Goal: Task Accomplishment & Management: Use online tool/utility

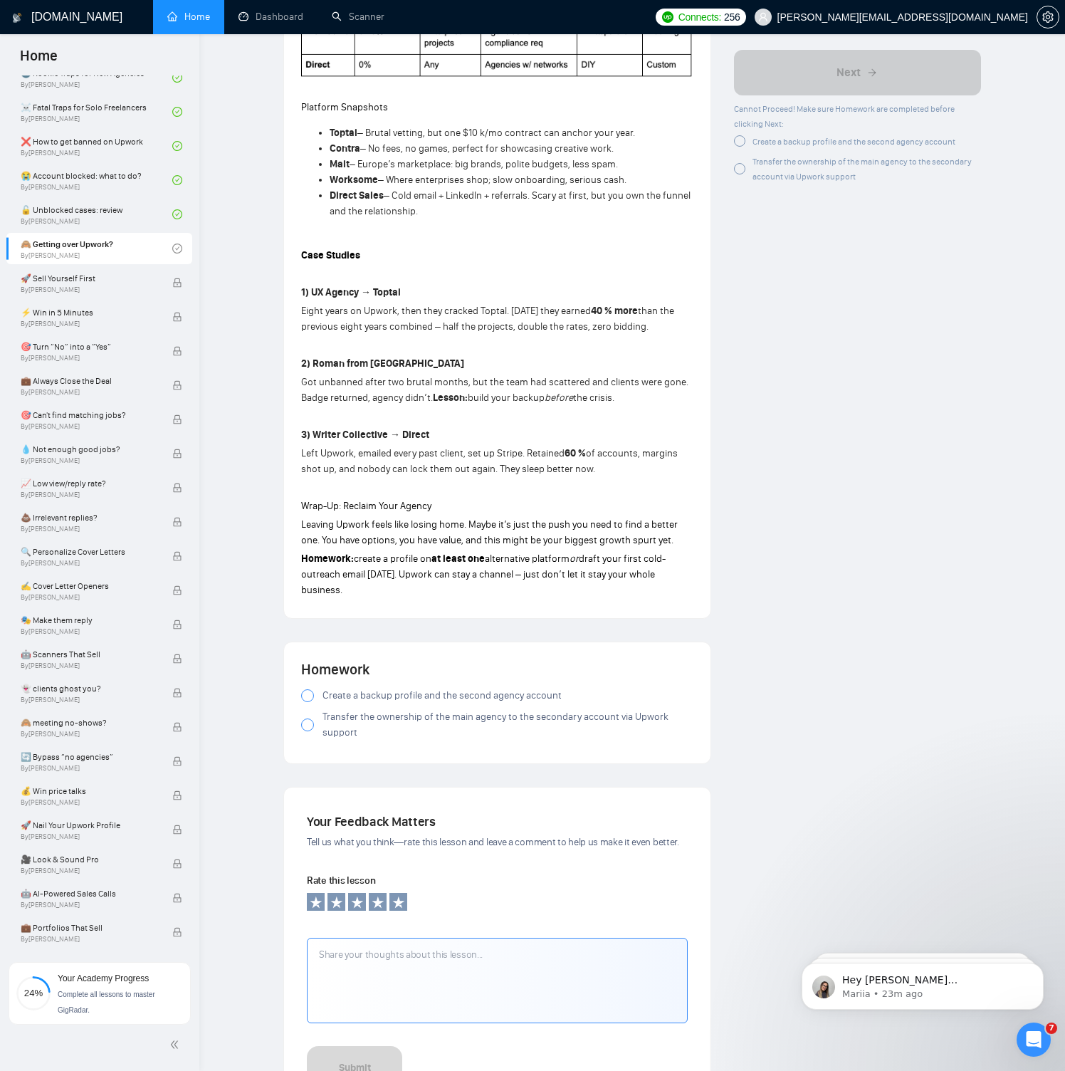
scroll to position [1082, 0]
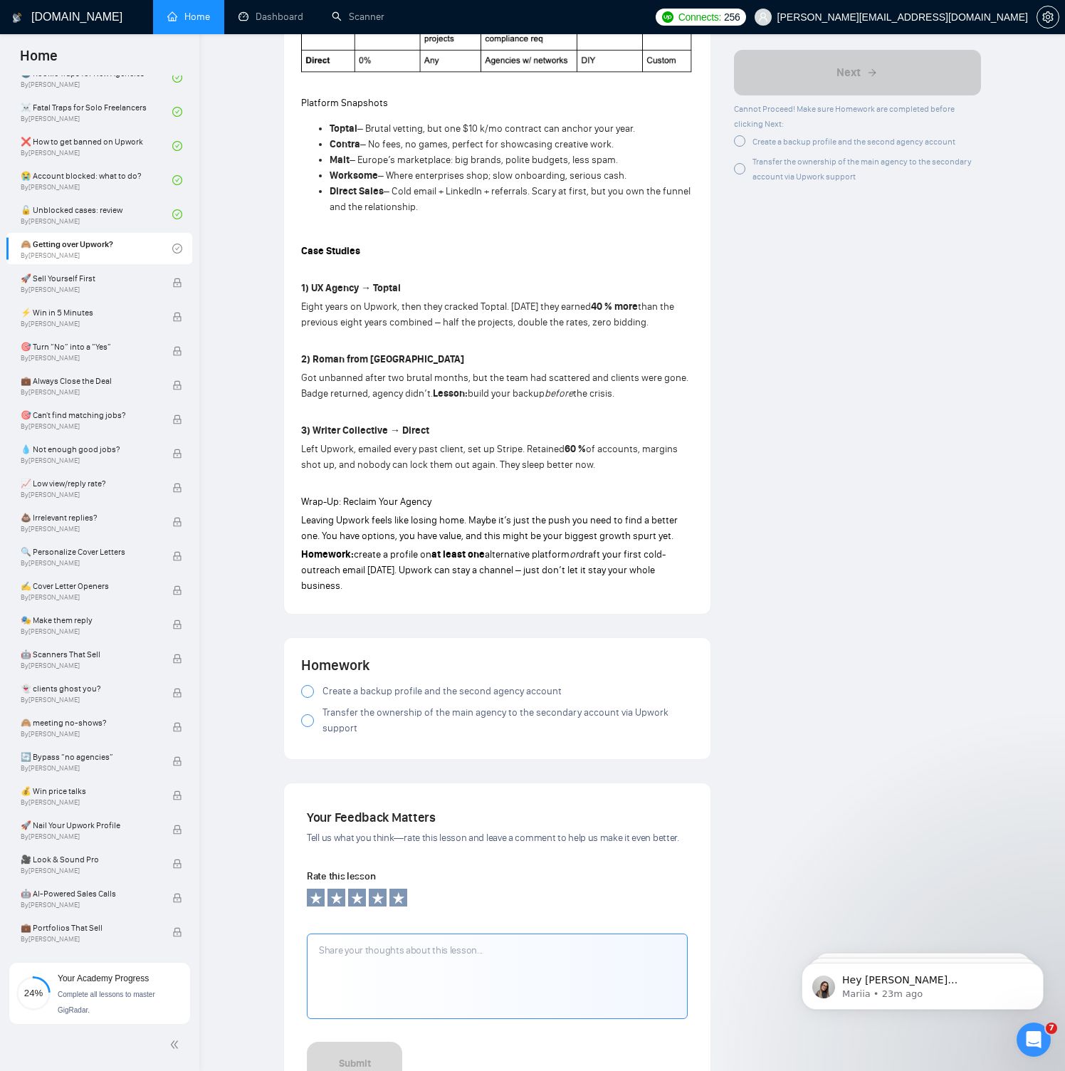
click at [304, 685] on div at bounding box center [307, 691] width 13 height 13
click at [337, 713] on span "Transfer the ownership of the main agency to the secondary account via Upwork s…" at bounding box center [507, 720] width 371 height 31
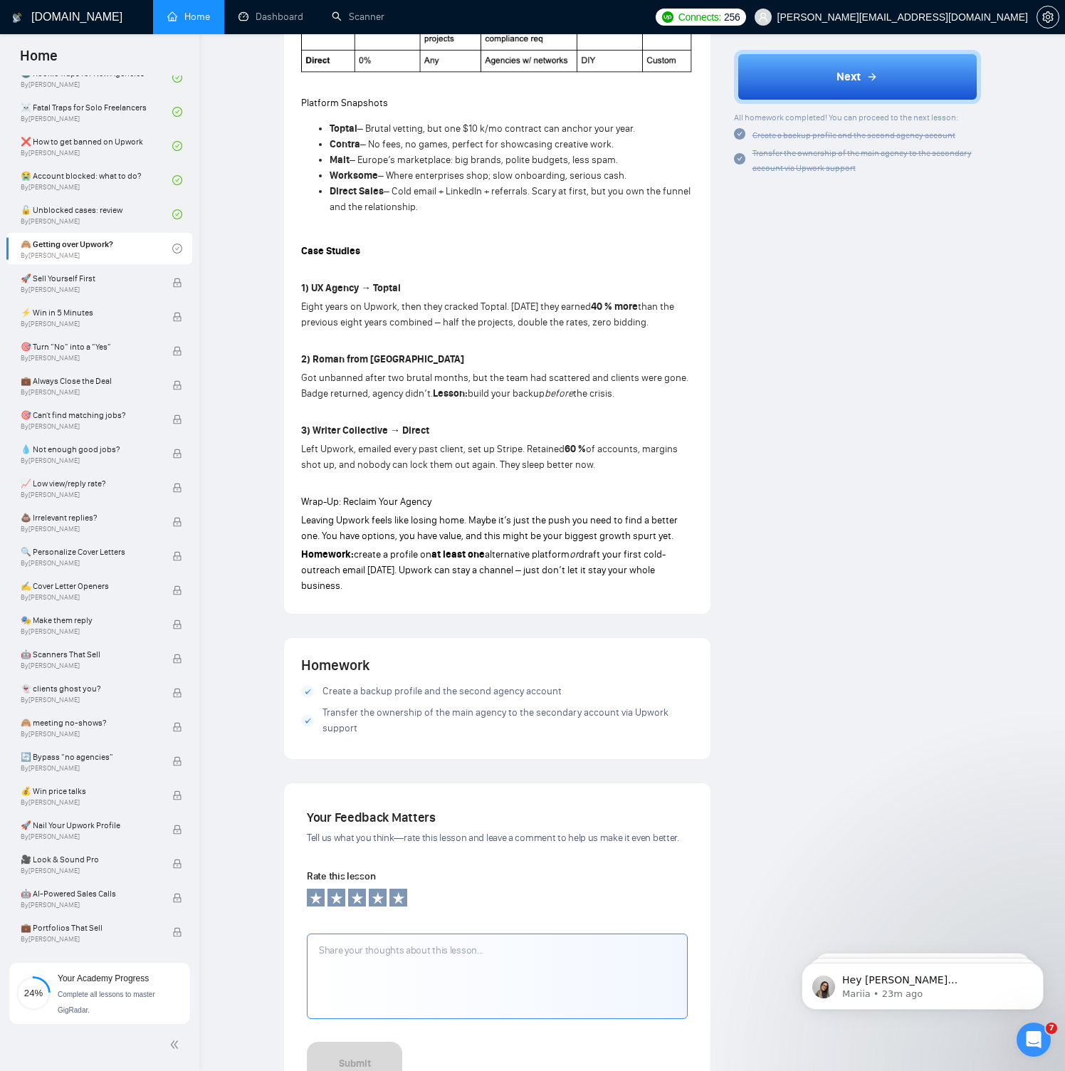
drag, startPoint x: 365, startPoint y: 720, endPoint x: 325, endPoint y: 706, distance: 42.1
click at [327, 706] on span "Transfer the ownership of the main agency to the secondary account via Upwork s…" at bounding box center [507, 720] width 371 height 31
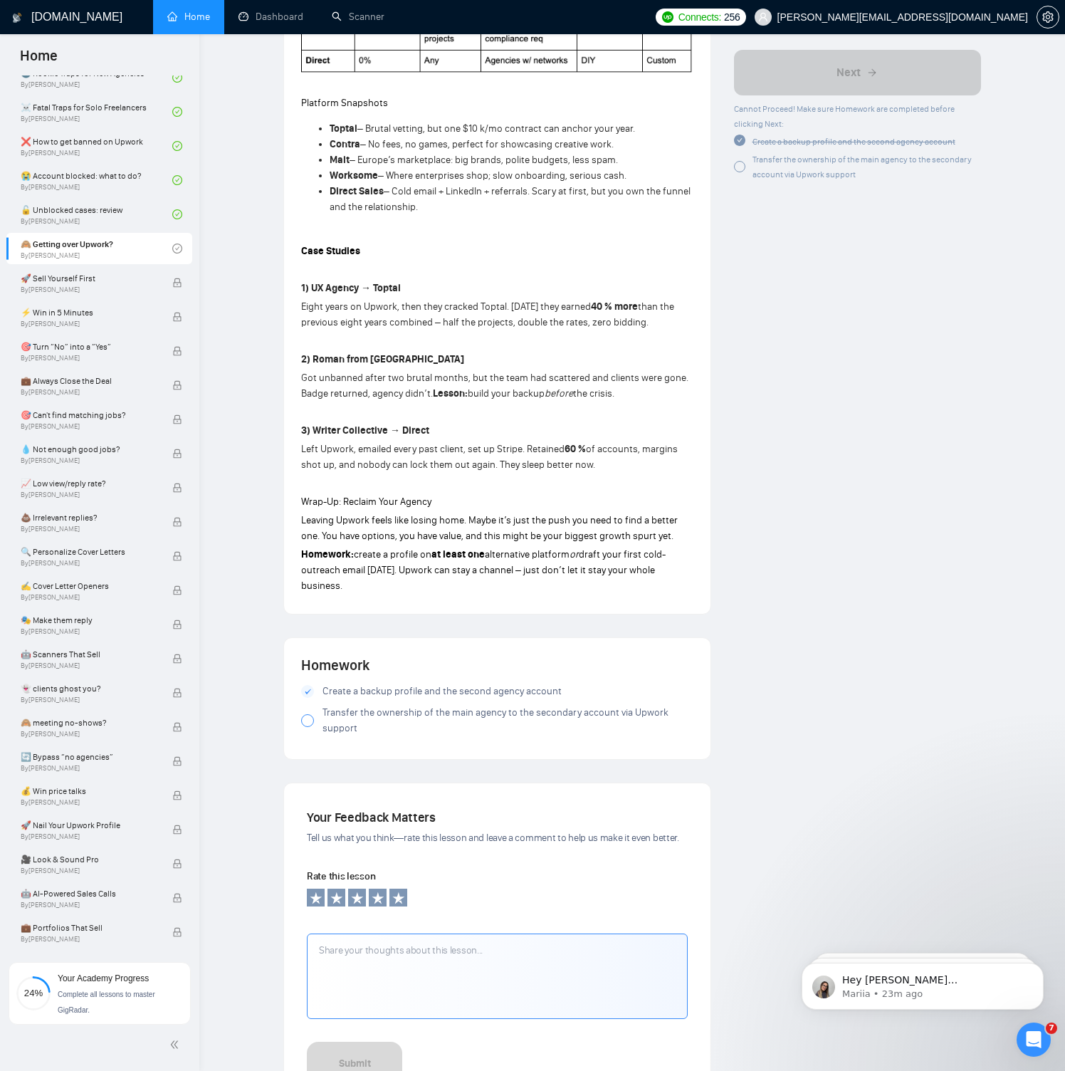
click at [322, 708] on span "Transfer the ownership of the main agency to the secondary account via Upwork s…" at bounding box center [507, 720] width 371 height 31
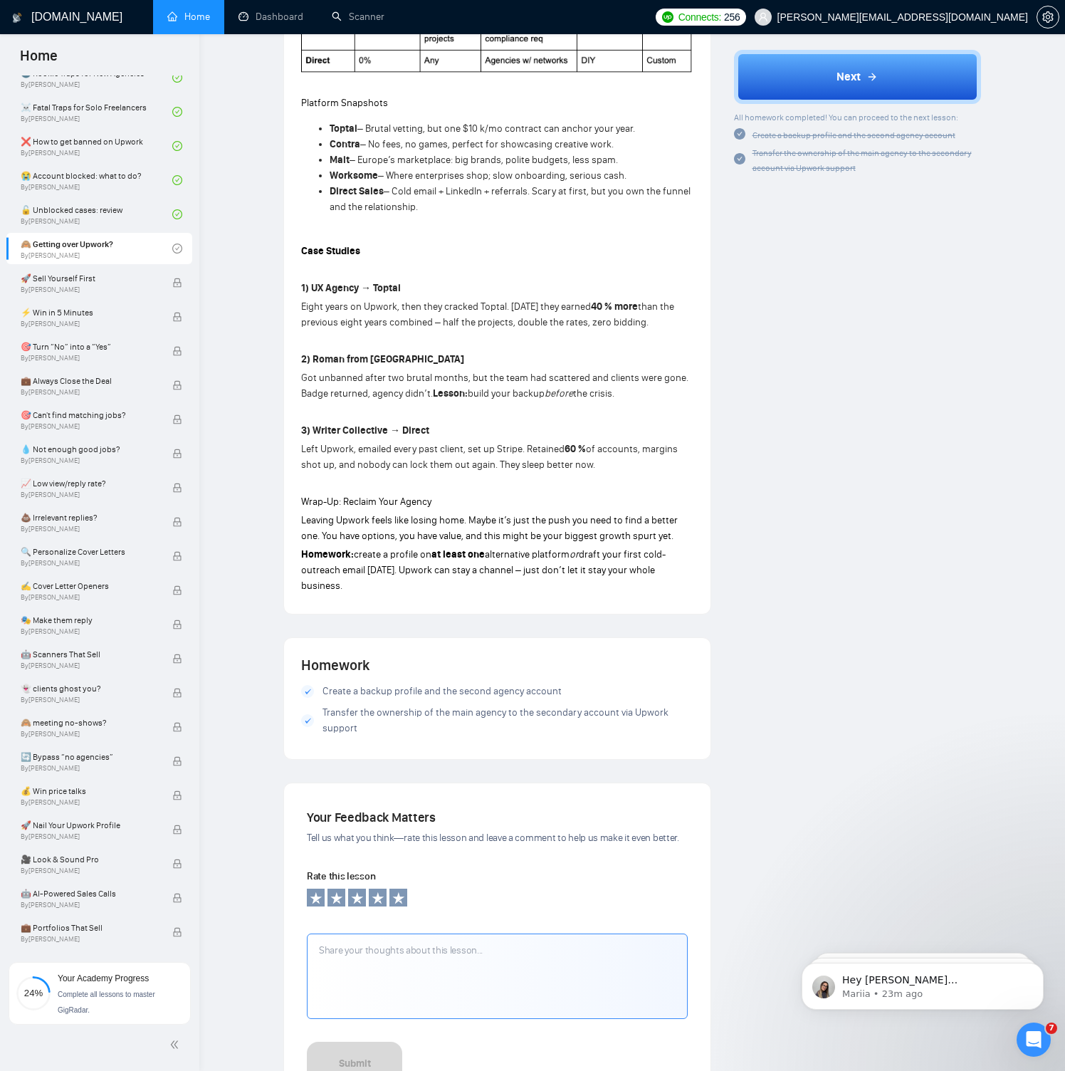
click at [834, 170] on span "Transfer the ownership of the main agency to the secondary account via Upwork s…" at bounding box center [861, 160] width 219 height 25
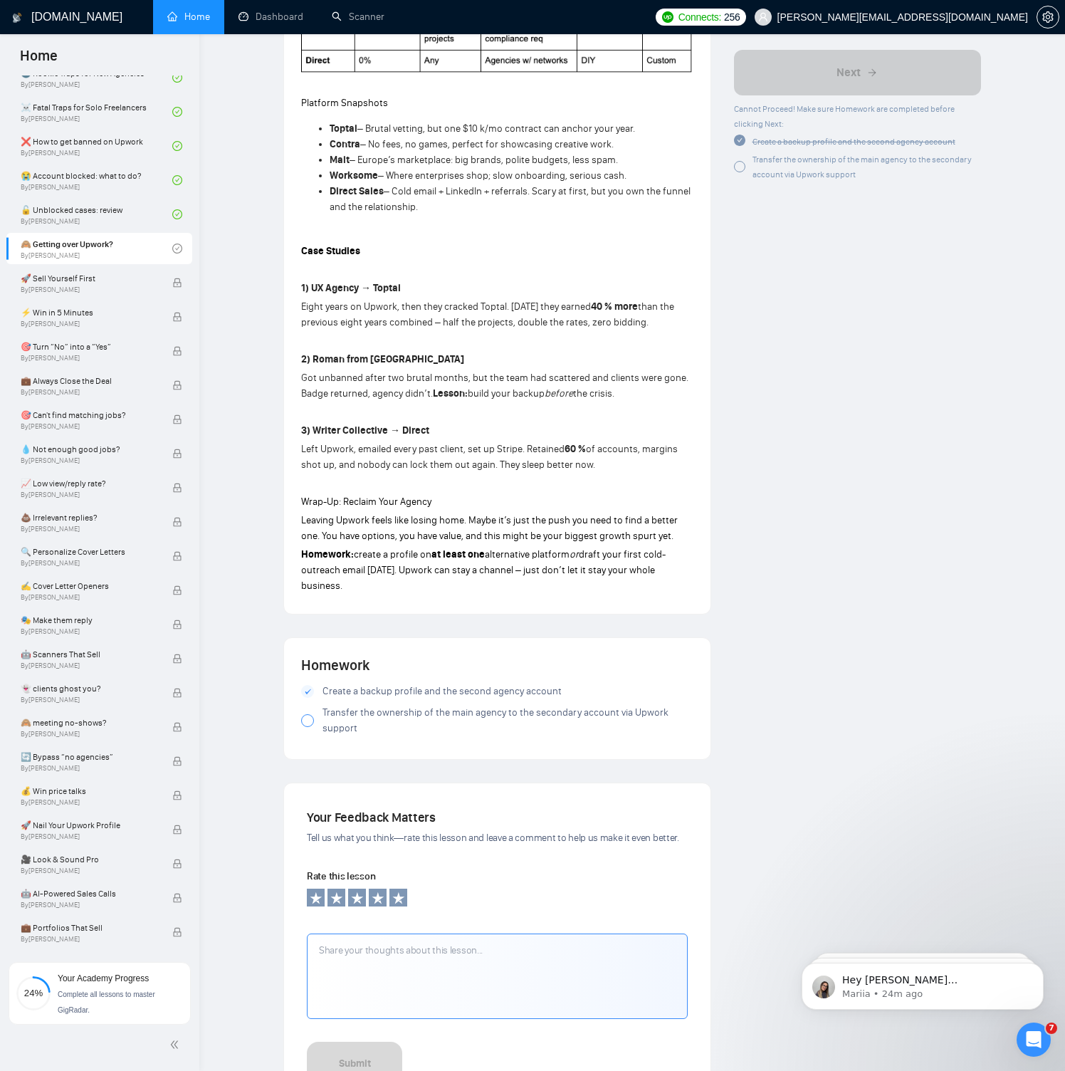
click at [834, 170] on span "Transfer the ownership of the main agency to the secondary account via Upwork s…" at bounding box center [861, 166] width 219 height 25
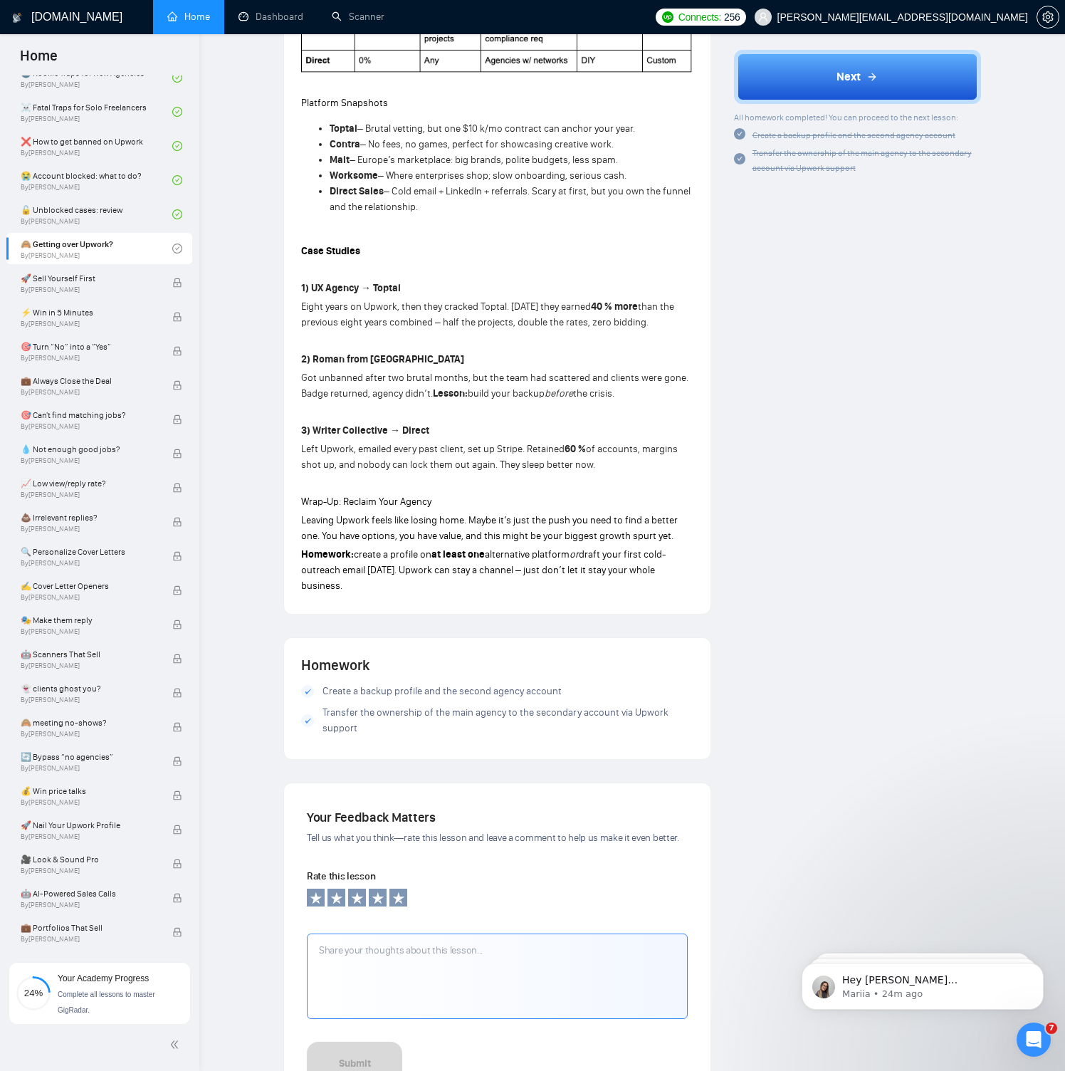
drag, startPoint x: 363, startPoint y: 723, endPoint x: 261, endPoint y: 699, distance: 104.5
click at [261, 699] on div "Lesson 8 🙈 Getting over Upwork? Turn the fear of leaving Upwork into your next …" at bounding box center [632, 53] width 820 height 2157
click at [843, 69] on span "Next" at bounding box center [848, 76] width 24 height 17
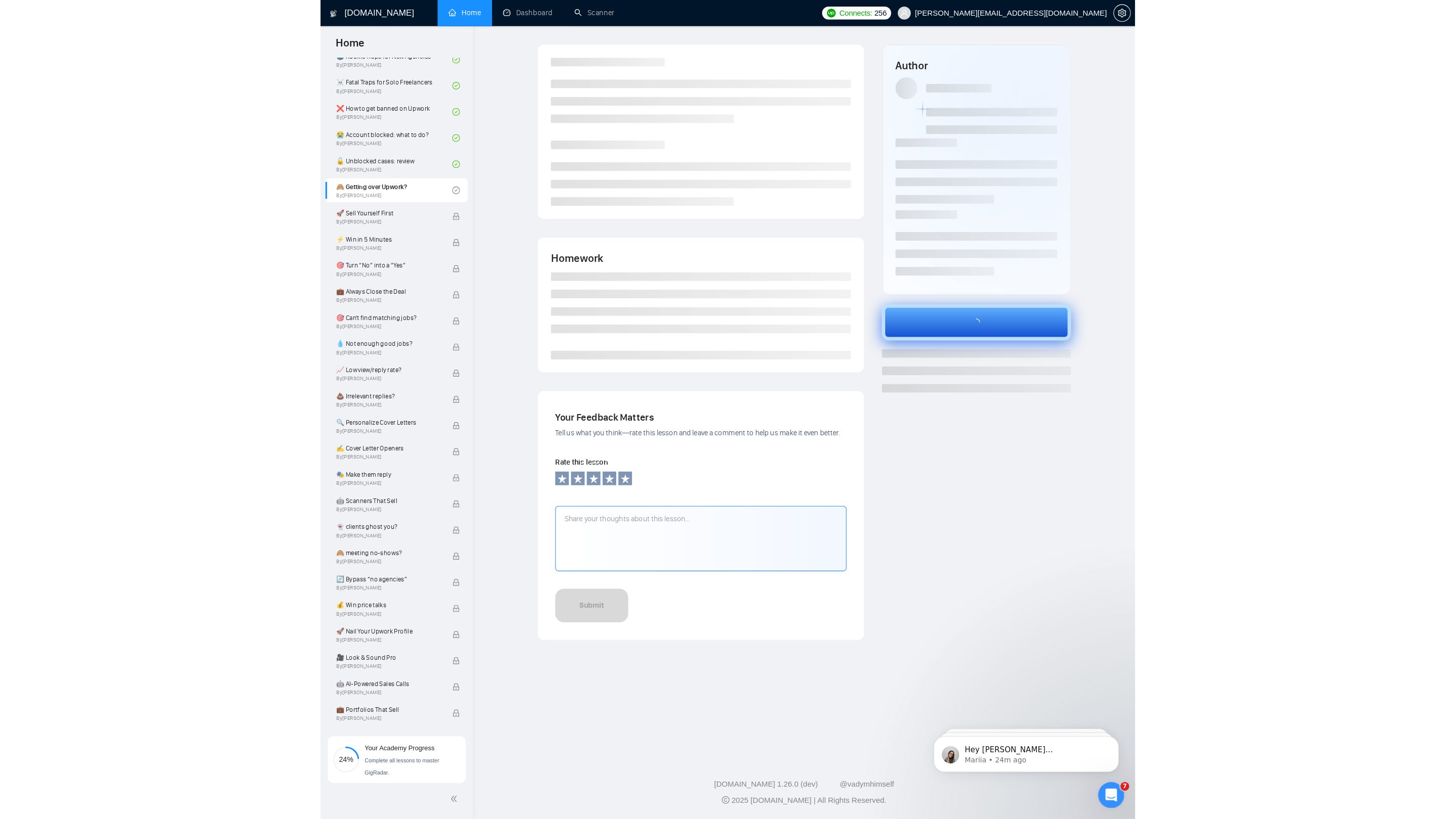
scroll to position [0, 0]
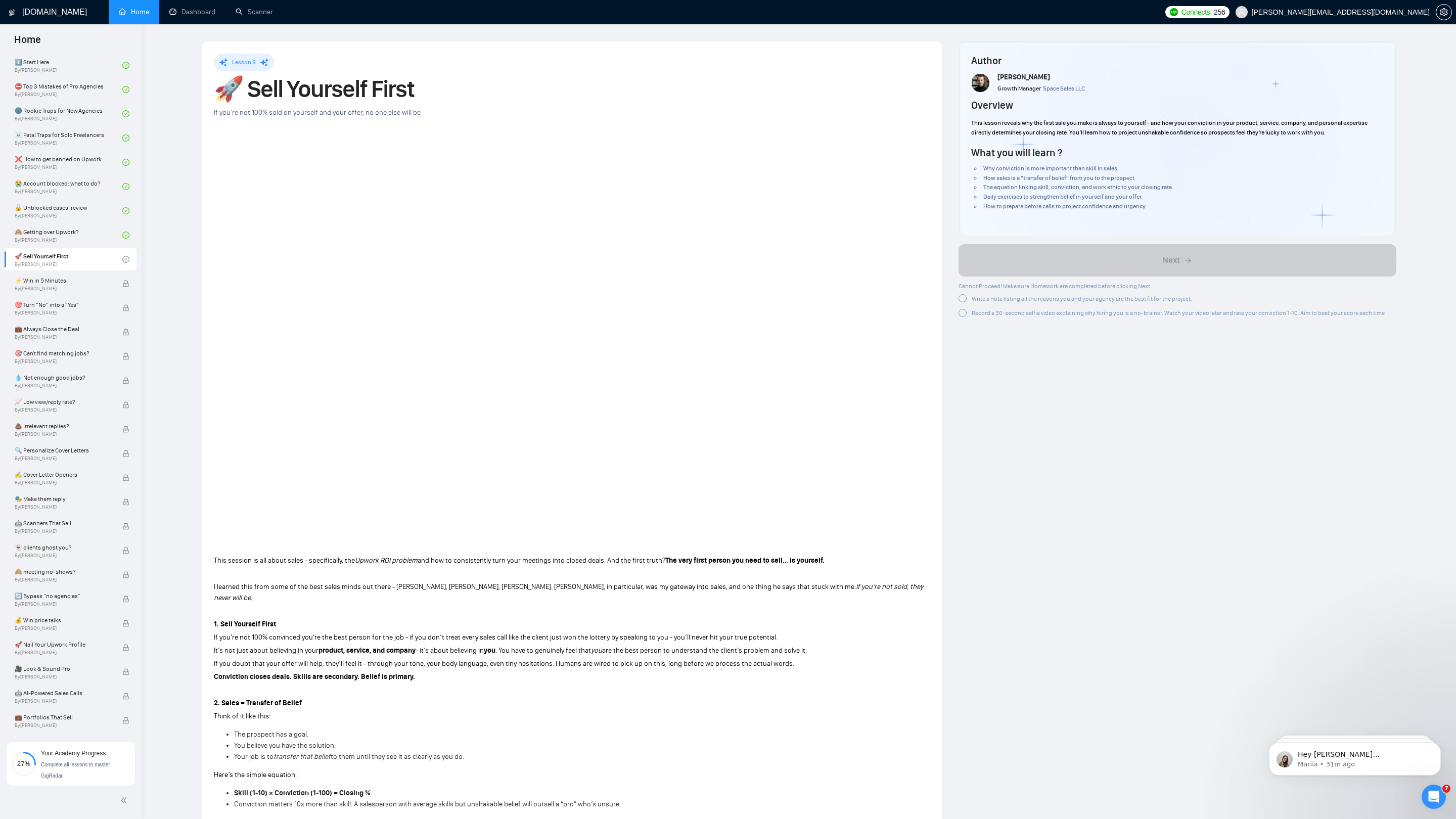
scroll to position [306, 0]
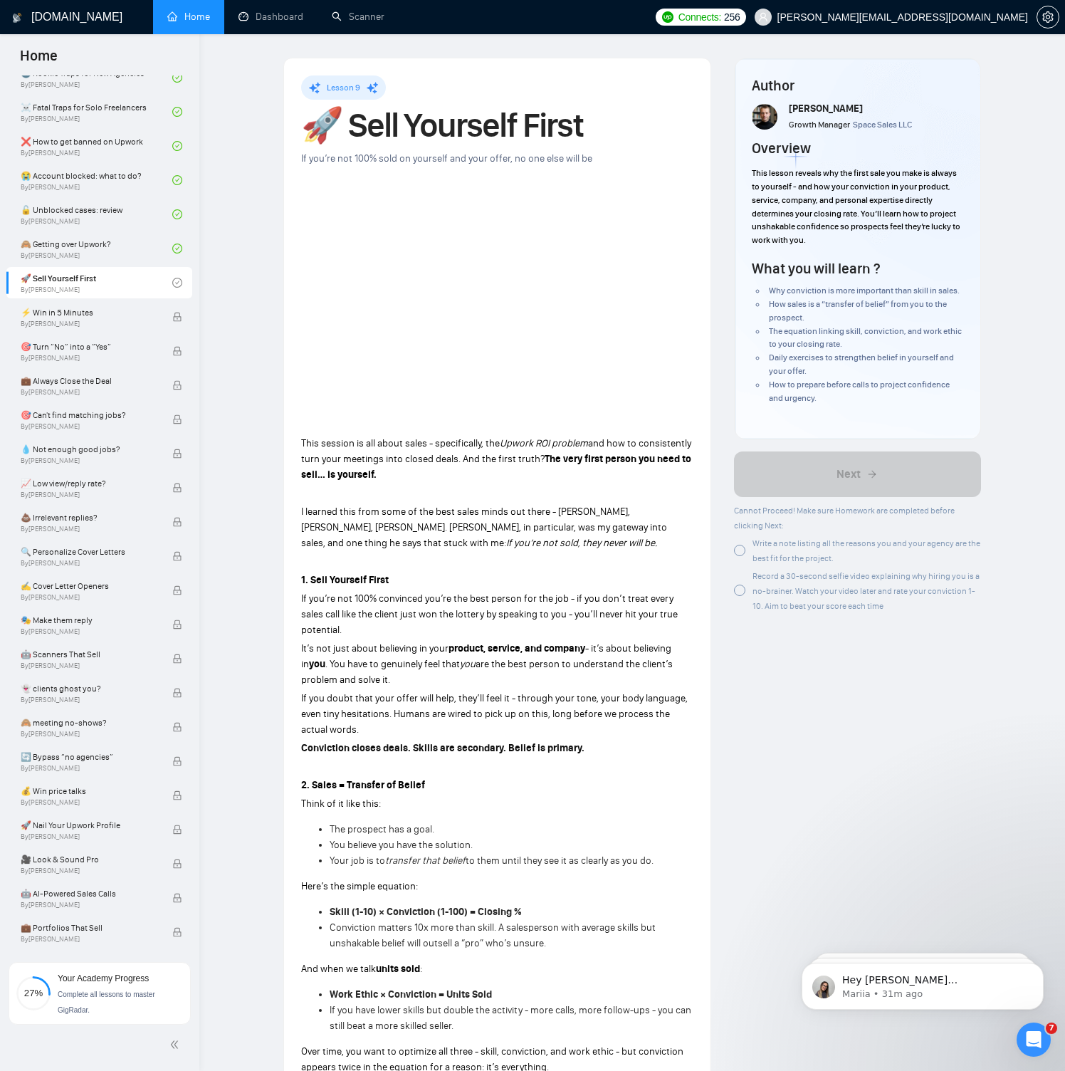
click at [748, 546] on div "Write a note listing all the reasons you and your agency are the best fit for t…" at bounding box center [858, 550] width 248 height 30
click at [759, 590] on span "Record a 30-second selfie video explaining why hiring you is a no-brainer. Watc…" at bounding box center [865, 591] width 227 height 40
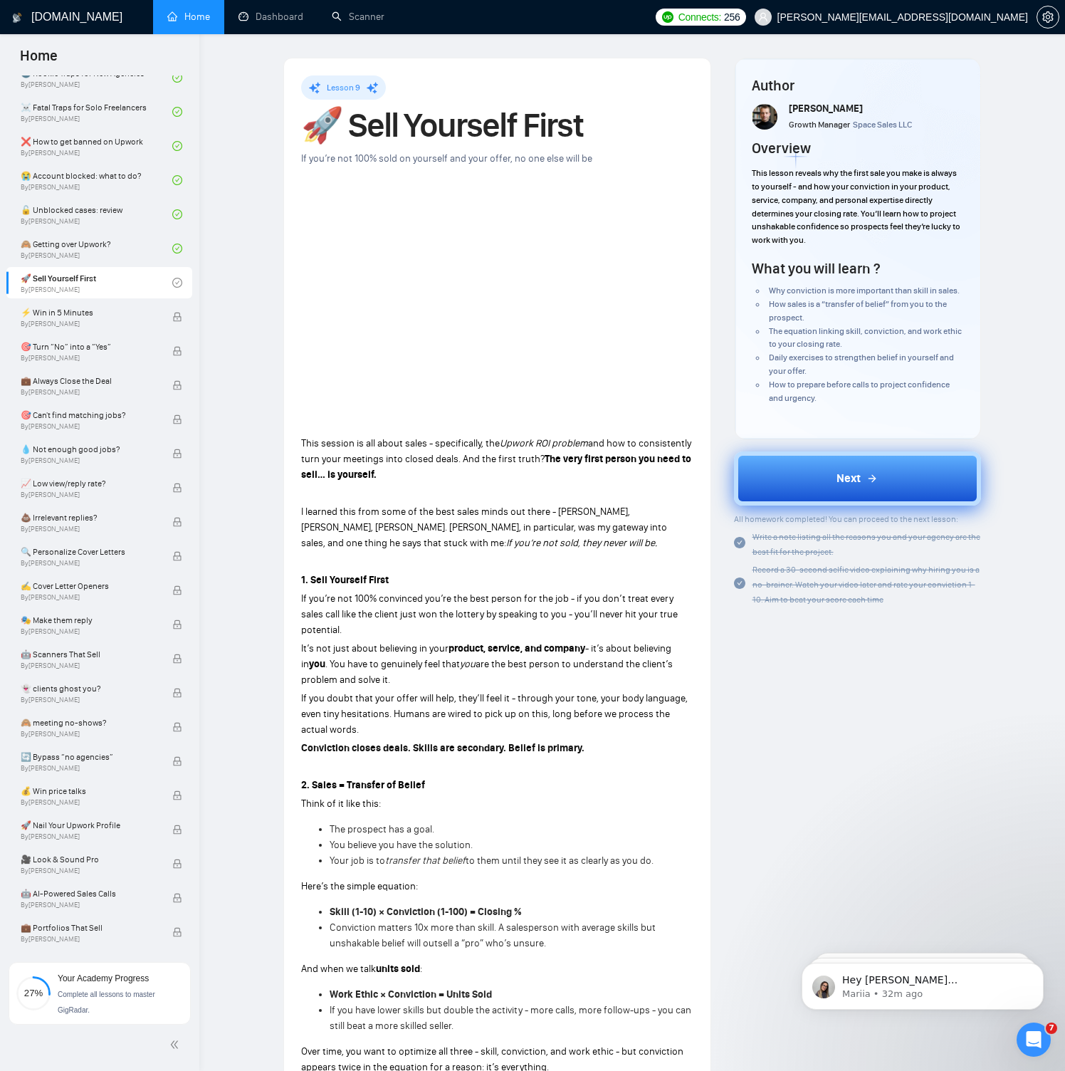
click at [796, 478] on button "Next" at bounding box center [858, 478] width 248 height 54
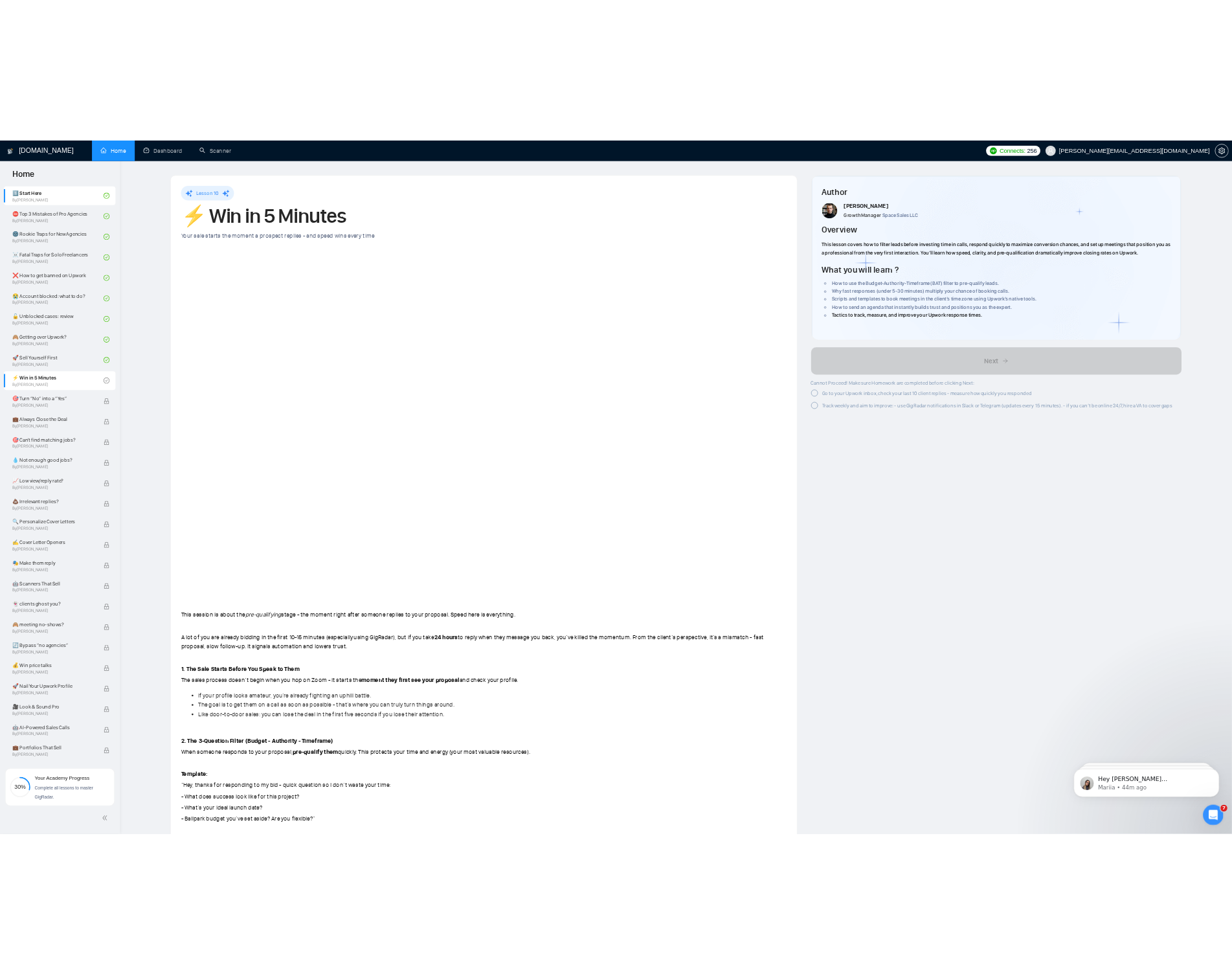
scroll to position [392, 0]
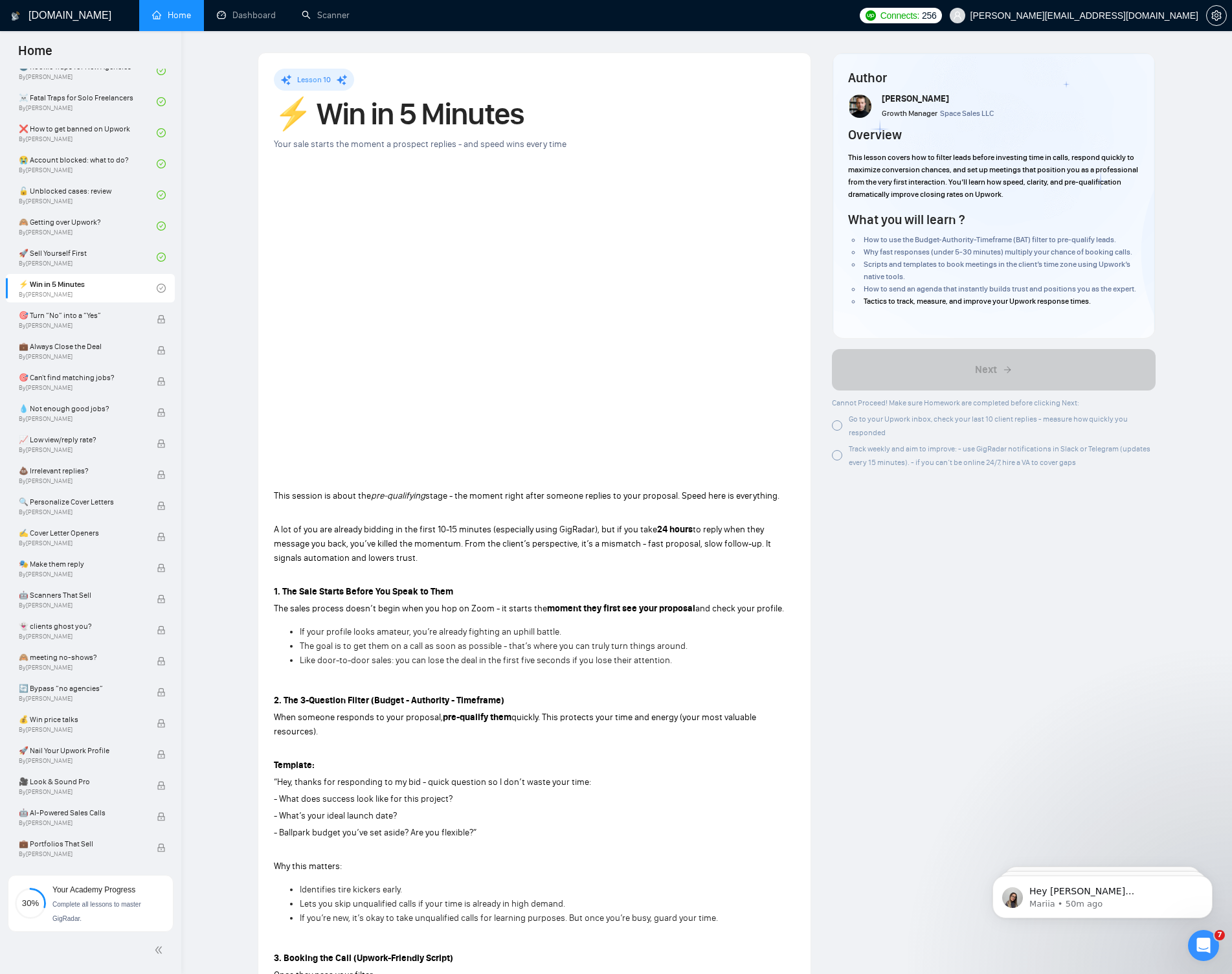
click at [839, 430] on div at bounding box center [836, 425] width 10 height 10
click at [838, 460] on div at bounding box center [836, 455] width 10 height 10
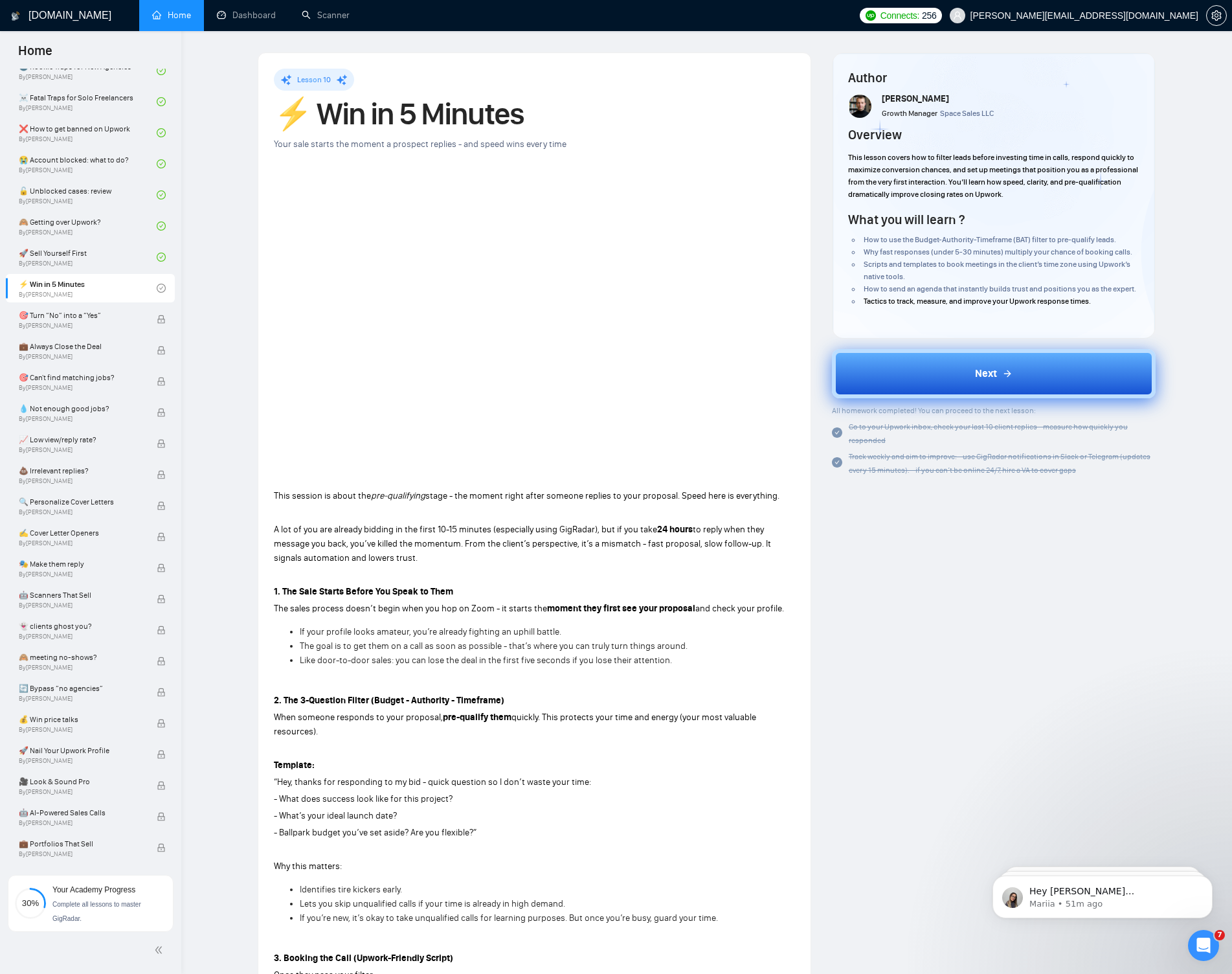
click at [870, 381] on button "Next" at bounding box center [994, 374] width 324 height 49
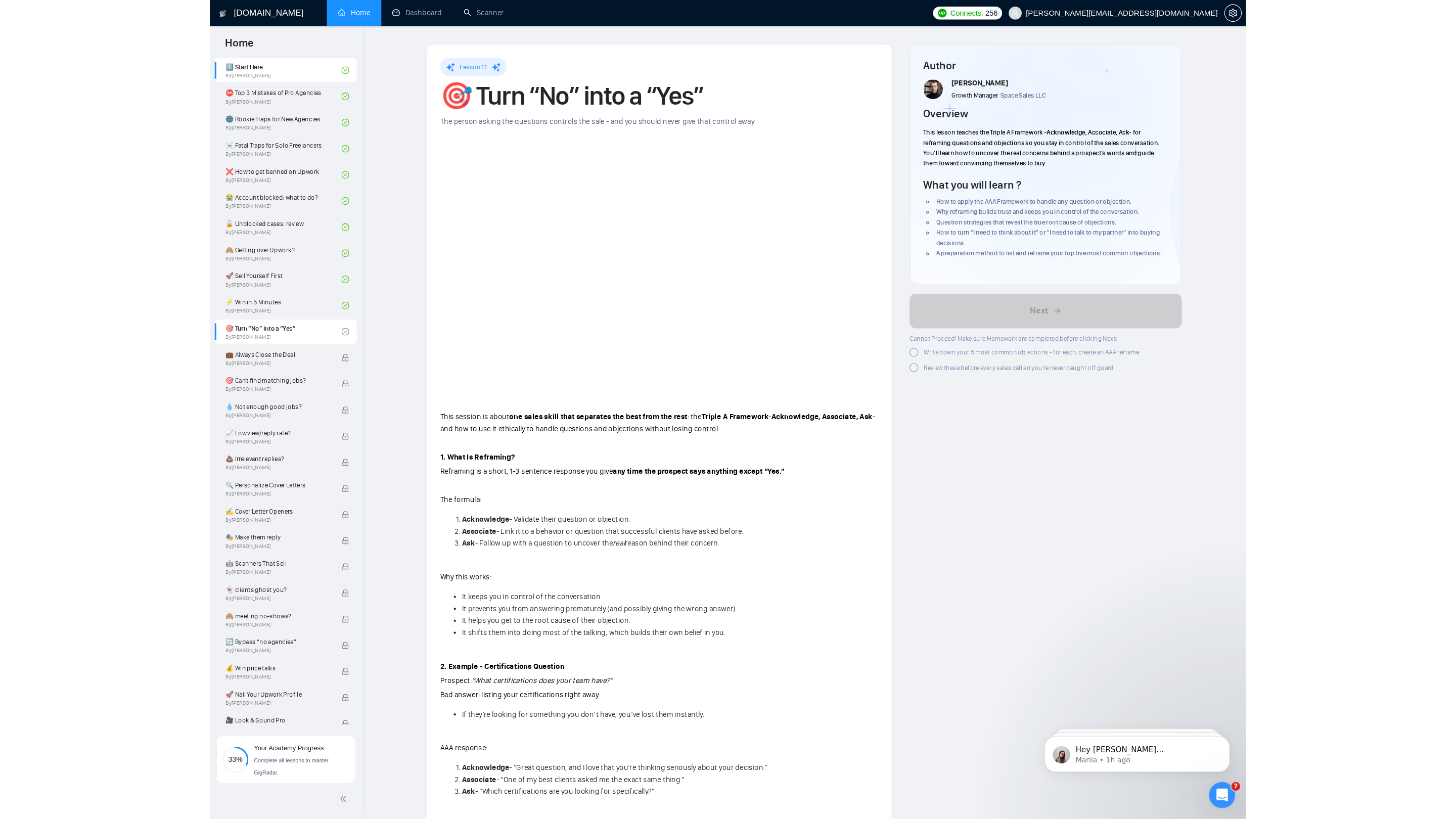
scroll to position [306, 0]
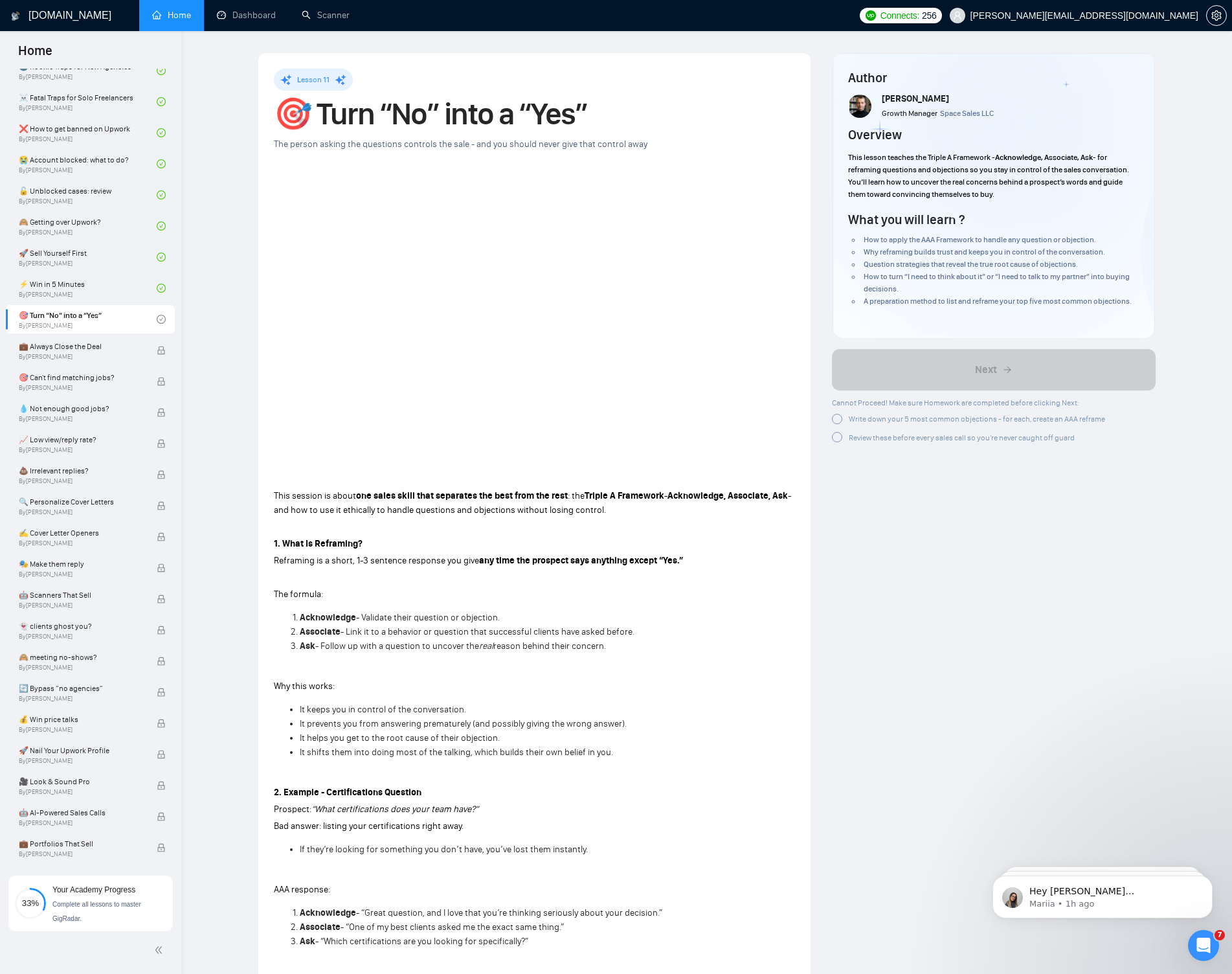
click at [844, 417] on div "Write down your 5 most common objections - for each, create an AAA reframe" at bounding box center [968, 418] width 273 height 14
click at [853, 437] on span "Review these before every sales call so you’re never caught off guard" at bounding box center [961, 435] width 225 height 9
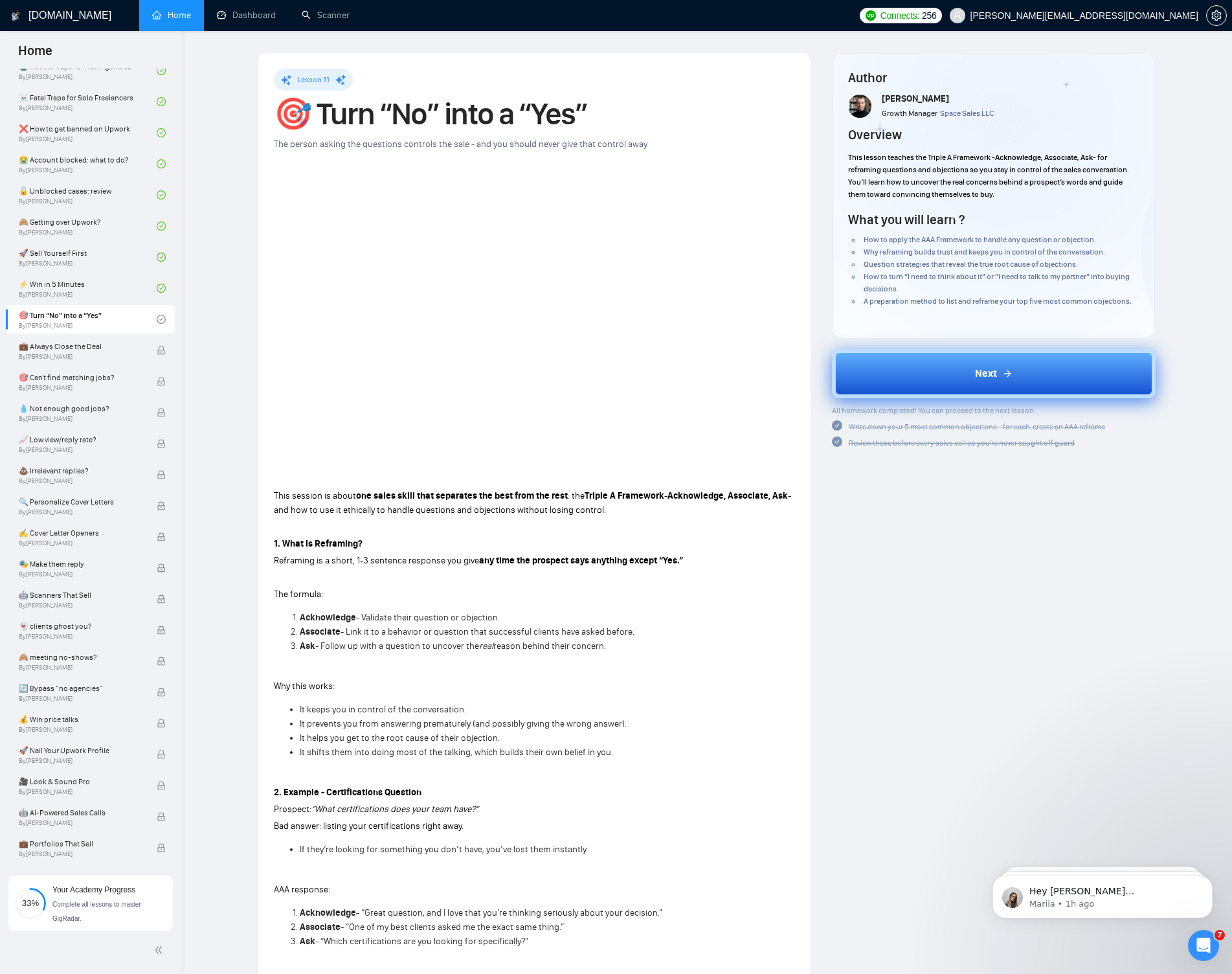
click at [897, 383] on button "Next" at bounding box center [994, 374] width 324 height 49
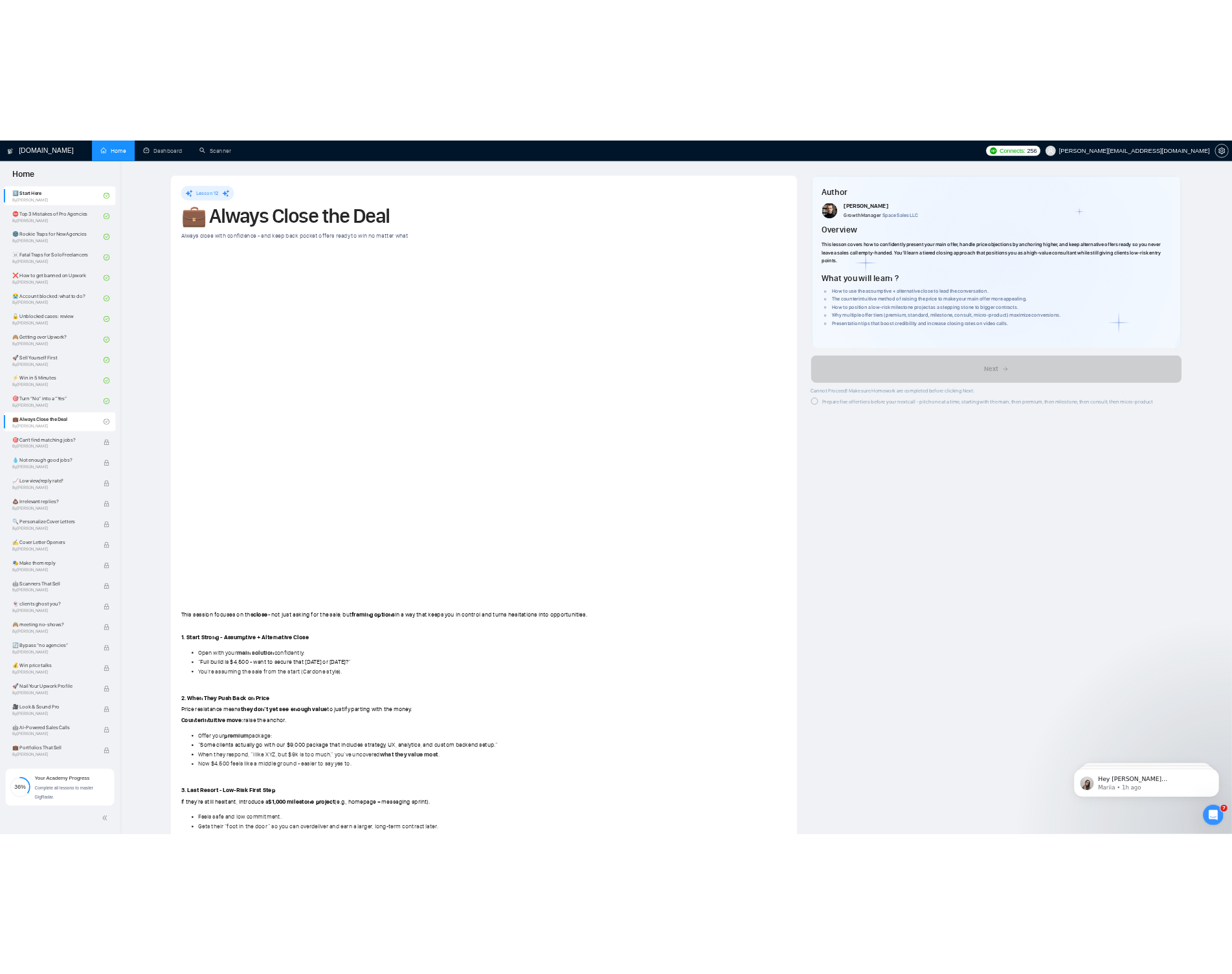
scroll to position [392, 0]
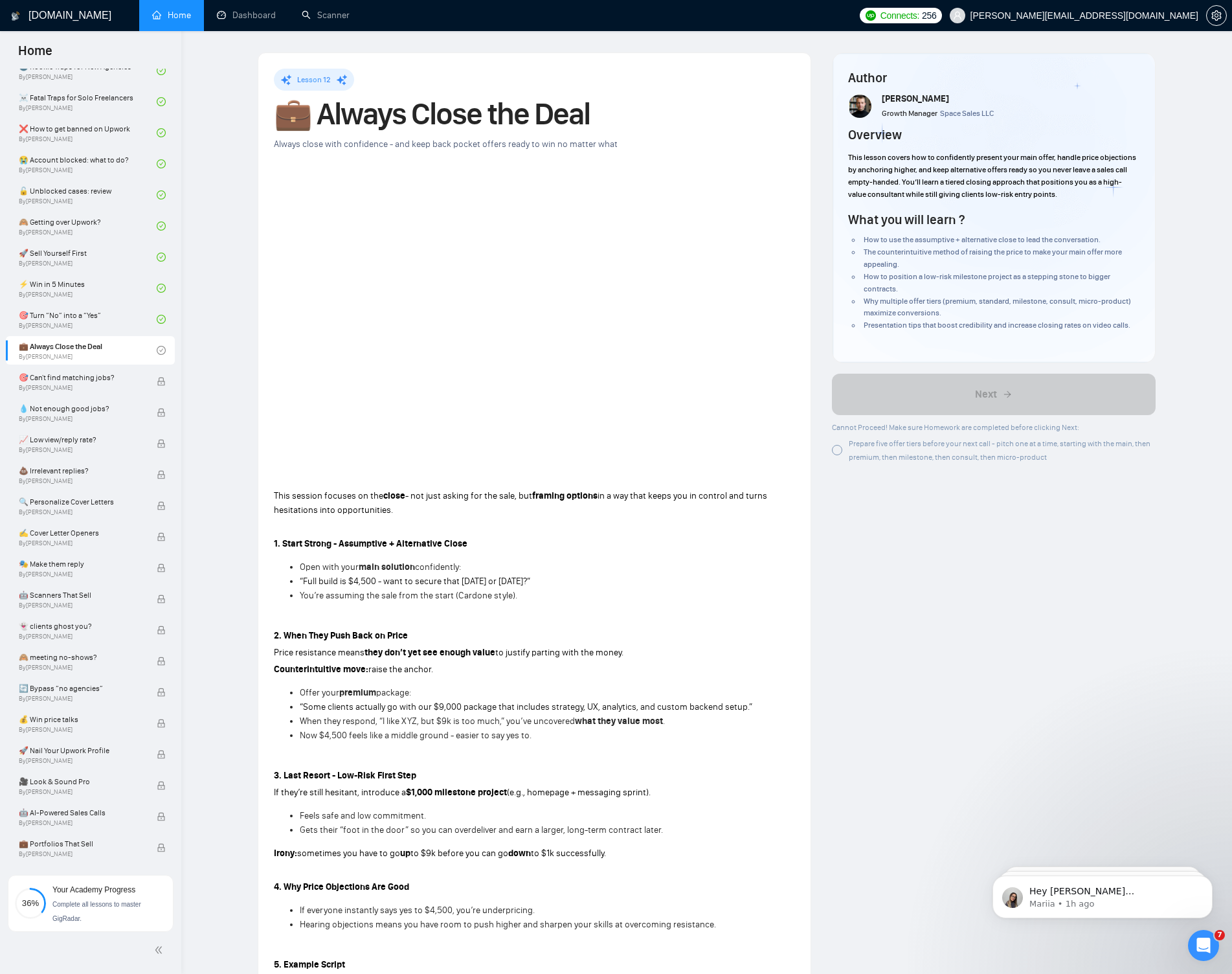
click at [836, 450] on div at bounding box center [836, 449] width 10 height 10
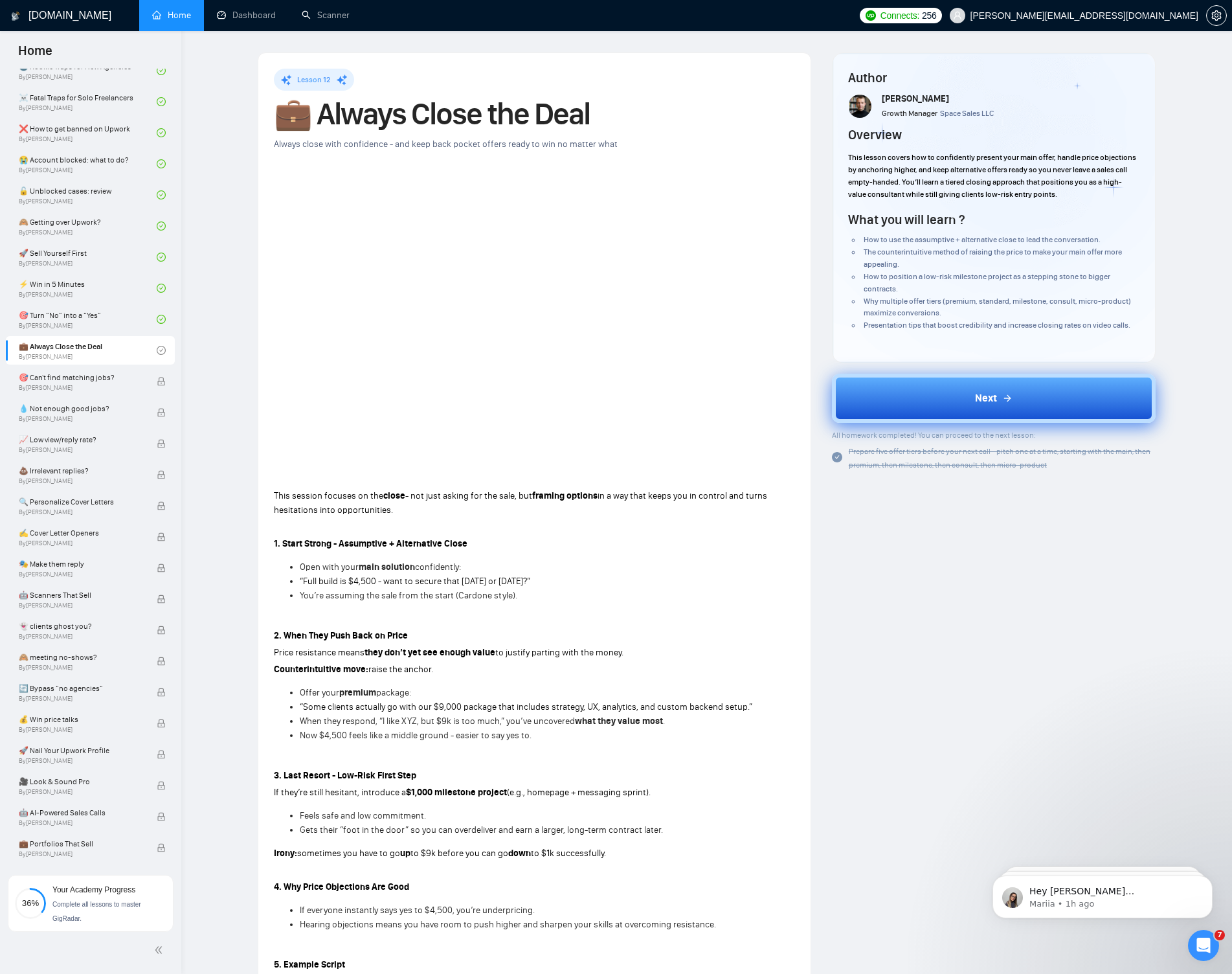
click at [922, 399] on button "Next" at bounding box center [994, 398] width 324 height 49
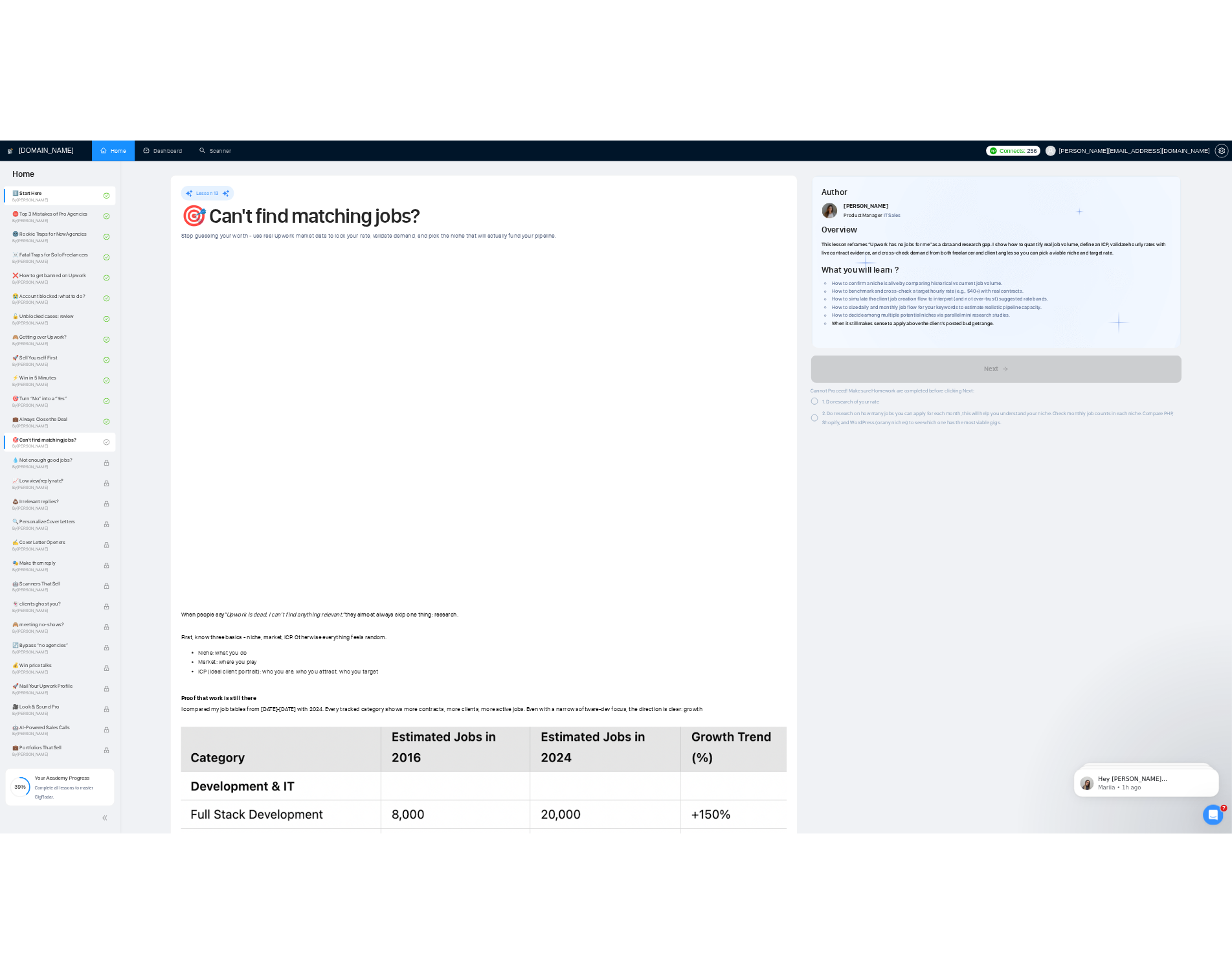
scroll to position [392, 0]
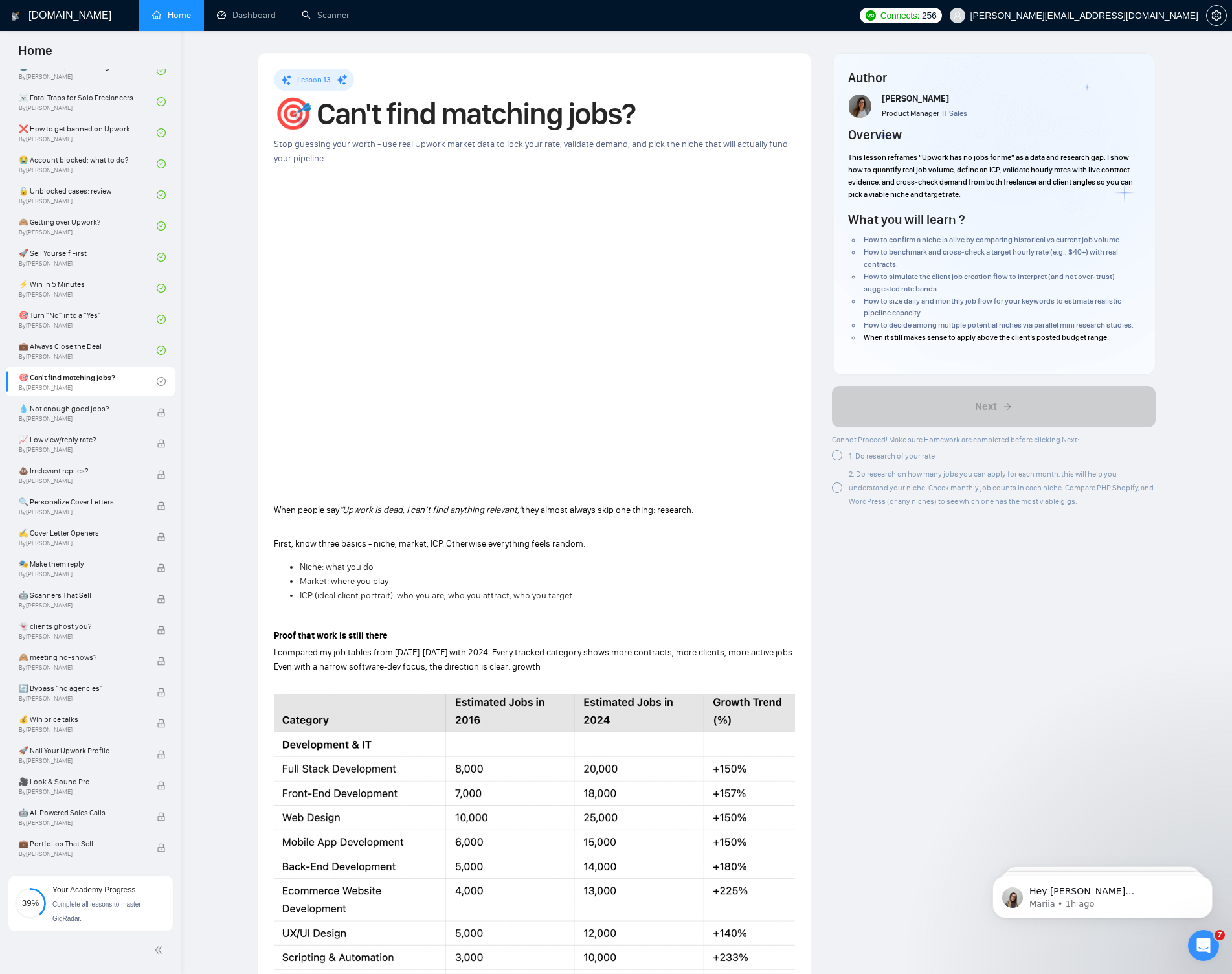
click at [866, 455] on span "1. Do research of your rate" at bounding box center [891, 456] width 86 height 9
click at [856, 485] on span "2. Do research on how many jobs you can apply for each month, this will help yo…" at bounding box center [1000, 486] width 305 height 36
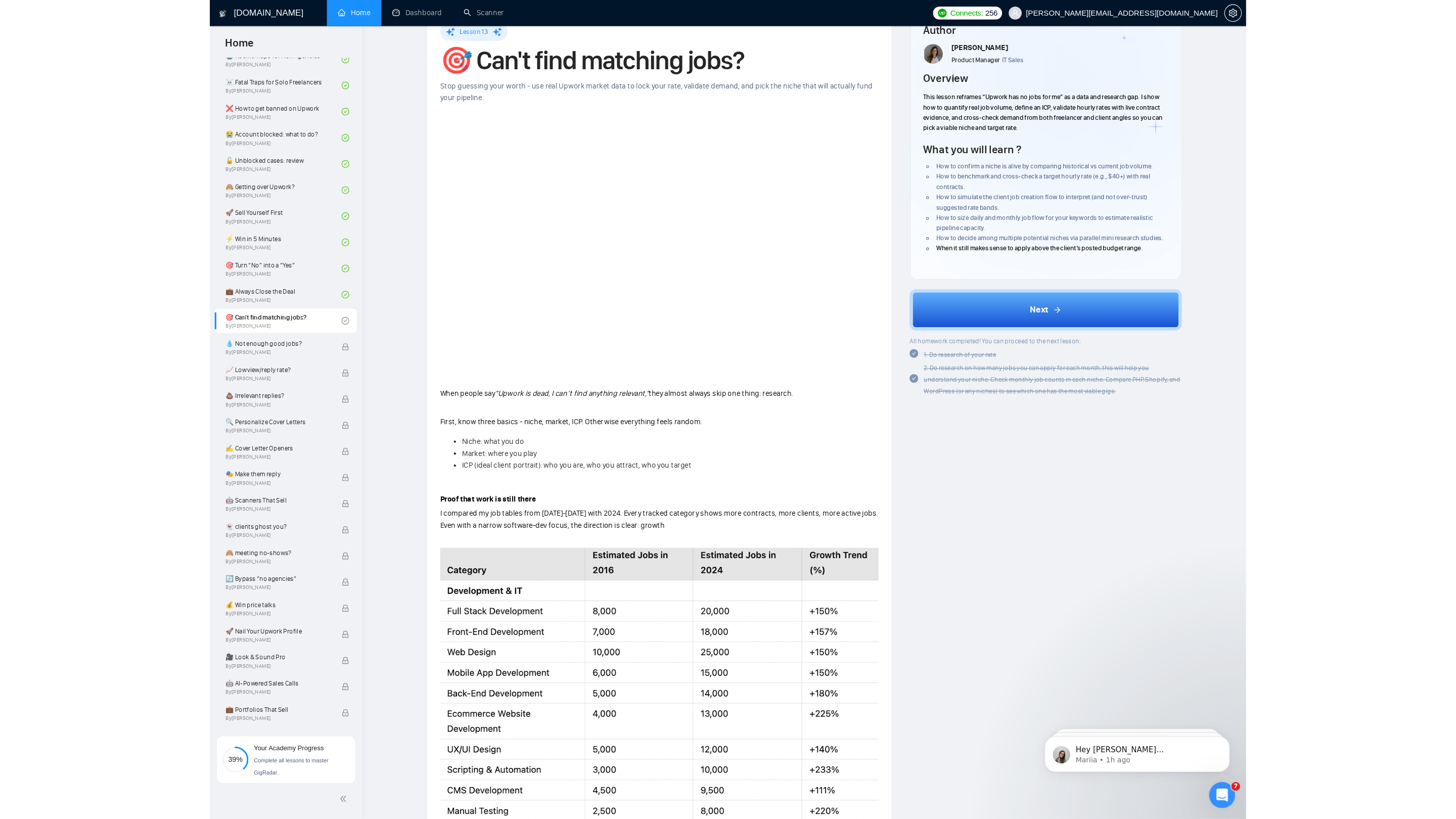
scroll to position [0, 0]
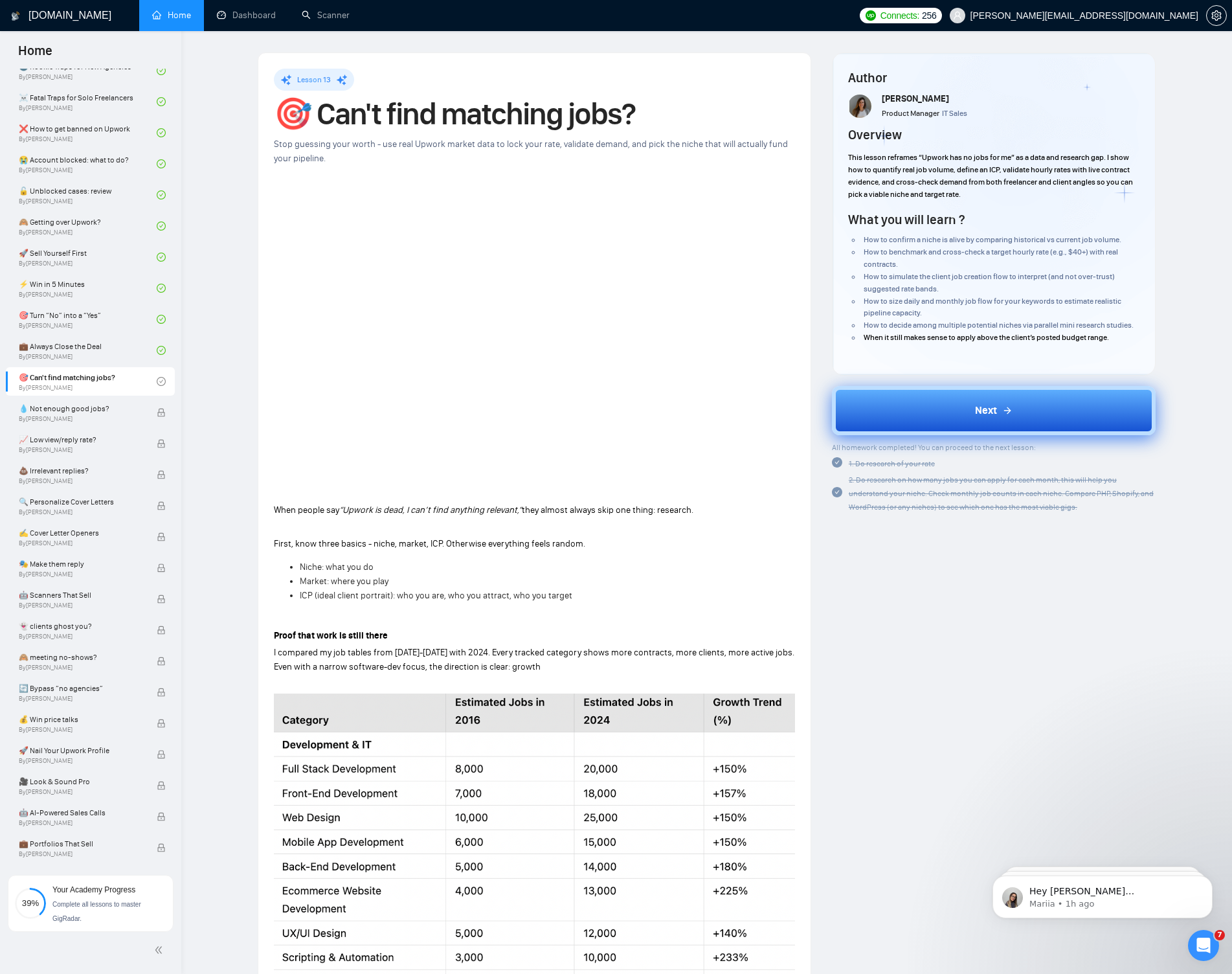
click at [966, 417] on button "Next" at bounding box center [994, 410] width 324 height 49
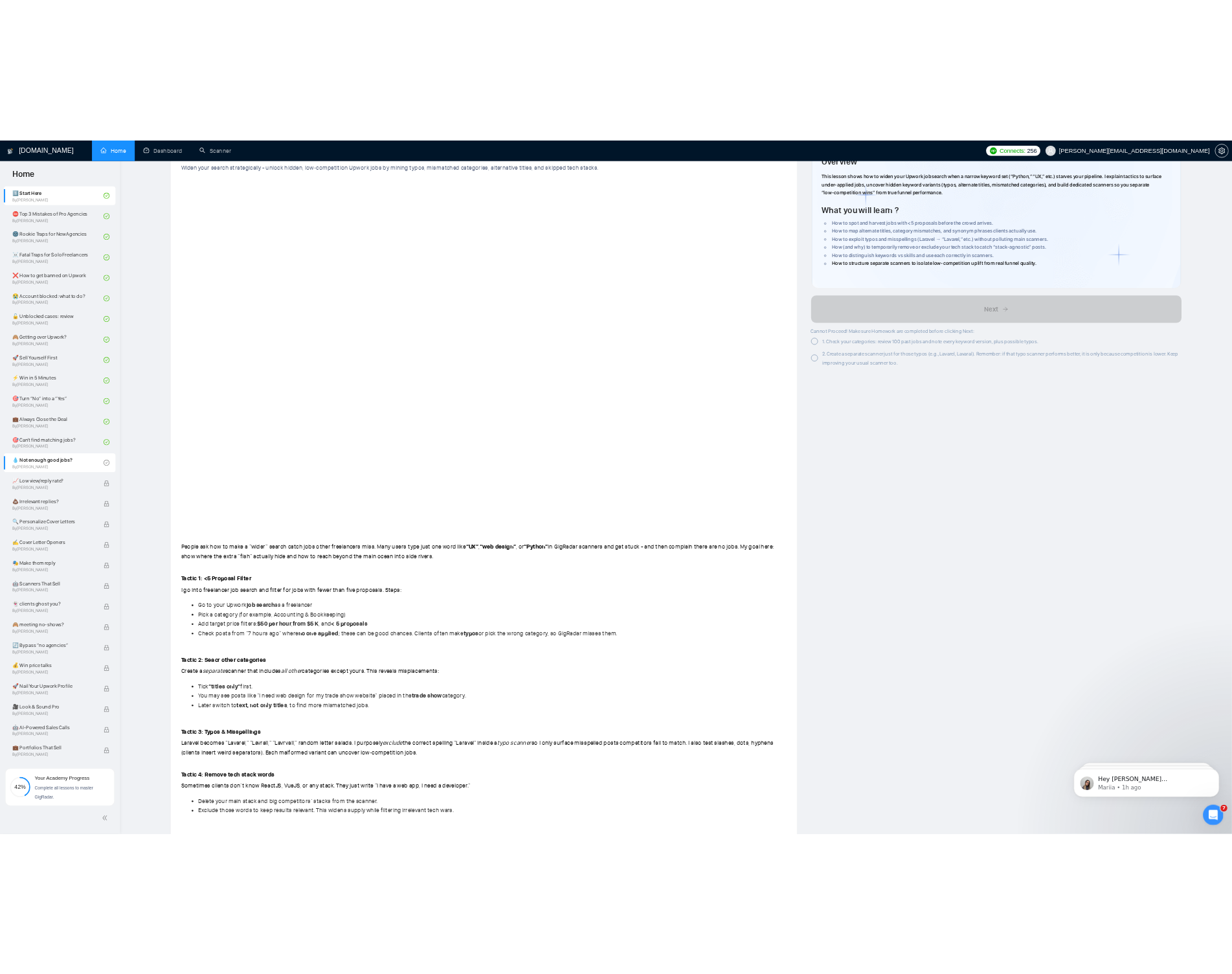
scroll to position [392, 0]
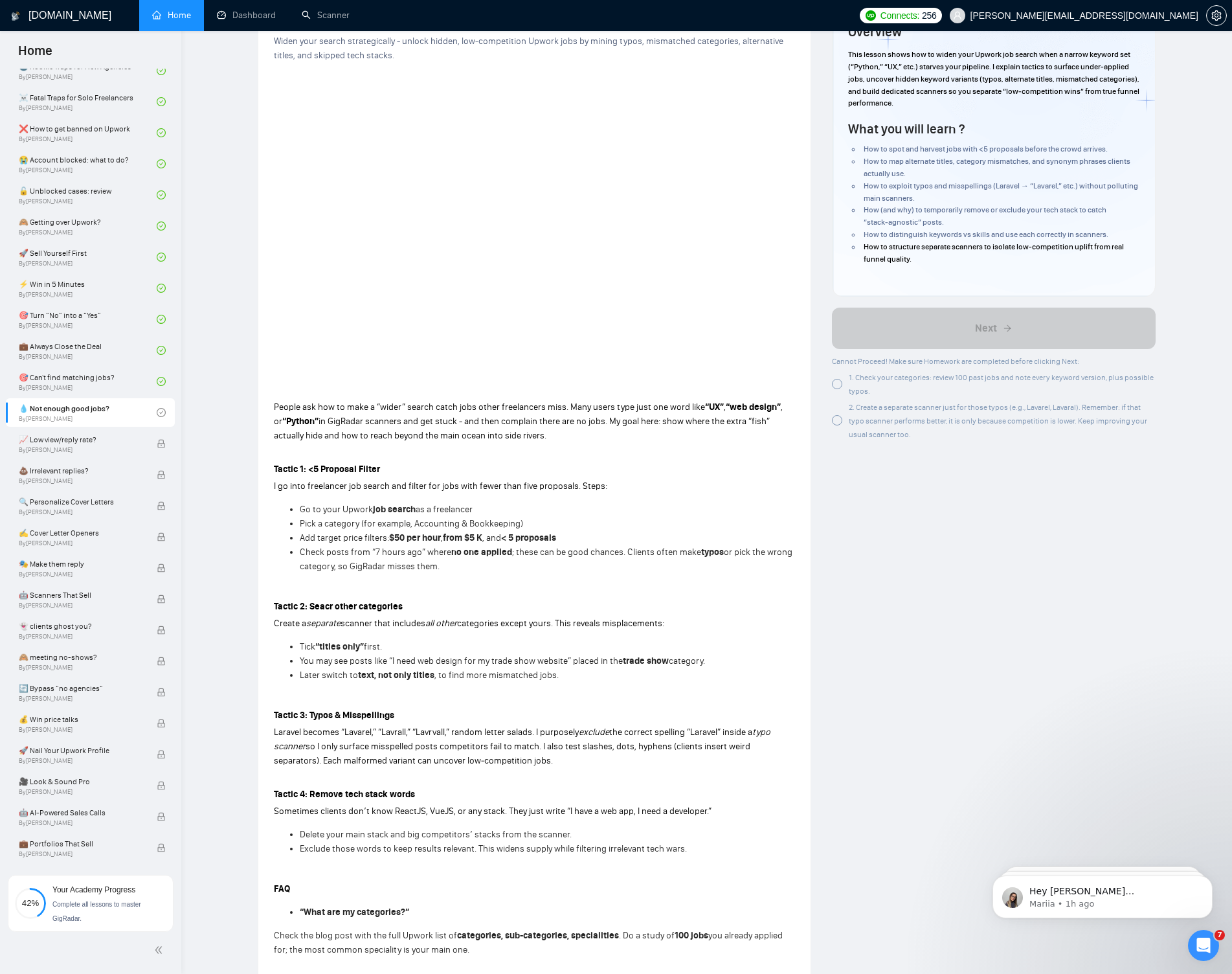
click at [860, 377] on span "1. Check your categories: review 100 past jobs and note every keyword version, …" at bounding box center [1000, 384] width 305 height 23
click at [866, 410] on span "2. Create a separate scanner just for those typos (e.g., Lavarel, Lavaral). Rem…" at bounding box center [997, 421] width 298 height 36
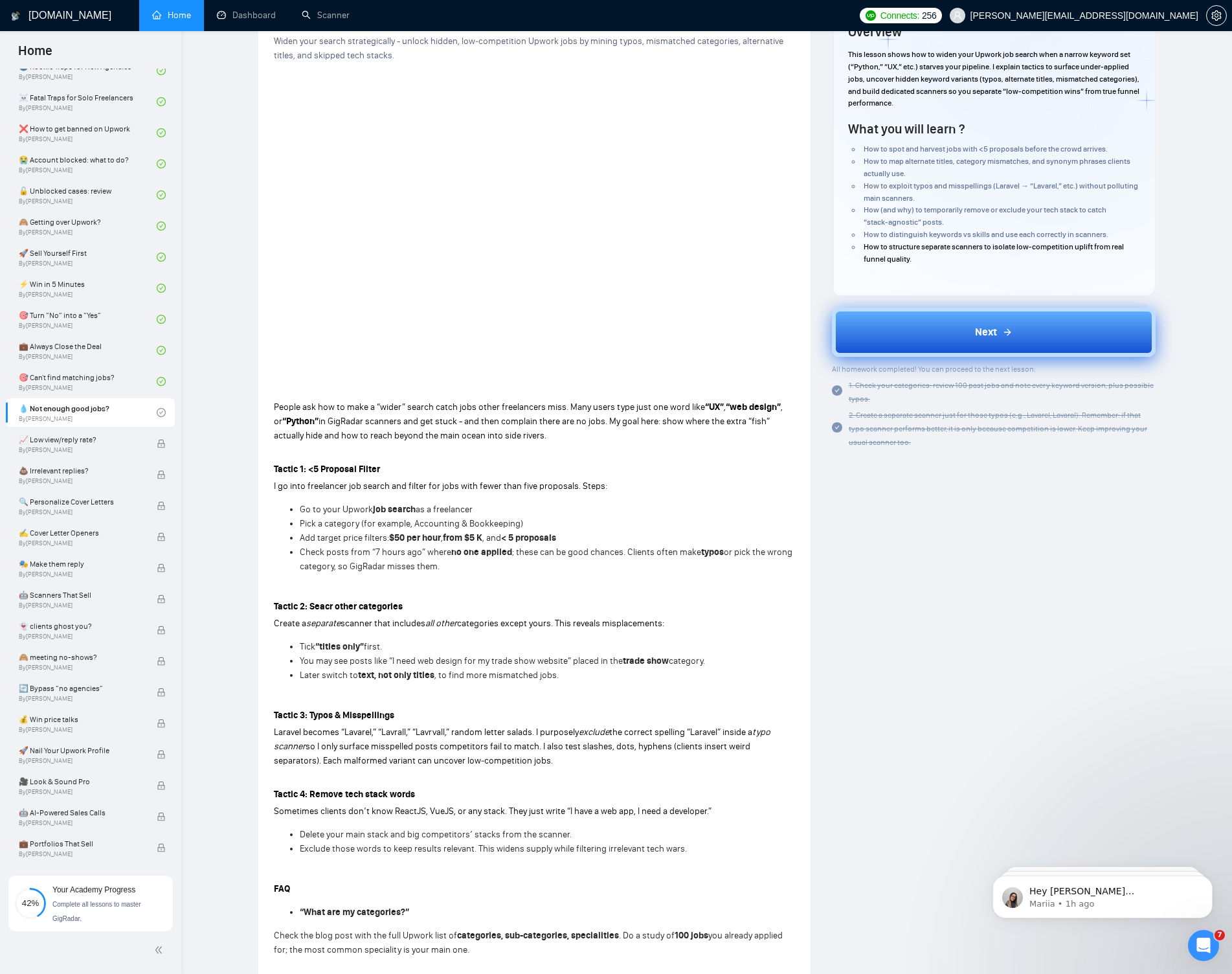
click at [892, 329] on button "Next" at bounding box center [994, 332] width 324 height 49
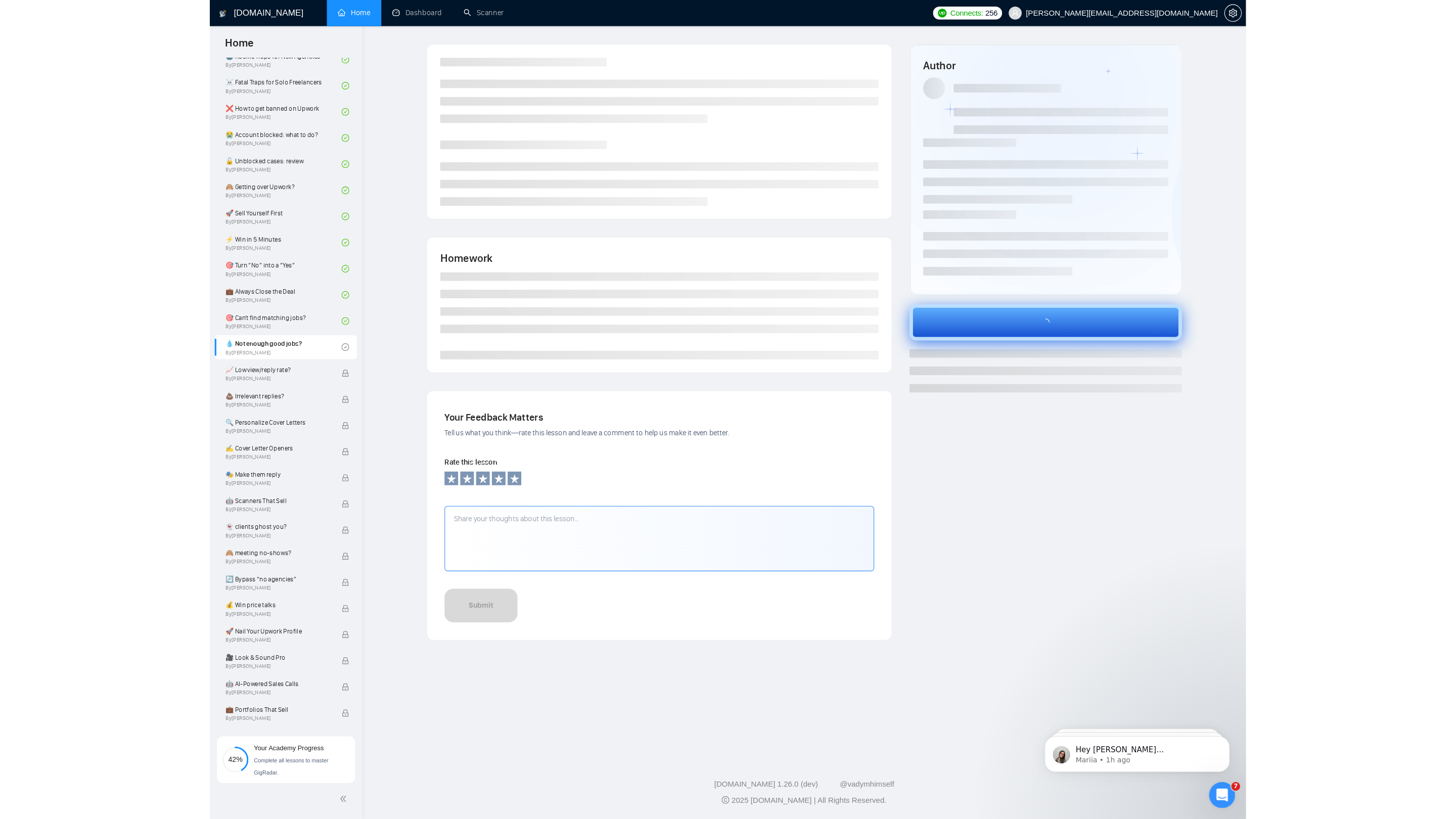
scroll to position [0, 0]
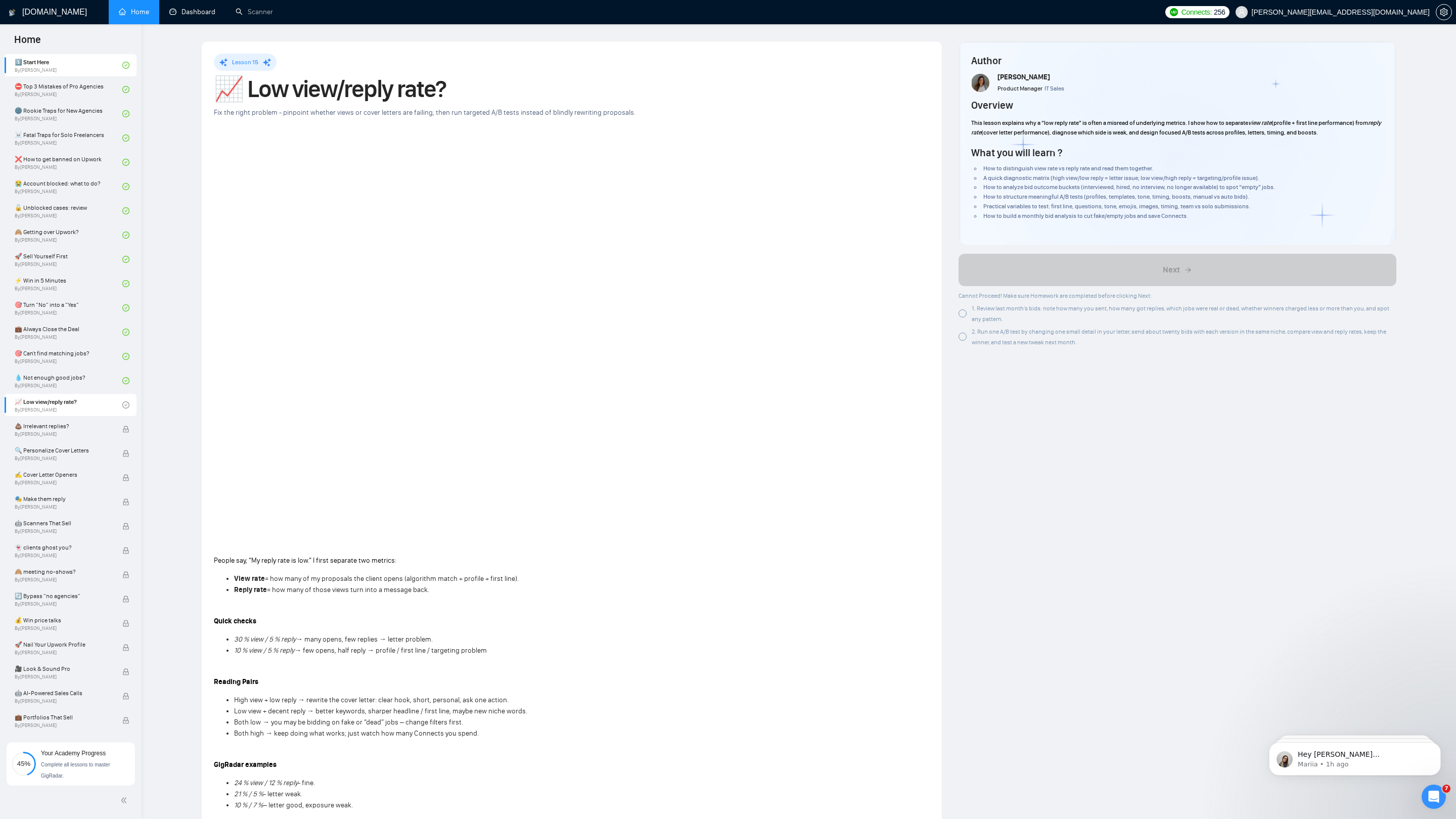
scroll to position [306, 0]
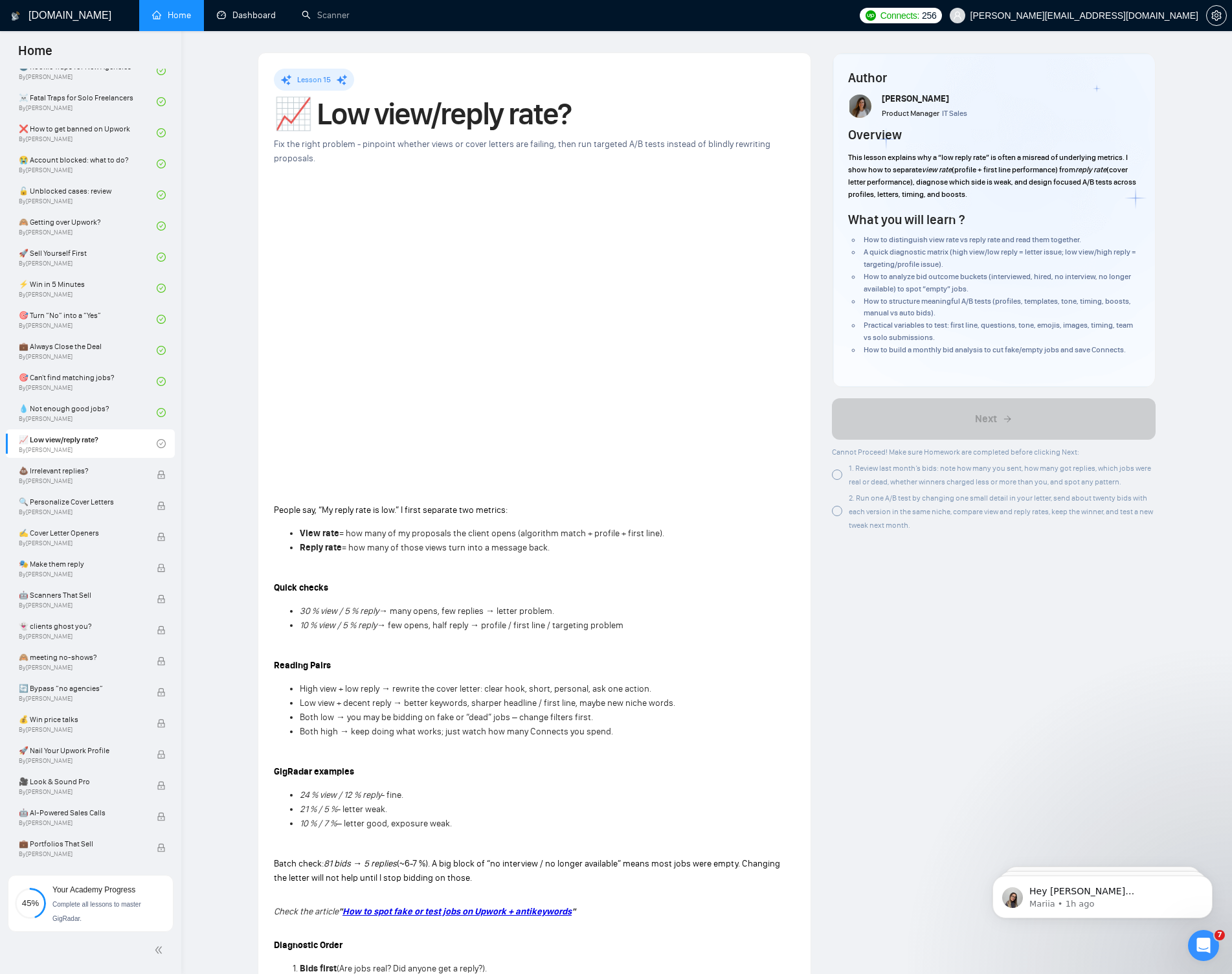
click at [853, 470] on span "1. Review last month’s bids: note how many you sent, how many got replies, whic…" at bounding box center [999, 475] width 302 height 23
click at [854, 507] on span "2. Run one A/B test by changing one small detail in your letter, send about twe…" at bounding box center [1000, 511] width 305 height 36
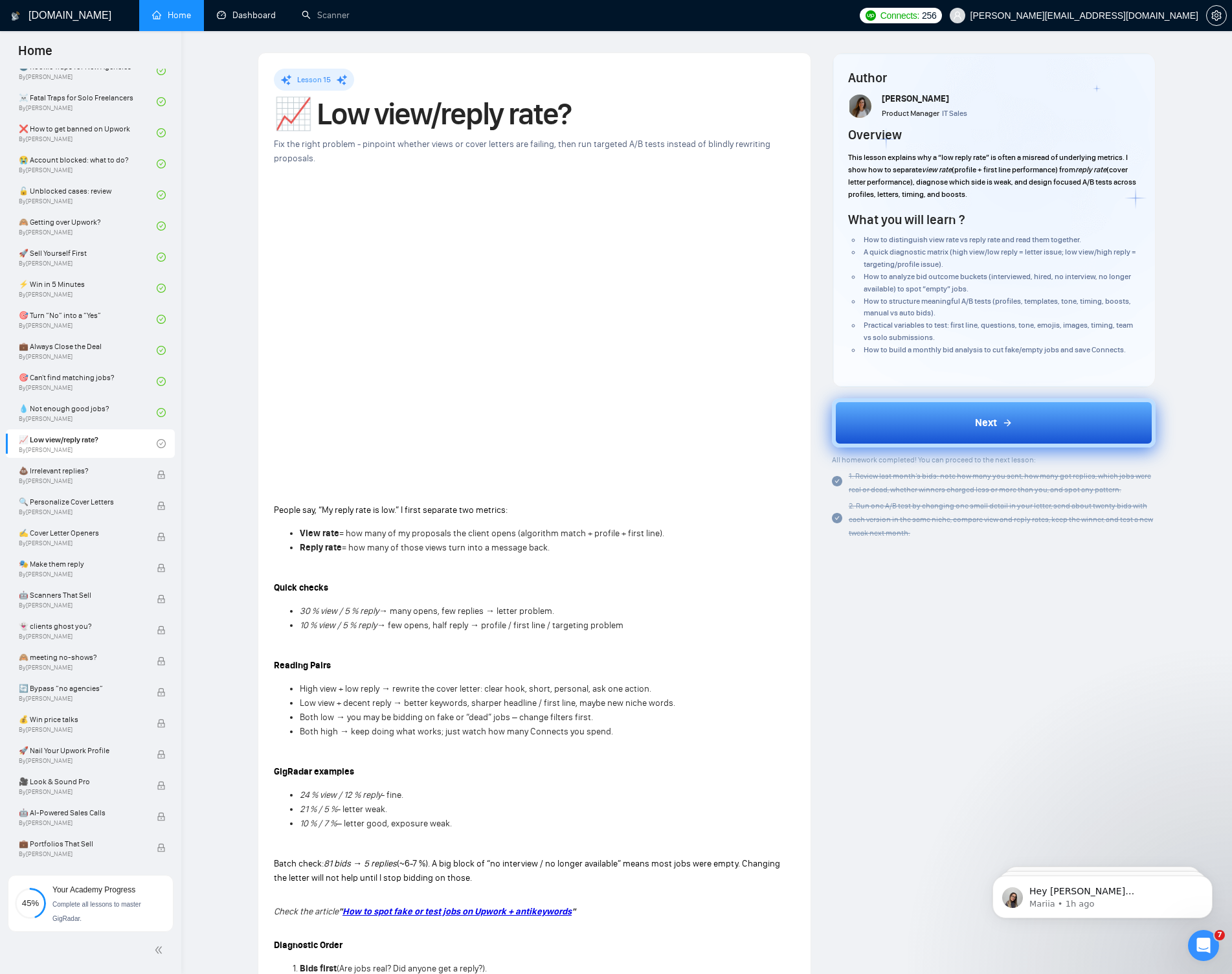
click at [899, 412] on button "Next" at bounding box center [994, 423] width 324 height 49
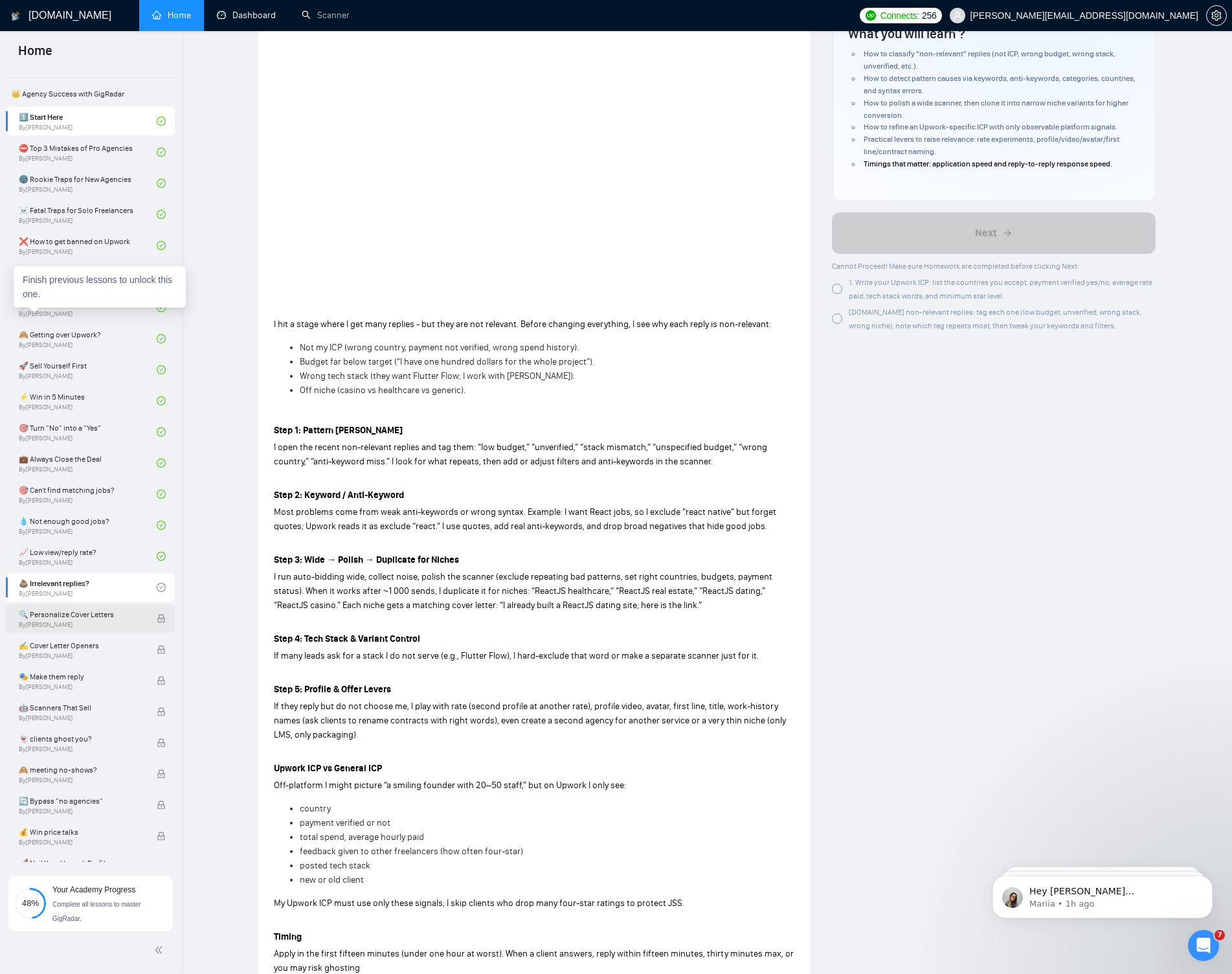
scroll to position [276, 0]
click at [864, 302] on div "1. Write your Upwork ICP: list the countries you accept, payment verified yes/n…" at bounding box center [1001, 289] width 306 height 27
click at [856, 331] on div "2.Review non-relevant replies: tag each one (low budget, unverified, wrong stac…" at bounding box center [1001, 318] width 306 height 27
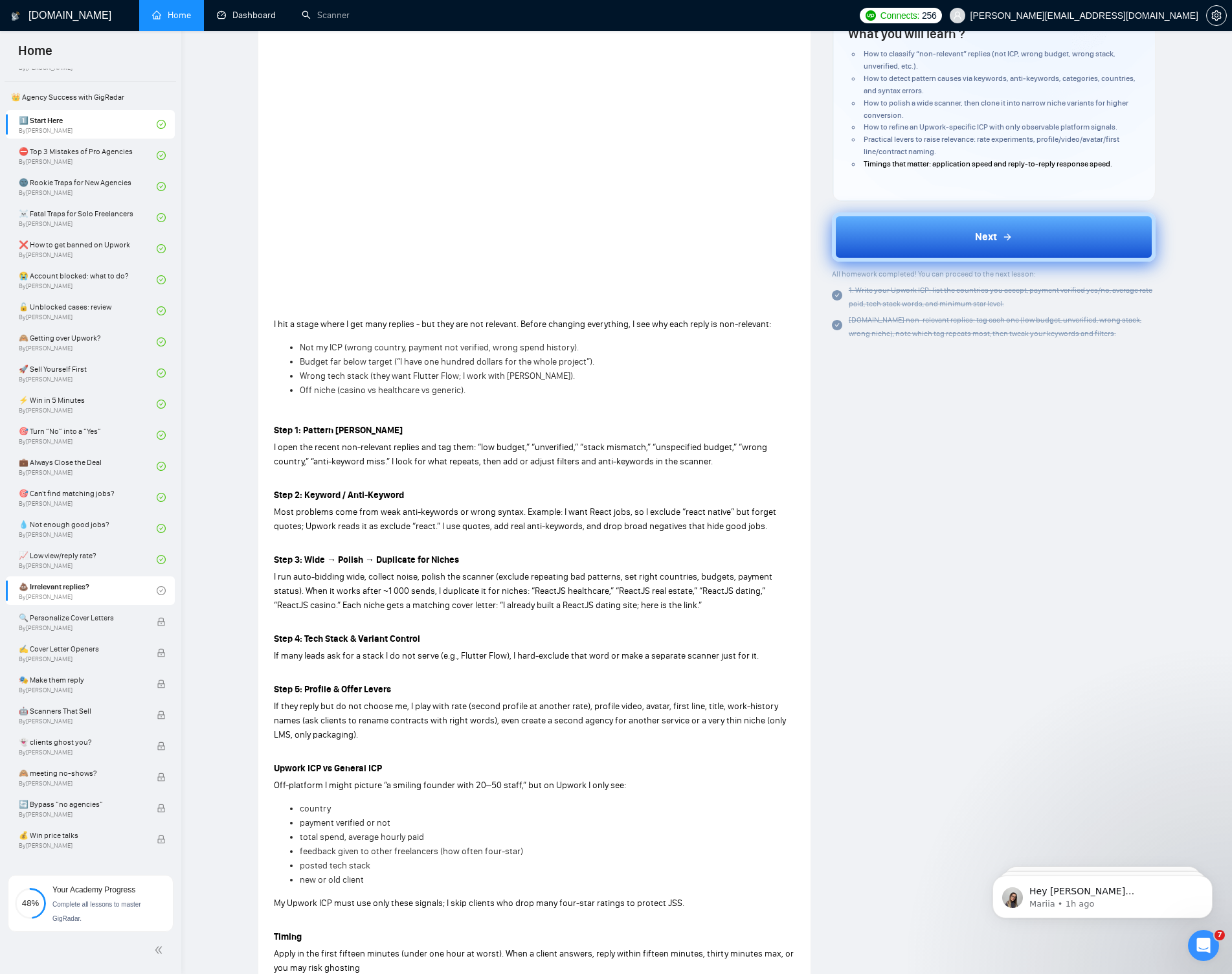
click at [912, 238] on button "Next" at bounding box center [994, 236] width 324 height 49
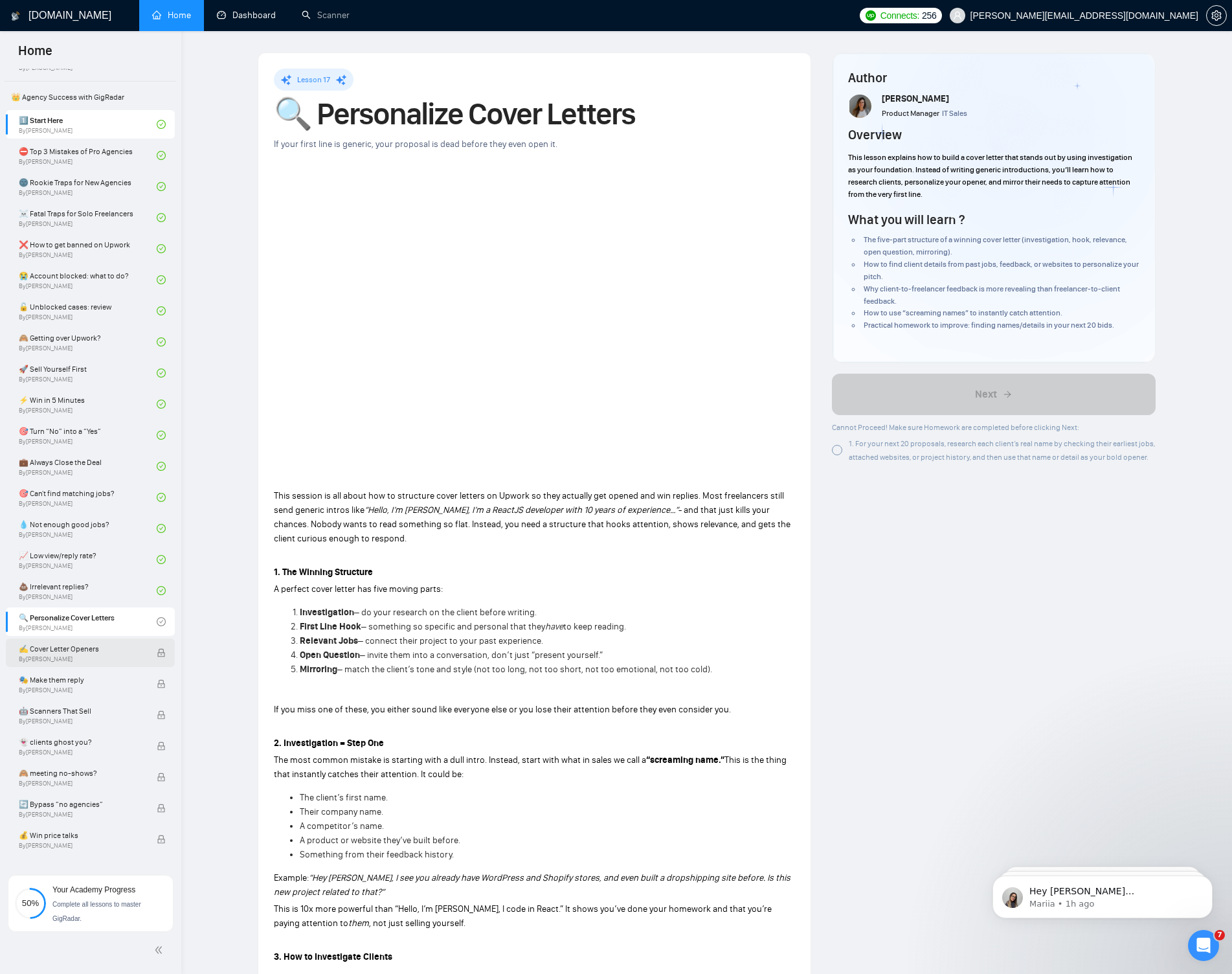
click at [85, 652] on span "✍️ Cover Letter Openers" at bounding box center [81, 648] width 125 height 13
click at [844, 445] on div "1. For your next 20 proposals, research each client’s real name by checking the…" at bounding box center [994, 450] width 324 height 27
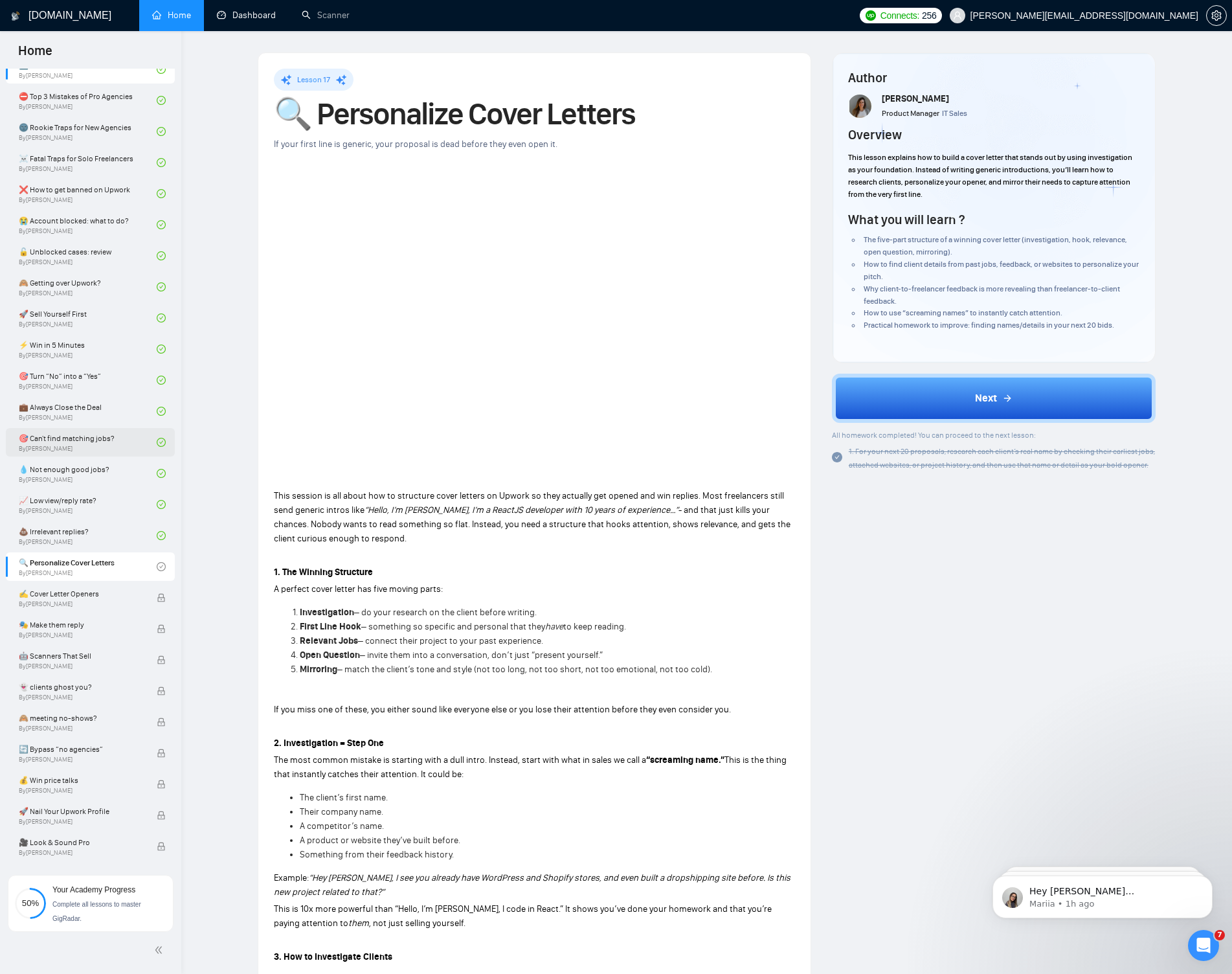
scroll to position [331, 0]
click at [80, 606] on span "By Tamara Levit" at bounding box center [81, 603] width 125 height 8
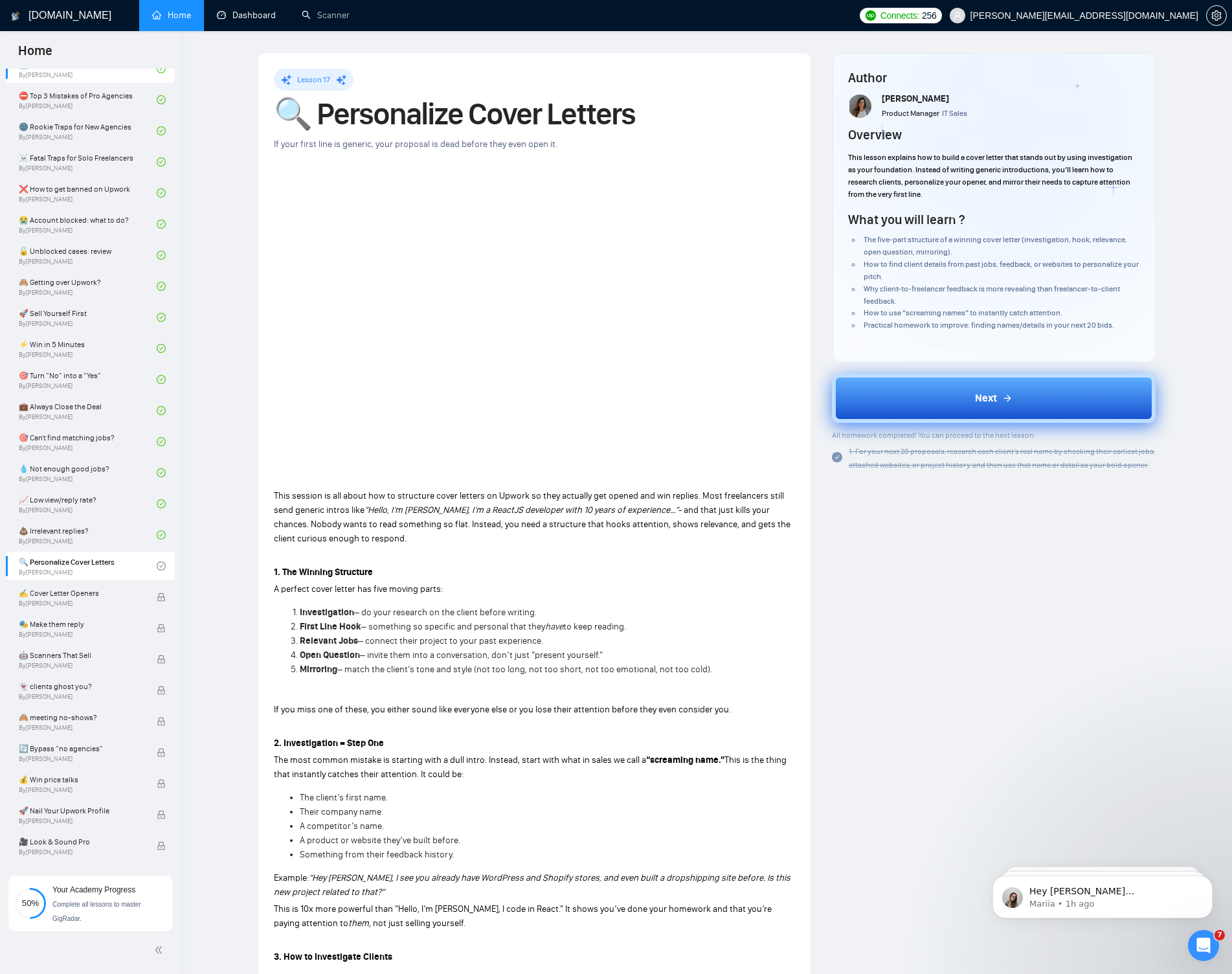
click at [877, 403] on button "Next" at bounding box center [994, 398] width 324 height 49
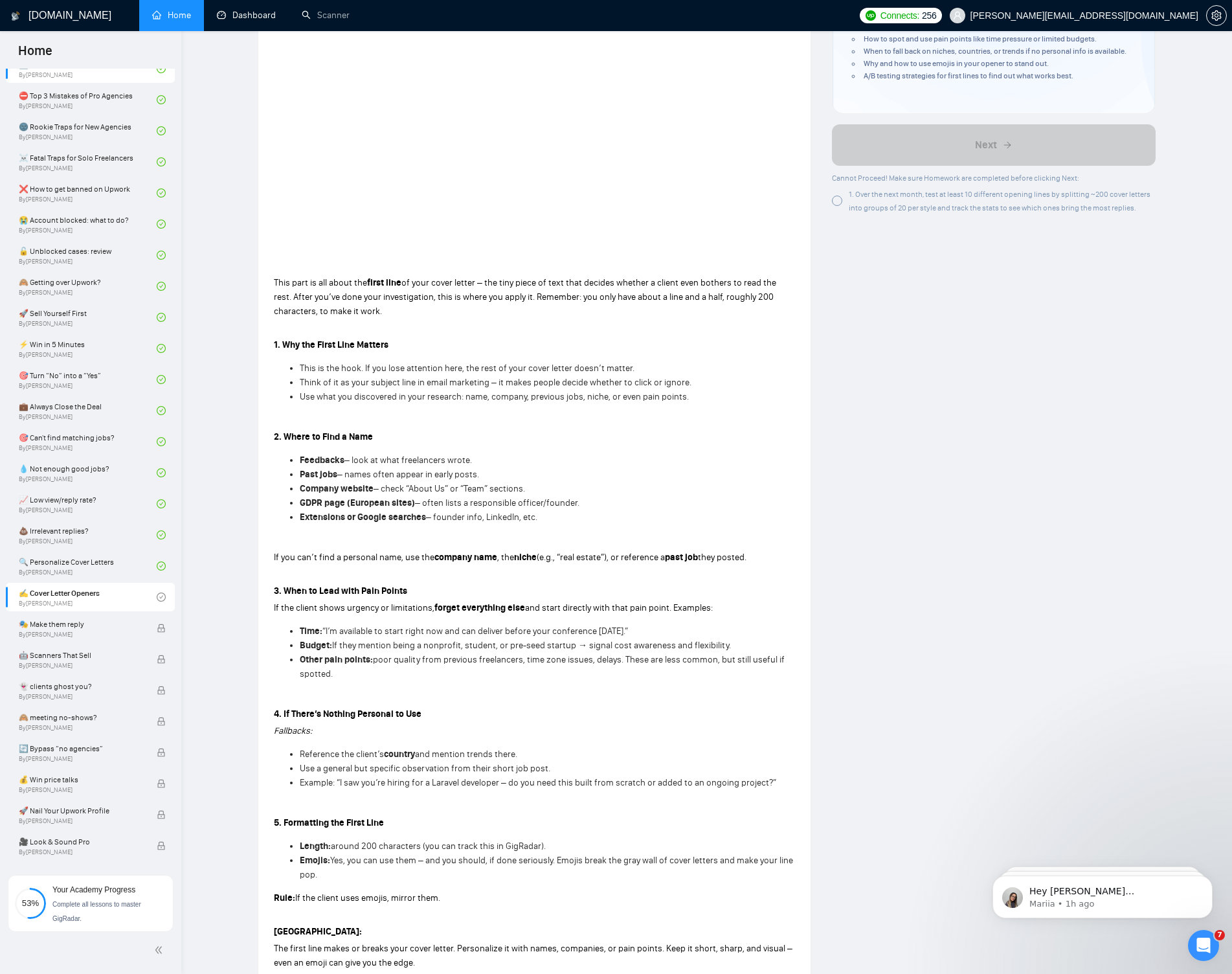
scroll to position [509, 0]
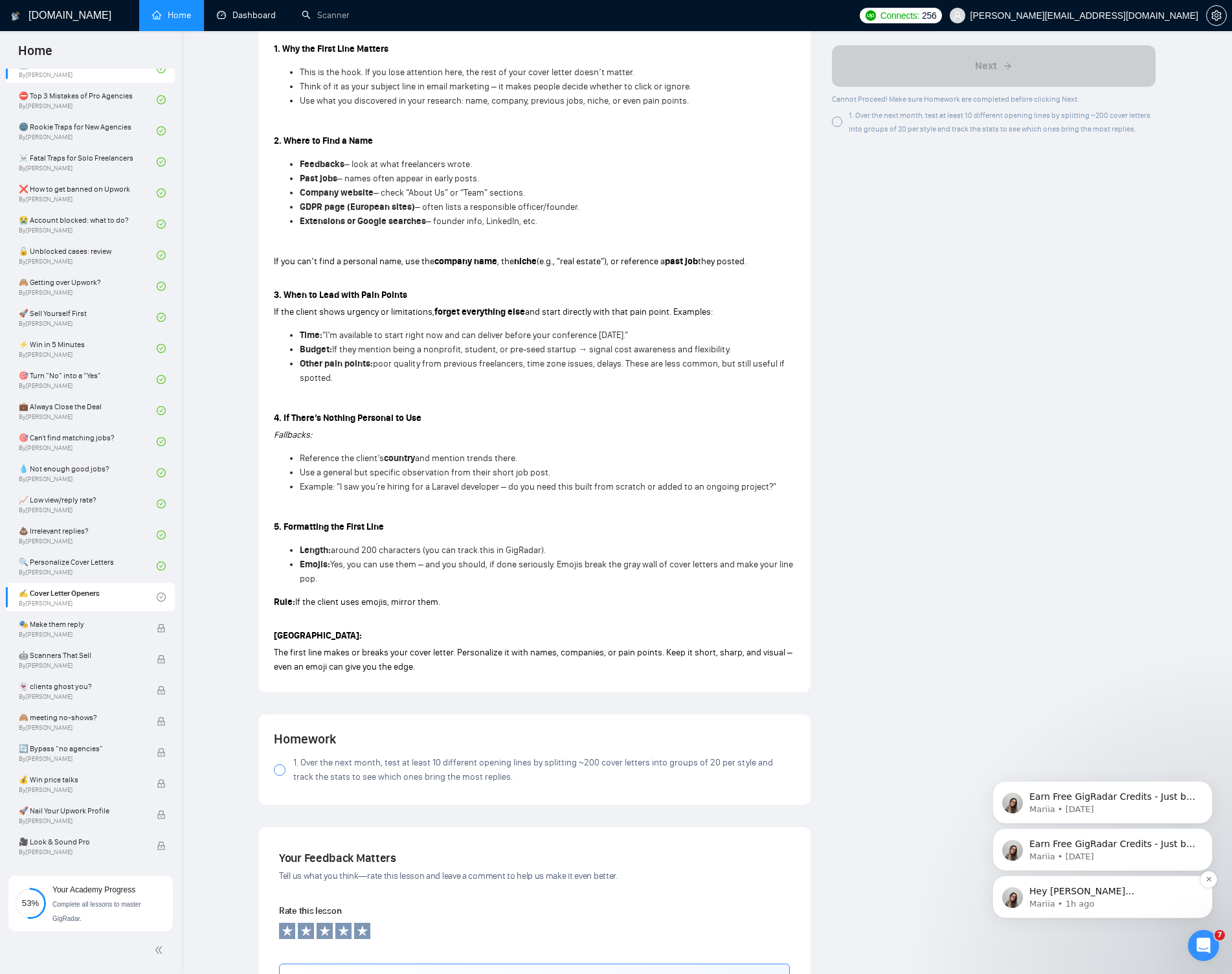
click at [967, 889] on p "Hey sergey@smallteam.co, Do you want to learn how to integrate GigRadar with yo…" at bounding box center [1113, 891] width 167 height 13
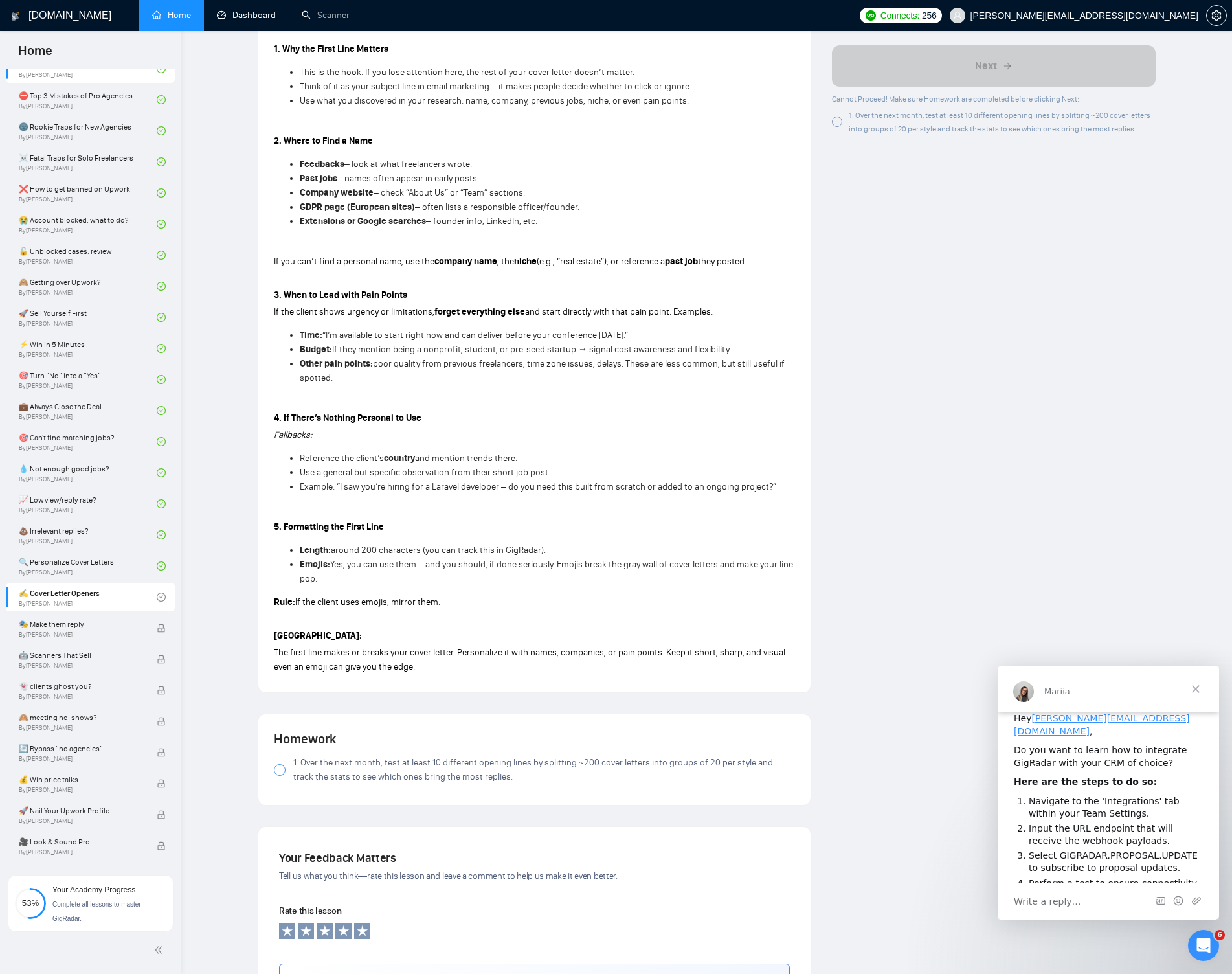
scroll to position [201, 0]
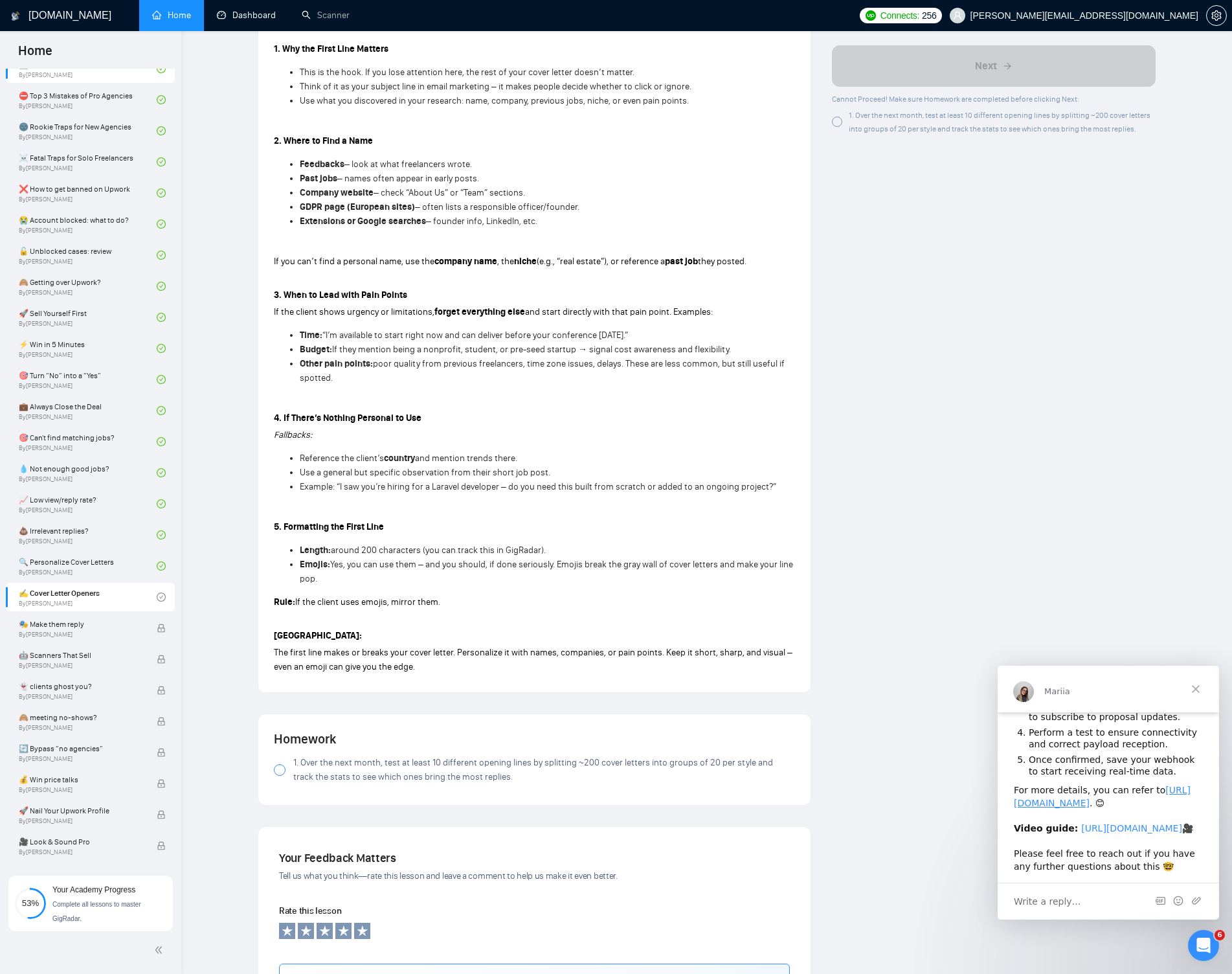
click at [967, 823] on link "https://www.loom.com/share/b9e3cbcf573a4c3f87292e5d4927bc73?sid=4c751e5a-0599-4…" at bounding box center [1131, 828] width 101 height 10
click at [75, 653] on span "🤖 Scanners That Sell" at bounding box center [81, 655] width 125 height 13
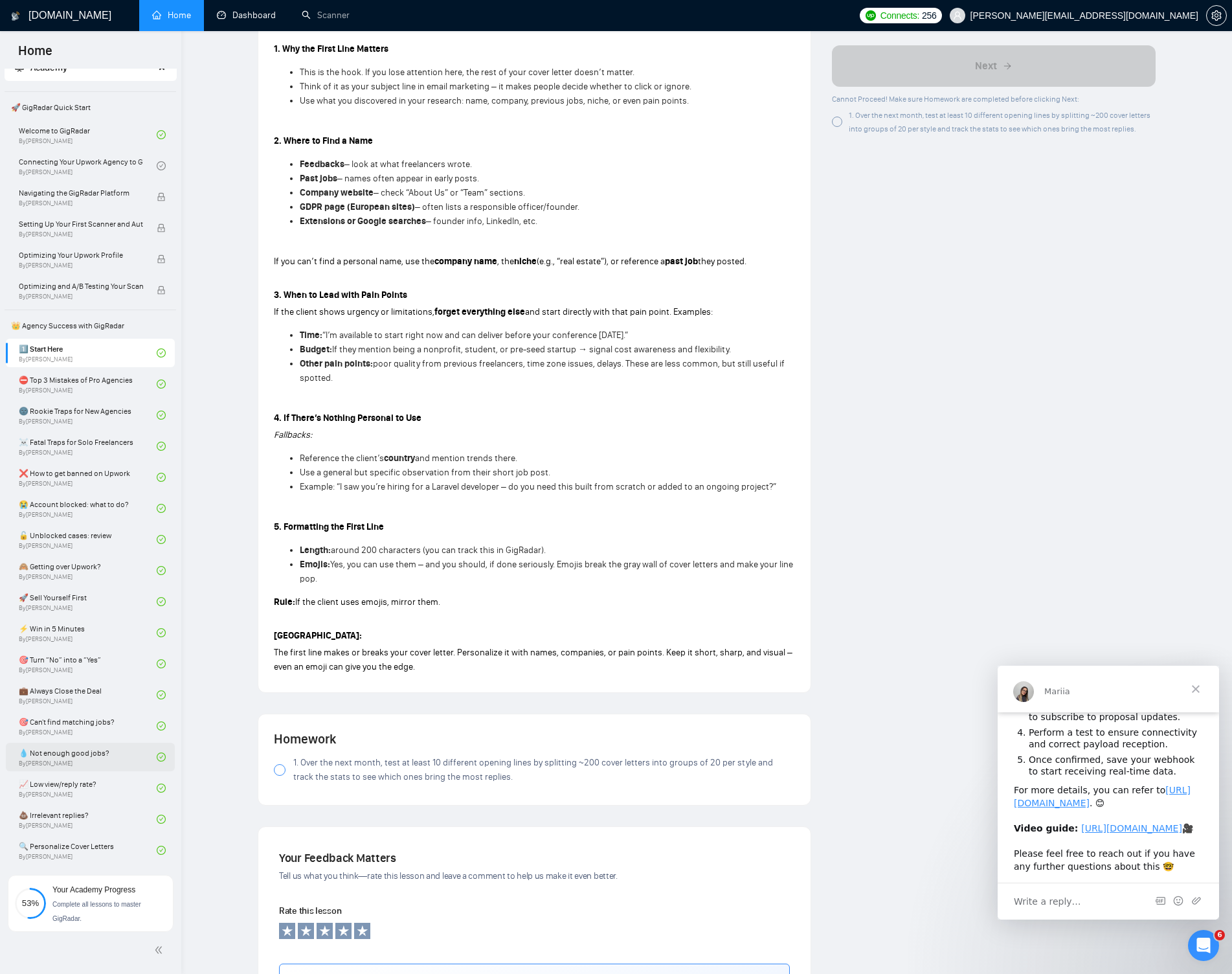
scroll to position [0, 0]
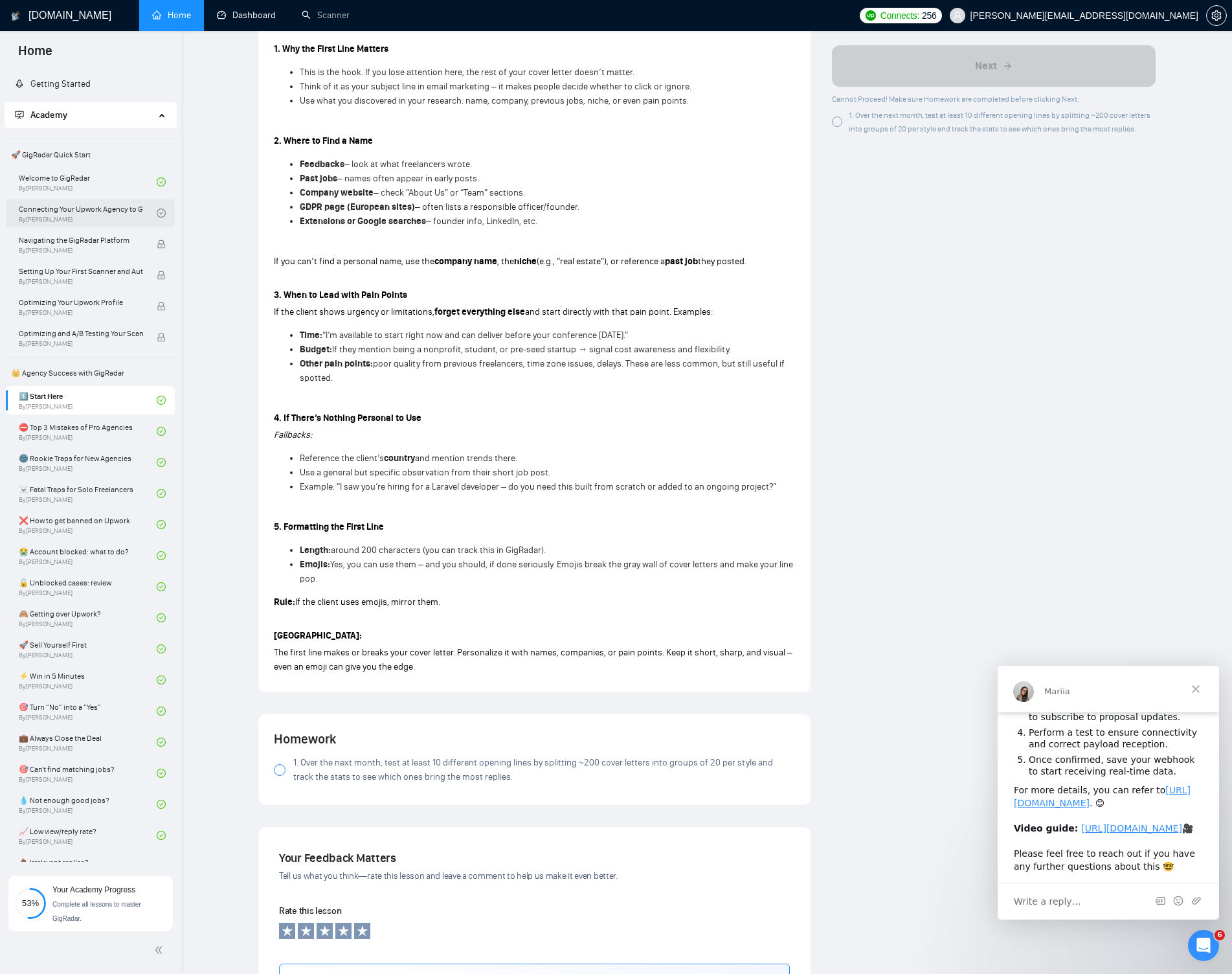
click at [95, 210] on link "Connecting Your Upwork Agency to GigRadar By Vlad Timinsky" at bounding box center [88, 213] width 138 height 28
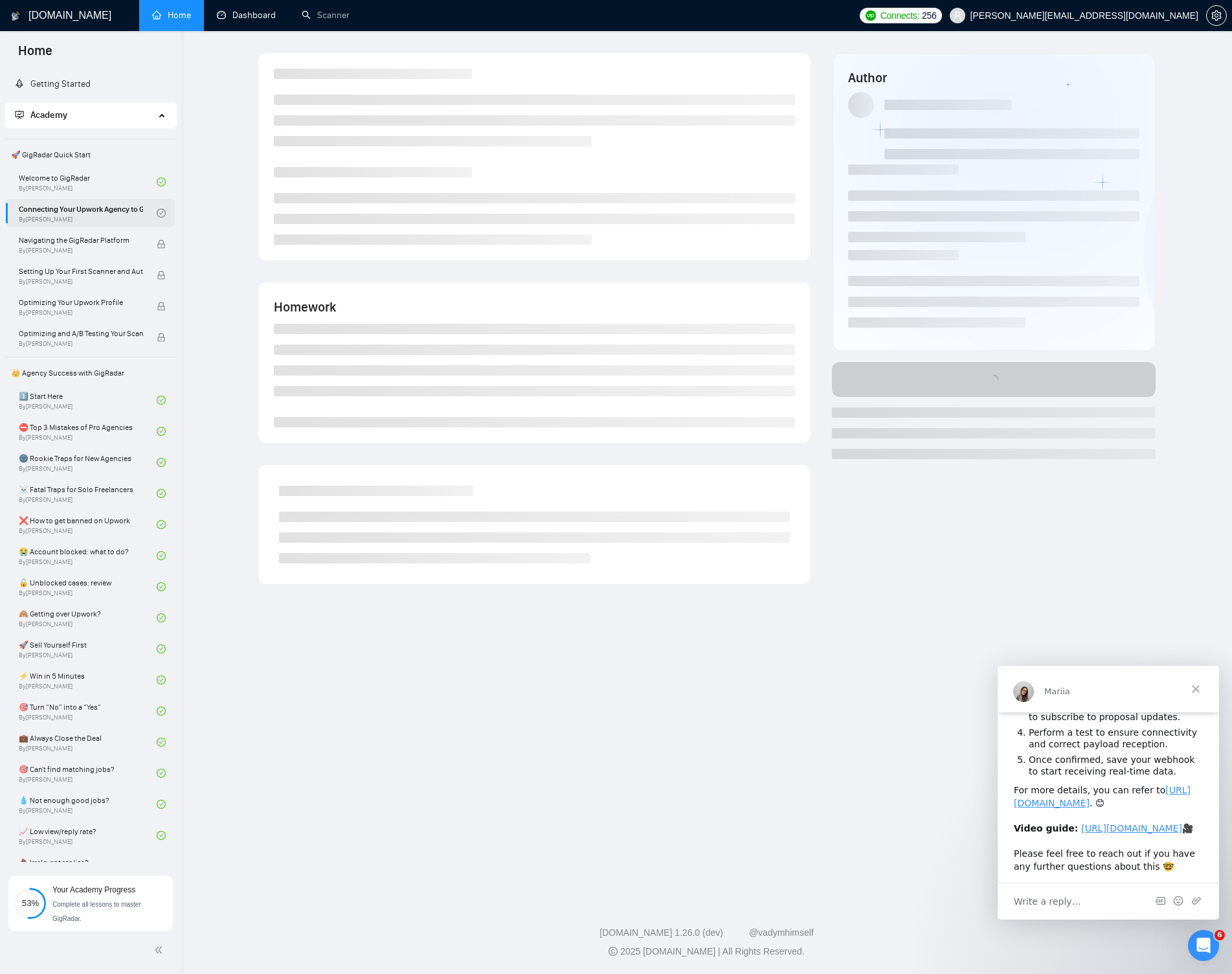
scroll to position [1, 0]
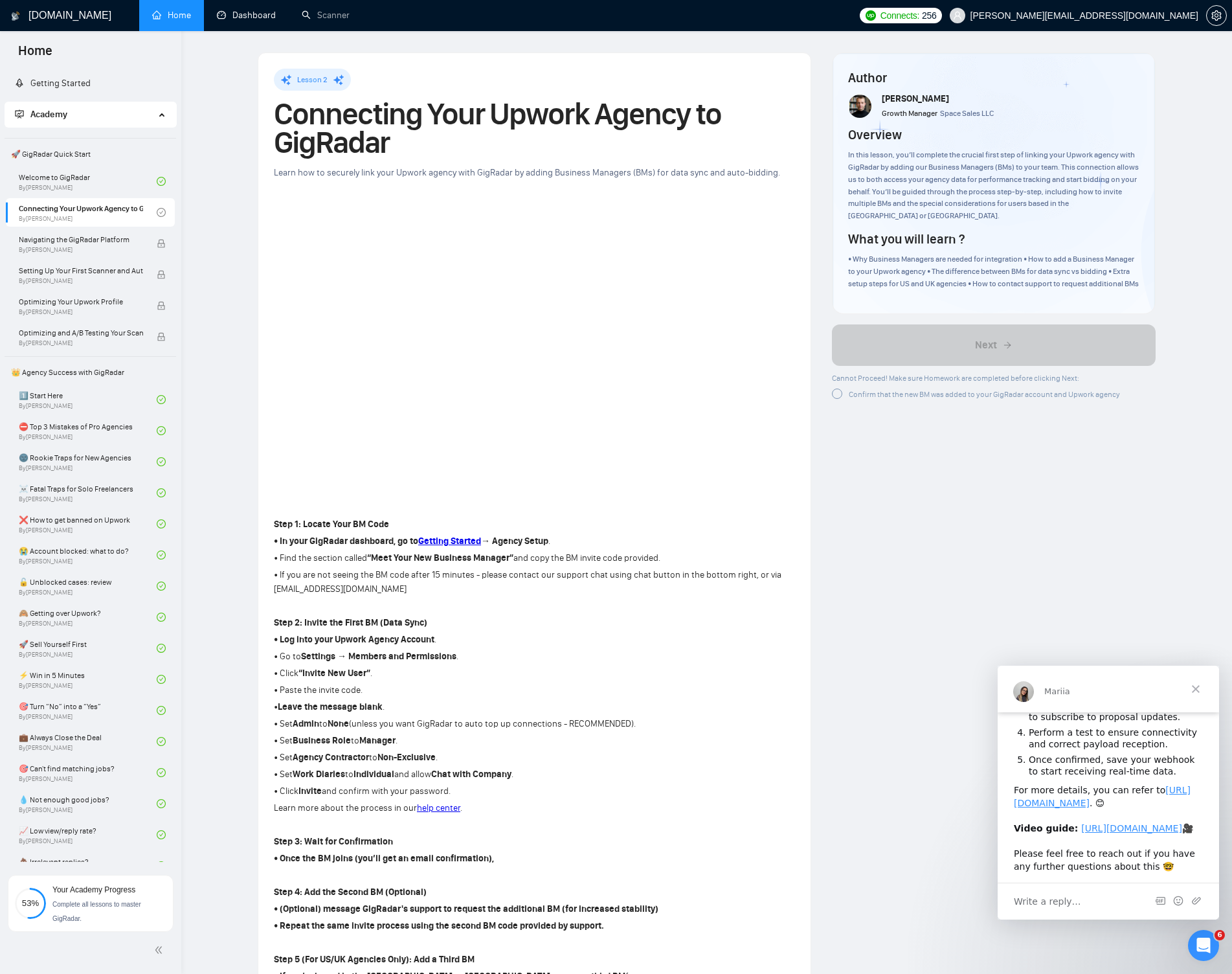
click at [907, 395] on span "Confirm that the new BM was added to your GigRadar account and Upwork agency" at bounding box center [984, 395] width 271 height 9
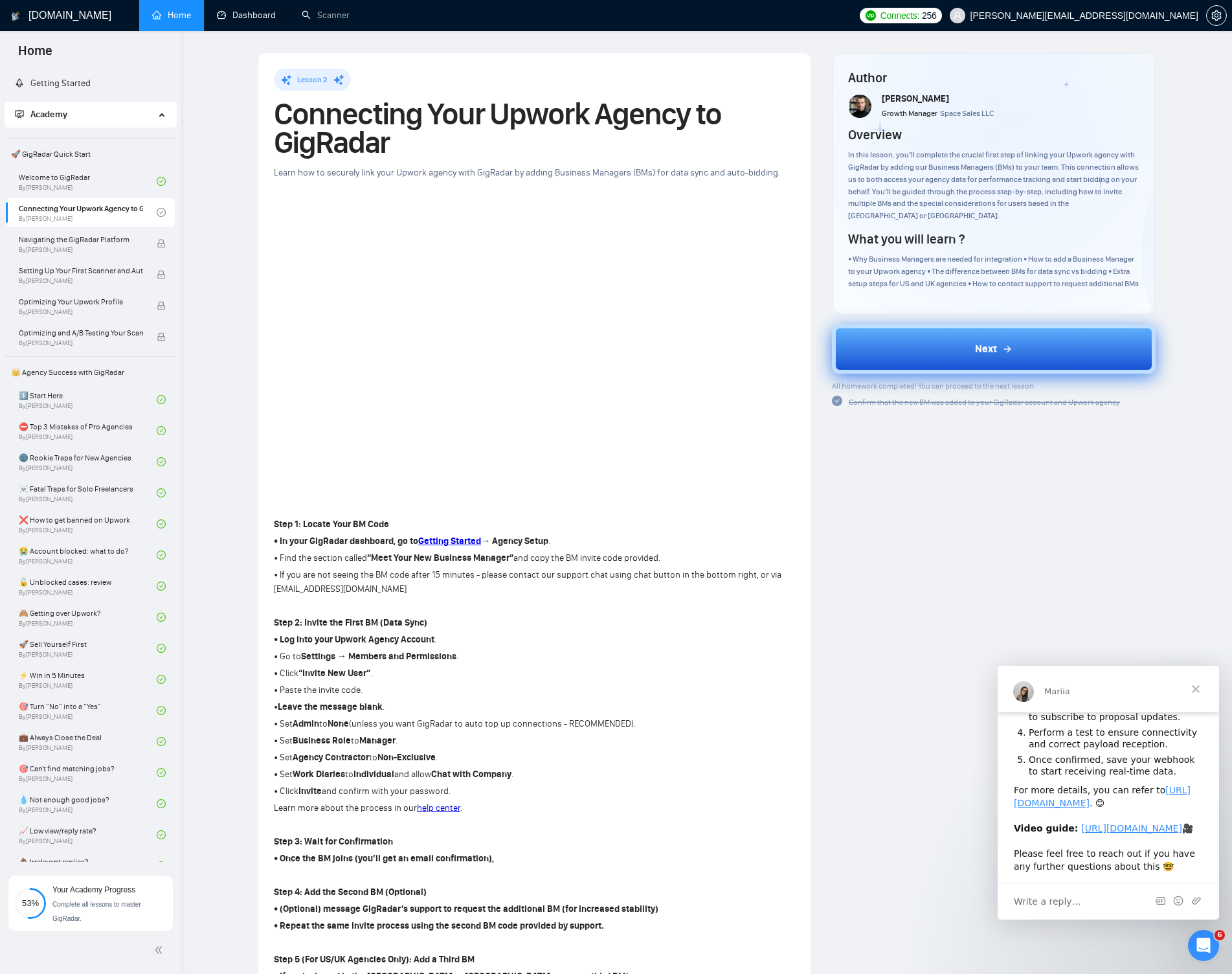
click at [903, 349] on button "Next" at bounding box center [994, 349] width 324 height 49
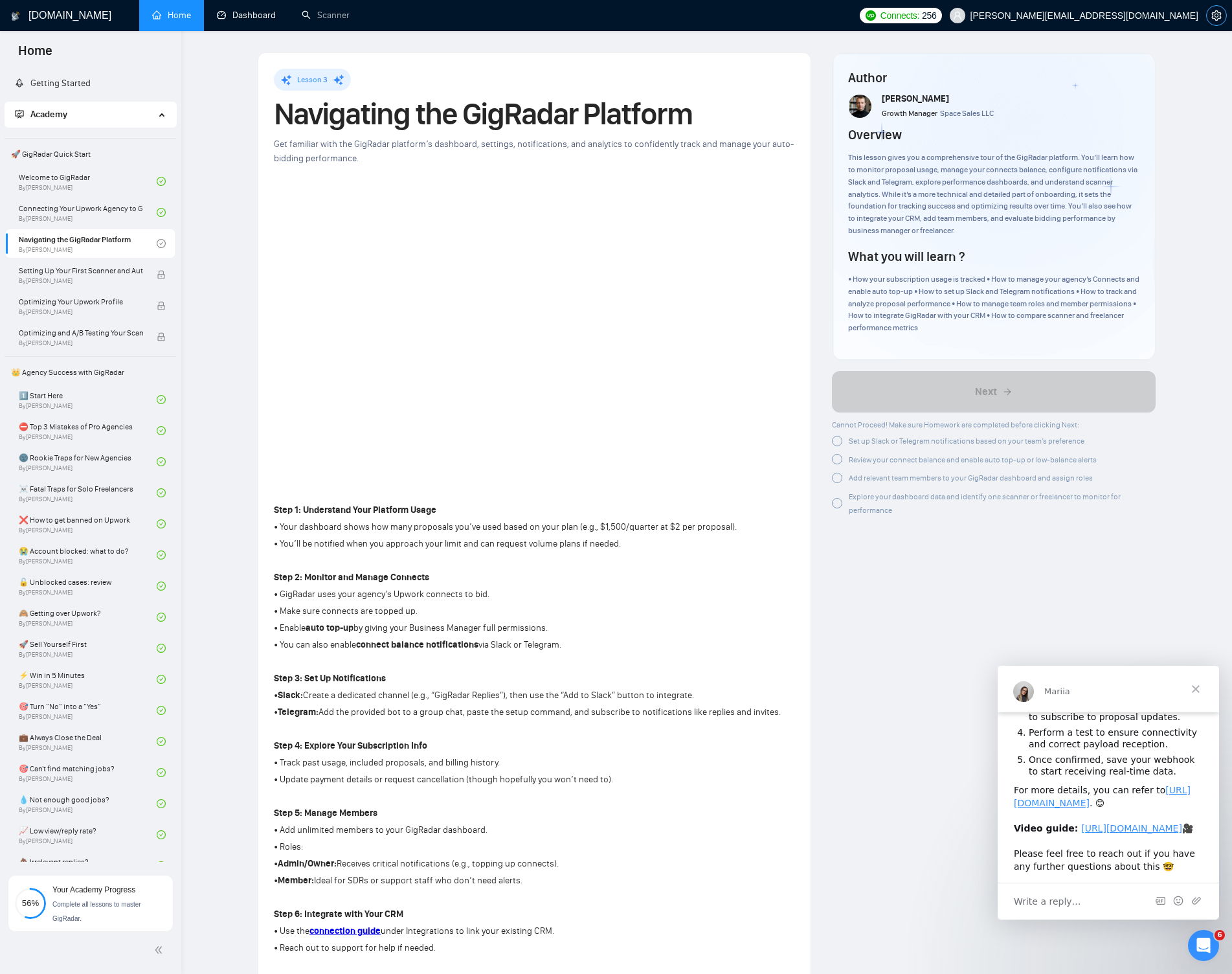
click at [967, 15] on icon "setting" at bounding box center [1216, 15] width 10 height 10
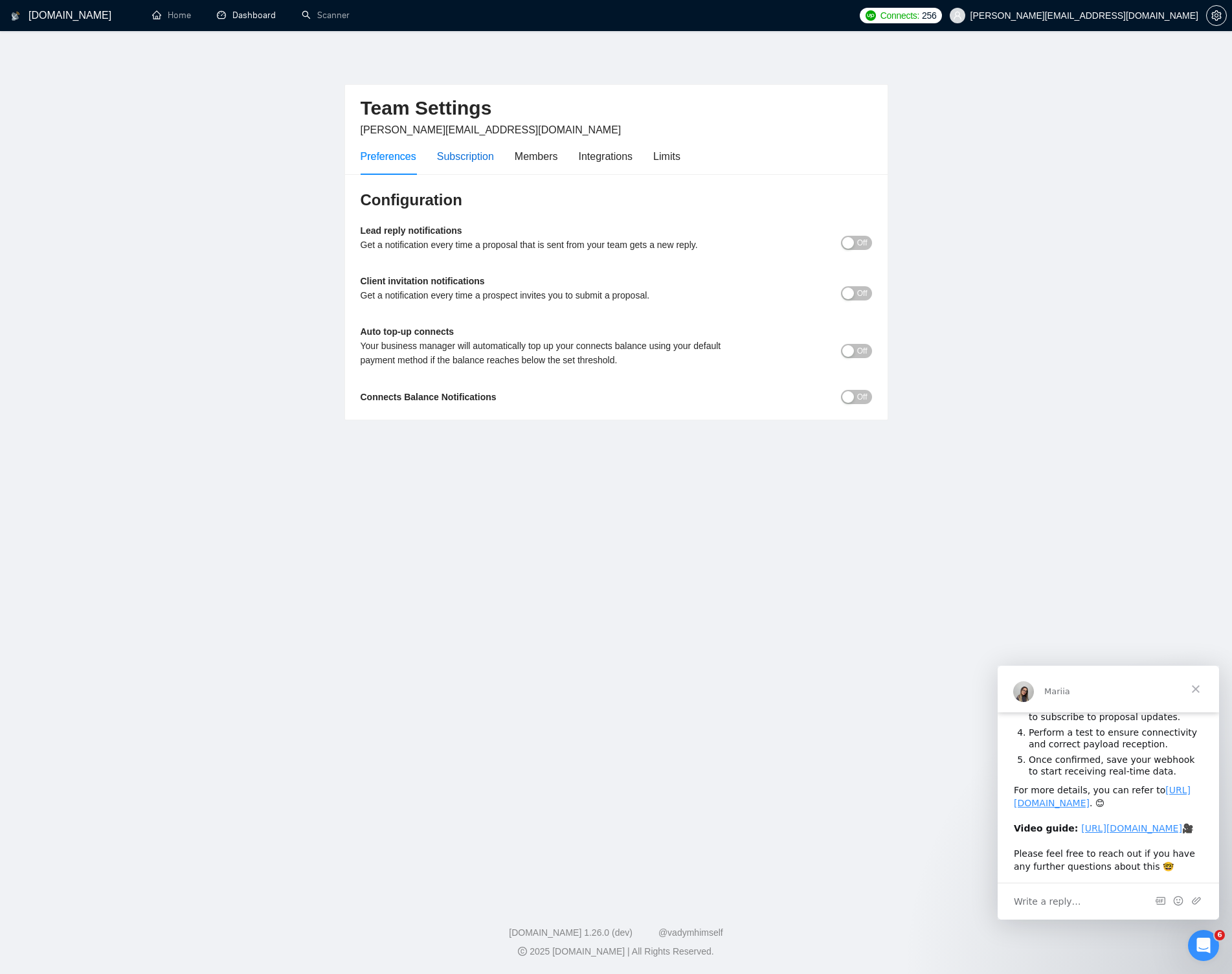
click at [476, 154] on div "Subscription" at bounding box center [466, 156] width 57 height 16
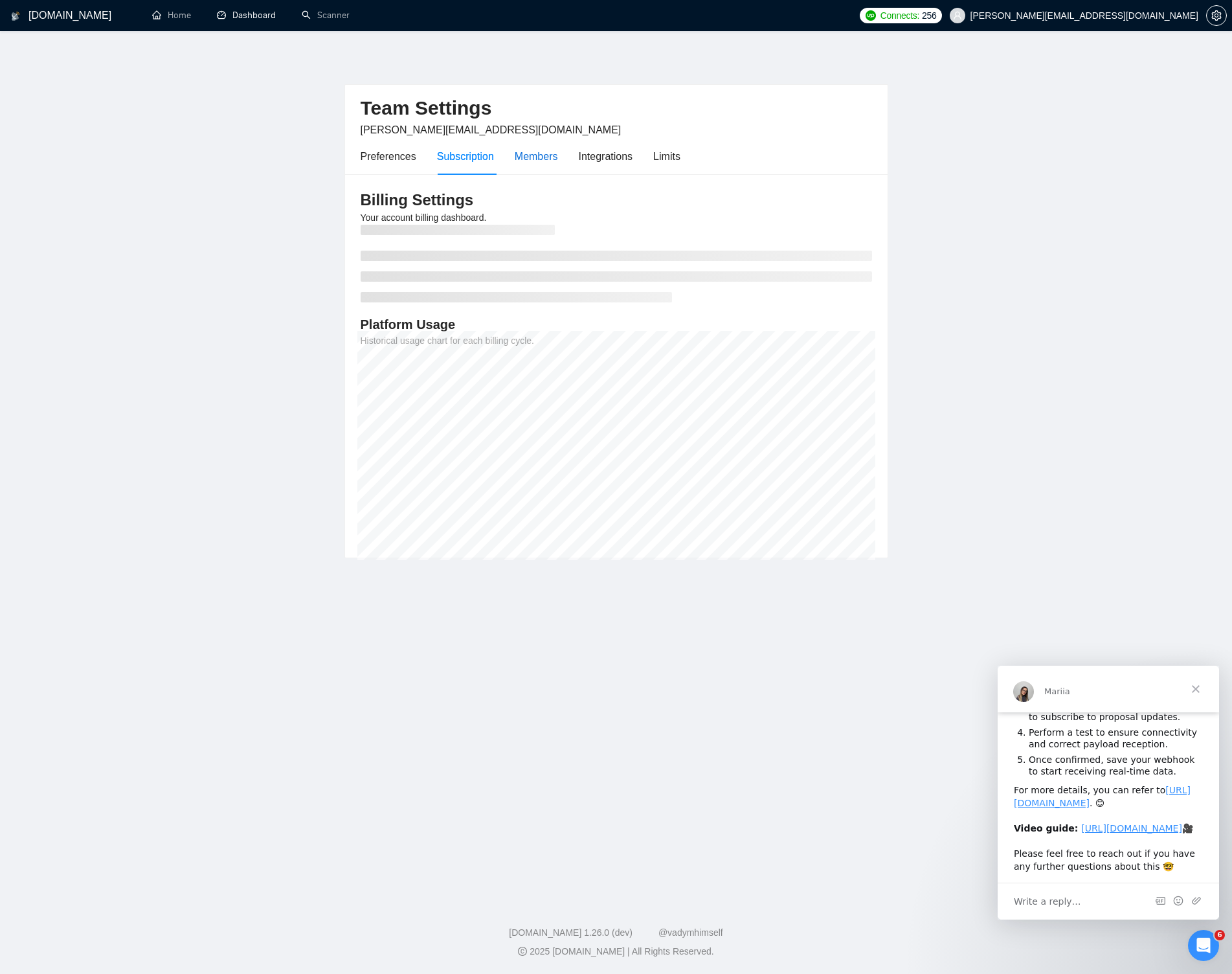
click at [524, 154] on div "Members" at bounding box center [536, 156] width 44 height 16
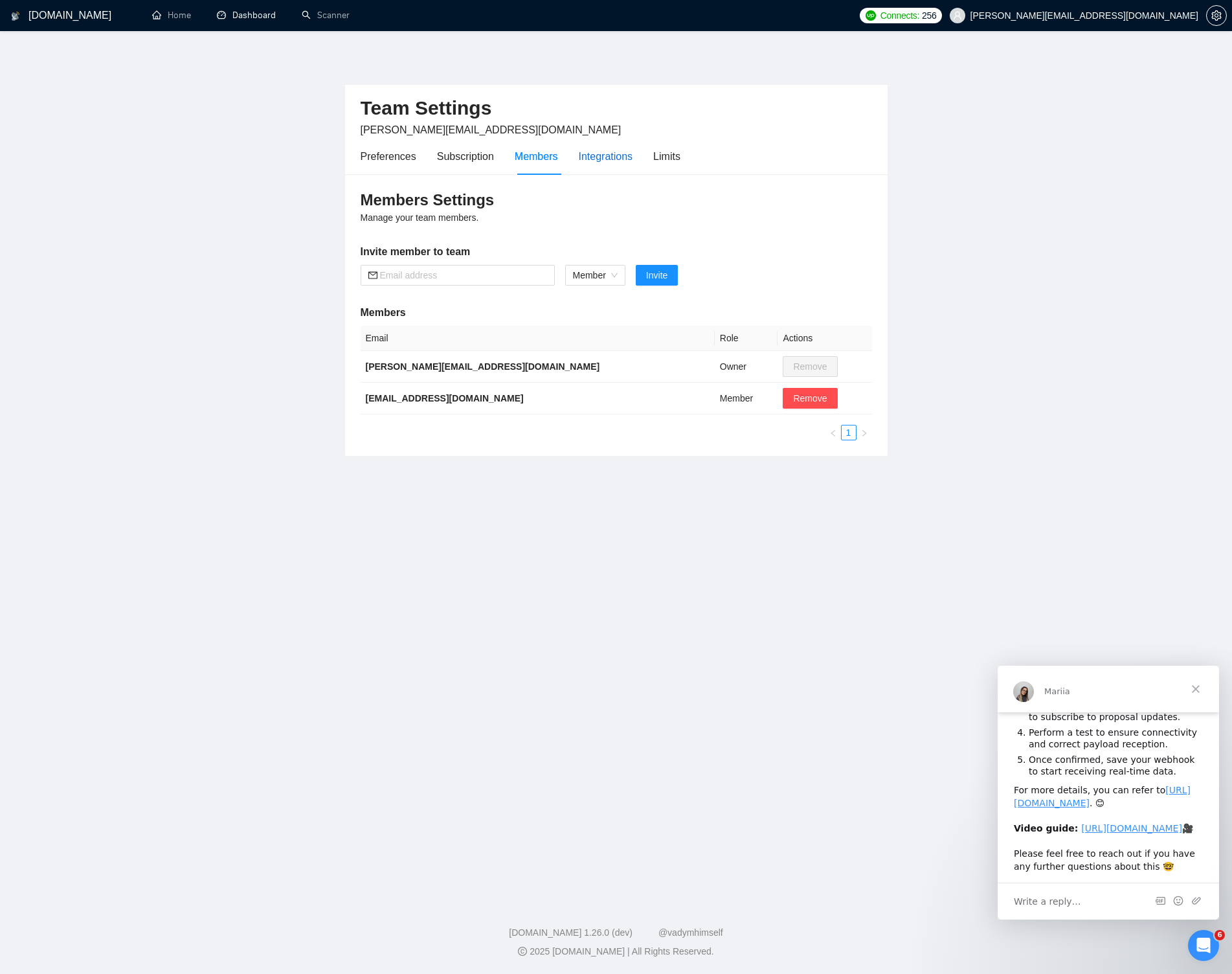
click at [606, 156] on div "Integrations" at bounding box center [606, 156] width 55 height 16
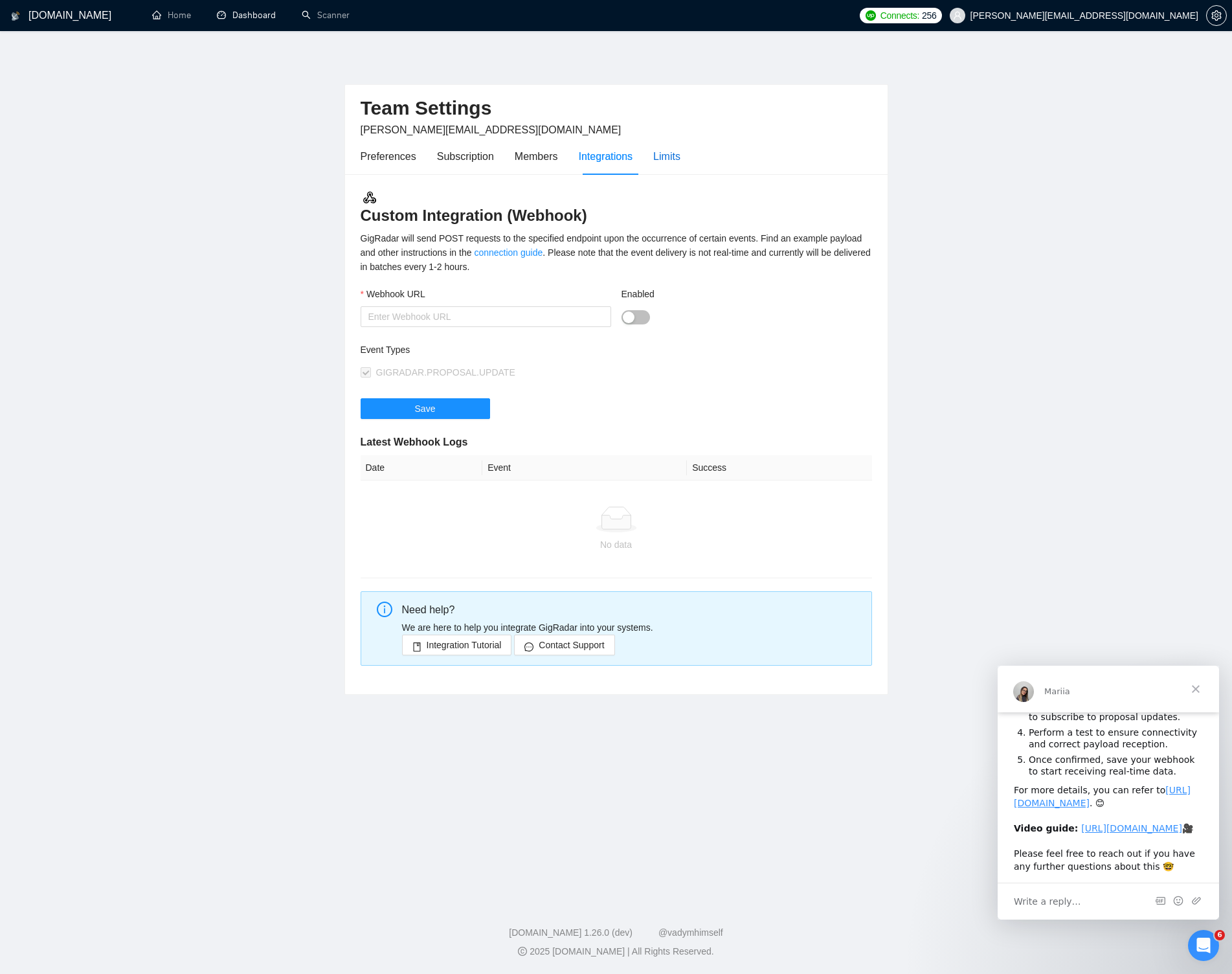
click at [670, 156] on div "Limits" at bounding box center [666, 156] width 27 height 16
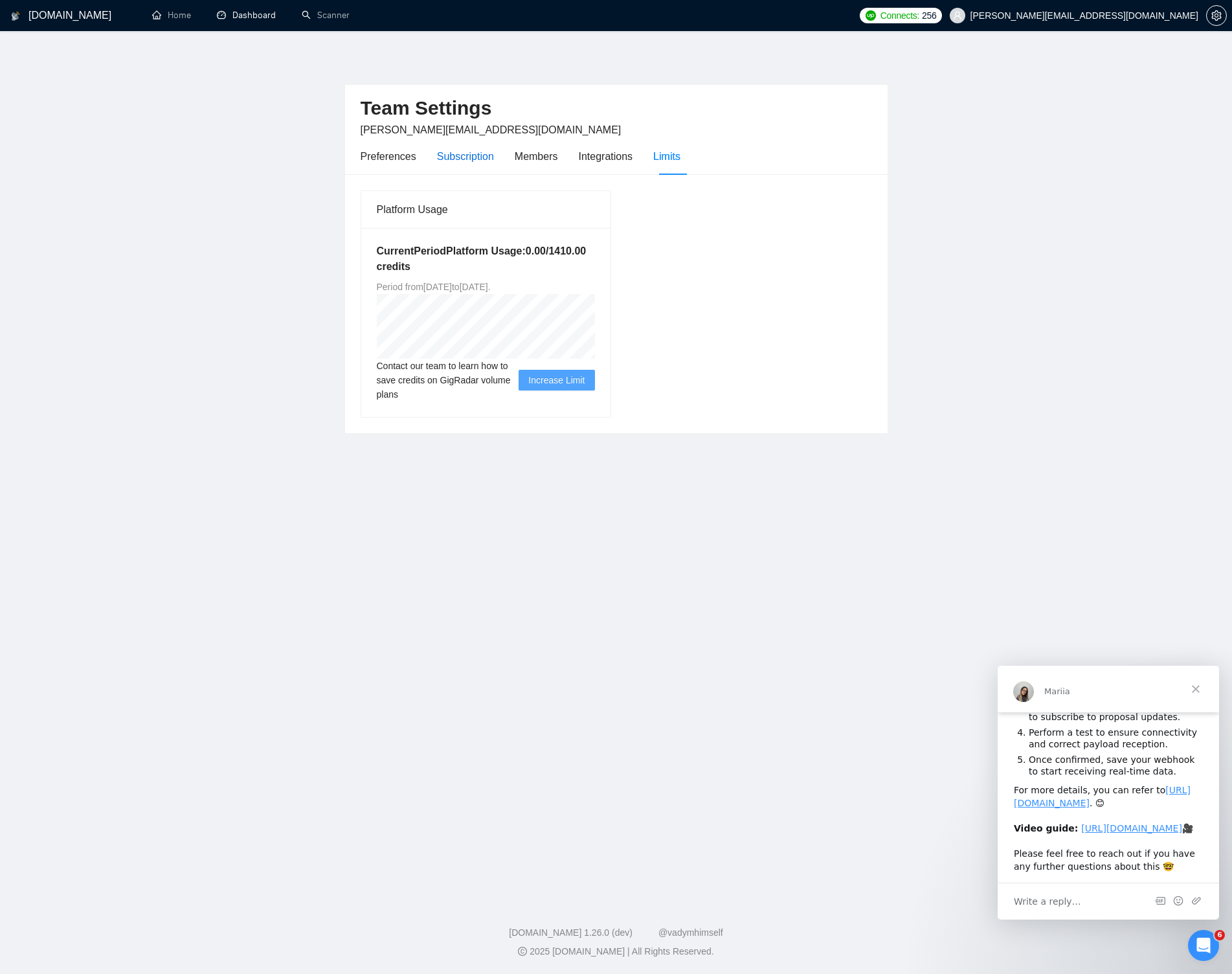
click at [470, 154] on div "Subscription" at bounding box center [466, 156] width 57 height 16
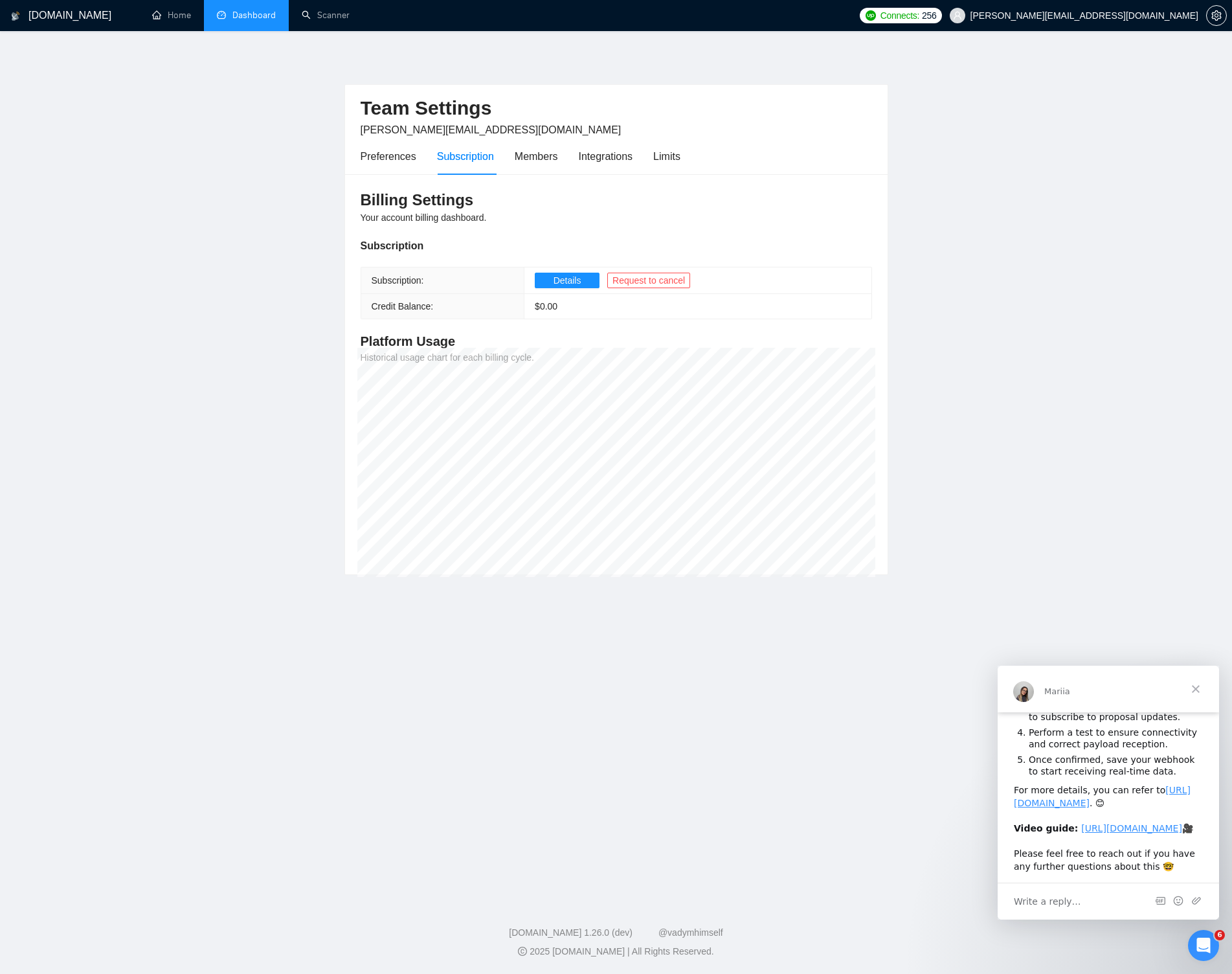
click at [240, 14] on link "Dashboard" at bounding box center [245, 15] width 59 height 11
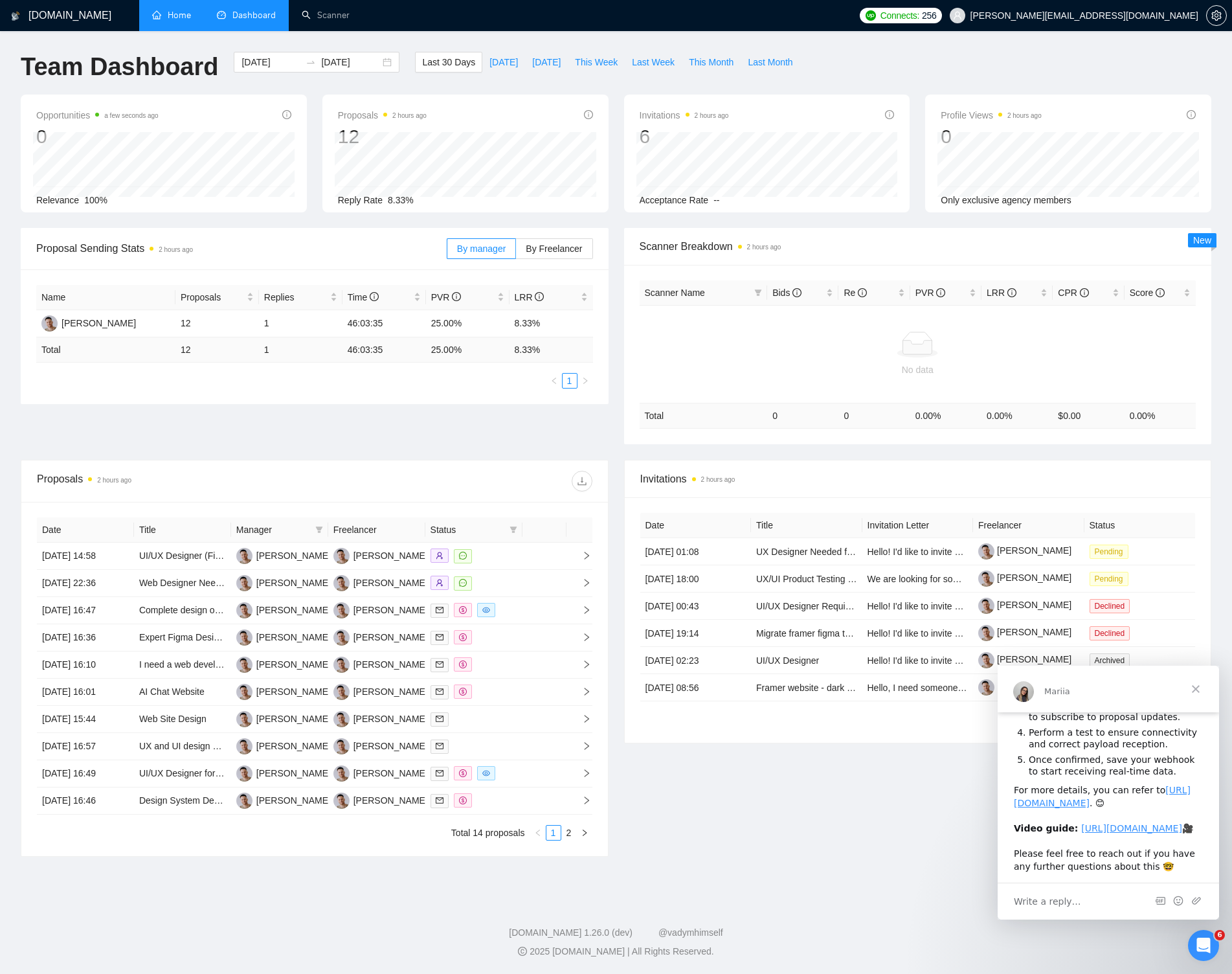
click at [176, 16] on link "Home" at bounding box center [171, 15] width 39 height 11
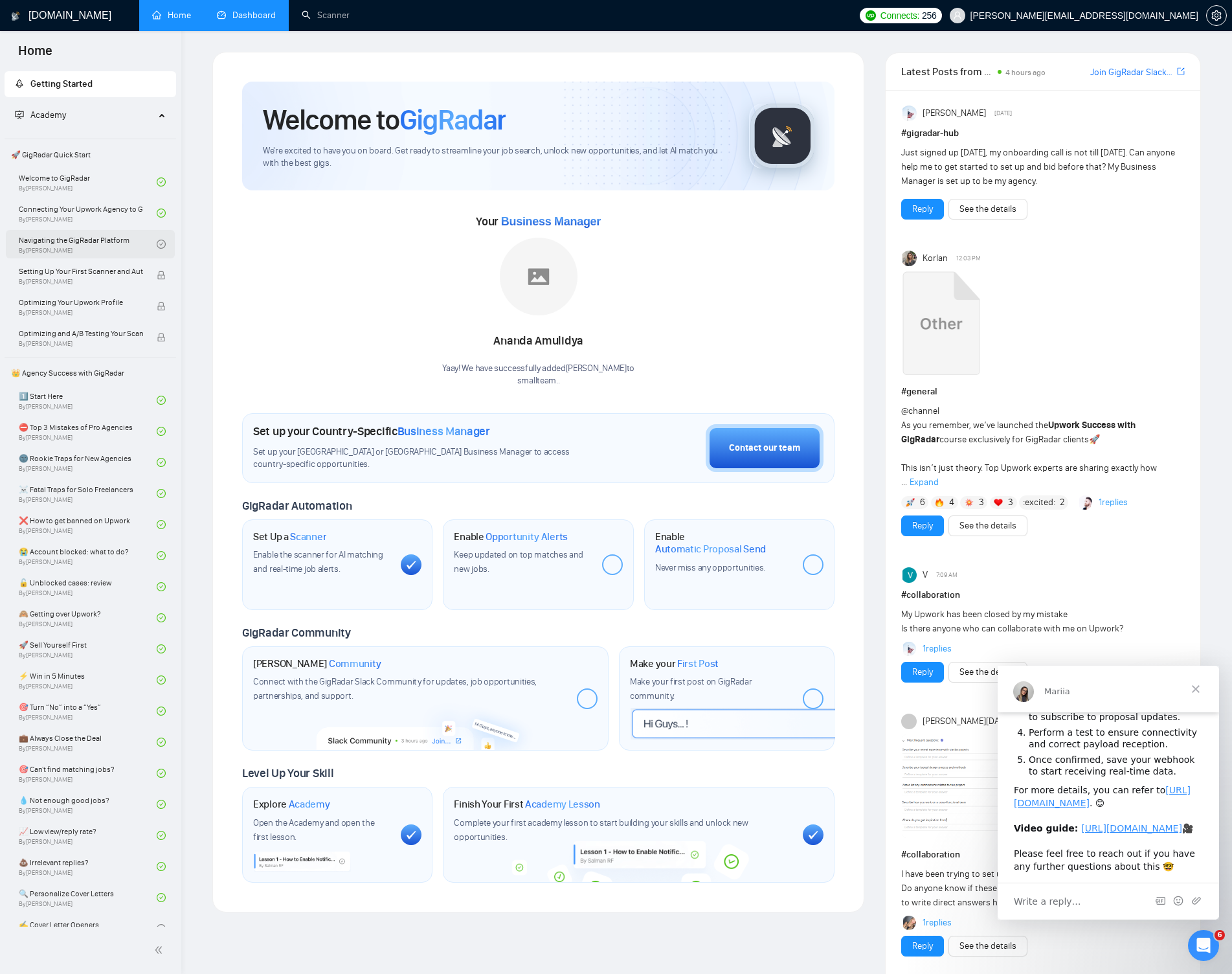
click at [75, 243] on link "Navigating the GigRadar Platform By Vlad Timinsky" at bounding box center [88, 244] width 138 height 28
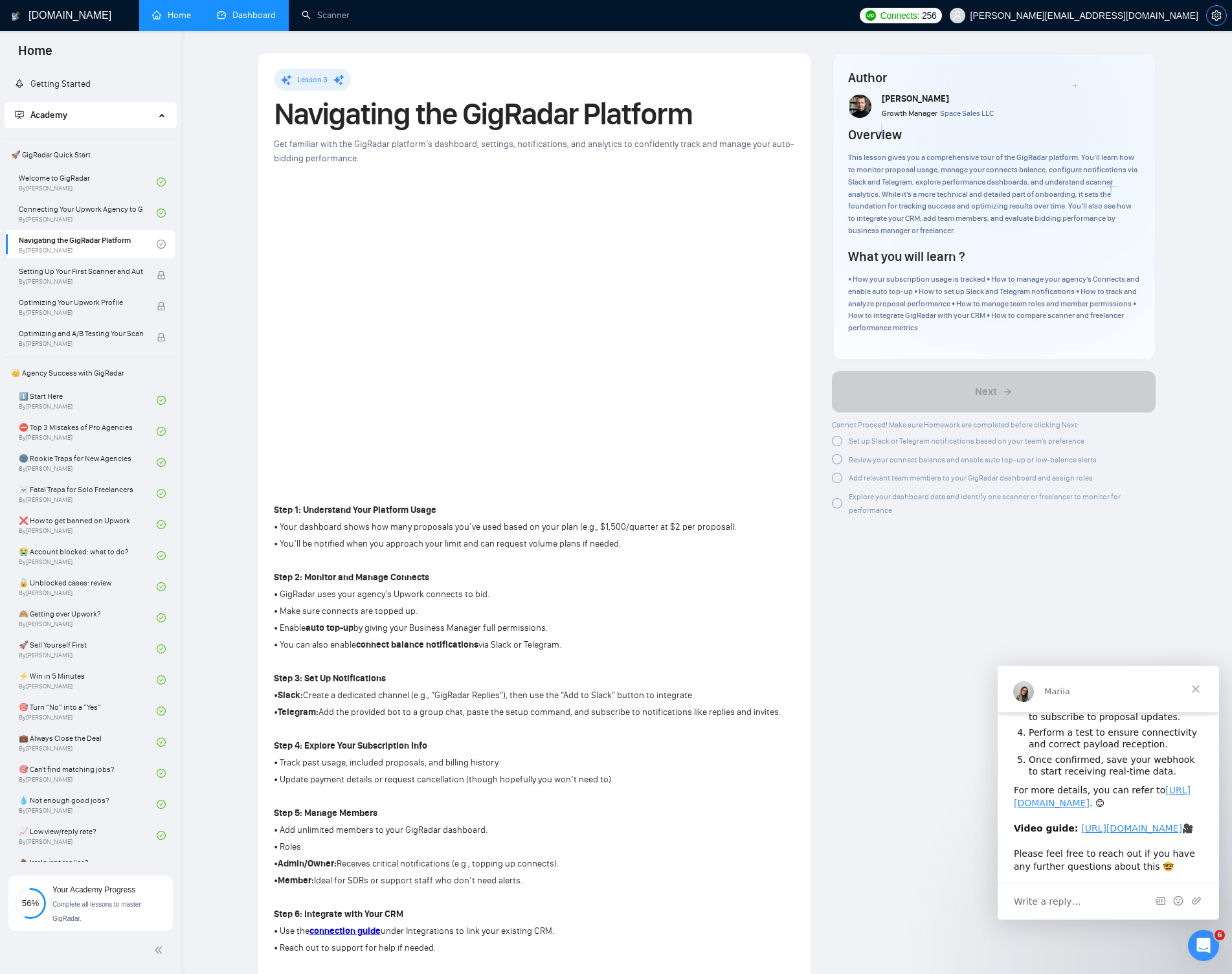
click at [967, 11] on icon "setting" at bounding box center [1216, 15] width 10 height 10
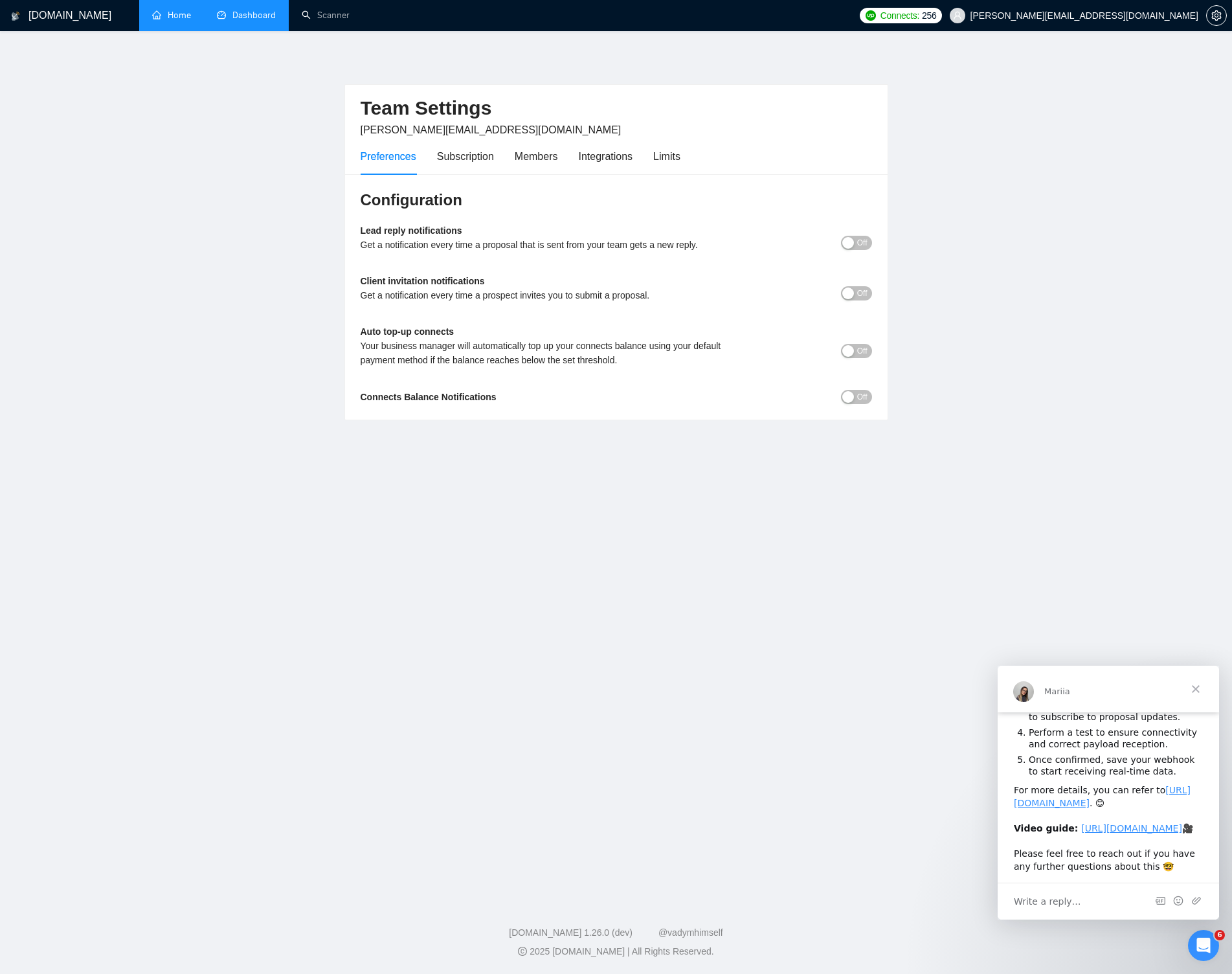
click at [853, 242] on button "Off" at bounding box center [856, 243] width 31 height 15
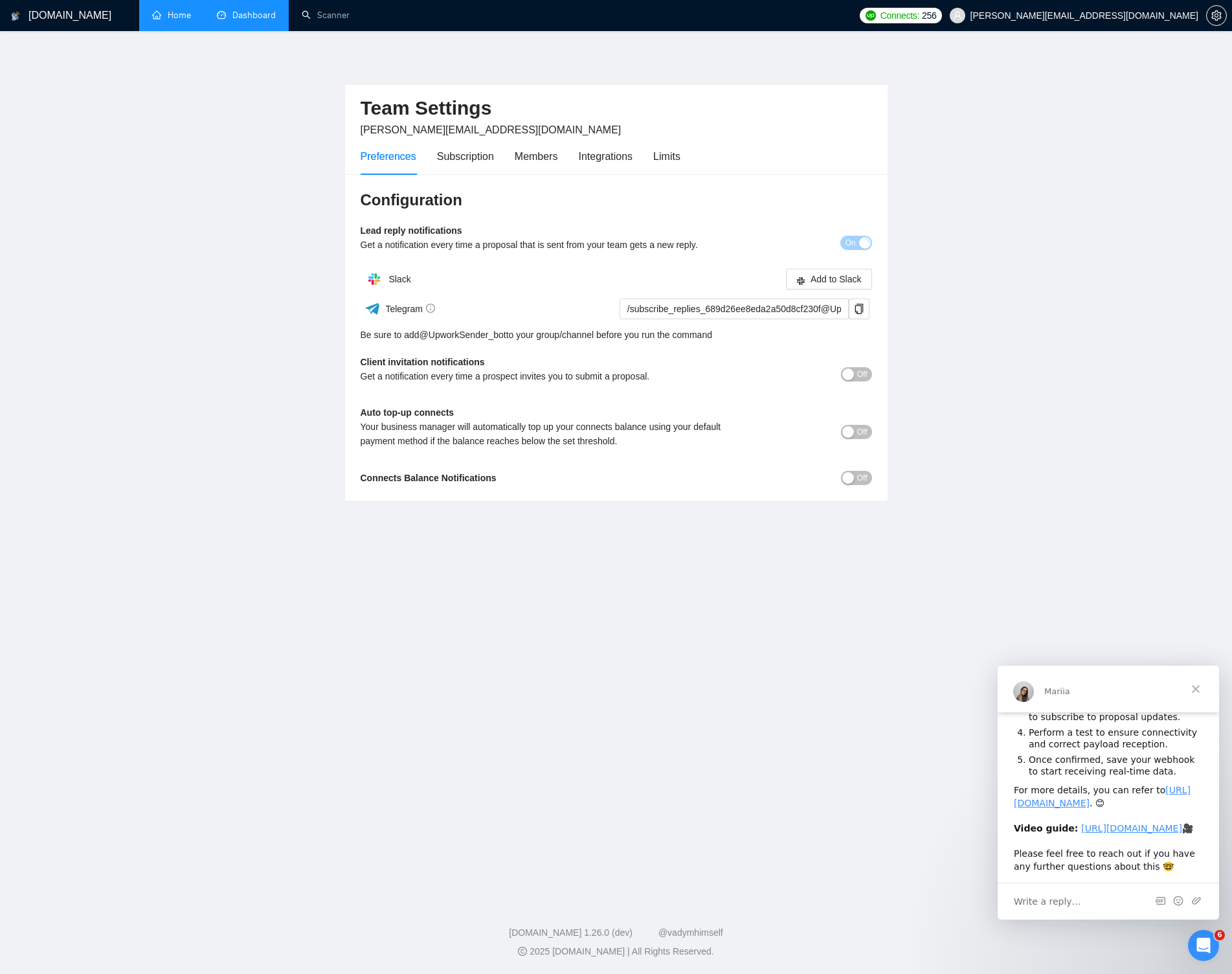
click at [853, 377] on button "Off" at bounding box center [856, 375] width 31 height 15
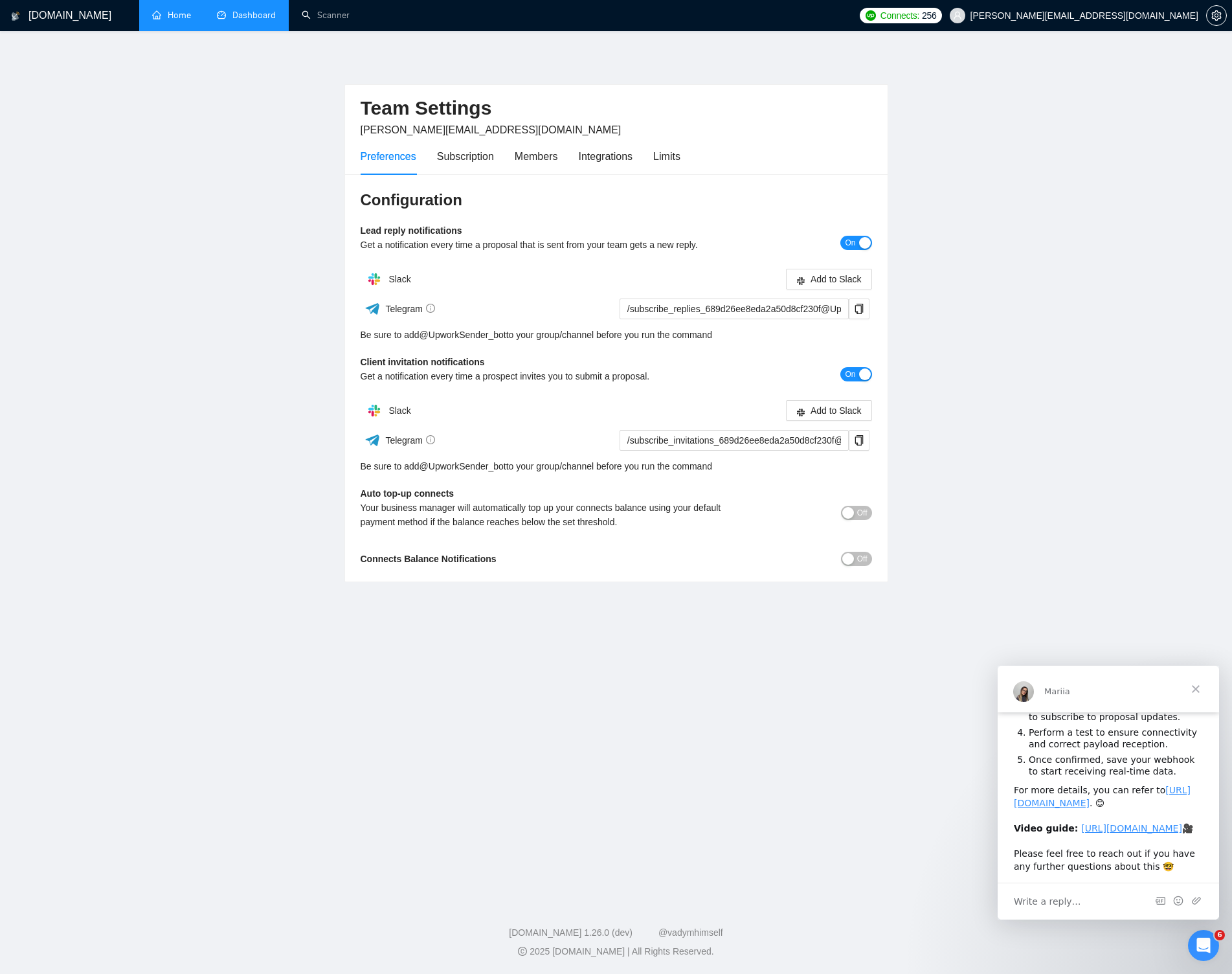
click at [861, 516] on span "Off" at bounding box center [861, 513] width 10 height 15
click at [861, 513] on div "button" at bounding box center [865, 512] width 12 height 12
click at [856, 560] on span "Off" at bounding box center [861, 558] width 10 height 15
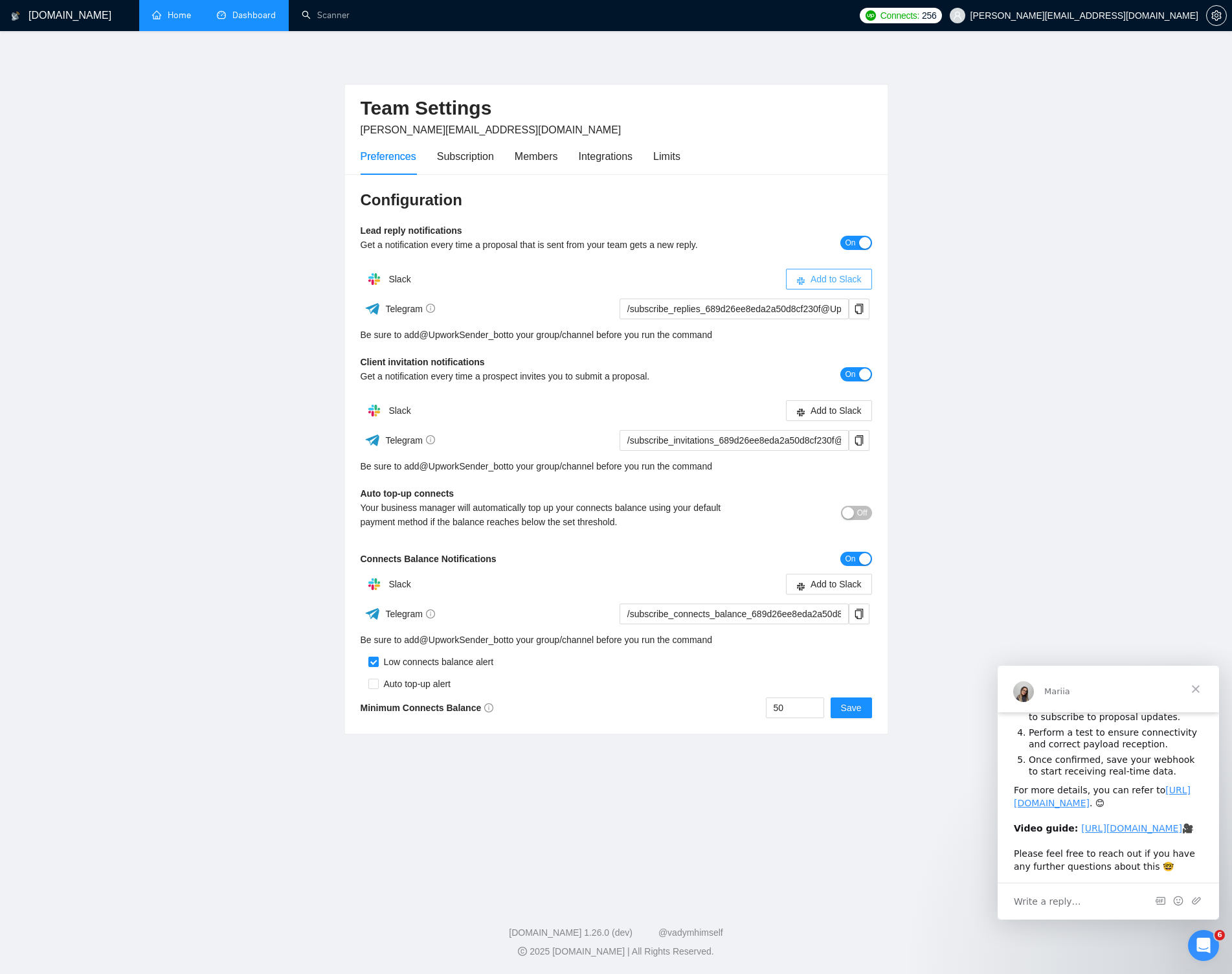
click at [847, 277] on span "Add to Slack" at bounding box center [836, 279] width 51 height 15
click at [848, 375] on span "On" at bounding box center [849, 375] width 10 height 15
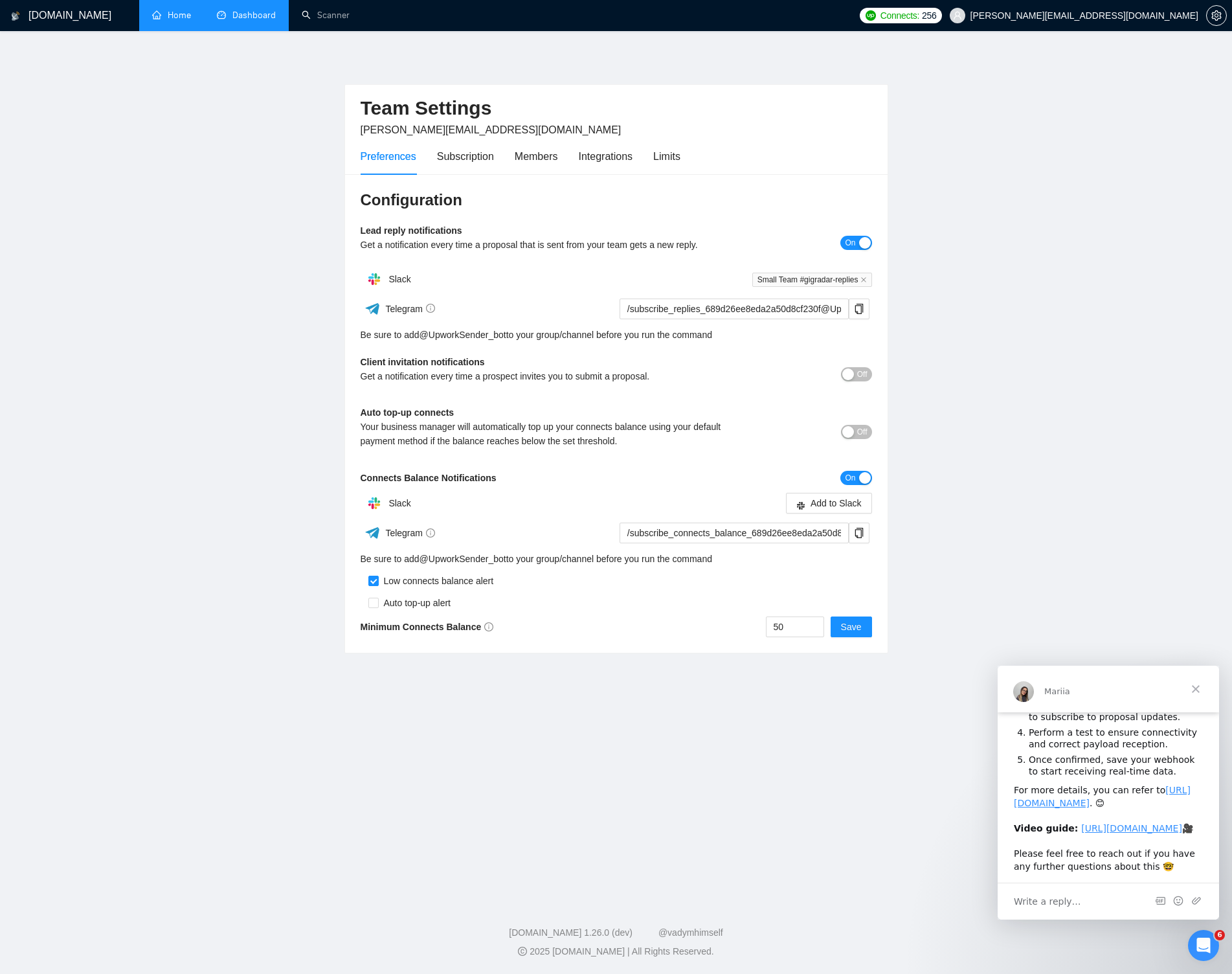
click at [855, 476] on button "On" at bounding box center [856, 478] width 31 height 15
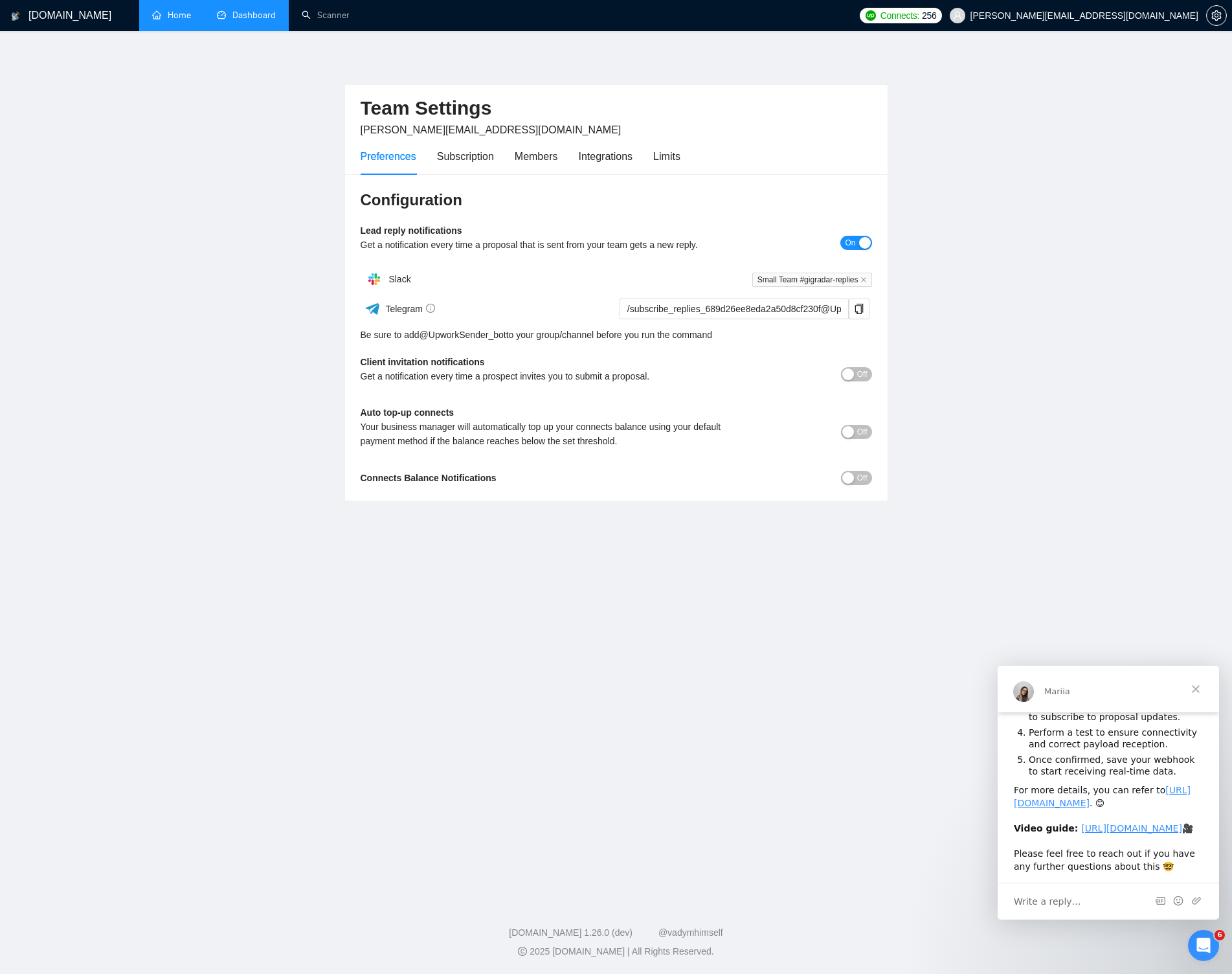
click at [856, 476] on span "Off" at bounding box center [861, 478] width 10 height 15
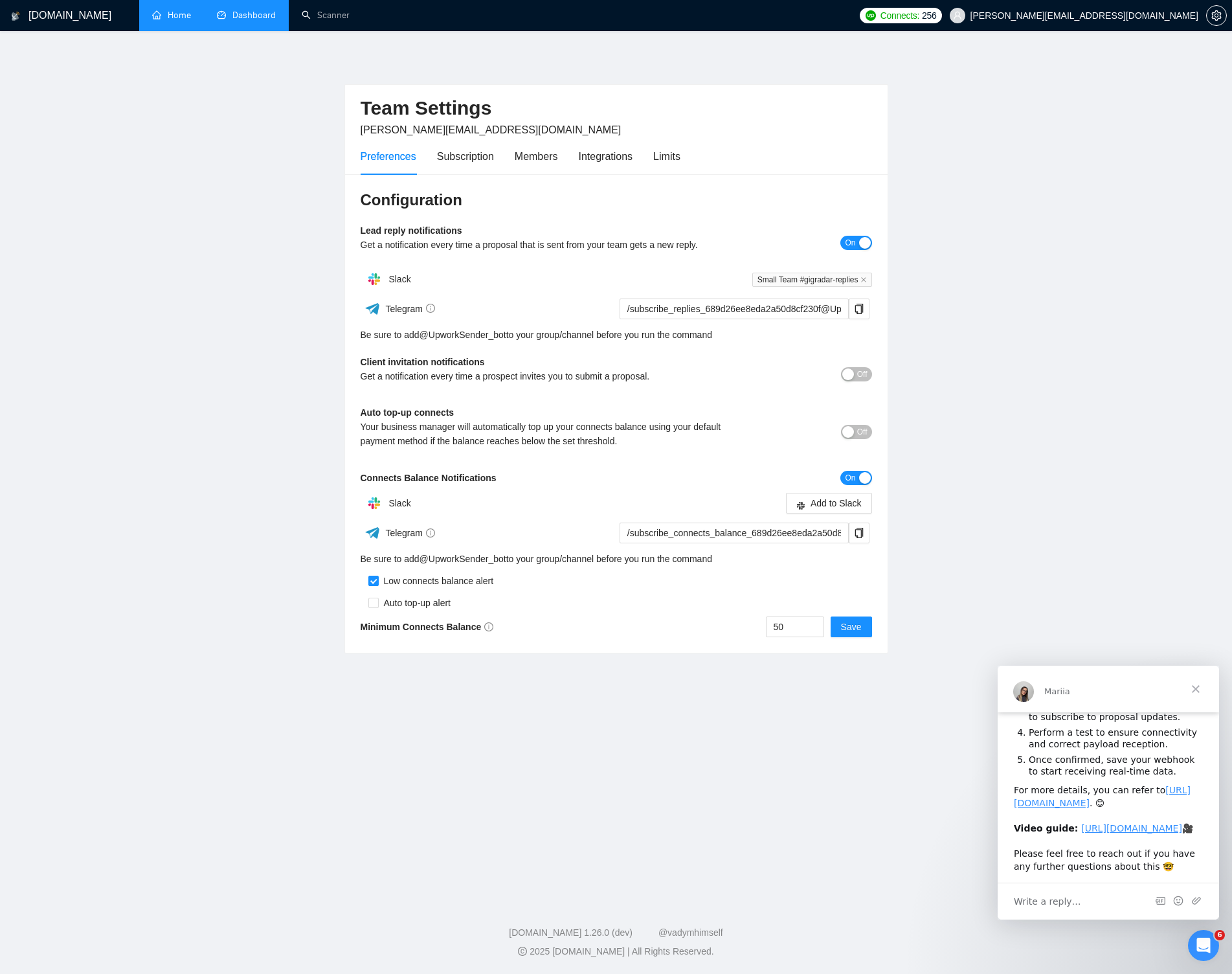
click at [855, 476] on button "On" at bounding box center [856, 478] width 31 height 15
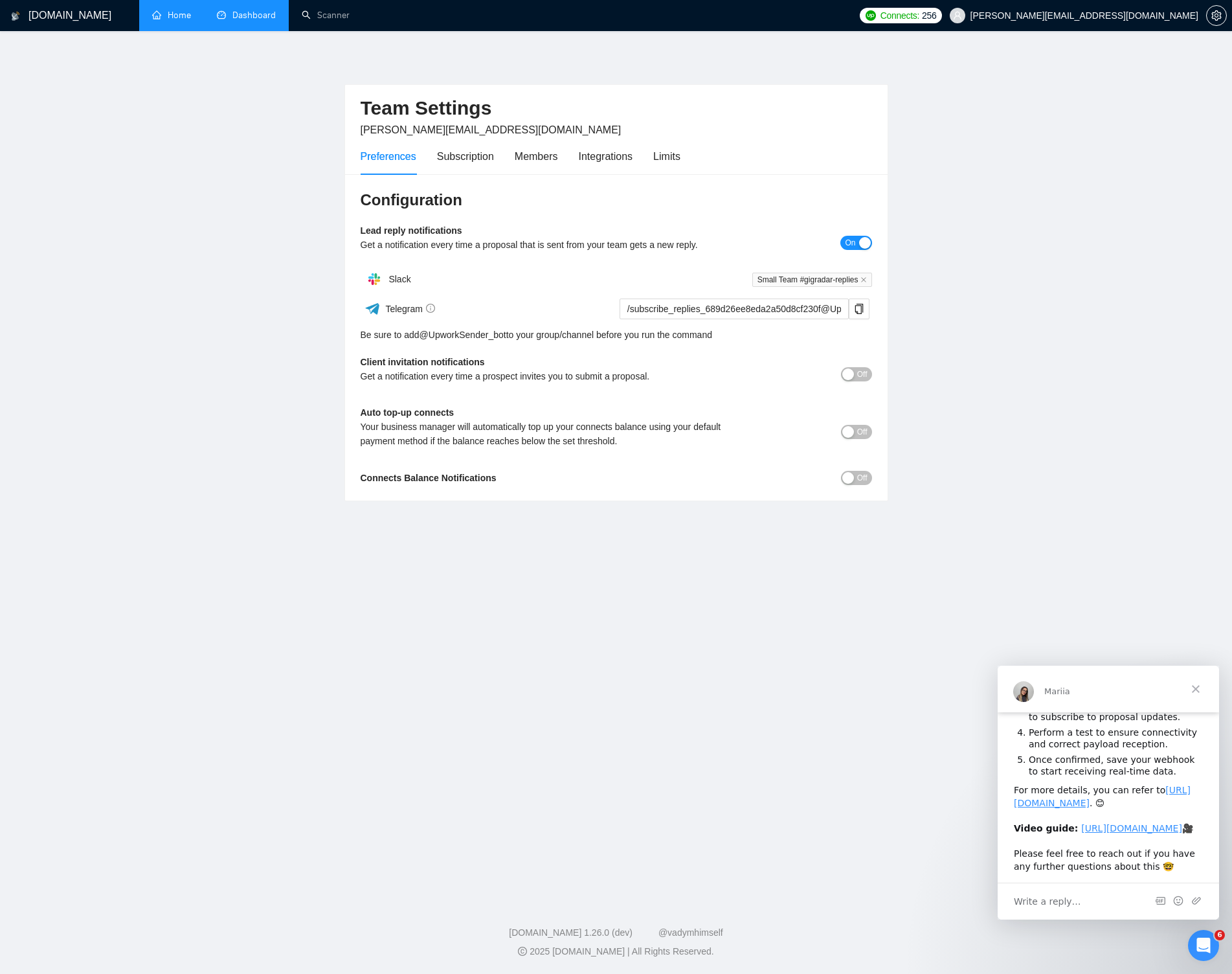
click at [190, 17] on link "Home" at bounding box center [171, 15] width 39 height 11
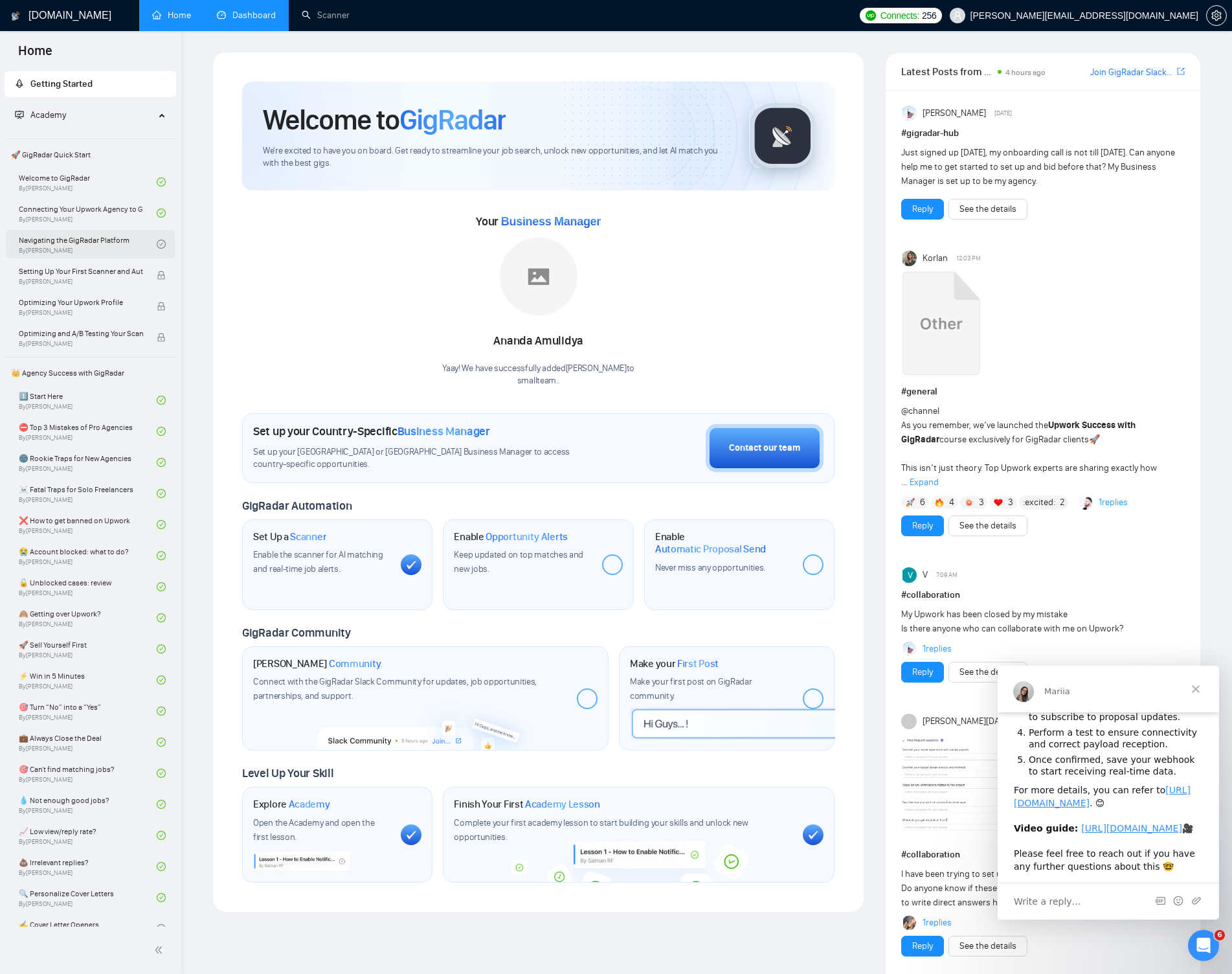
click at [66, 239] on link "Navigating the GigRadar Platform By Vlad Timinsky" at bounding box center [88, 244] width 138 height 28
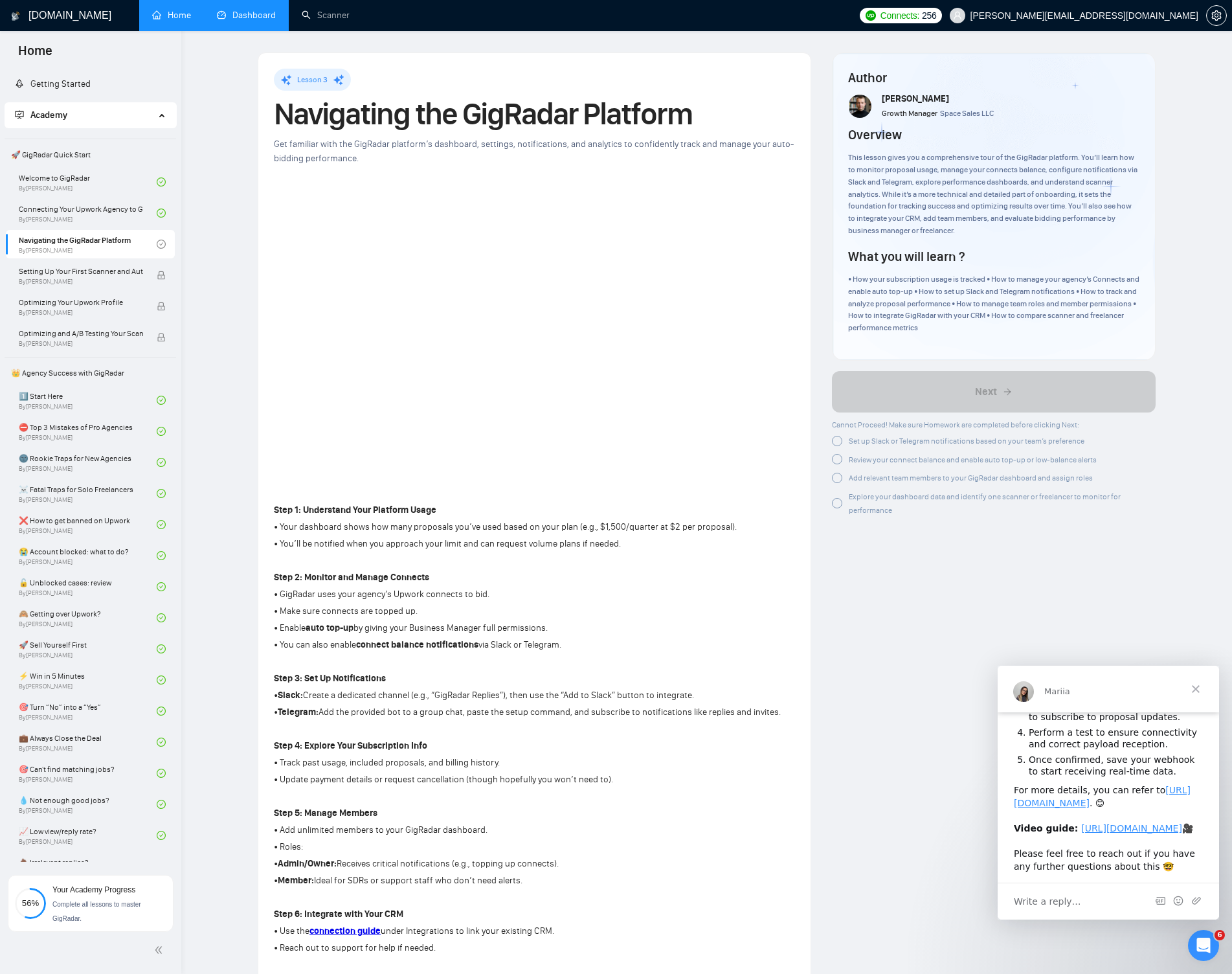
click at [947, 441] on span "Set up Slack or Telegram notifications based on your team’s preference" at bounding box center [966, 441] width 235 height 9
click at [914, 458] on span "Review your connect balance and enable auto top-up or low-balance alerts" at bounding box center [972, 457] width 248 height 9
click at [866, 477] on span "Add relevant team members to your GigRadar dashboard and assign roles" at bounding box center [970, 473] width 244 height 9
click at [866, 493] on span "Explore your dashboard data and identify one scanner or freelancer to monitor f…" at bounding box center [984, 496] width 272 height 23
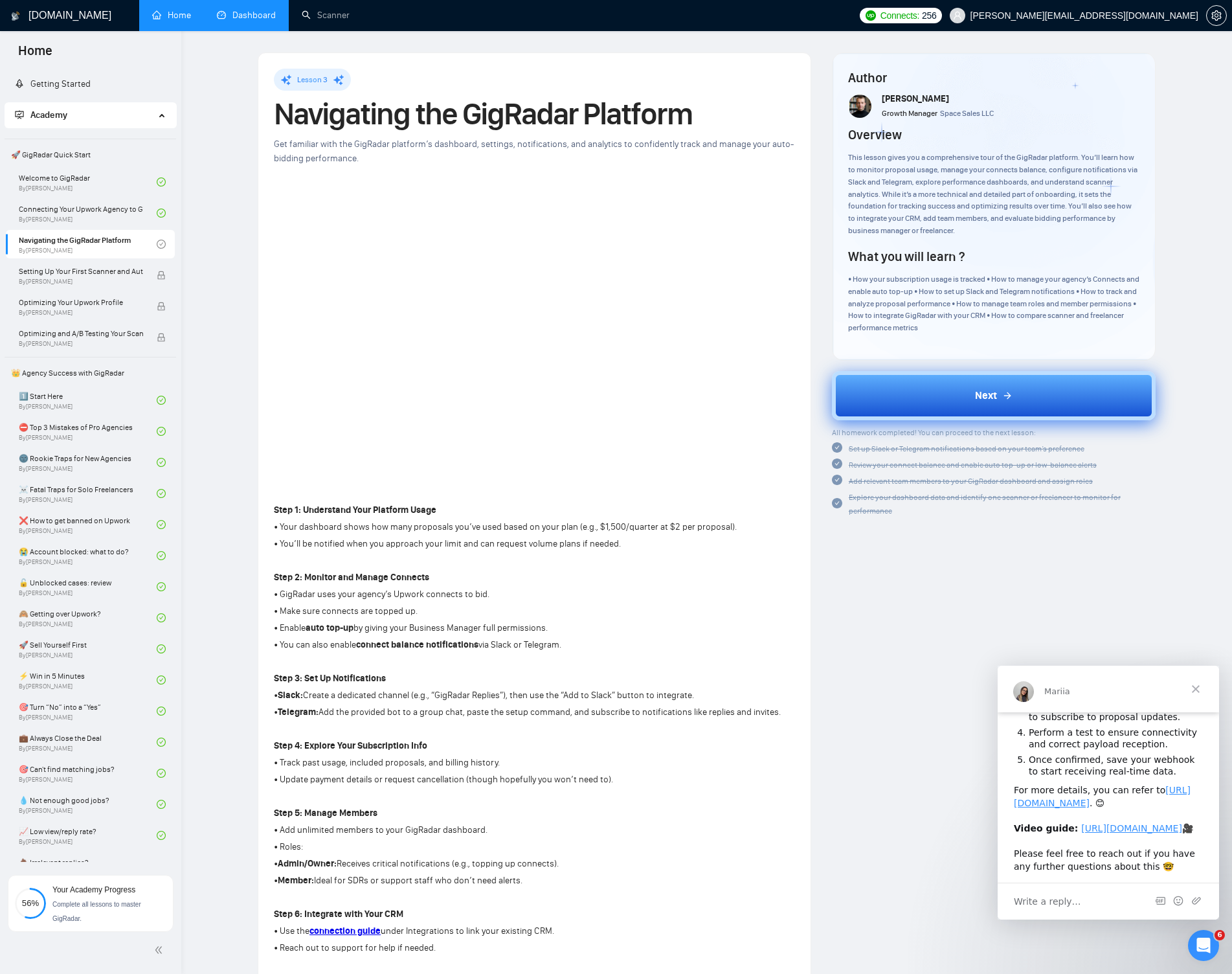
click at [967, 404] on button "Next" at bounding box center [994, 396] width 324 height 49
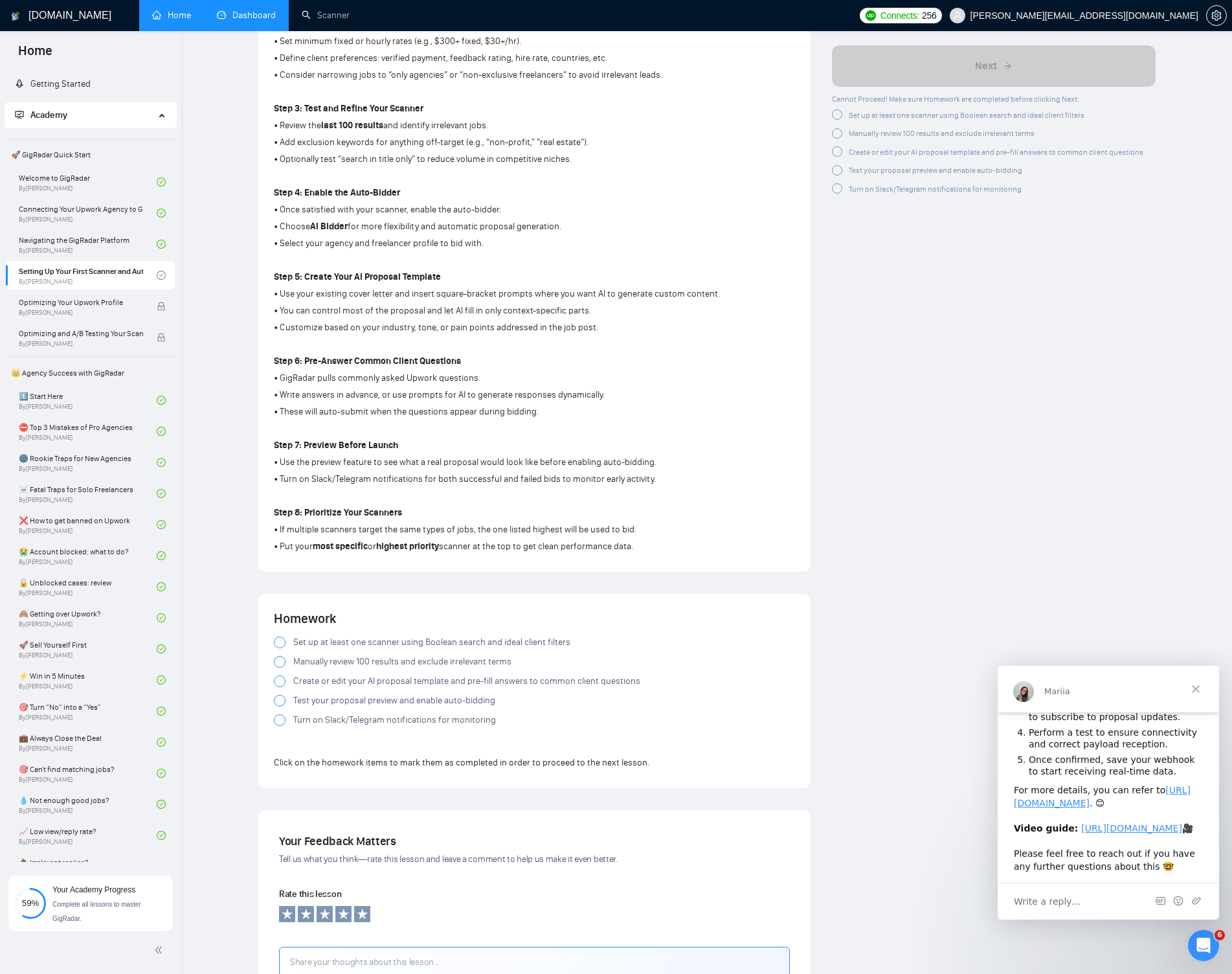
scroll to position [649, 0]
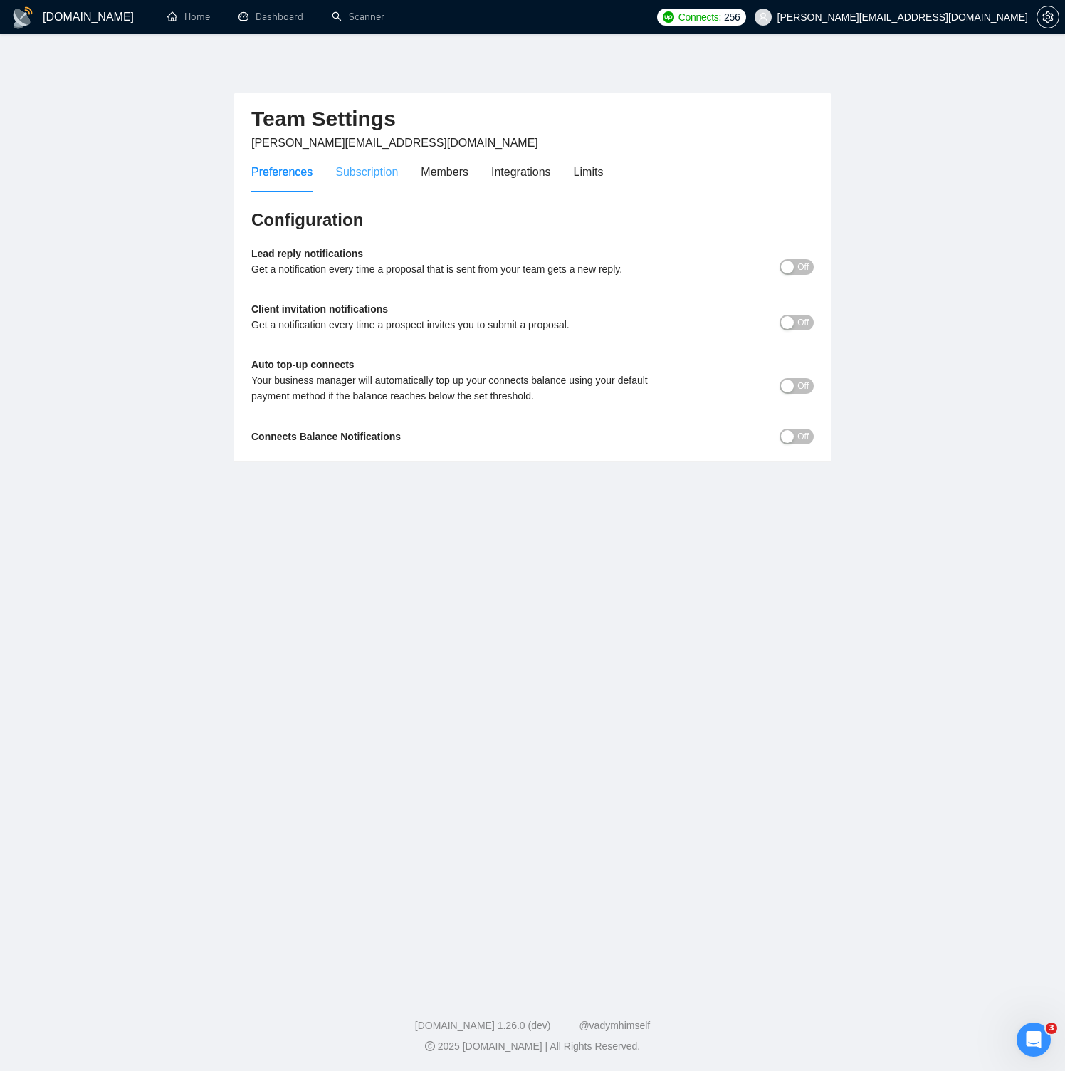
click at [389, 159] on div "Subscription" at bounding box center [366, 172] width 63 height 41
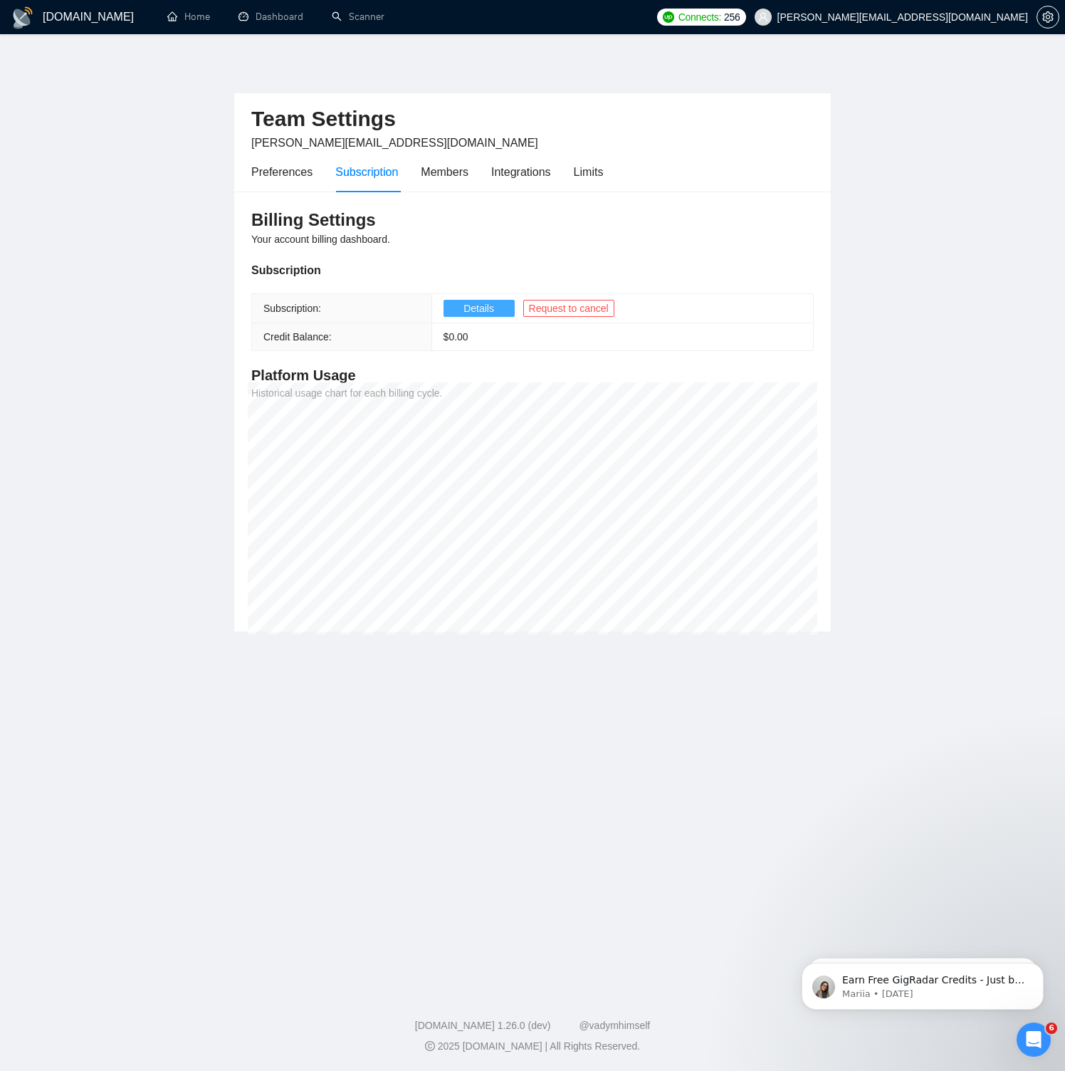
click at [499, 309] on button "Details" at bounding box center [478, 308] width 71 height 17
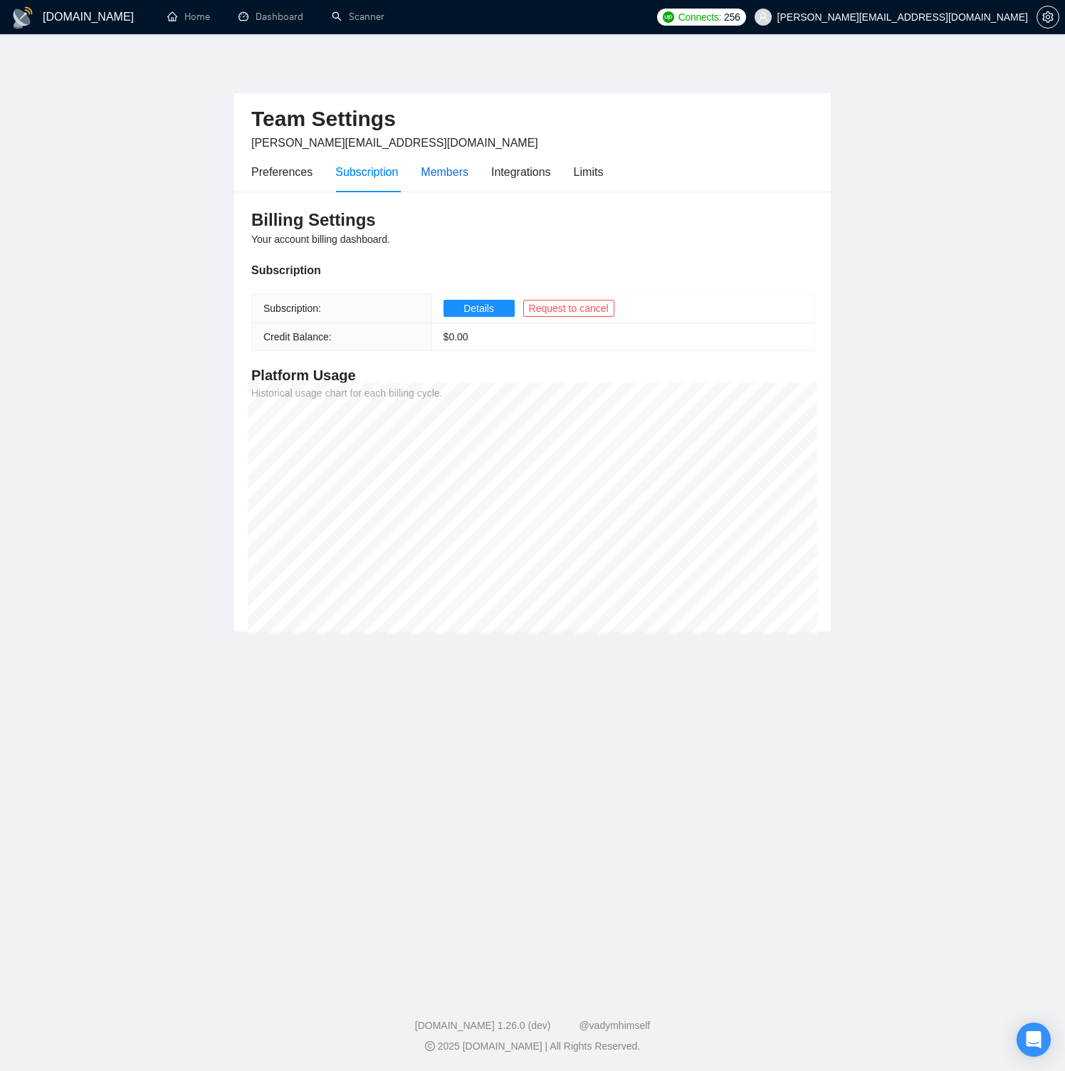
click at [443, 164] on div "Members" at bounding box center [445, 172] width 48 height 18
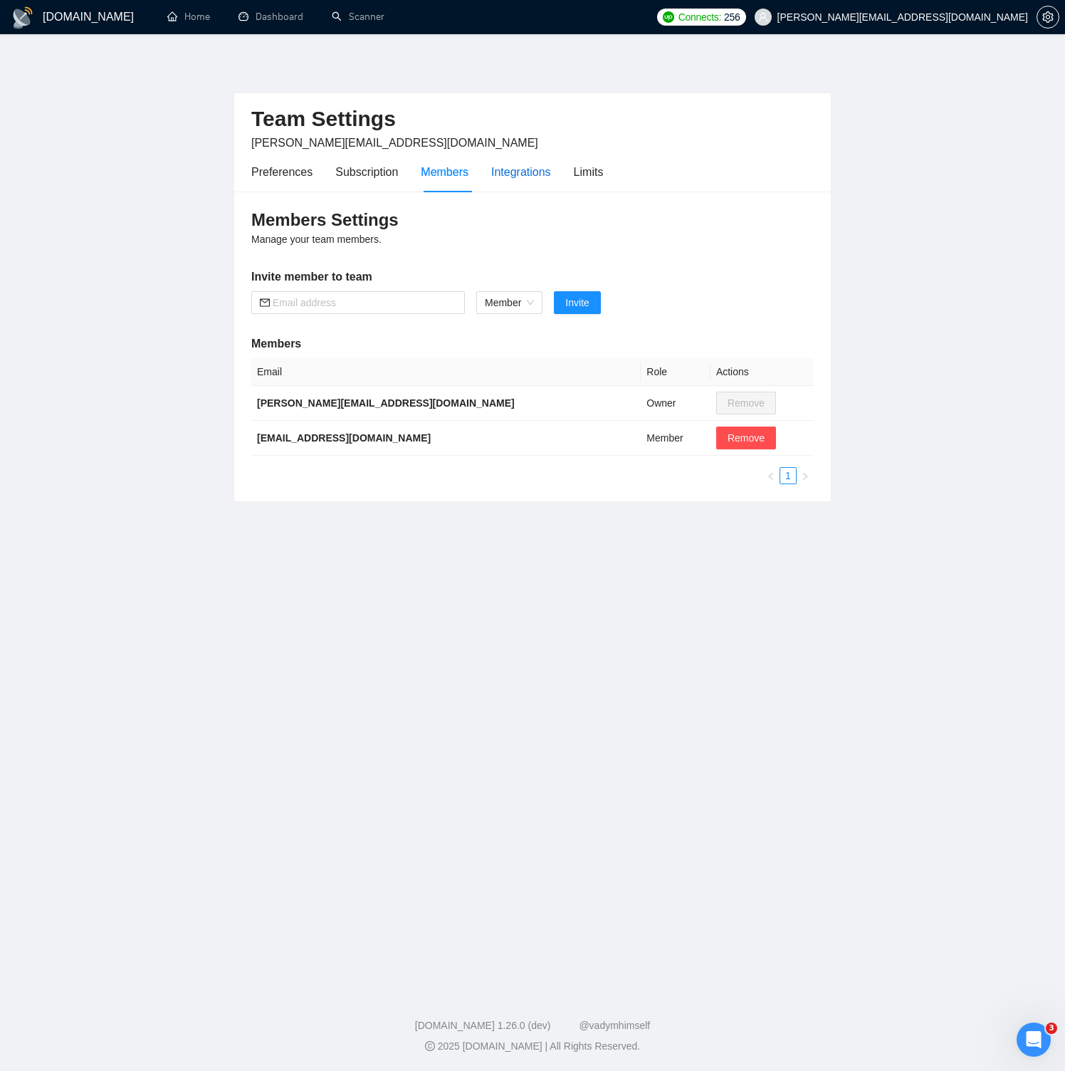
click at [520, 169] on div "Integrations" at bounding box center [521, 172] width 60 height 18
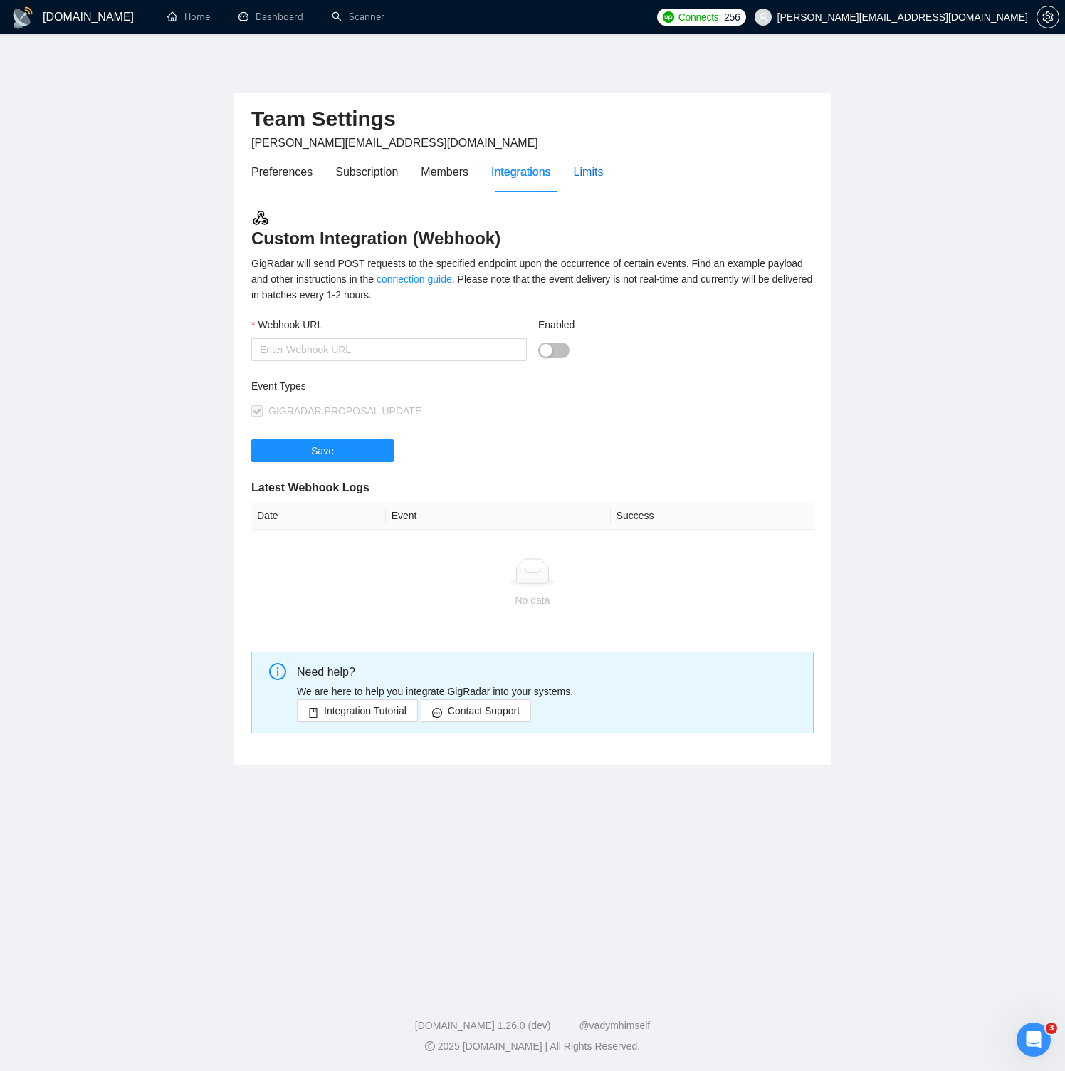
click at [594, 172] on div "Limits" at bounding box center [589, 172] width 30 height 18
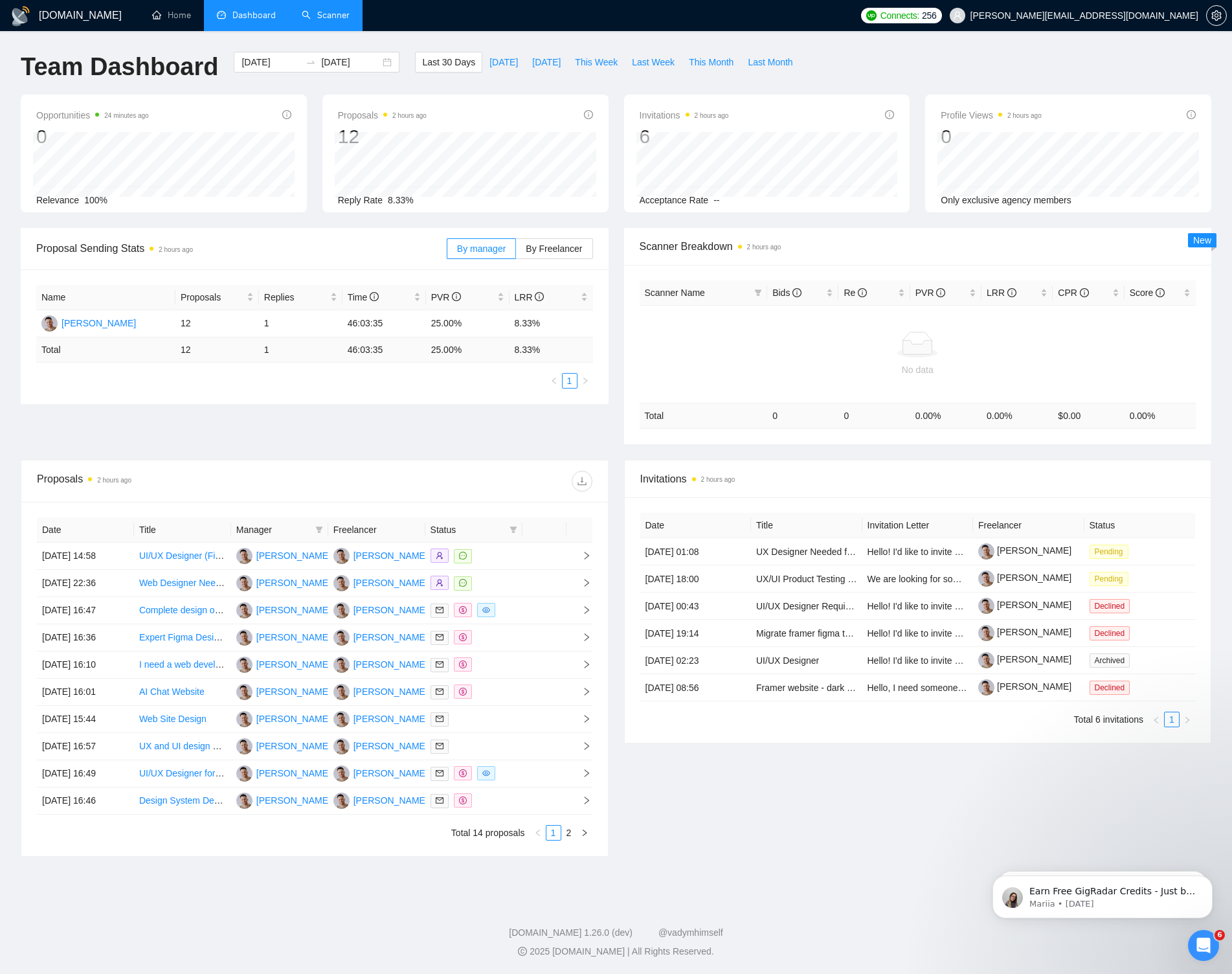
click at [329, 13] on link "Scanner" at bounding box center [326, 15] width 48 height 11
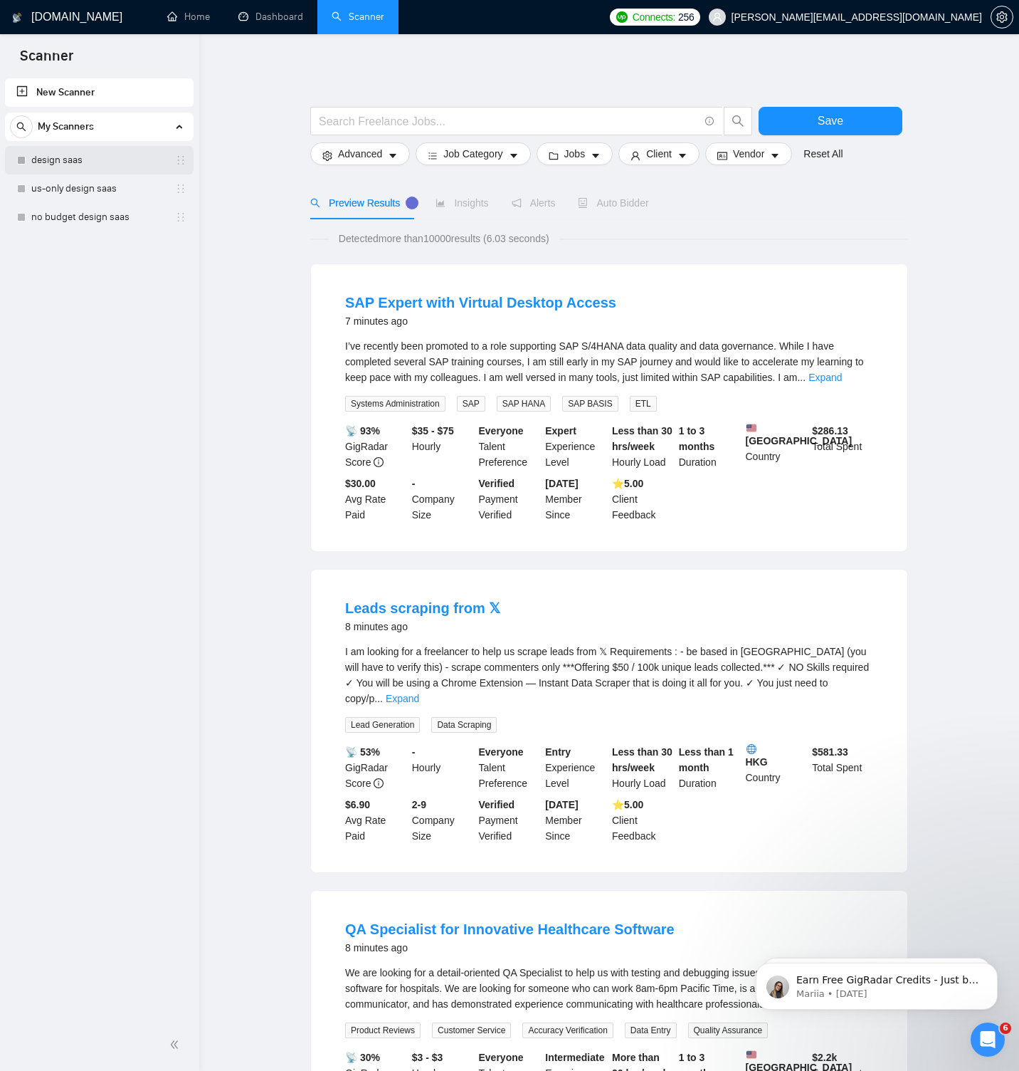
click at [73, 156] on link "design saas" at bounding box center [98, 160] width 135 height 28
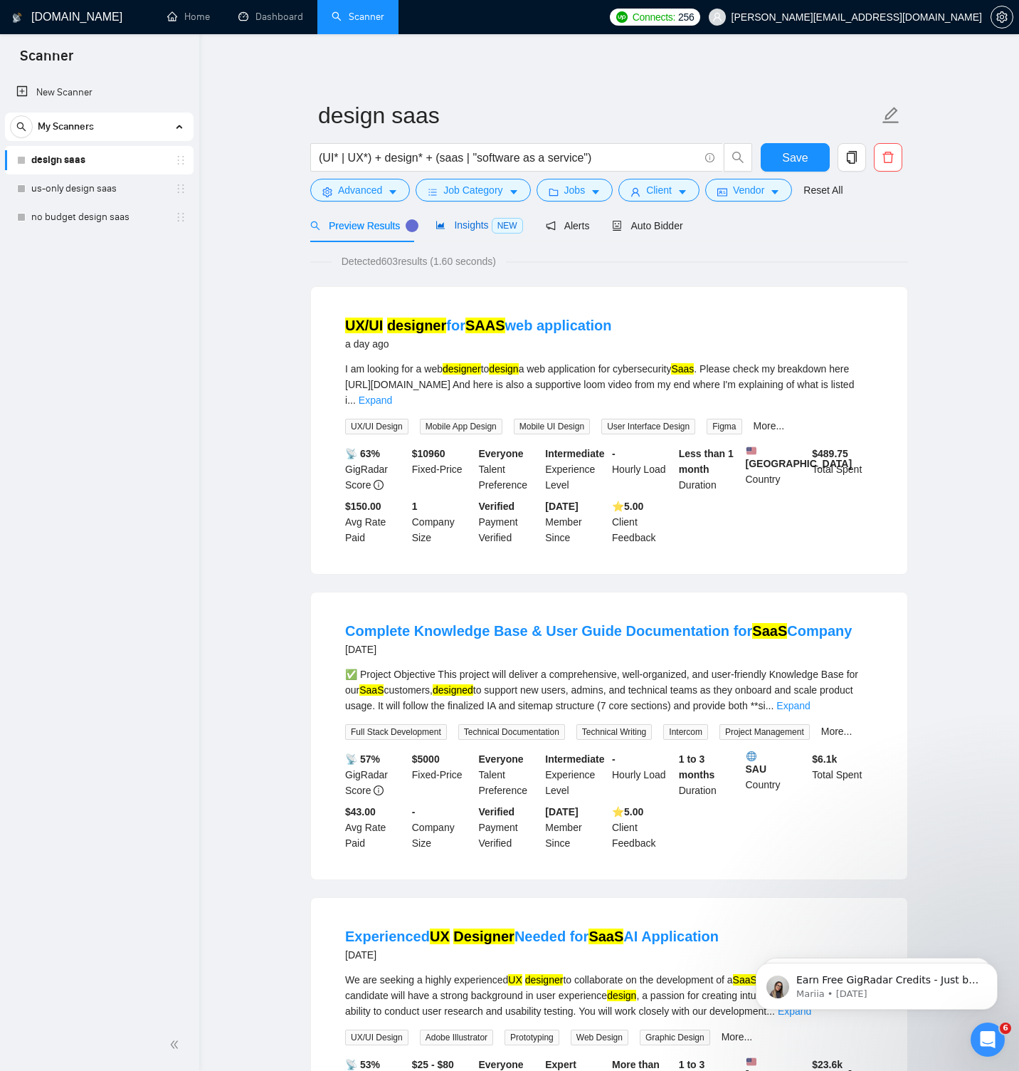
click at [492, 225] on span "Insights NEW" at bounding box center [479, 224] width 87 height 11
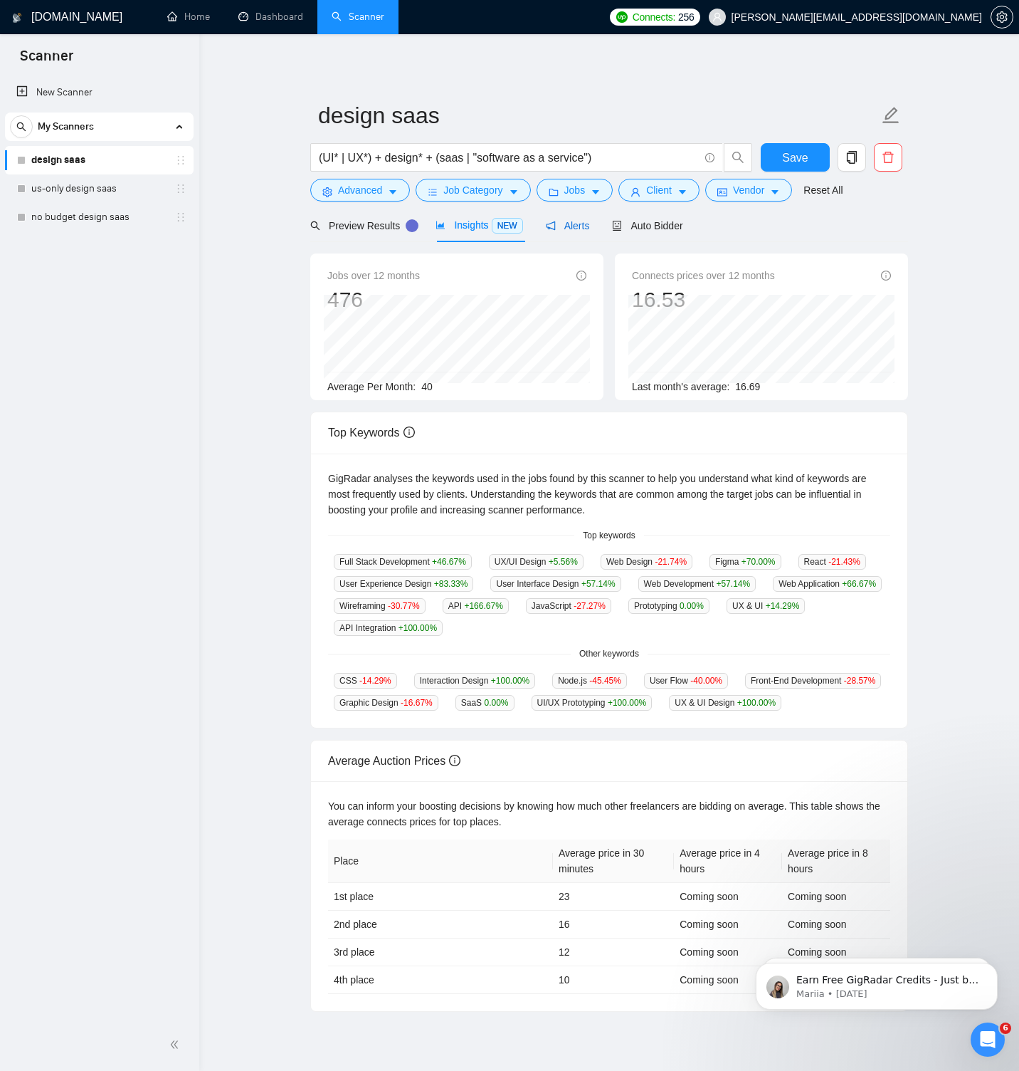
click at [574, 229] on span "Alerts" at bounding box center [568, 225] width 44 height 11
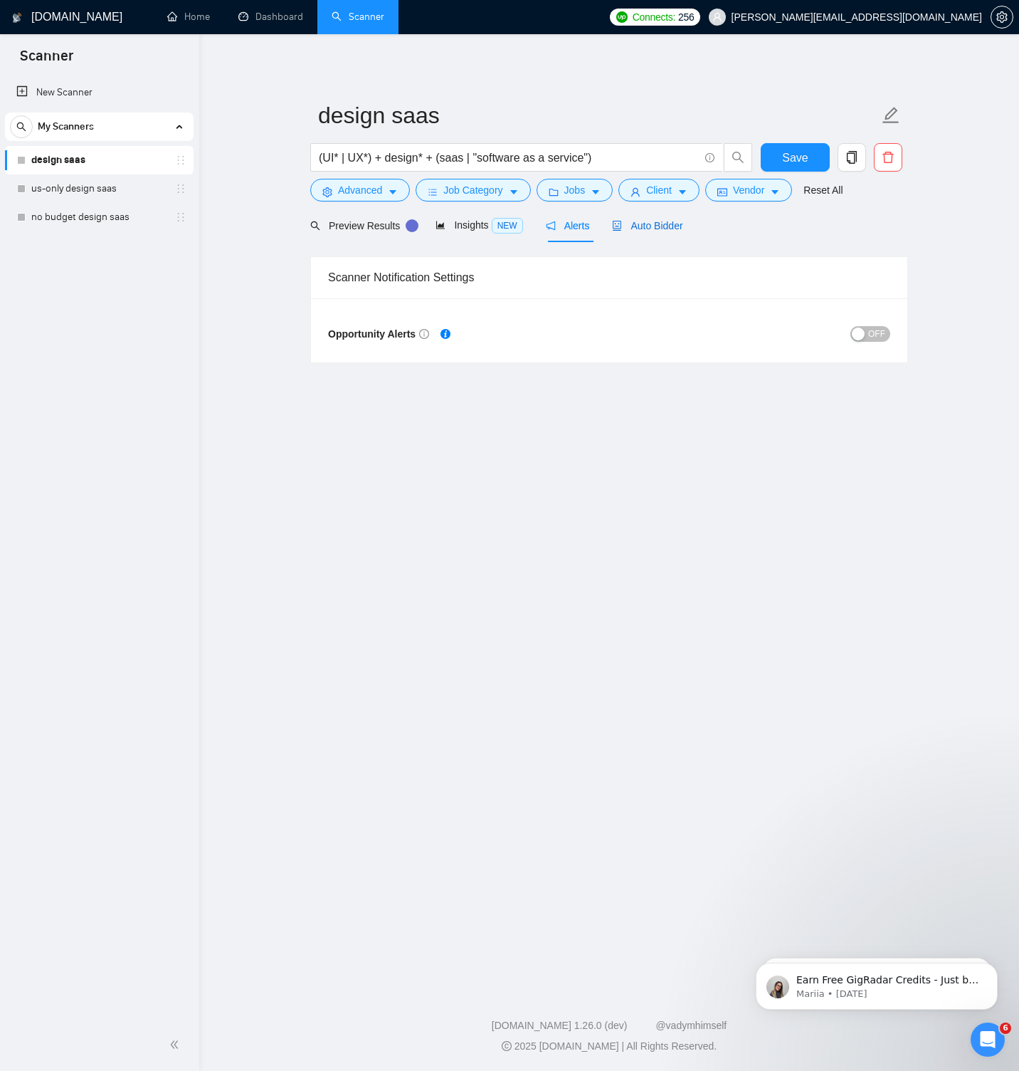
click at [651, 225] on span "Auto Bidder" at bounding box center [647, 225] width 70 height 11
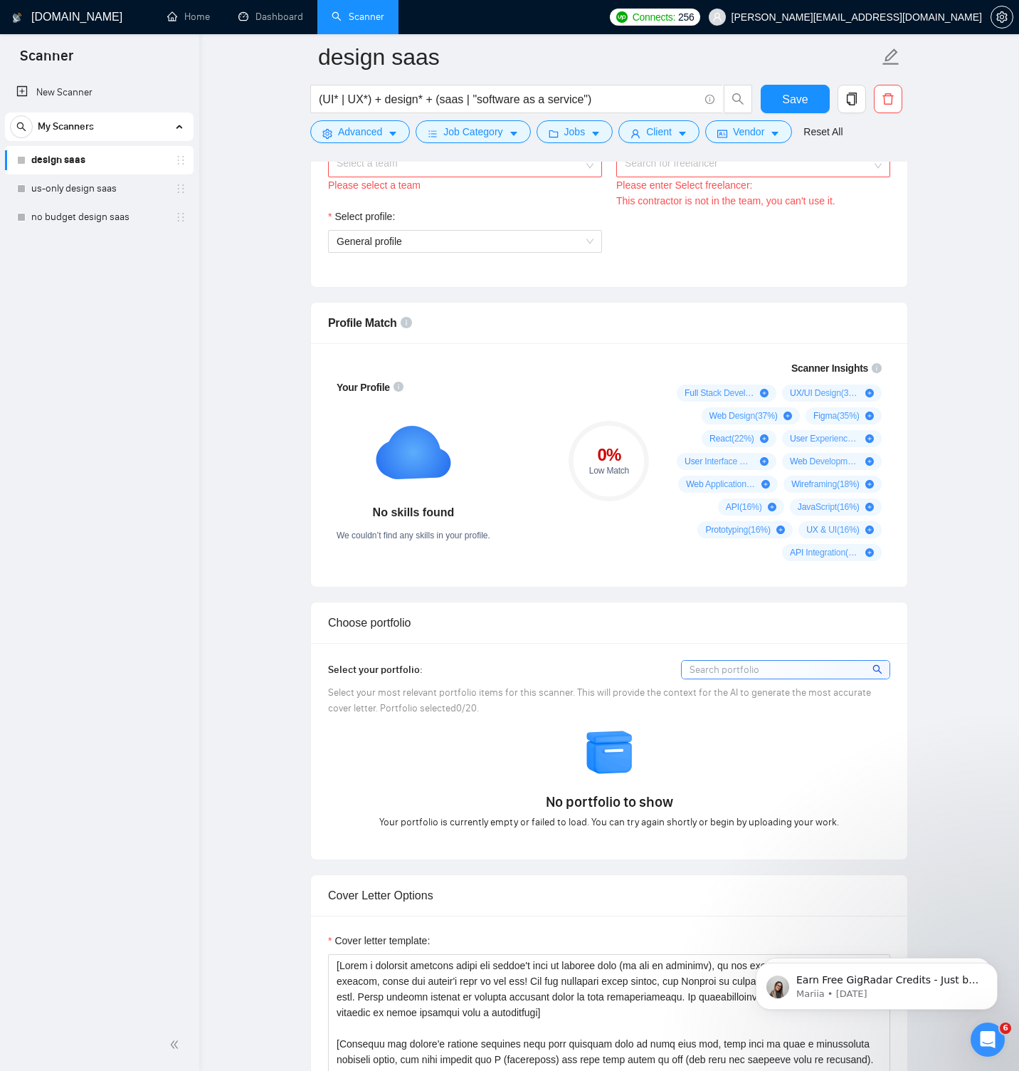
scroll to position [804, 0]
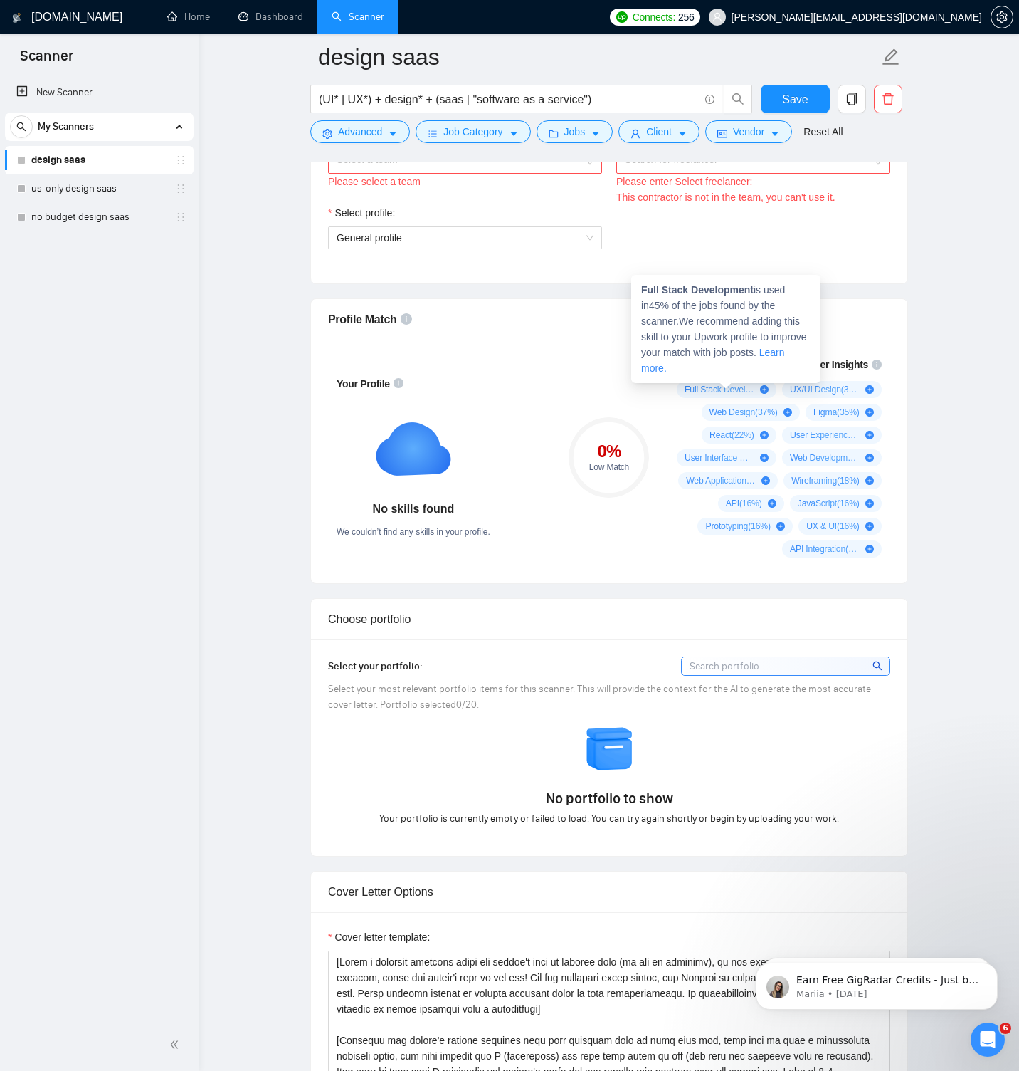
click at [762, 390] on icon "plus-circle" at bounding box center [764, 389] width 9 height 9
click at [754, 671] on input at bounding box center [786, 666] width 208 height 18
type input "upiria"
click at [566, 238] on span "General profile" at bounding box center [465, 237] width 257 height 21
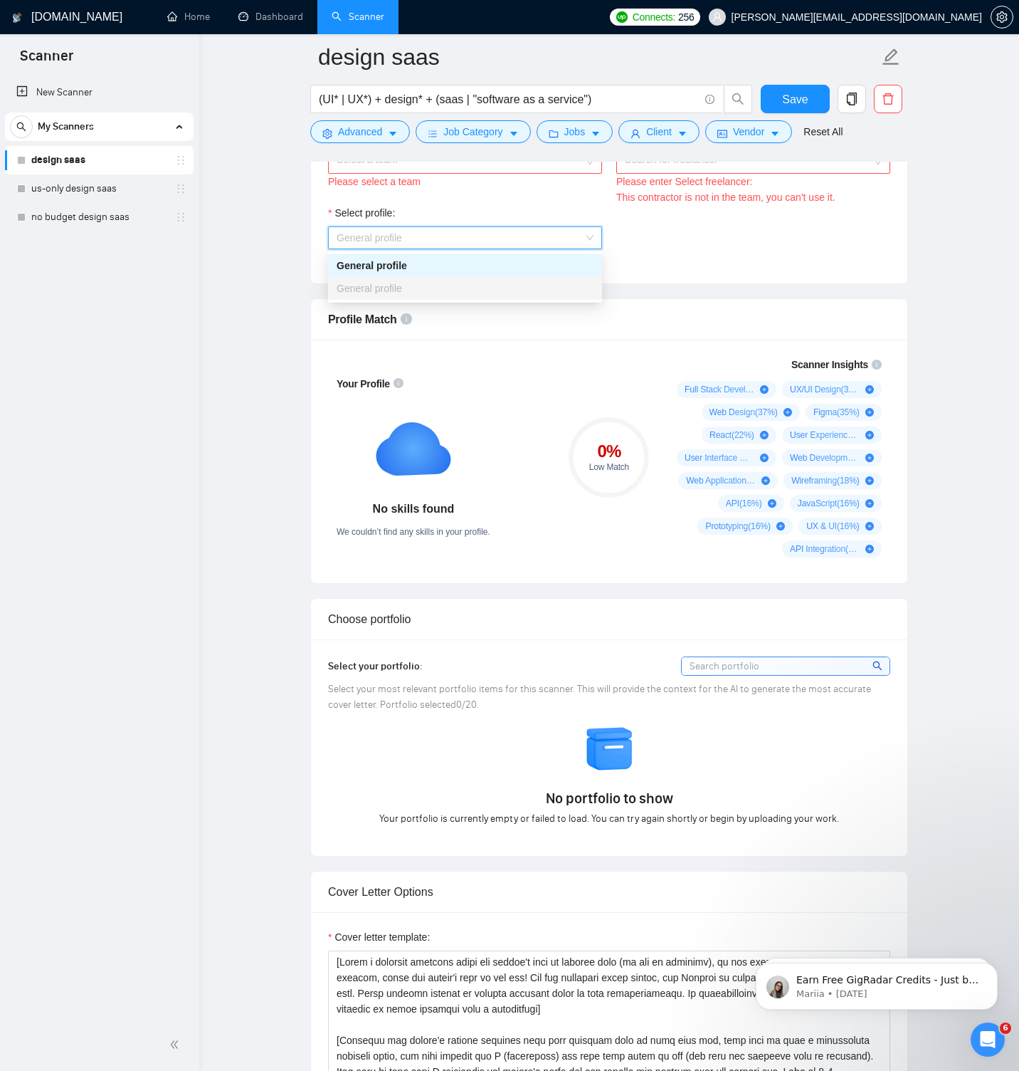
click at [688, 251] on div "Select profile: General profile" at bounding box center [609, 235] width 577 height 61
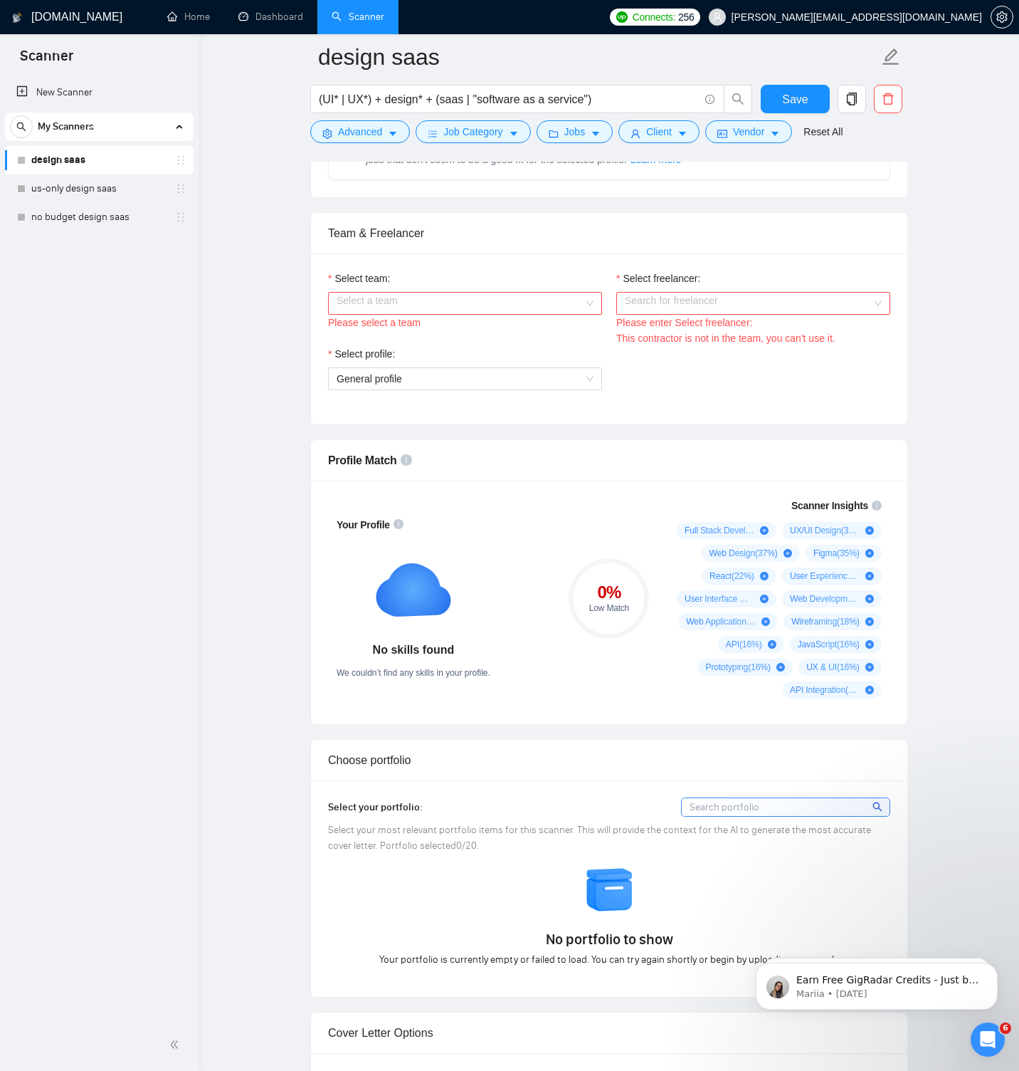
scroll to position [663, 0]
click at [579, 293] on input "Select team:" at bounding box center [460, 303] width 247 height 21
click at [541, 325] on div "smallteam." at bounding box center [465, 332] width 257 height 16
click at [692, 307] on input "Select freelancer:" at bounding box center [748, 303] width 247 height 21
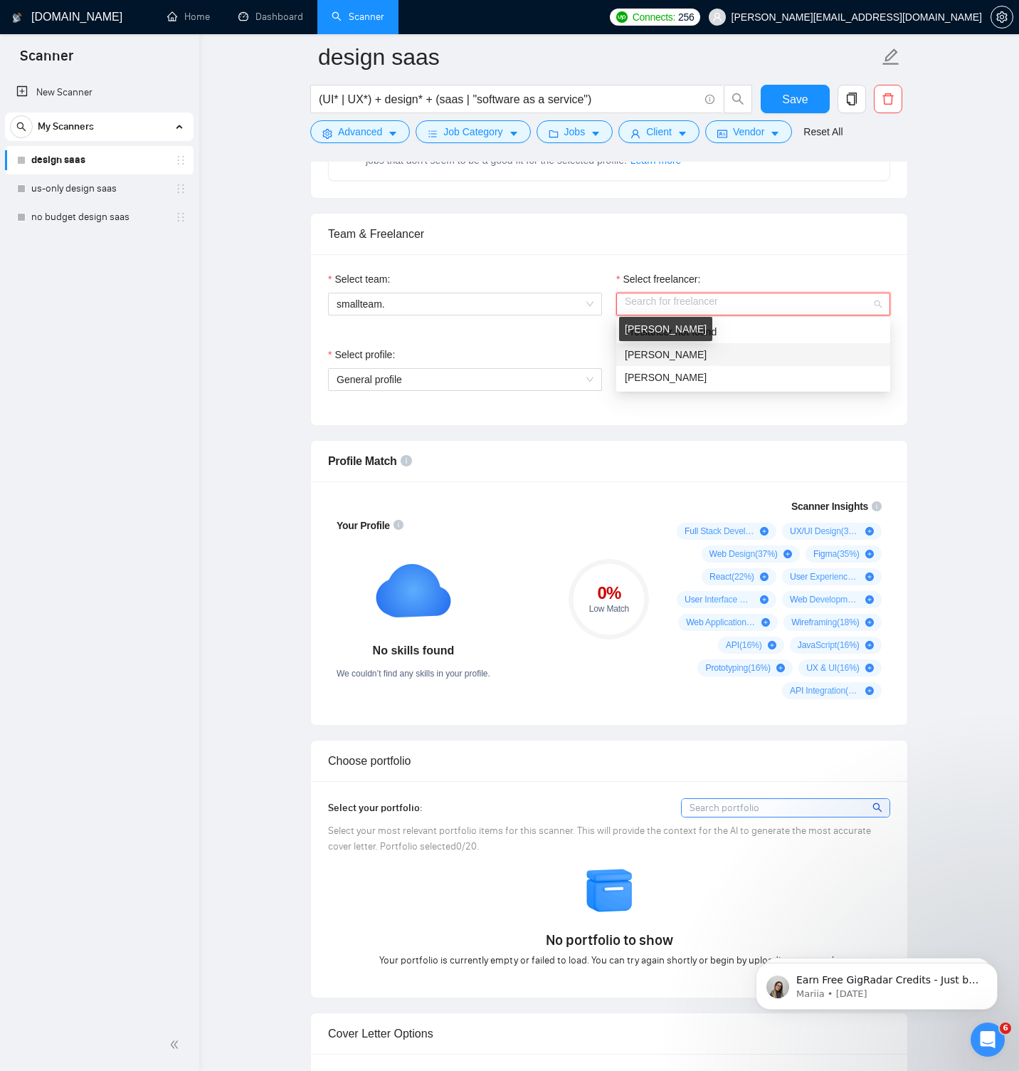
click at [683, 357] on span "Serhii Riznyk" at bounding box center [666, 354] width 82 height 11
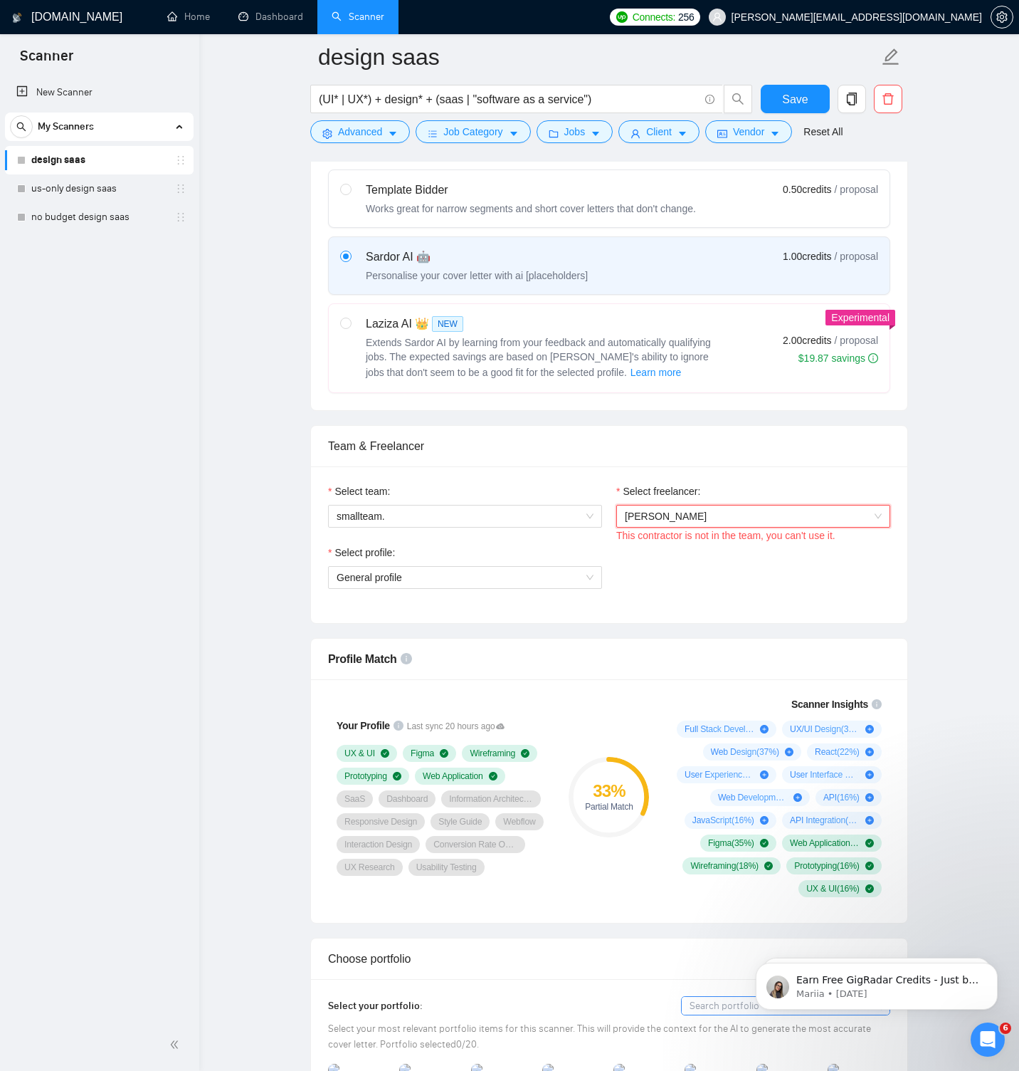
scroll to position [448, 0]
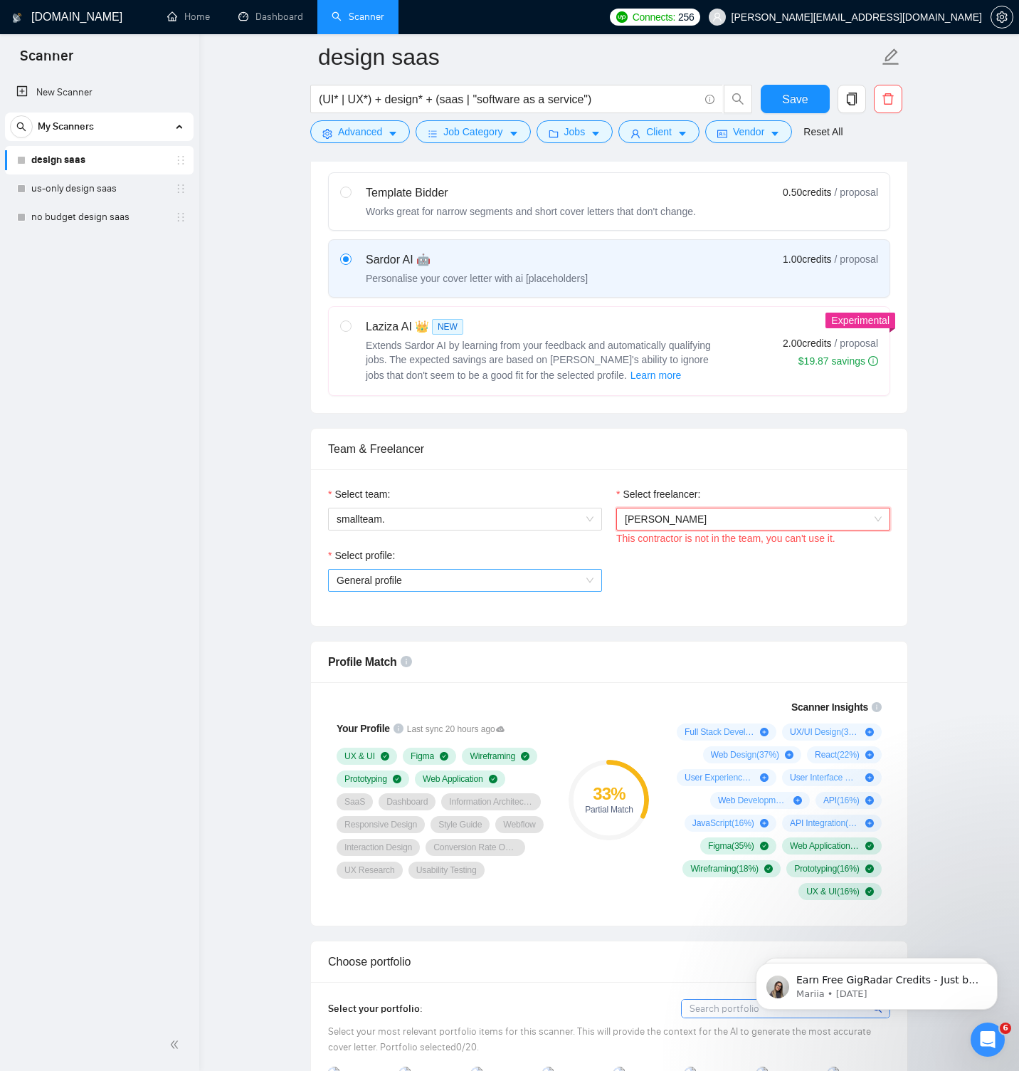
click at [579, 574] on span "General profile" at bounding box center [465, 579] width 257 height 21
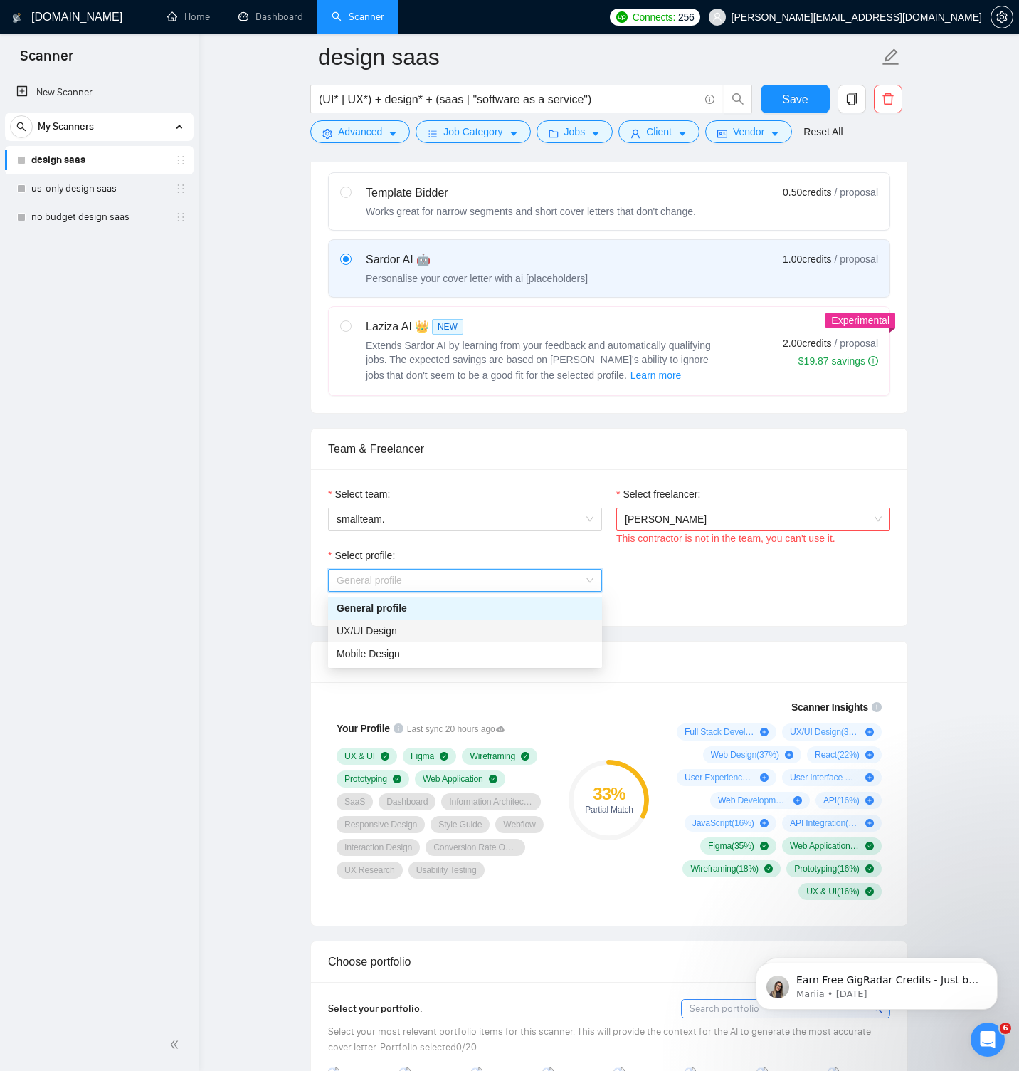
click at [458, 629] on div "UX/UI Design" at bounding box center [465, 631] width 257 height 16
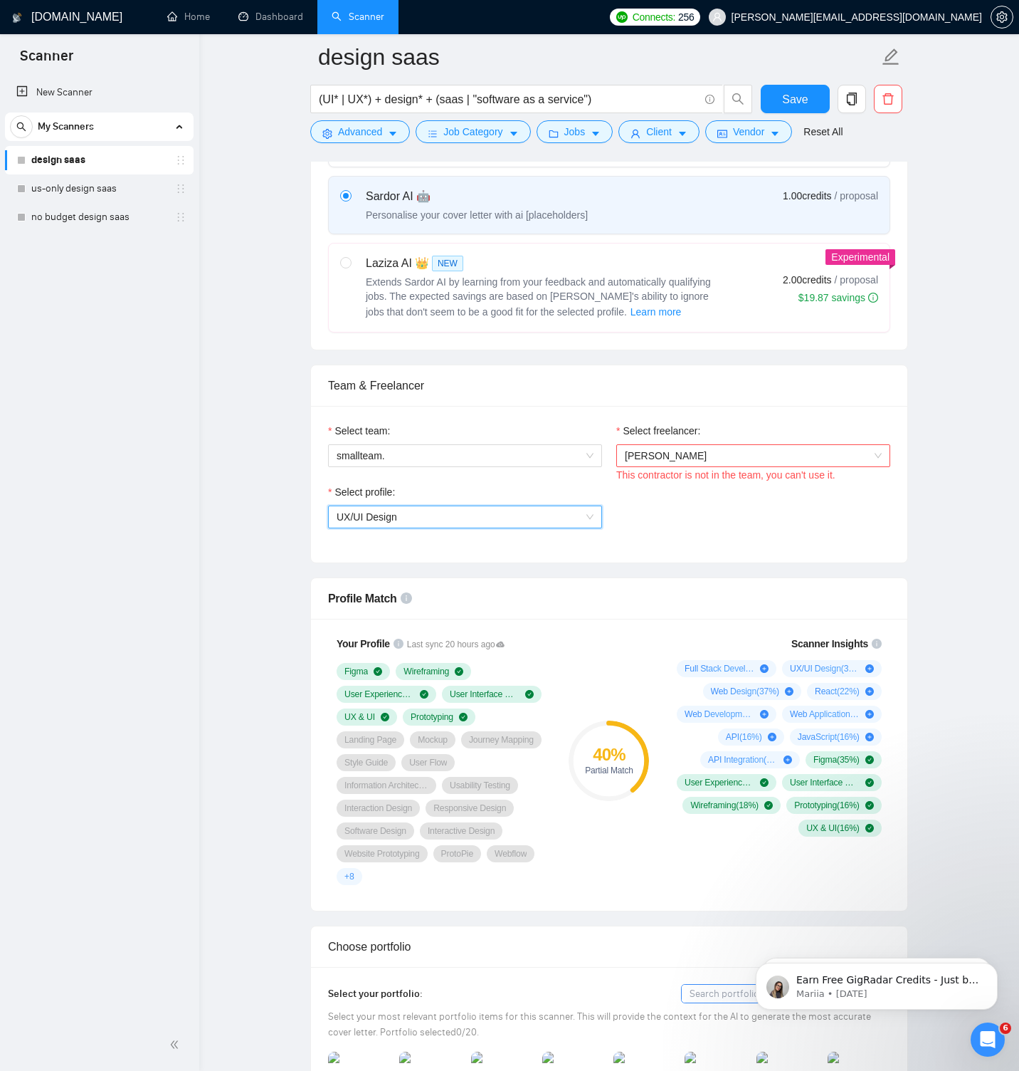
scroll to position [0, 0]
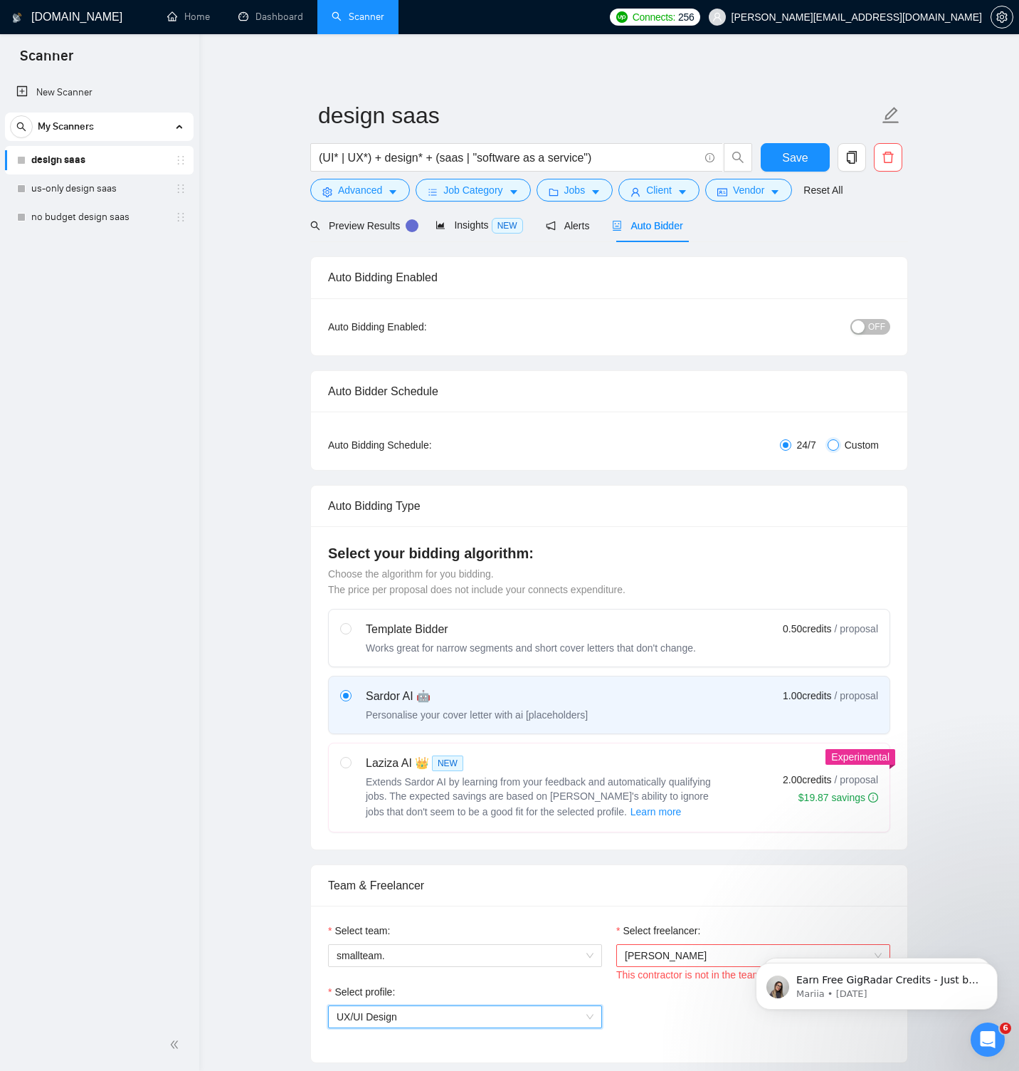
click at [833, 443] on input "Custom" at bounding box center [833, 444] width 11 height 11
radio input "true"
radio input "false"
checkbox input "true"
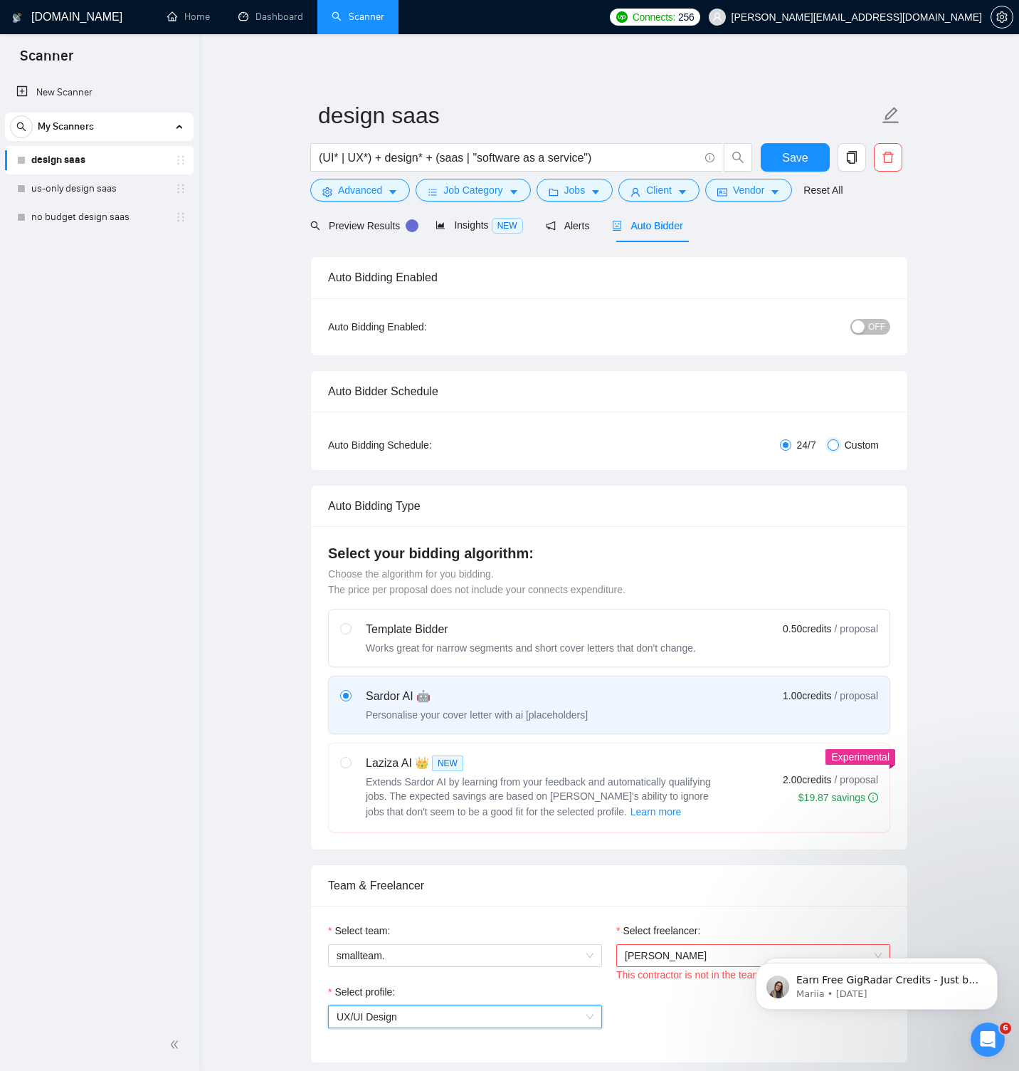
checkbox input "true"
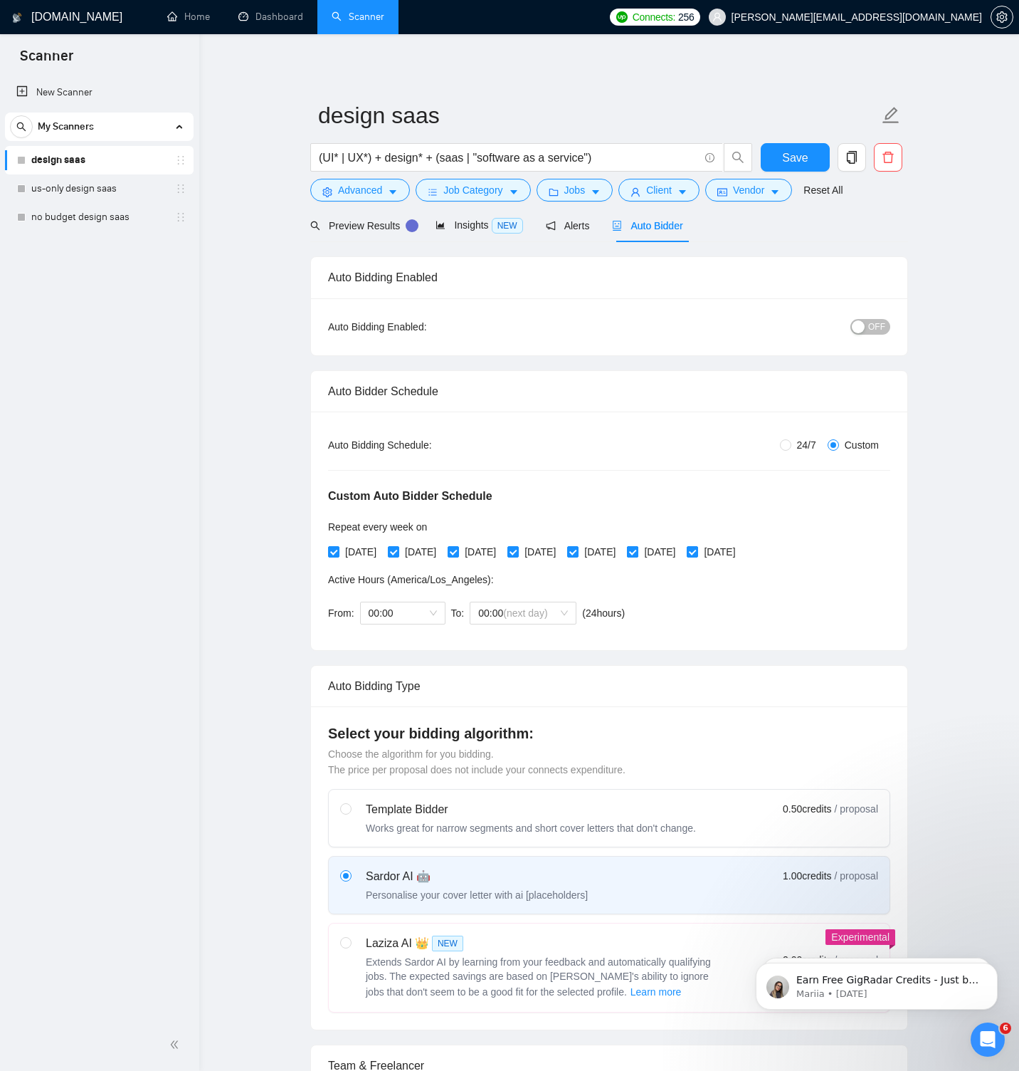
drag, startPoint x: 683, startPoint y: 552, endPoint x: 718, endPoint y: 549, distance: 34.3
click at [681, 552] on span "Saturday" at bounding box center [660, 552] width 43 height 16
click at [637, 552] on input "Saturday" at bounding box center [632, 551] width 10 height 10
checkbox input "false"
click at [738, 548] on div "Monday Tuesday Wednesday Thursday Friday Saturday Sunday" at bounding box center [535, 552] width 414 height 16
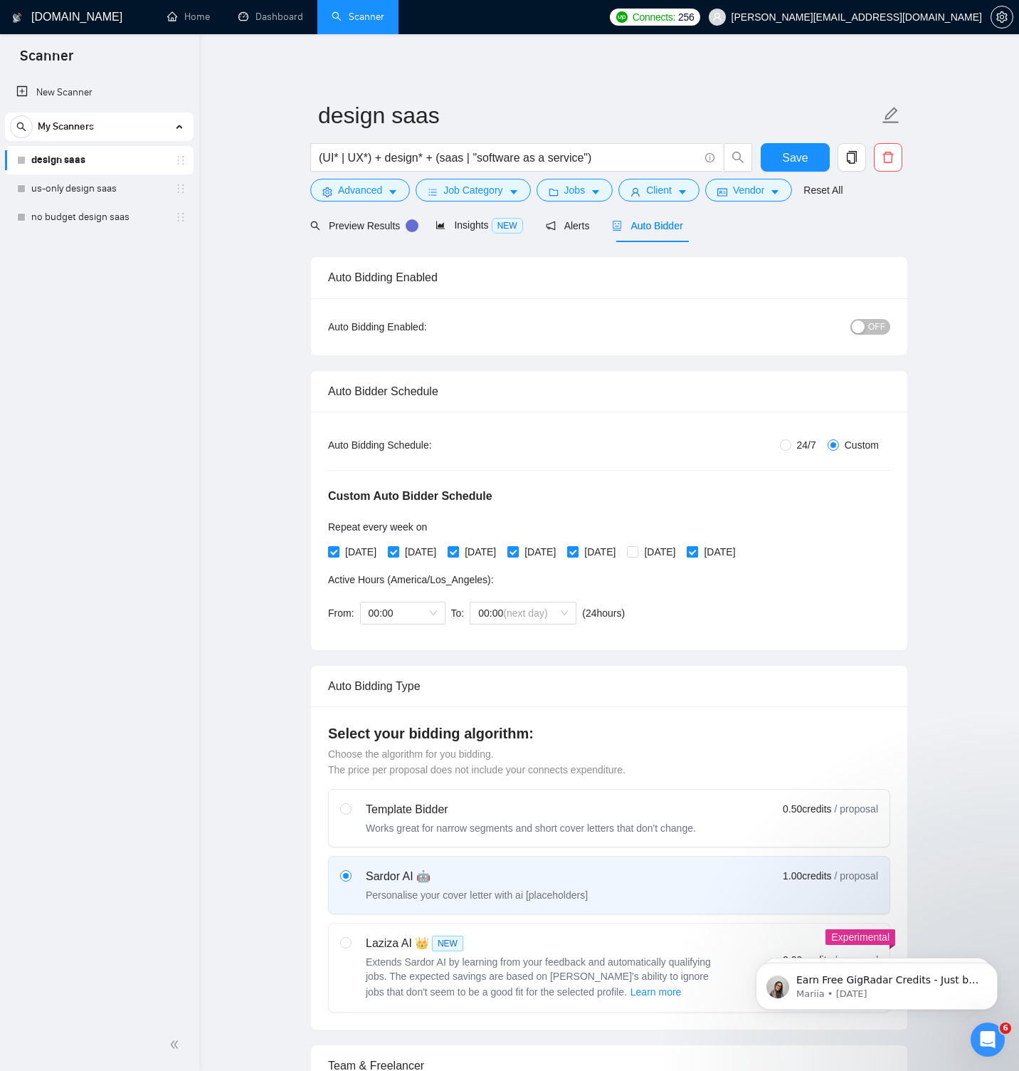
click at [697, 549] on input "Sunday" at bounding box center [692, 551] width 10 height 10
checkbox input "false"
click at [989, 1036] on icon "Open Intercom Messenger" at bounding box center [986, 1037] width 23 height 23
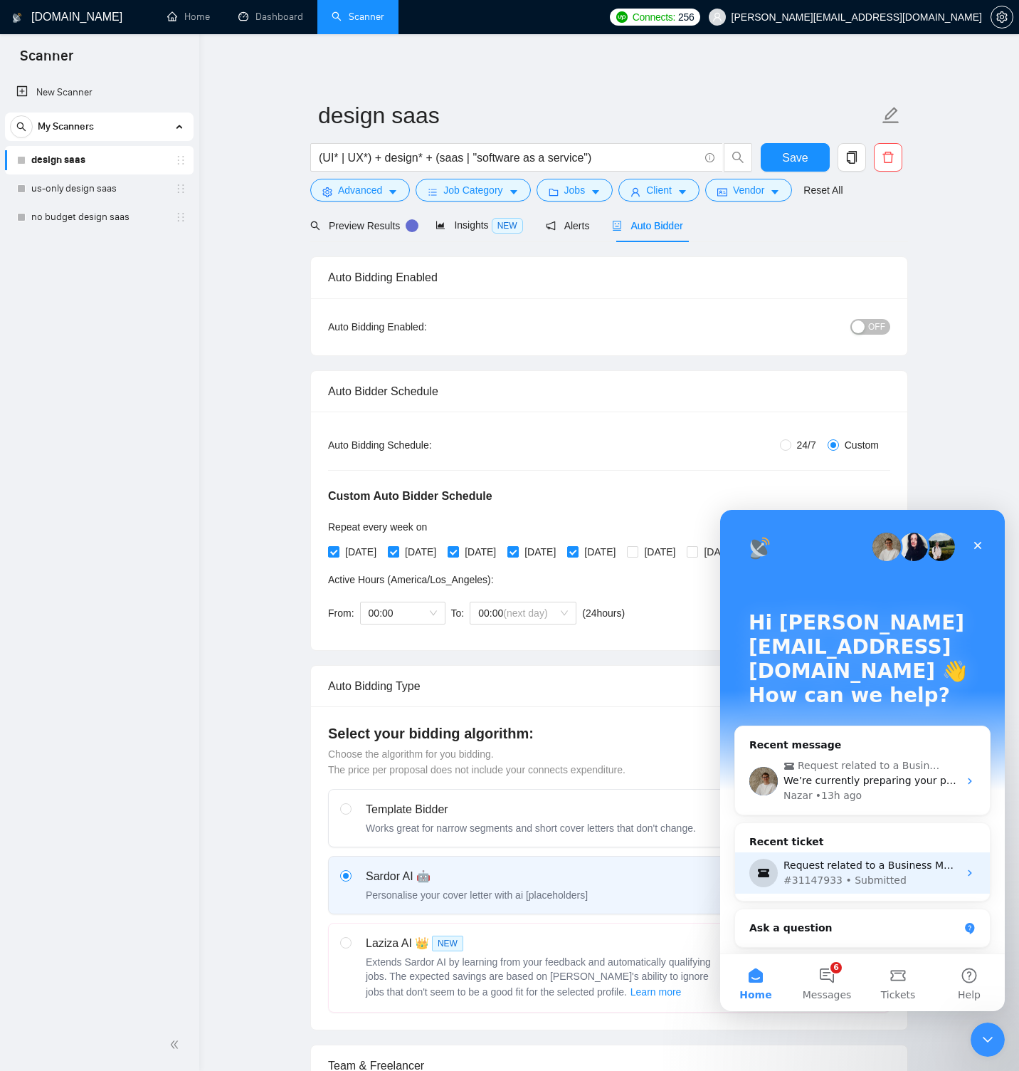
click at [945, 858] on div "Request related to a Business Manager" at bounding box center [871, 865] width 175 height 15
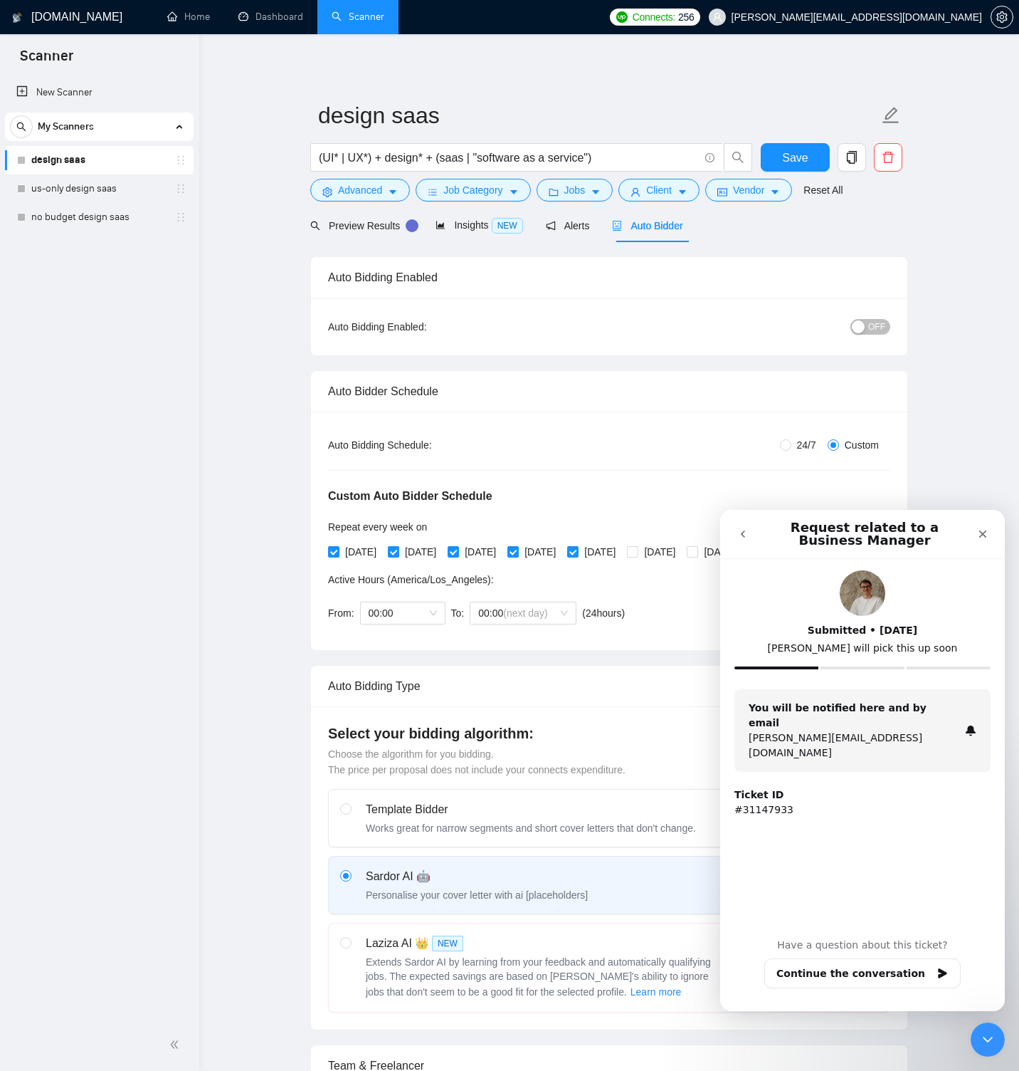
click at [740, 530] on icon "go back" at bounding box center [742, 533] width 11 height 11
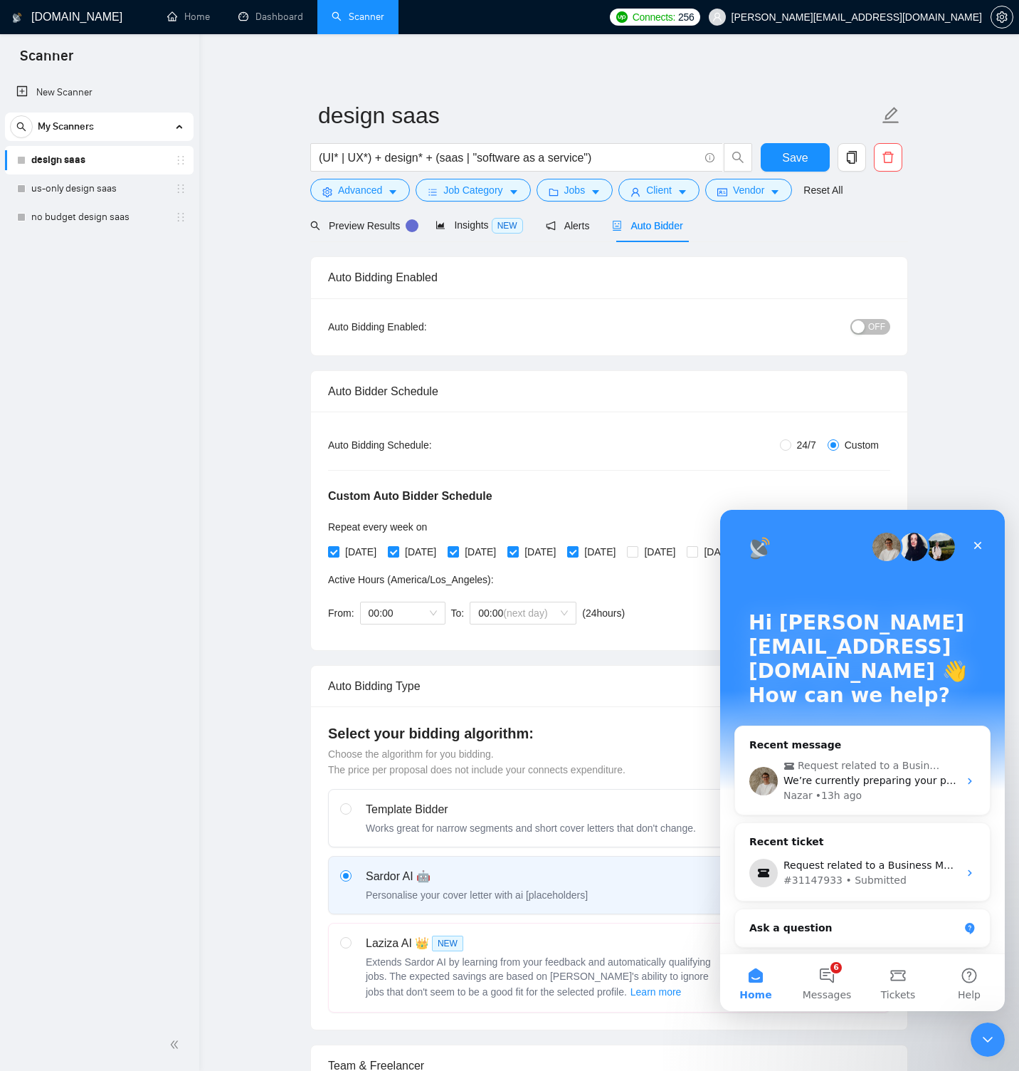
scroll to position [167, 0]
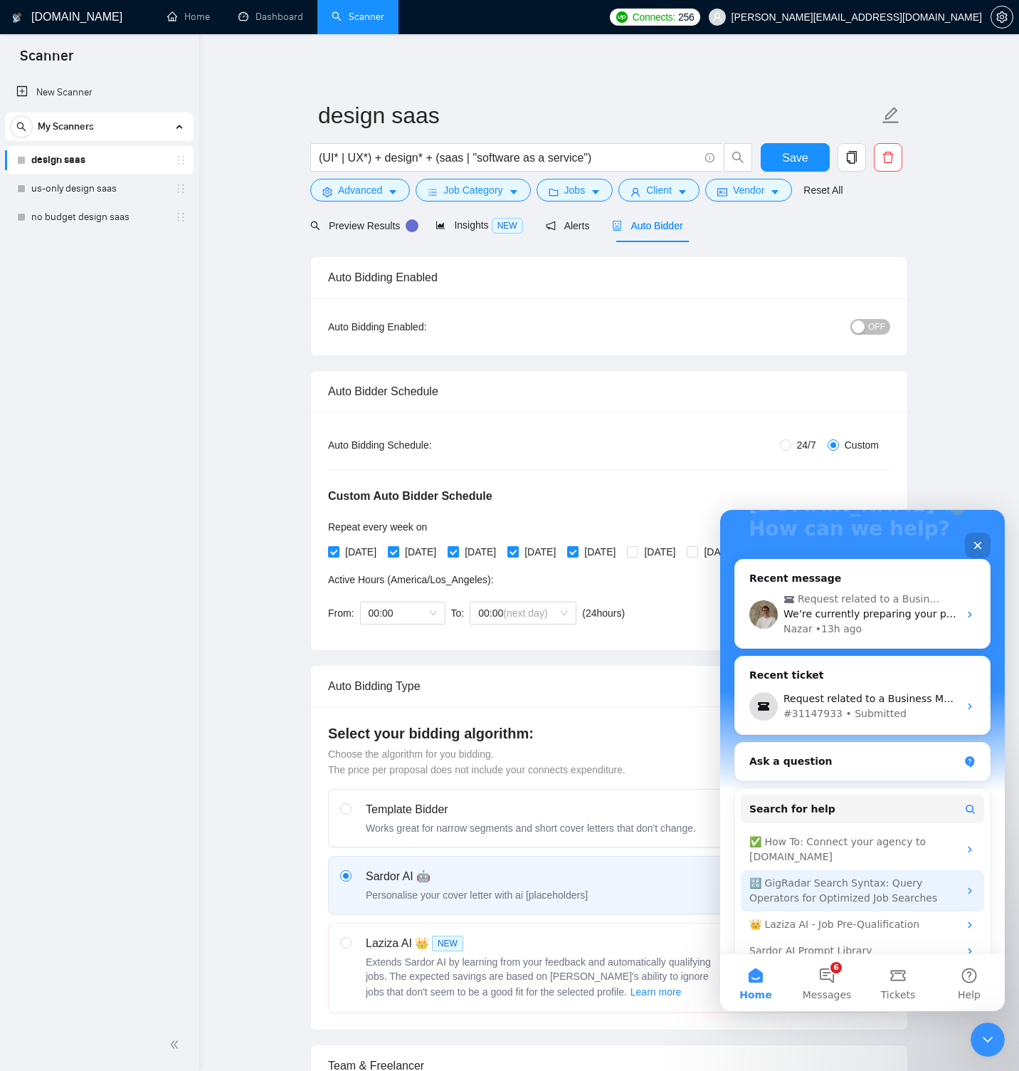
click at [836, 876] on div "🔠 GigRadar Search Syntax: Query Operators for Optimized Job Searches" at bounding box center [854, 891] width 209 height 30
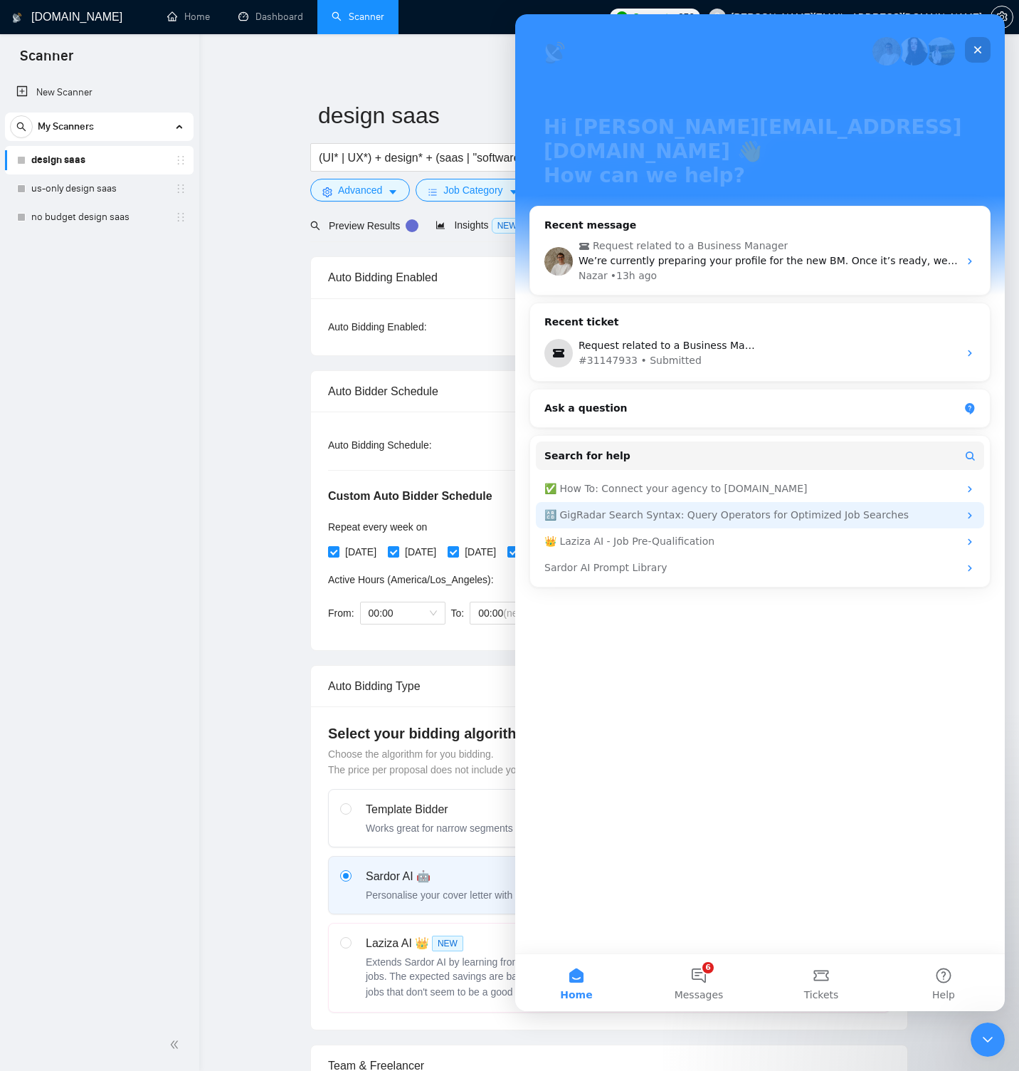
scroll to position [0, 0]
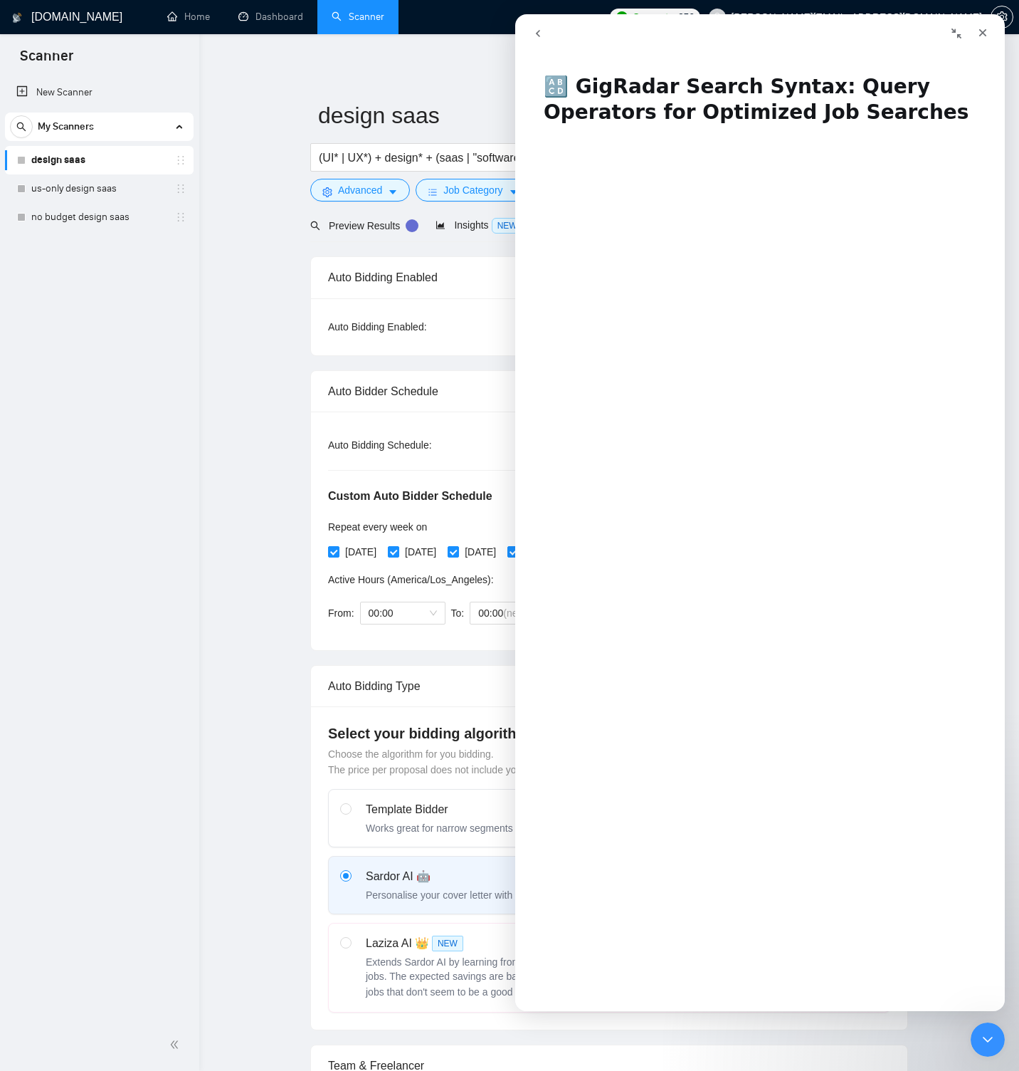
click at [566, 85] on h1 "🔠 GigRadar Search Syntax: Query Operators for Optimized Job Searches" at bounding box center [760, 94] width 490 height 69
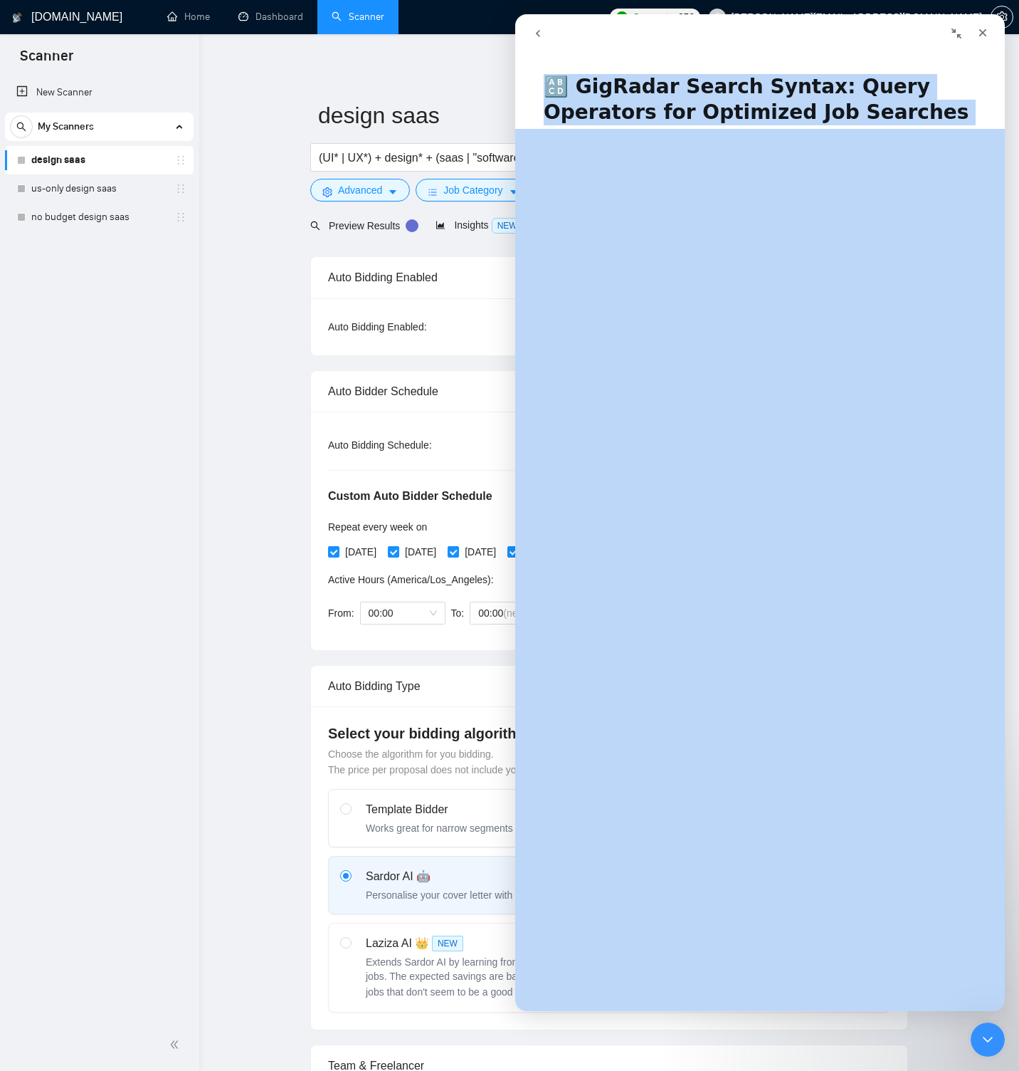
drag, startPoint x: 545, startPoint y: 83, endPoint x: 788, endPoint y: 596, distance: 567.1
click at [788, 596] on div "🔠 GigRadar Search Syntax: Query Operators for Optimized Job Searches Did this a…" at bounding box center [760, 535] width 490 height 951
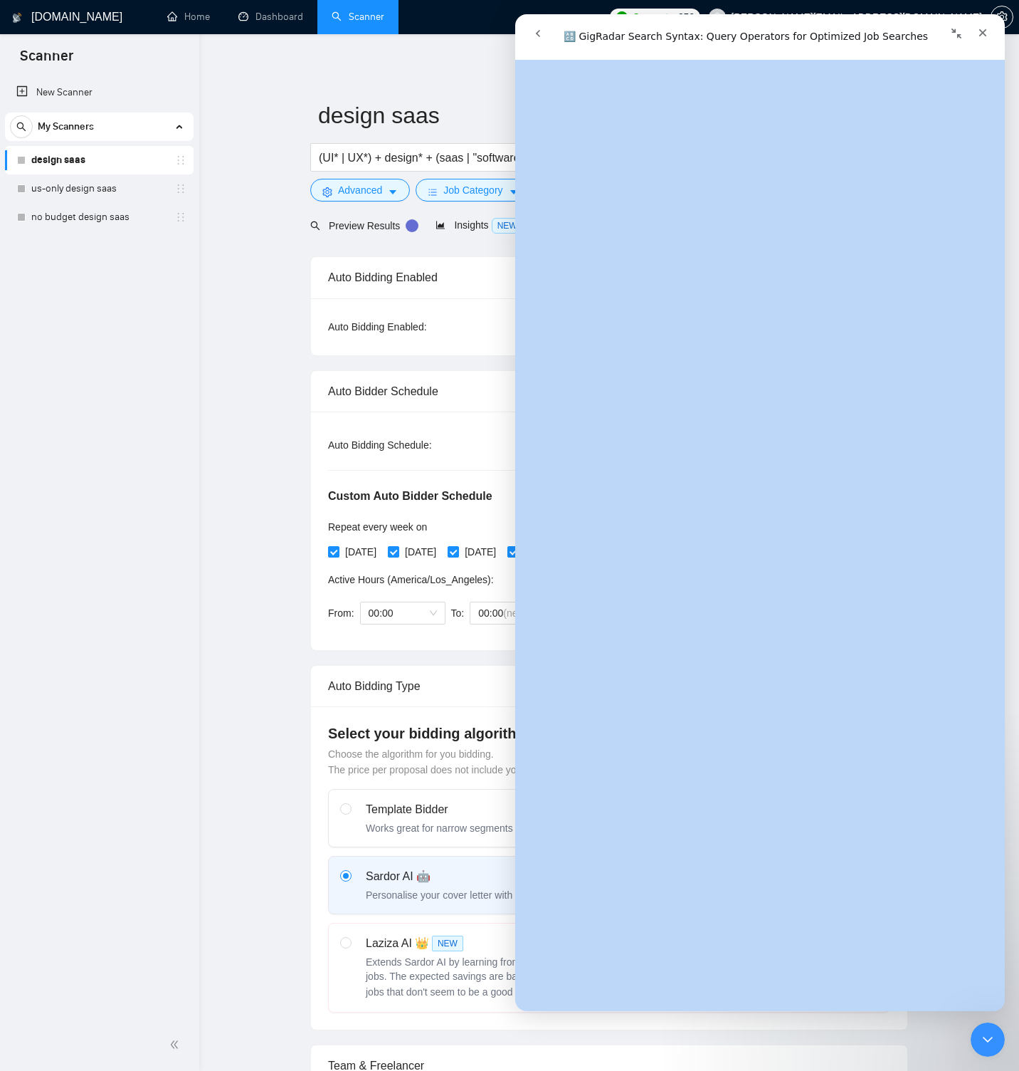
scroll to position [4656, 0]
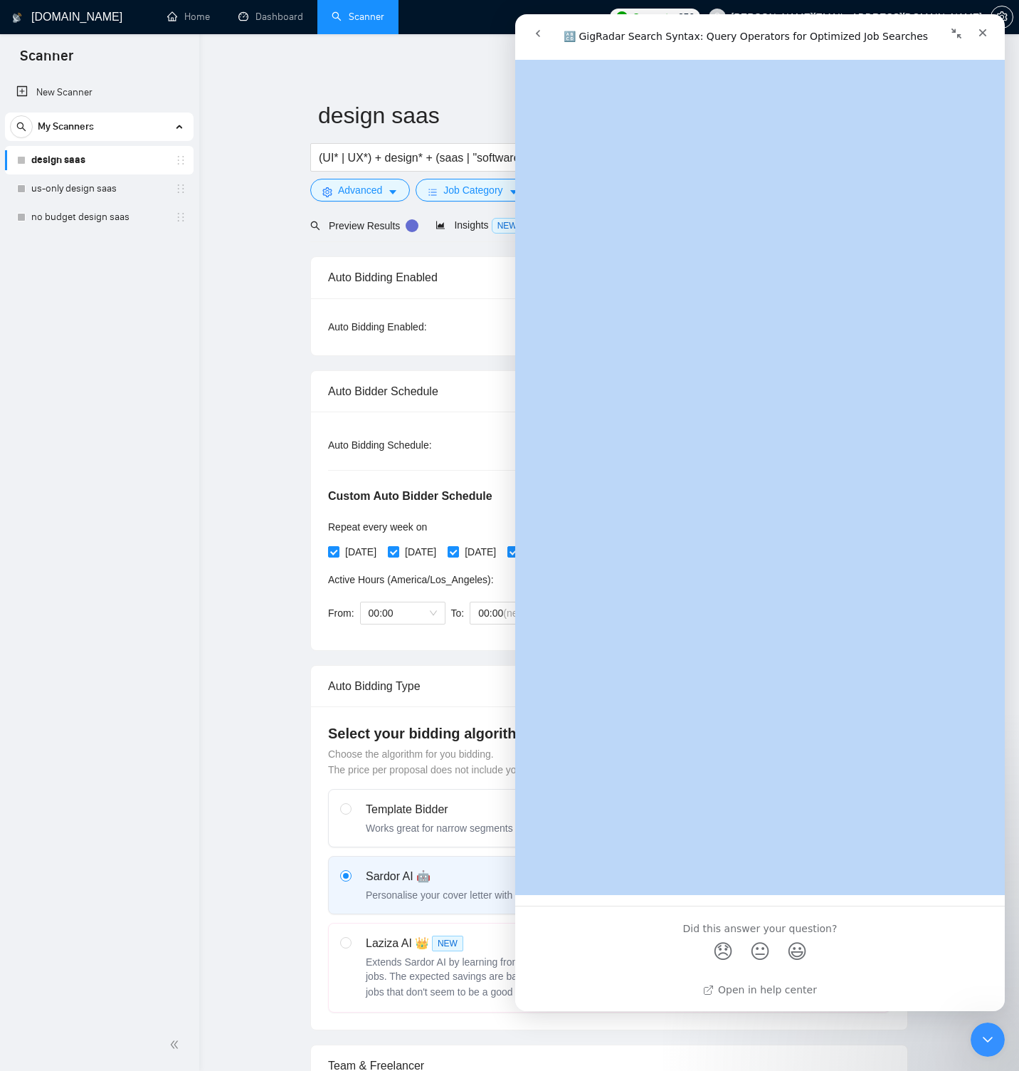
copy h1 "🔠 GigRadar Search Syntax: Query Operators for Optimized Job Searches"
click at [779, 987] on link "Open in help center" at bounding box center [760, 989] width 114 height 11
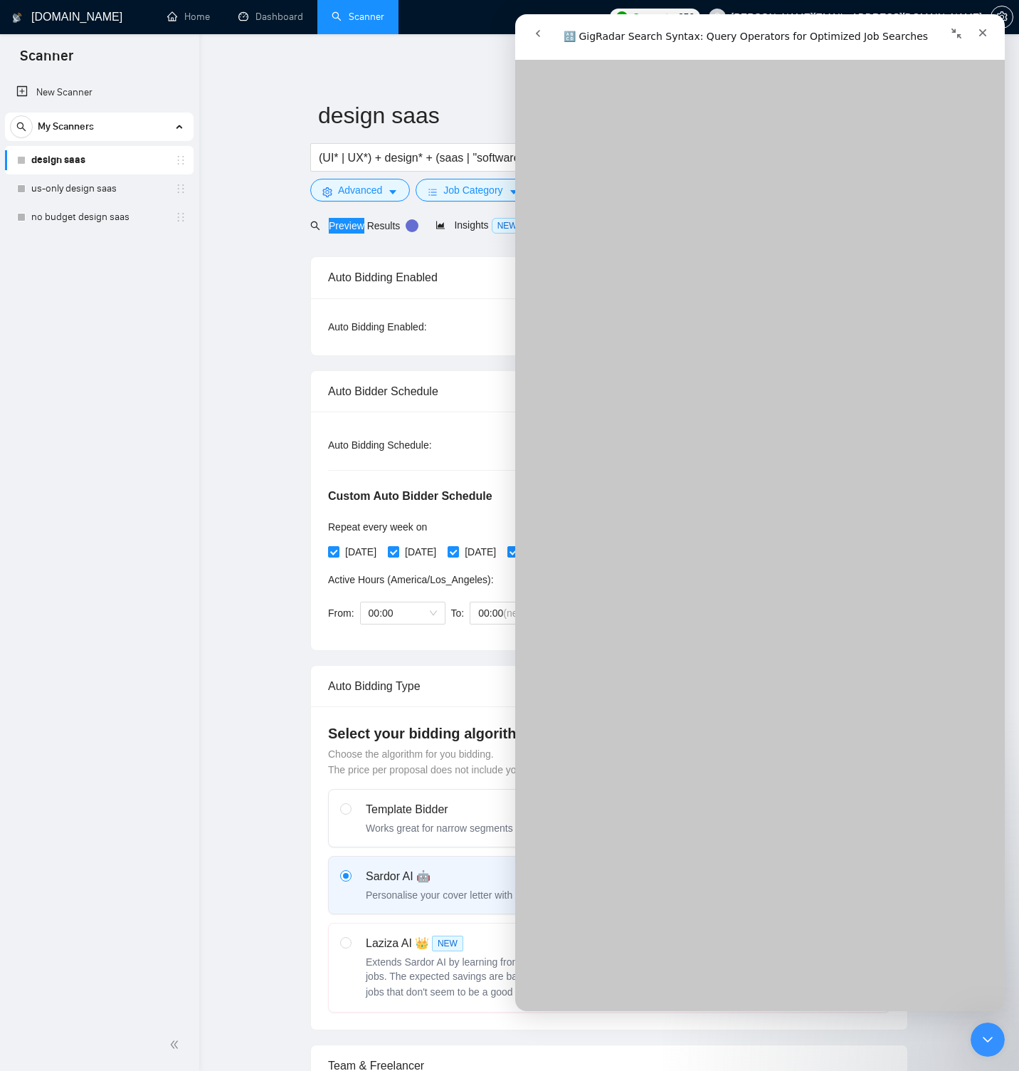
scroll to position [4055, 0]
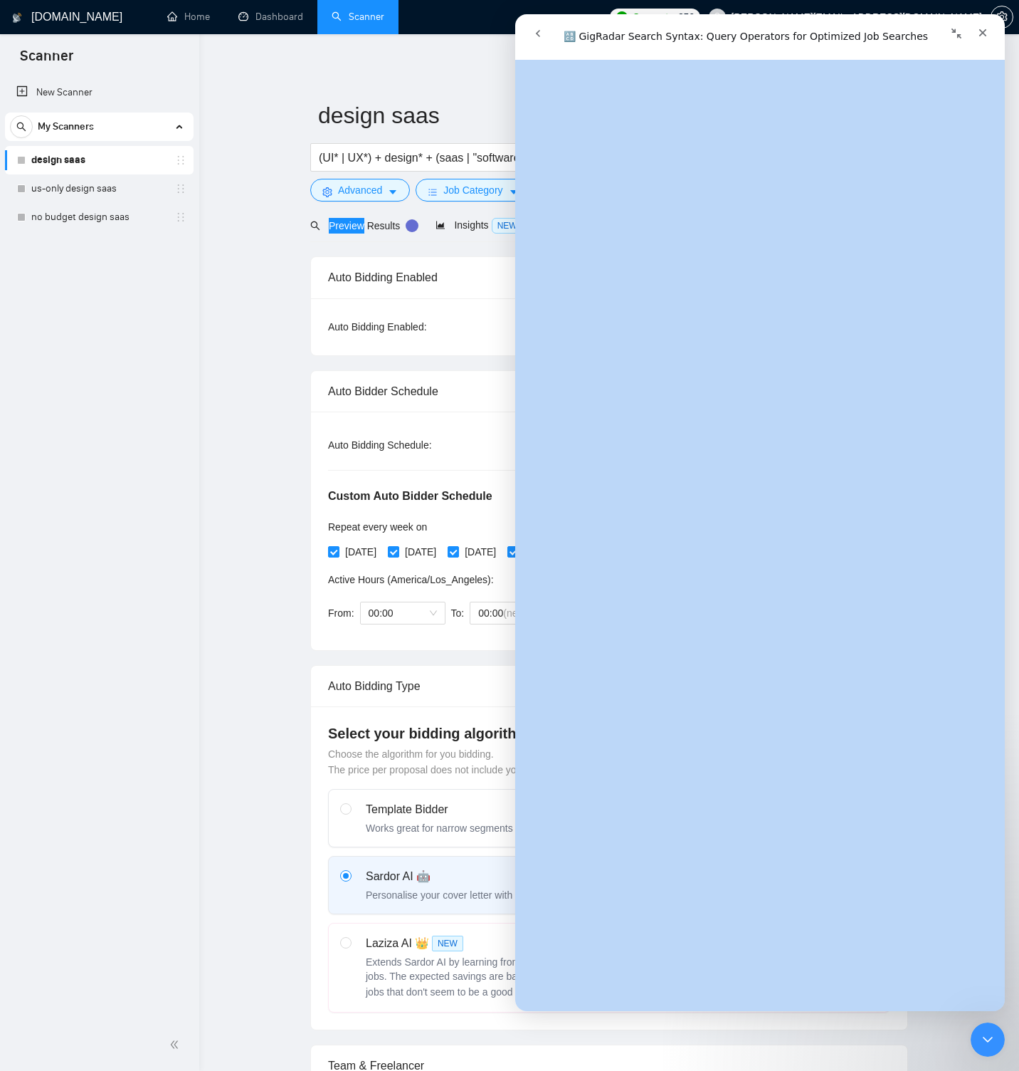
click at [537, 31] on icon "go back" at bounding box center [537, 33] width 11 height 11
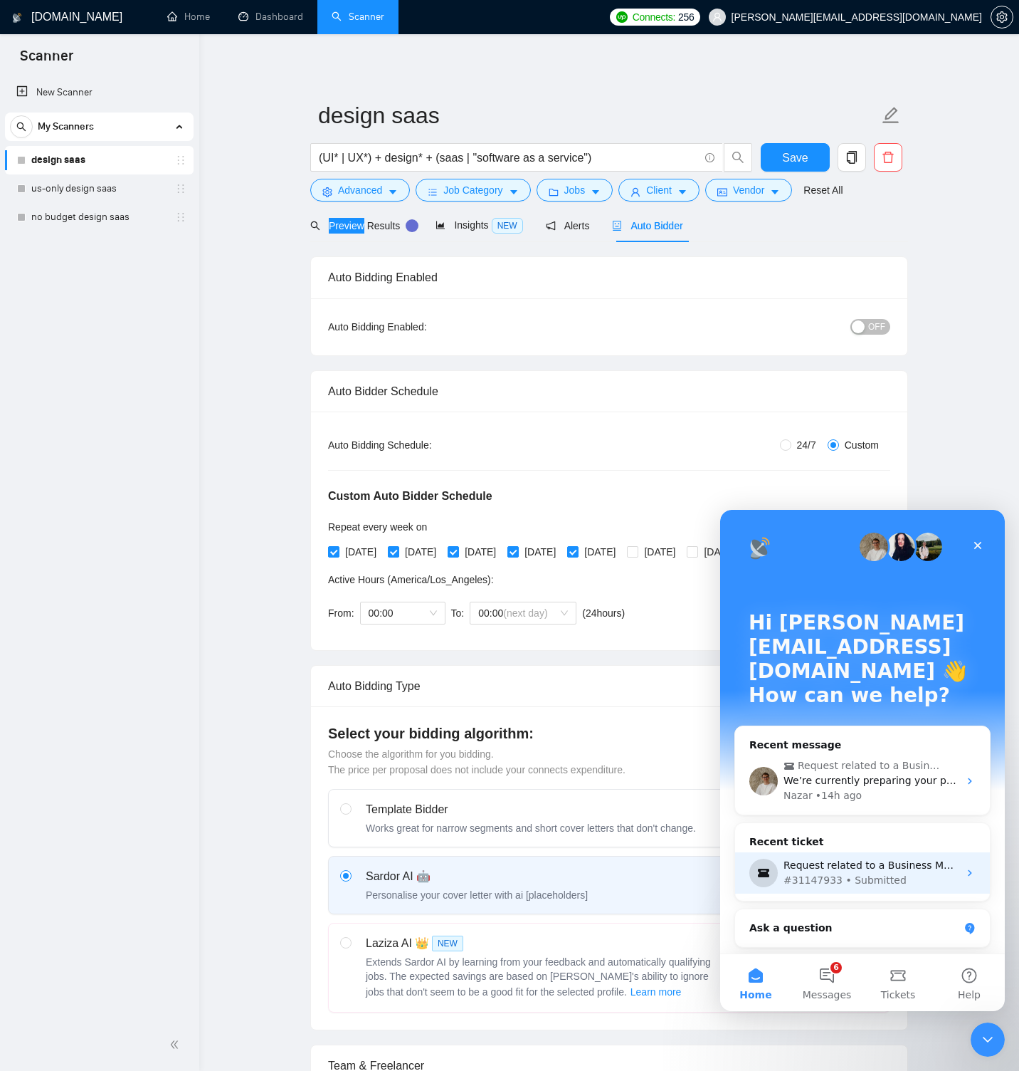
scroll to position [167, 0]
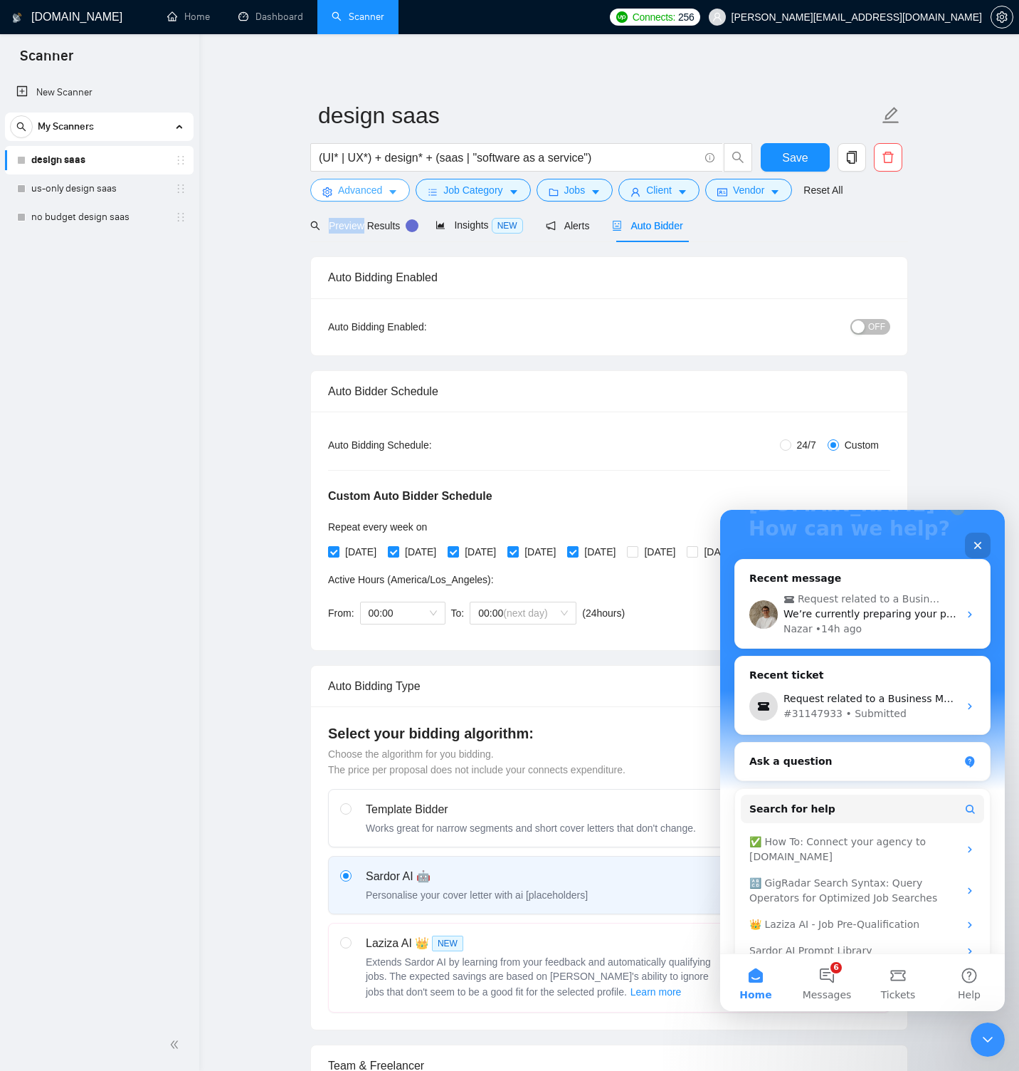
click at [387, 187] on button "Advanced" at bounding box center [360, 190] width 100 height 23
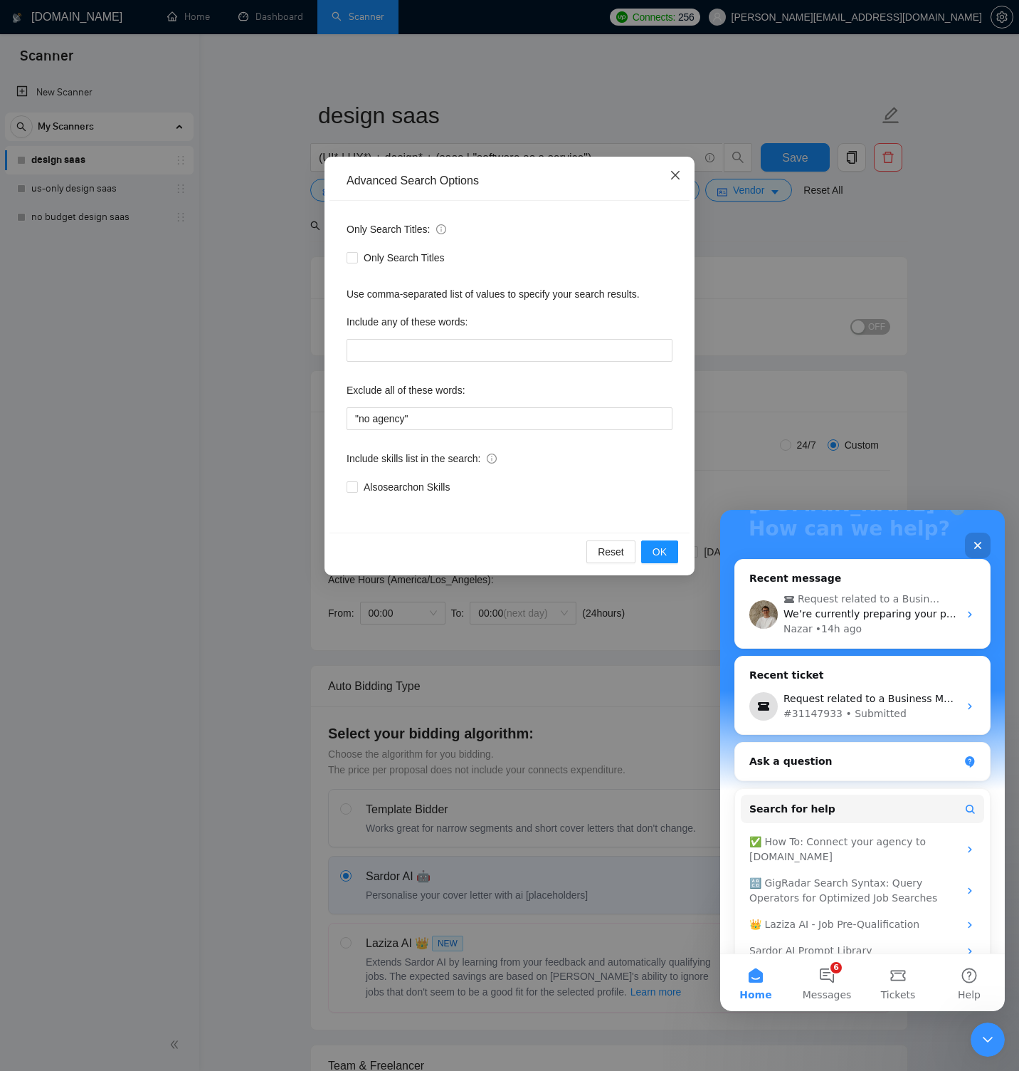
click at [666, 179] on span "Close" at bounding box center [675, 176] width 38 height 38
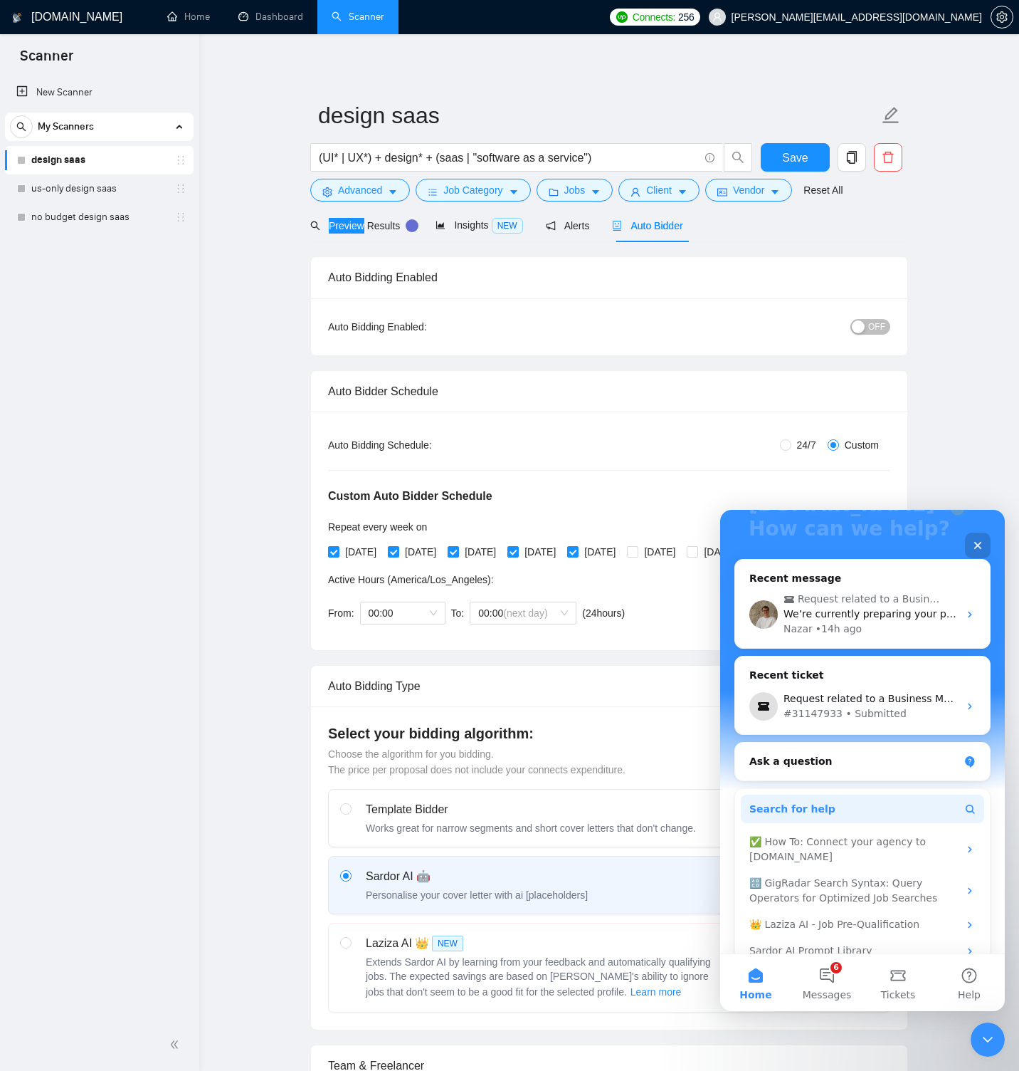
click at [823, 794] on button "Search for help" at bounding box center [862, 808] width 243 height 28
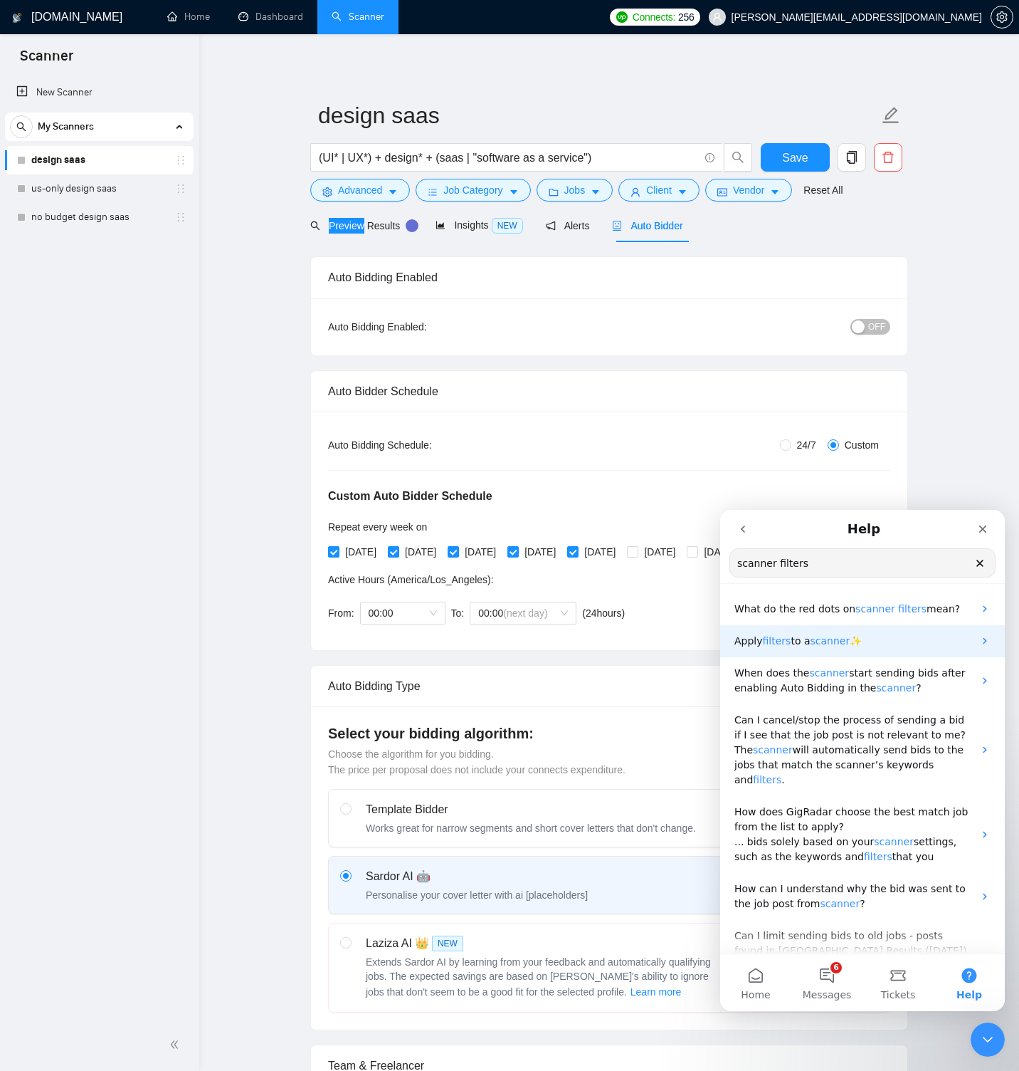
type input "scanner filters"
click at [805, 638] on span "to a" at bounding box center [800, 640] width 19 height 11
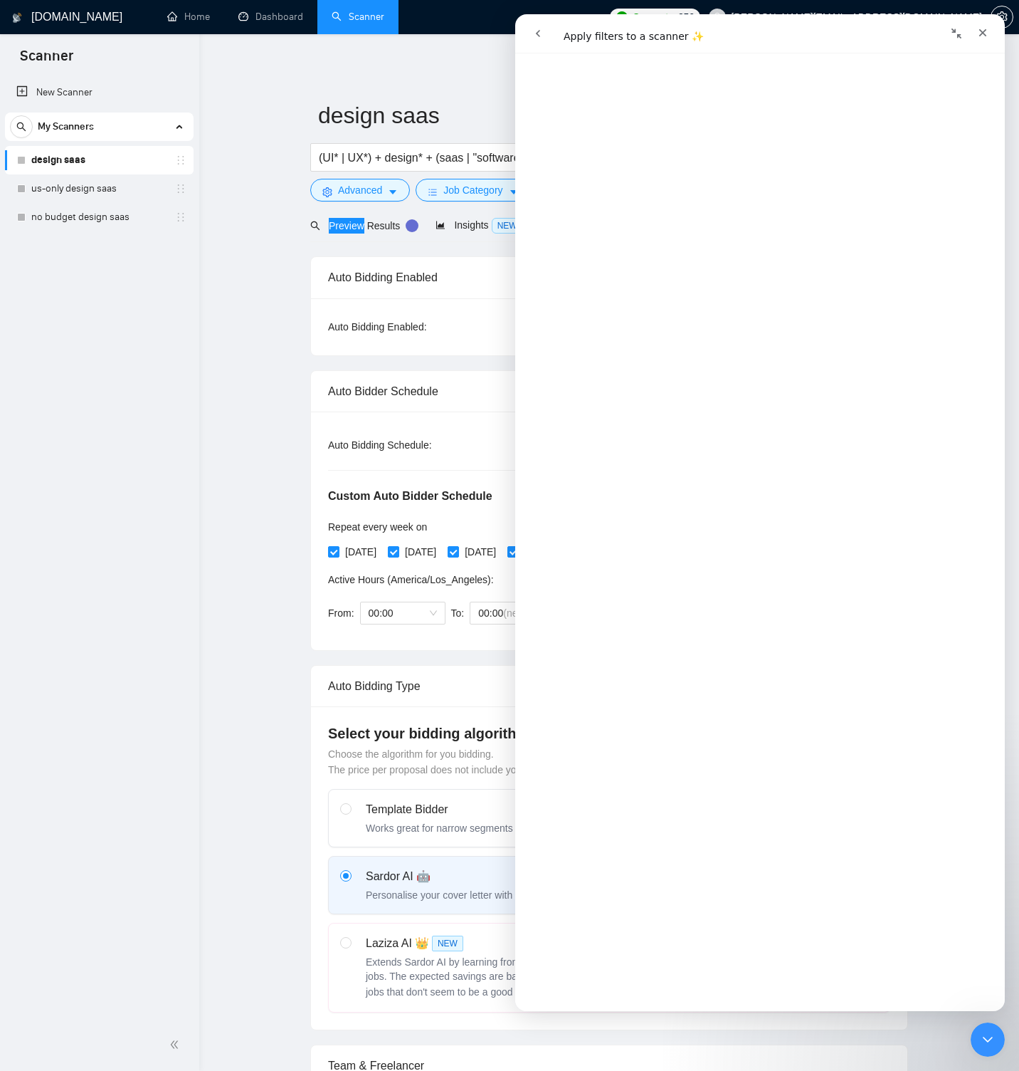
scroll to position [1665, 0]
click at [770, 988] on link "Open in help center" at bounding box center [760, 989] width 114 height 11
click at [983, 36] on icon "Close" at bounding box center [982, 32] width 11 height 11
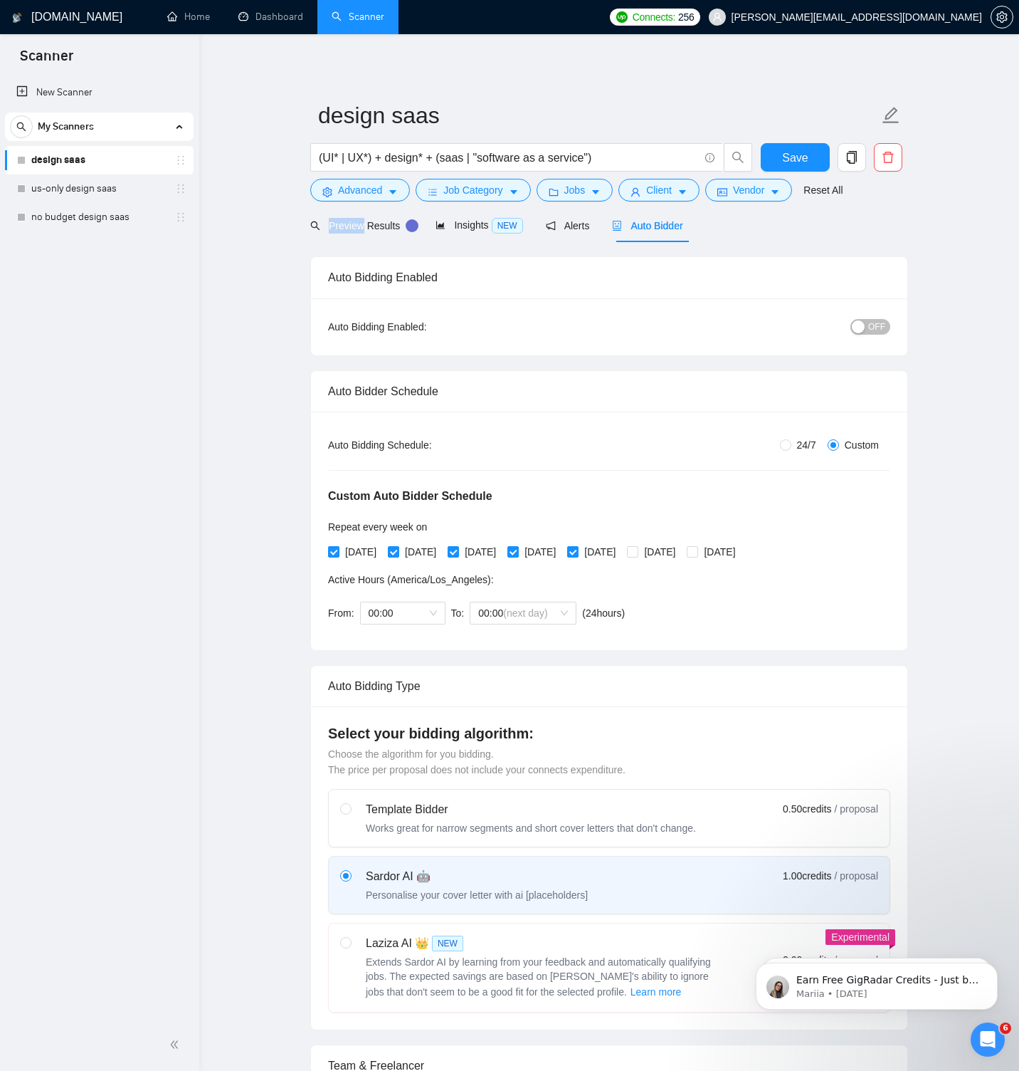
scroll to position [0, 0]
click at [192, 14] on link "Home" at bounding box center [188, 17] width 43 height 12
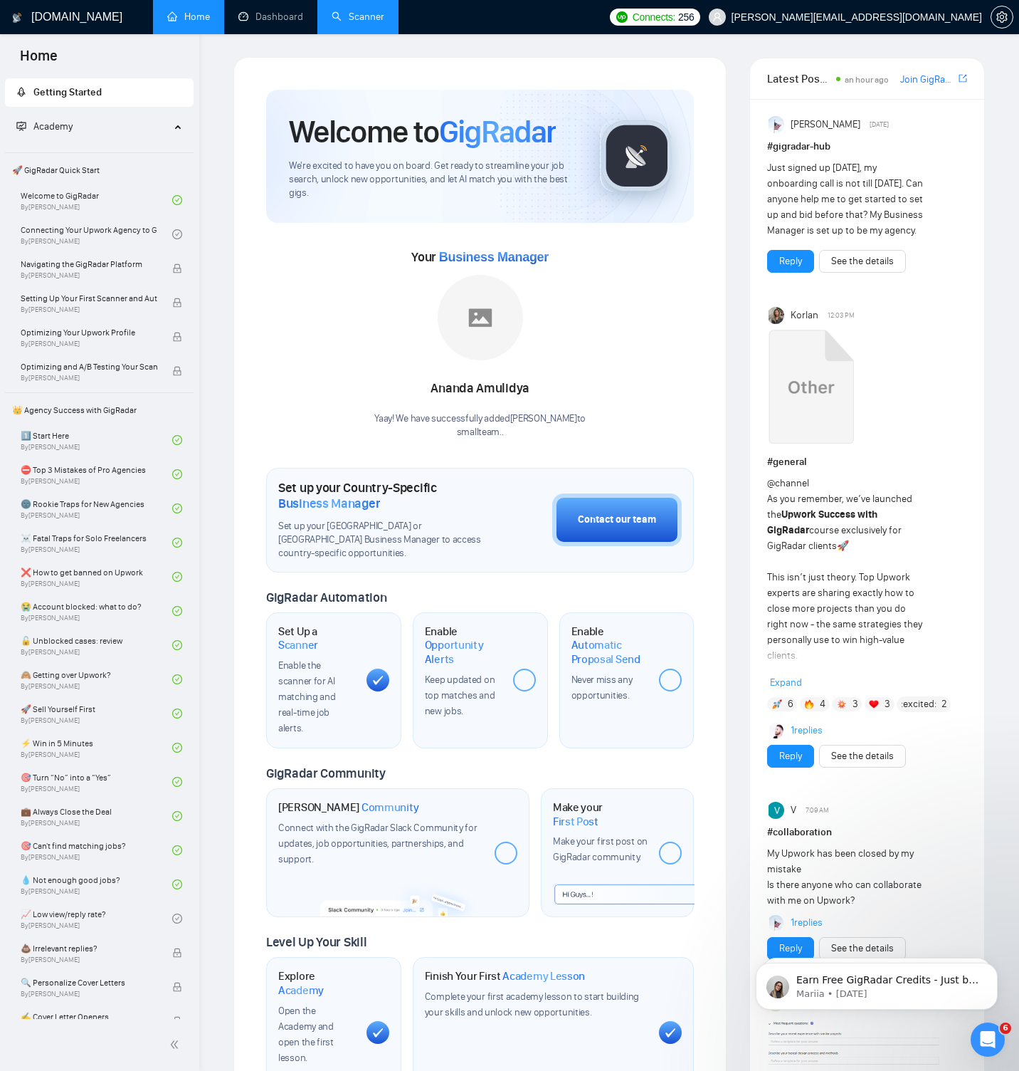
click at [355, 20] on link "Scanner" at bounding box center [358, 17] width 53 height 12
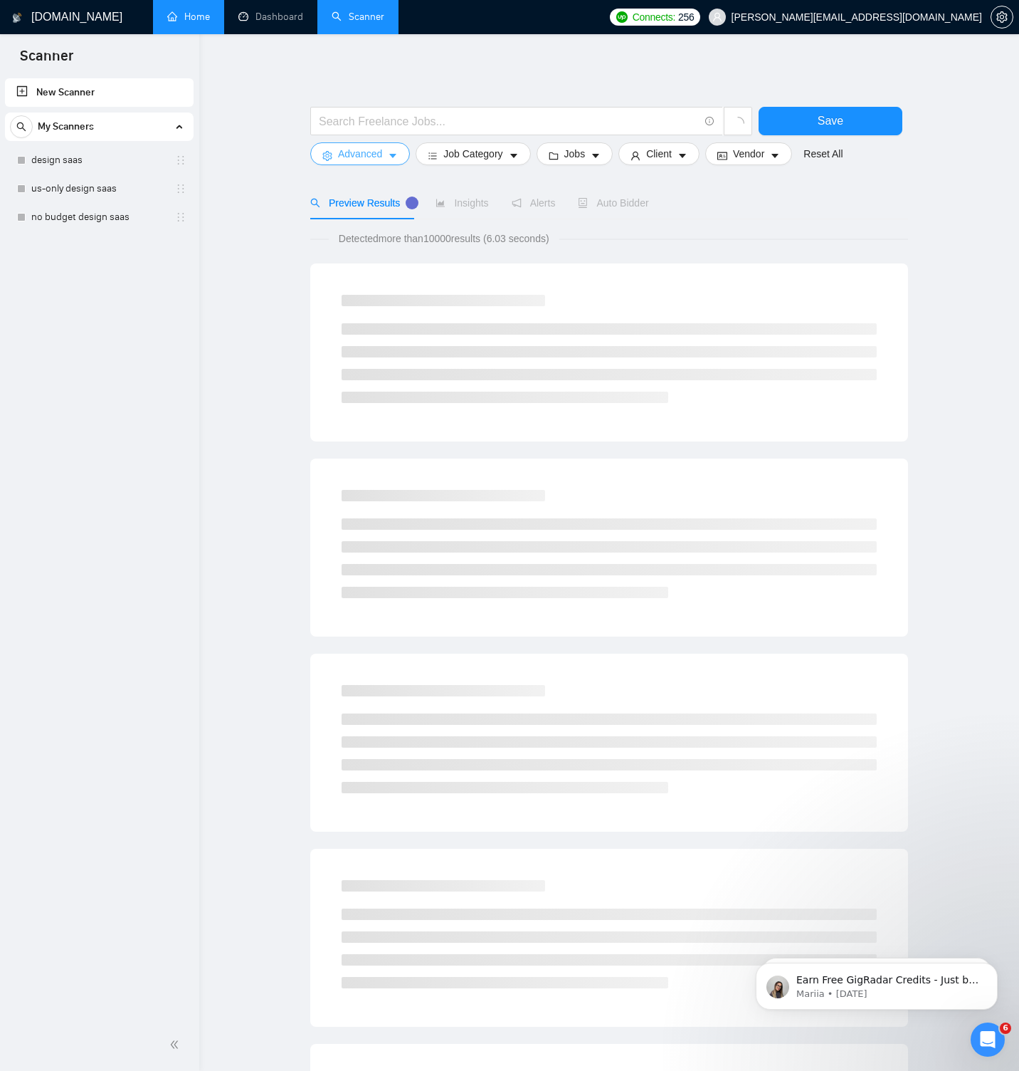
click at [388, 157] on button "Advanced" at bounding box center [360, 153] width 100 height 23
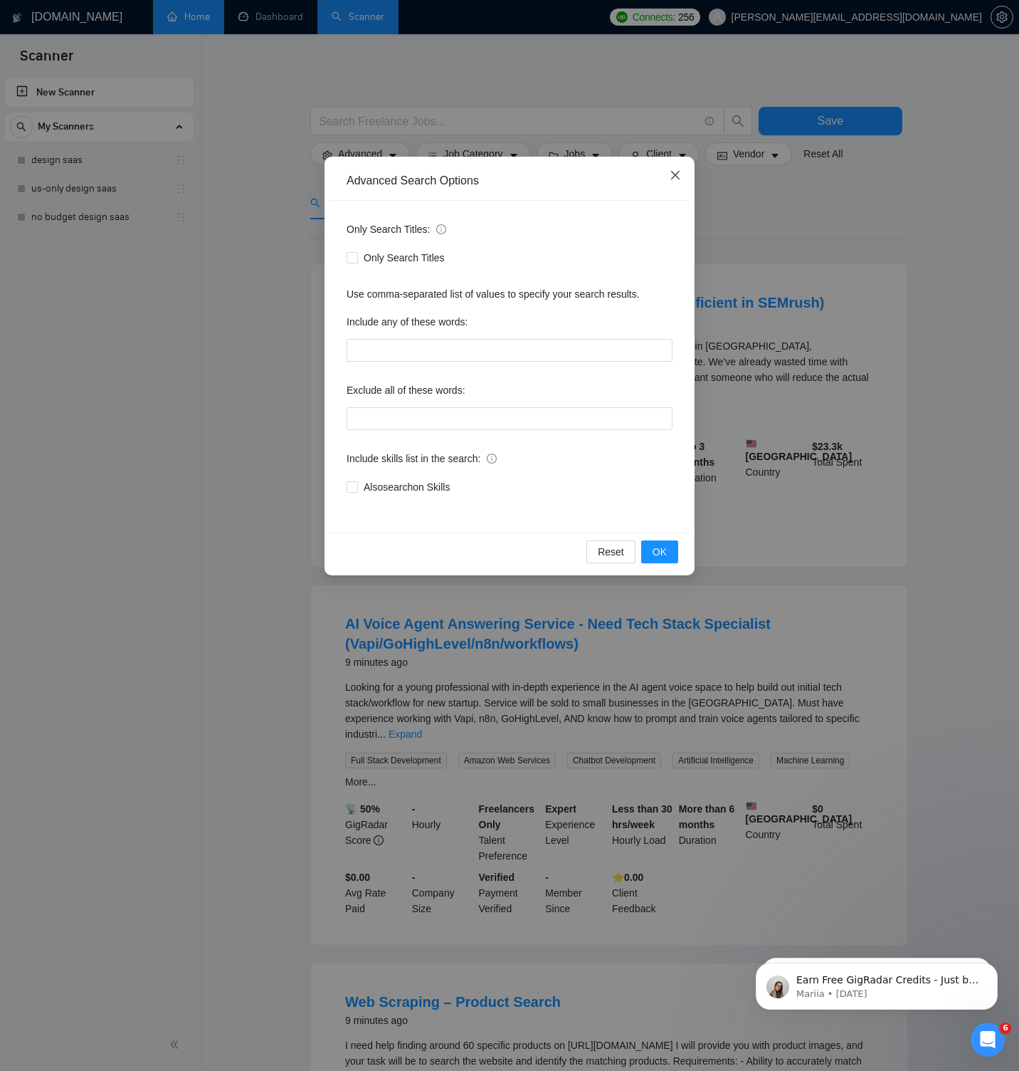
click at [677, 176] on icon "close" at bounding box center [675, 174] width 11 height 11
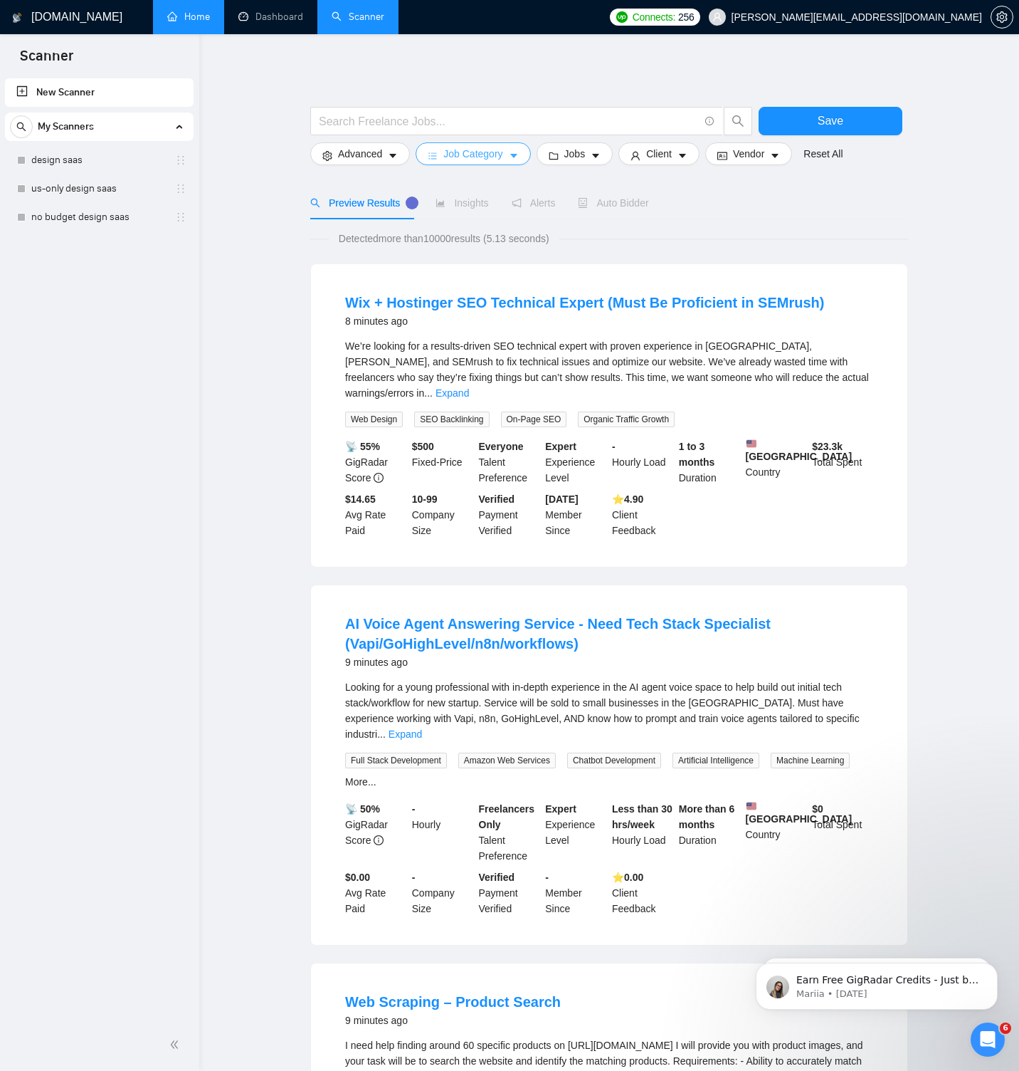
click at [510, 155] on button "Job Category" at bounding box center [473, 153] width 115 height 23
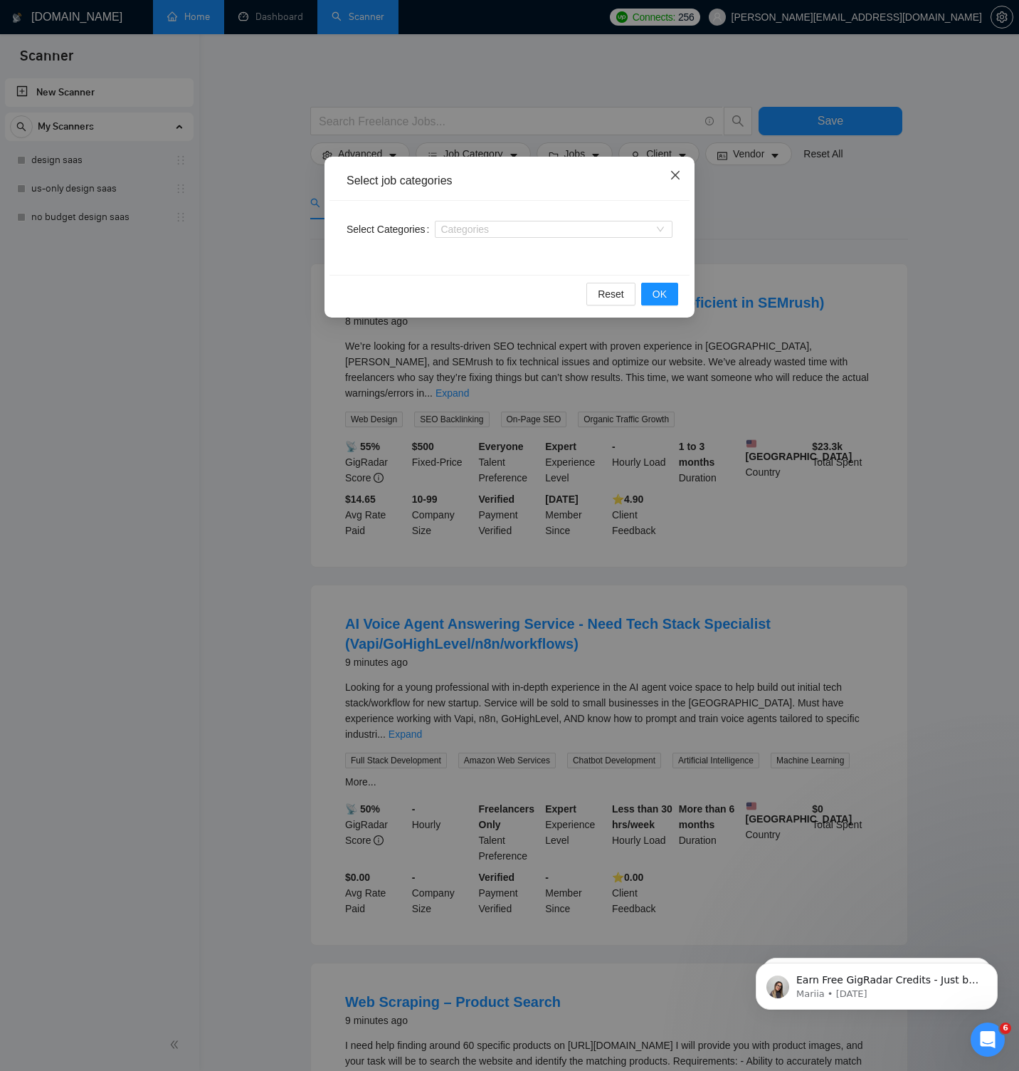
click at [676, 175] on icon "close" at bounding box center [675, 175] width 9 height 9
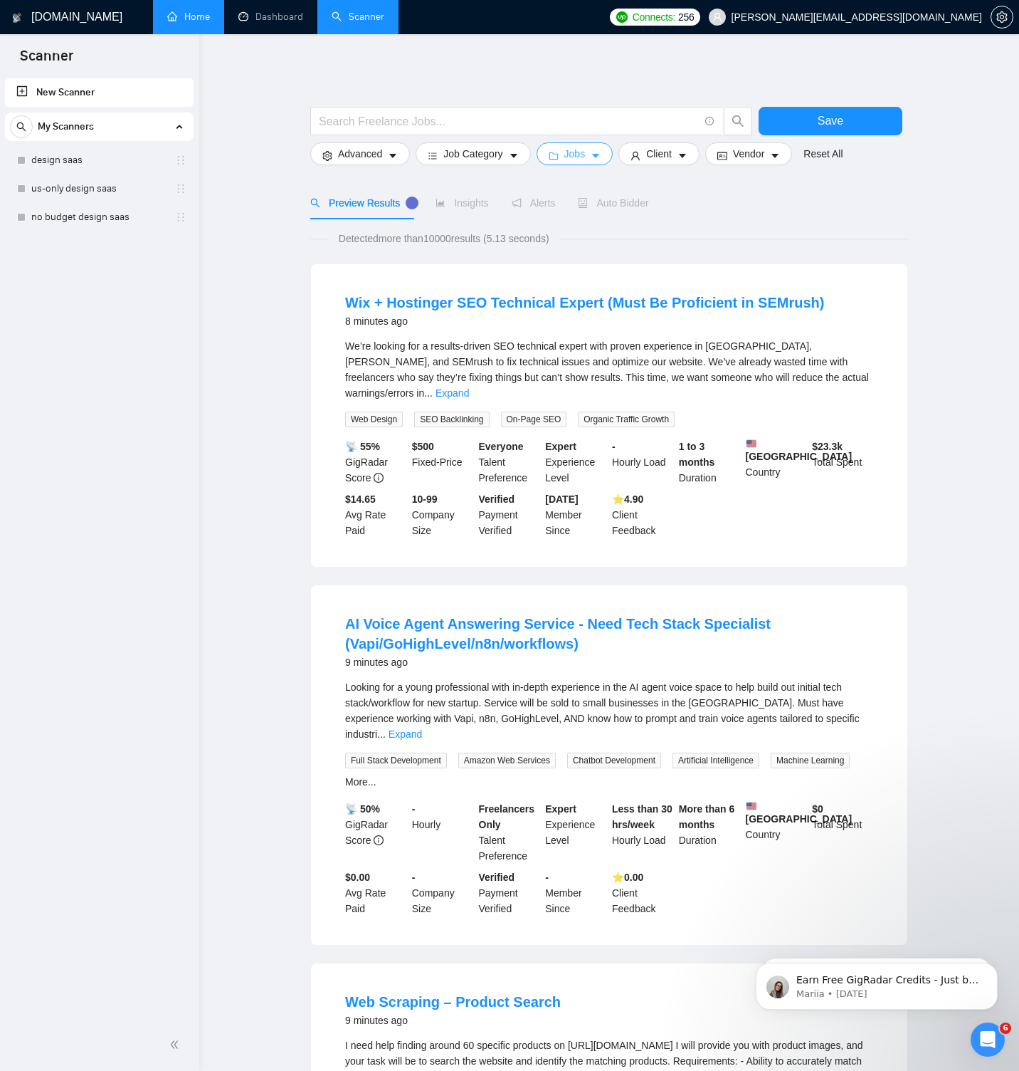
click at [586, 157] on span "Jobs" at bounding box center [575, 154] width 21 height 16
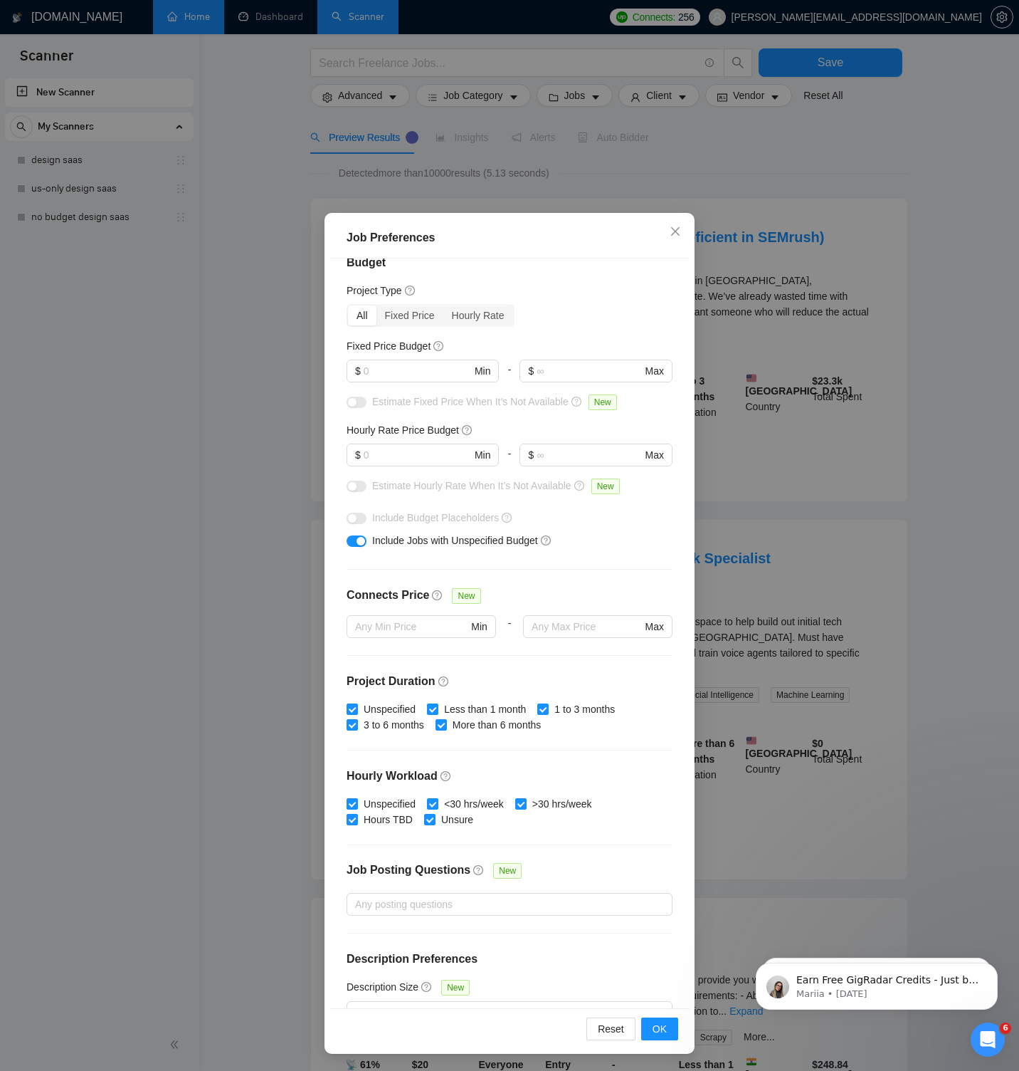
scroll to position [77, 0]
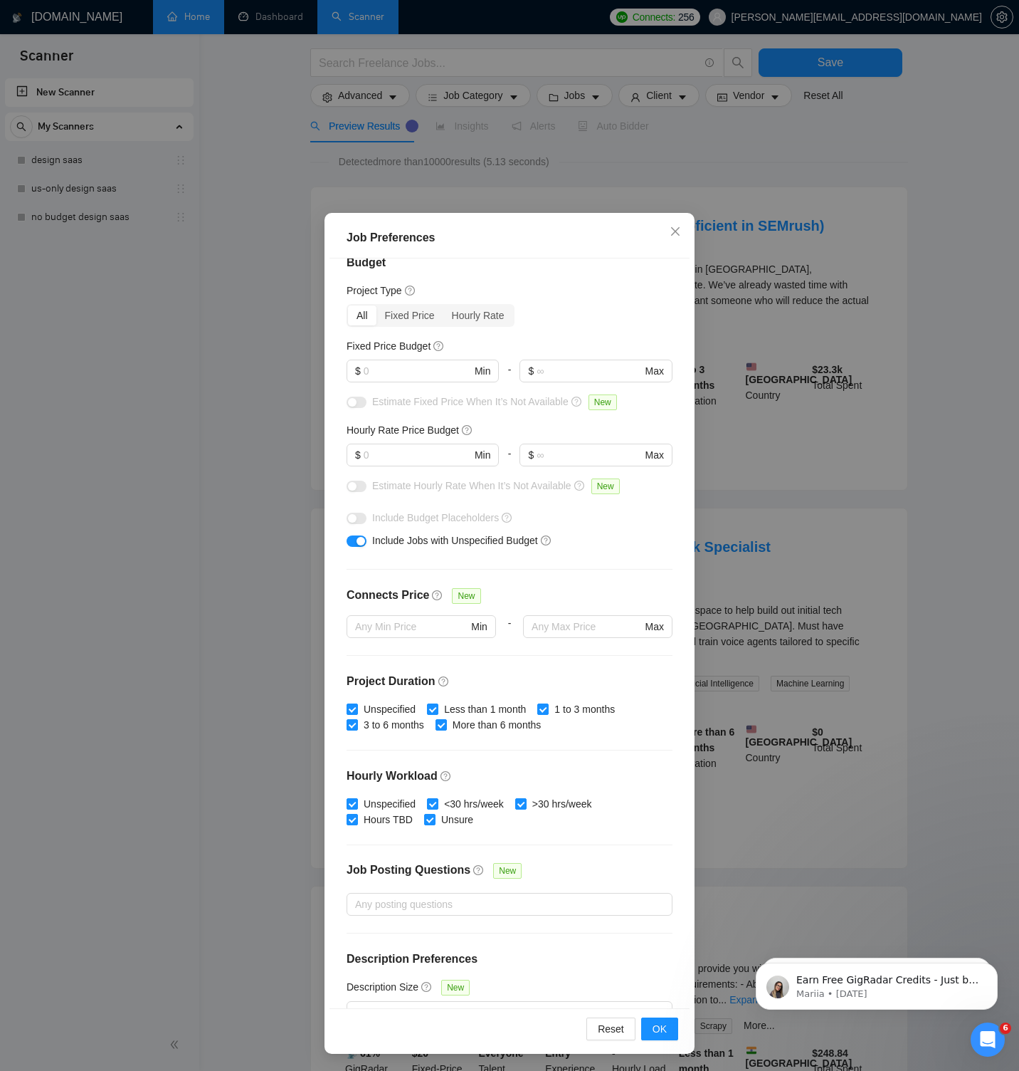
click at [369, 164] on div "Job Preferences Budget Project Type All Fixed Price Hourly Rate Fixed Price Bud…" at bounding box center [509, 535] width 1019 height 1071
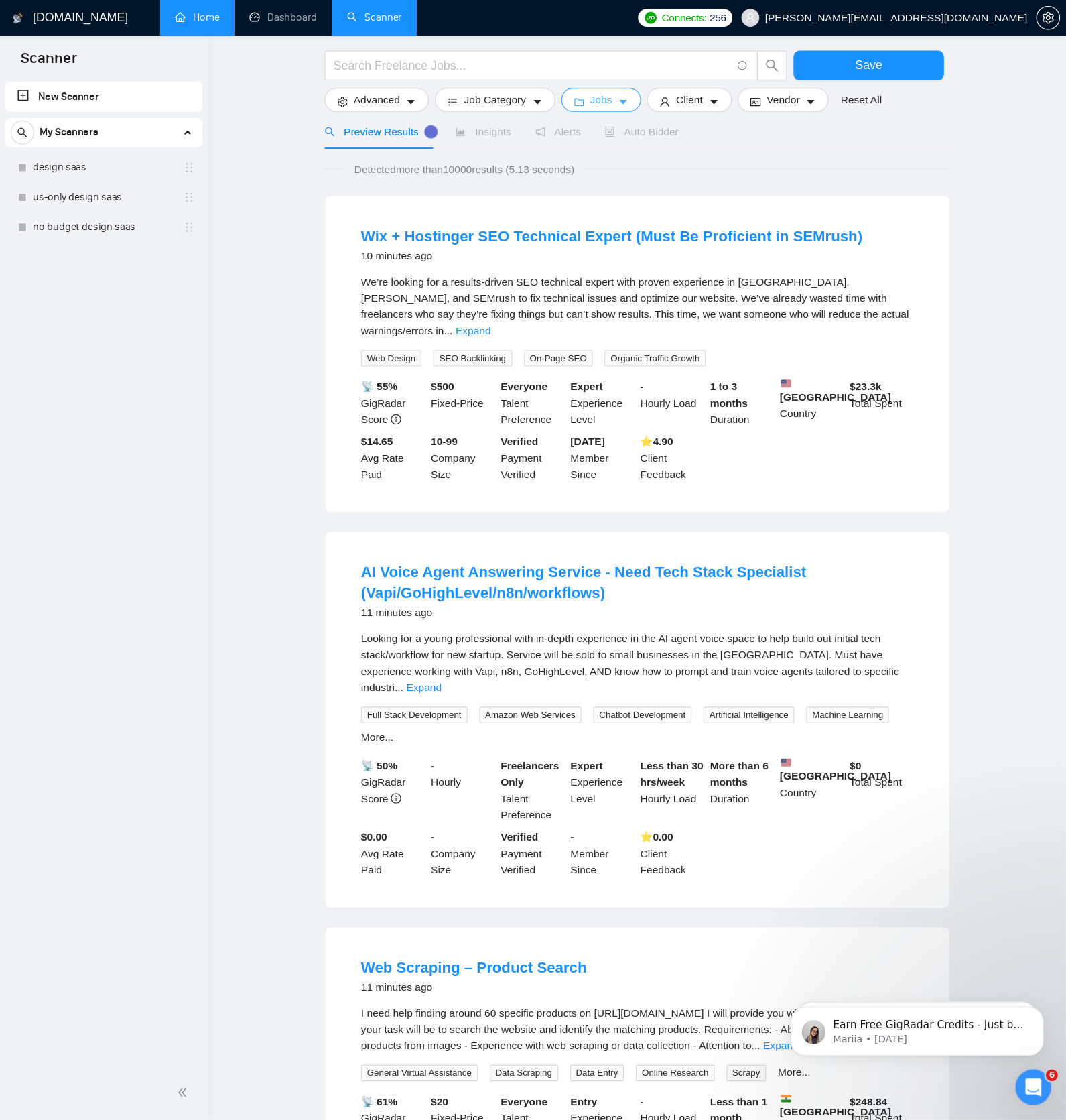
scroll to position [72, 0]
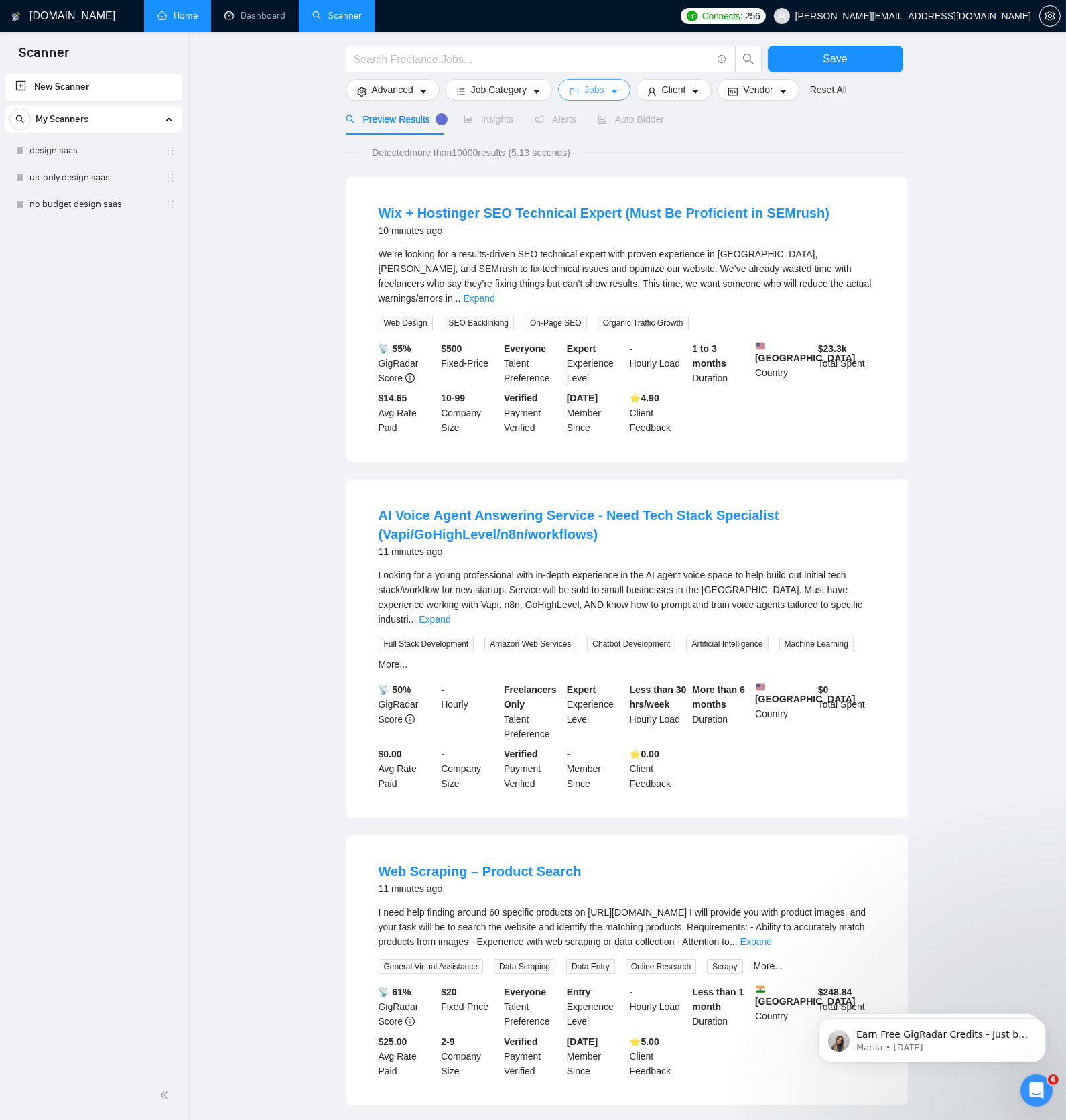
click at [584, 91] on button "Jobs" at bounding box center [594, 89] width 72 height 22
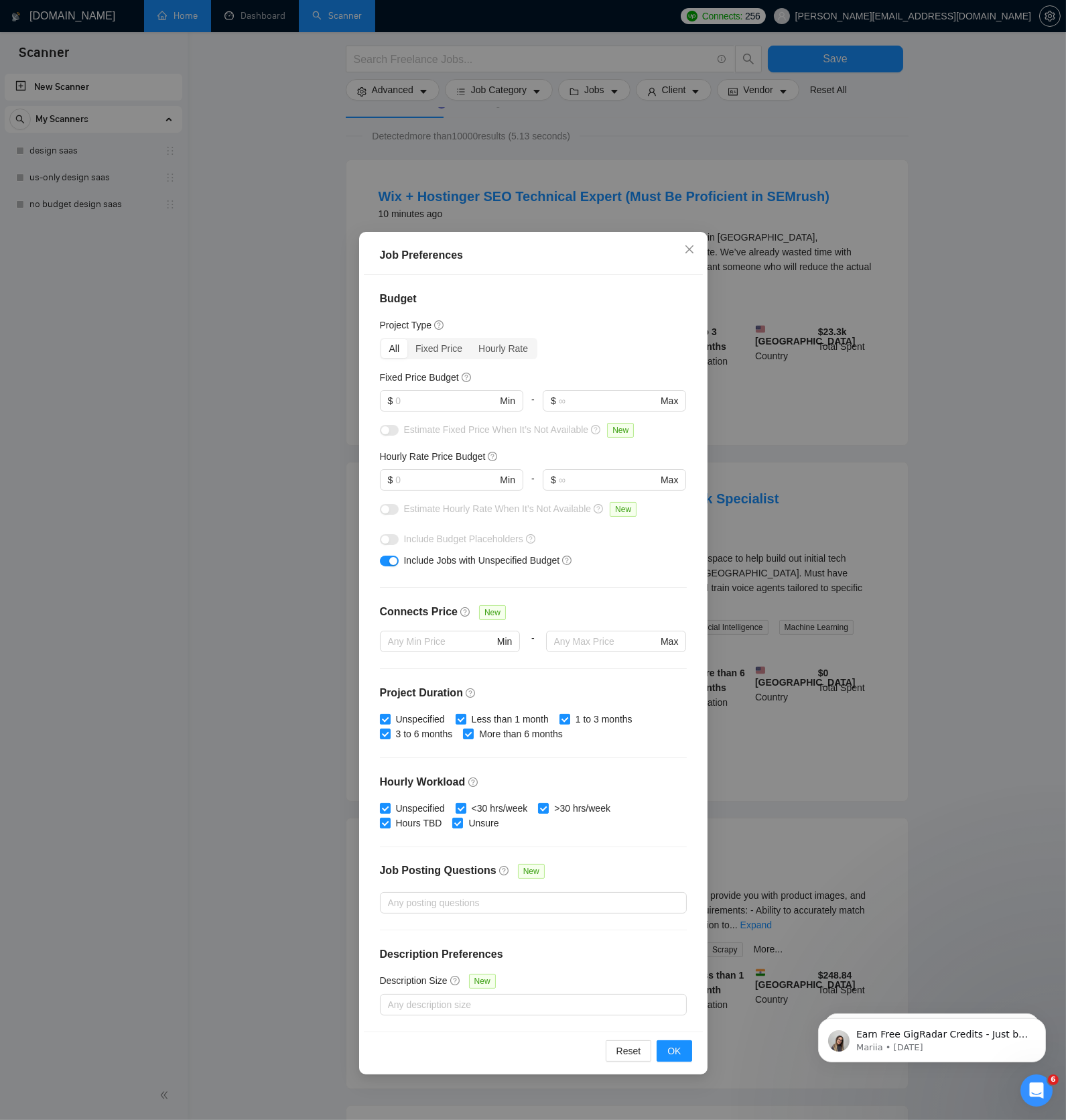
scroll to position [89, 0]
click at [688, 251] on icon "close" at bounding box center [689, 249] width 8 height 8
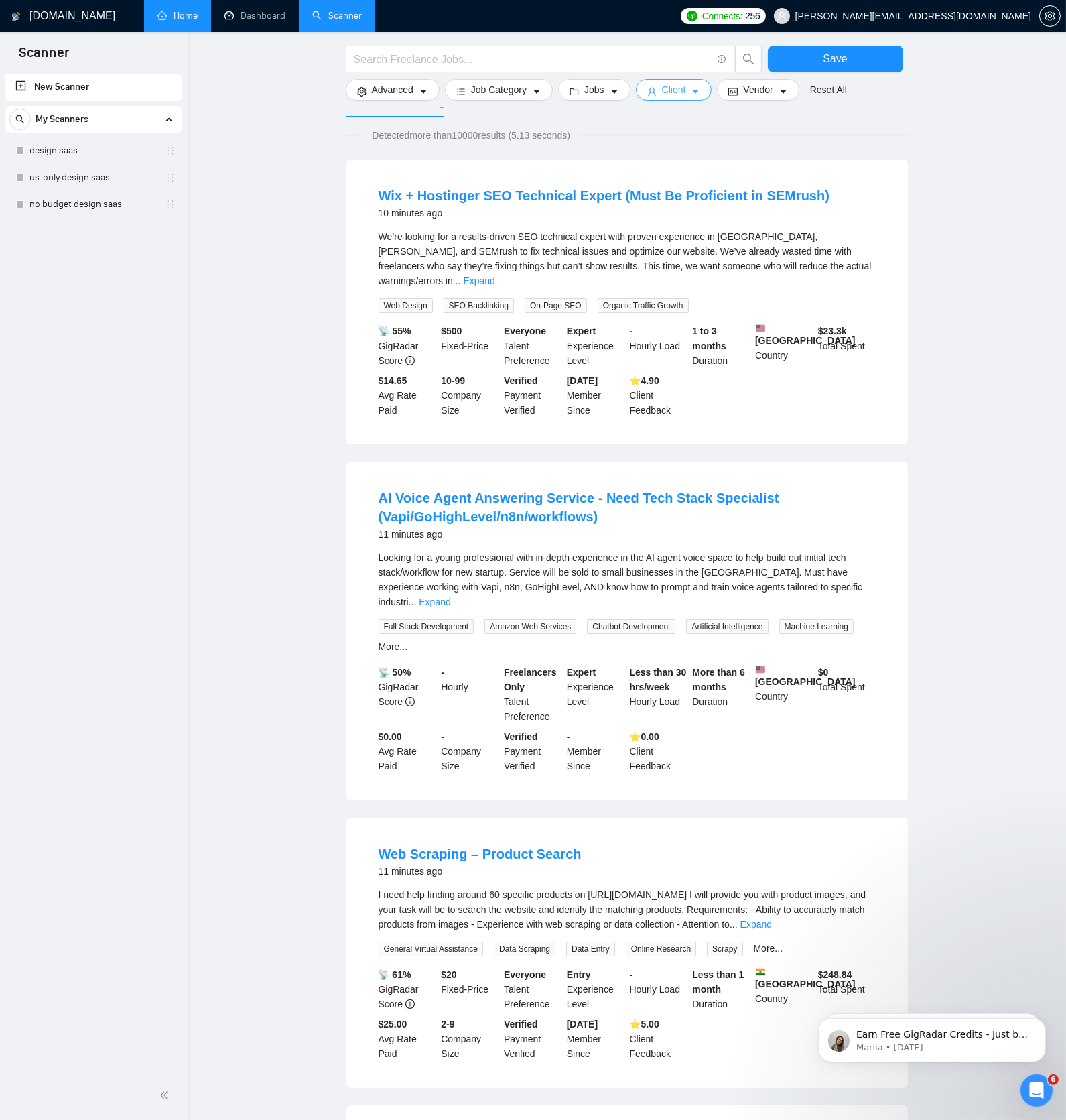
click at [674, 92] on span "Client" at bounding box center [674, 90] width 24 height 15
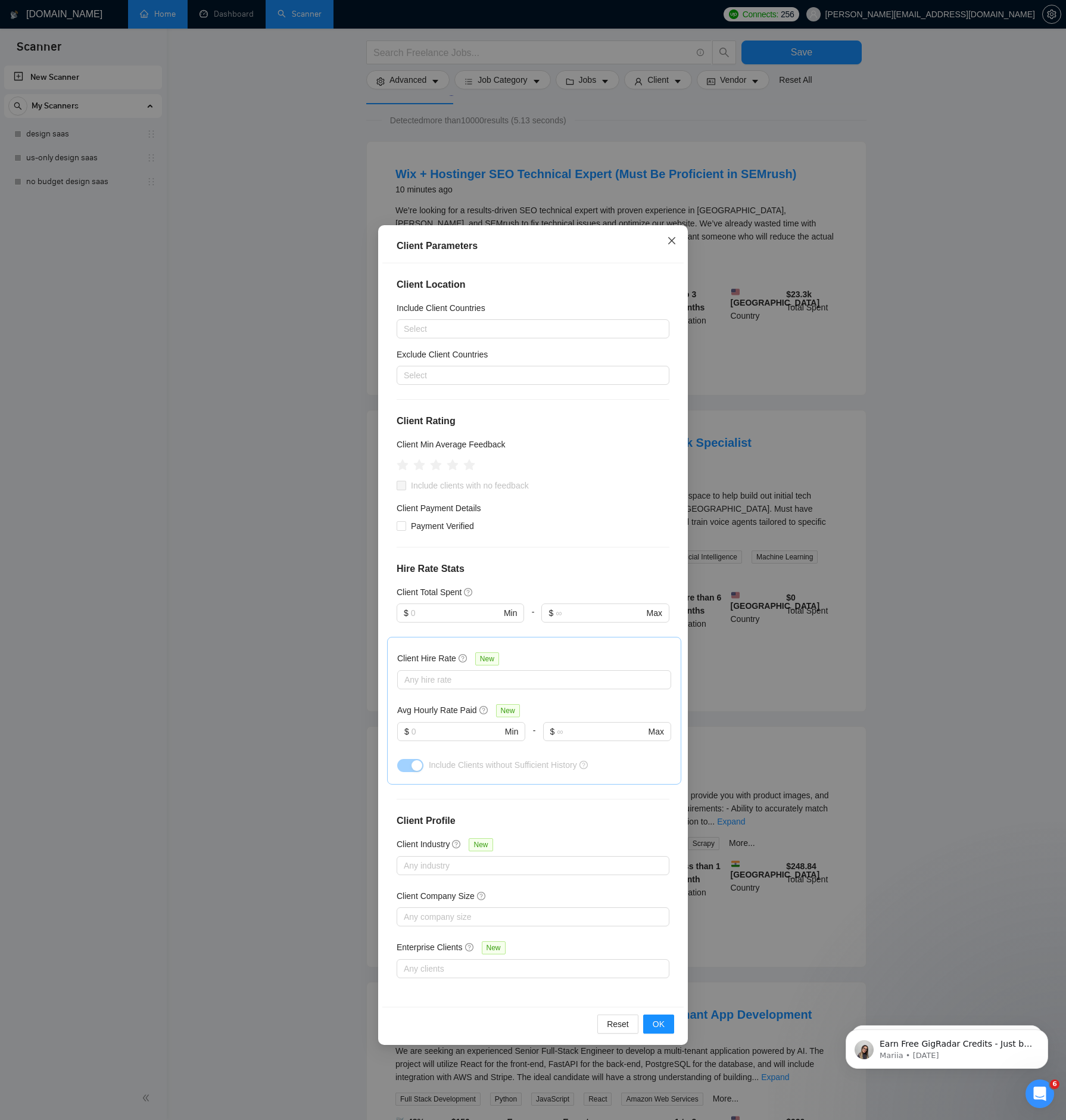
click at [671, 239] on icon "close" at bounding box center [671, 240] width 9 height 9
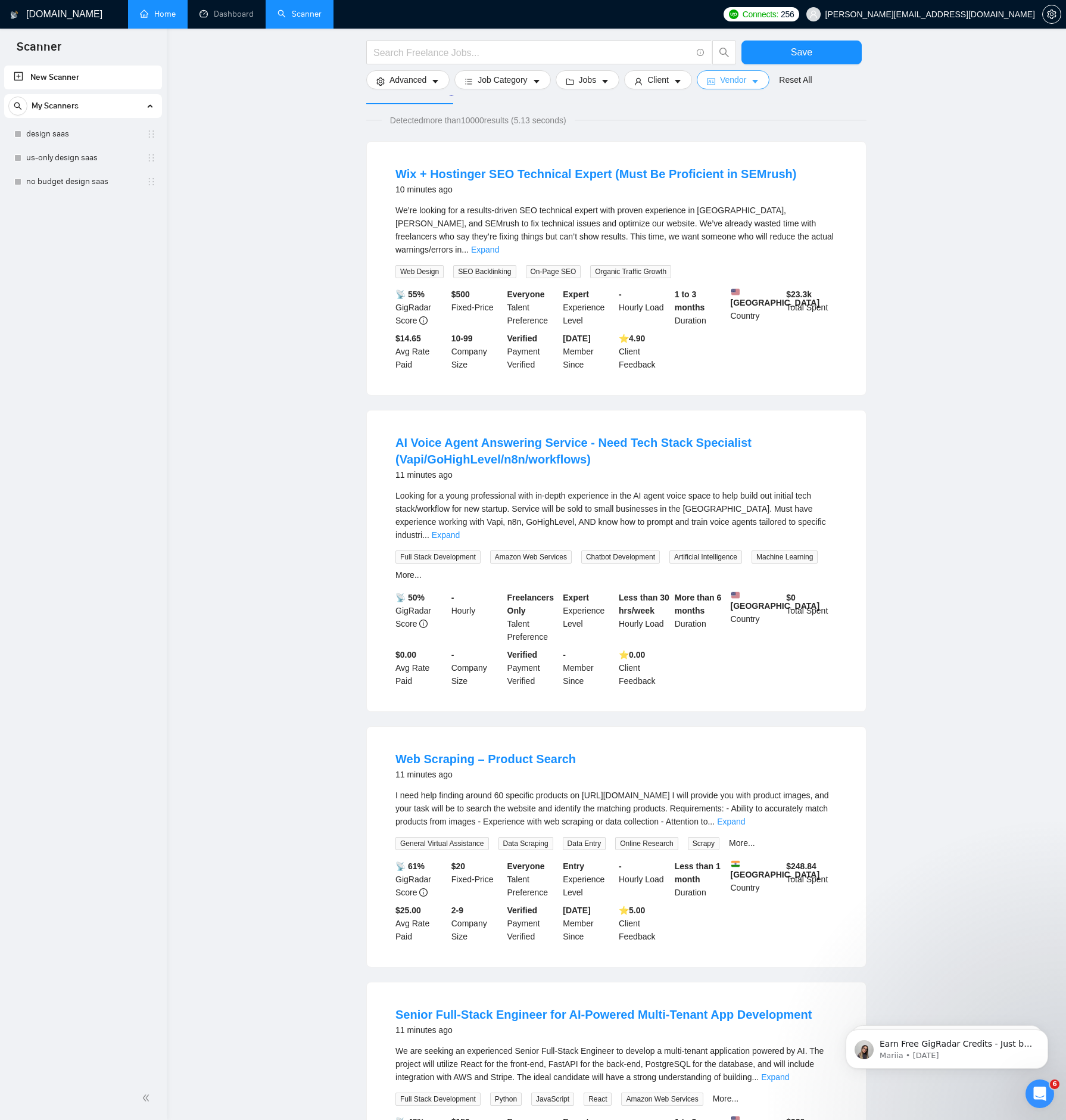
click at [741, 77] on span "Vendor" at bounding box center [733, 80] width 26 height 13
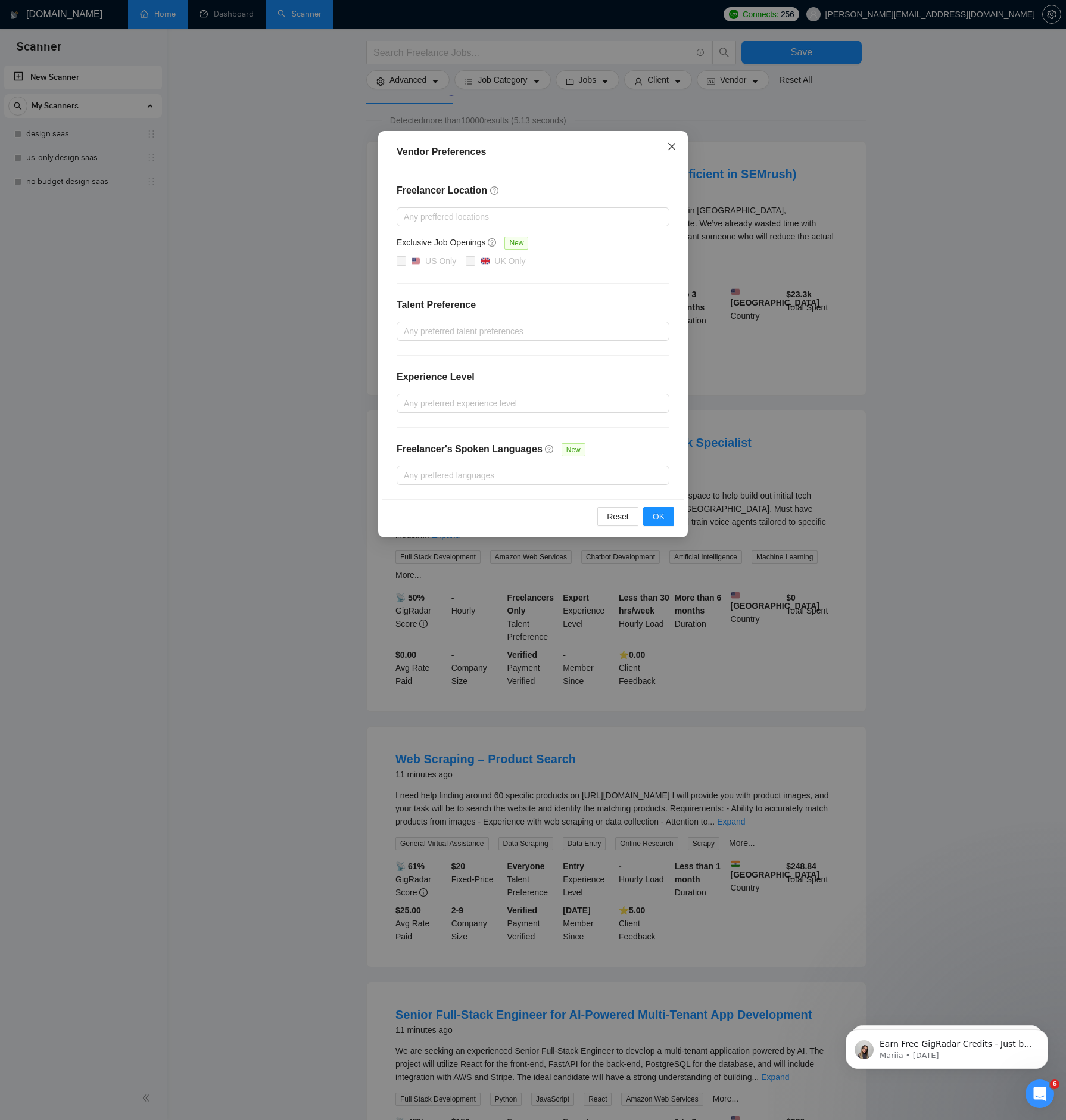
click at [671, 145] on icon "close" at bounding box center [671, 146] width 9 height 9
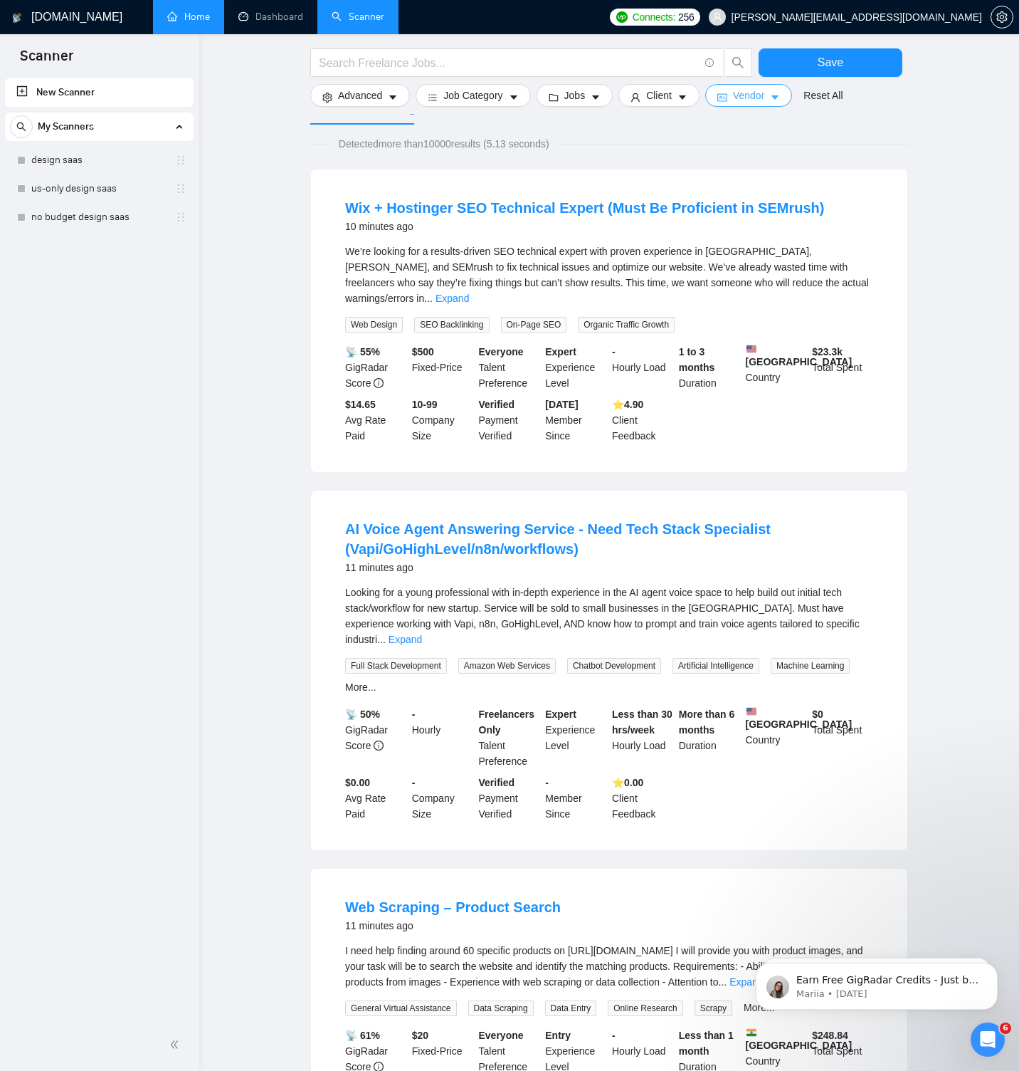
scroll to position [0, 0]
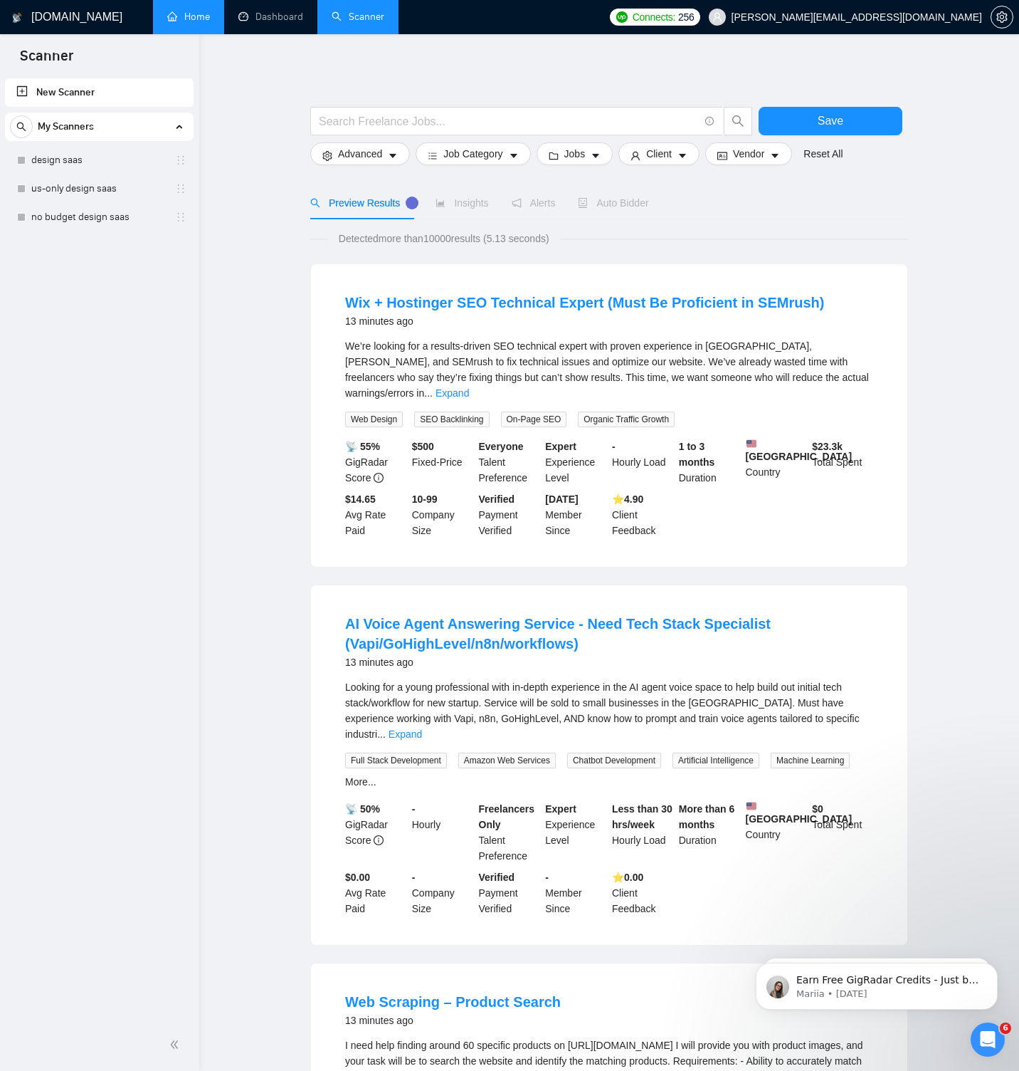
click at [68, 89] on link "New Scanner" at bounding box center [99, 92] width 166 height 28
click at [151, 163] on link "design saas" at bounding box center [98, 160] width 135 height 28
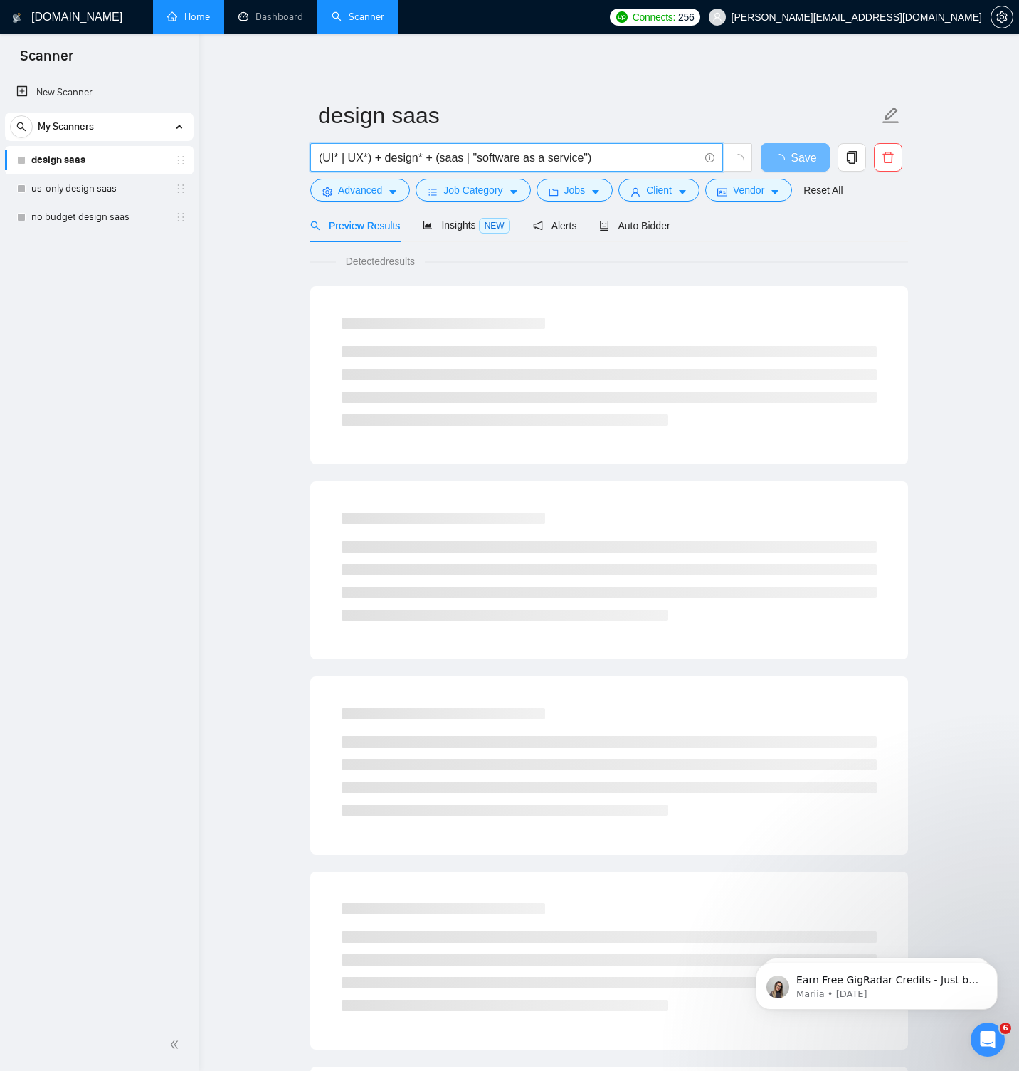
click at [629, 159] on input "(UI* | UX*) + design* + (saas | "software as a service")" at bounding box center [509, 158] width 380 height 18
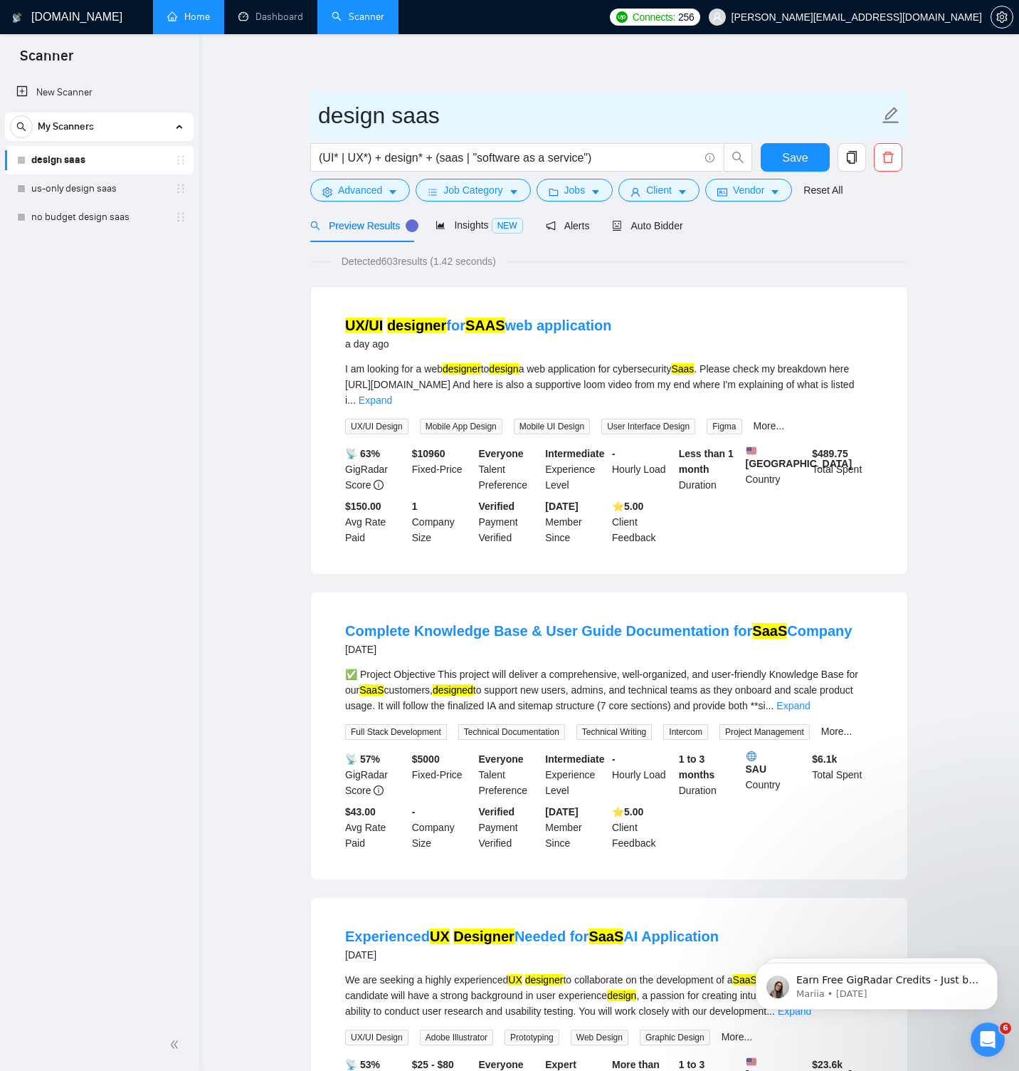
click at [466, 115] on input "design saas" at bounding box center [598, 116] width 561 height 36
type input "Demo - design saas"
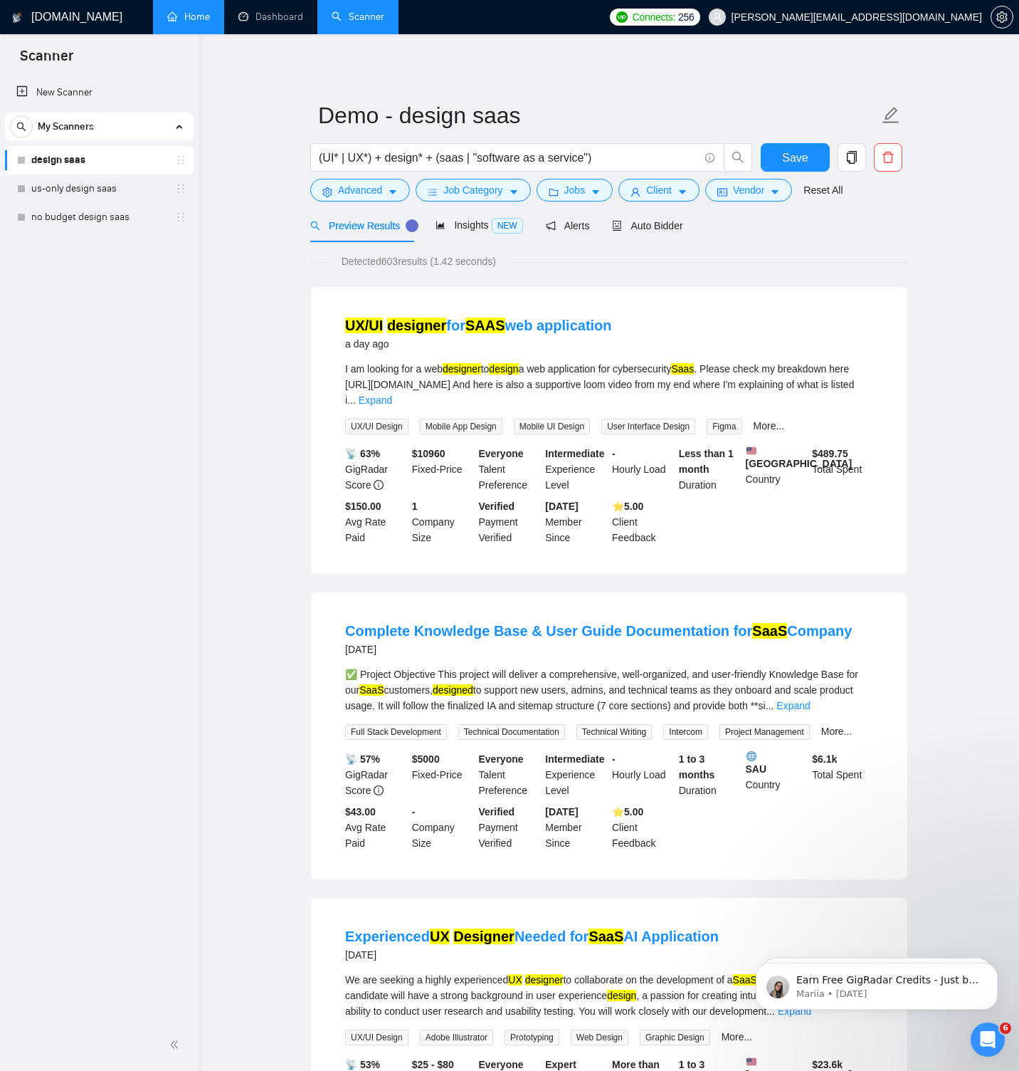
click at [789, 161] on span "Save" at bounding box center [795, 158] width 26 height 18
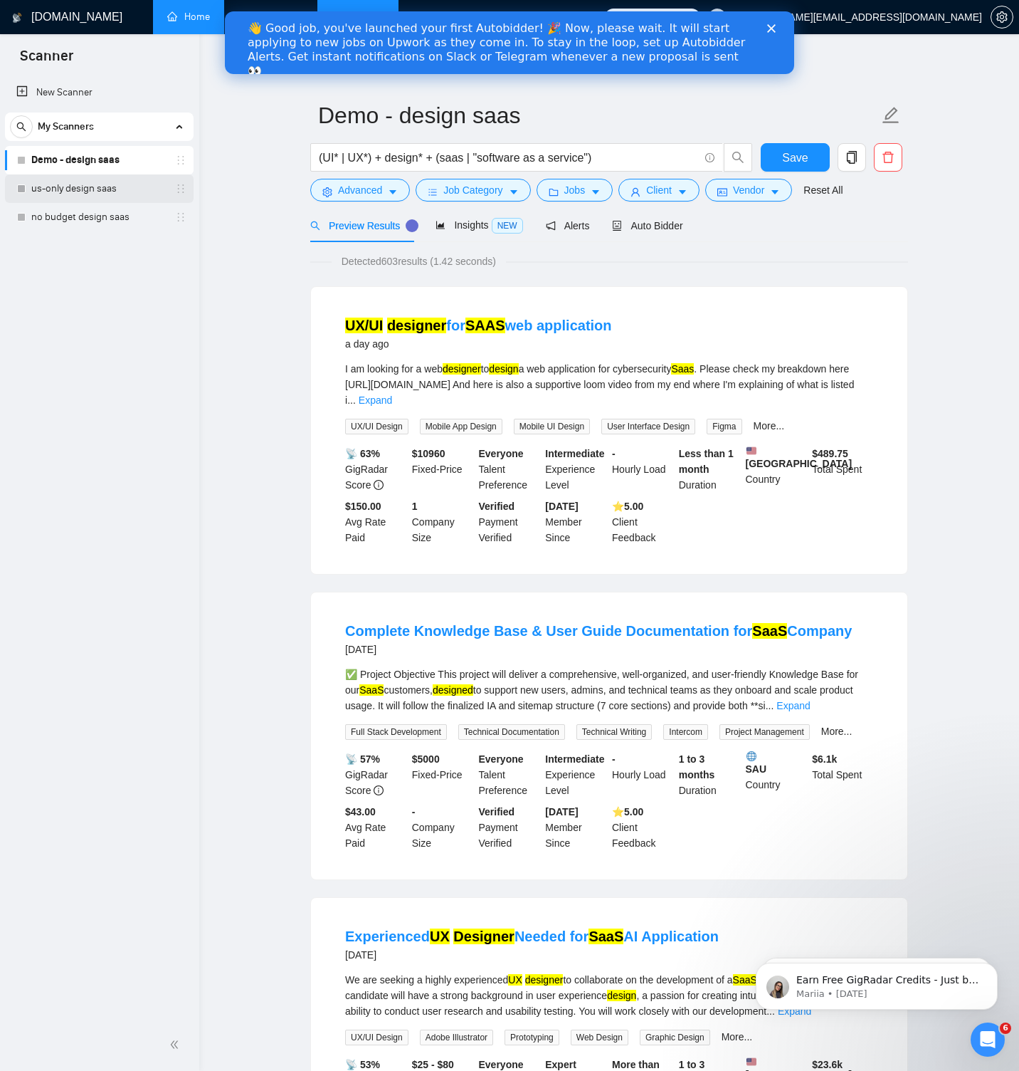
click at [145, 187] on link "us-only design saas" at bounding box center [98, 188] width 135 height 28
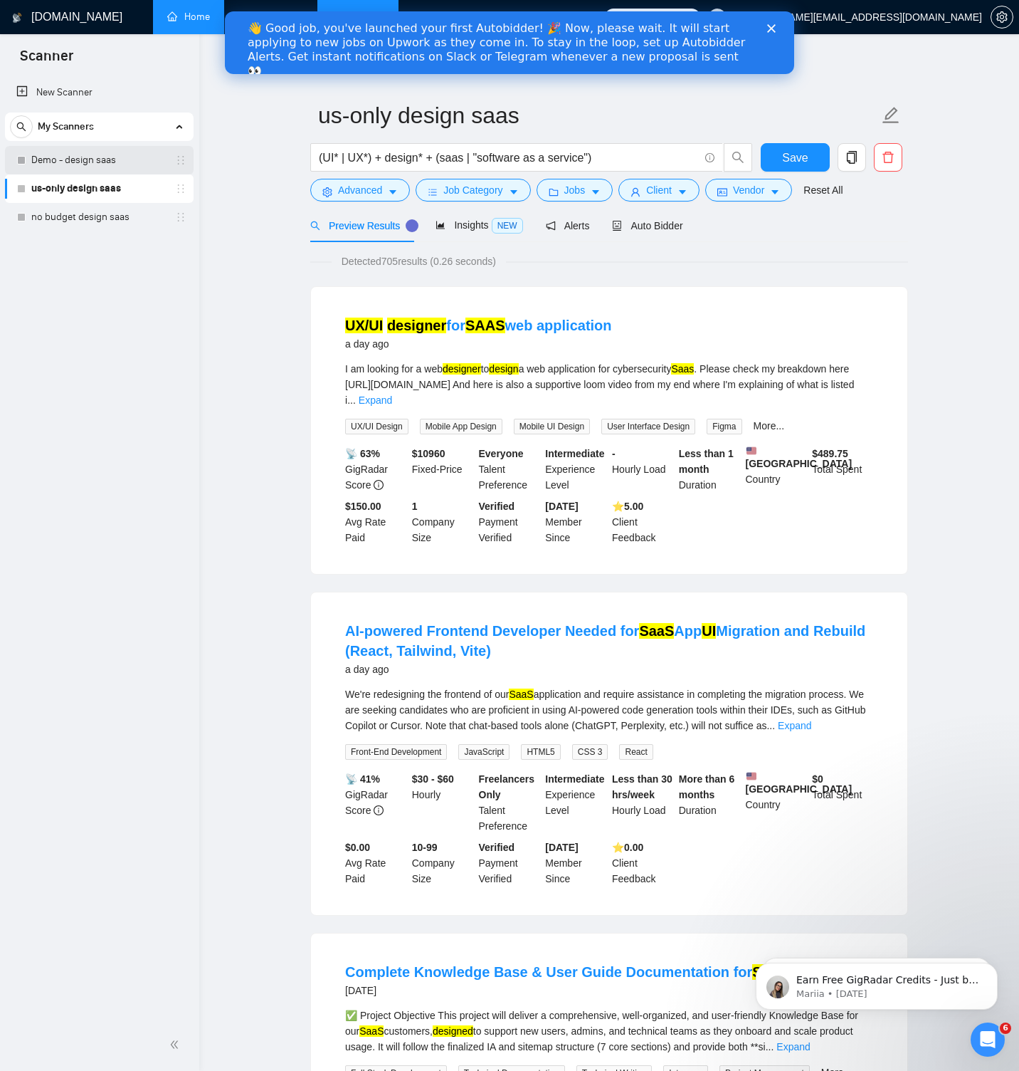
click at [83, 162] on link "Demo - design saas" at bounding box center [98, 160] width 135 height 28
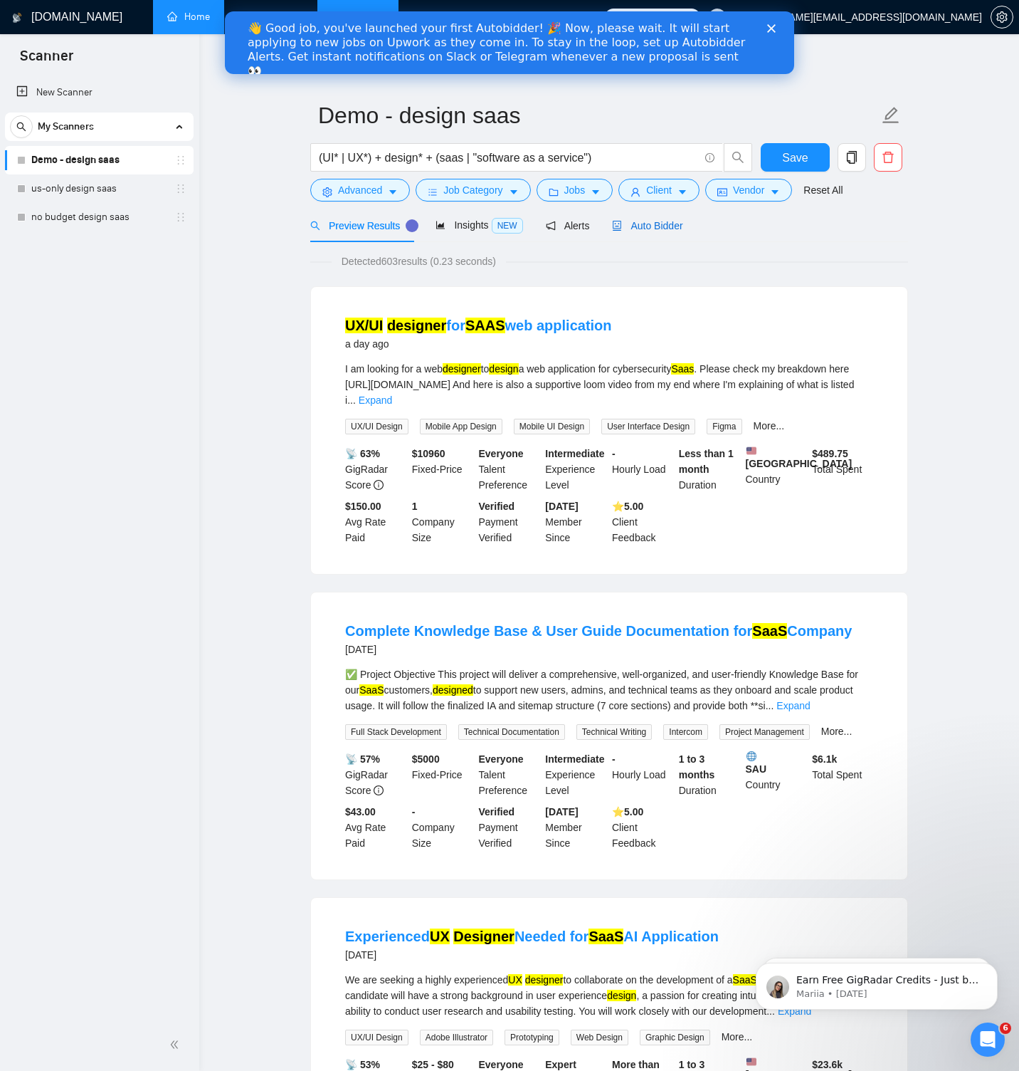
click at [648, 218] on div "Auto Bidder" at bounding box center [647, 226] width 70 height 16
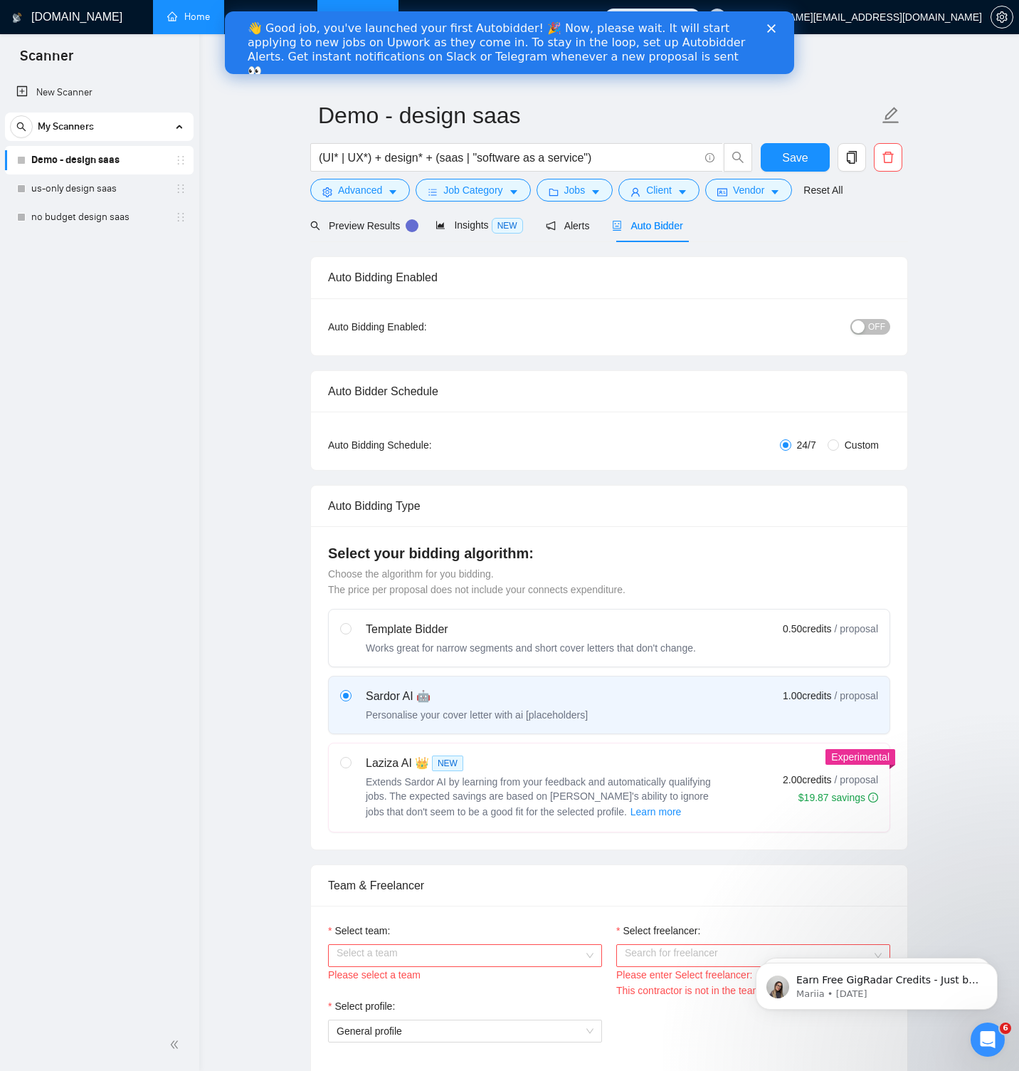
click at [124, 162] on link "Demo - design saas" at bounding box center [98, 160] width 135 height 28
click at [120, 188] on link "us-only design saas" at bounding box center [98, 188] width 135 height 28
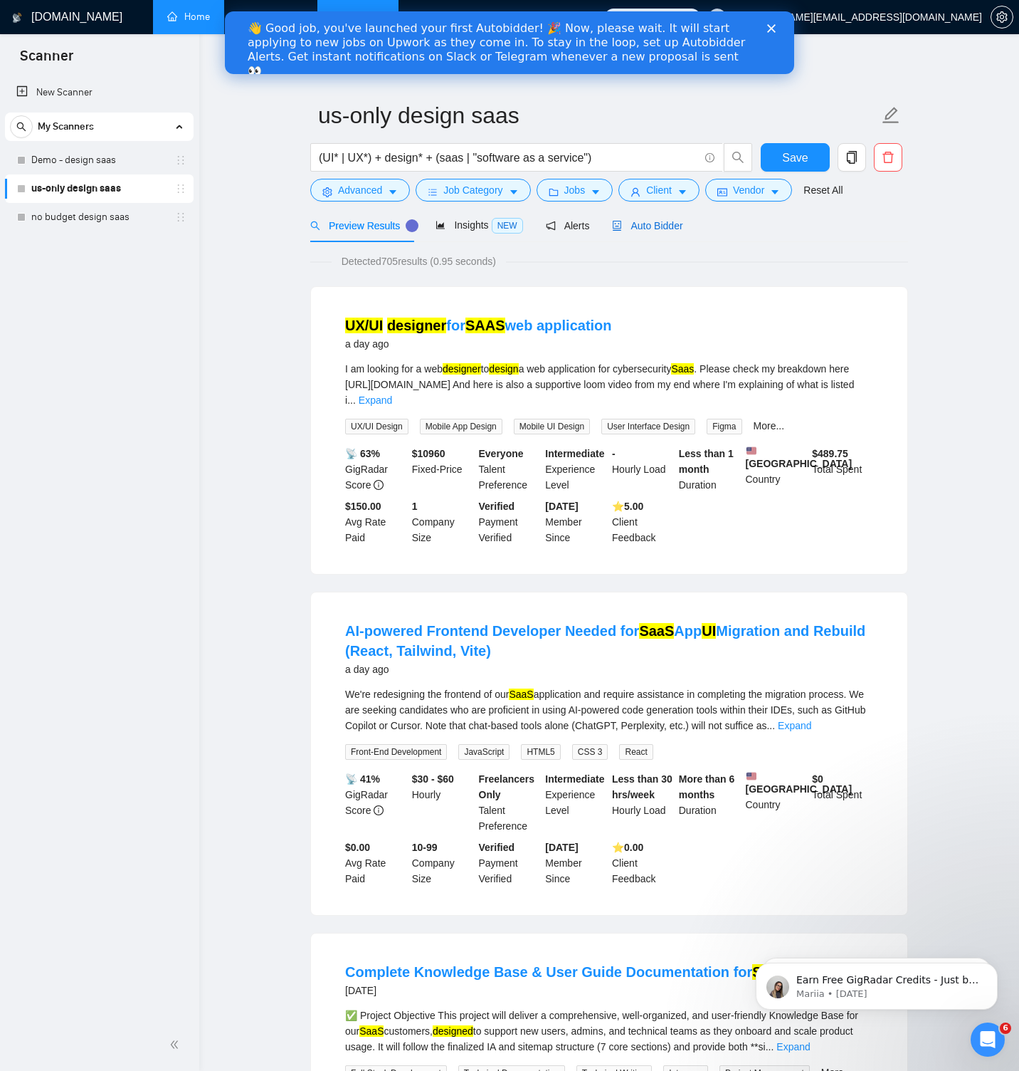
click at [670, 226] on span "Auto Bidder" at bounding box center [647, 225] width 70 height 11
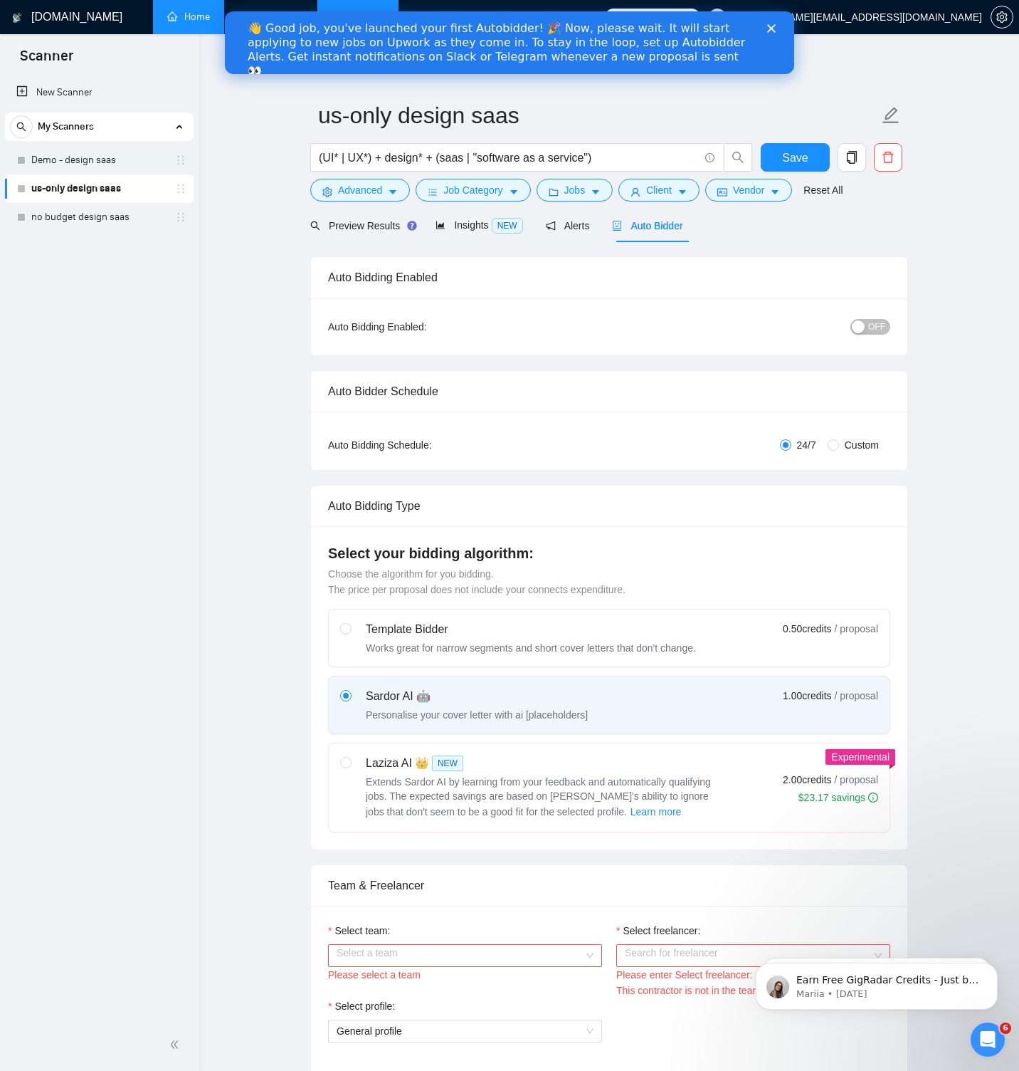
click at [771, 31] on icon "Close" at bounding box center [771, 28] width 9 height 9
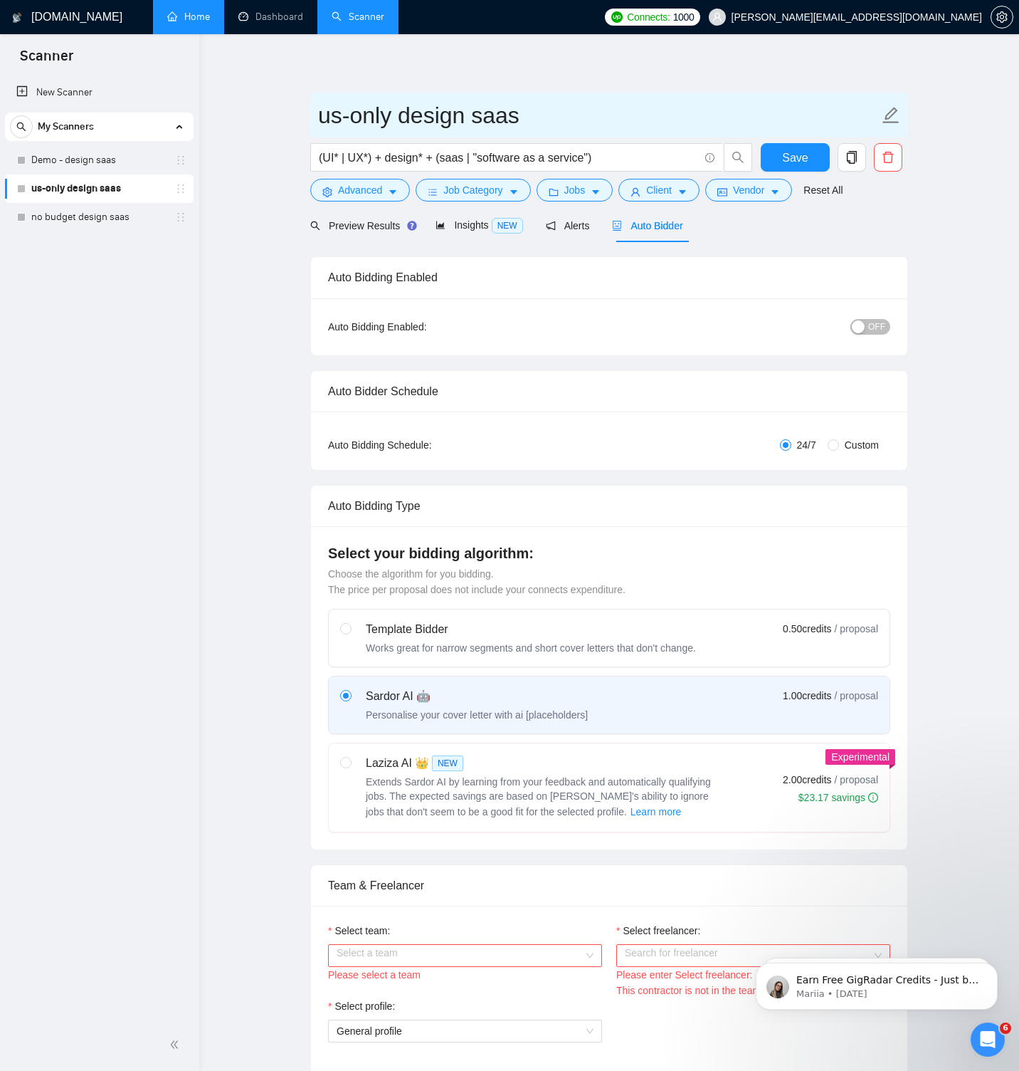
click at [892, 106] on icon "edit" at bounding box center [891, 115] width 19 height 19
type input "Demo - us-only design saas"
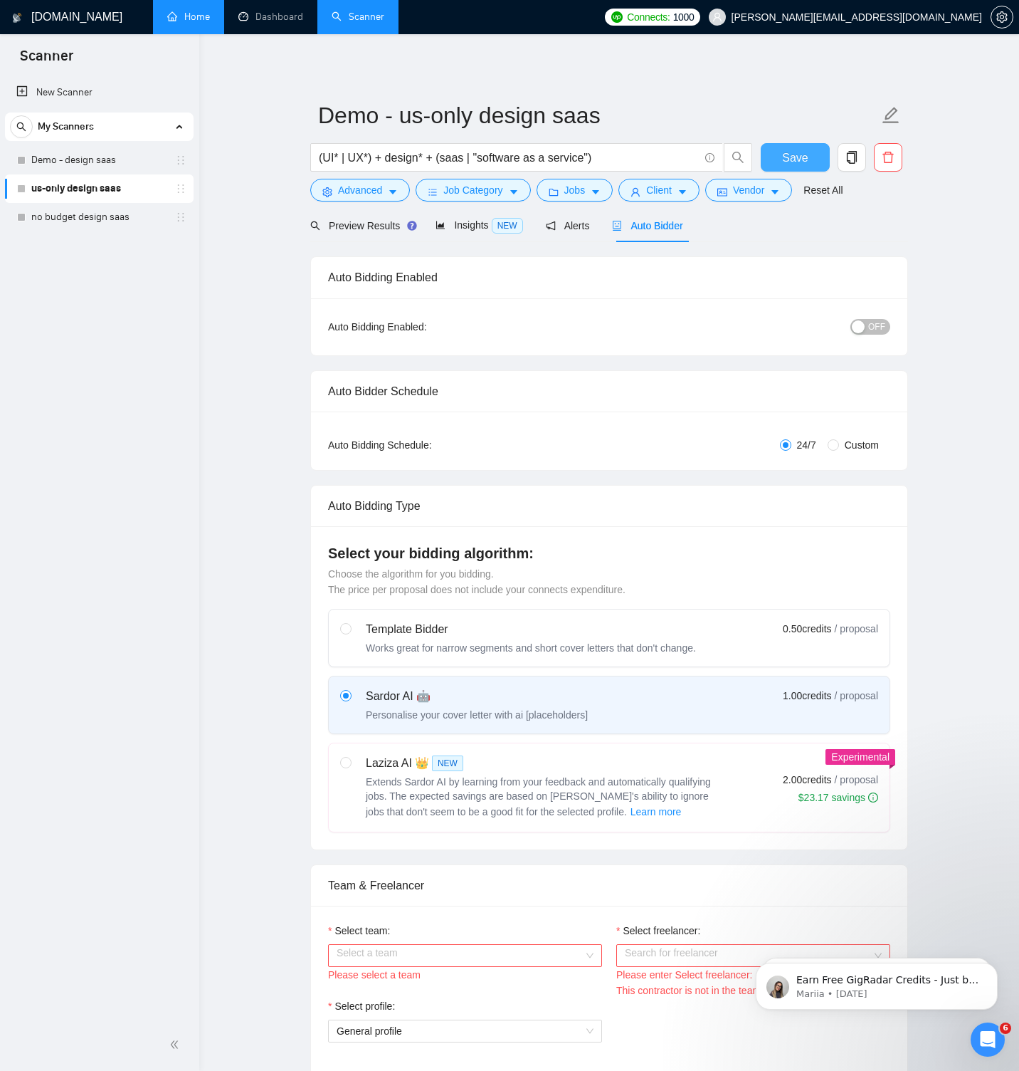
click at [795, 154] on span "Save" at bounding box center [795, 158] width 26 height 18
click at [95, 154] on link "Demo - design saas" at bounding box center [98, 160] width 135 height 28
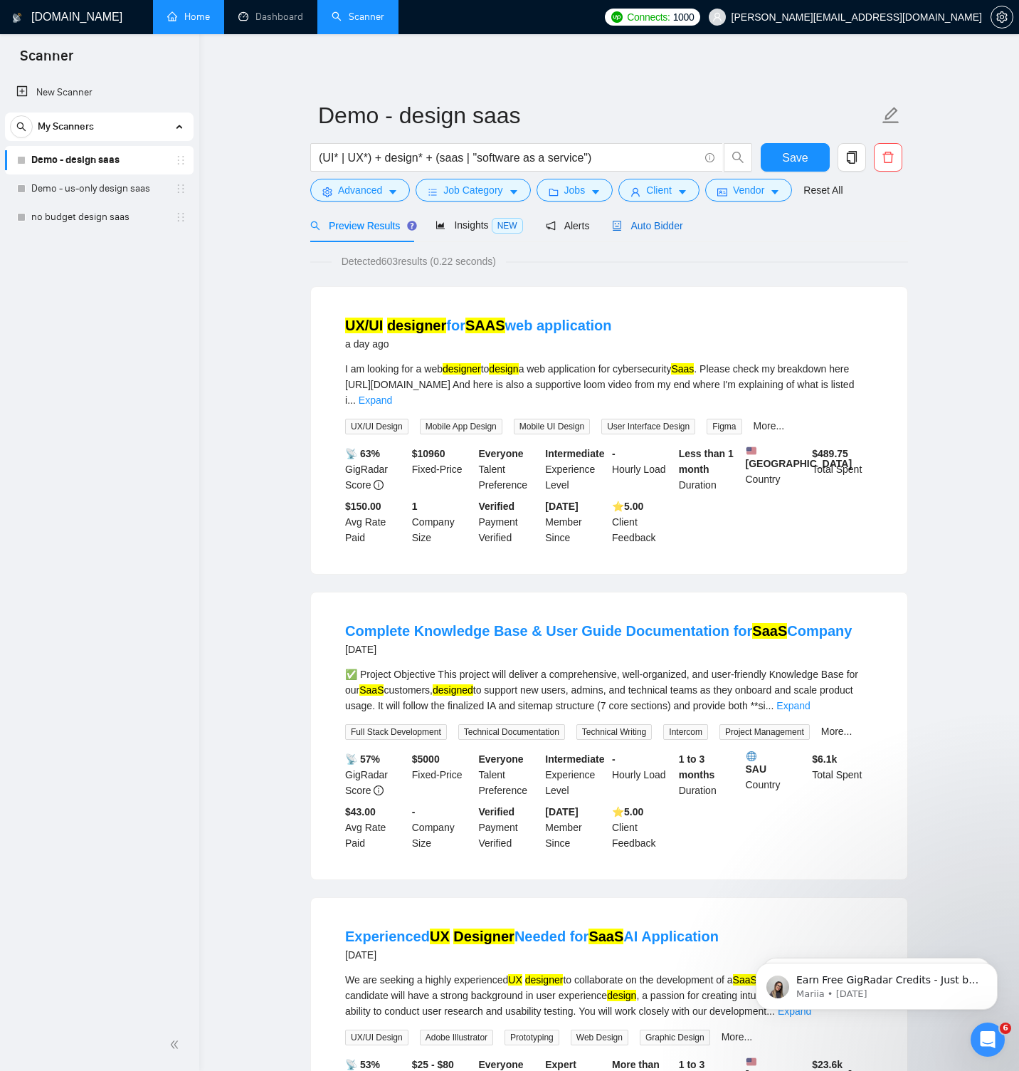
click at [659, 230] on span "Auto Bidder" at bounding box center [647, 225] width 70 height 11
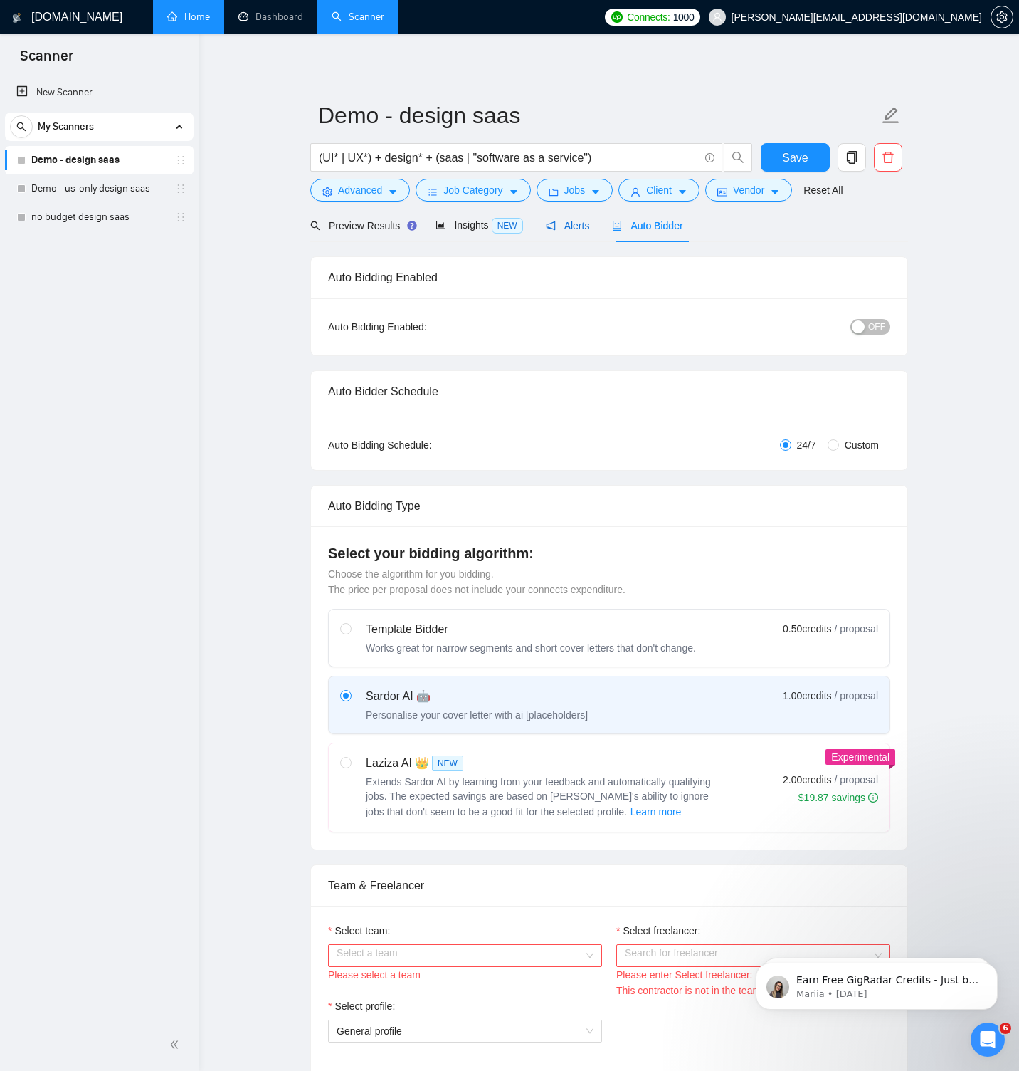
click at [557, 233] on div "Alerts" at bounding box center [568, 226] width 44 height 16
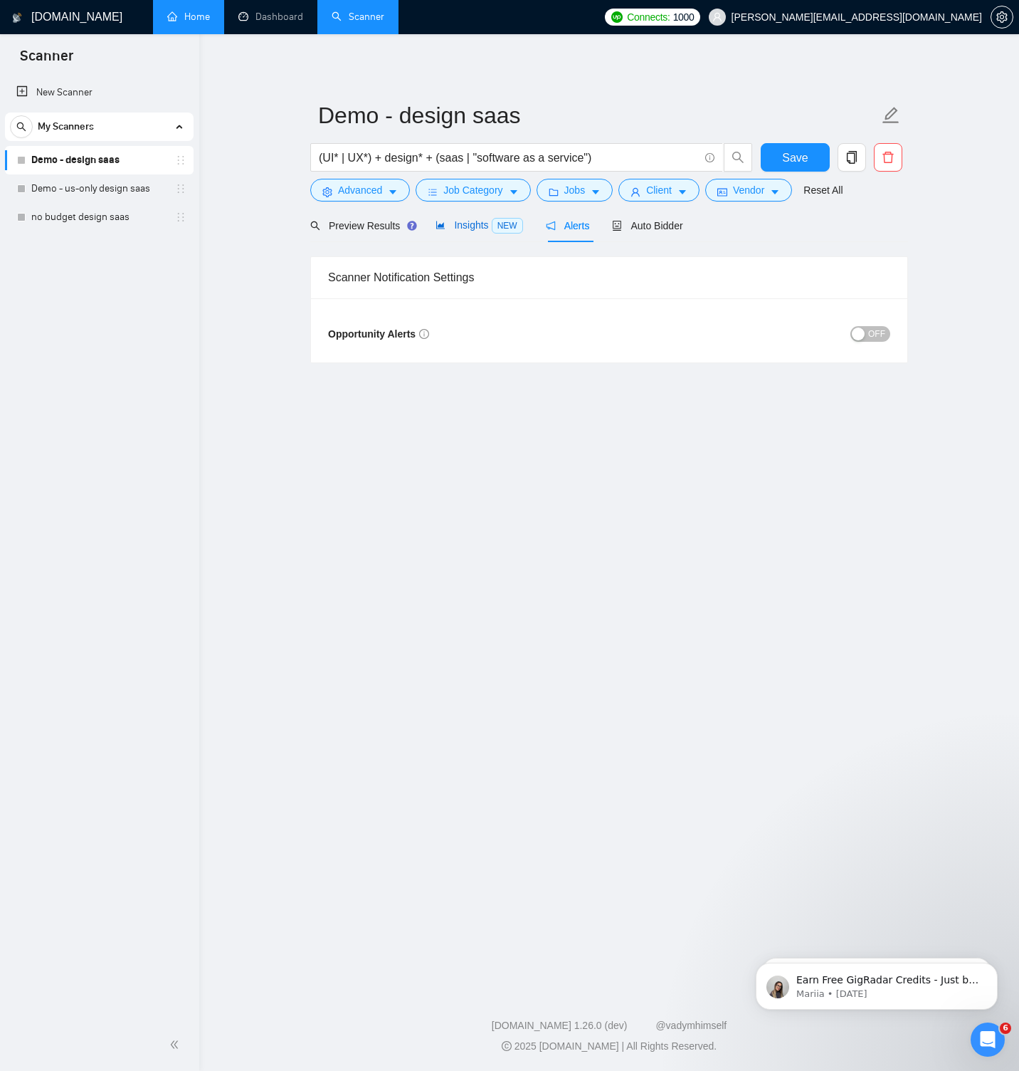
click at [480, 229] on span "Insights NEW" at bounding box center [479, 224] width 87 height 11
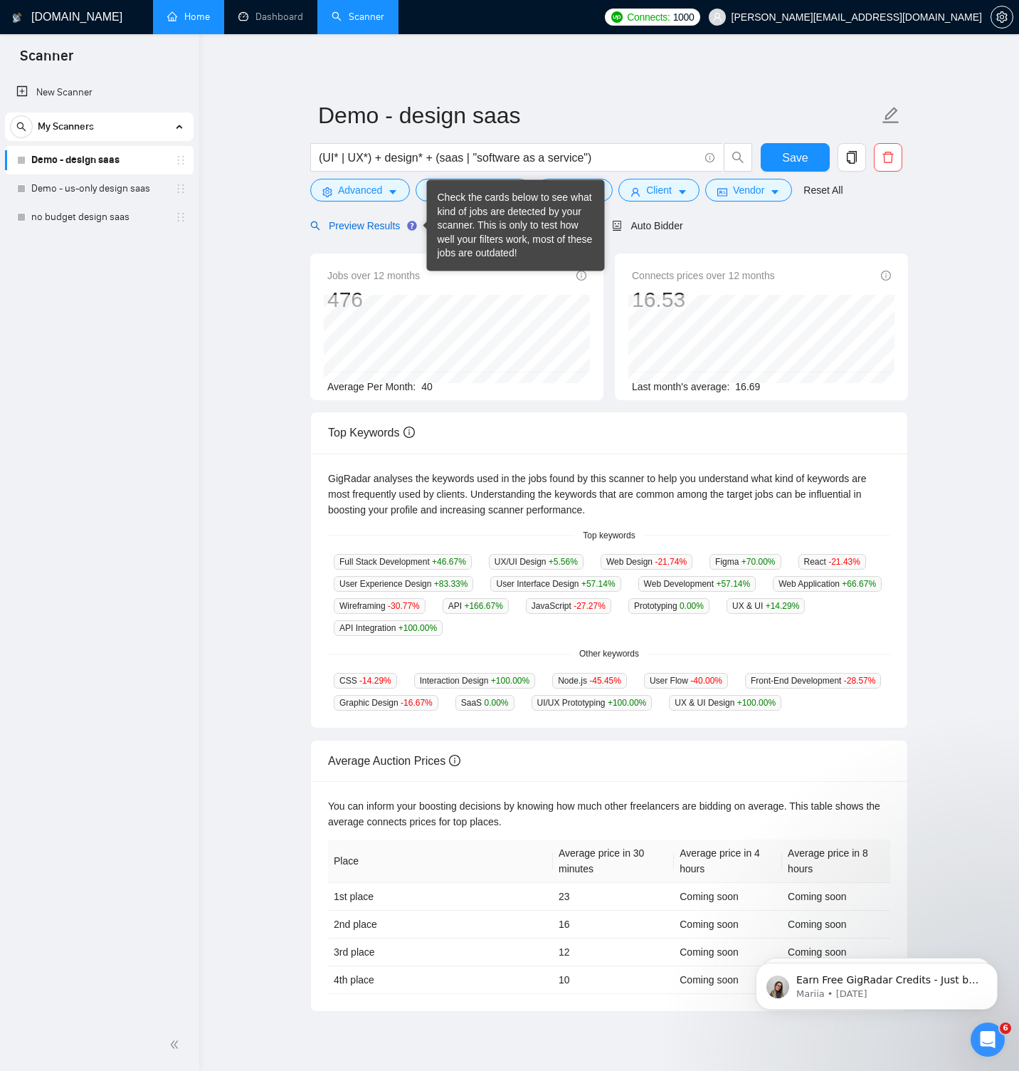
click at [389, 228] on span "Preview Results" at bounding box center [361, 225] width 103 height 11
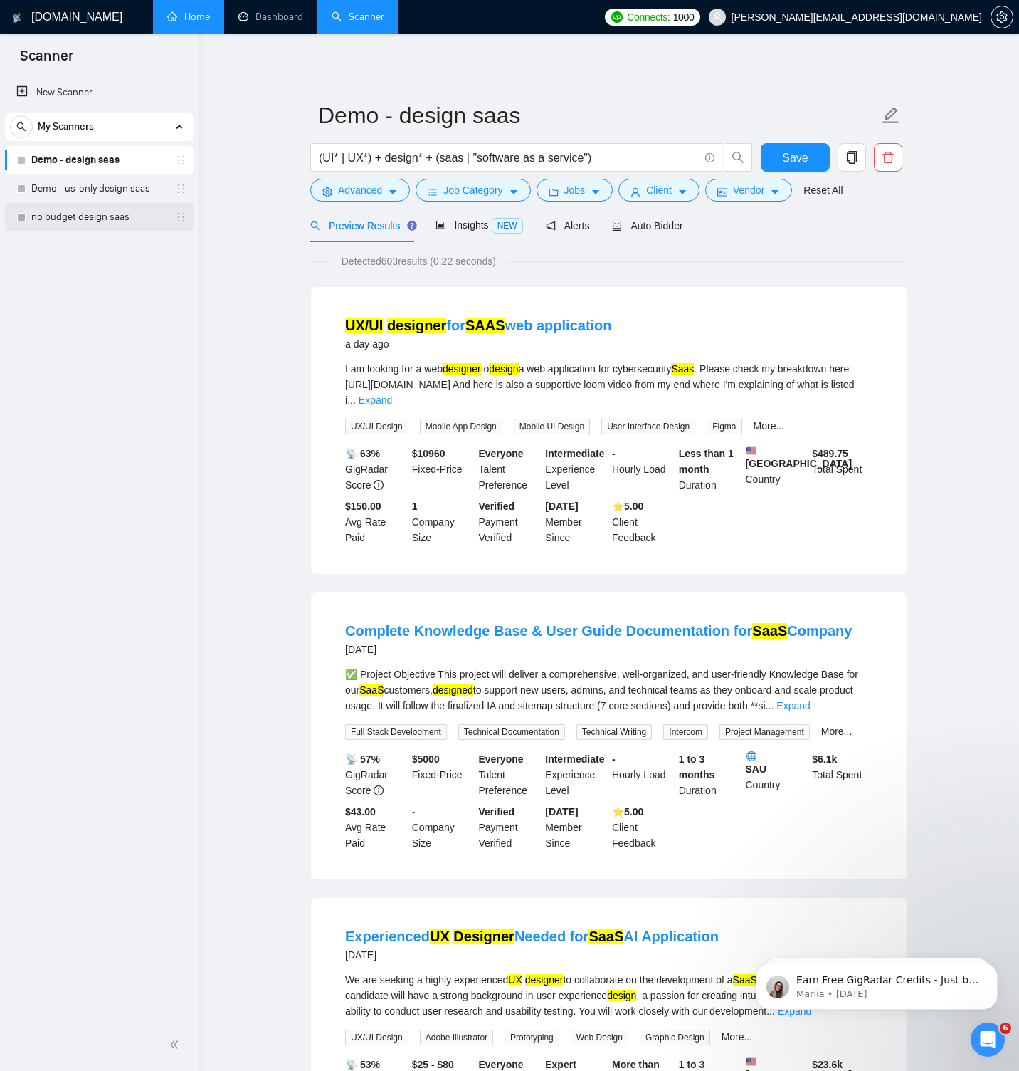
click at [90, 213] on link "no budget design saas" at bounding box center [98, 217] width 135 height 28
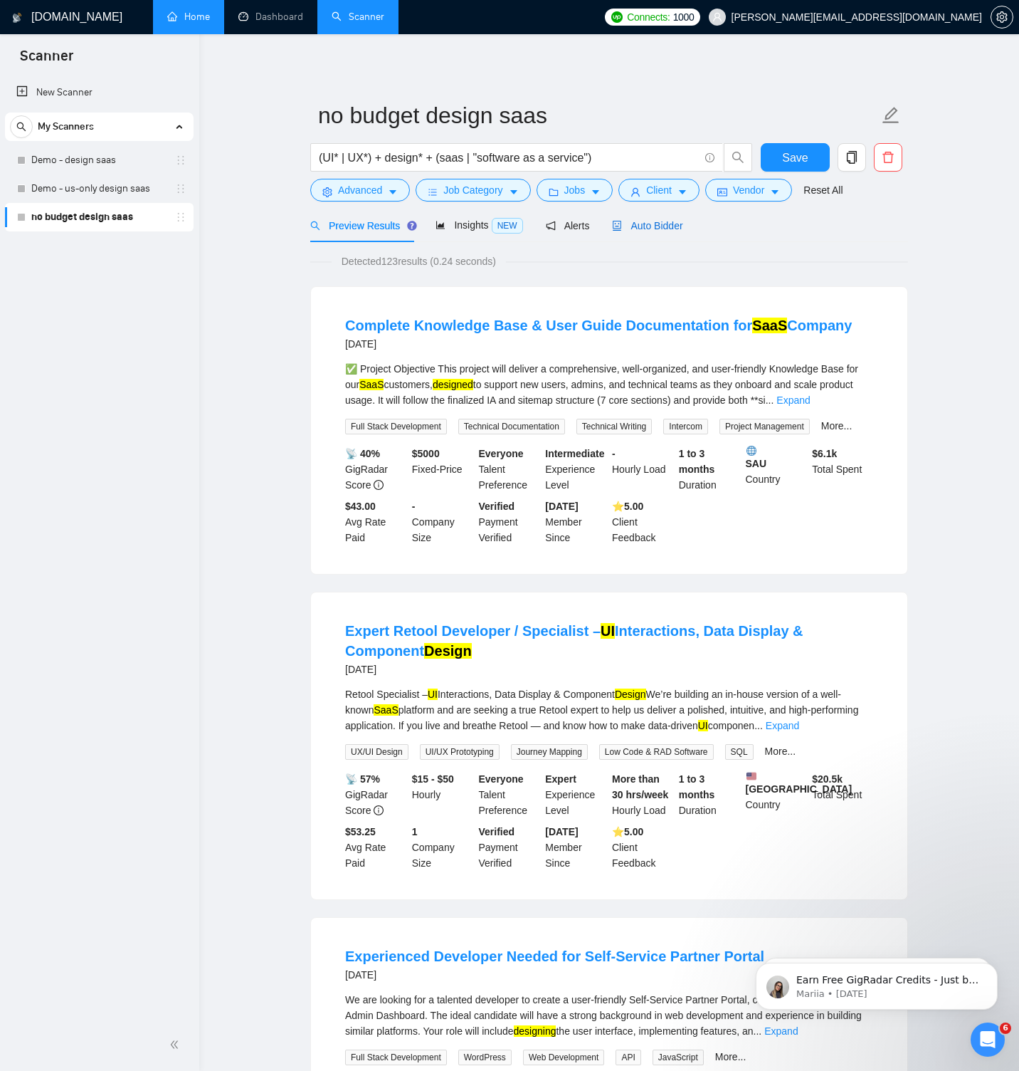
click at [664, 224] on span "Auto Bidder" at bounding box center [647, 225] width 70 height 11
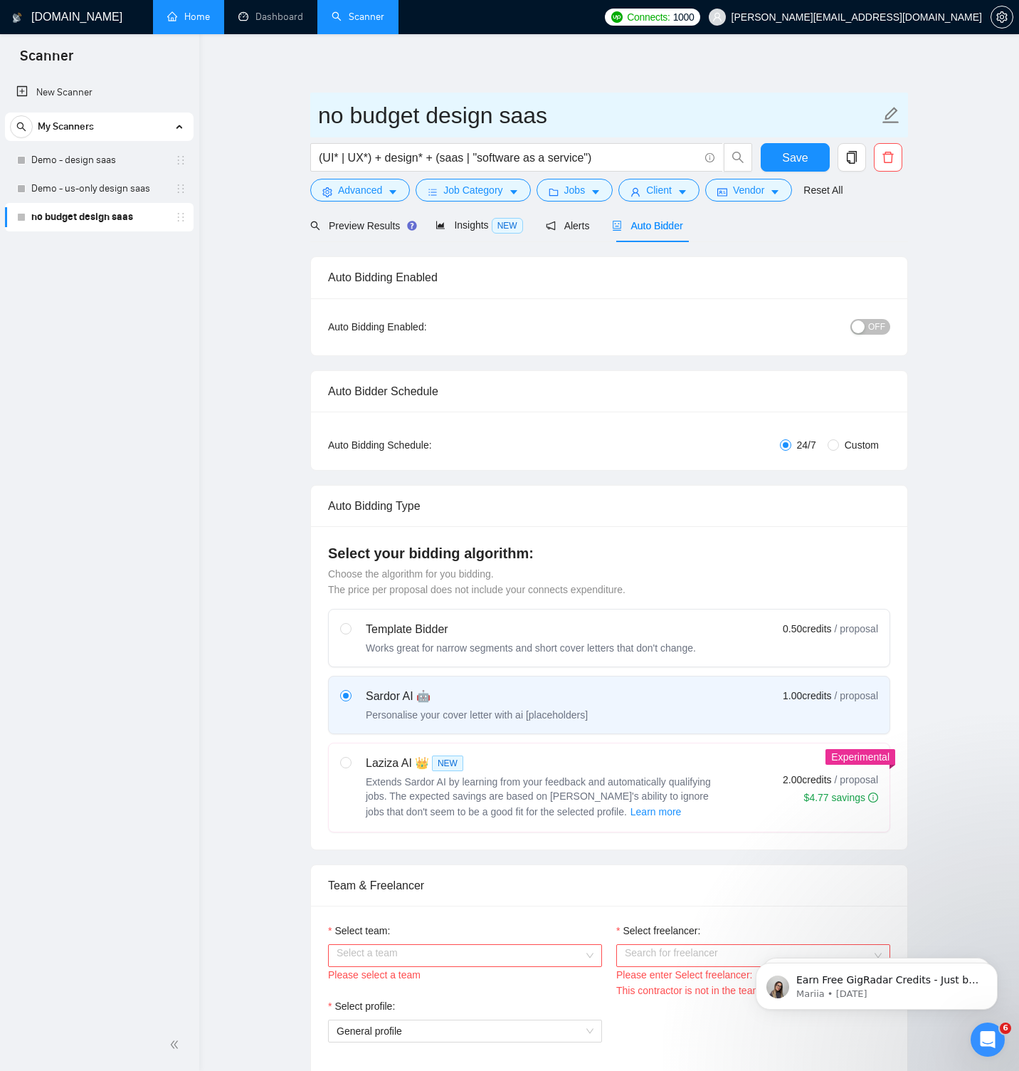
click at [889, 114] on icon "edit" at bounding box center [891, 115] width 16 height 16
click at [322, 115] on input "no budget design saas" at bounding box center [598, 116] width 561 height 36
type input "Demo - no budget design saas"
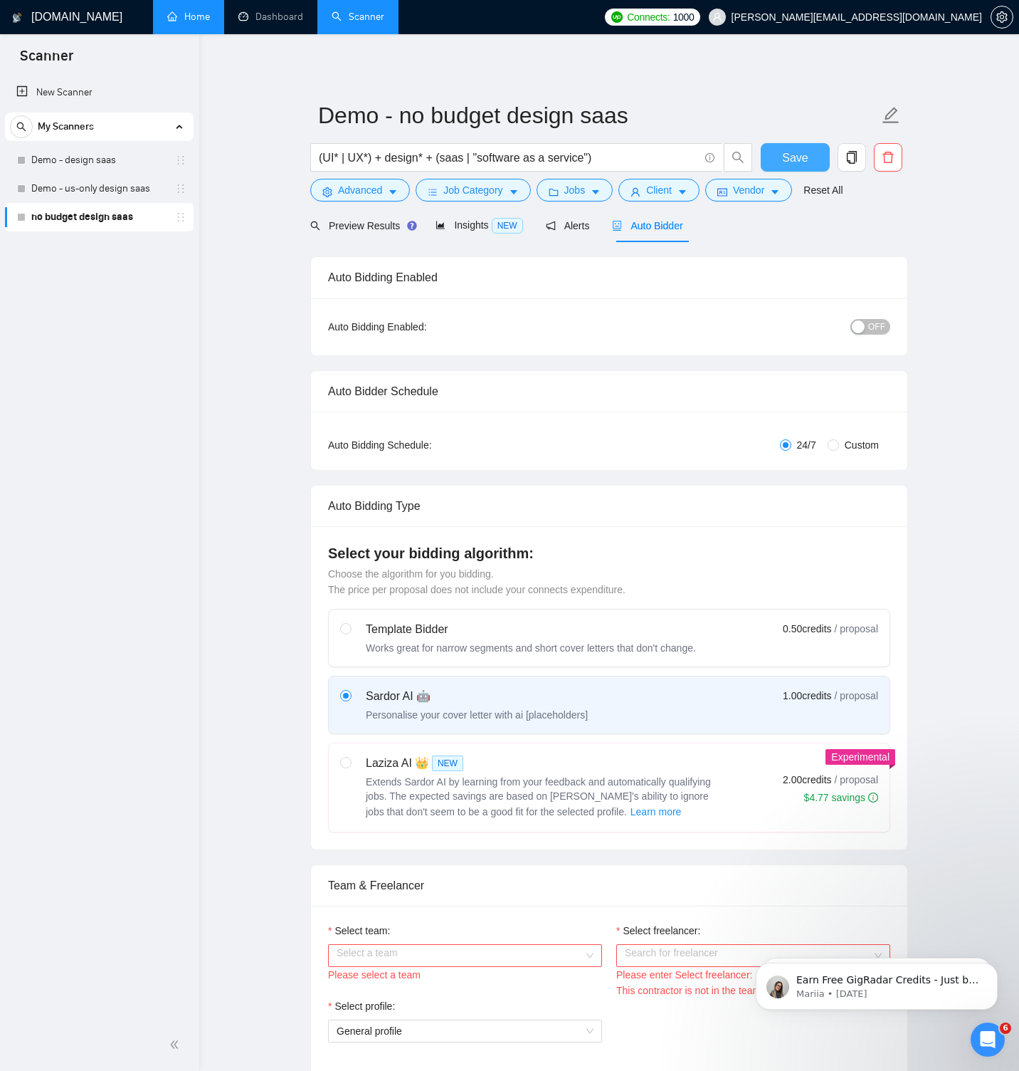
click at [779, 153] on button "Save" at bounding box center [795, 157] width 69 height 28
click at [68, 90] on link "New Scanner" at bounding box center [99, 92] width 166 height 28
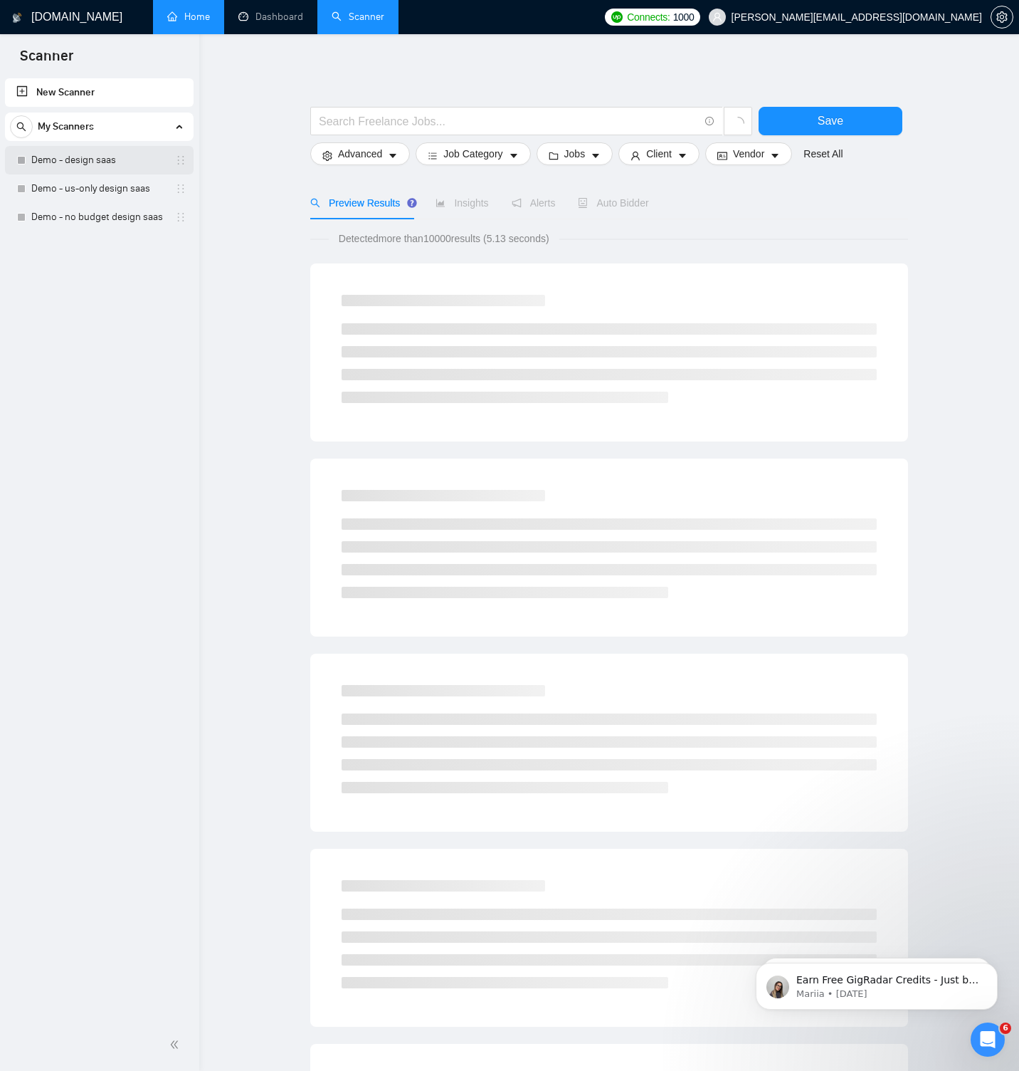
click at [118, 156] on link "Demo - design saas" at bounding box center [98, 160] width 135 height 28
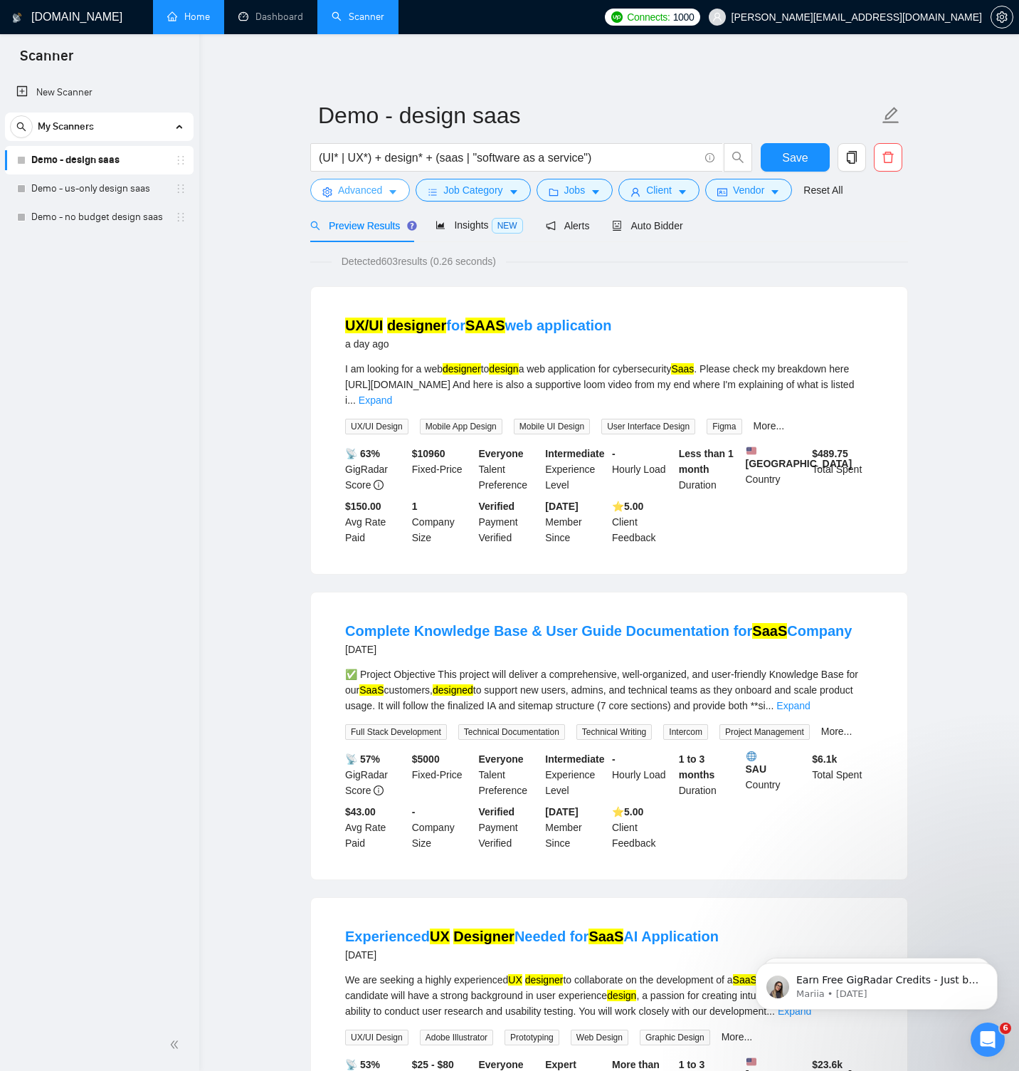
click at [369, 182] on span "Advanced" at bounding box center [360, 190] width 44 height 16
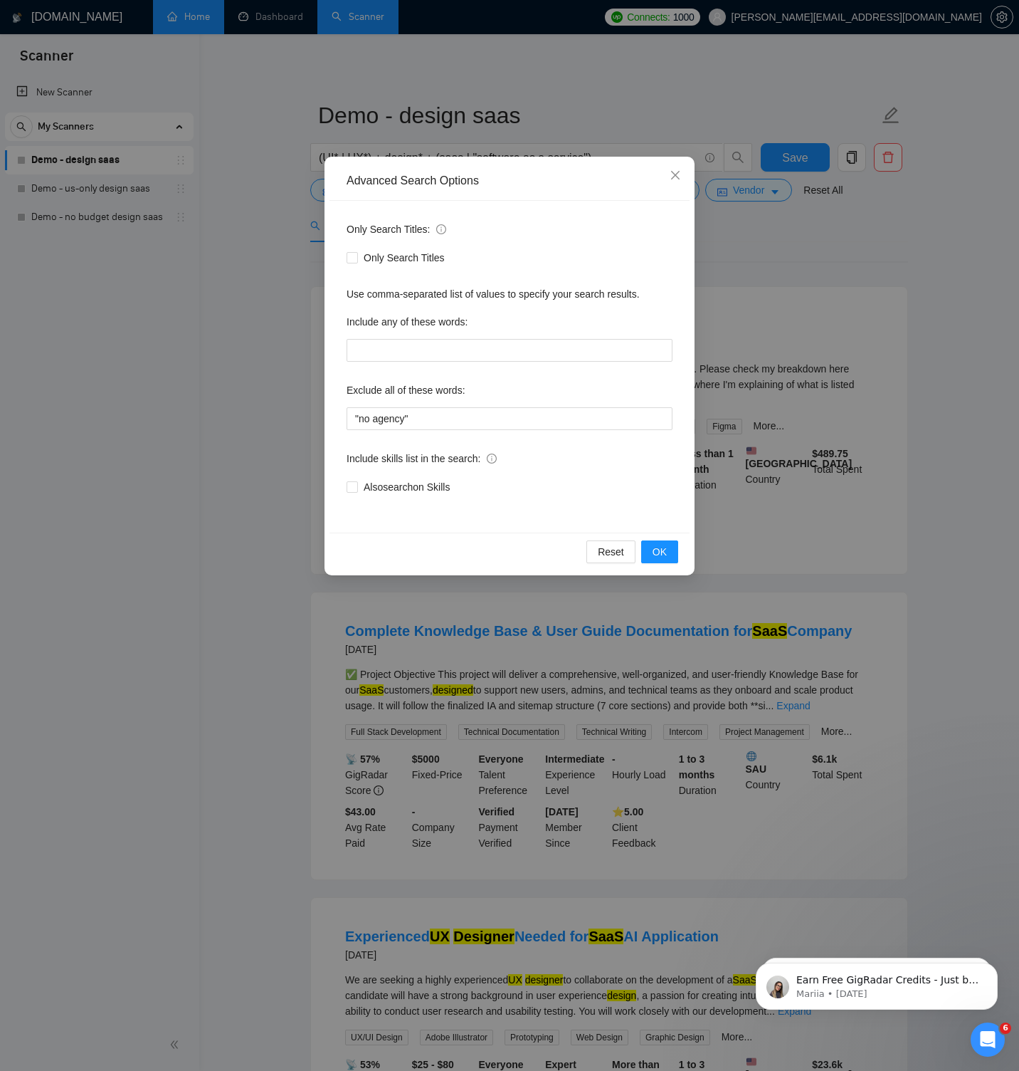
click at [276, 290] on div "Advanced Search Options Only Search Titles: Only Search Titles Use comma-separa…" at bounding box center [509, 535] width 1019 height 1071
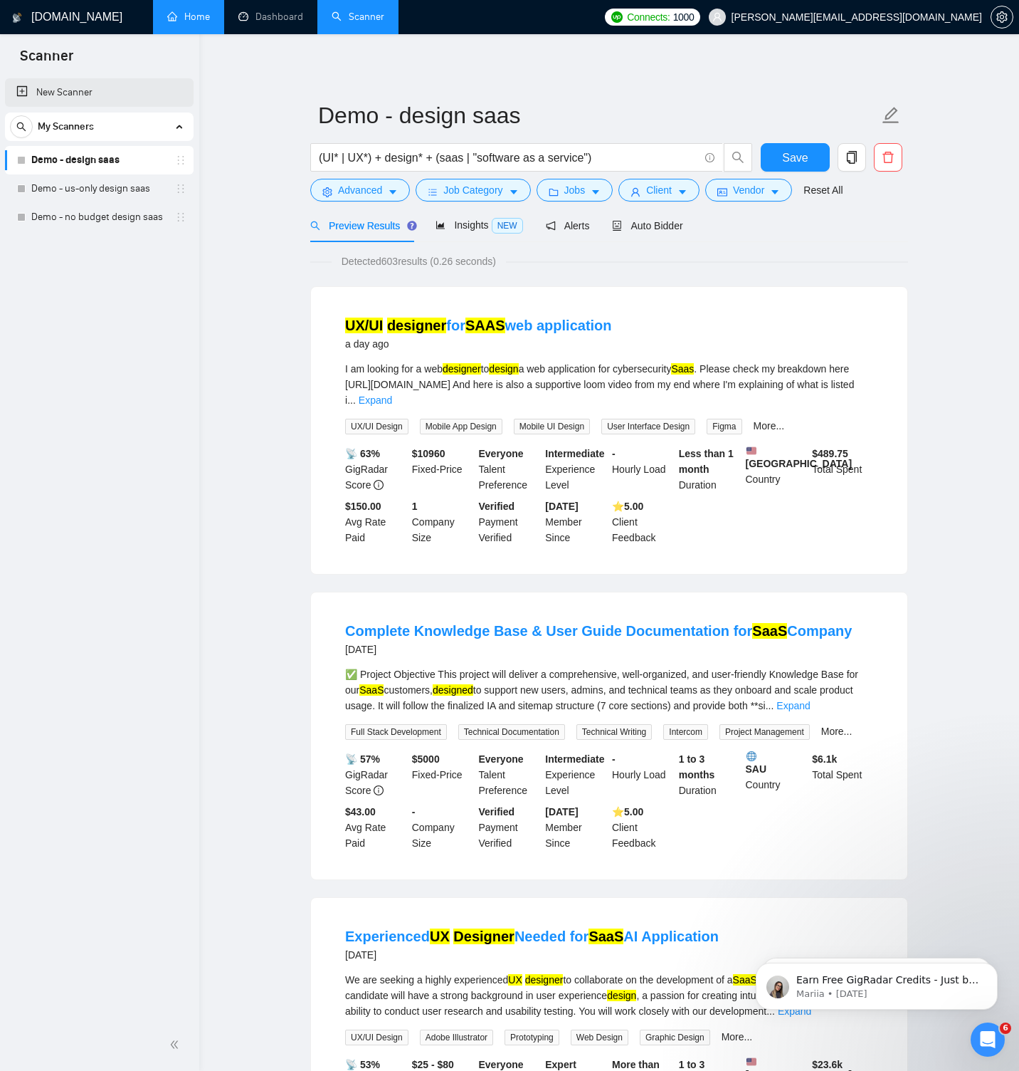
click at [78, 94] on link "New Scanner" at bounding box center [99, 92] width 166 height 28
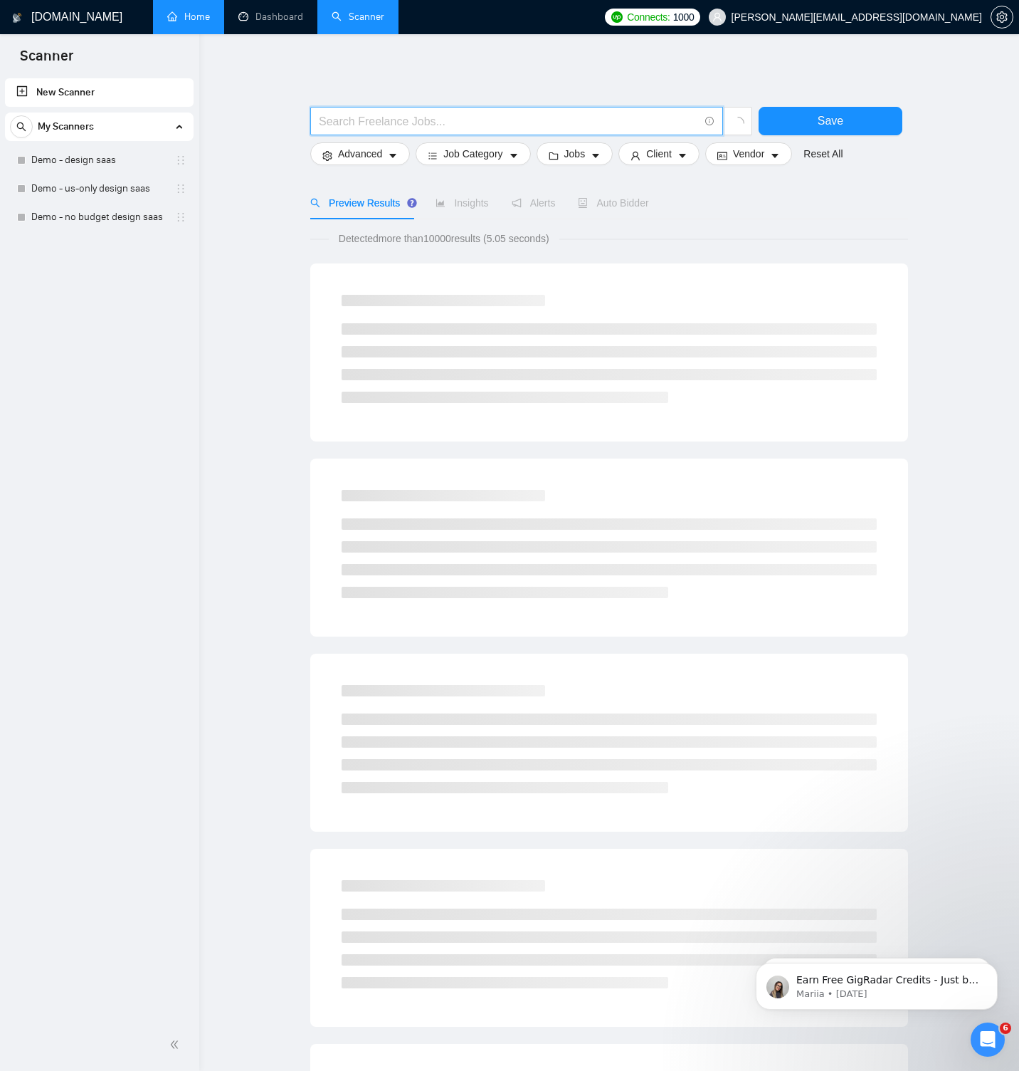
click at [356, 119] on input "text" at bounding box center [509, 121] width 380 height 18
paste input "((desig*) | (redesig*) | "UI/UX" | figma | wirefram* | prototyp*) ((saas) | ("w…"
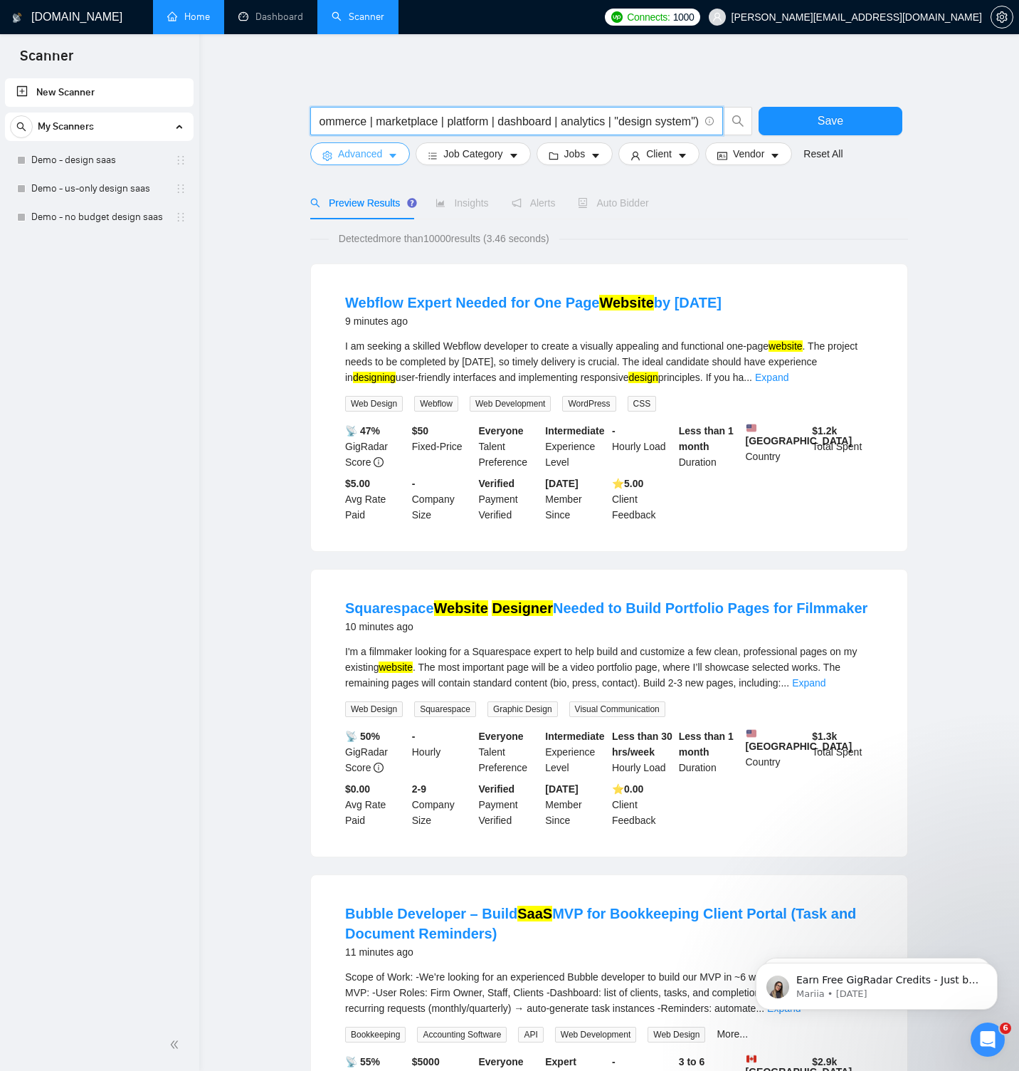
type input "((desig*) | (redesig*) | "UI/UX" | figma | wirefram* | prototyp*) ((saas) | ("w…"
click at [358, 153] on span "Advanced" at bounding box center [360, 154] width 44 height 16
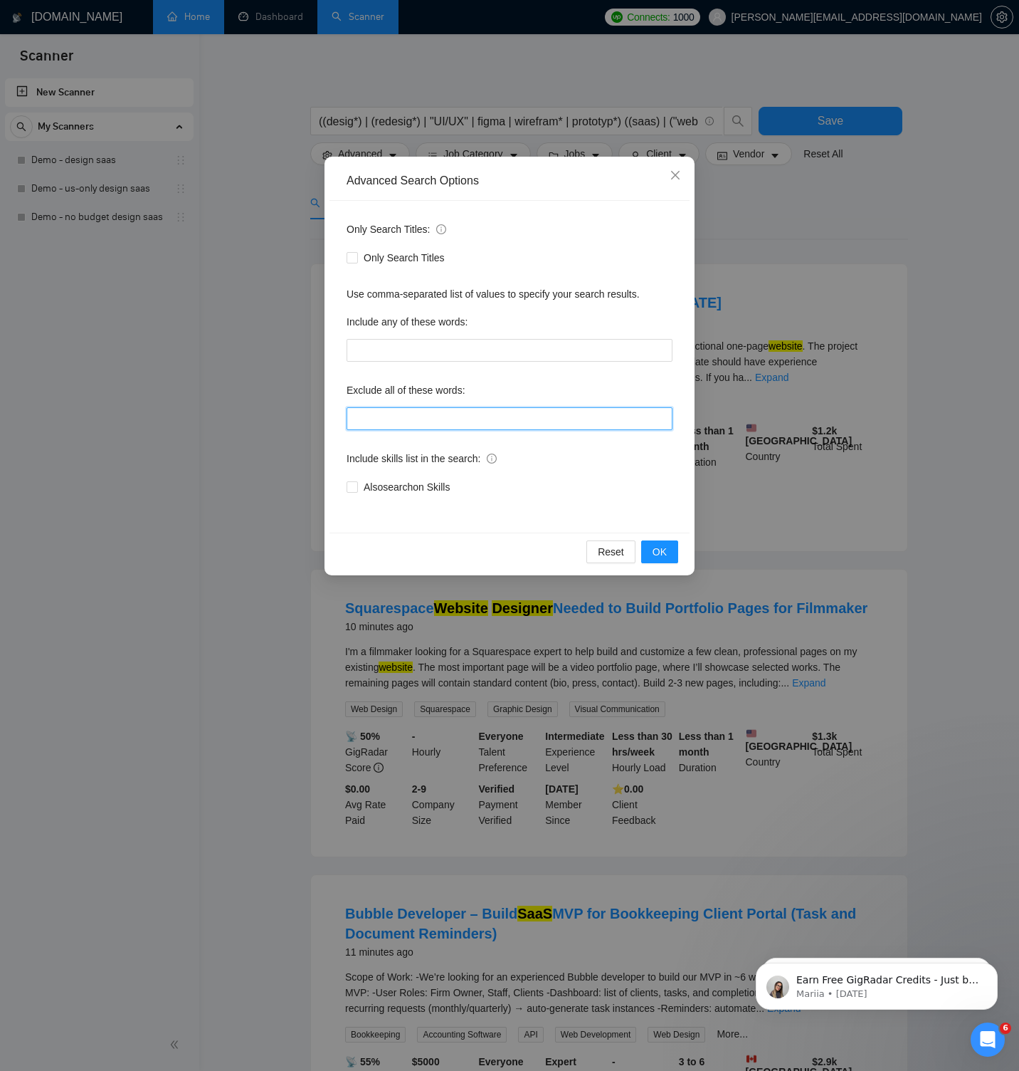
click at [414, 414] on input "text" at bounding box center [510, 418] width 326 height 23
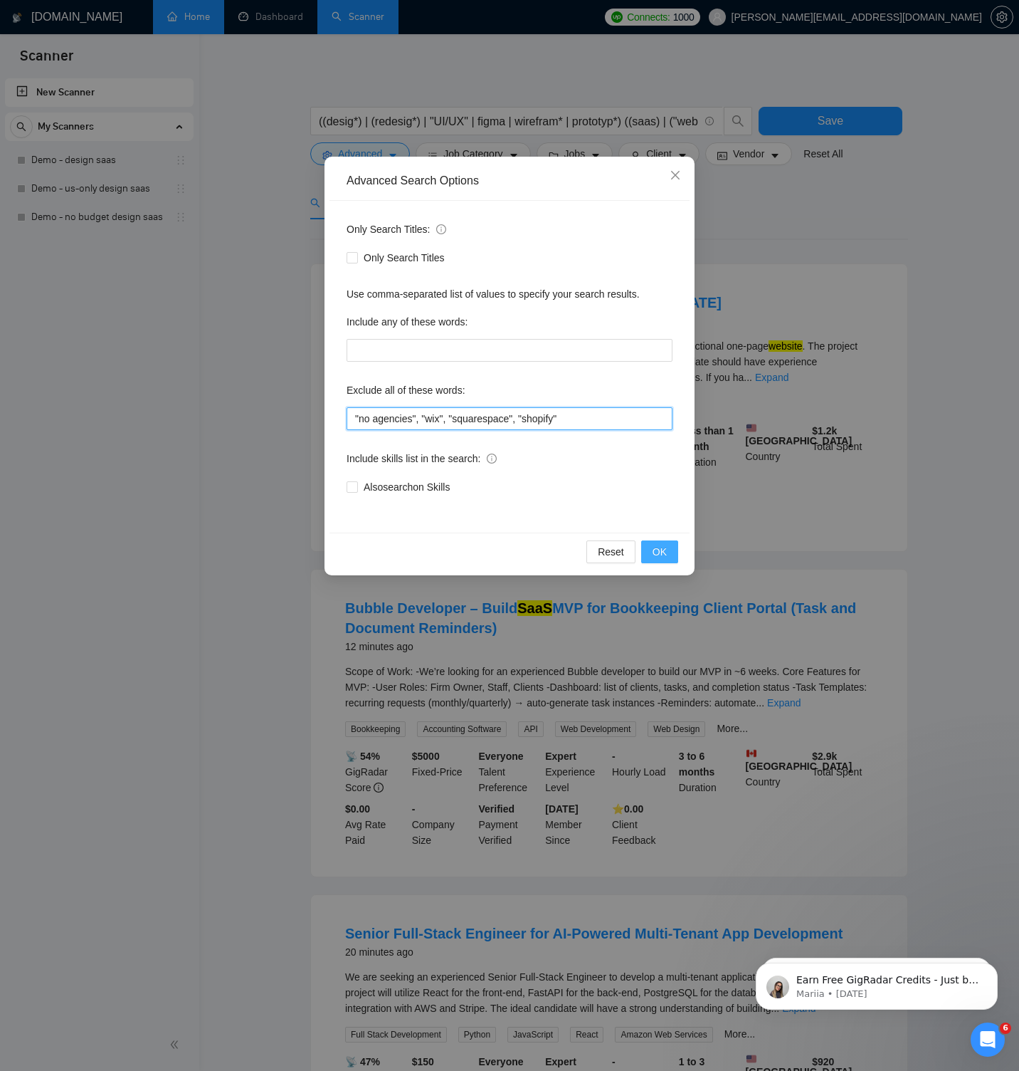
type input ""no agencies", "wix", "squarespace", "shopify""
click at [656, 556] on span "OK" at bounding box center [660, 552] width 14 height 16
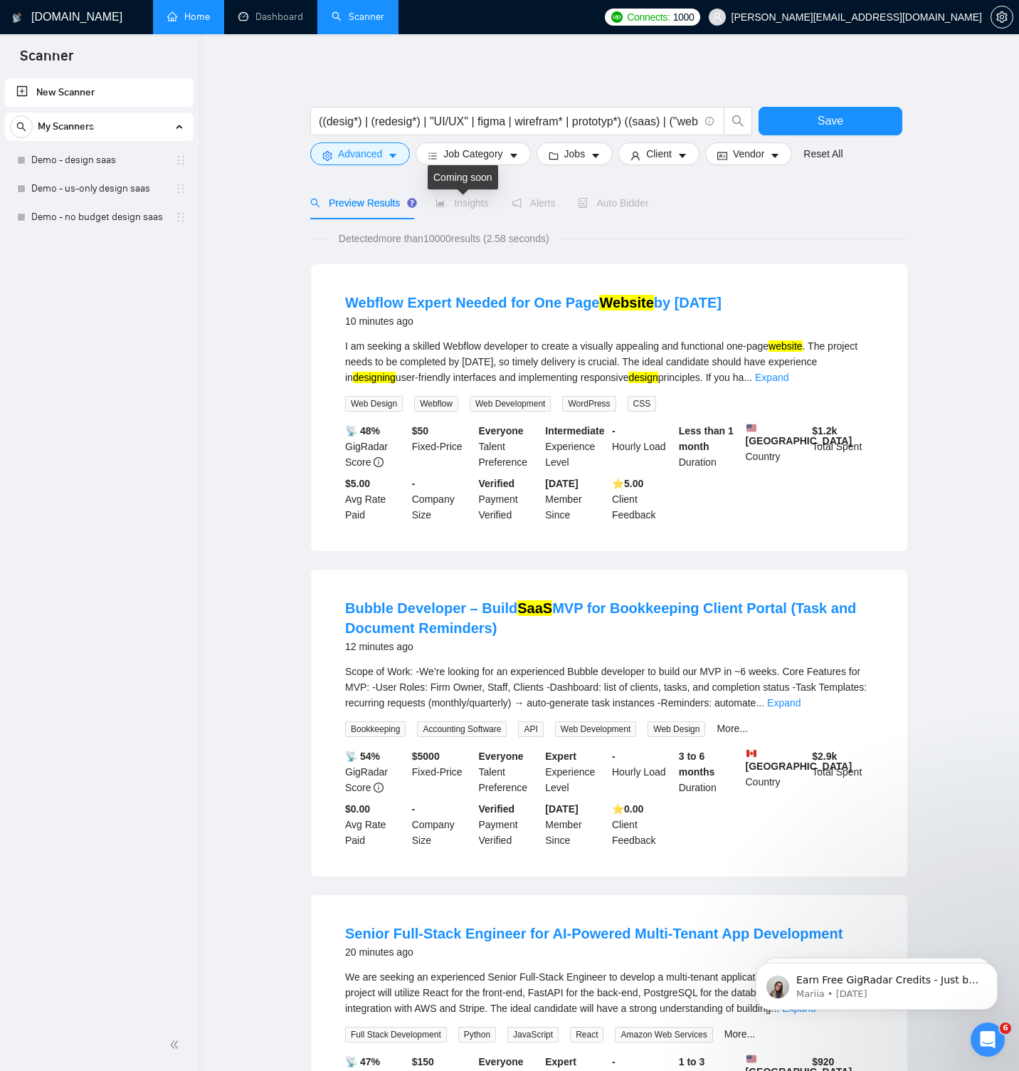
click at [459, 204] on span "Insights" at bounding box center [462, 202] width 53 height 11
click at [811, 120] on button "Save" at bounding box center [831, 121] width 144 height 28
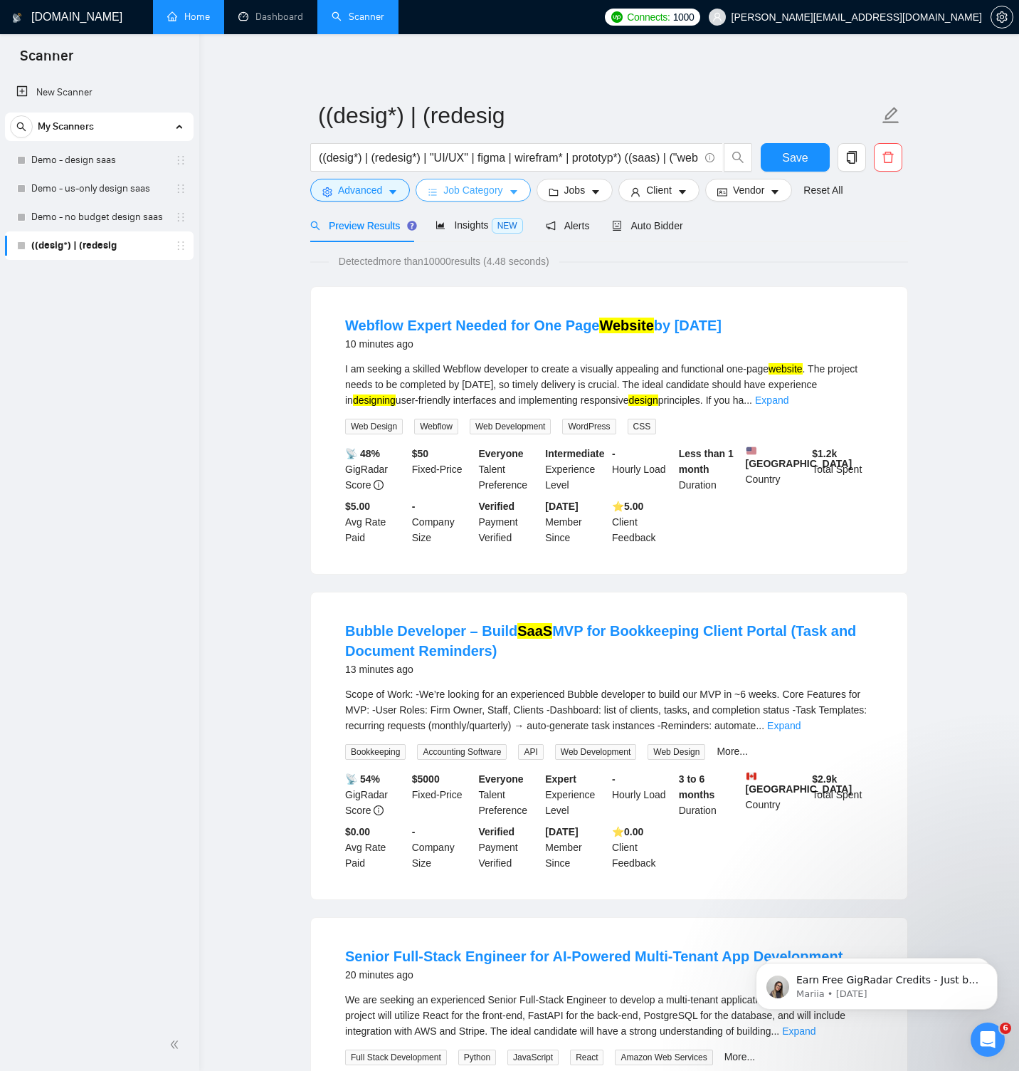
click at [469, 187] on span "Job Category" at bounding box center [472, 190] width 59 height 16
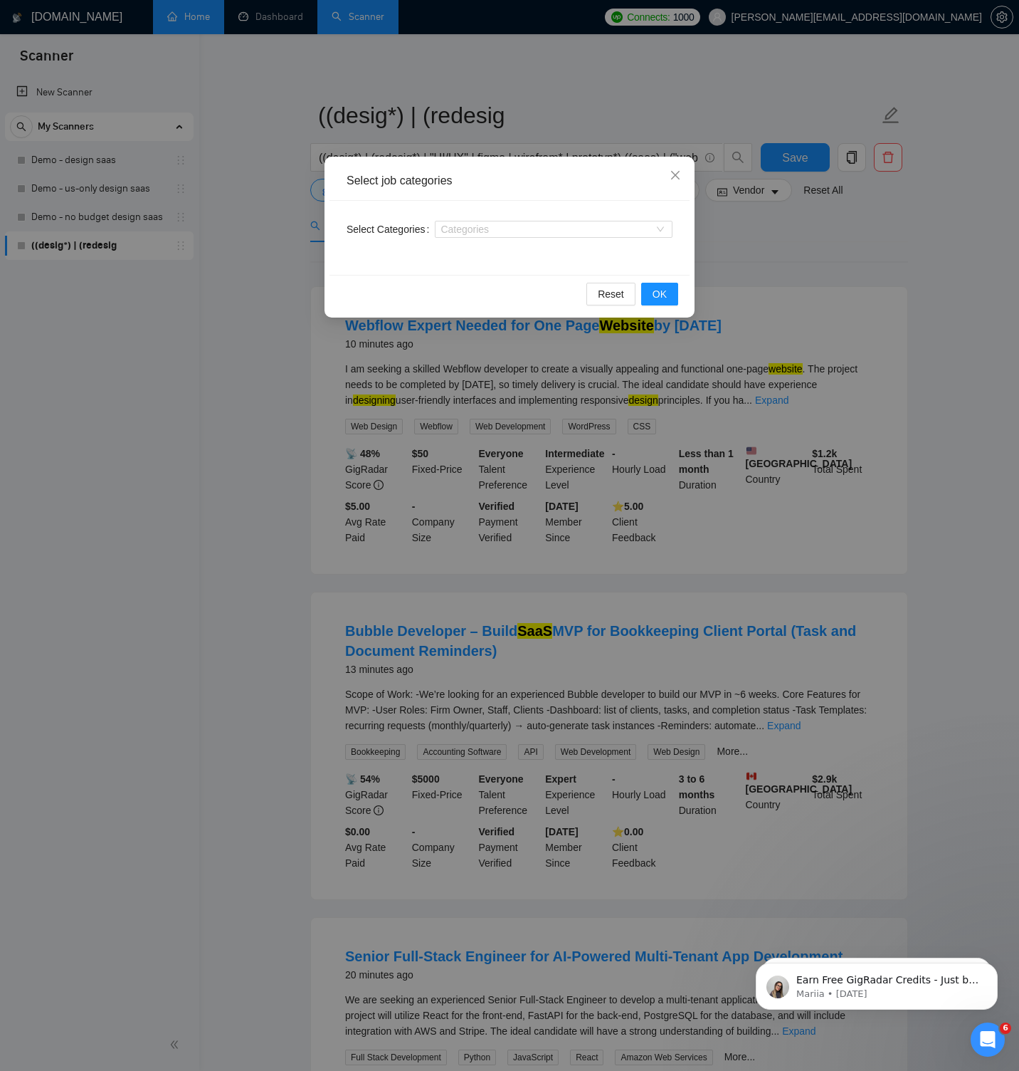
click at [502, 220] on div "Categories" at bounding box center [554, 229] width 238 height 23
click at [502, 234] on div at bounding box center [547, 229] width 216 height 11
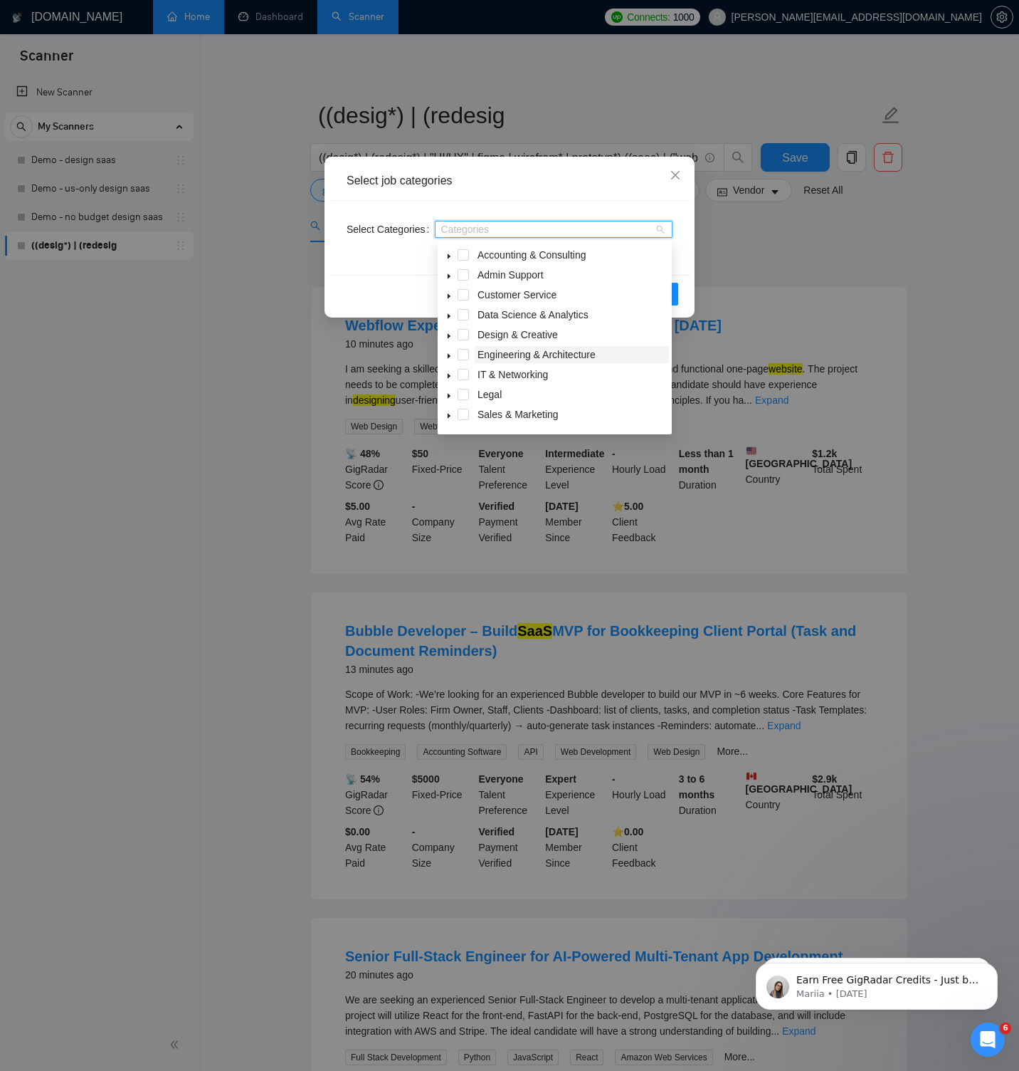
scroll to position [57, 0]
click at [454, 397] on span at bounding box center [449, 397] width 17 height 17
click at [463, 395] on span at bounding box center [463, 397] width 11 height 11
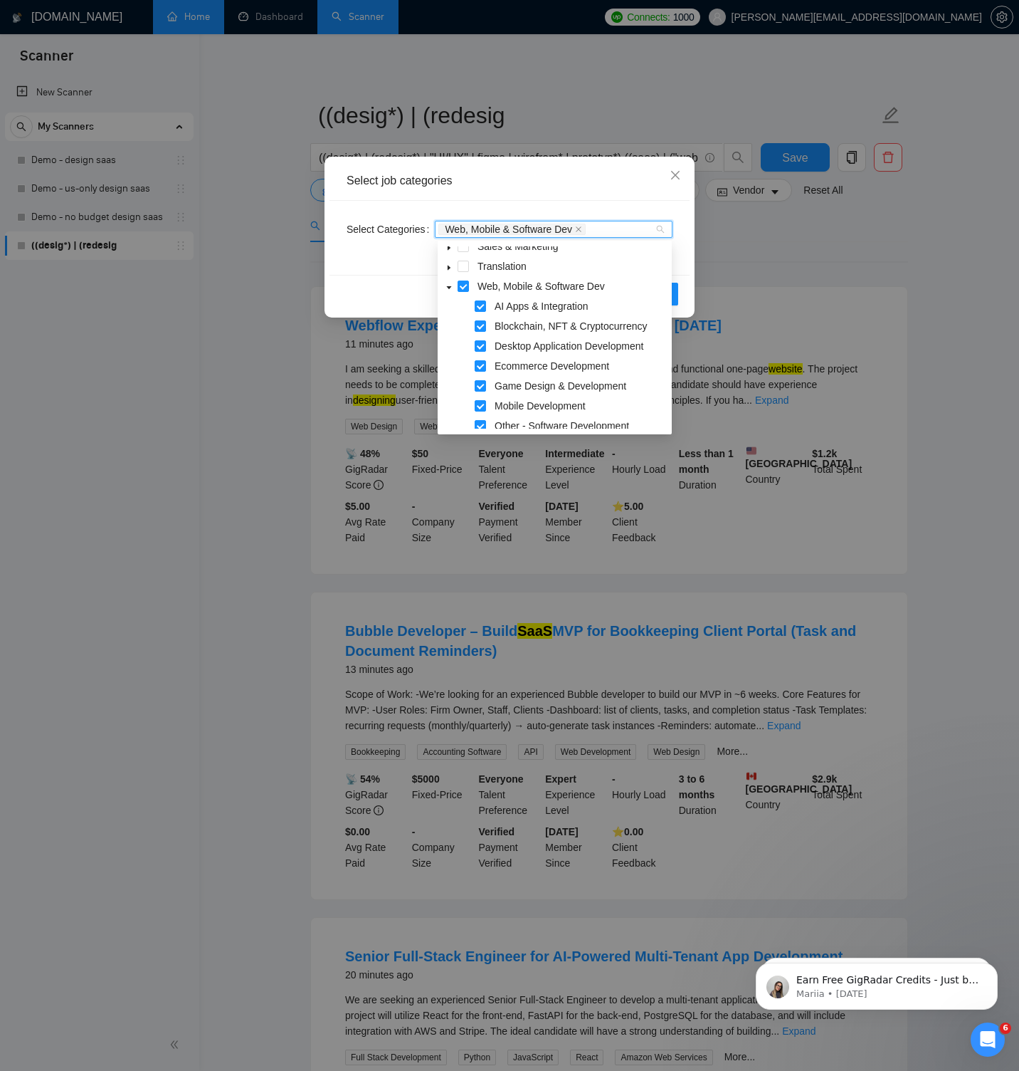
scroll to position [179, 0]
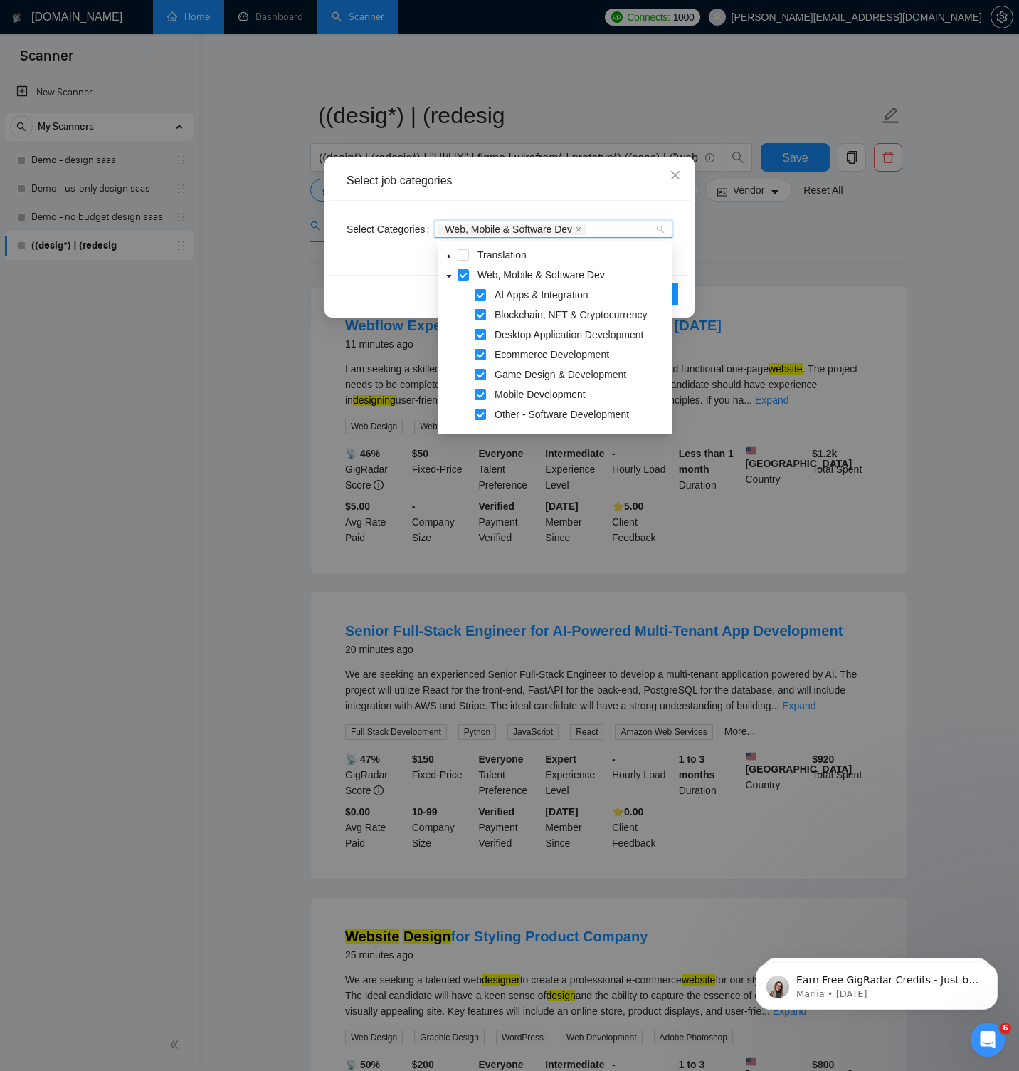
click at [471, 276] on div "Web, Mobile & Software Dev" at bounding box center [555, 276] width 229 height 20
click at [467, 275] on span at bounding box center [463, 274] width 11 height 11
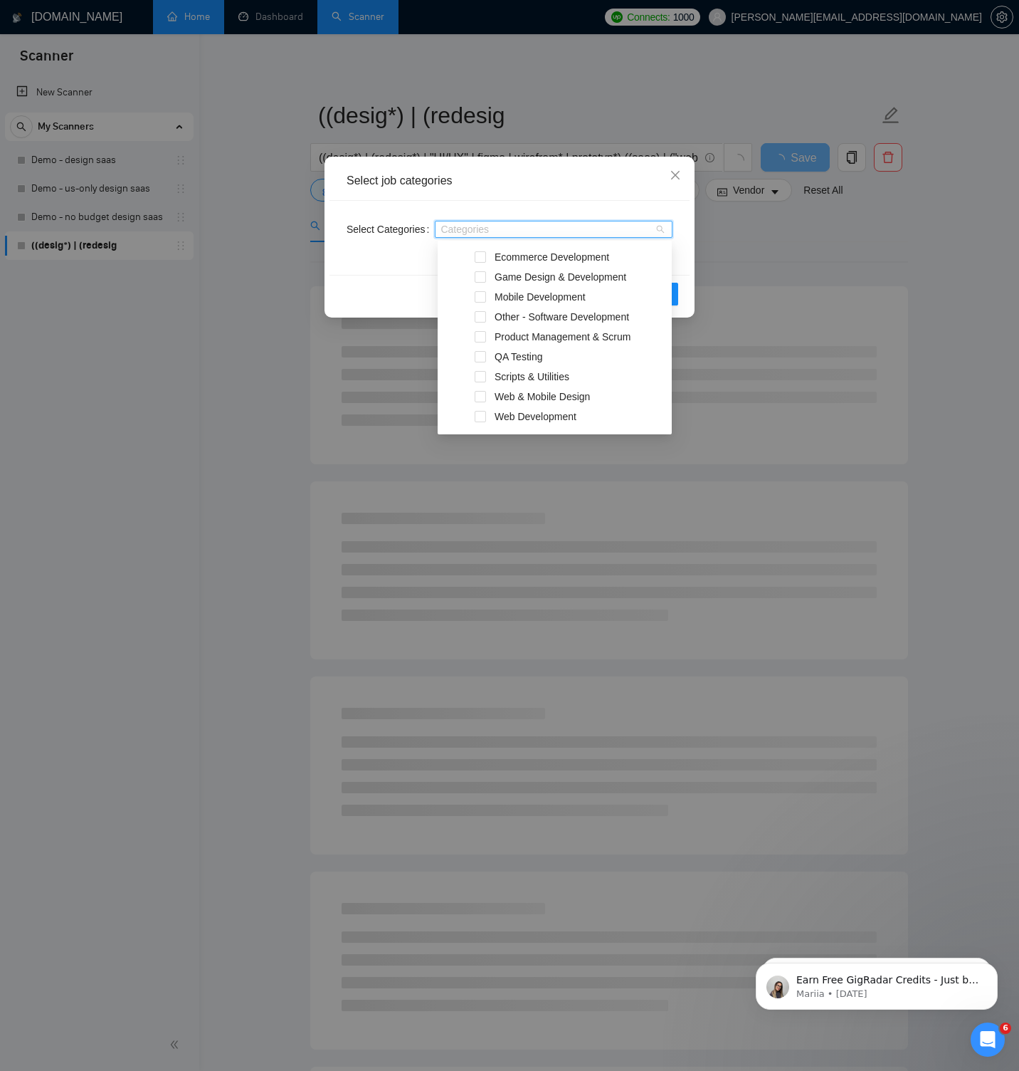
scroll to position [296, 0]
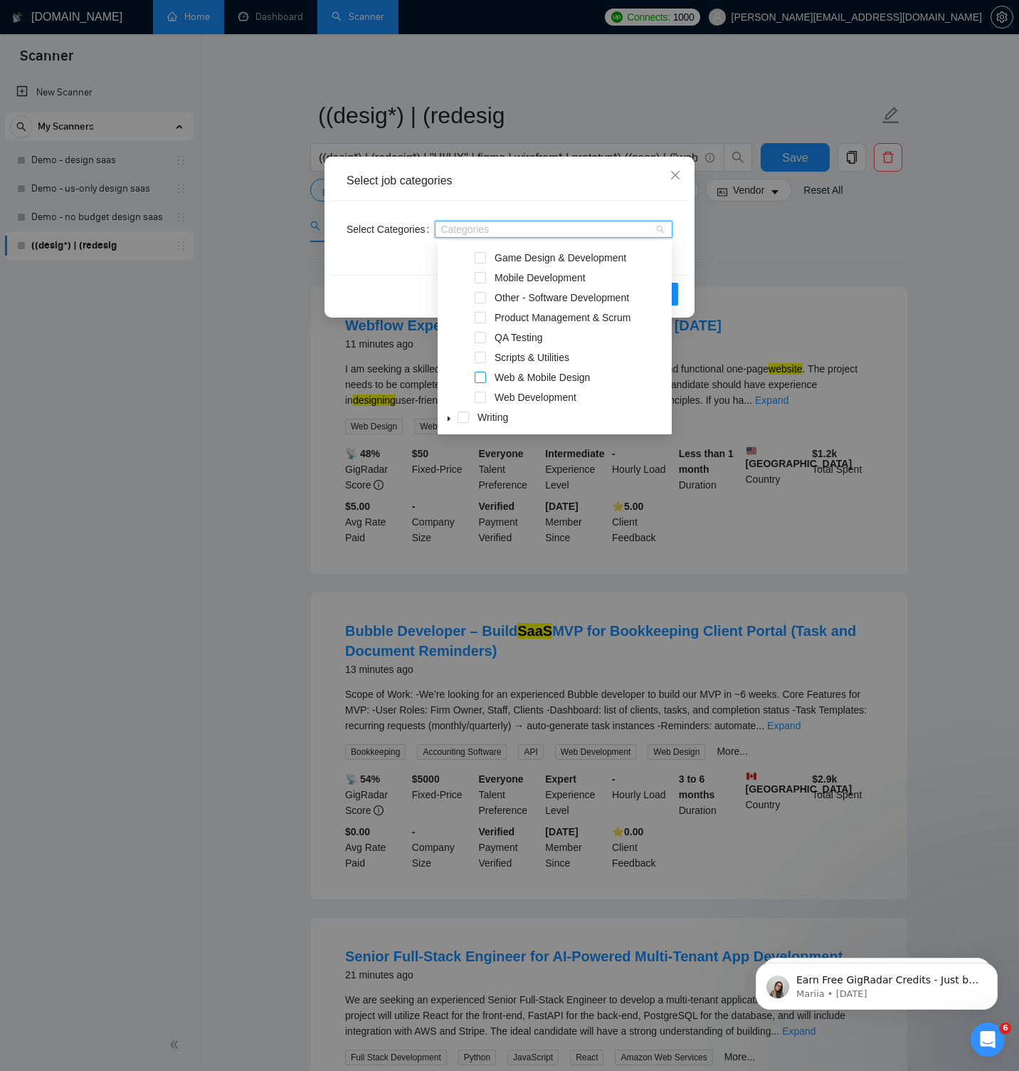
click at [478, 377] on span at bounding box center [480, 377] width 11 height 11
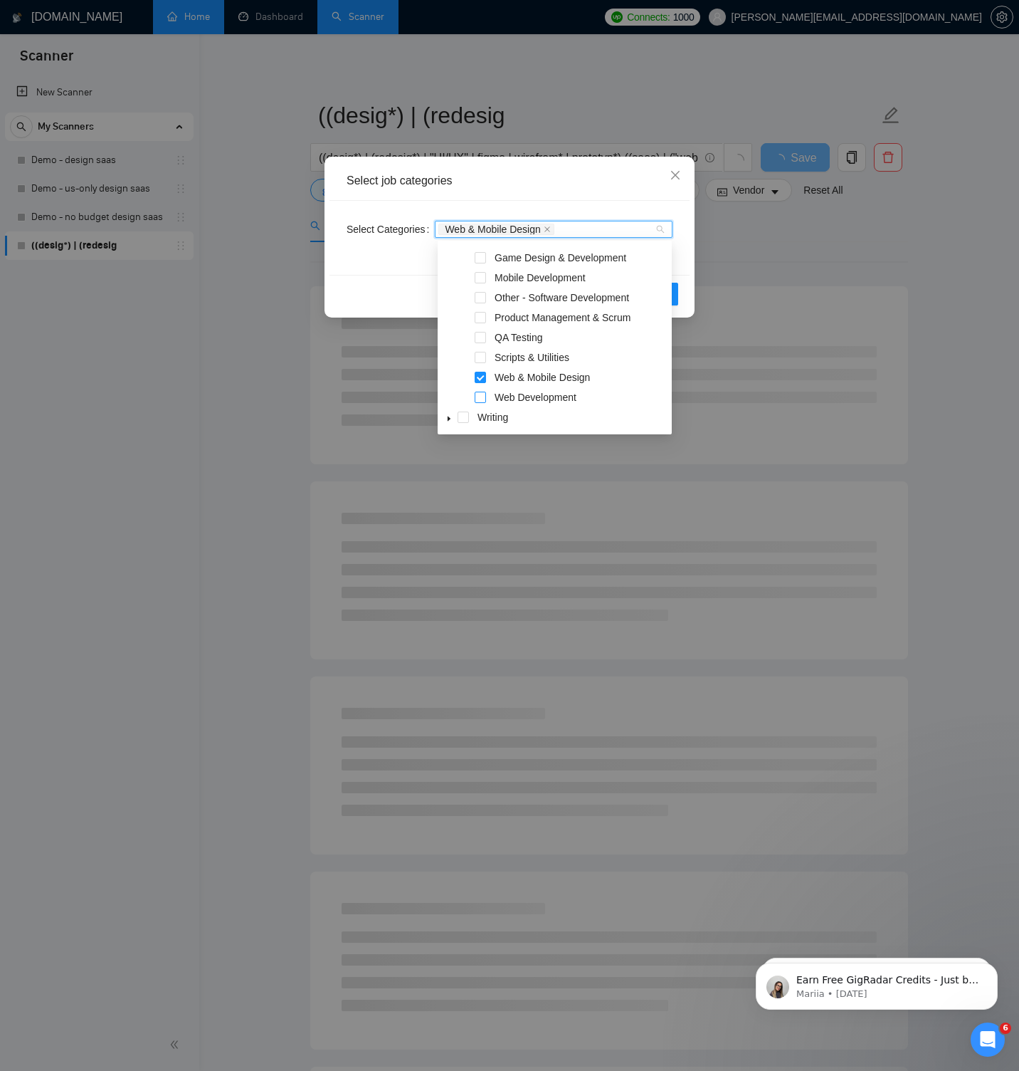
click at [483, 399] on span at bounding box center [480, 397] width 11 height 11
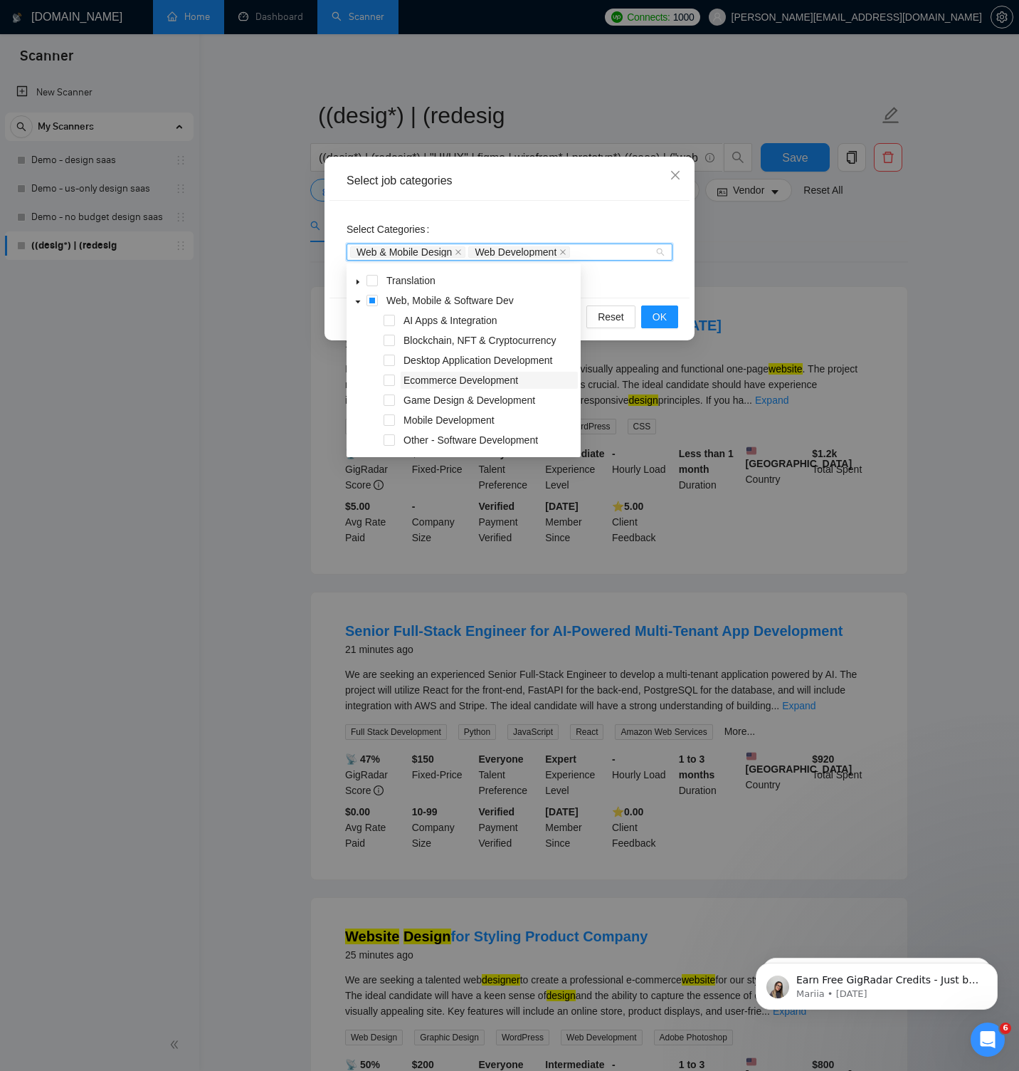
scroll to position [165, 0]
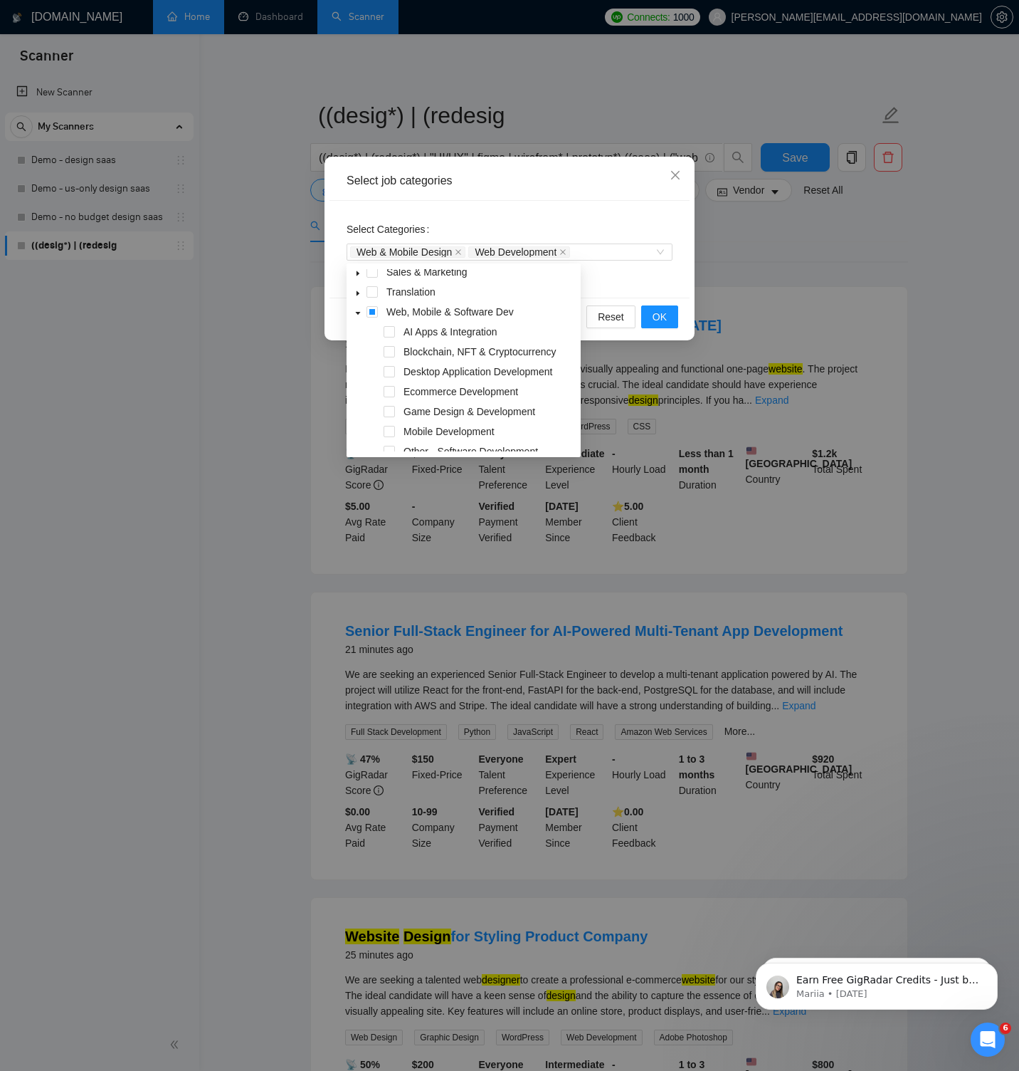
click at [618, 216] on div "Select Categories Web & Mobile Design Web Development" at bounding box center [510, 249] width 360 height 97
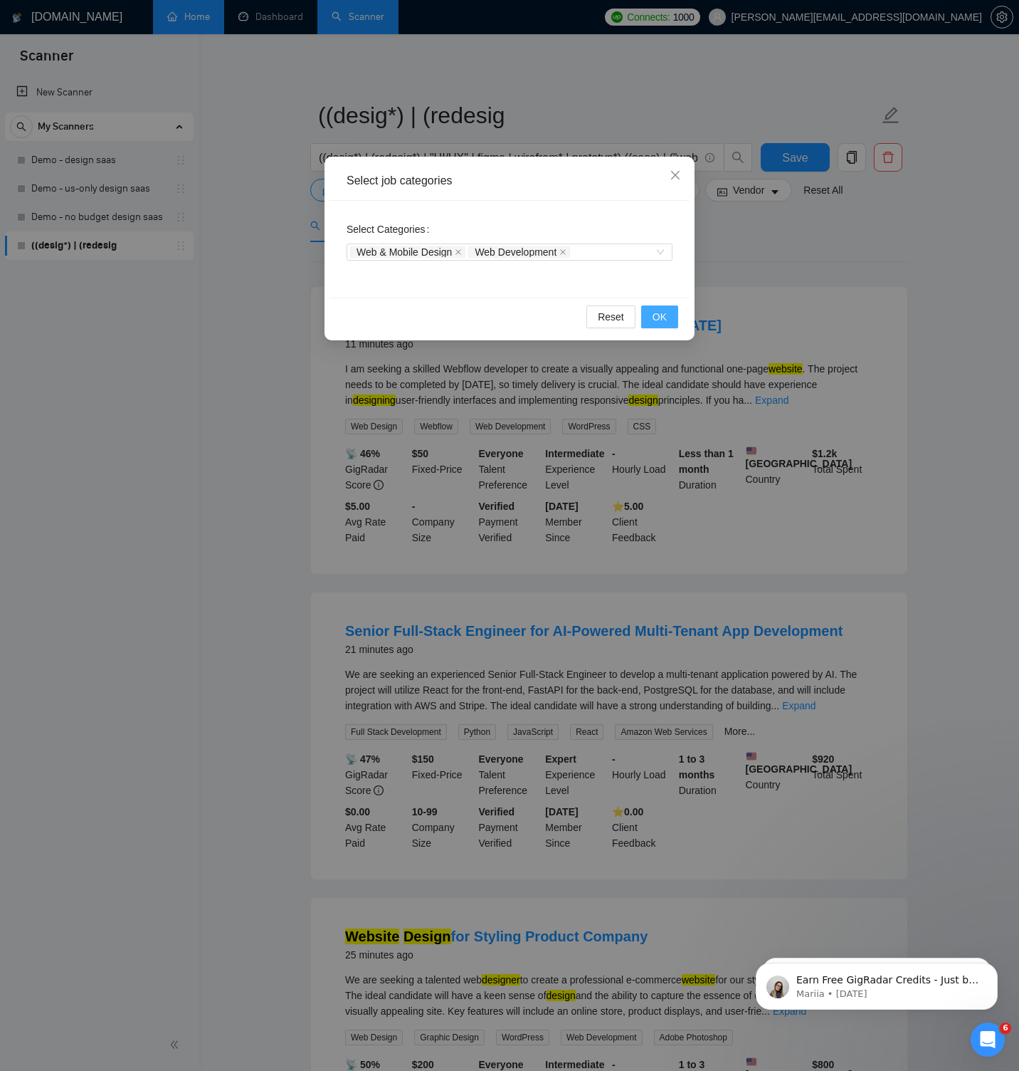
click at [653, 314] on span "OK" at bounding box center [660, 317] width 14 height 16
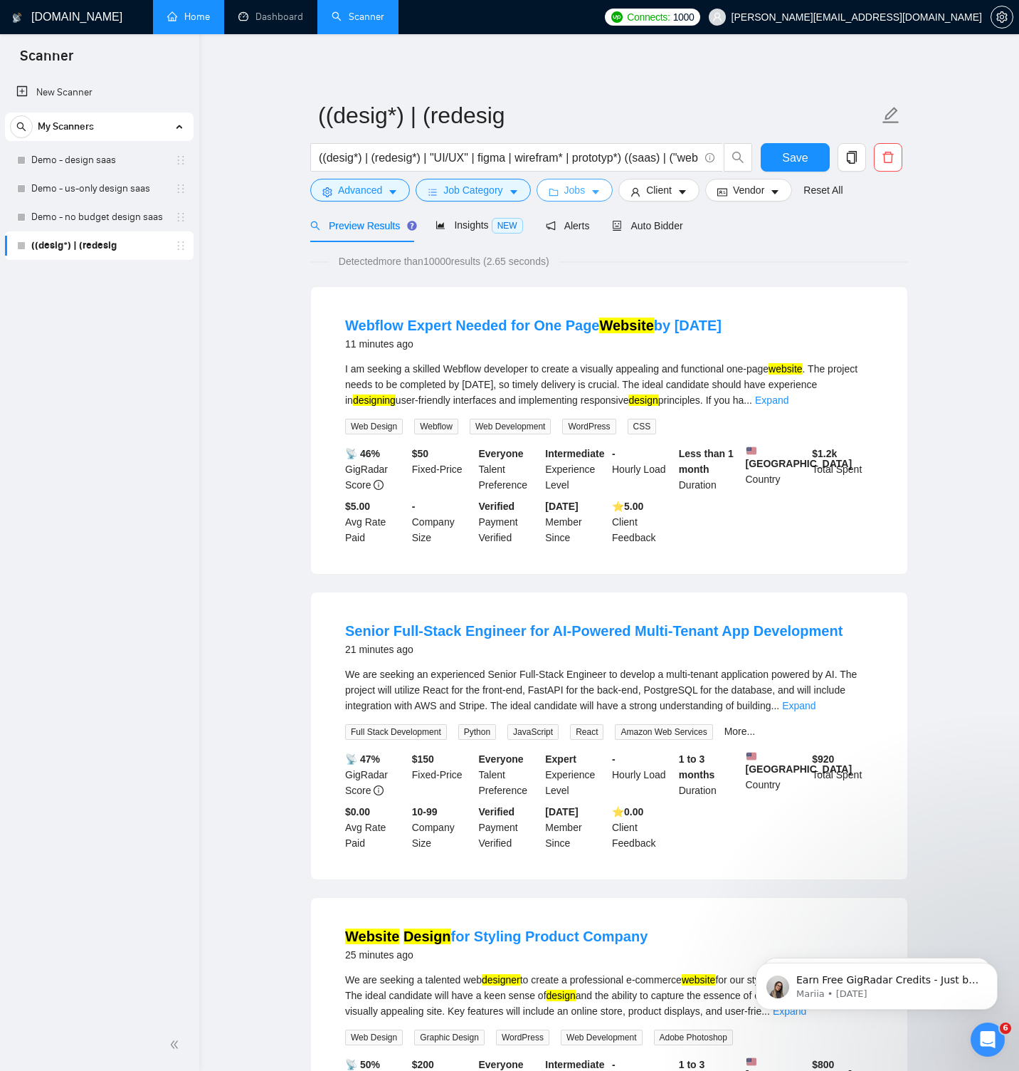
click at [564, 189] on button "Jobs" at bounding box center [575, 190] width 77 height 23
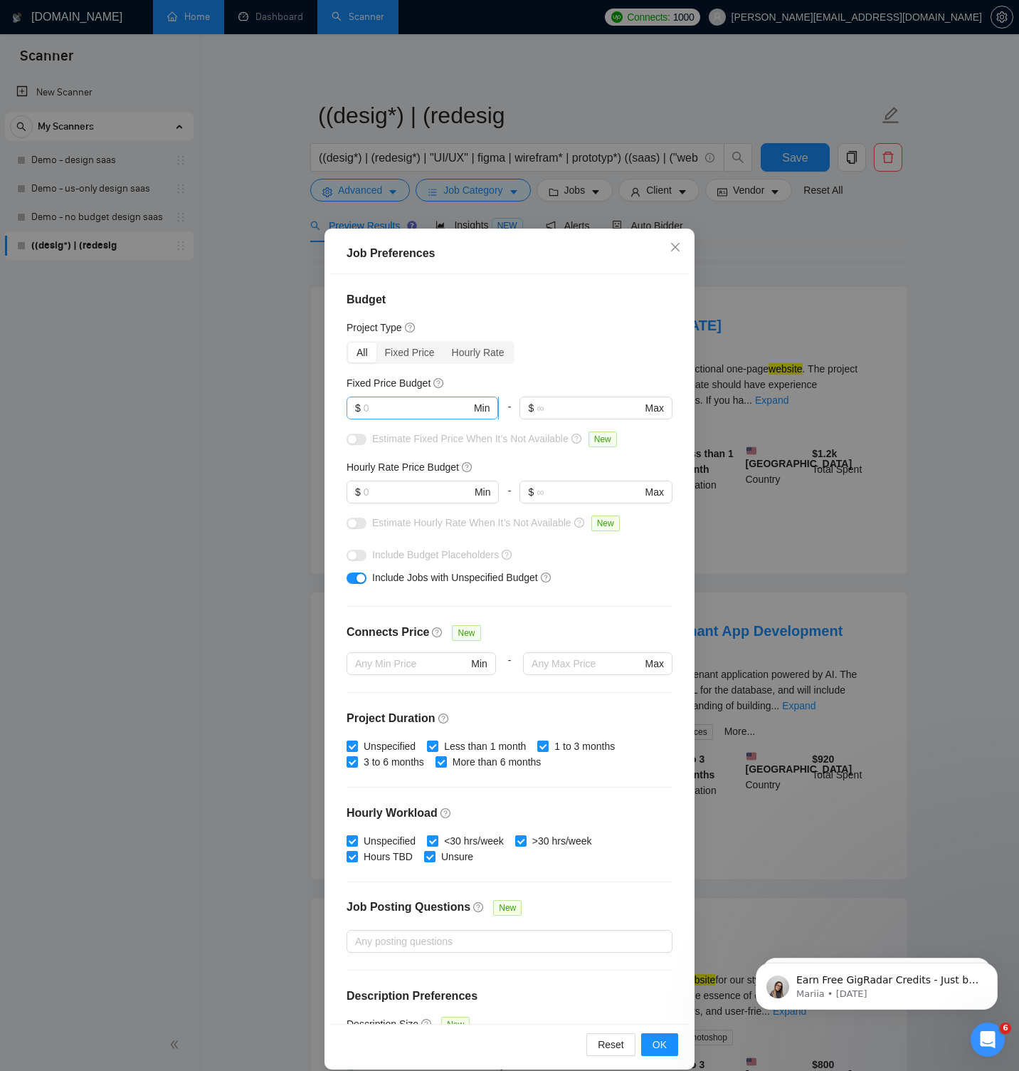
click at [389, 407] on input "text" at bounding box center [417, 408] width 107 height 16
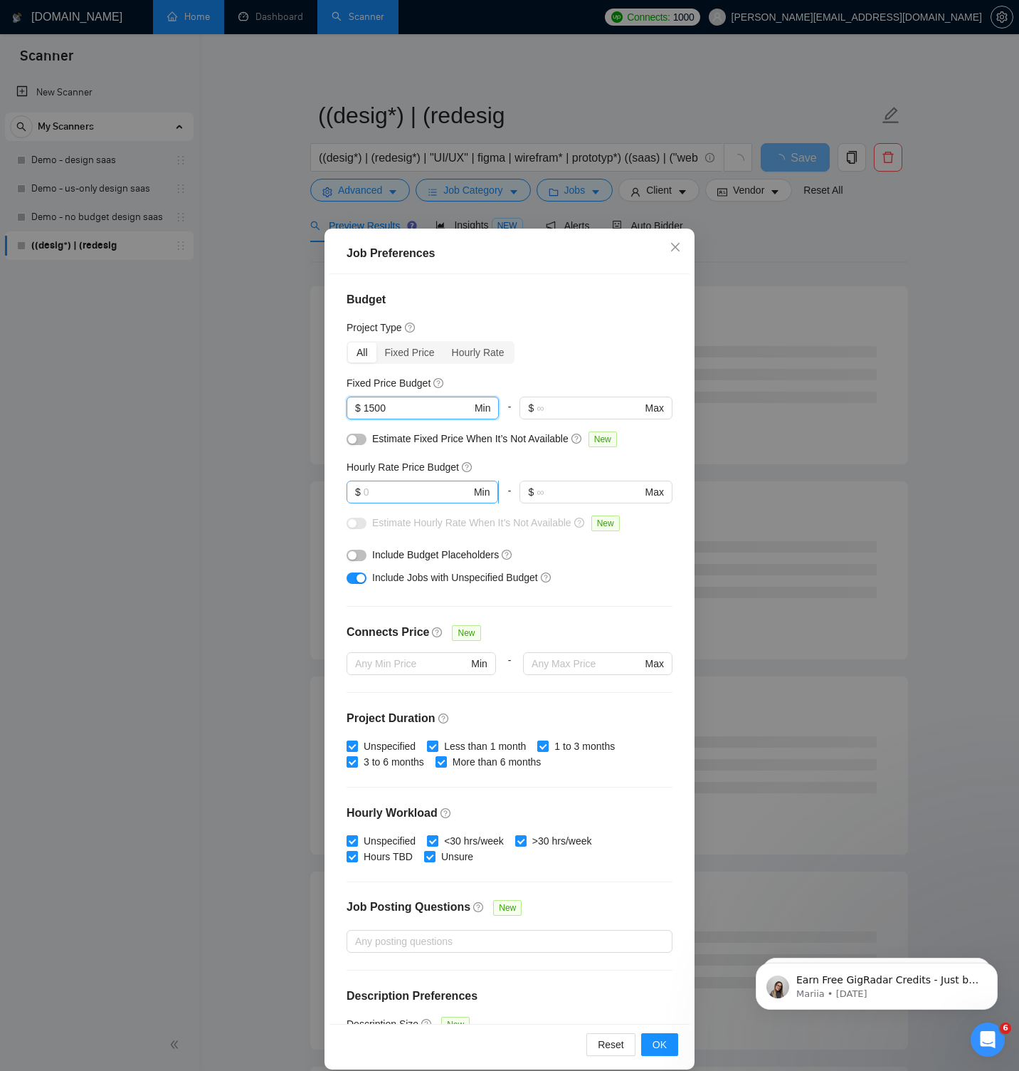
type input "1500"
click at [400, 488] on input "text" at bounding box center [417, 492] width 107 height 16
type input "50"
click at [355, 555] on div "button" at bounding box center [352, 555] width 9 height 9
click at [355, 555] on button "button" at bounding box center [357, 555] width 20 height 11
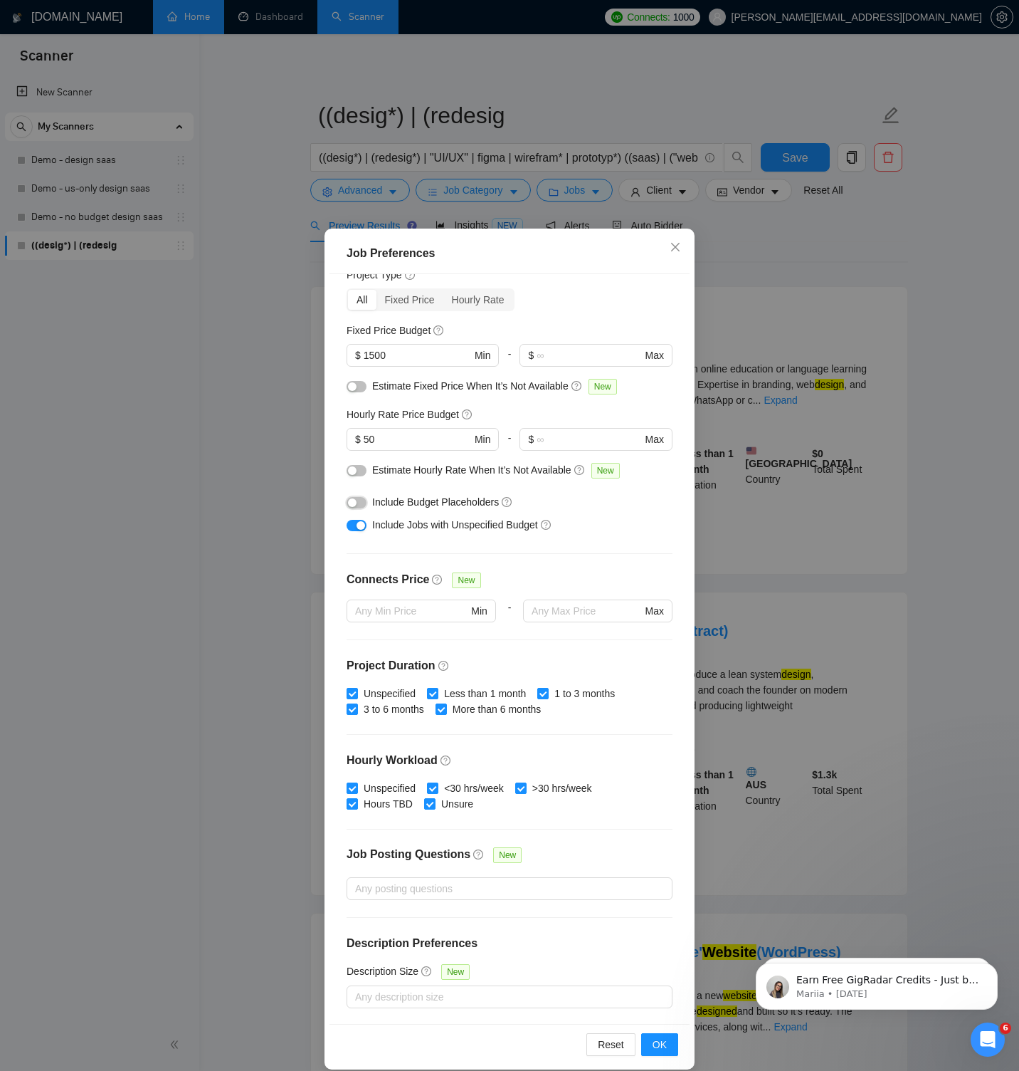
scroll to position [16, 0]
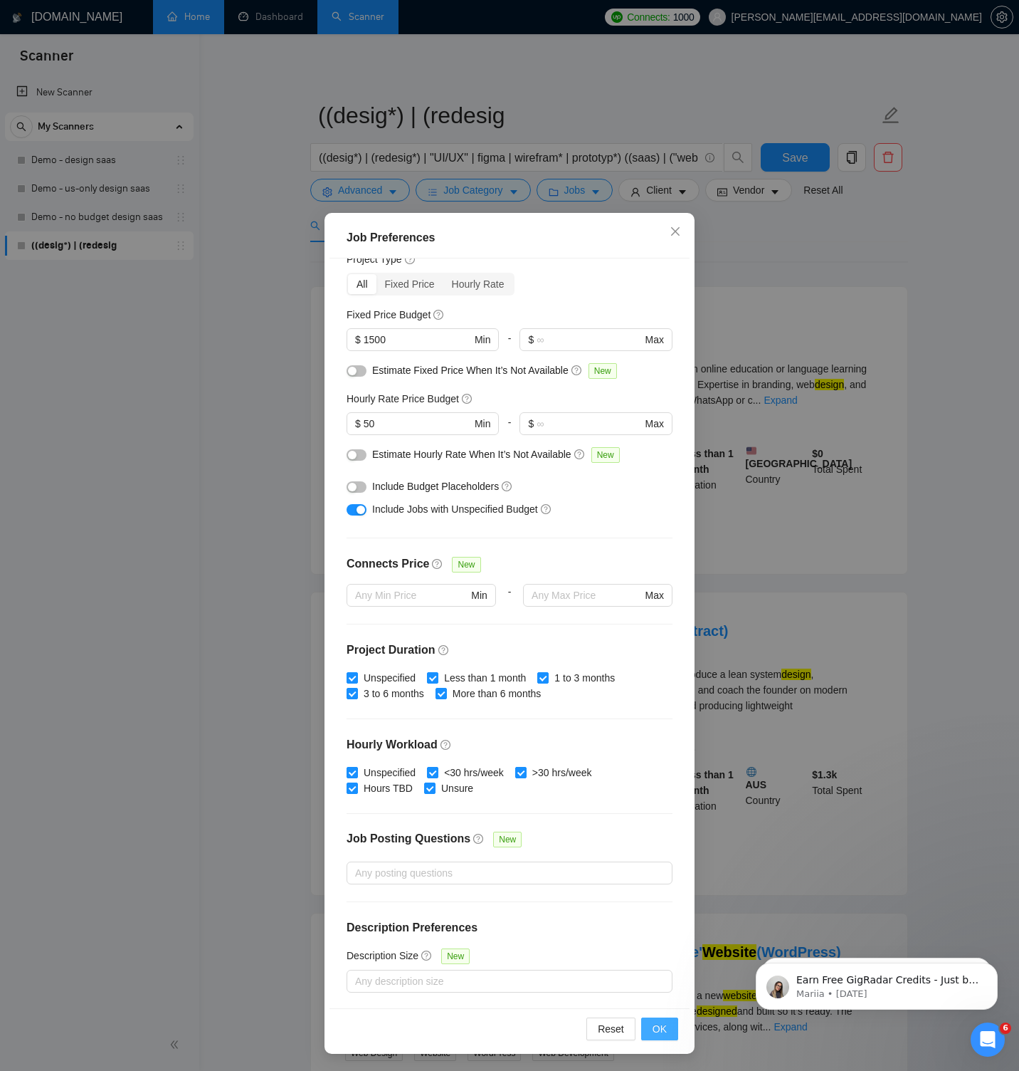
click at [666, 1030] on span "OK" at bounding box center [660, 1029] width 14 height 16
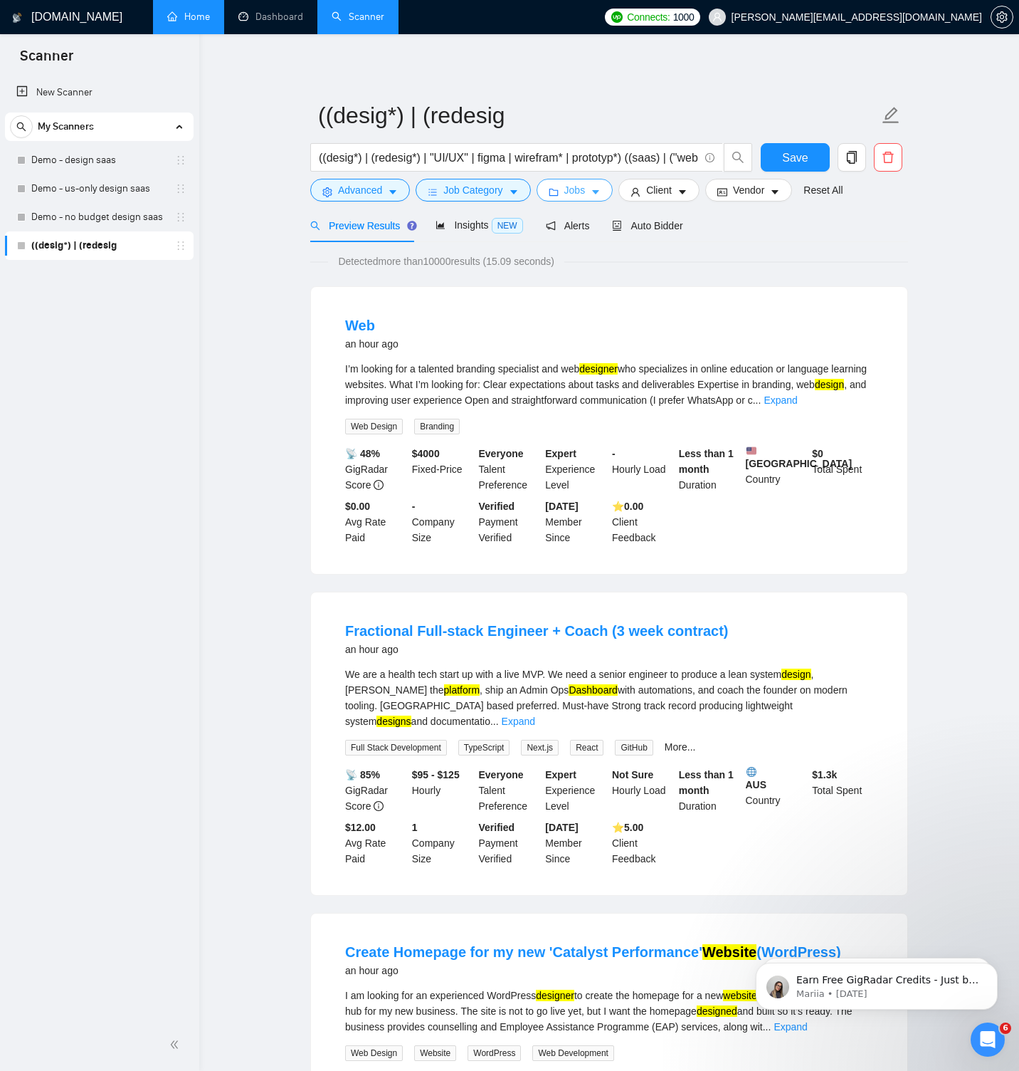
click at [594, 188] on button "Jobs" at bounding box center [575, 190] width 77 height 23
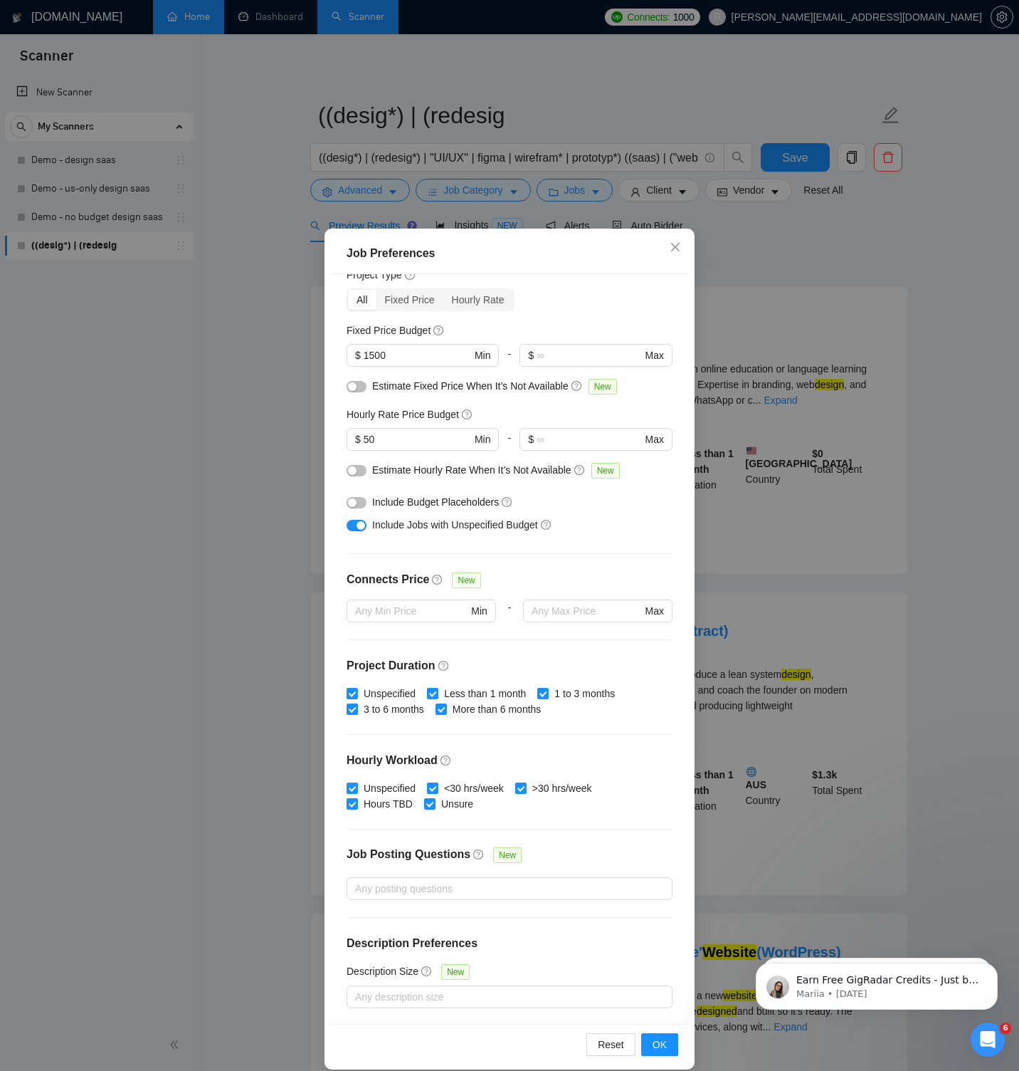
click at [772, 264] on div "Job Preferences Budget Project Type All Fixed Price Hourly Rate Fixed Price Bud…" at bounding box center [509, 535] width 1019 height 1071
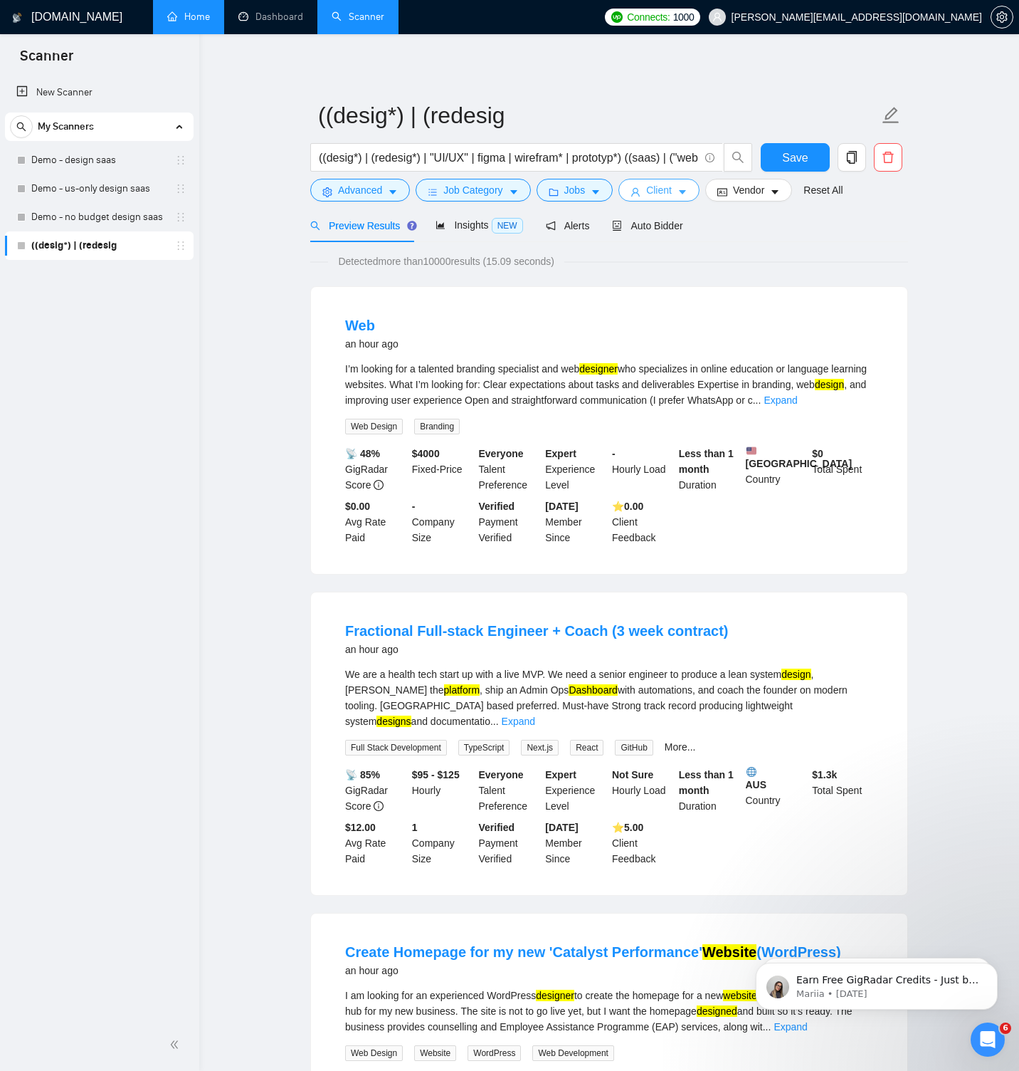
click at [680, 189] on button "Client" at bounding box center [659, 190] width 81 height 23
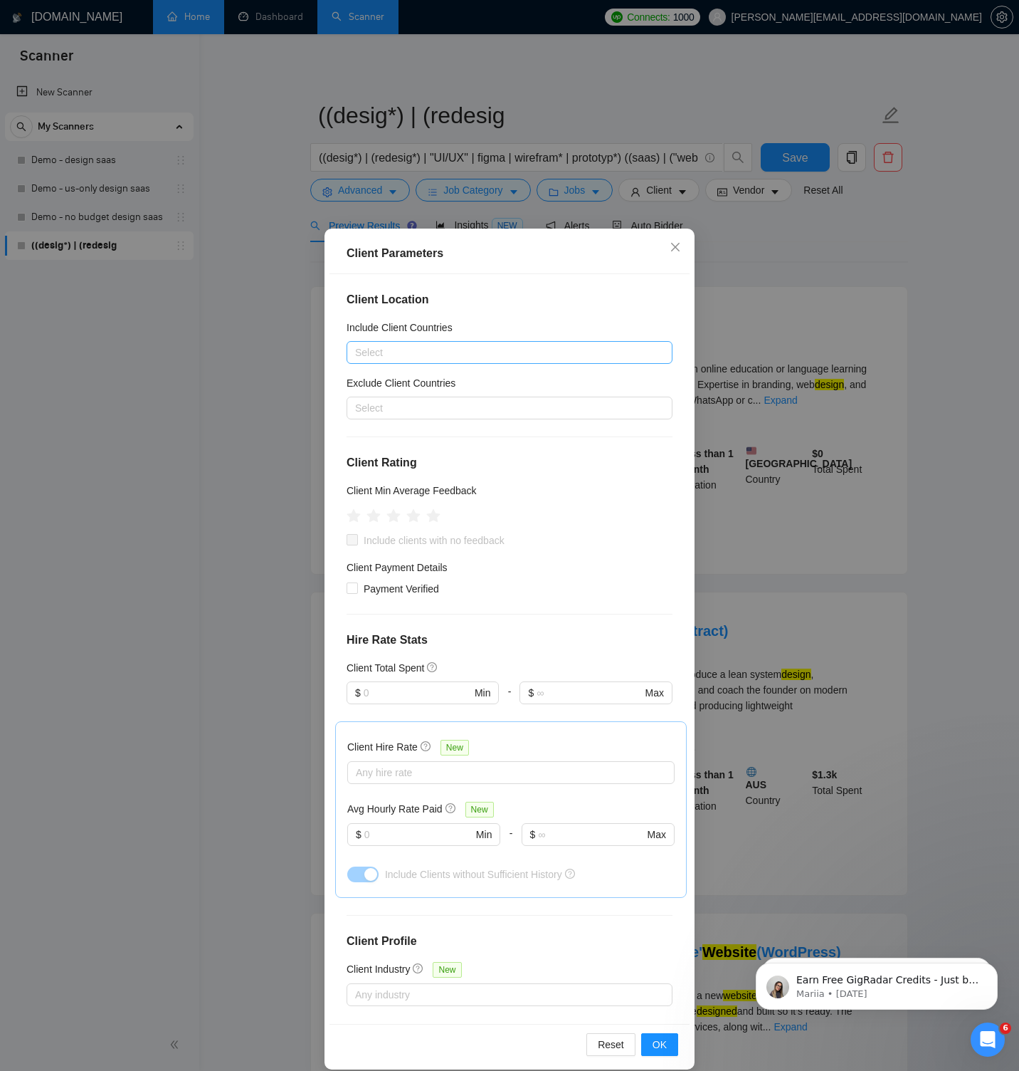
click at [505, 353] on div at bounding box center [502, 352] width 305 height 17
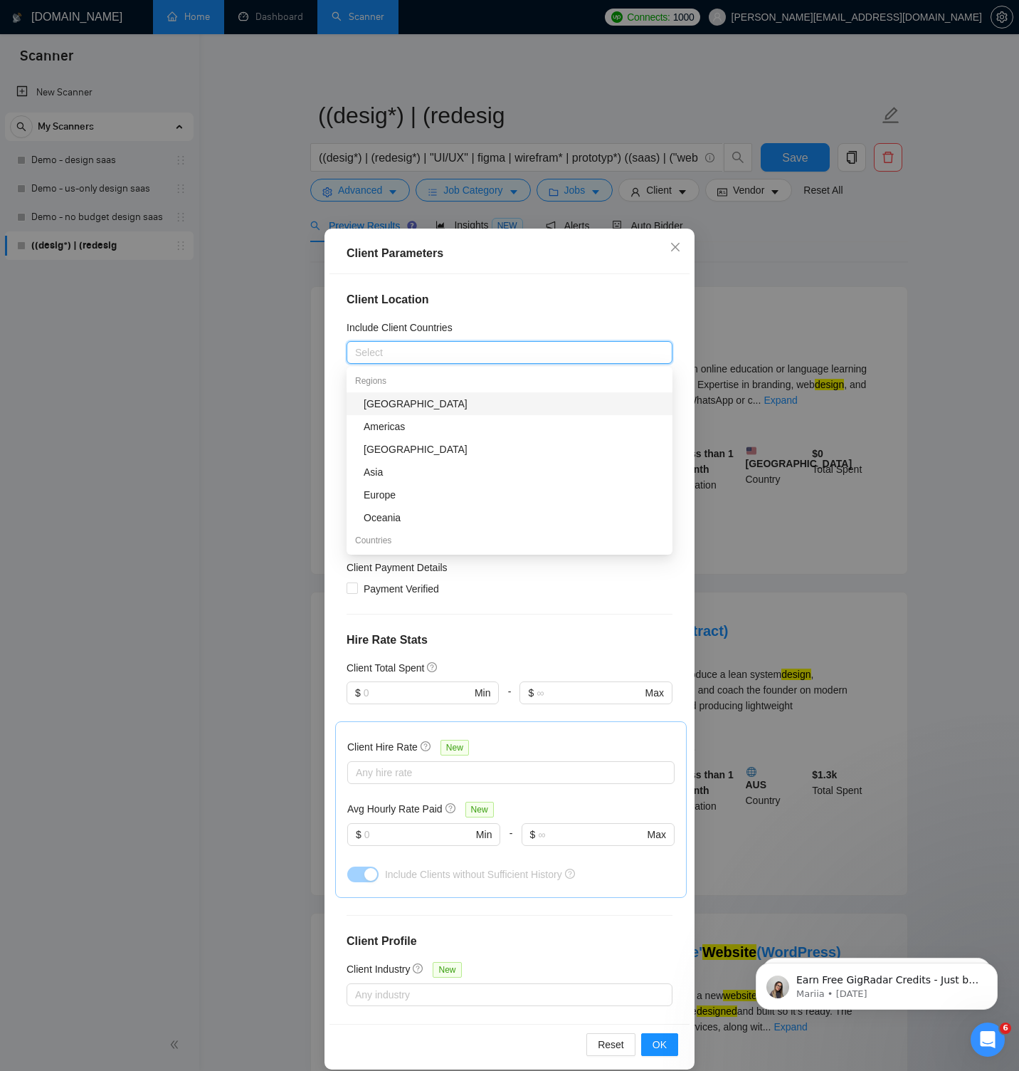
click at [513, 326] on div "Include Client Countries" at bounding box center [510, 330] width 326 height 21
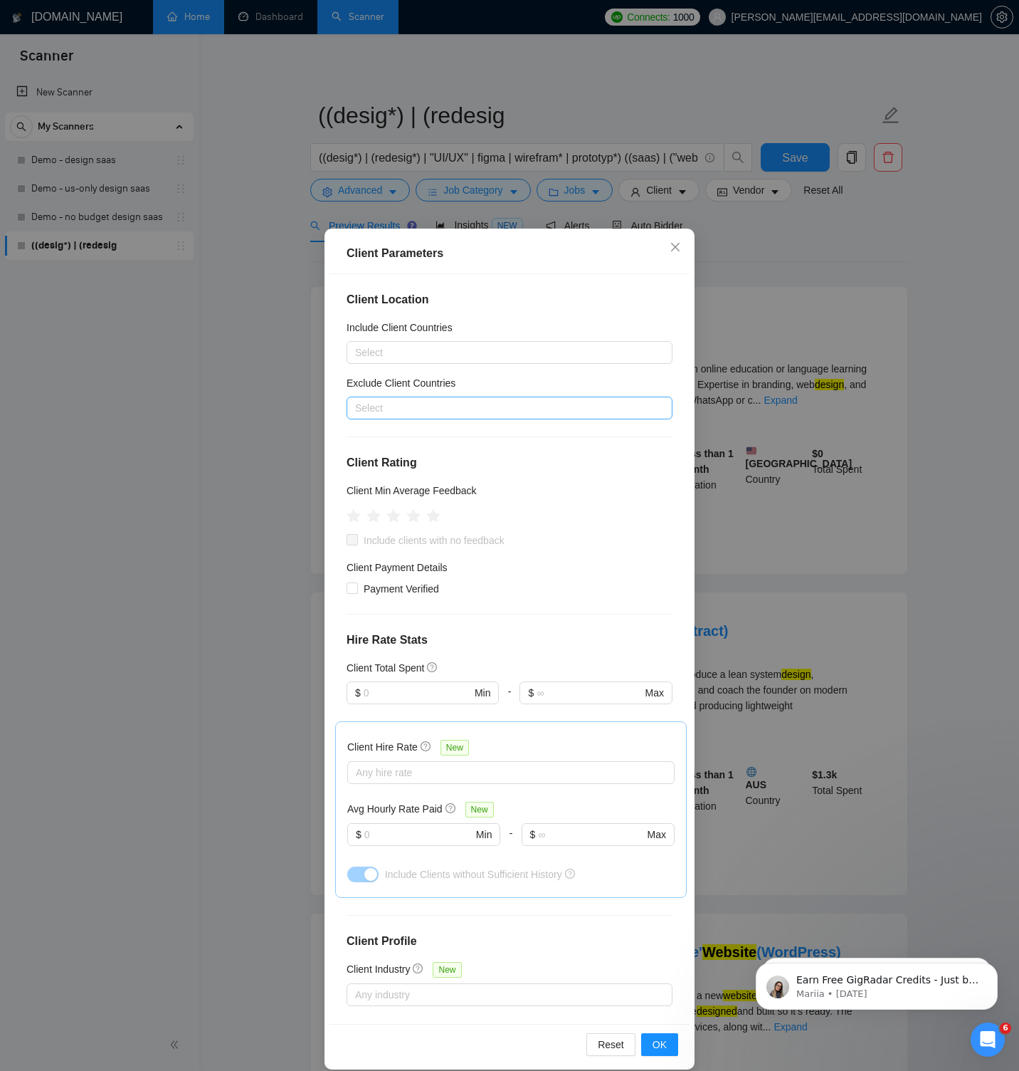
click at [493, 408] on div at bounding box center [502, 407] width 305 height 17
type input "india"
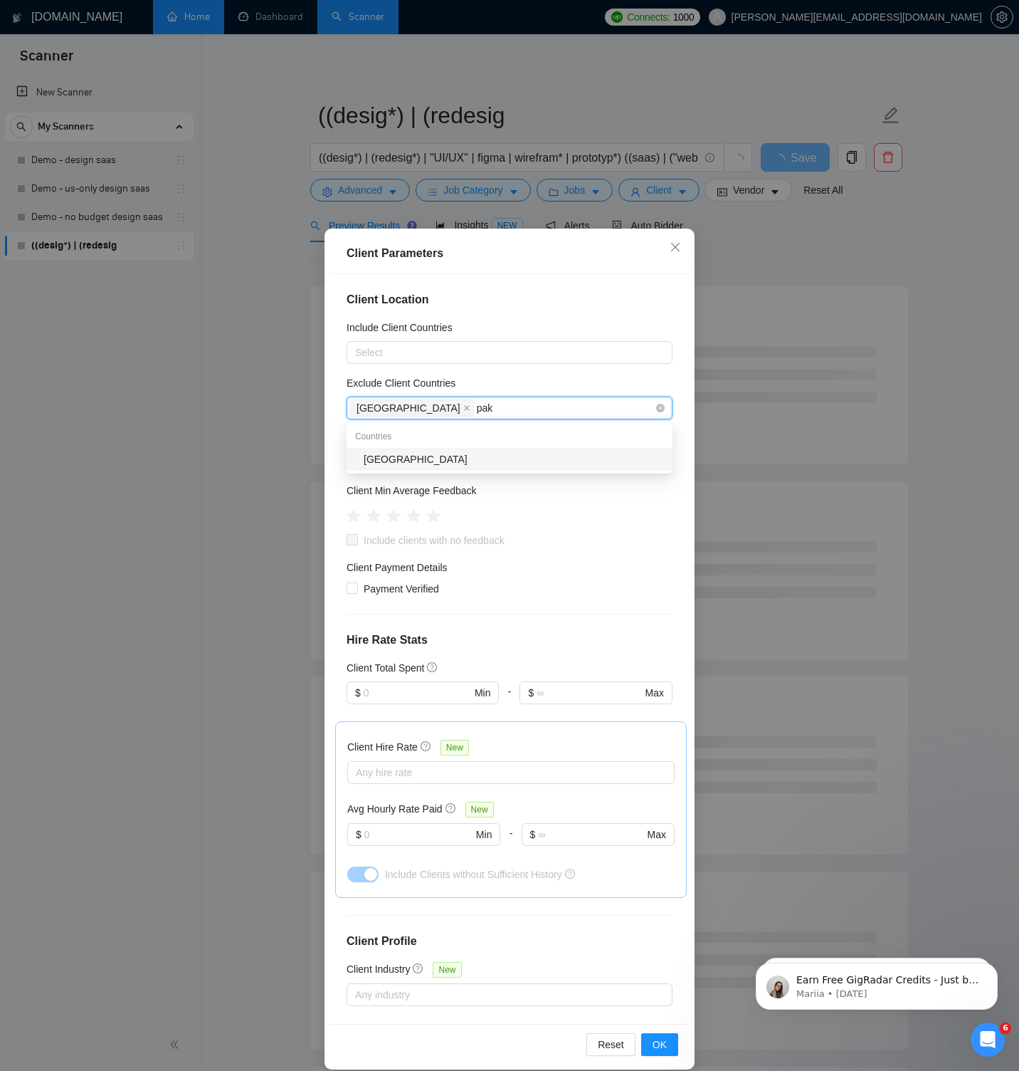
type input "paki"
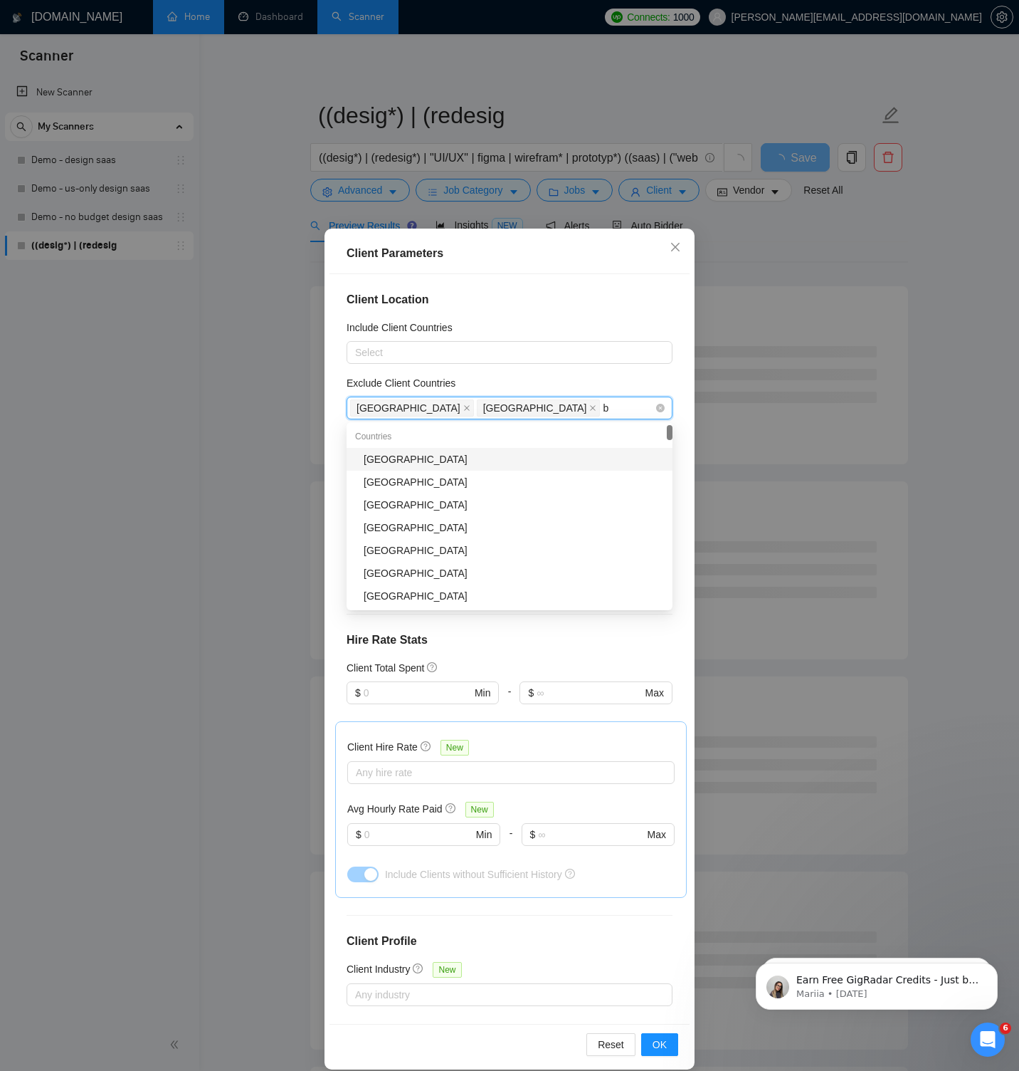
type input "ba"
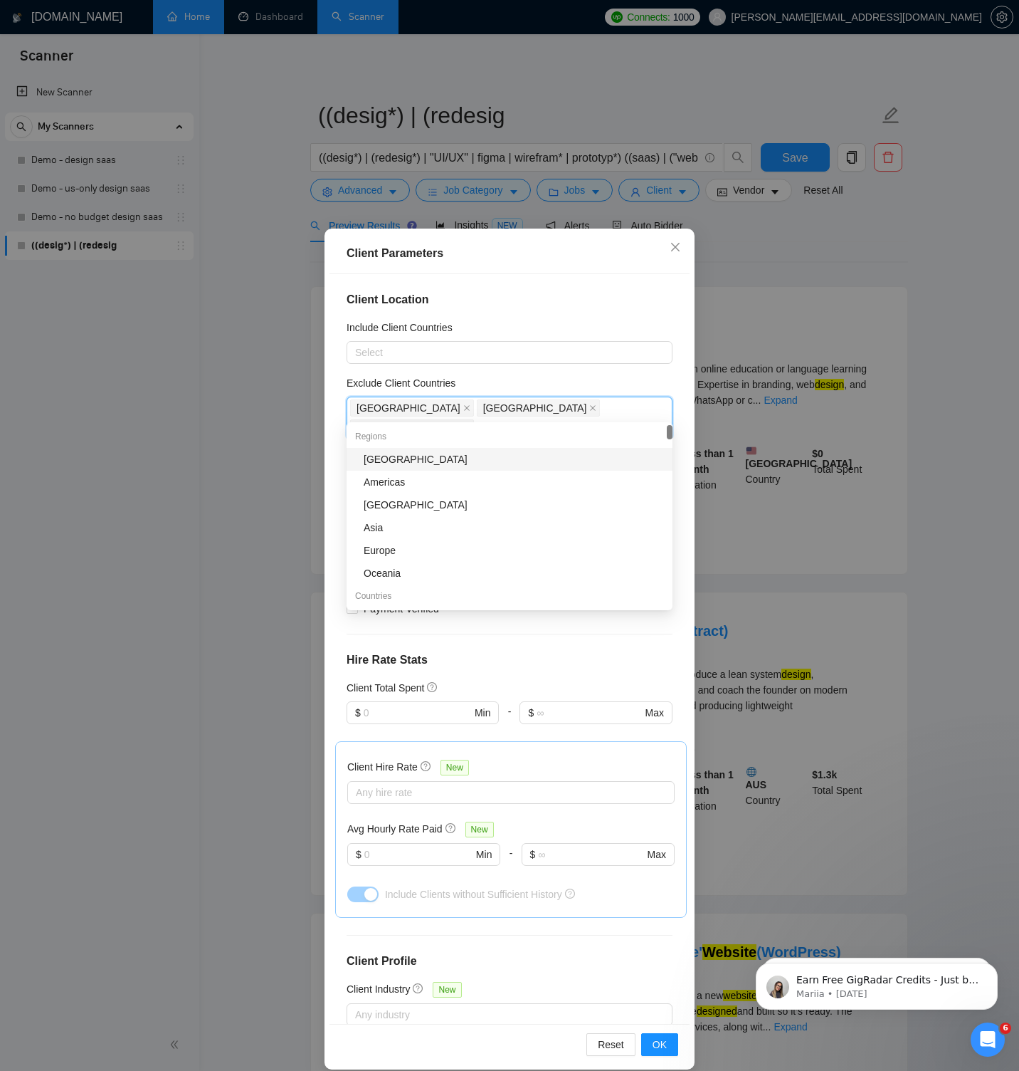
click at [403, 457] on div "[GEOGRAPHIC_DATA]" at bounding box center [514, 459] width 300 height 16
click at [404, 569] on div "Oceania" at bounding box center [514, 573] width 300 height 16
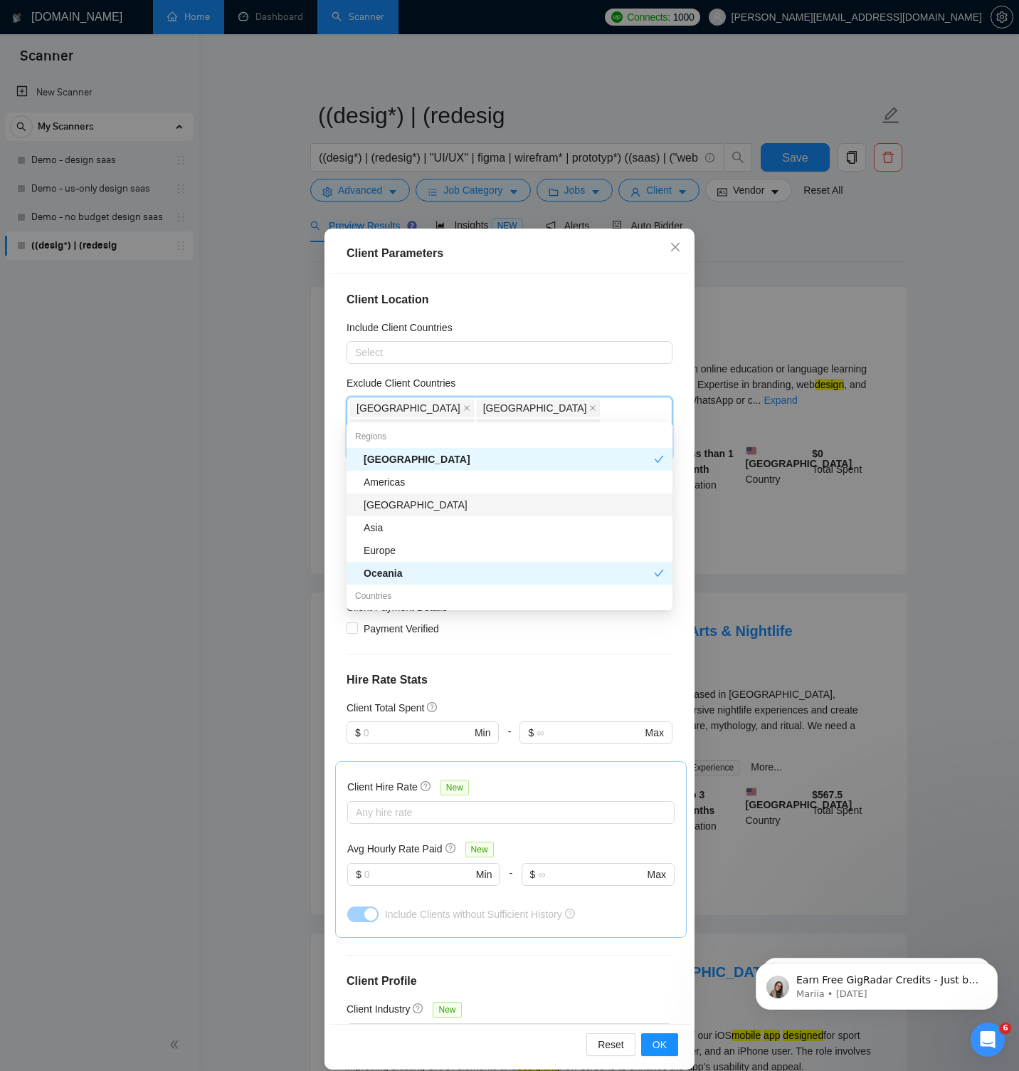
click at [406, 508] on div "[GEOGRAPHIC_DATA]" at bounding box center [514, 505] width 300 height 16
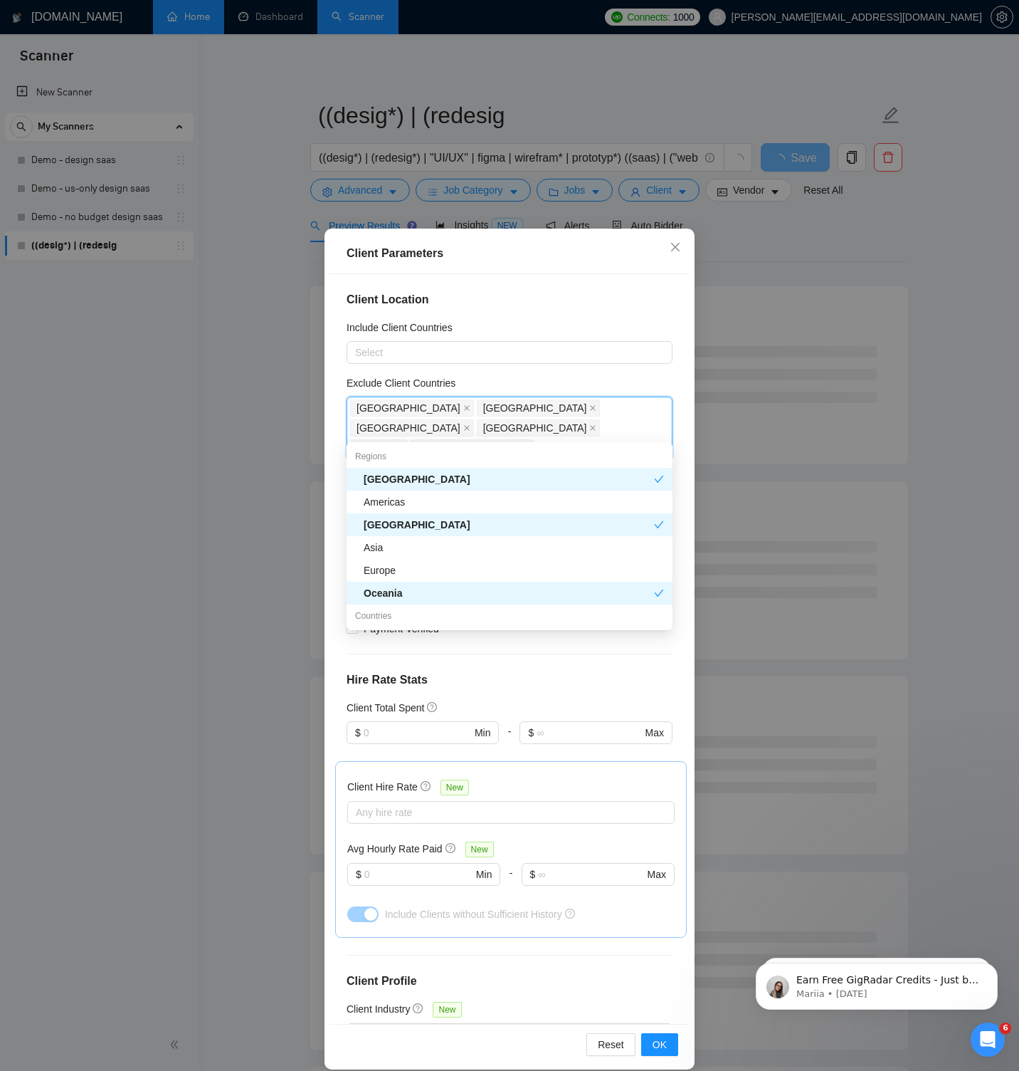
click at [471, 375] on div "Exclude Client Countries" at bounding box center [510, 385] width 326 height 21
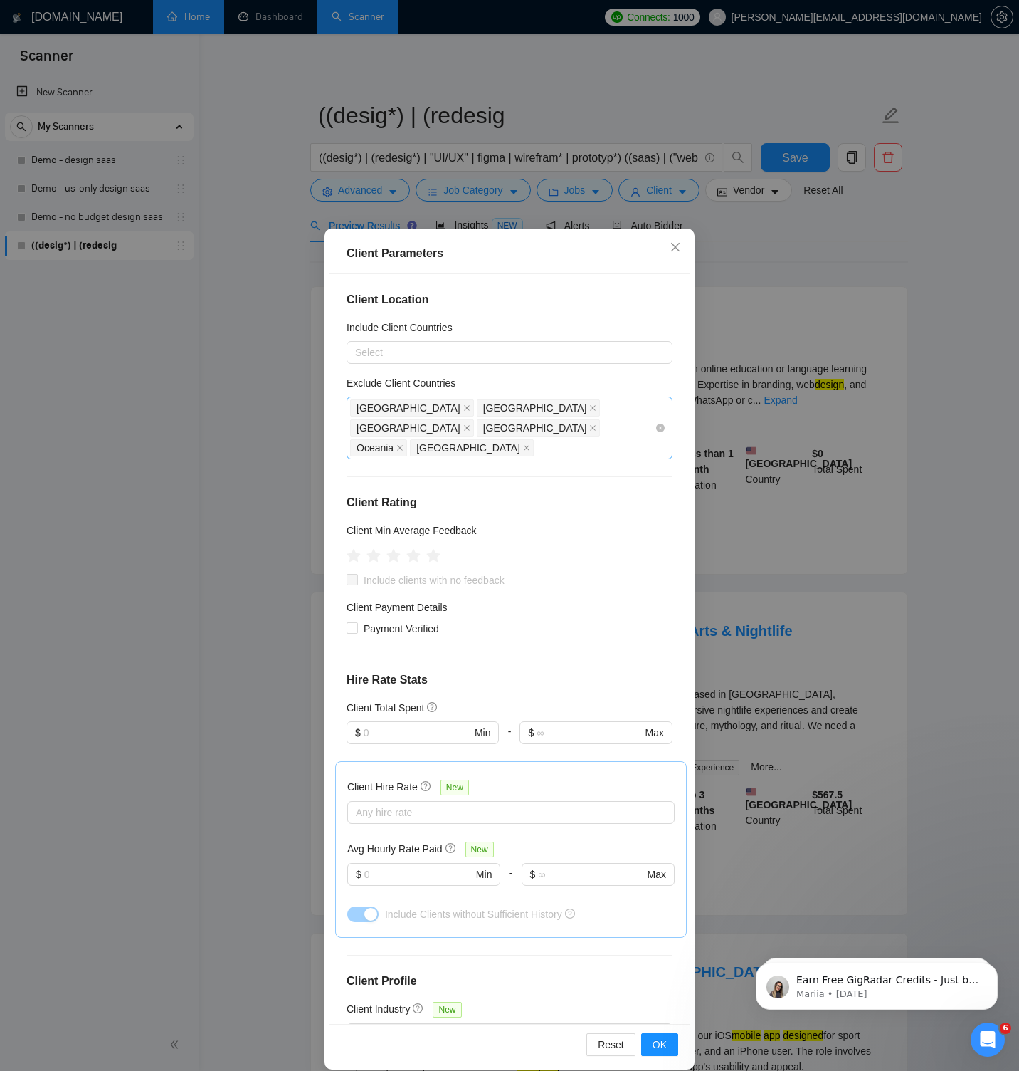
click at [438, 429] on div "India Pakistan Bangladesh Africa Oceania Antarctica" at bounding box center [502, 428] width 305 height 60
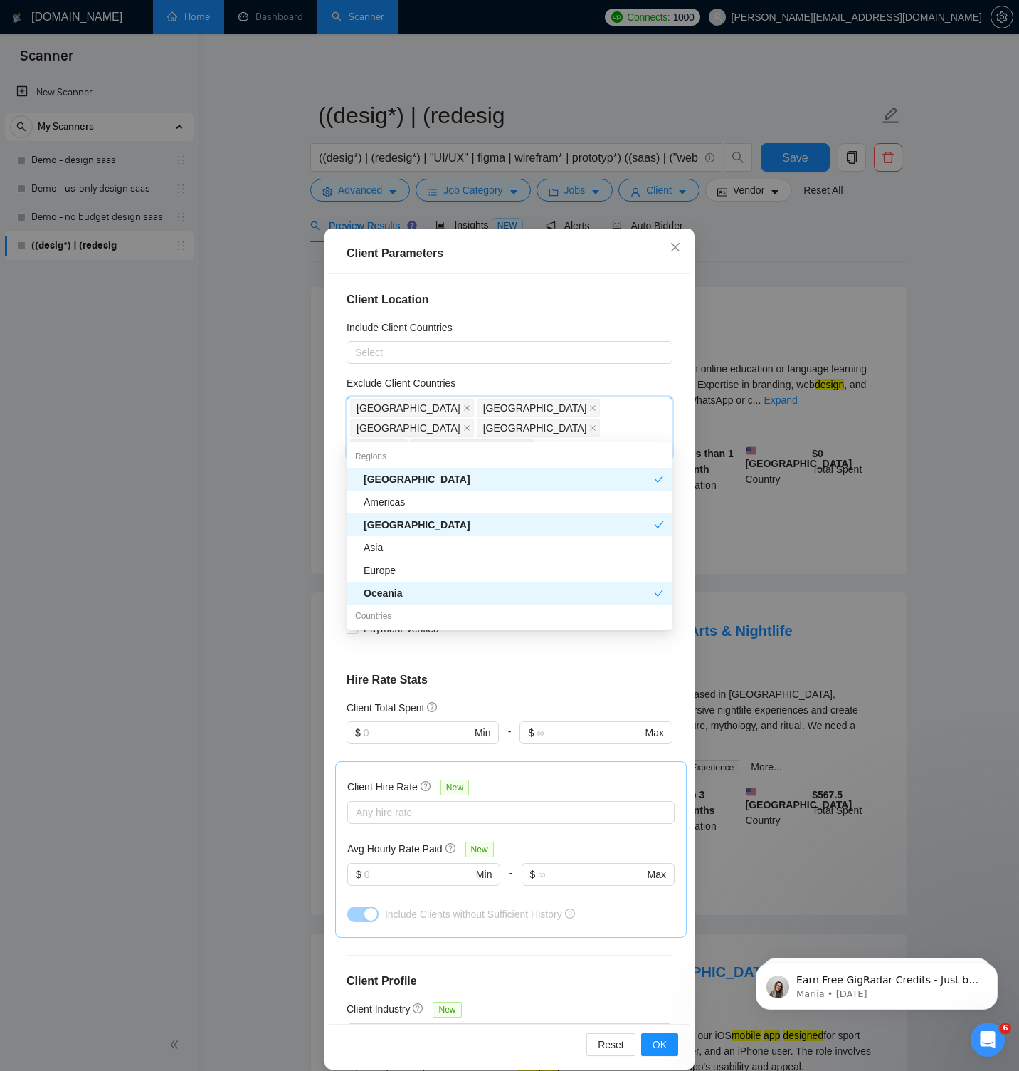
click at [494, 374] on div "Client Location Include Client Countries Select Exclude Client Countries India,…" at bounding box center [510, 649] width 360 height 750
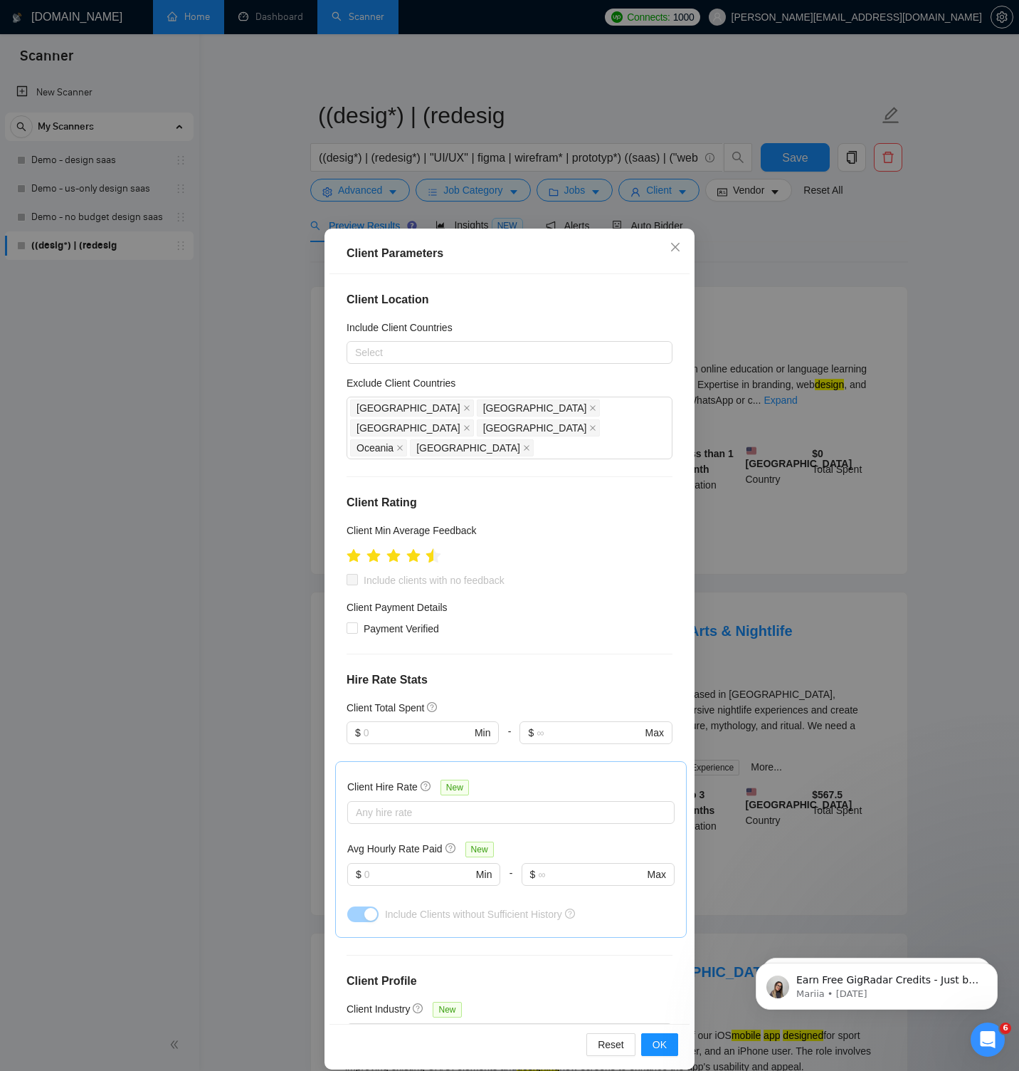
click at [431, 548] on icon "star" at bounding box center [433, 555] width 15 height 14
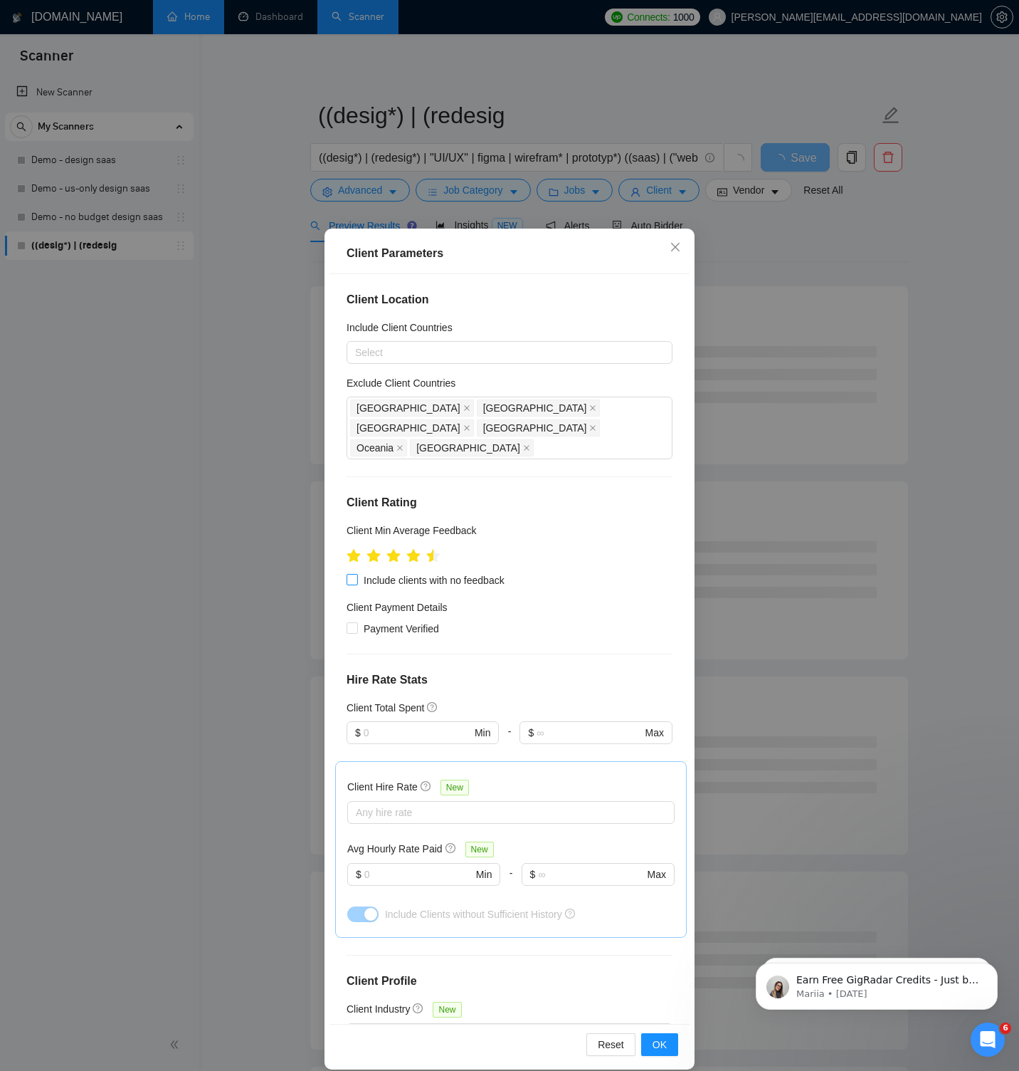
click at [388, 572] on span "Include clients with no feedback" at bounding box center [434, 580] width 152 height 16
click at [357, 574] on input "Include clients with no feedback" at bounding box center [352, 579] width 10 height 10
checkbox input "true"
click at [387, 621] on span "Payment Verified" at bounding box center [401, 629] width 87 height 16
click at [357, 622] on input "Payment Verified" at bounding box center [352, 627] width 10 height 10
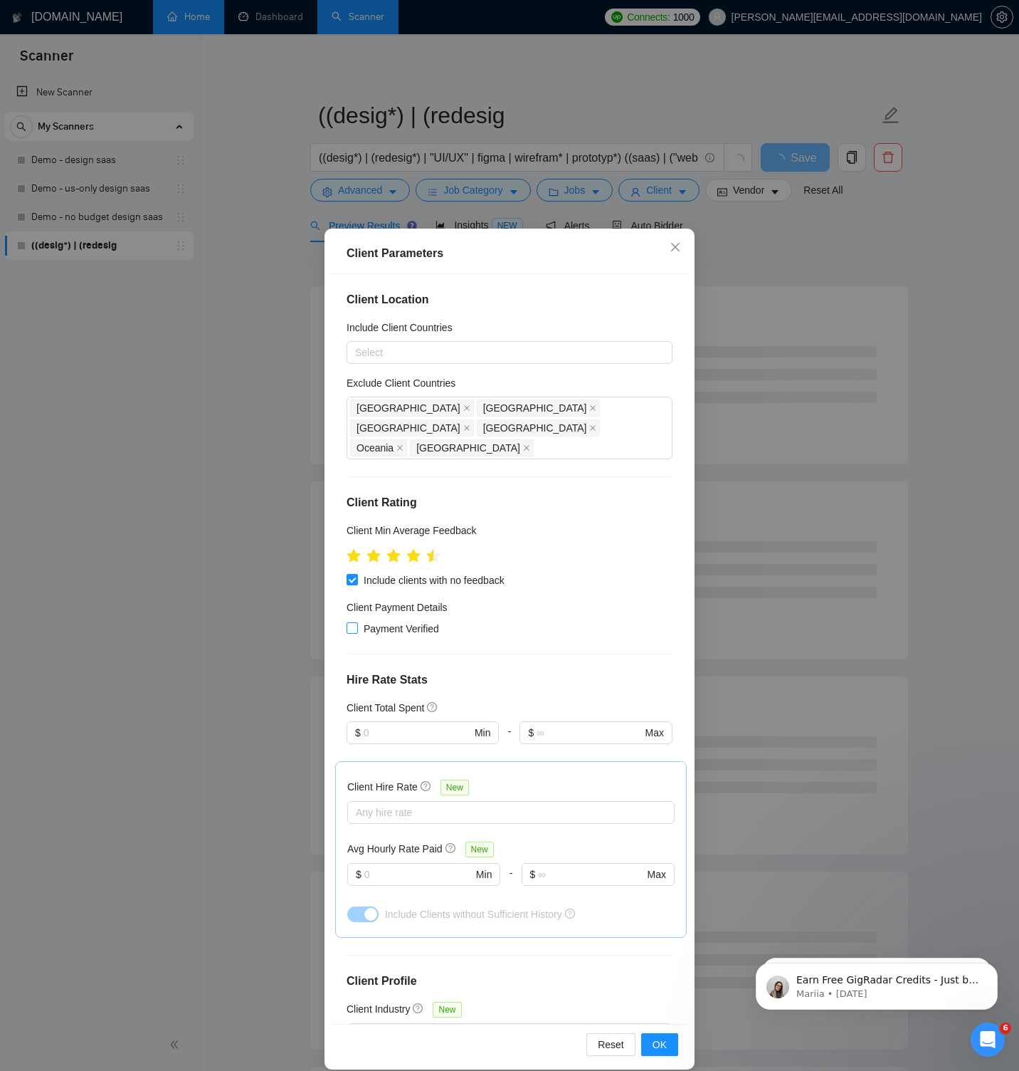
checkbox input "true"
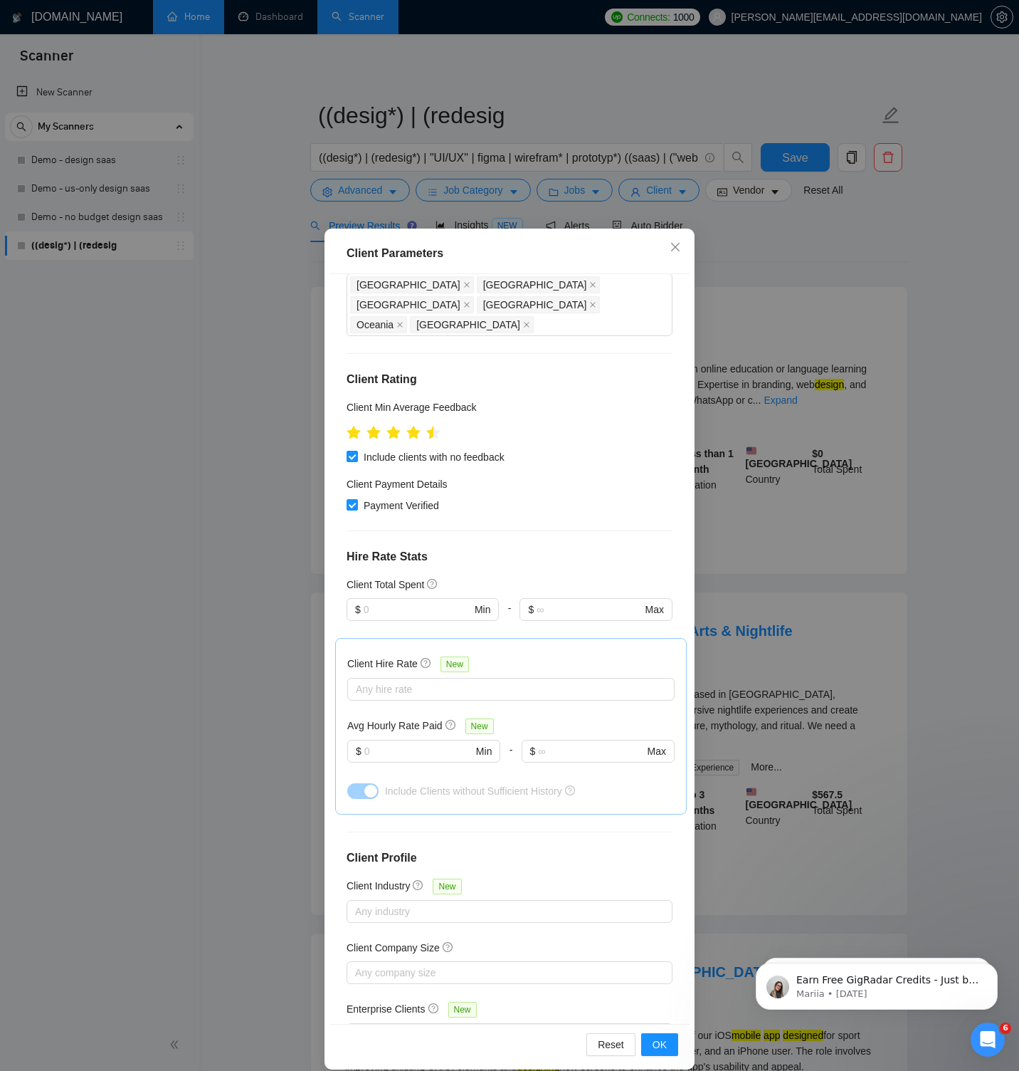
scroll to position [125, 0]
click at [426, 678] on div at bounding box center [504, 686] width 306 height 17
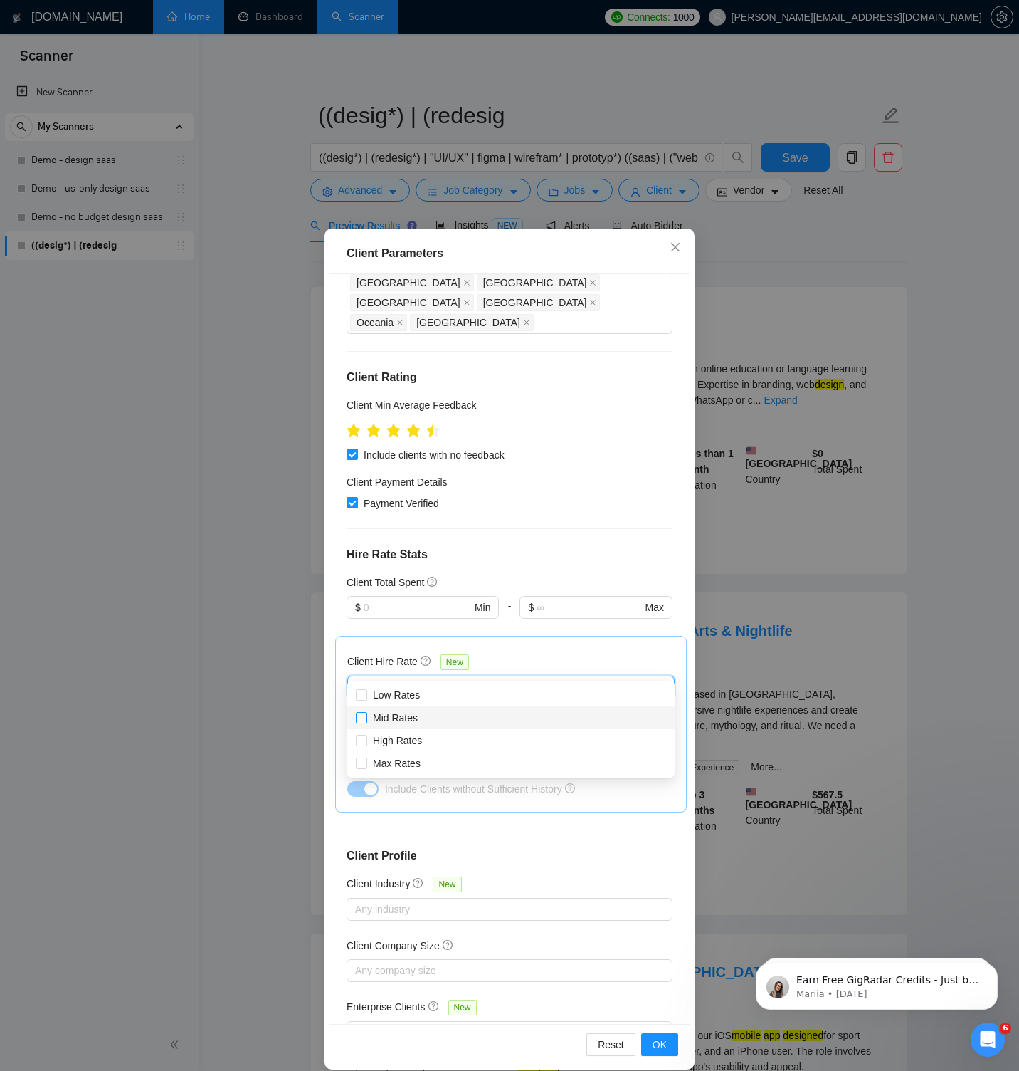
click at [415, 716] on span "Mid Rates" at bounding box center [395, 717] width 45 height 11
click at [366, 716] on input "Mid Rates" at bounding box center [361, 717] width 10 height 10
checkbox input "true"
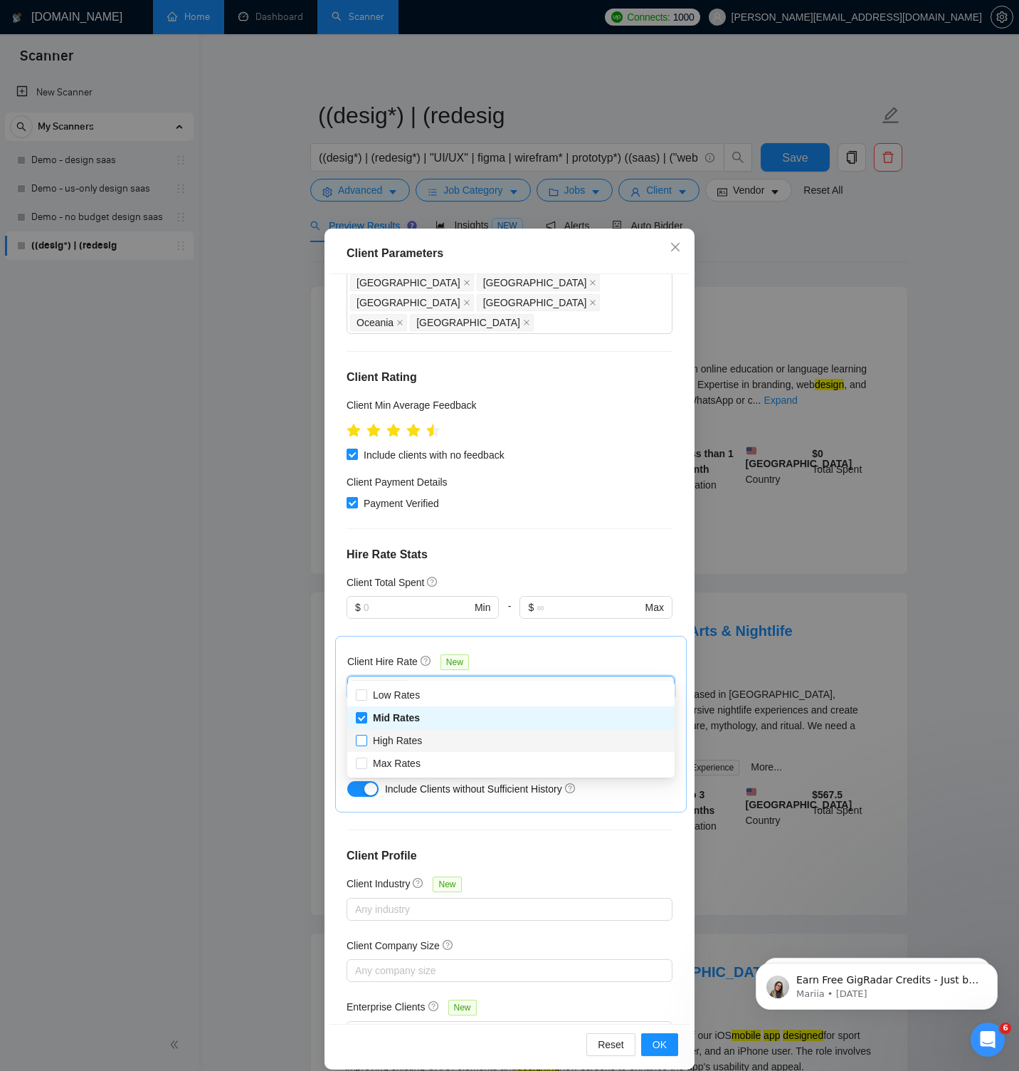
click at [408, 736] on span "High Rates" at bounding box center [397, 740] width 49 height 11
click at [366, 736] on input "High Rates" at bounding box center [361, 740] width 10 height 10
checkbox input "true"
click at [408, 762] on span "Max Rates" at bounding box center [397, 762] width 48 height 11
click at [366, 762] on input "Max Rates" at bounding box center [361, 762] width 10 height 10
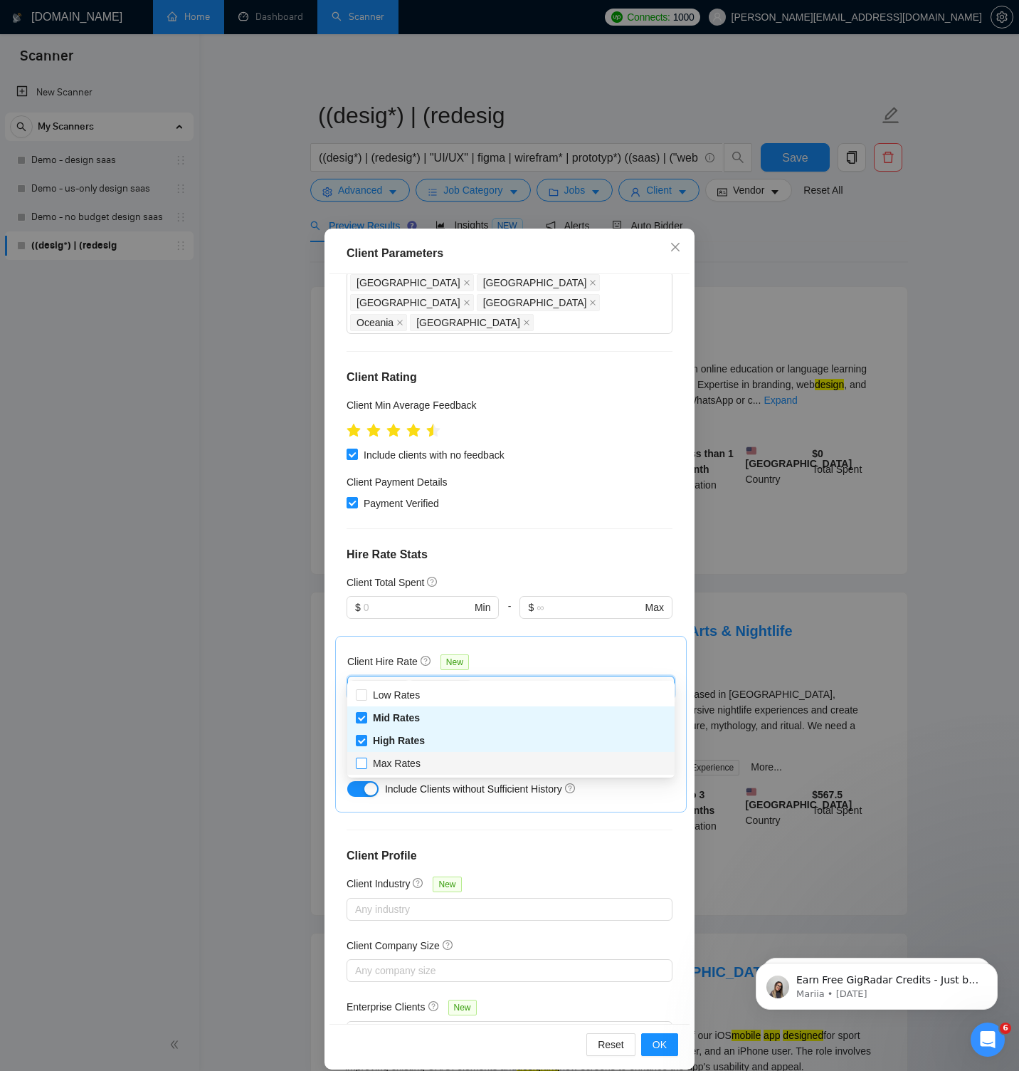
checkbox input "true"
click at [510, 636] on div "Client Hire Rate New Mid Rates High Rates Max Rates Avg Hourly Rate Paid New $ …" at bounding box center [511, 724] width 352 height 177
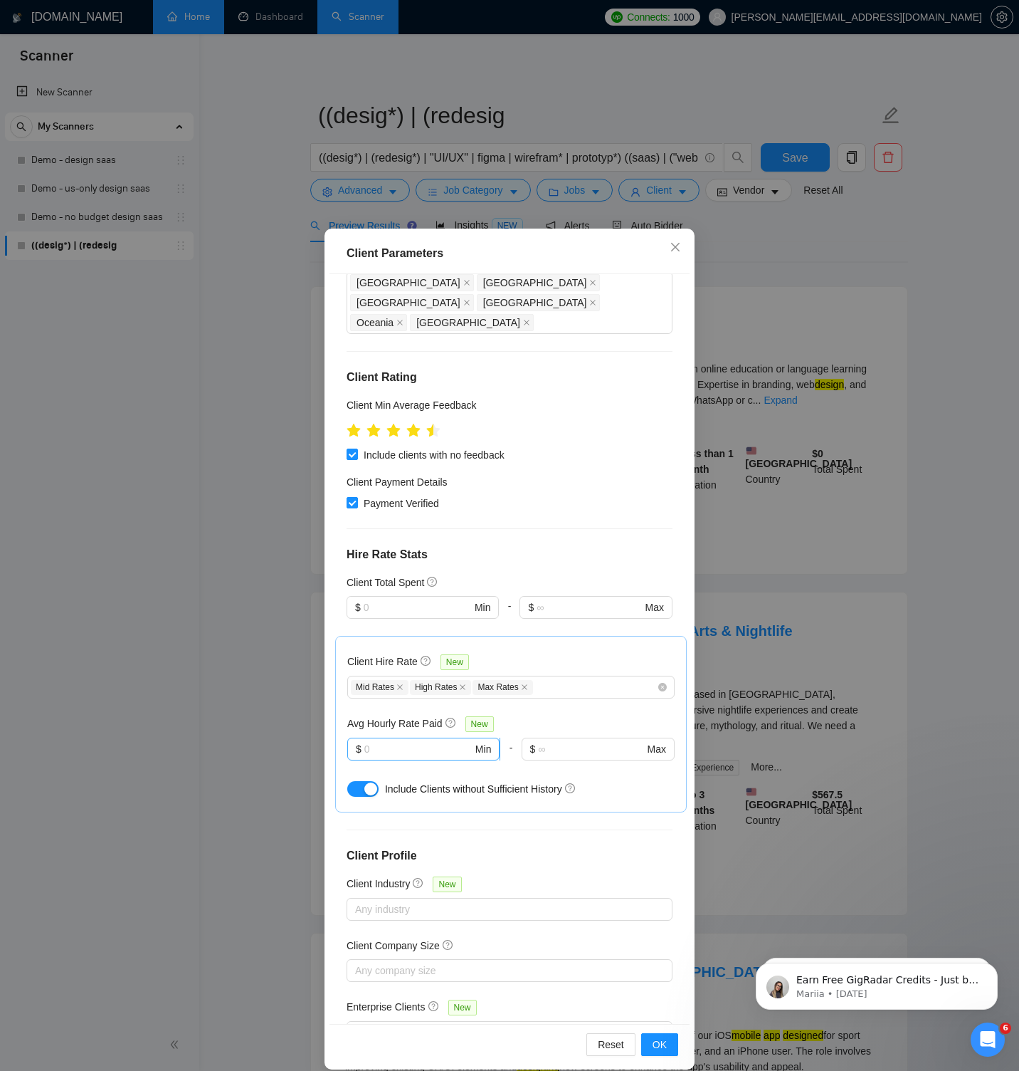
click at [386, 741] on input "text" at bounding box center [418, 749] width 108 height 16
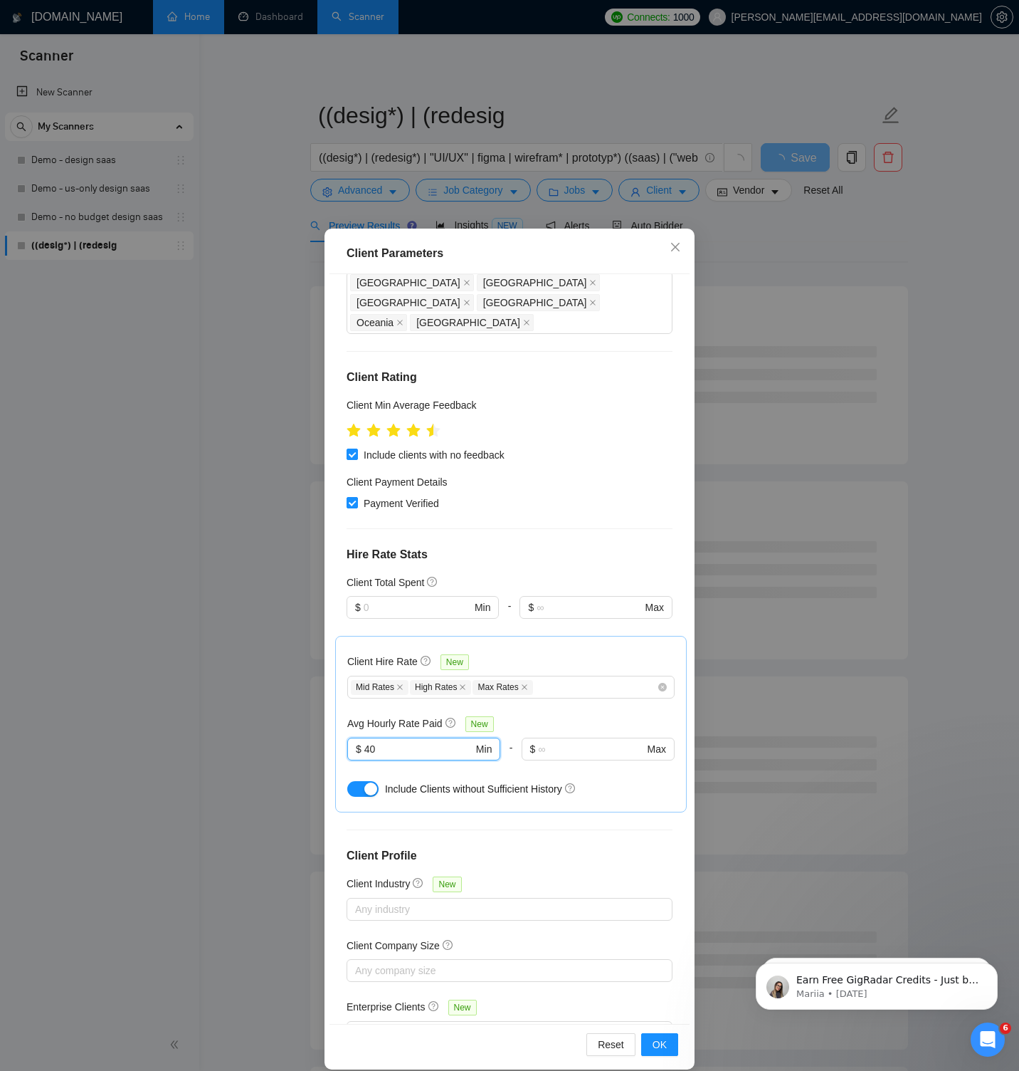
type input "40"
click at [505, 715] on div "Avg Hourly Rate Paid New" at bounding box center [510, 723] width 327 height 16
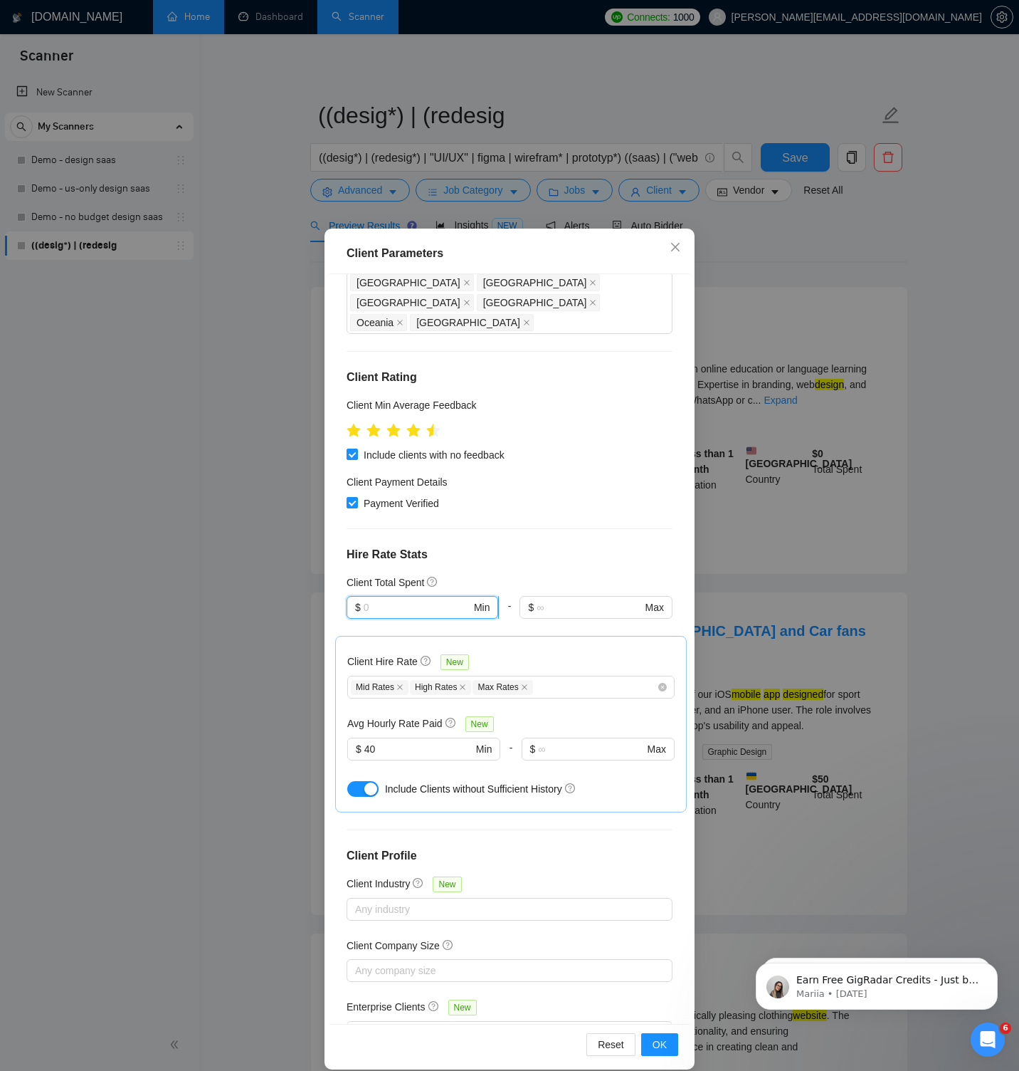
click at [409, 599] on input "text" at bounding box center [417, 607] width 107 height 16
click at [472, 574] on div "Client Total Spent" at bounding box center [510, 582] width 326 height 16
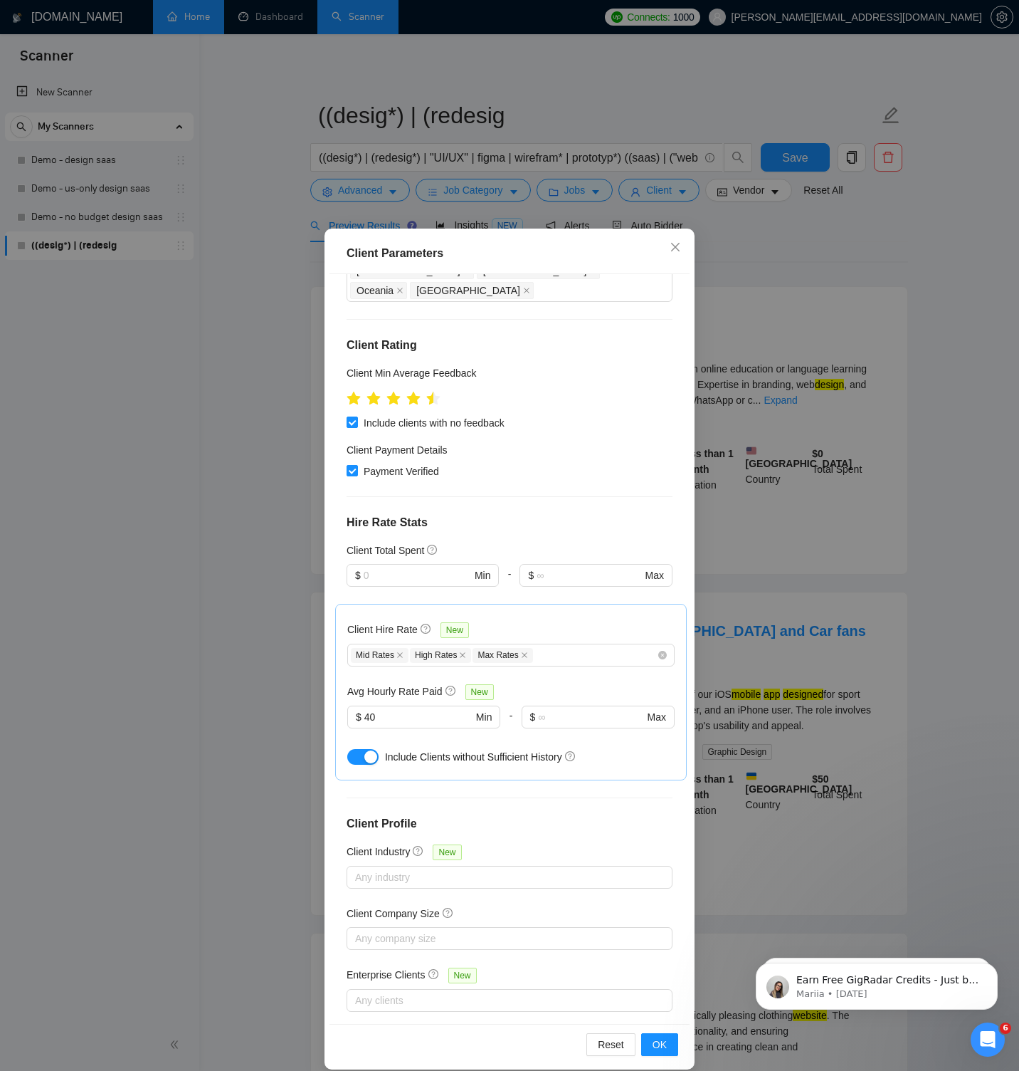
scroll to position [0, 0]
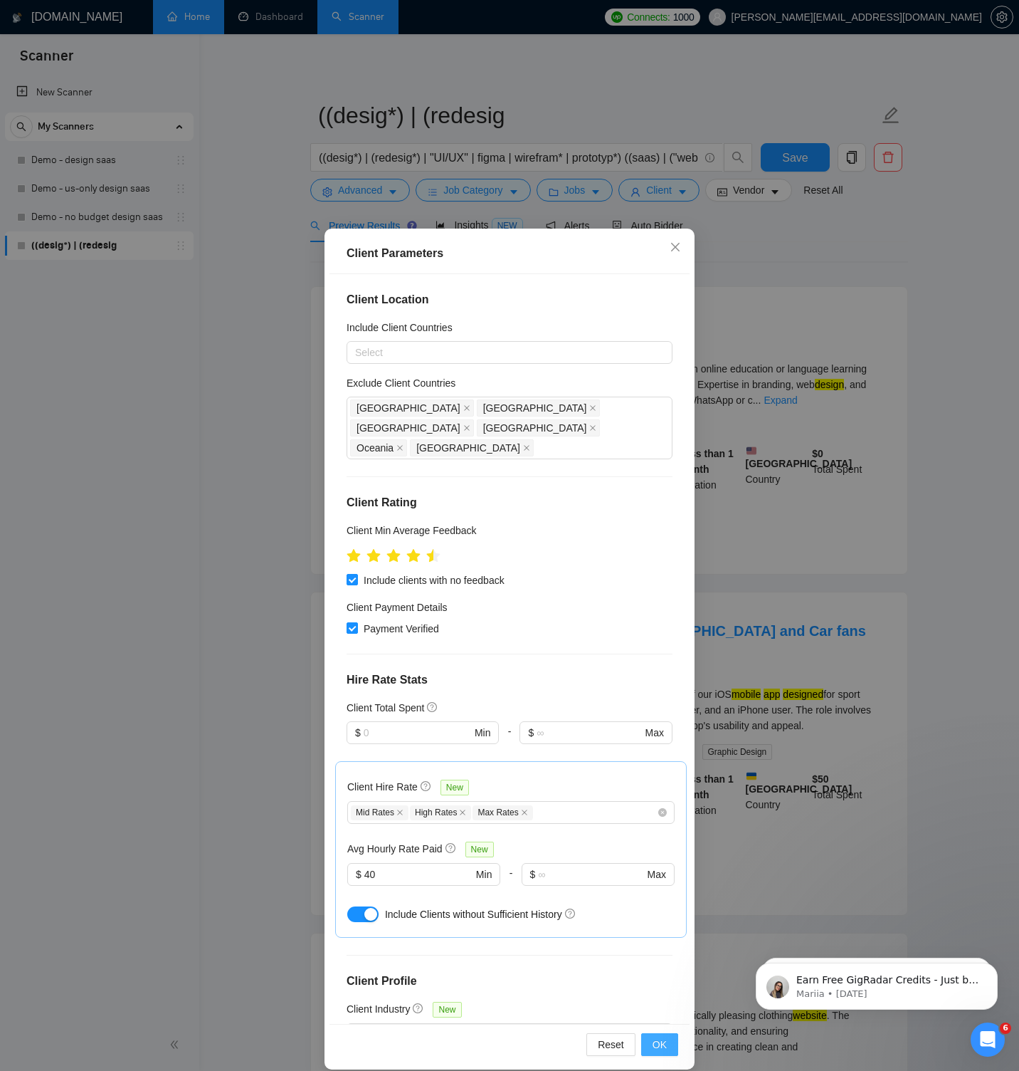
click at [650, 1046] on button "OK" at bounding box center [659, 1044] width 37 height 23
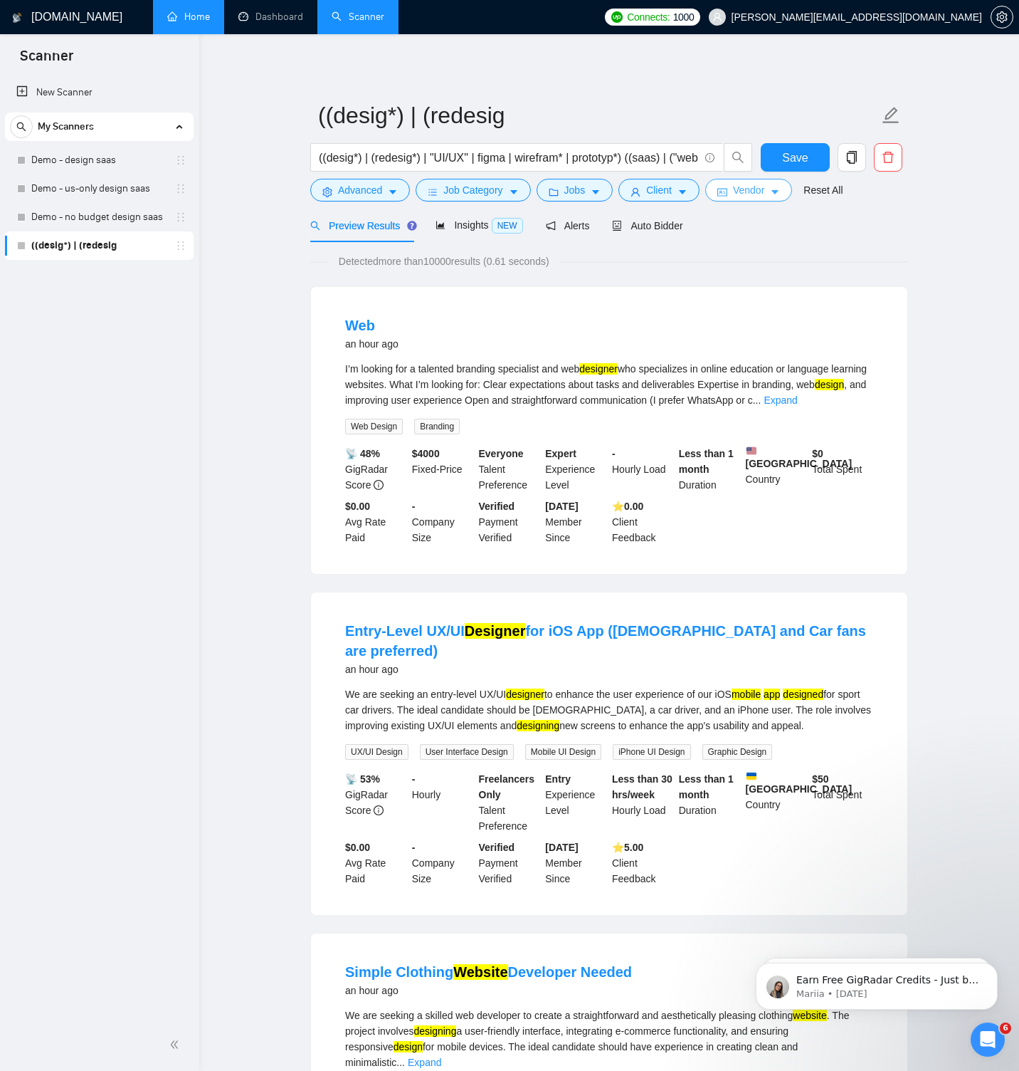
click at [760, 189] on span "Vendor" at bounding box center [748, 190] width 31 height 16
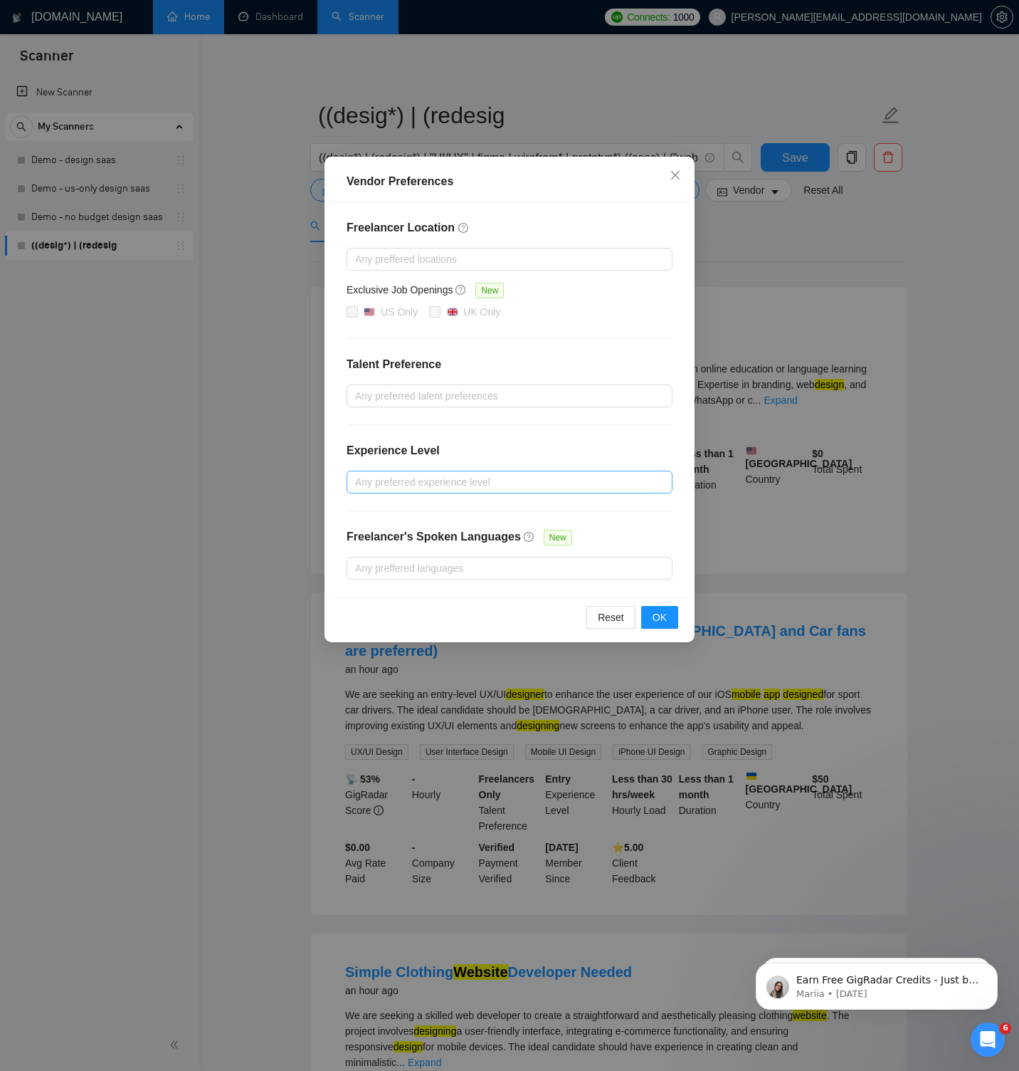
click at [508, 485] on div at bounding box center [502, 481] width 305 height 17
click at [423, 530] on span "Intermediate" at bounding box center [400, 532] width 56 height 11
click at [365, 530] on input "Intermediate" at bounding box center [360, 532] width 10 height 10
checkbox input "true"
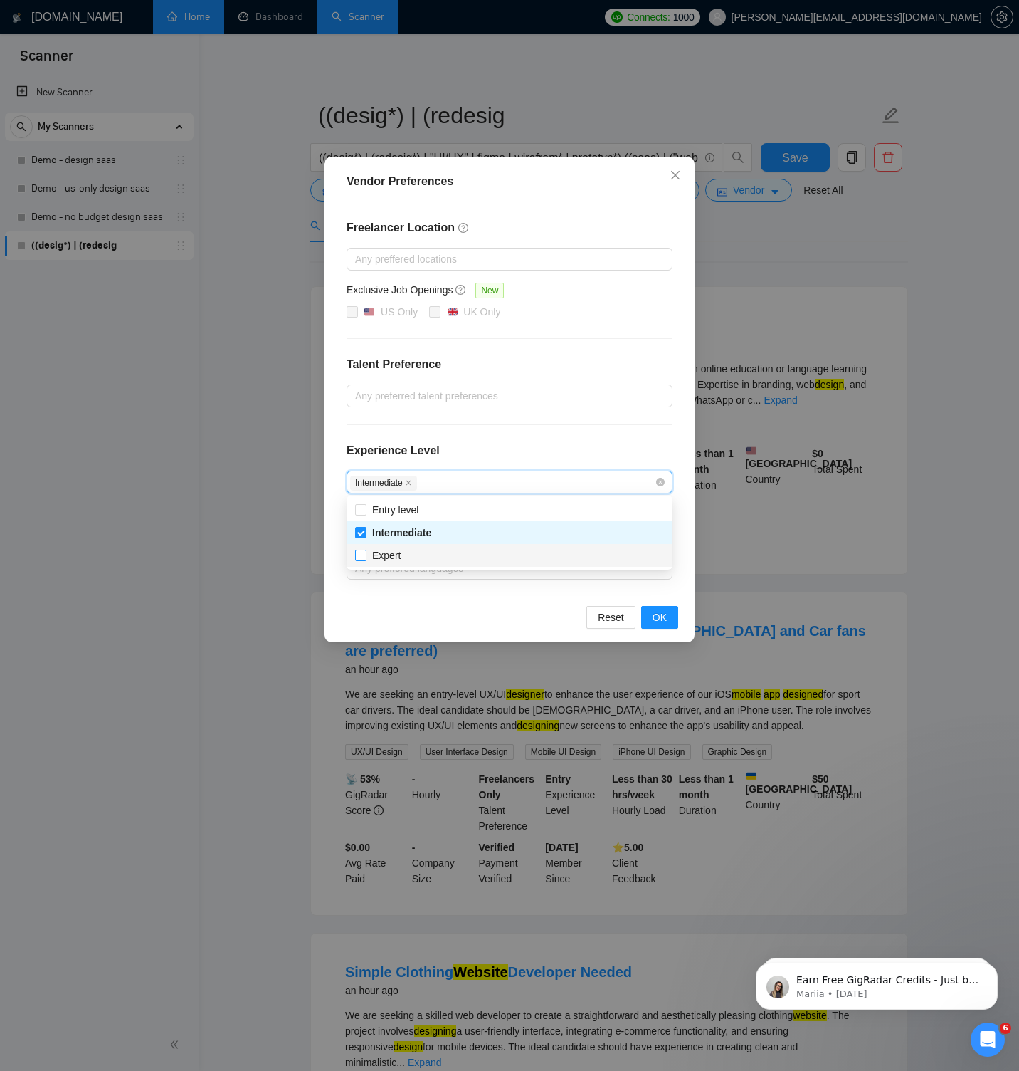
click at [403, 553] on span "Expert" at bounding box center [387, 555] width 40 height 16
click at [365, 553] on input "Expert" at bounding box center [360, 555] width 10 height 10
click at [360, 557] on input "Expert" at bounding box center [360, 555] width 10 height 10
checkbox input "true"
click at [451, 429] on div "Freelancer Location Any preffered locations Exclusive Job Openings New US Only …" at bounding box center [510, 399] width 360 height 394
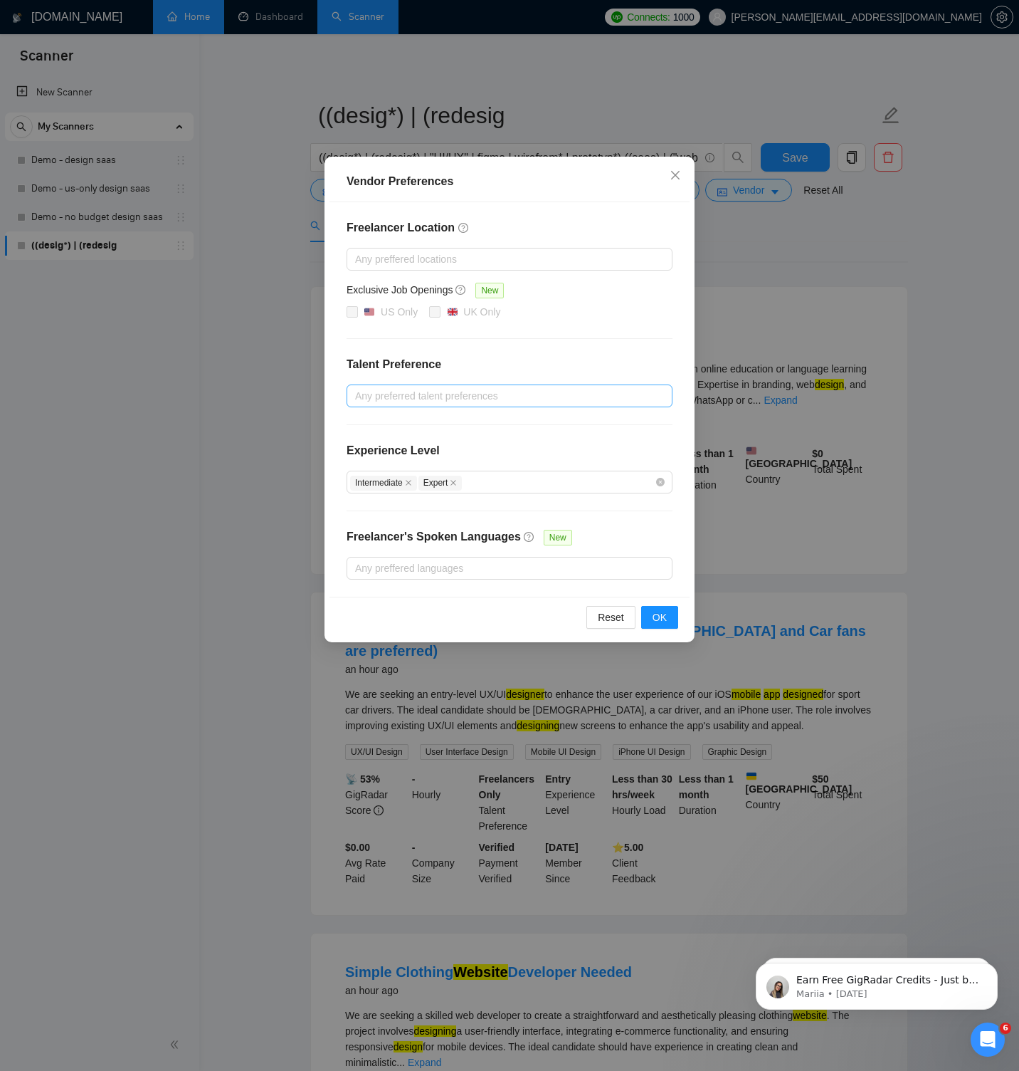
click at [456, 394] on div at bounding box center [502, 395] width 305 height 17
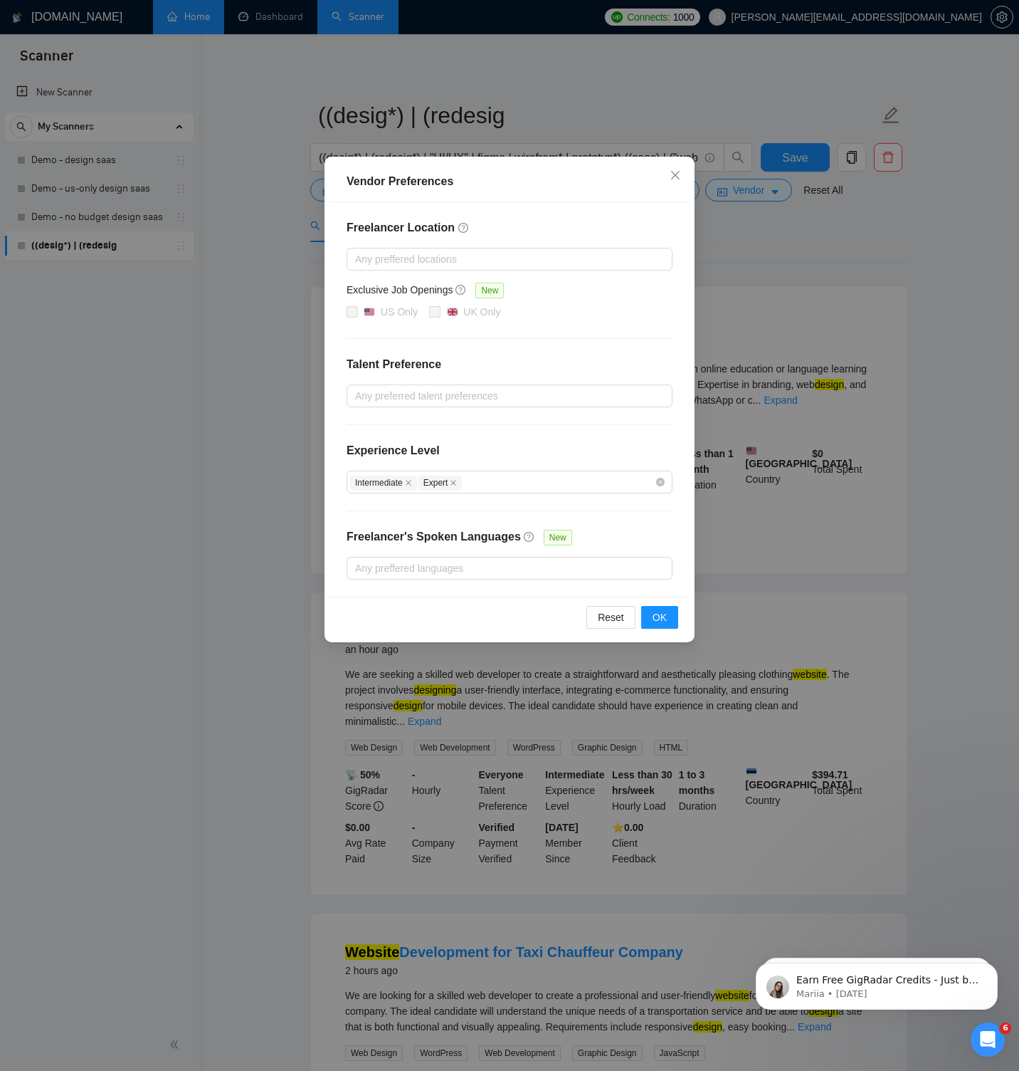
click at [471, 358] on h4 "Talent Preference" at bounding box center [510, 364] width 326 height 17
click at [505, 400] on div at bounding box center [502, 395] width 305 height 17
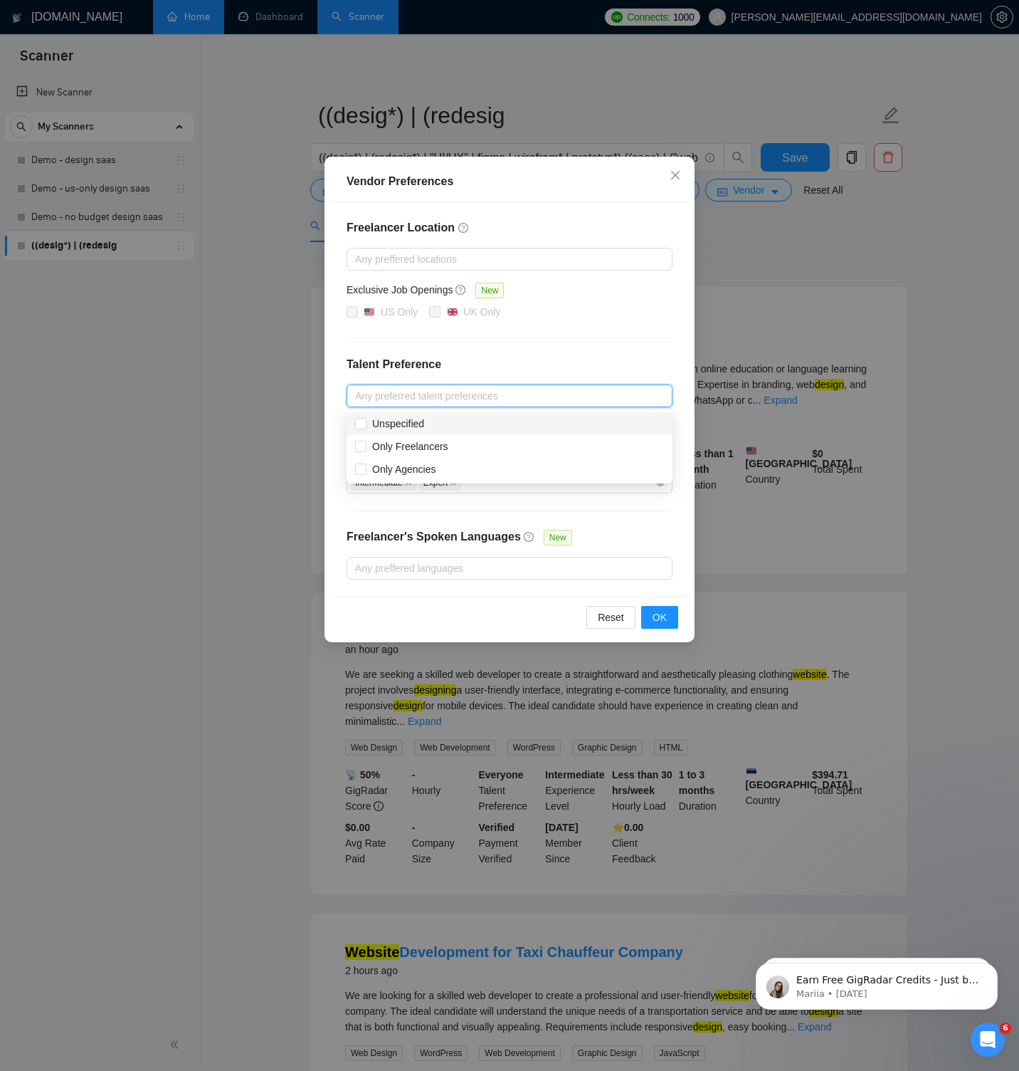
click at [504, 359] on h4 "Talent Preference" at bounding box center [510, 364] width 326 height 17
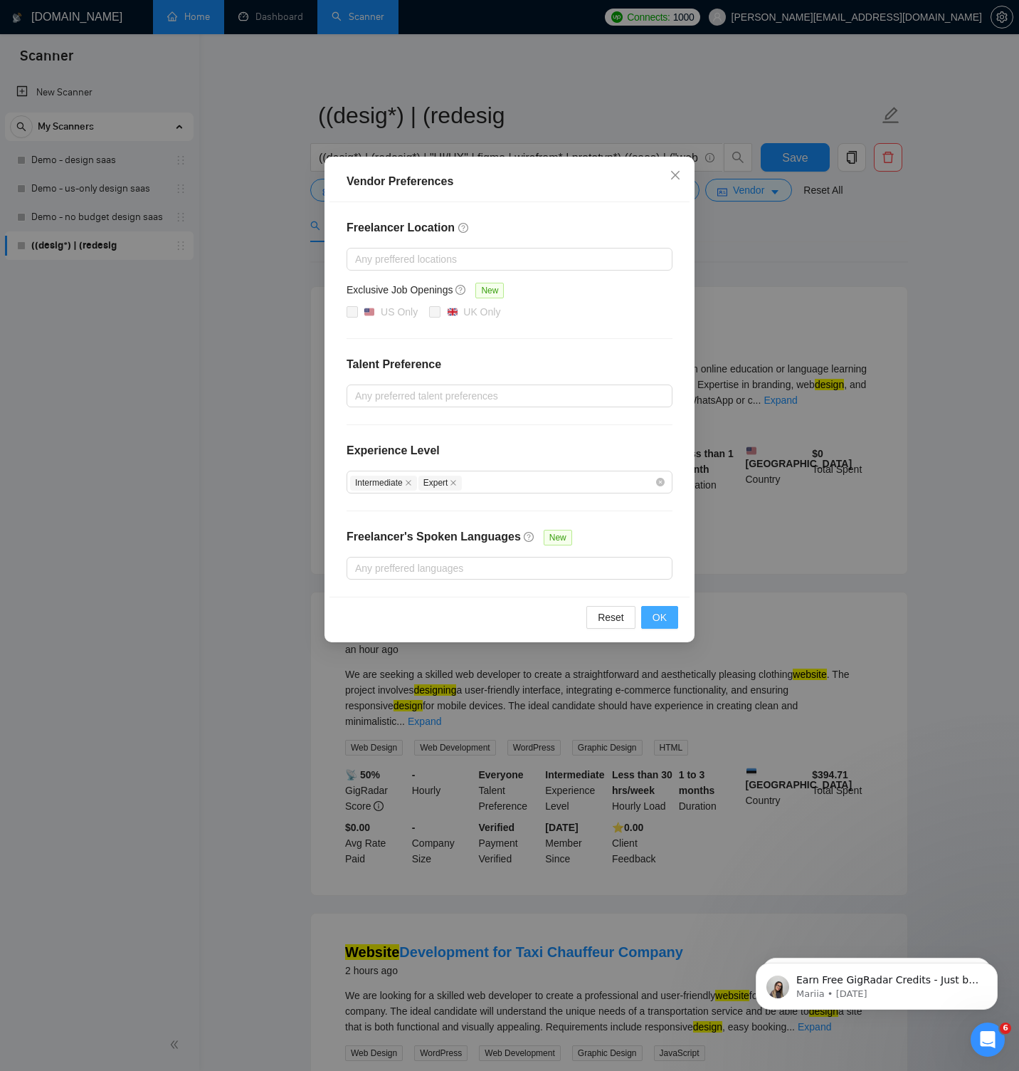
click at [659, 616] on span "OK" at bounding box center [660, 617] width 14 height 16
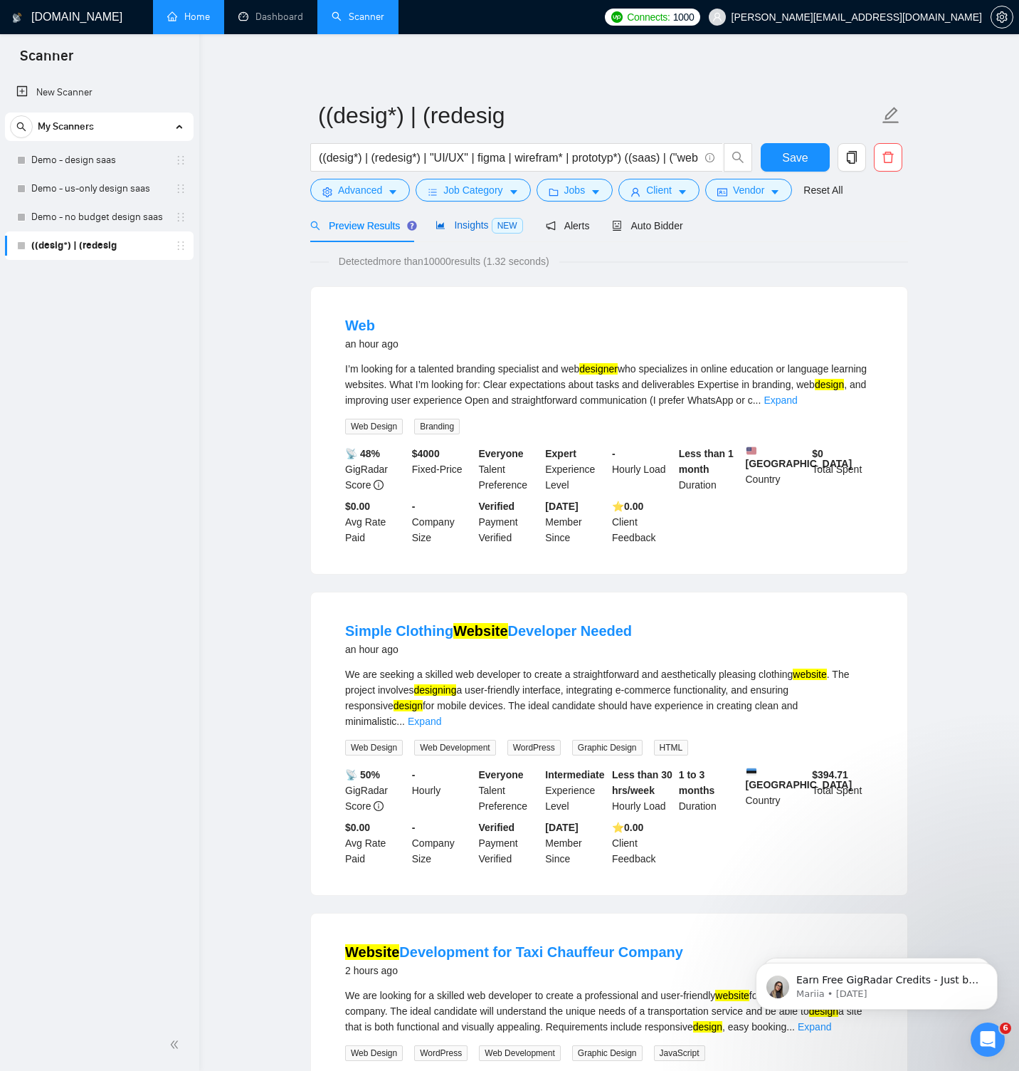
click at [478, 228] on span "Insights NEW" at bounding box center [479, 224] width 87 height 11
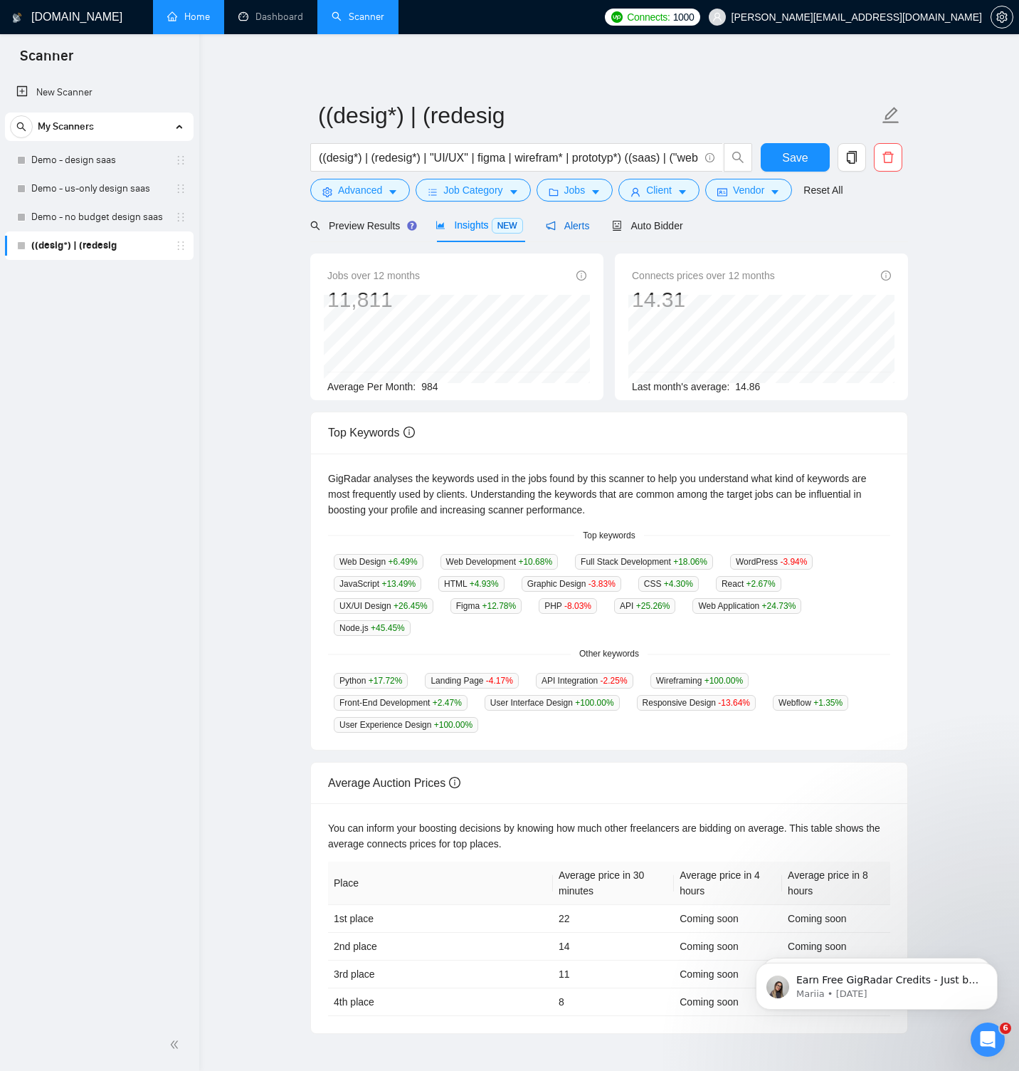
click at [568, 229] on span "Alerts" at bounding box center [568, 225] width 44 height 11
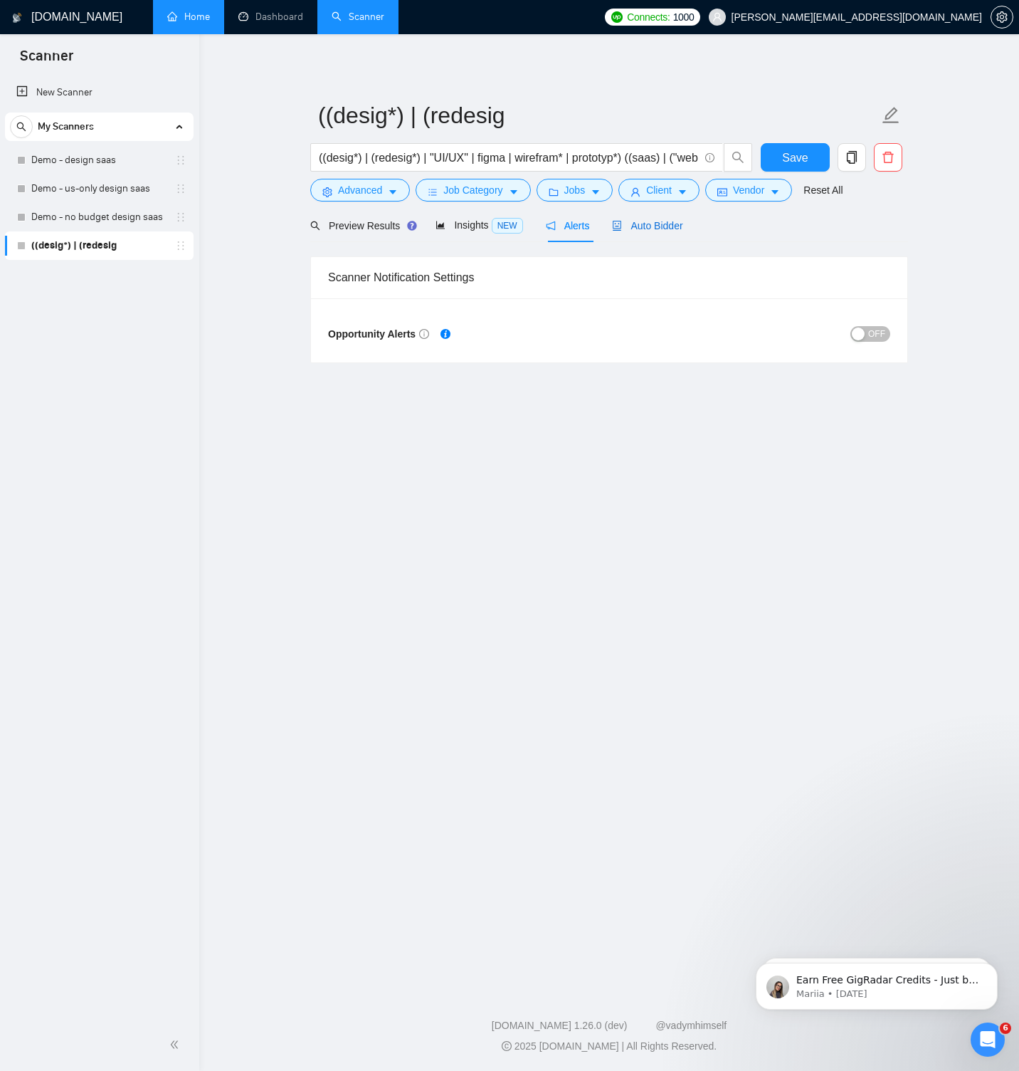
click at [648, 226] on span "Auto Bidder" at bounding box center [647, 225] width 70 height 11
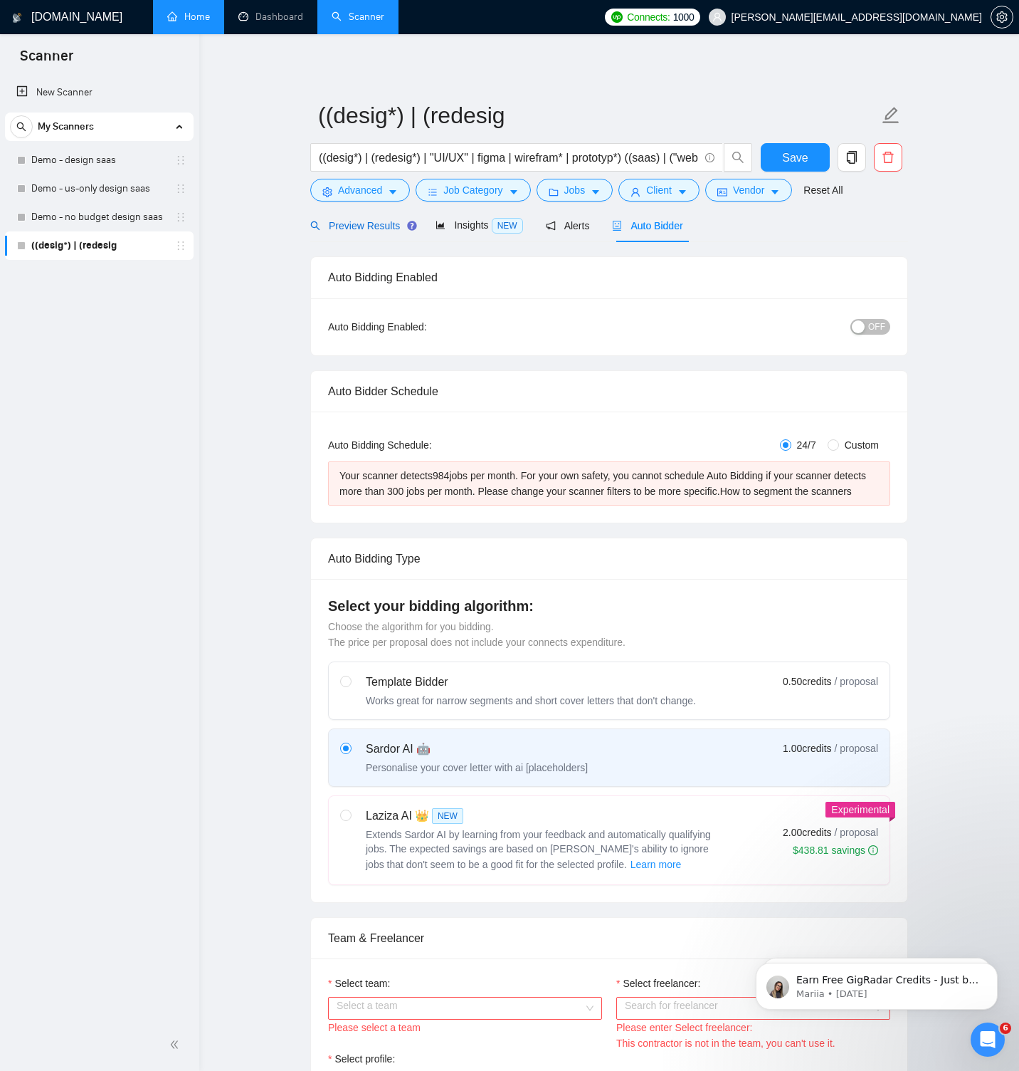
click at [377, 225] on span "Preview Results" at bounding box center [361, 225] width 103 height 11
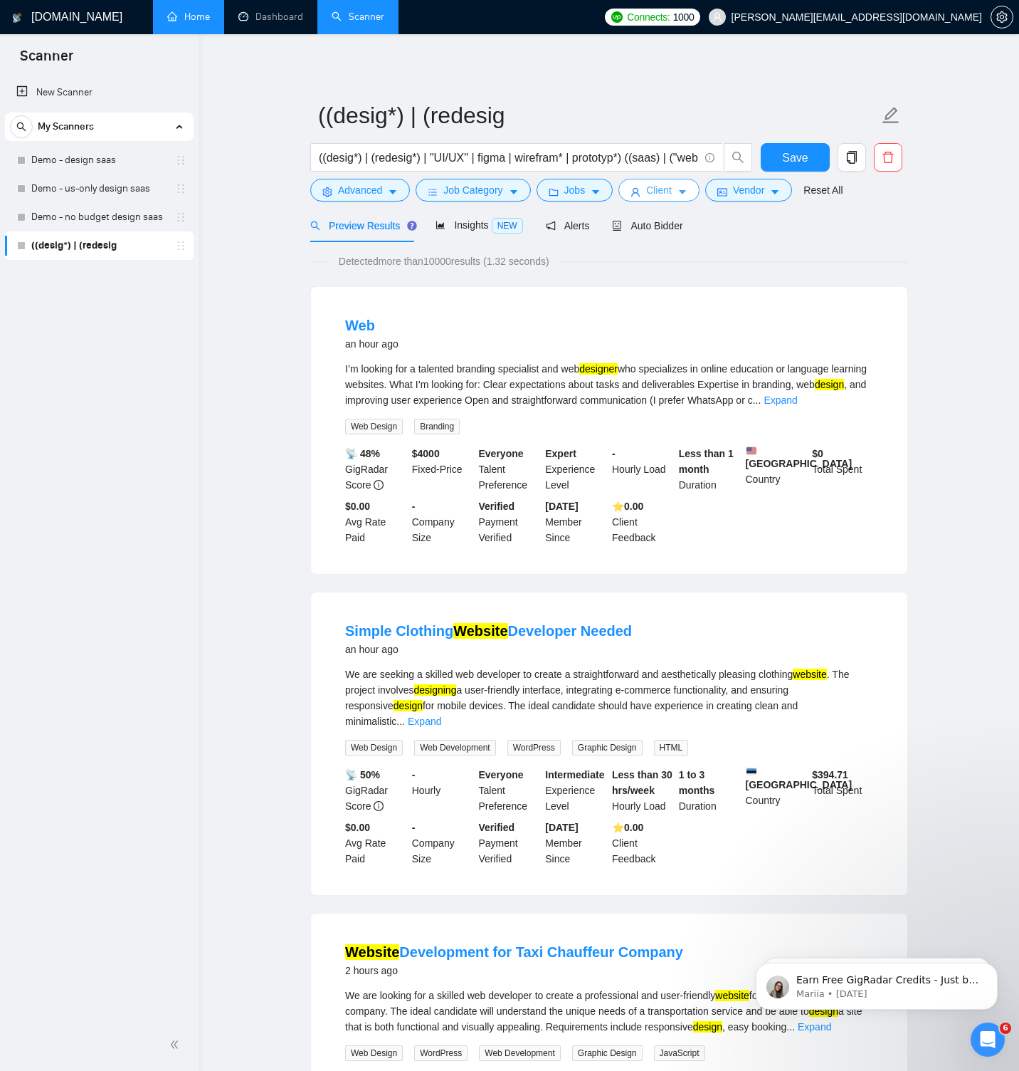
click at [666, 189] on span "Client" at bounding box center [659, 190] width 26 height 16
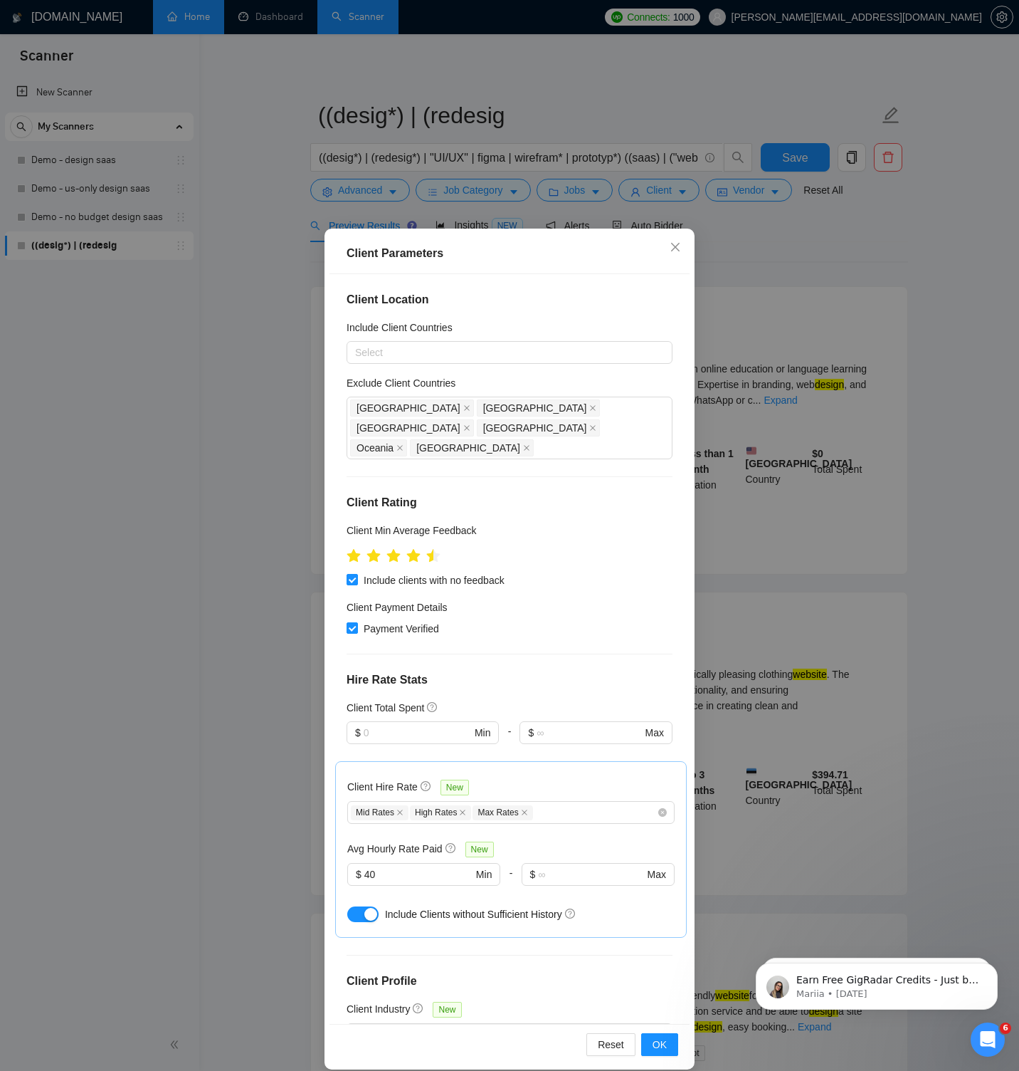
click at [719, 263] on div "Client Parameters Client Location Include Client Countries Select Exclude Clien…" at bounding box center [509, 535] width 1019 height 1071
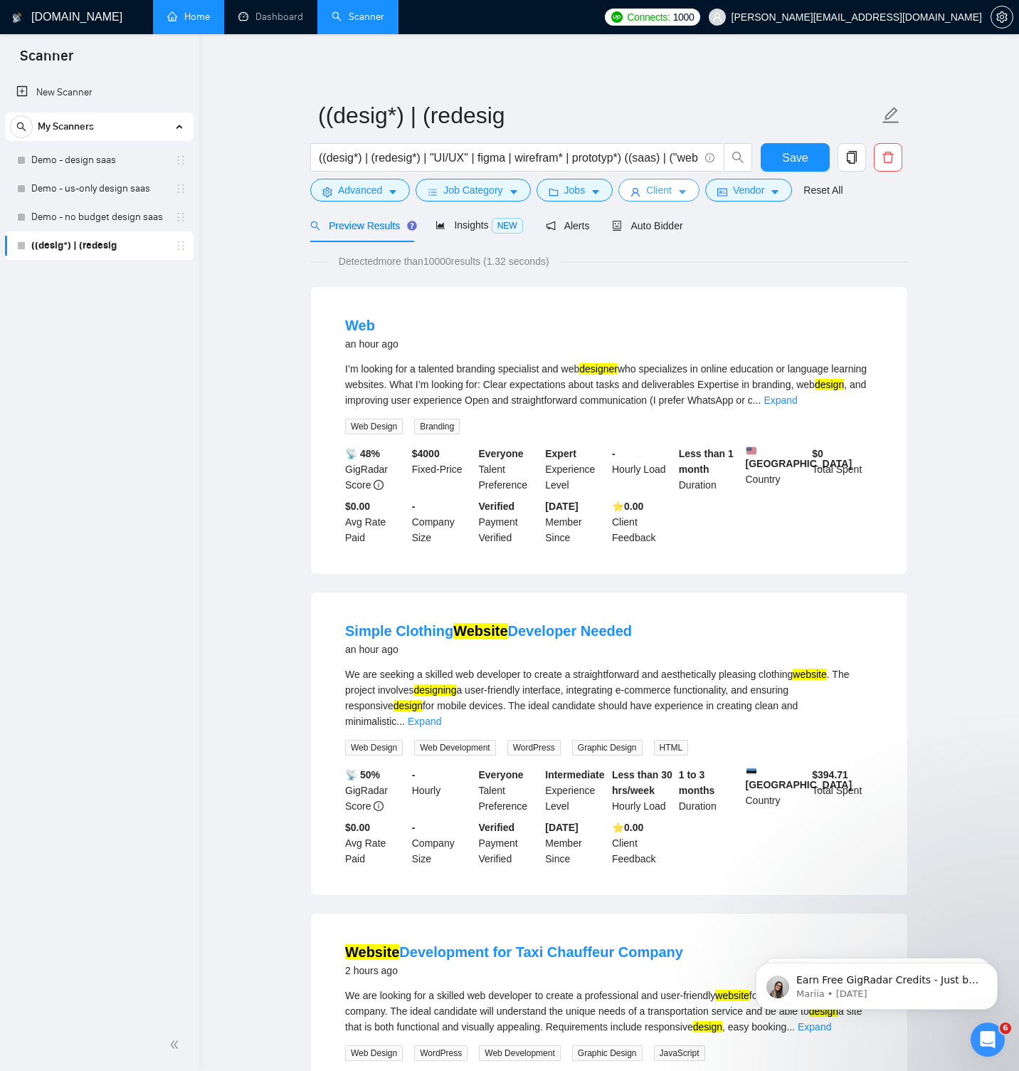
click at [678, 197] on button "Client" at bounding box center [659, 190] width 81 height 23
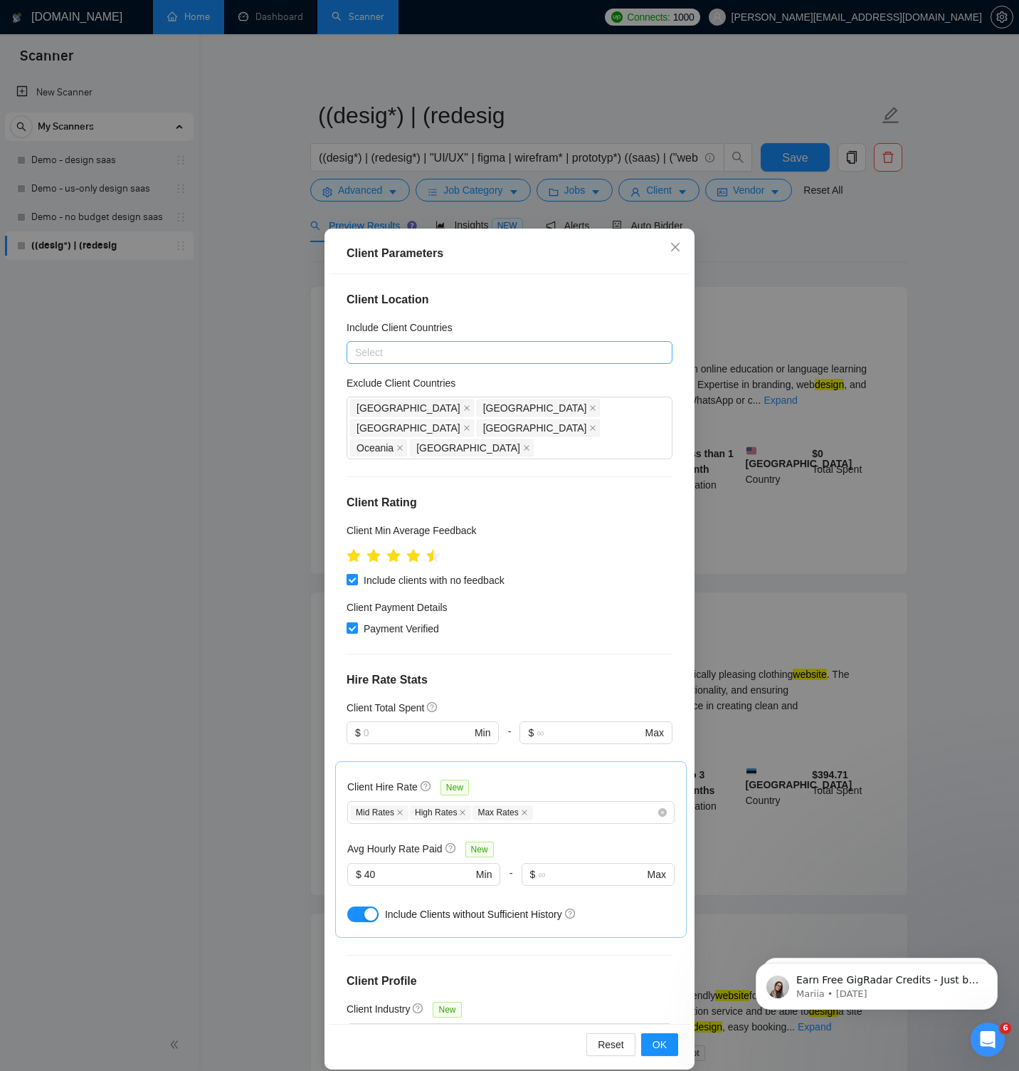
click at [487, 355] on div at bounding box center [502, 352] width 305 height 17
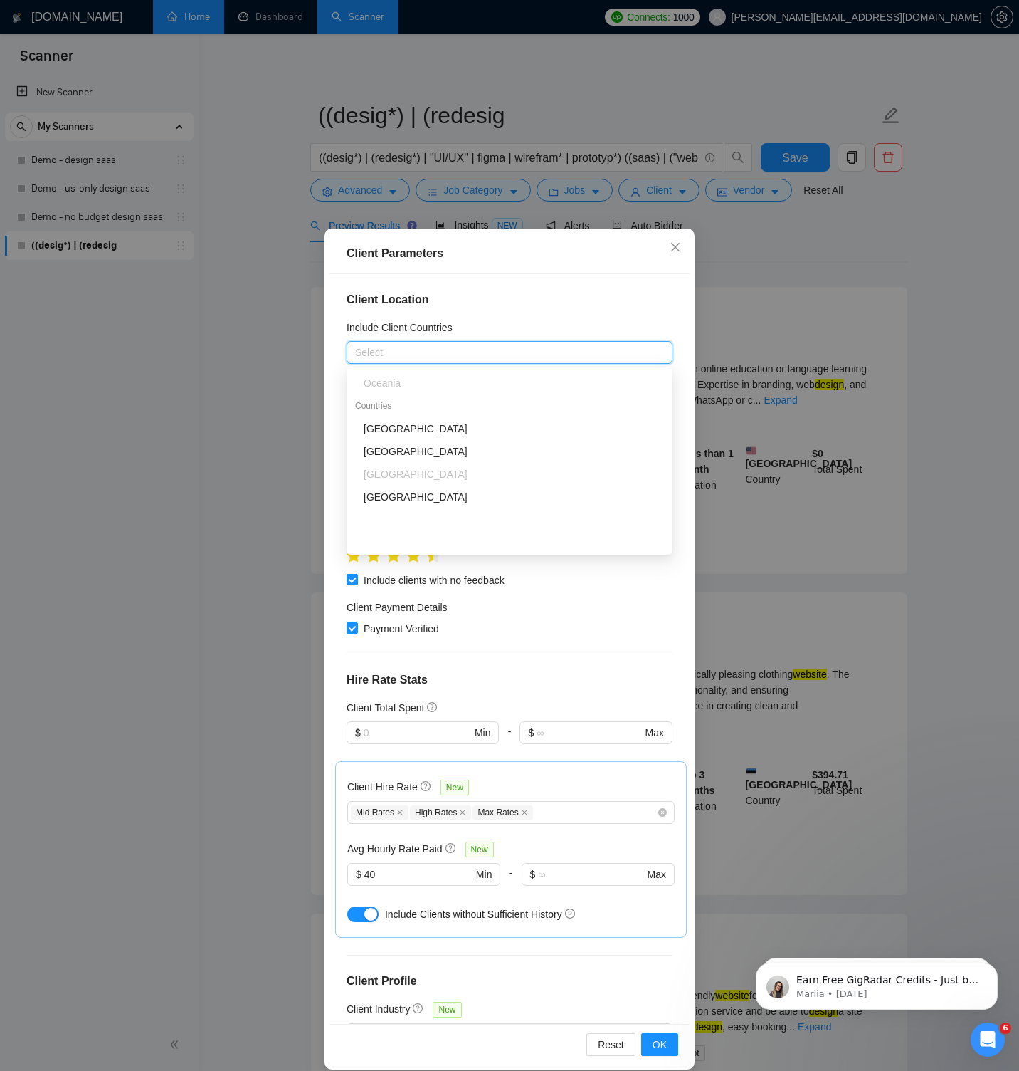
scroll to position [158, 0]
click at [424, 409] on div "[GEOGRAPHIC_DATA]" at bounding box center [514, 405] width 300 height 16
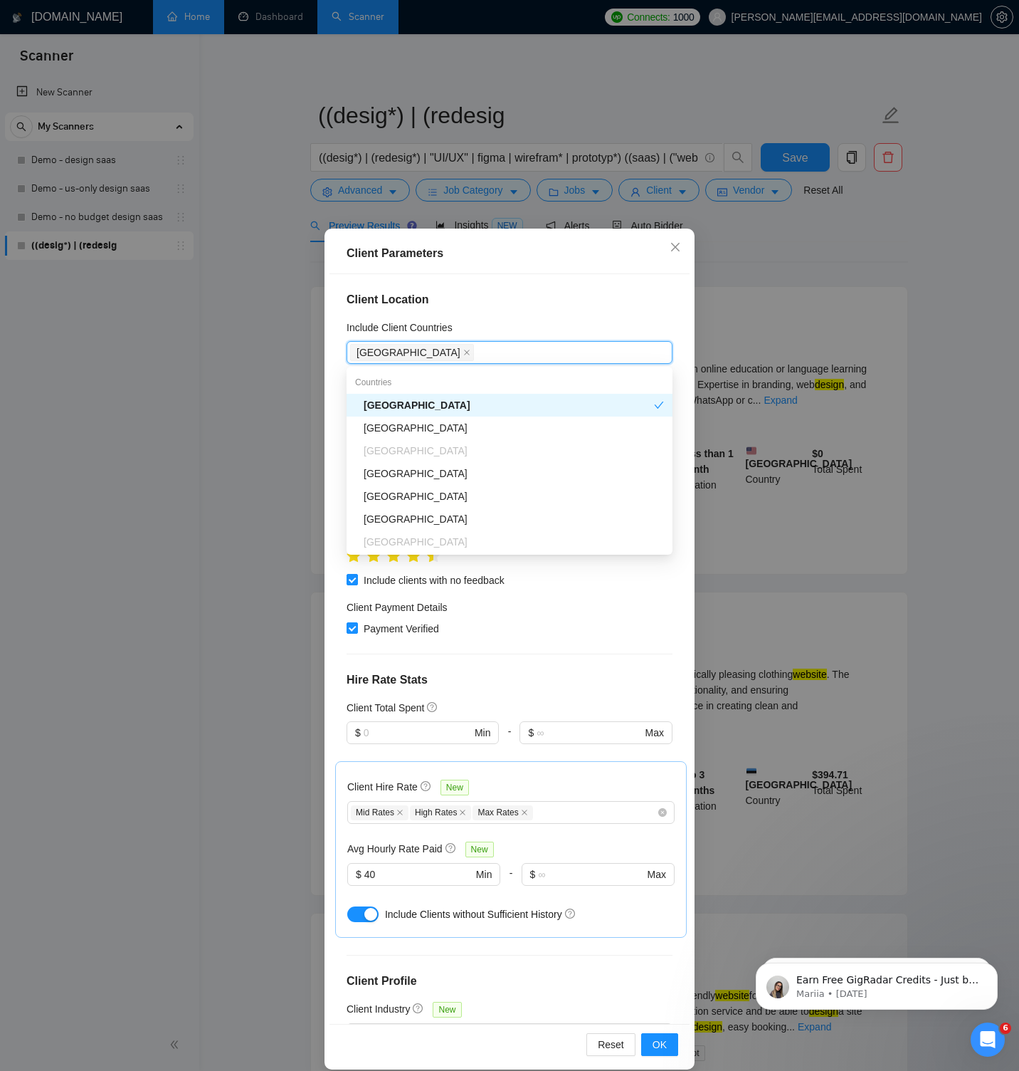
click at [482, 326] on div "Include Client Countries" at bounding box center [510, 330] width 326 height 21
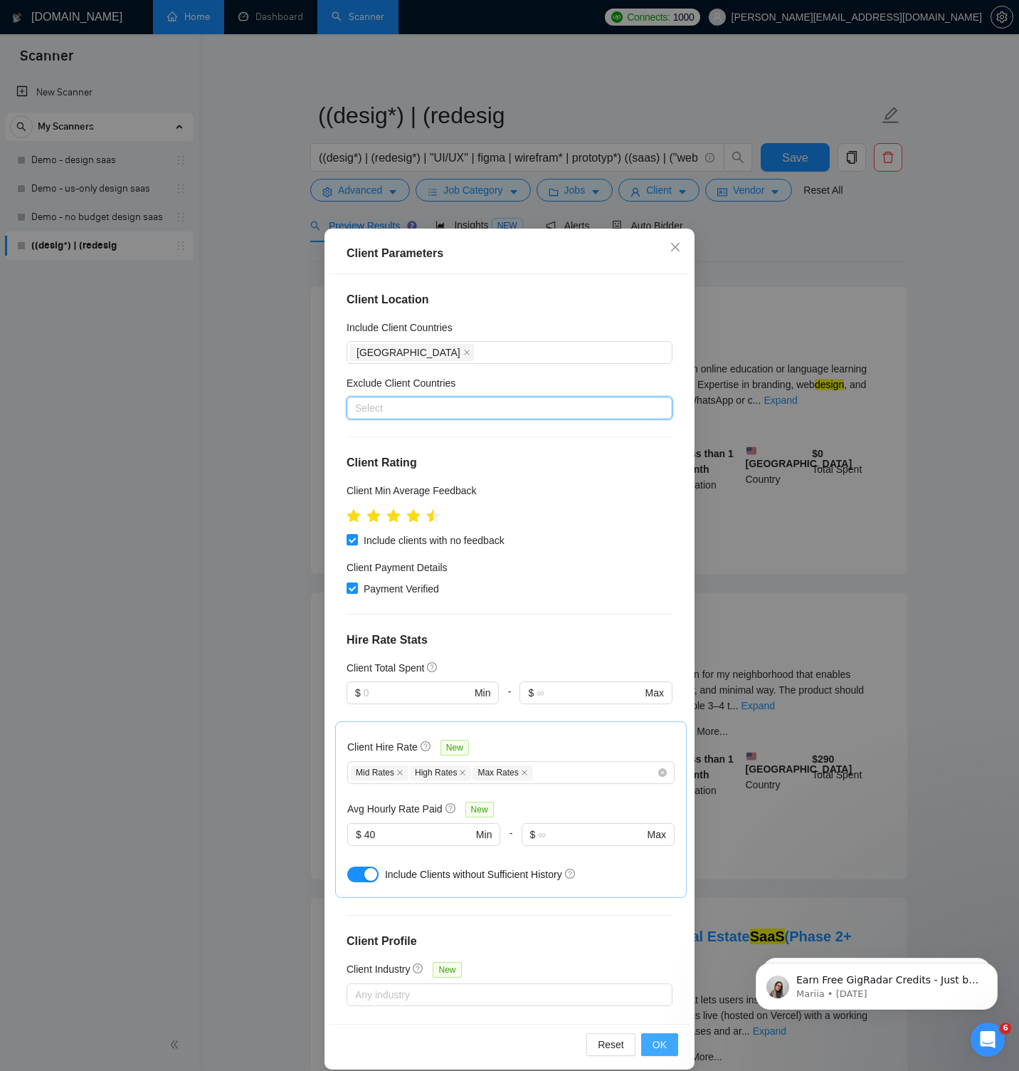
click at [656, 1038] on span "OK" at bounding box center [660, 1044] width 14 height 16
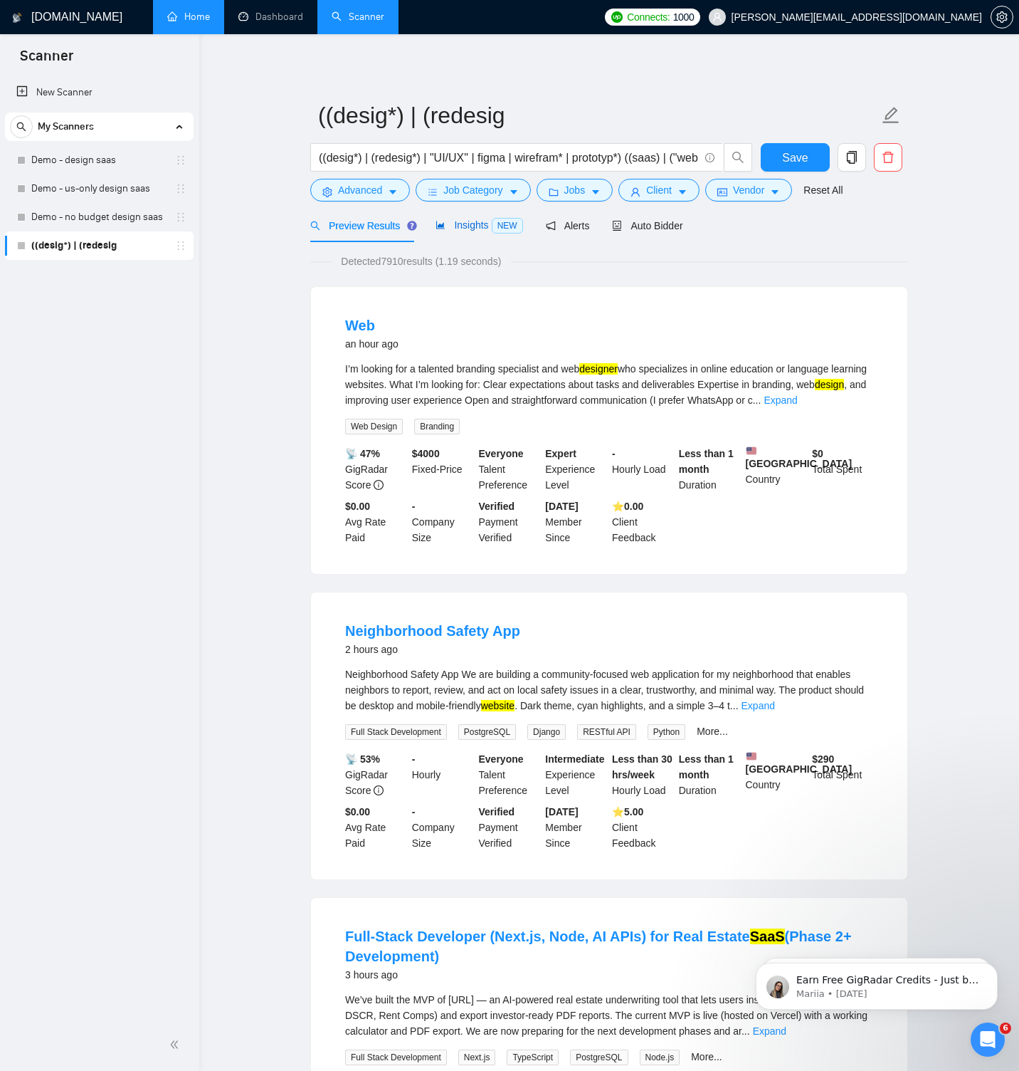
click at [460, 227] on span "Insights NEW" at bounding box center [479, 224] width 87 height 11
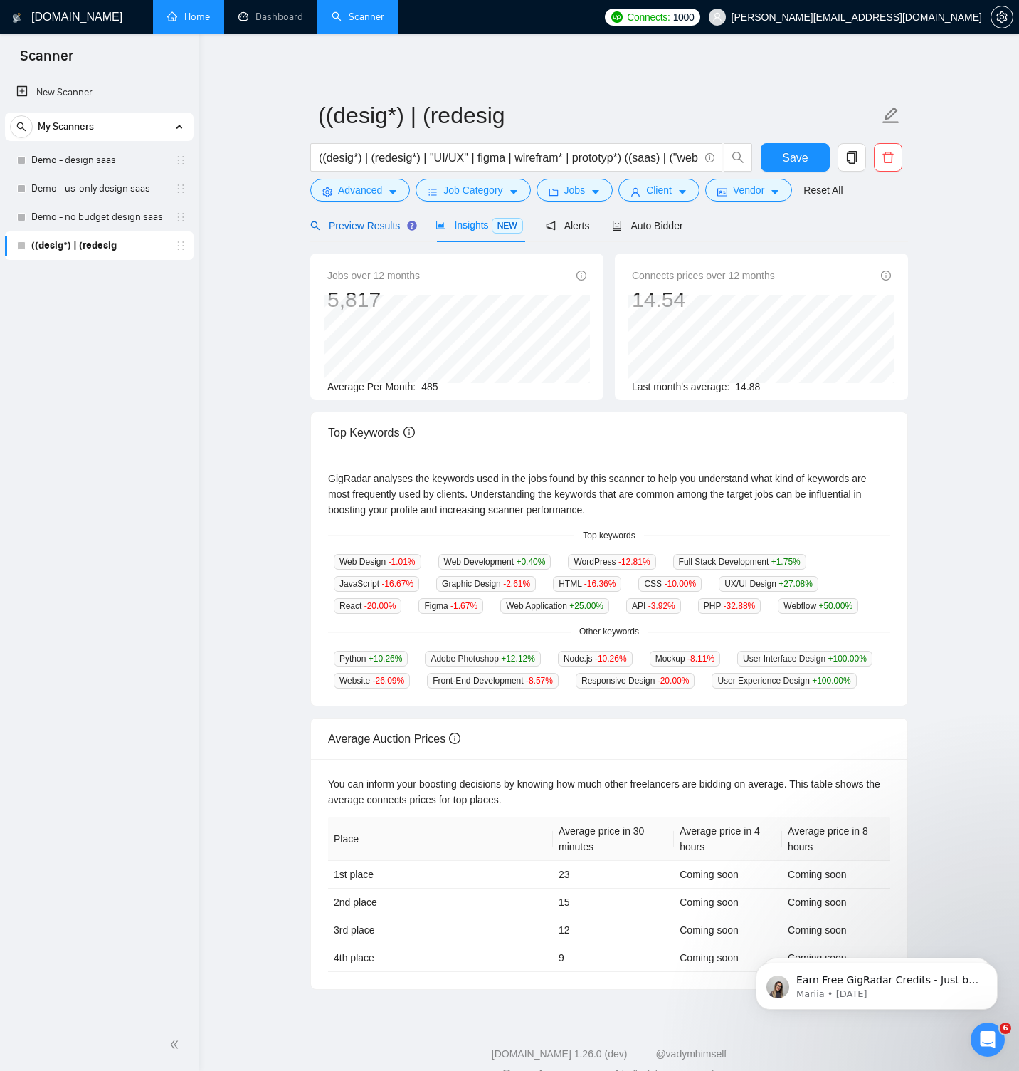
click at [384, 228] on span "Preview Results" at bounding box center [361, 225] width 103 height 11
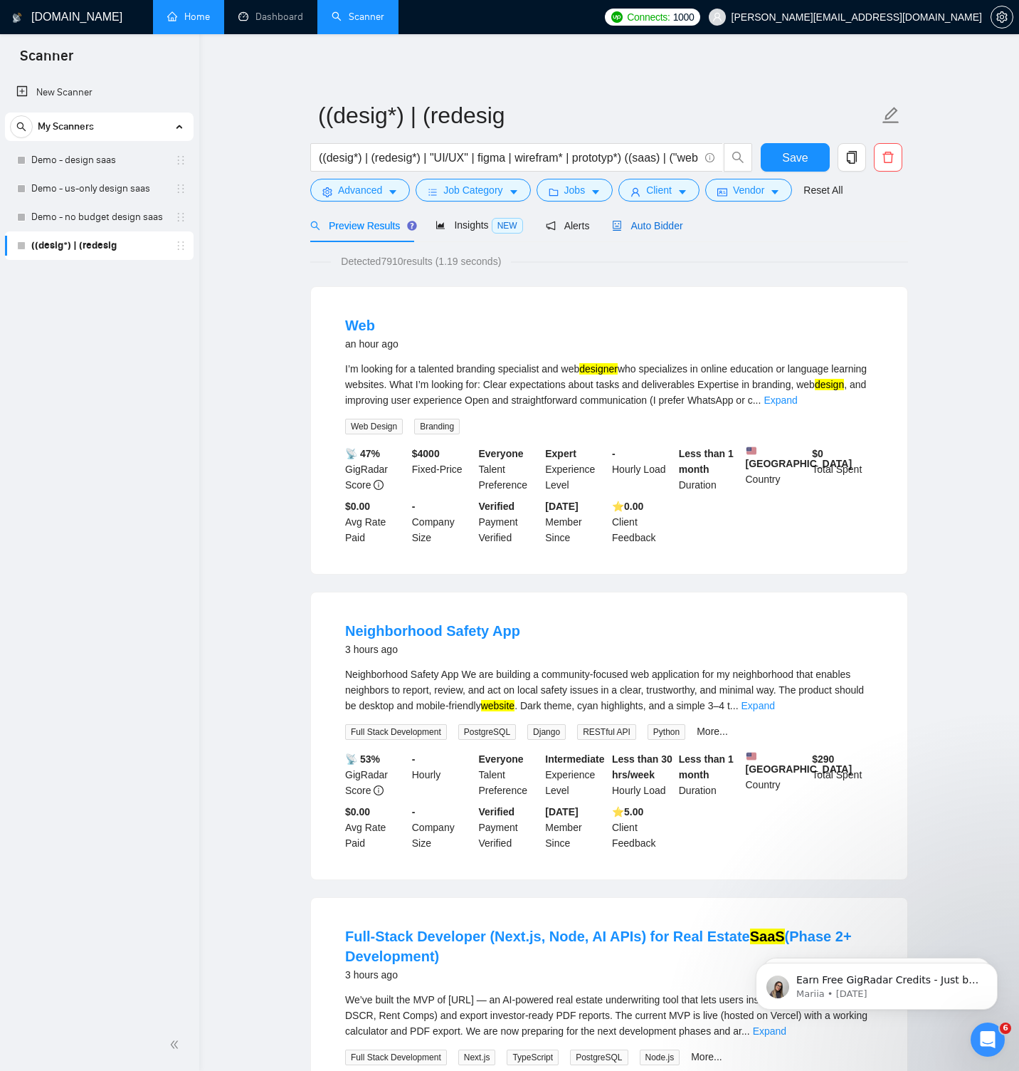
click at [653, 228] on span "Auto Bidder" at bounding box center [647, 225] width 70 height 11
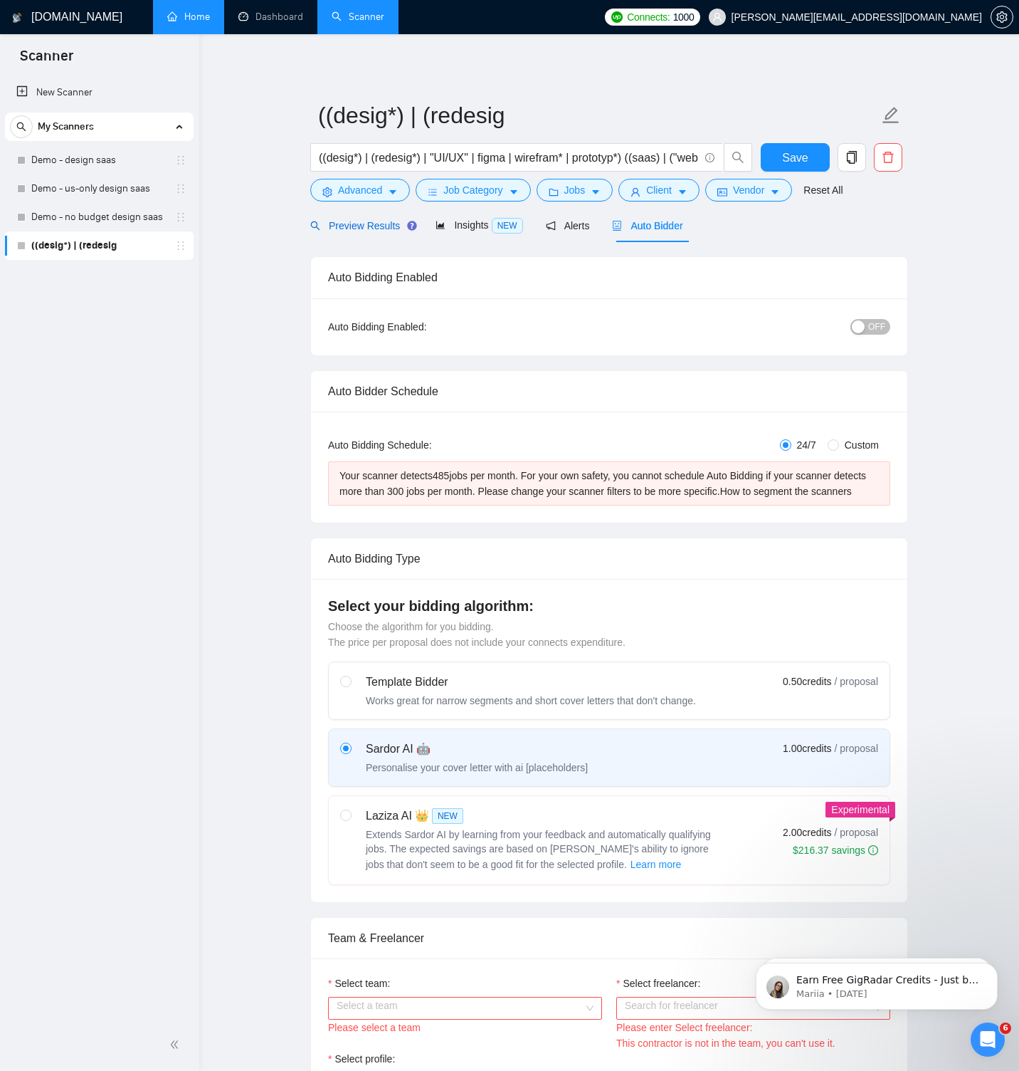
click at [358, 226] on span "Preview Results" at bounding box center [361, 225] width 103 height 11
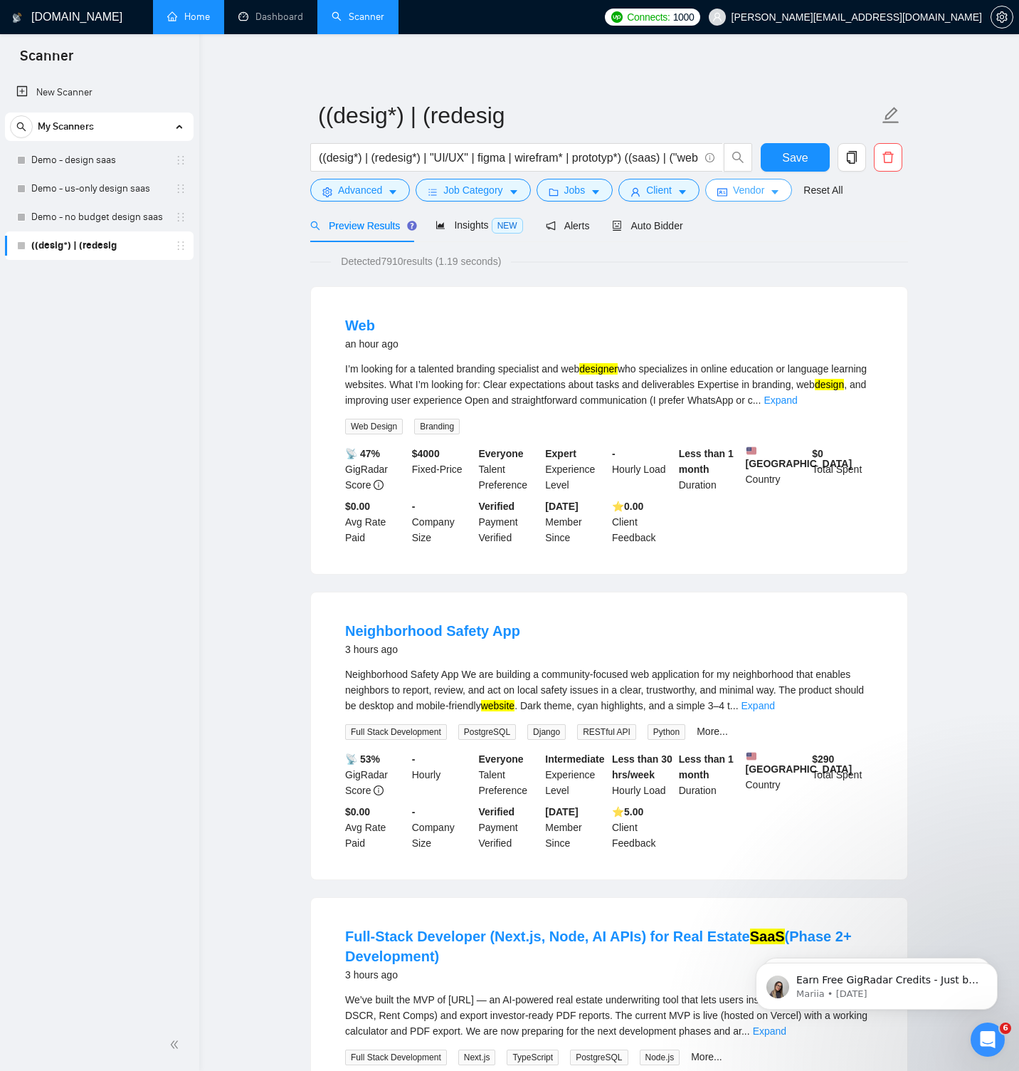
click at [757, 189] on span "Vendor" at bounding box center [748, 190] width 31 height 16
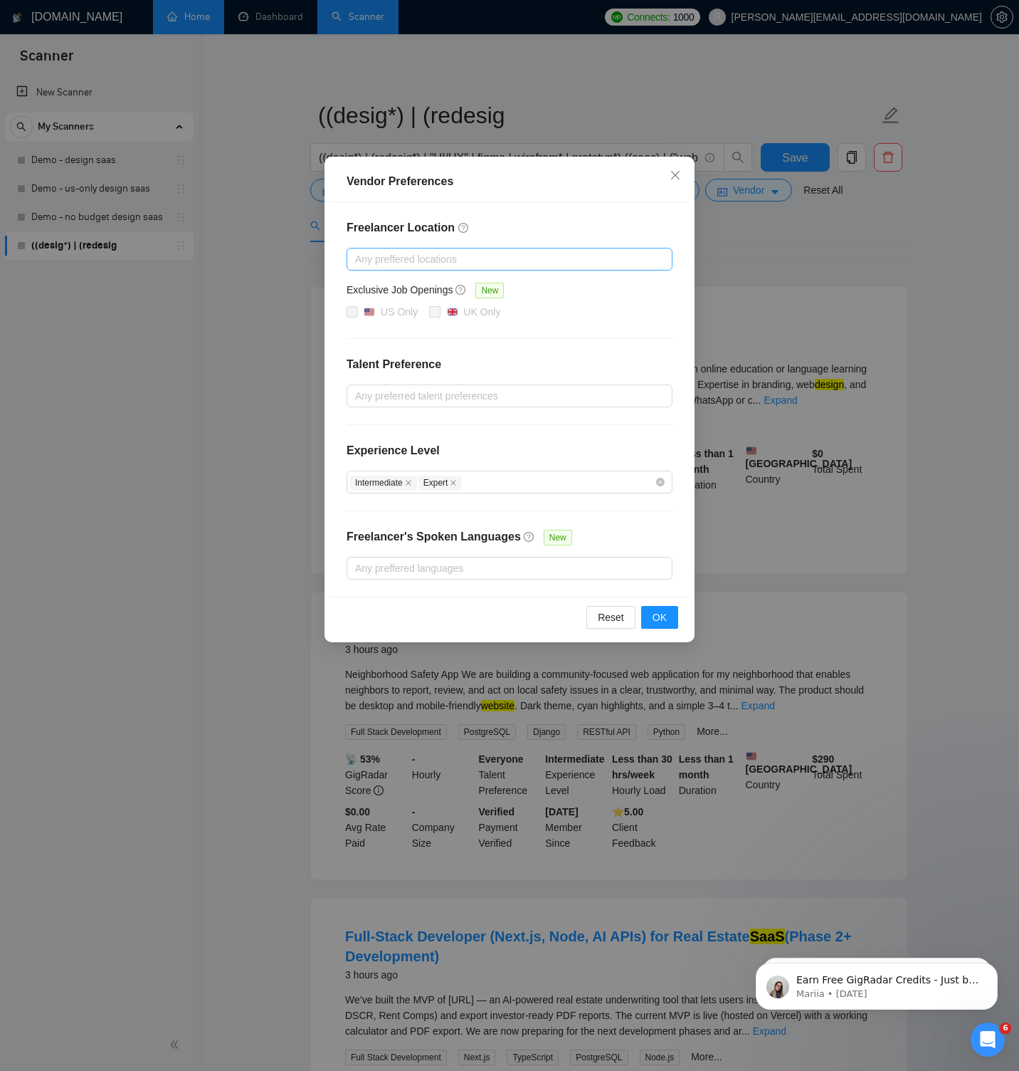
click at [504, 259] on div at bounding box center [502, 259] width 305 height 17
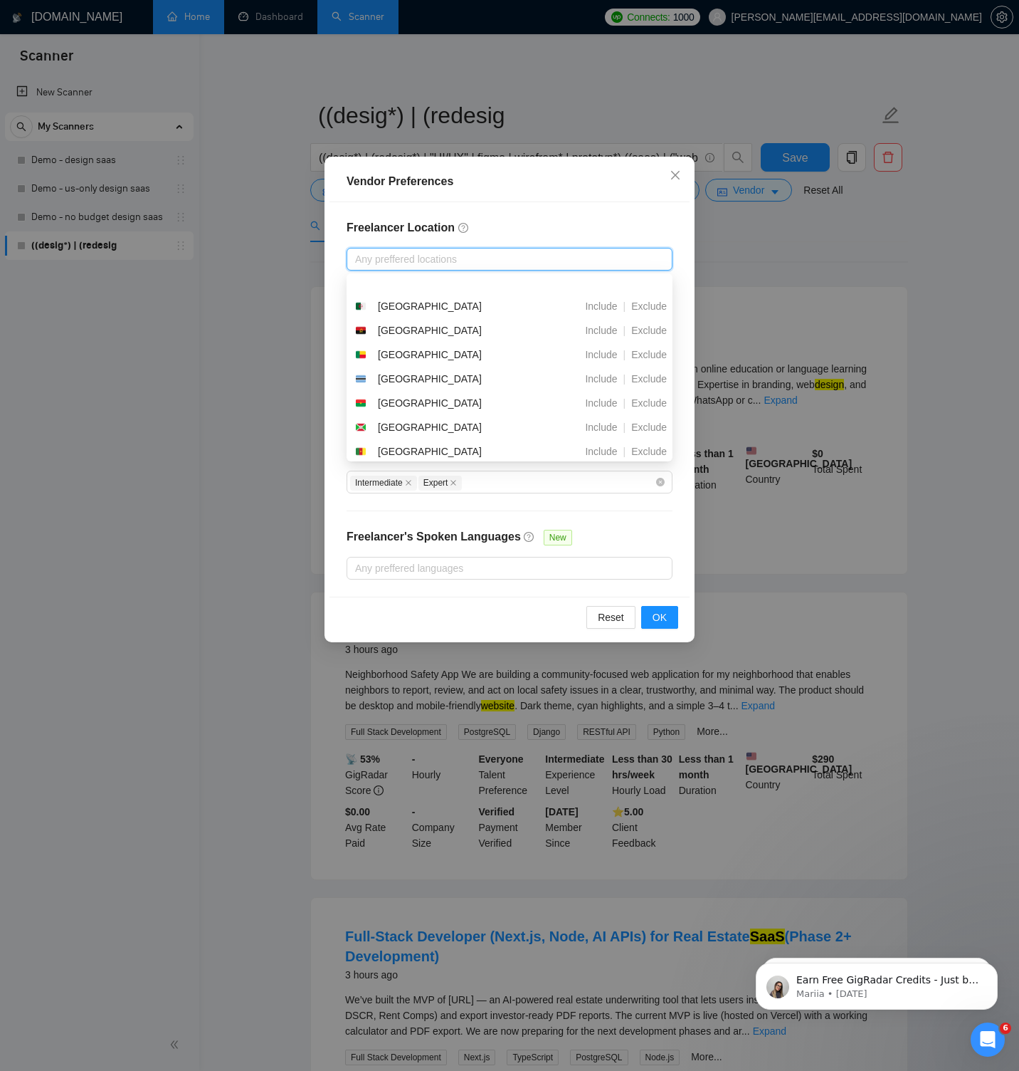
scroll to position [211, 0]
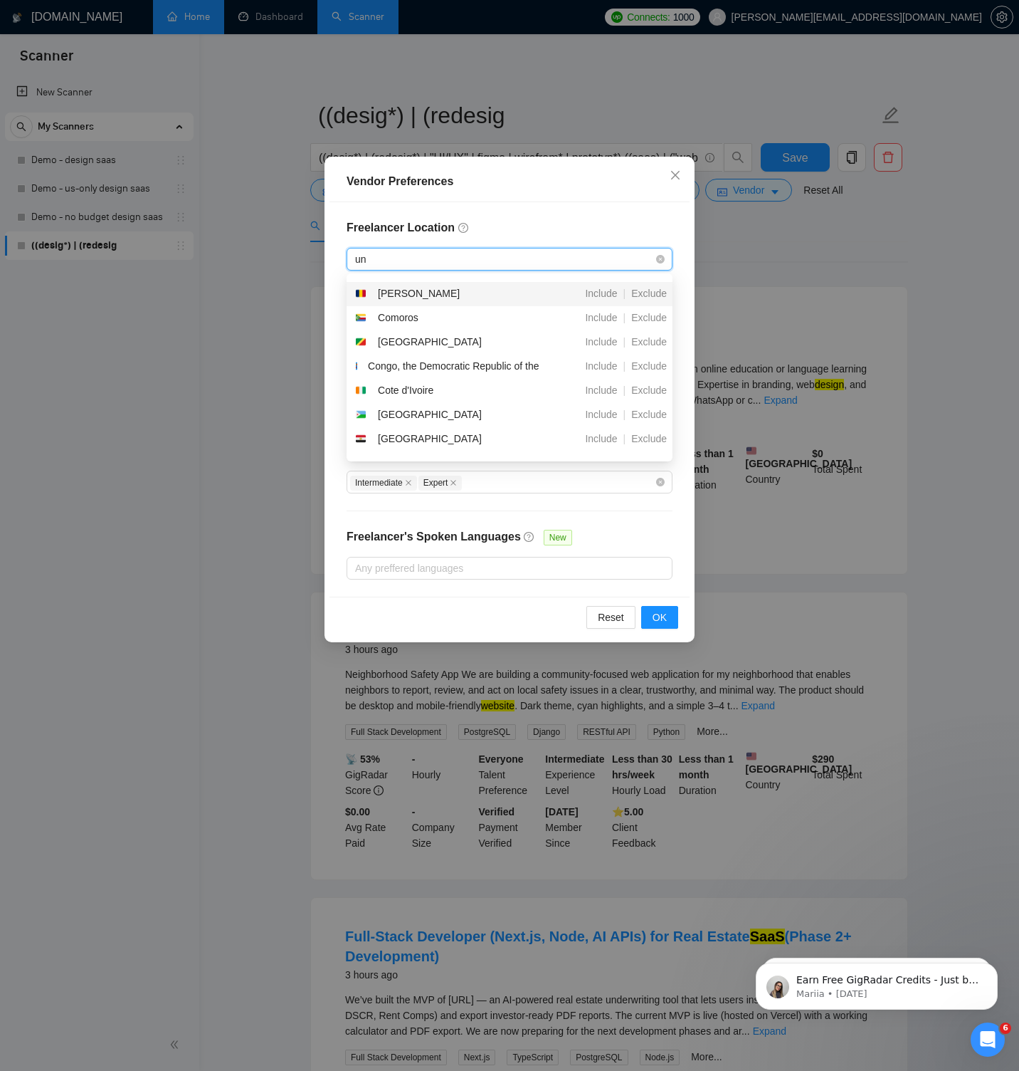
type input "uni"
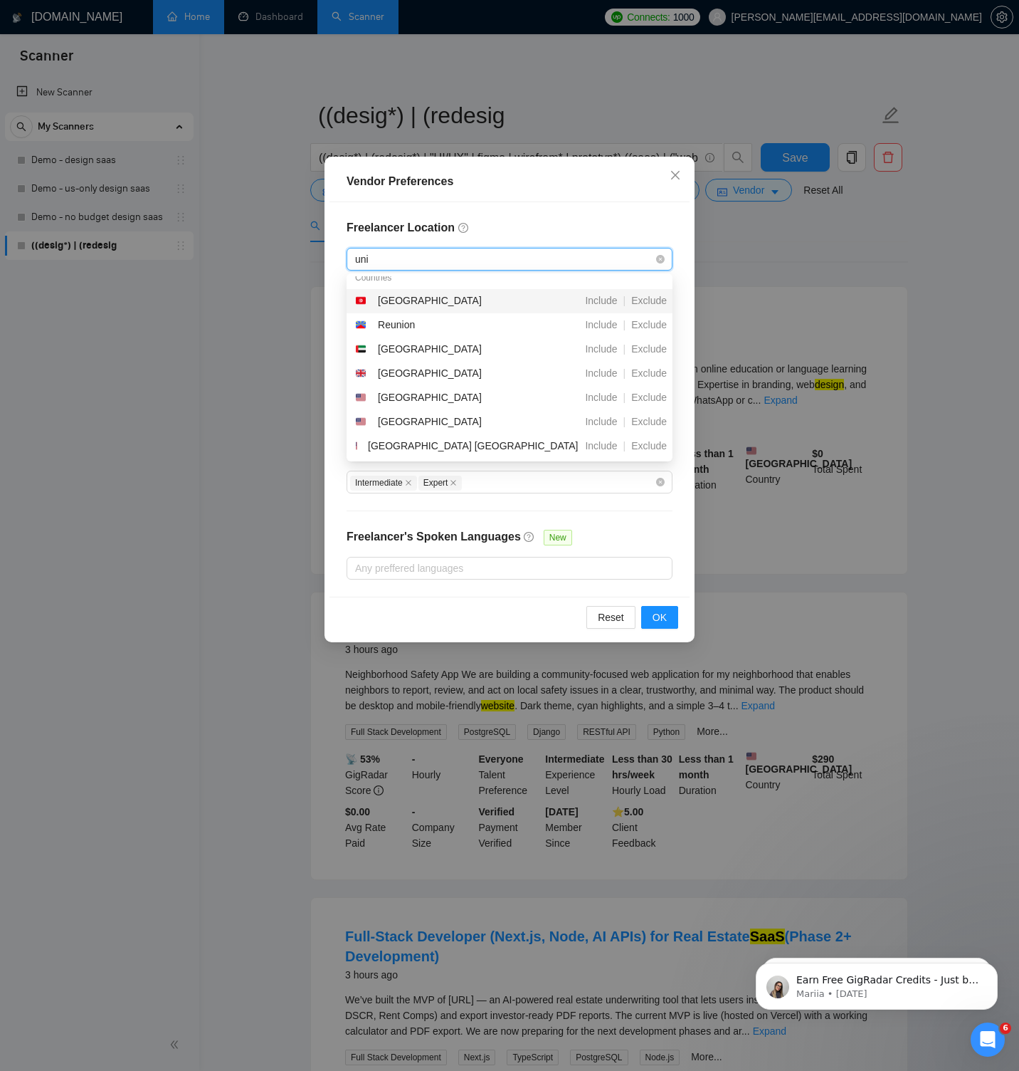
scroll to position [10, 0]
click at [468, 397] on div "[GEOGRAPHIC_DATA]" at bounding box center [434, 397] width 159 height 17
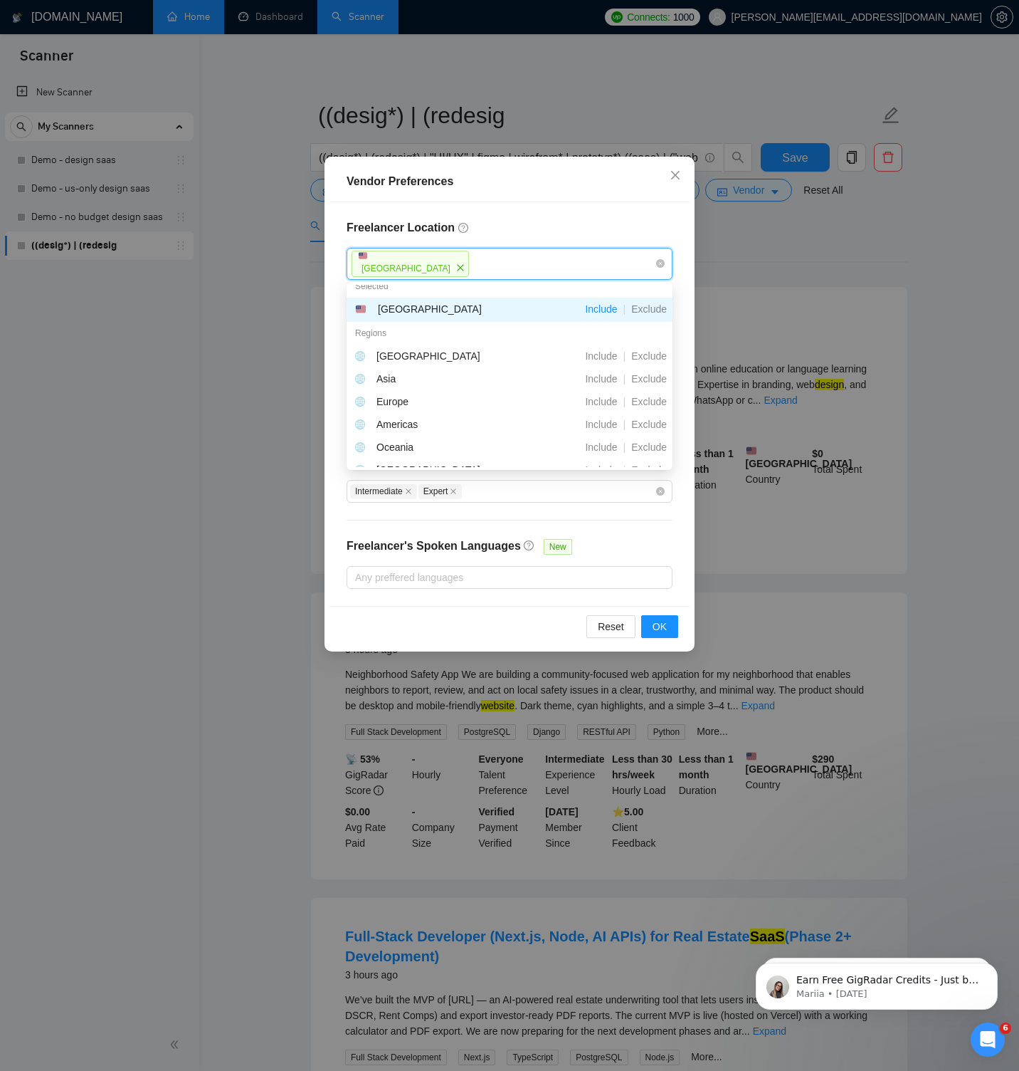
click at [597, 230] on h4 "Freelancer Location" at bounding box center [510, 227] width 326 height 17
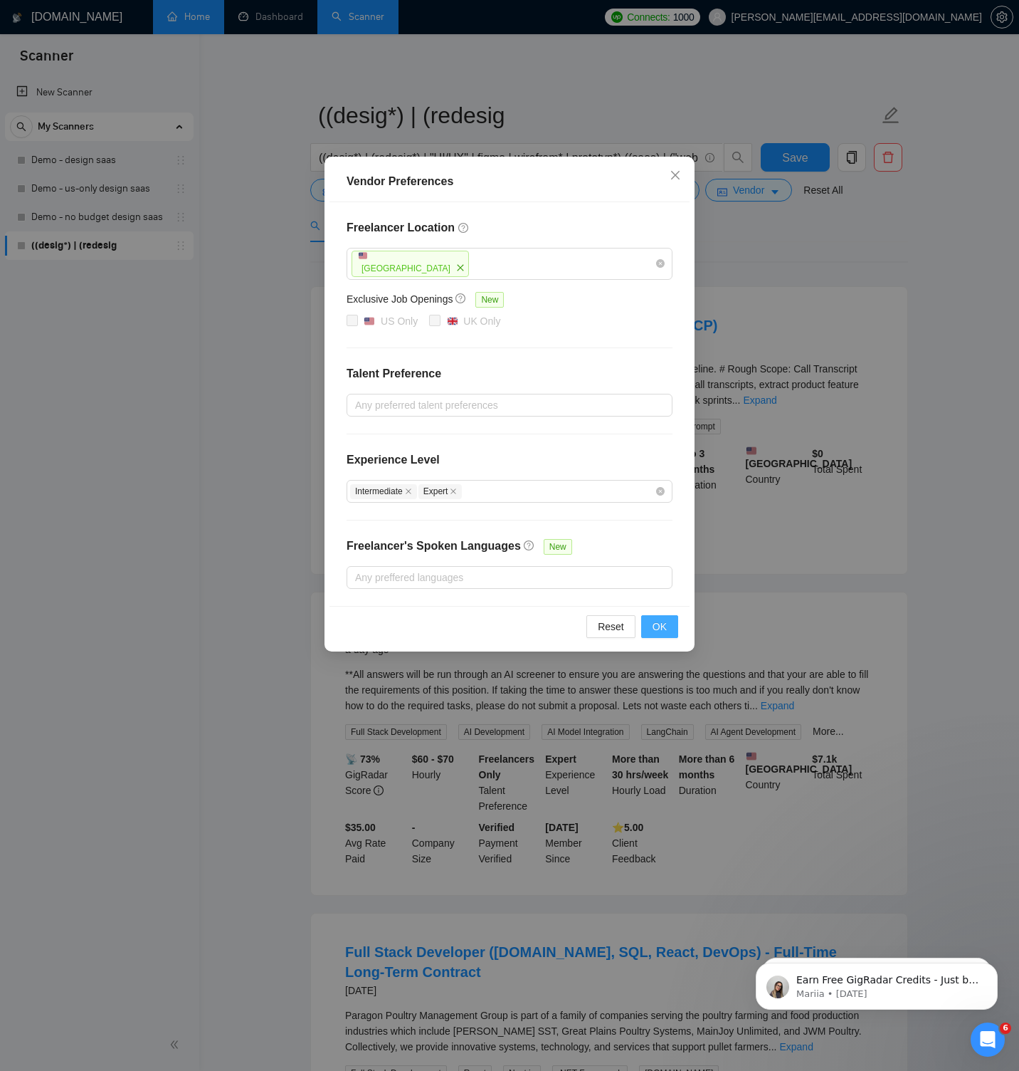
click at [661, 626] on span "OK" at bounding box center [660, 627] width 14 height 16
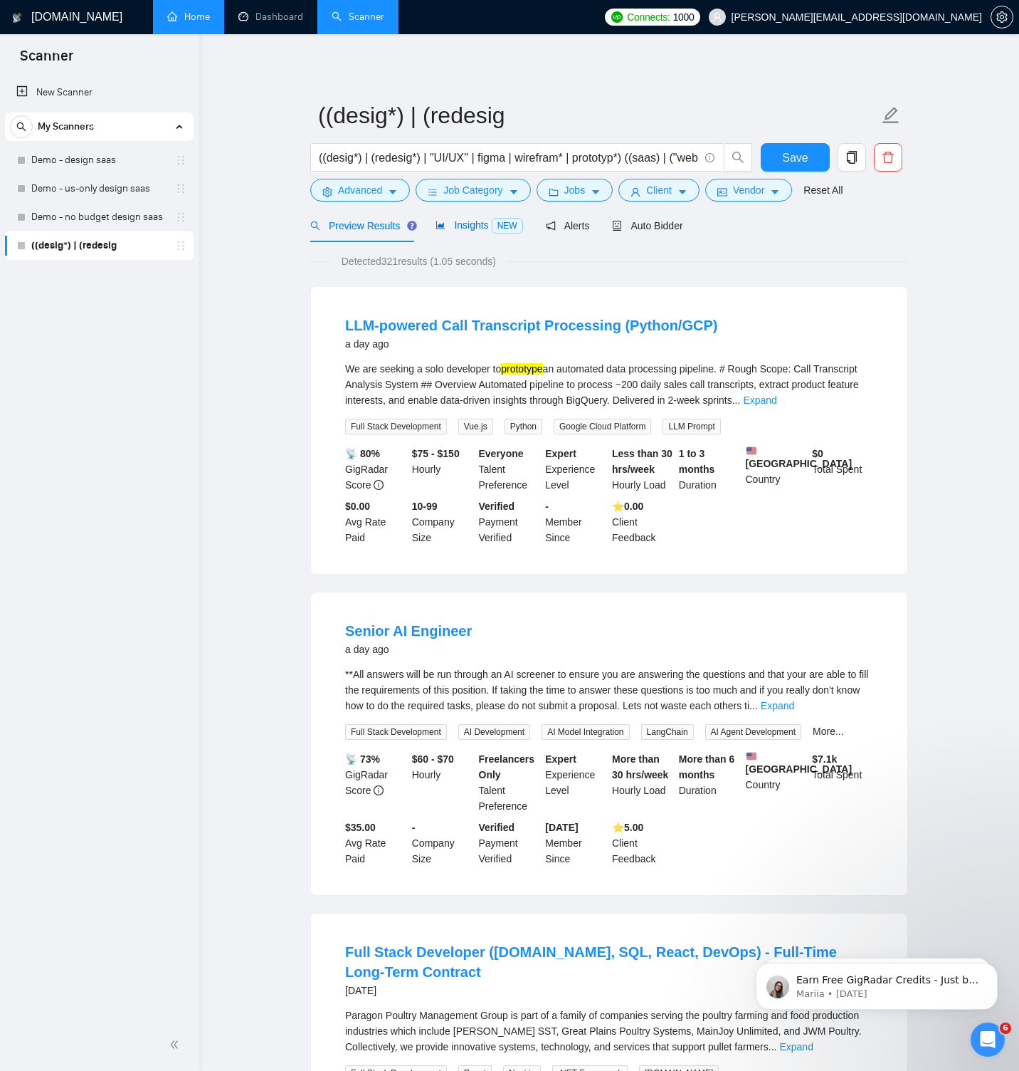
click at [483, 230] on span "Insights NEW" at bounding box center [479, 224] width 87 height 11
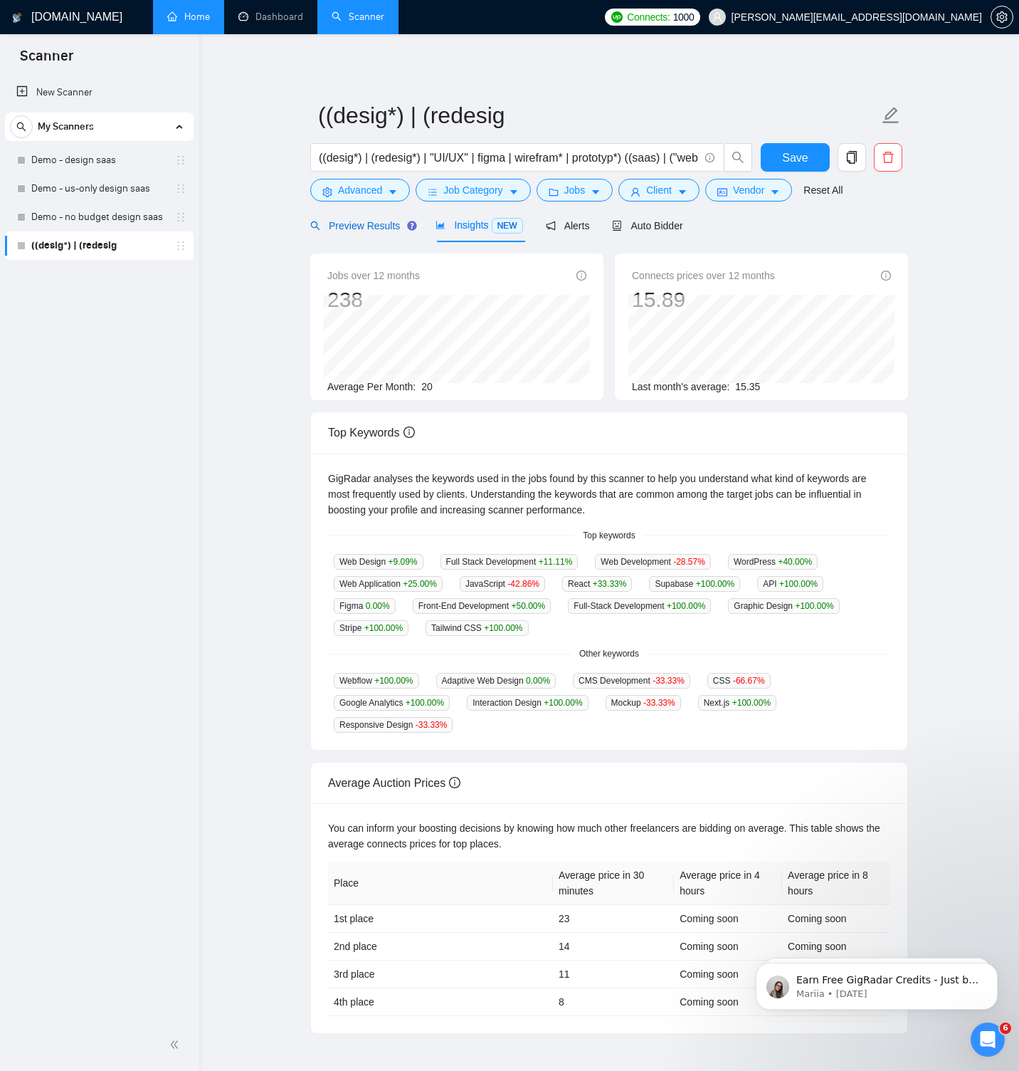
click at [389, 229] on span "Preview Results" at bounding box center [361, 225] width 103 height 11
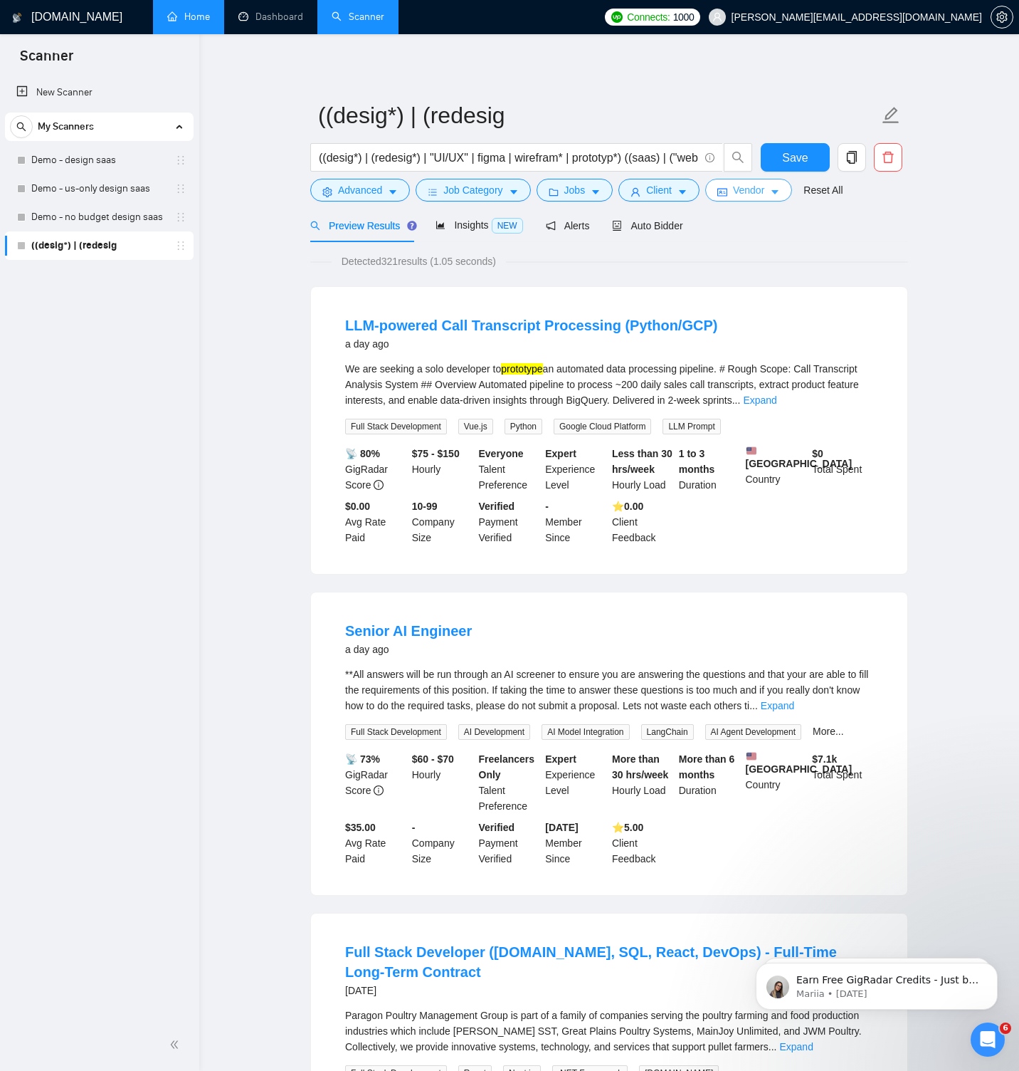
click at [779, 189] on icon "caret-down" at bounding box center [775, 192] width 10 height 10
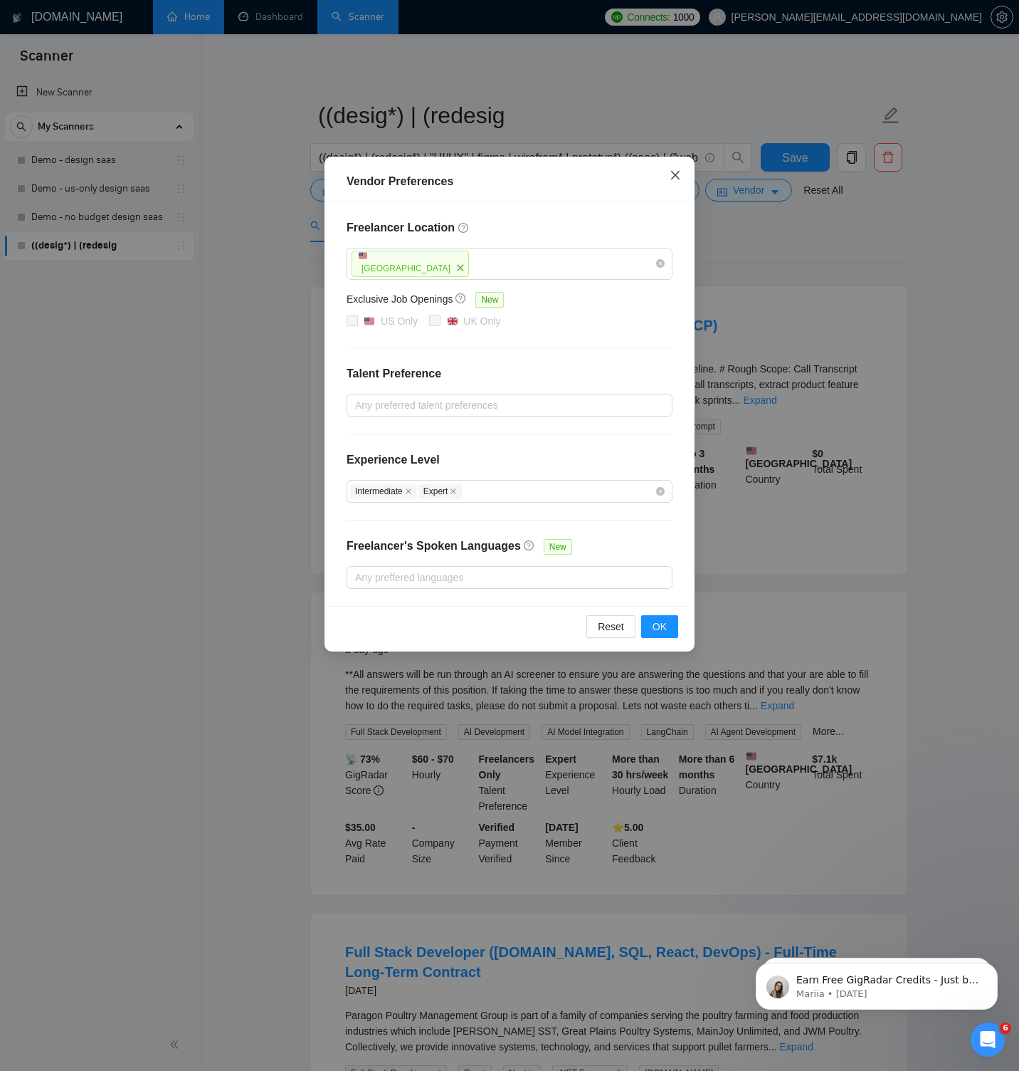
click at [674, 174] on icon "close" at bounding box center [675, 175] width 9 height 9
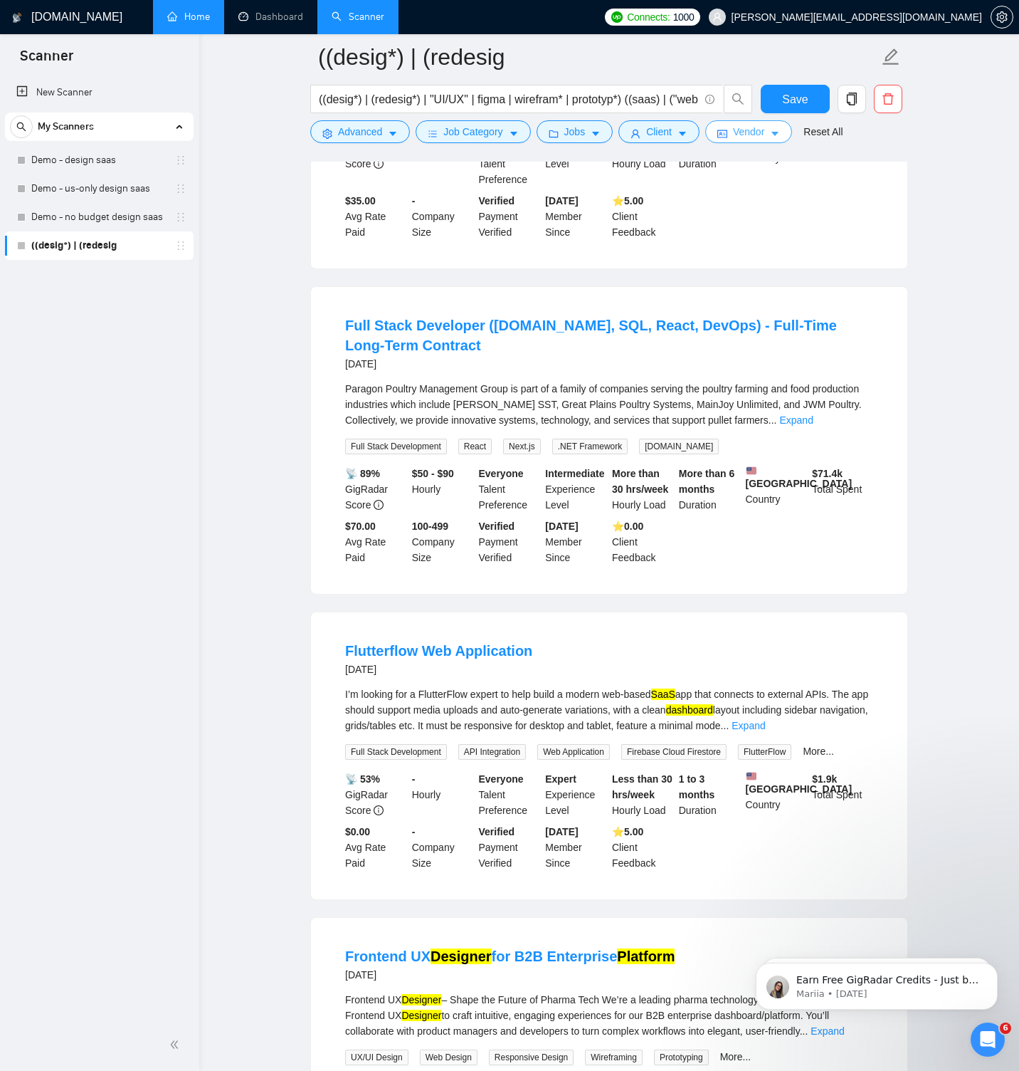
scroll to position [636, 0]
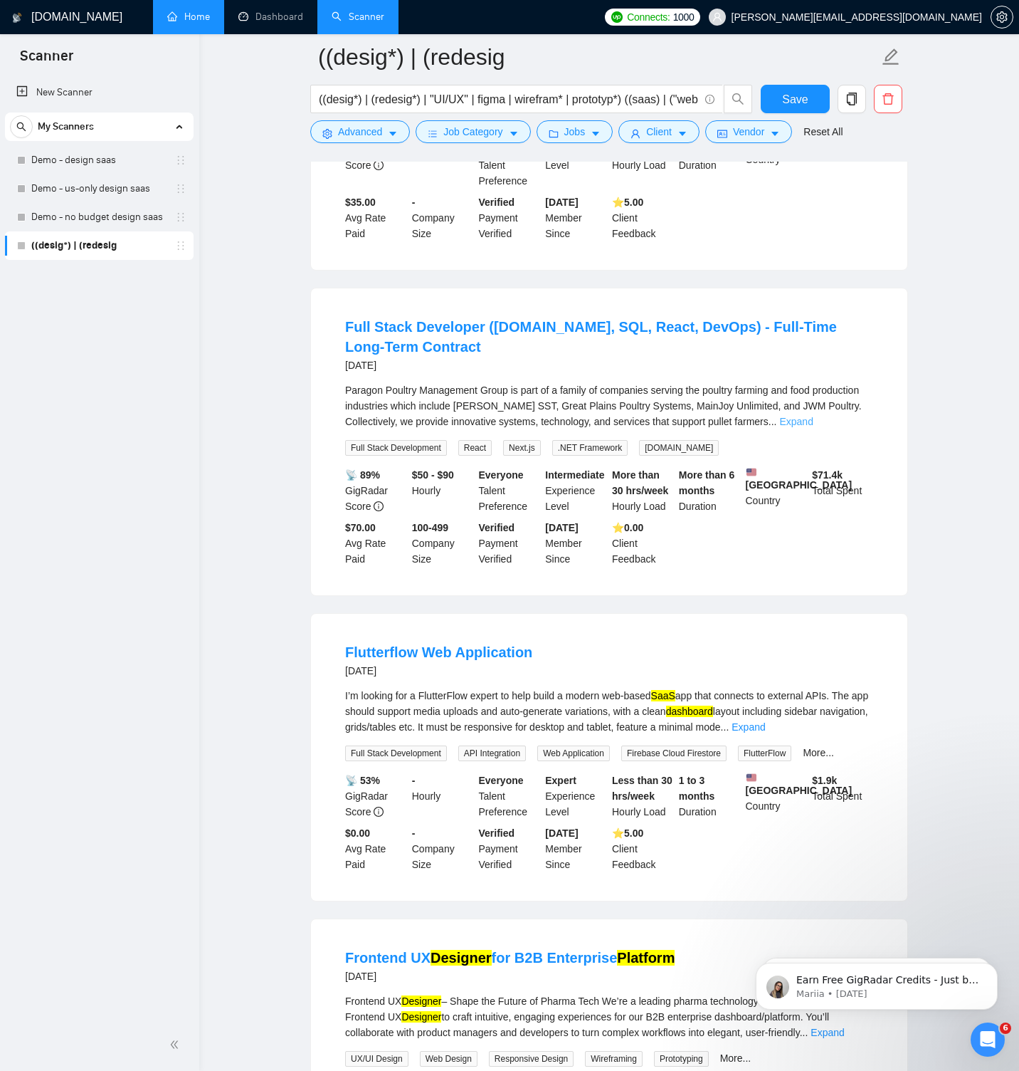
click at [813, 427] on link "Expand" at bounding box center [795, 421] width 33 height 11
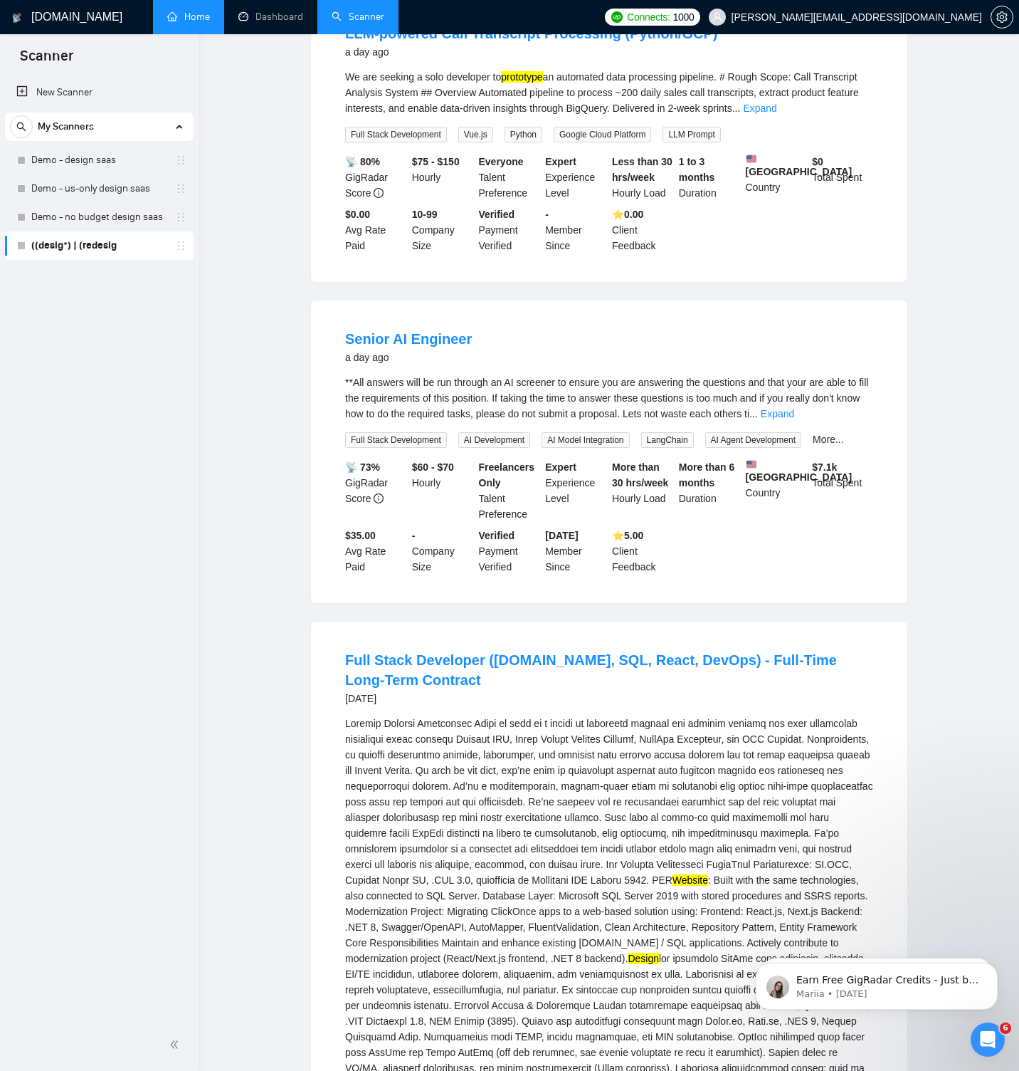
scroll to position [0, 0]
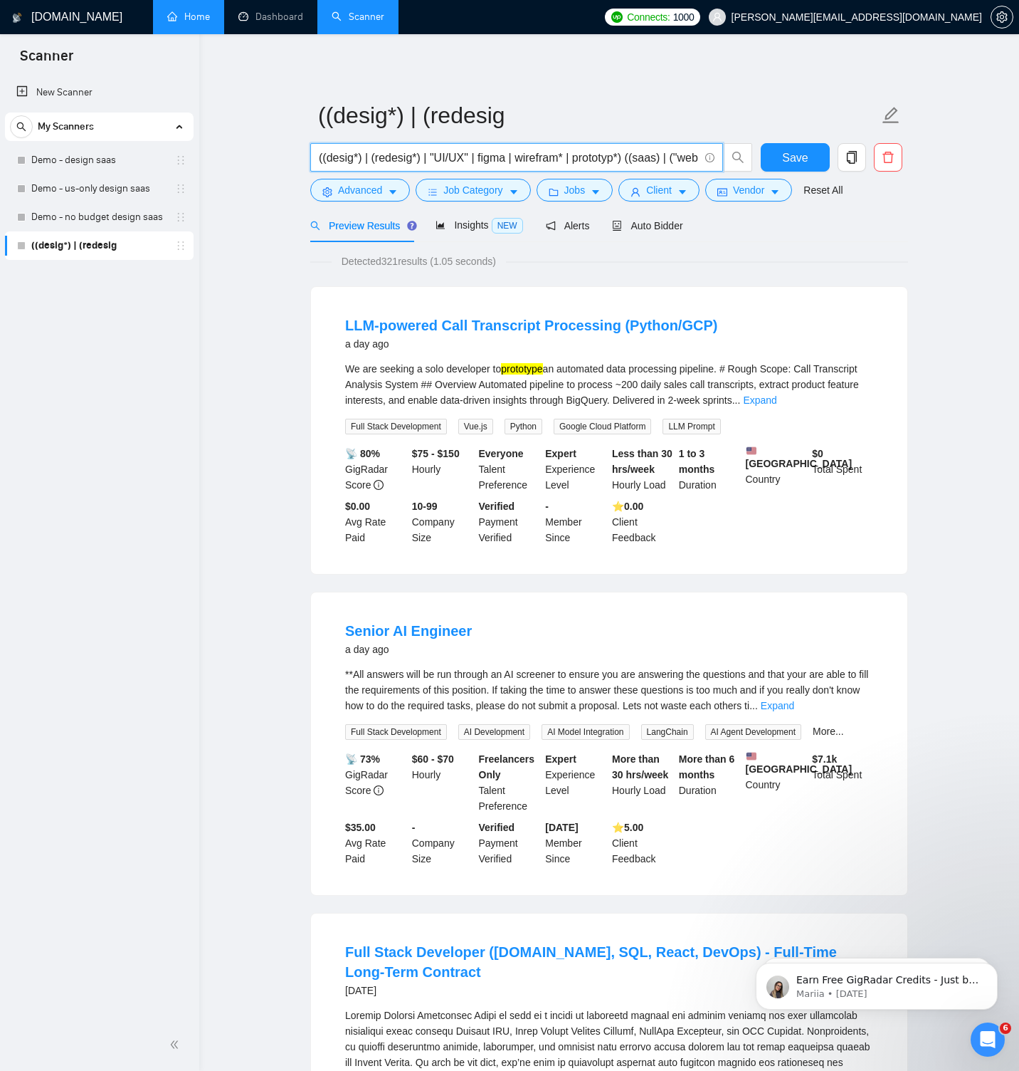
click at [434, 157] on input "((desig*) | (redesig*) | "UI/UX" | figma | wirefram* | prototyp*) ((saas) | ("w…" at bounding box center [509, 158] width 380 height 18
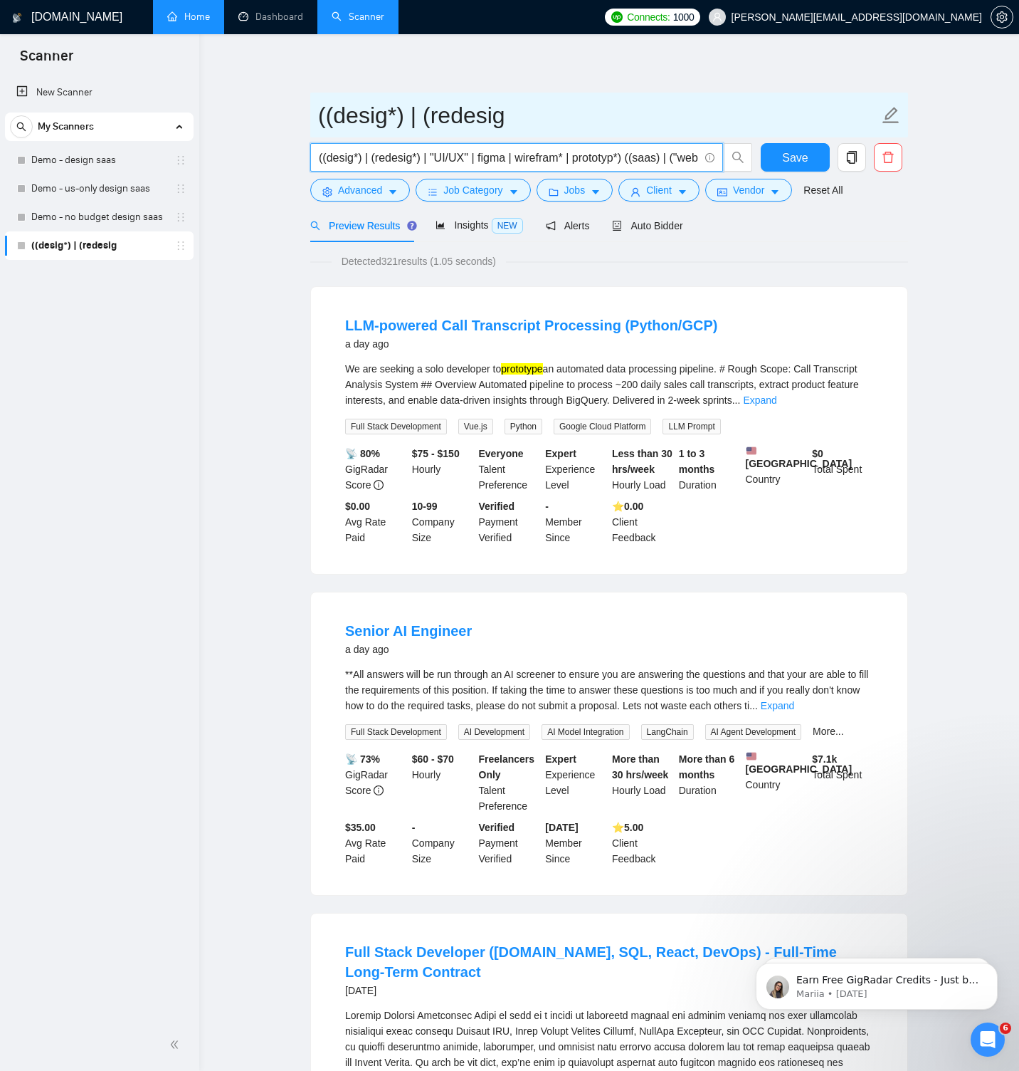
click at [347, 115] on input "((desig*) | (redesig" at bounding box center [598, 116] width 561 height 36
click at [514, 117] on input "((desig*) | (redesig" at bounding box center [598, 116] width 561 height 36
paste input "Broad Reach Scanner (Covers all ICP work)"
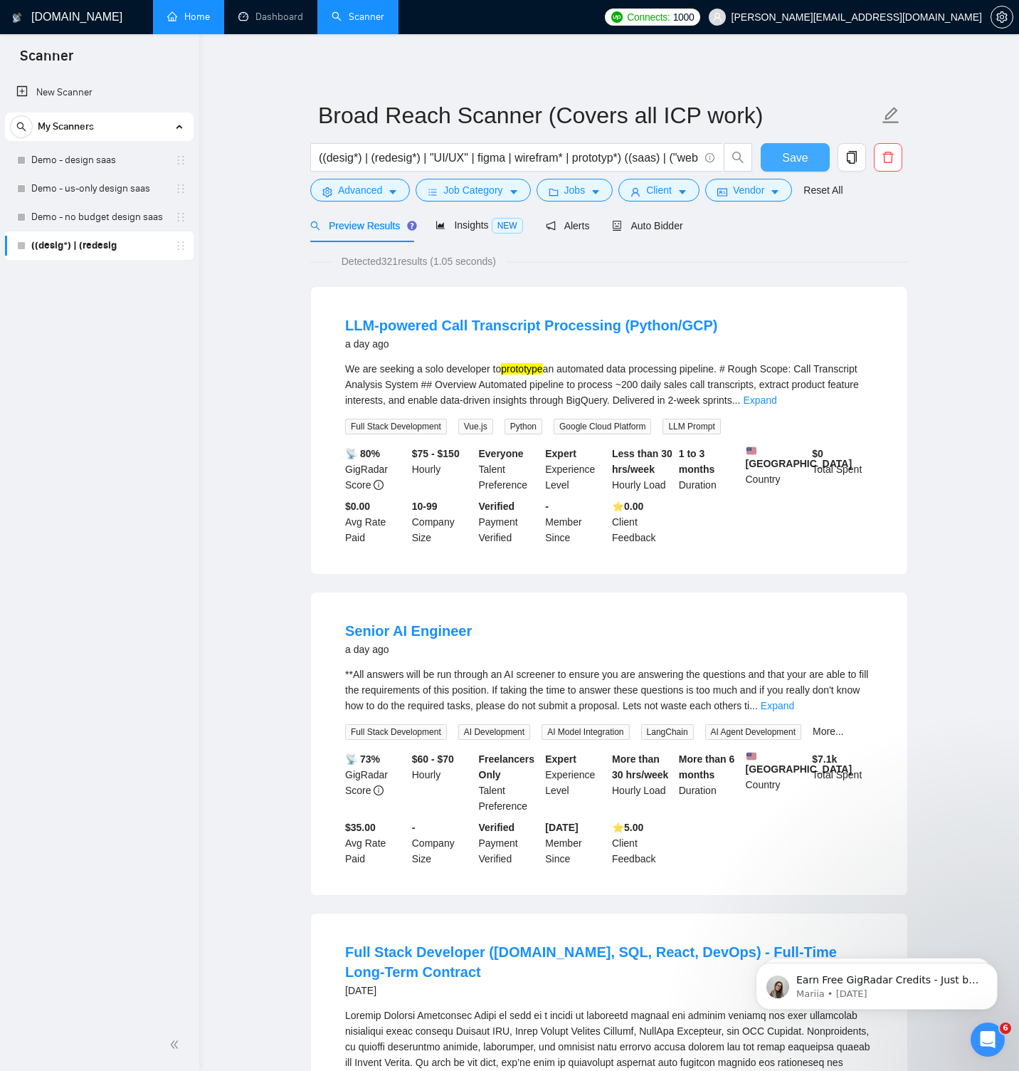
click at [818, 154] on button "Save" at bounding box center [795, 157] width 69 height 28
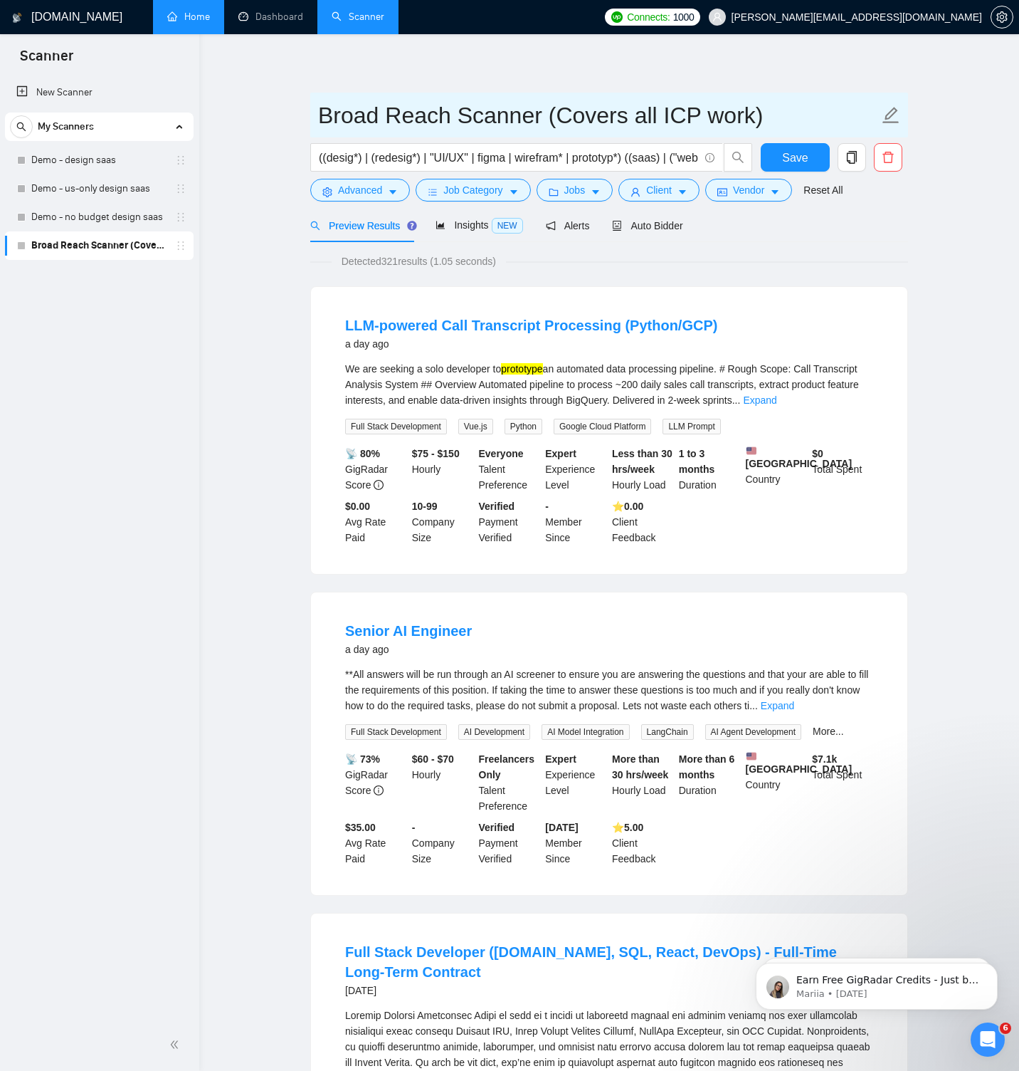
click at [891, 111] on icon "edit" at bounding box center [891, 115] width 16 height 16
click at [888, 113] on icon "edit" at bounding box center [891, 115] width 19 height 19
drag, startPoint x: 633, startPoint y: 115, endPoint x: 324, endPoint y: 108, distance: 309.0
click at [324, 108] on input "Broad Reach Scanner (Covers all ICP work)" at bounding box center [598, 116] width 561 height 36
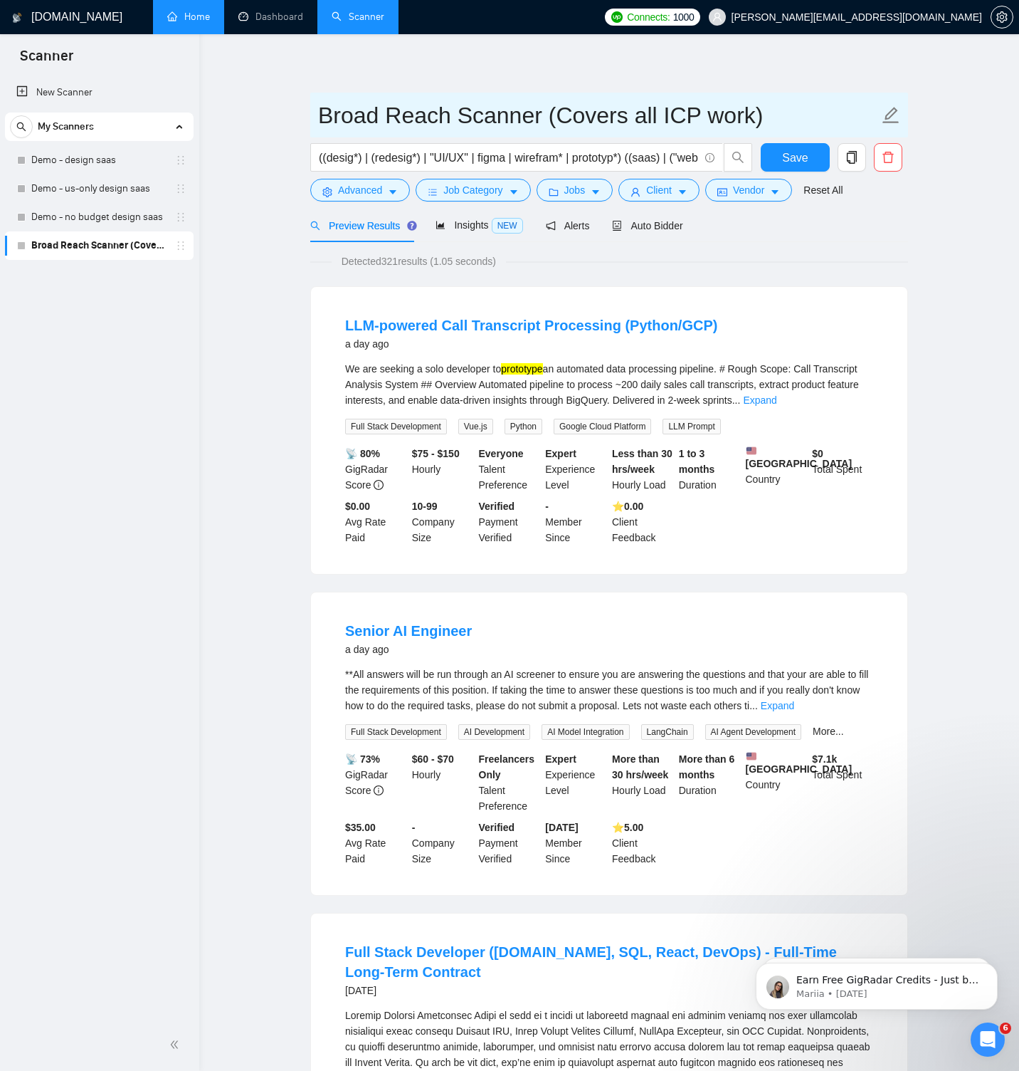
drag, startPoint x: 466, startPoint y: 124, endPoint x: 312, endPoint y: 125, distance: 153.8
click at [312, 125] on span "Broad Reach Scanner (Covers all ICP work)" at bounding box center [609, 115] width 598 height 45
type input "All ICP jobs"
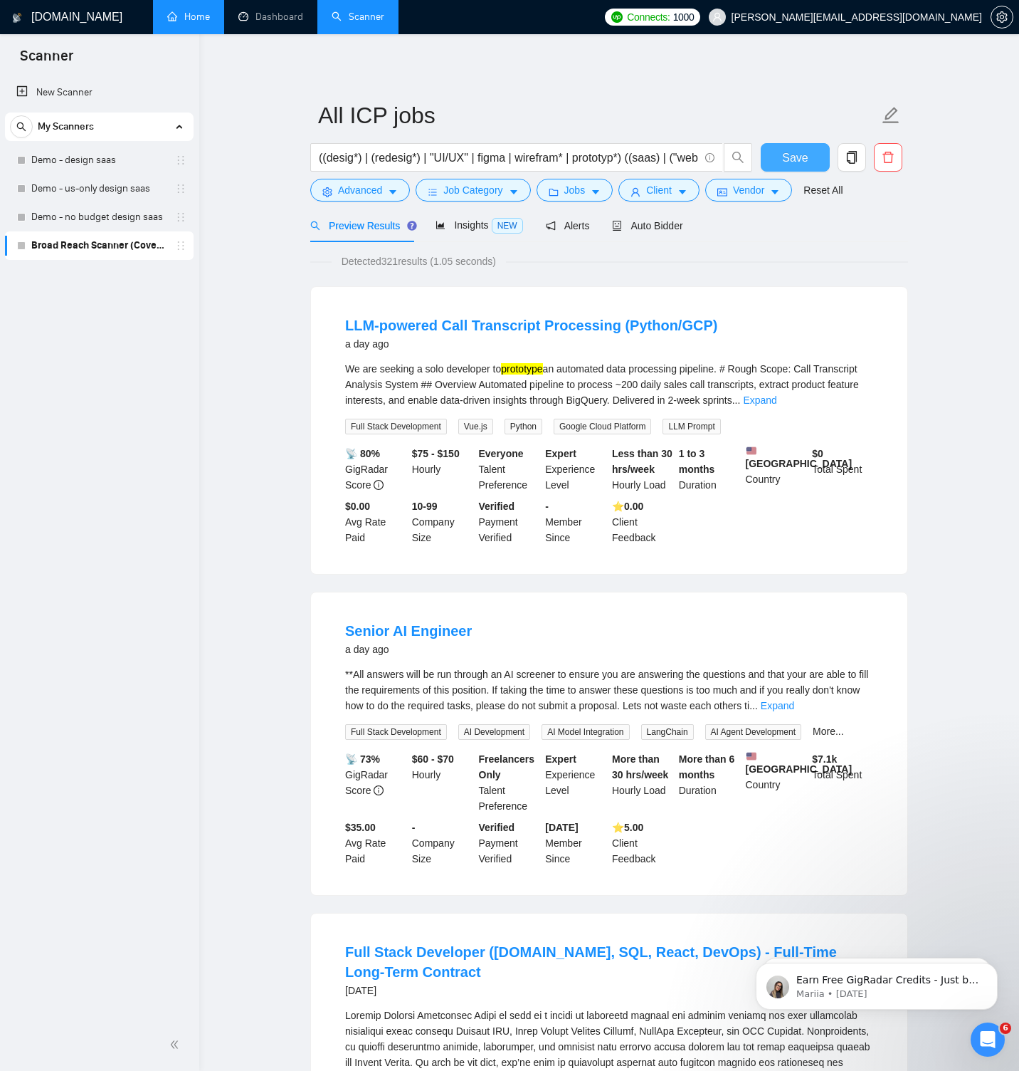
click at [819, 156] on button "Save" at bounding box center [795, 157] width 69 height 28
click at [490, 223] on span "Insights NEW" at bounding box center [479, 224] width 87 height 11
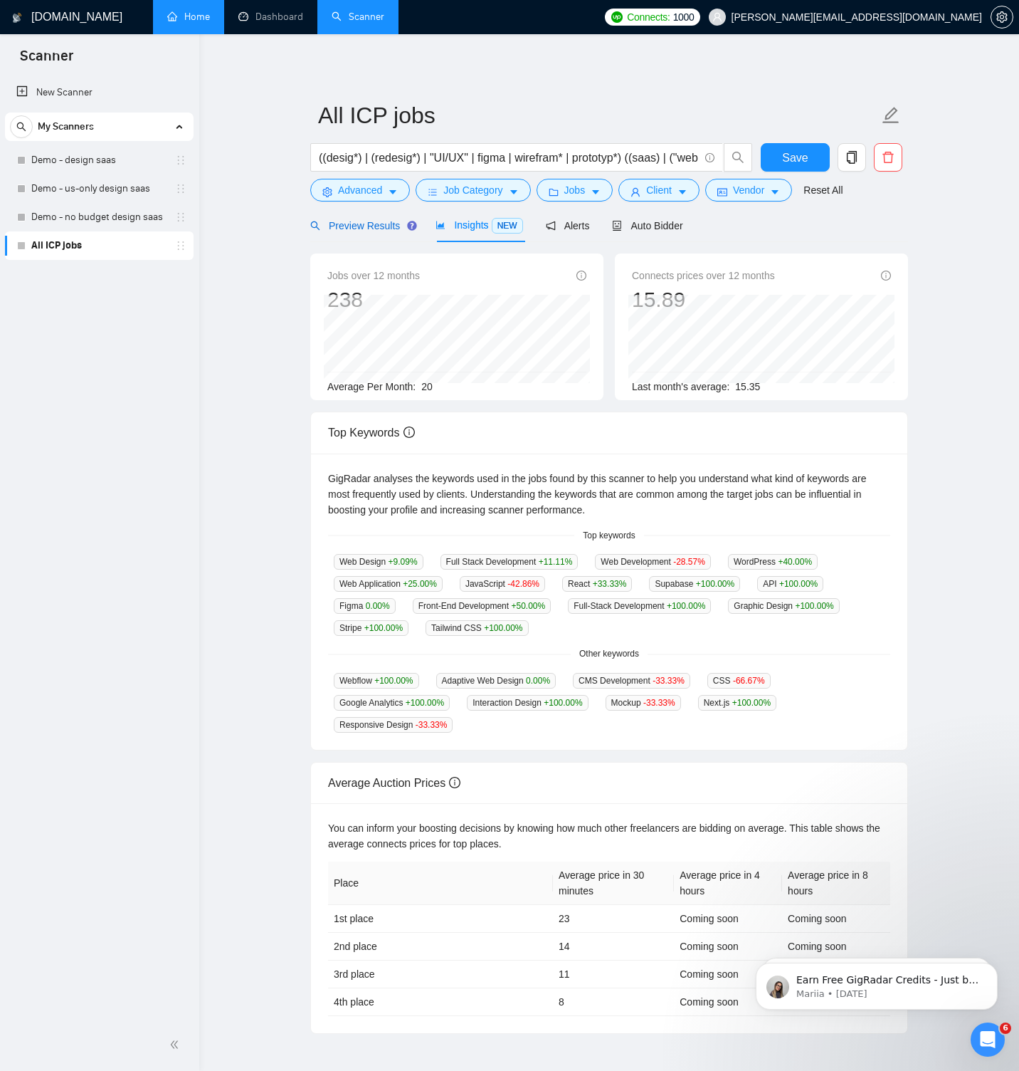
click at [357, 224] on span "Preview Results" at bounding box center [361, 225] width 103 height 11
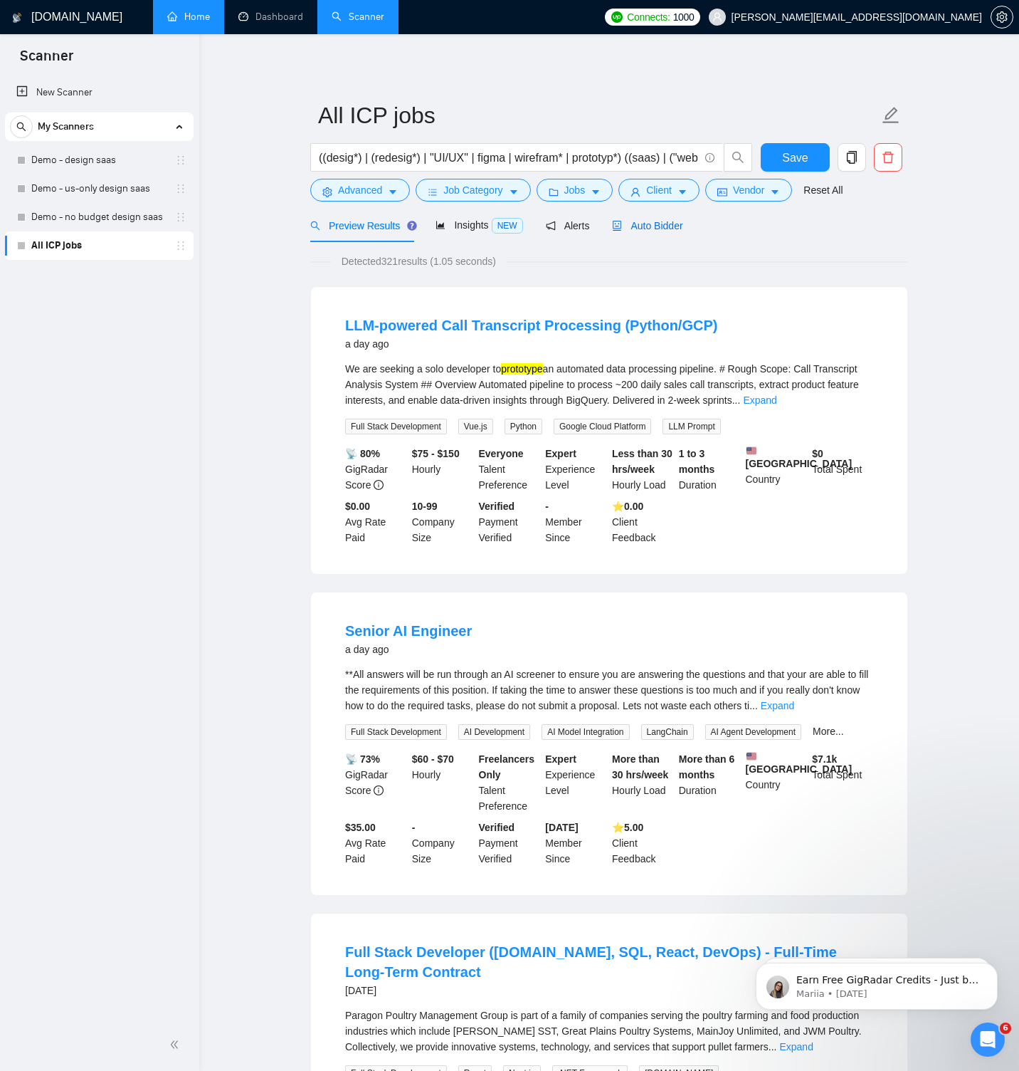
click at [642, 224] on span "Auto Bidder" at bounding box center [647, 225] width 70 height 11
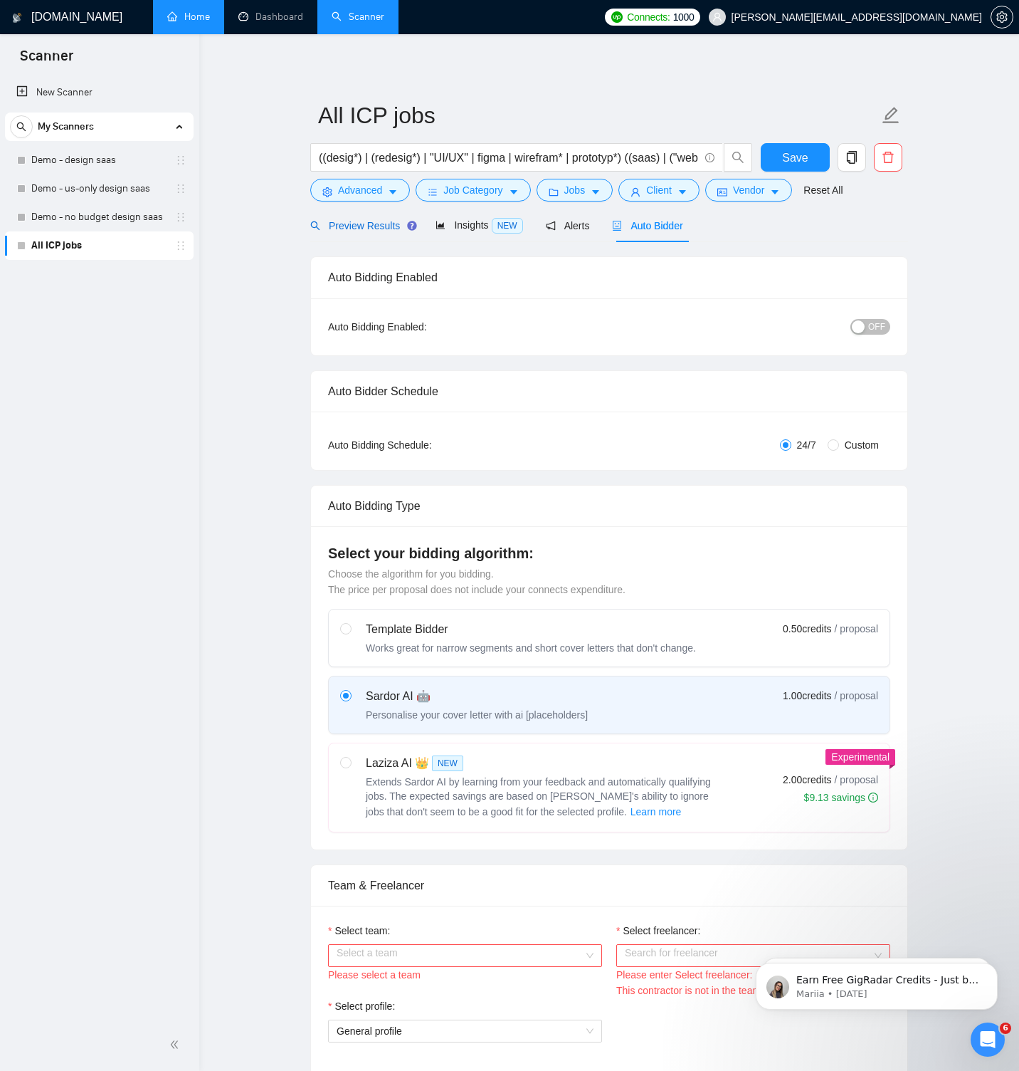
click at [372, 226] on span "Preview Results" at bounding box center [361, 225] width 103 height 11
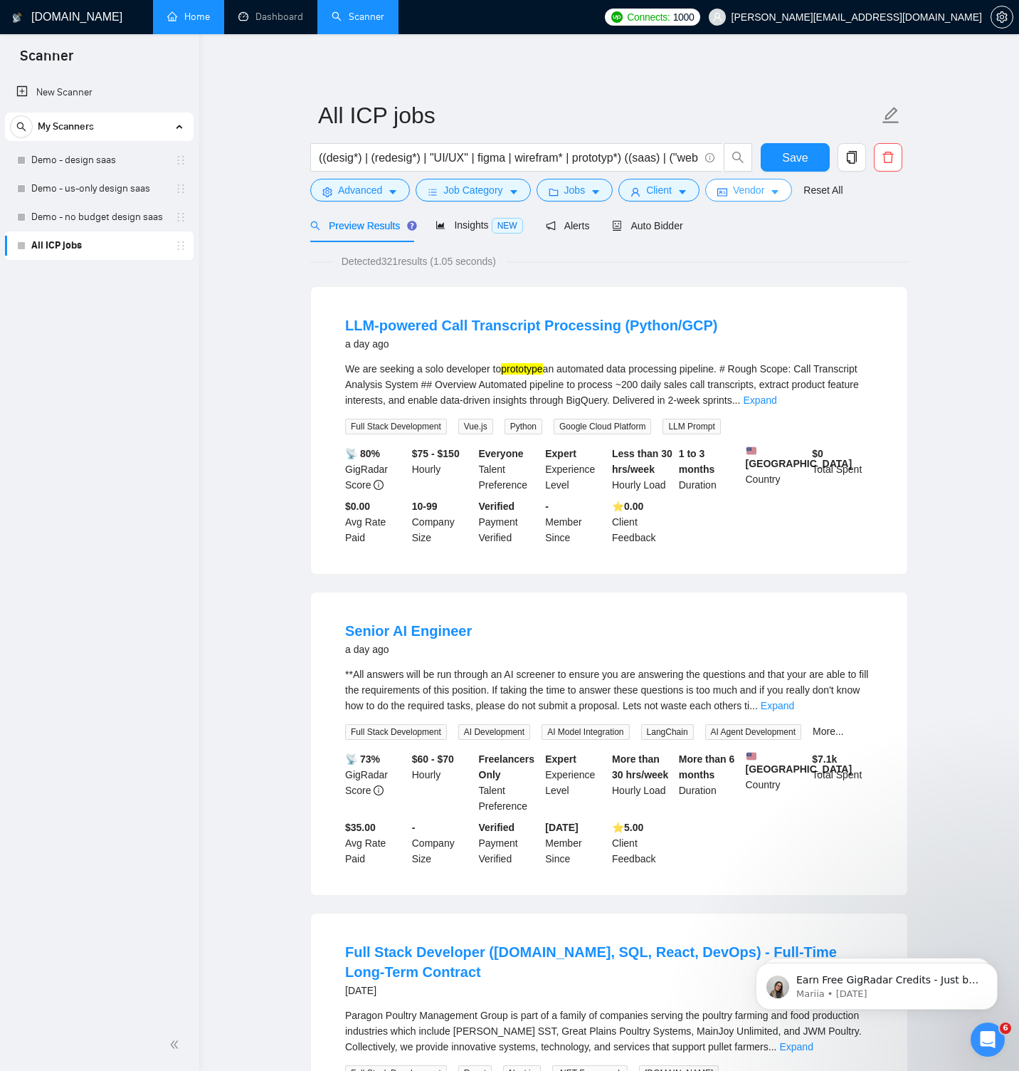
click at [744, 185] on span "Vendor" at bounding box center [748, 190] width 31 height 16
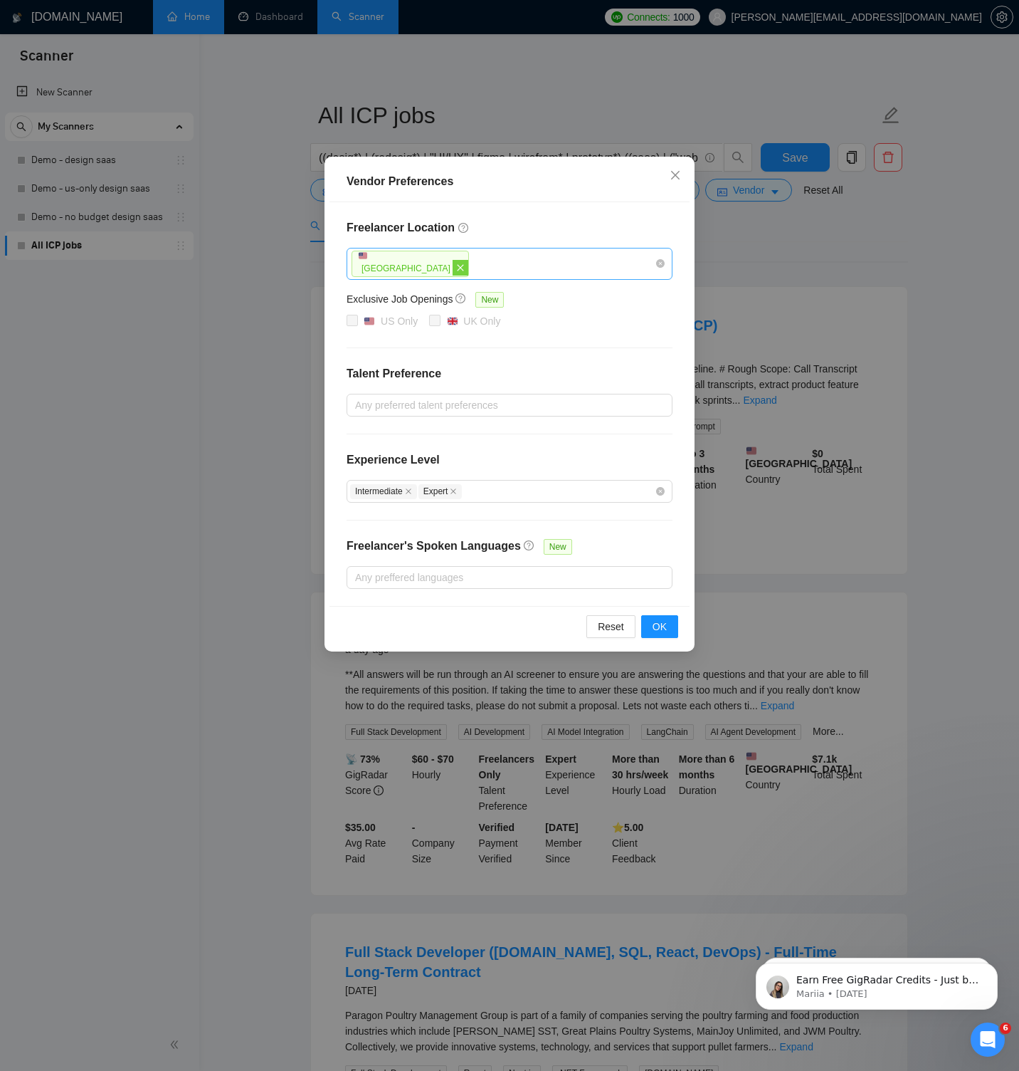
click at [457, 268] on icon "close" at bounding box center [460, 267] width 6 height 6
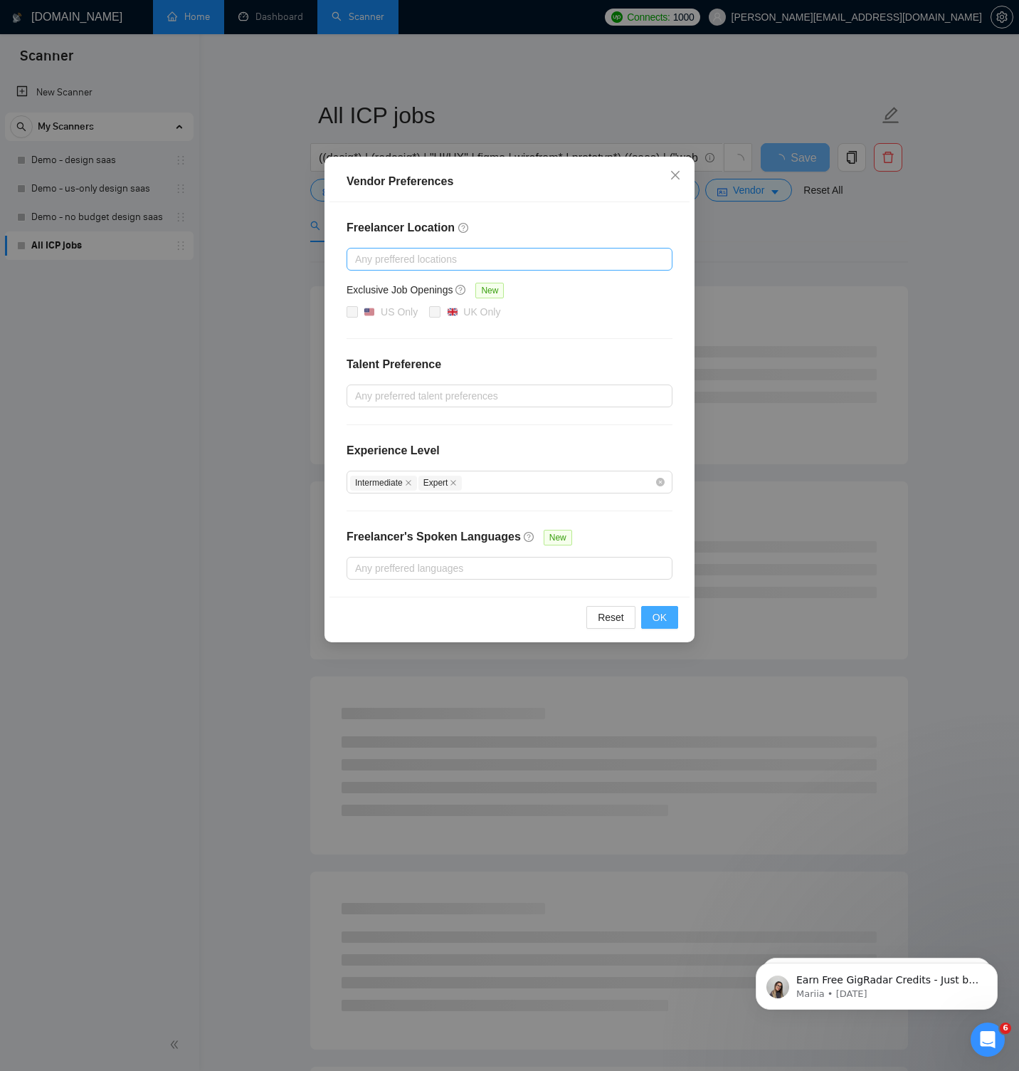
click at [659, 612] on span "OK" at bounding box center [660, 617] width 14 height 16
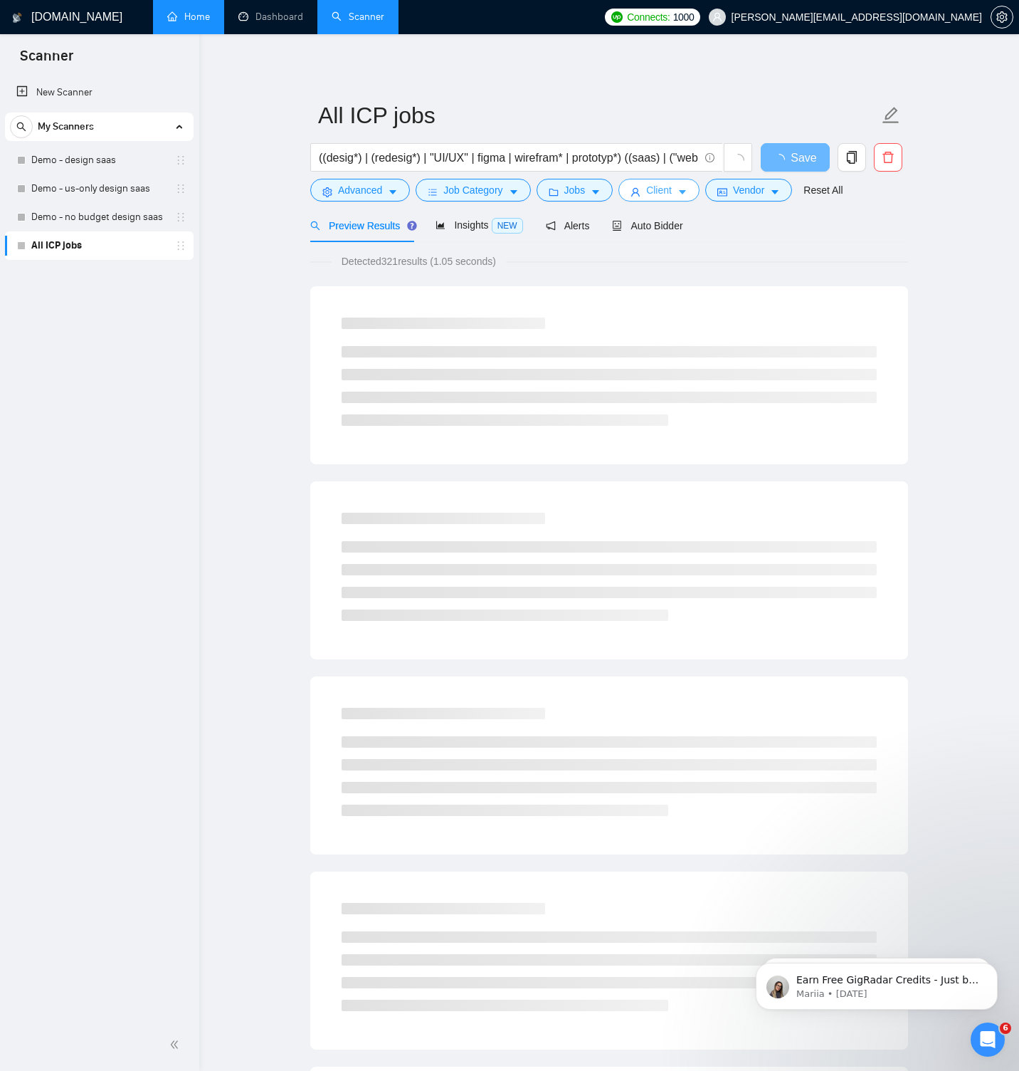
click at [660, 188] on span "Client" at bounding box center [659, 190] width 26 height 16
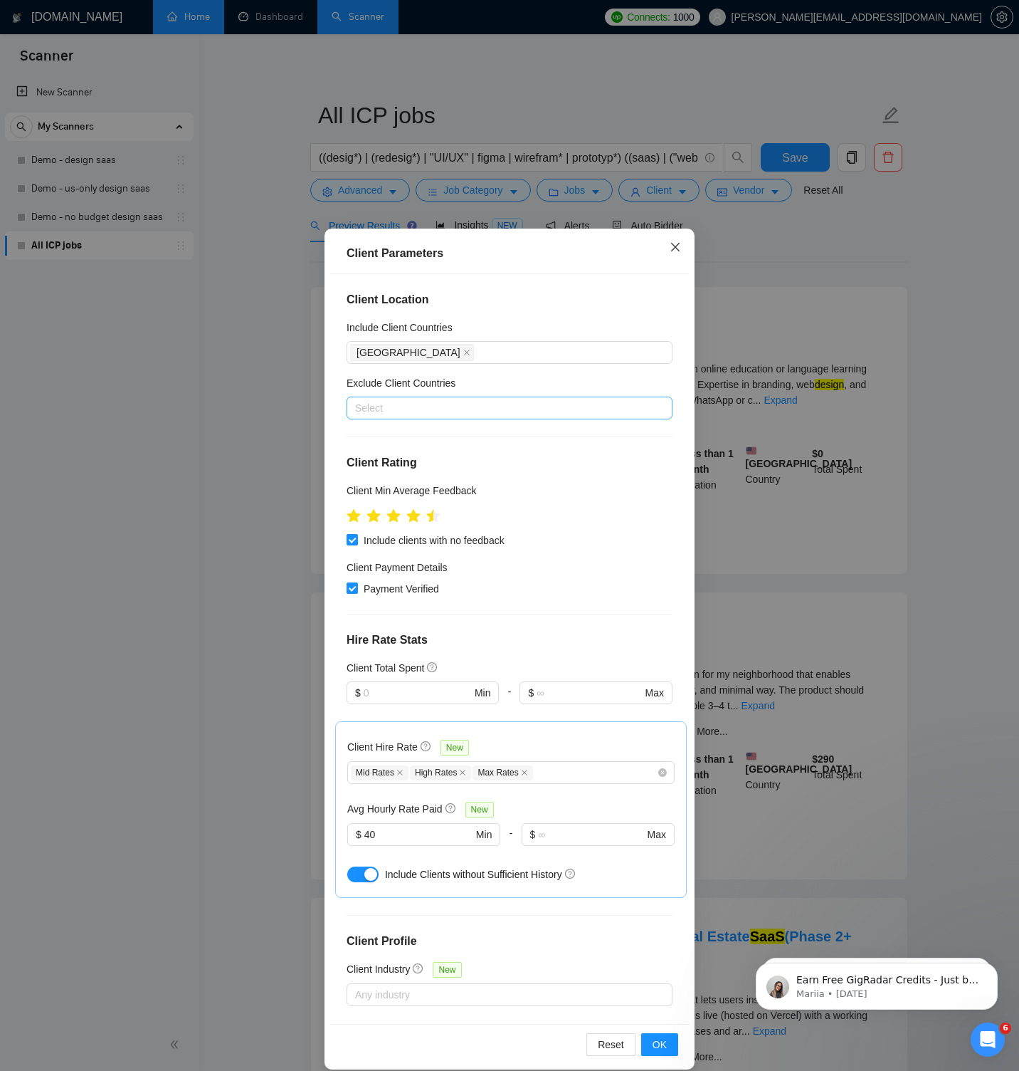
click at [676, 244] on icon "close" at bounding box center [675, 246] width 11 height 11
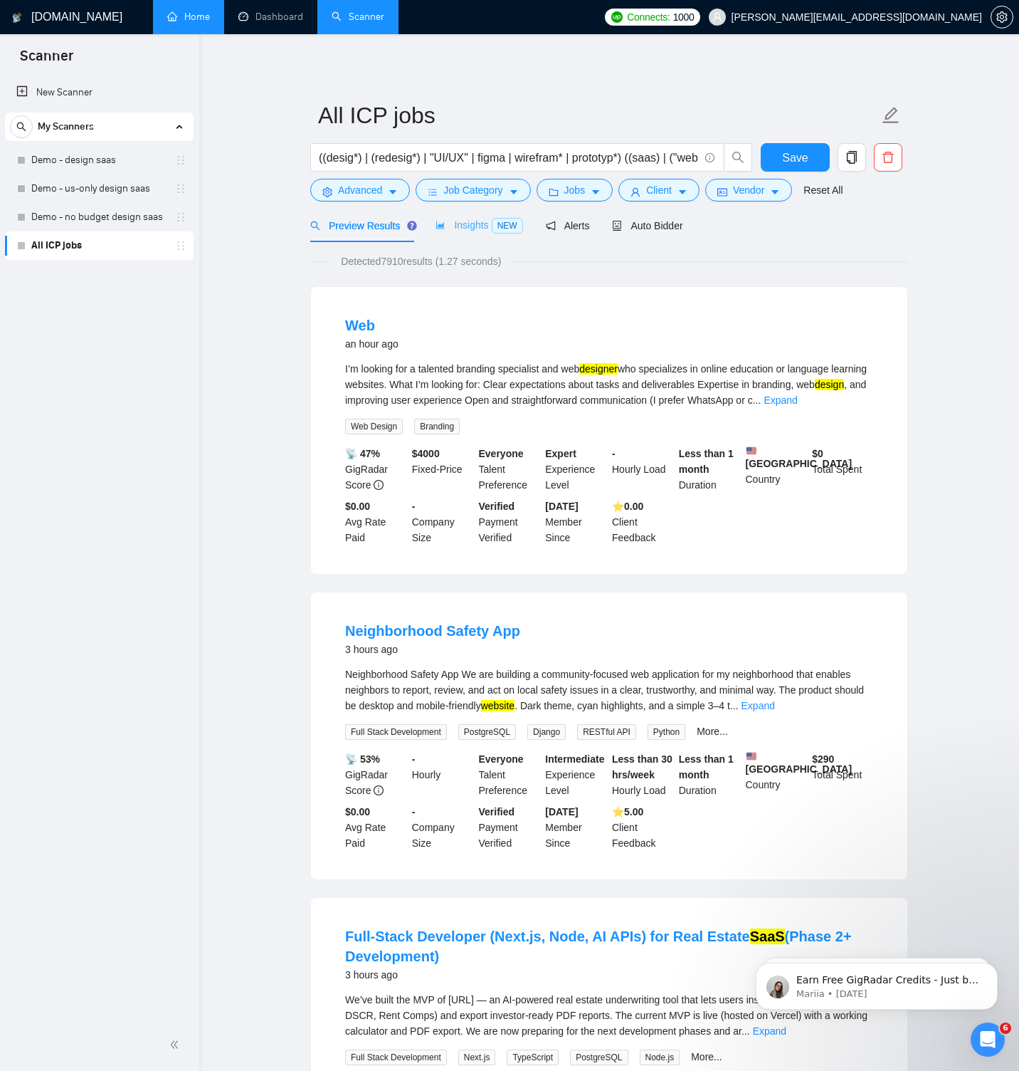
click at [474, 233] on div "Insights NEW" at bounding box center [479, 225] width 87 height 33
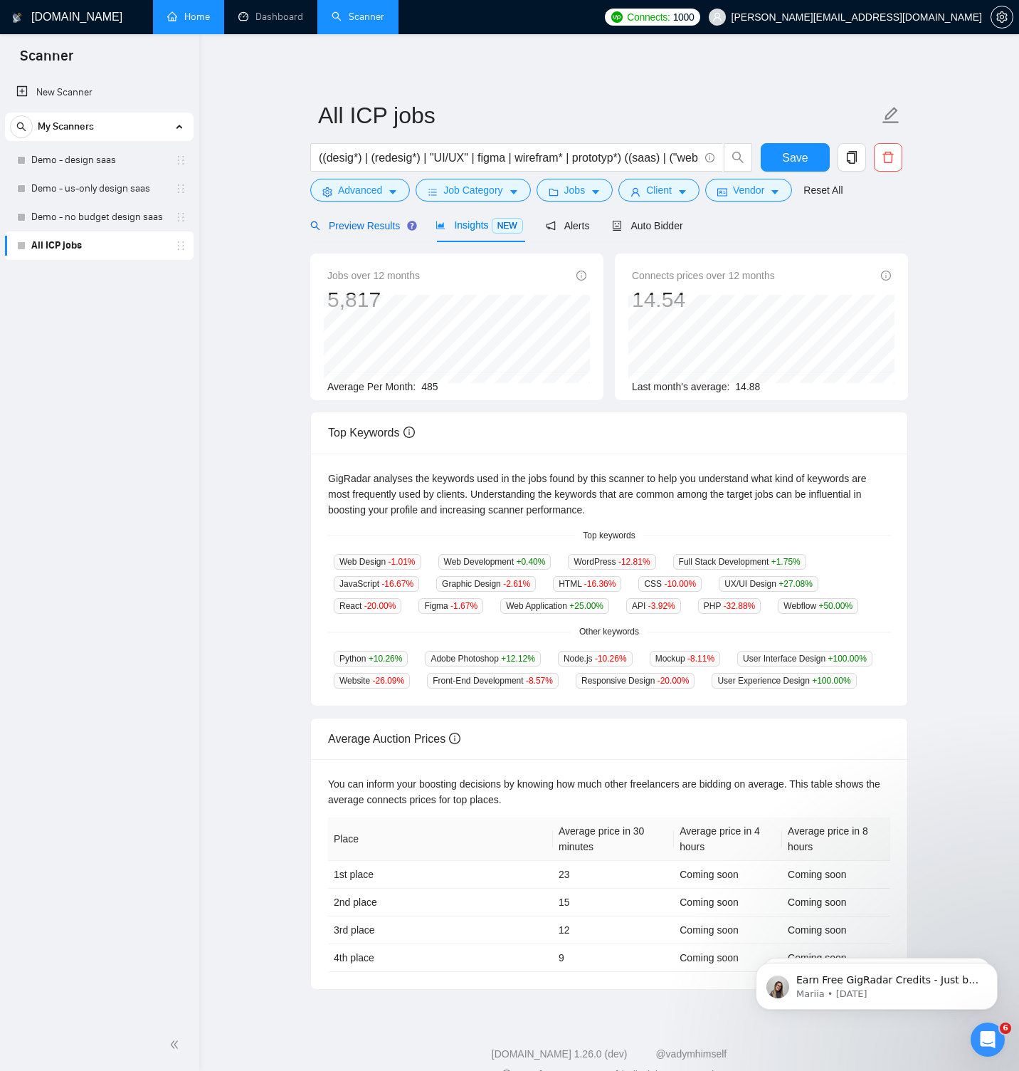
click at [360, 226] on span "Preview Results" at bounding box center [361, 225] width 103 height 11
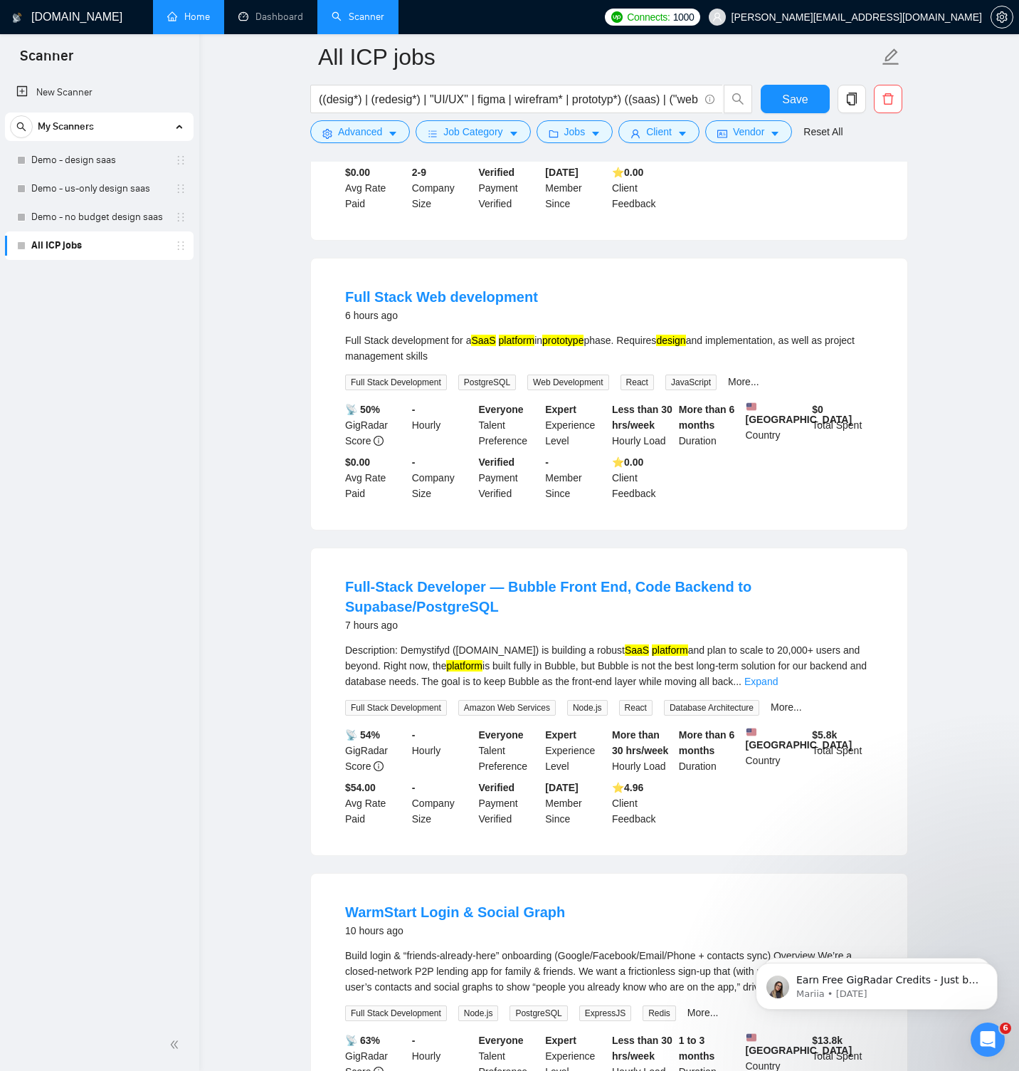
scroll to position [2498, 0]
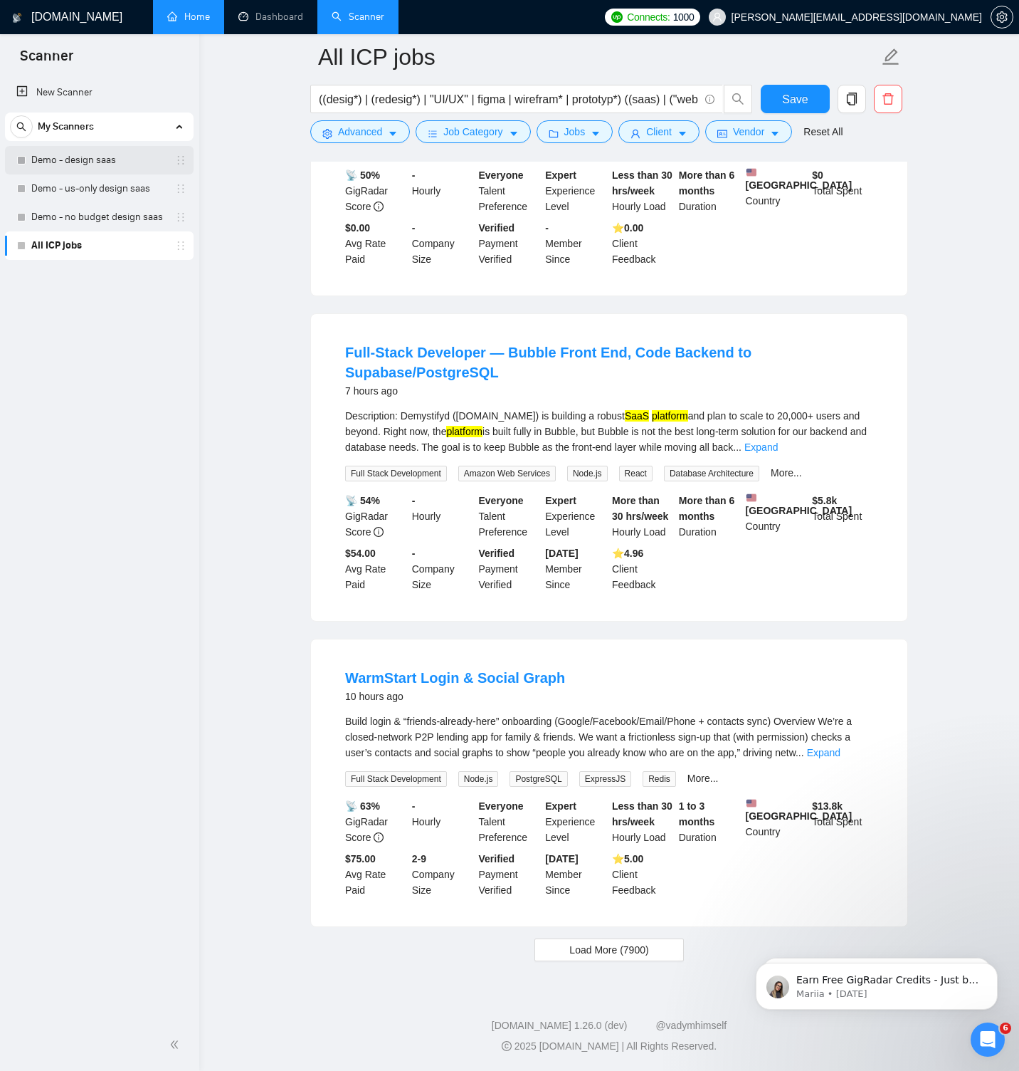
click at [106, 160] on link "Demo - design saas" at bounding box center [98, 160] width 135 height 28
click at [779, 96] on button "Save" at bounding box center [795, 99] width 69 height 28
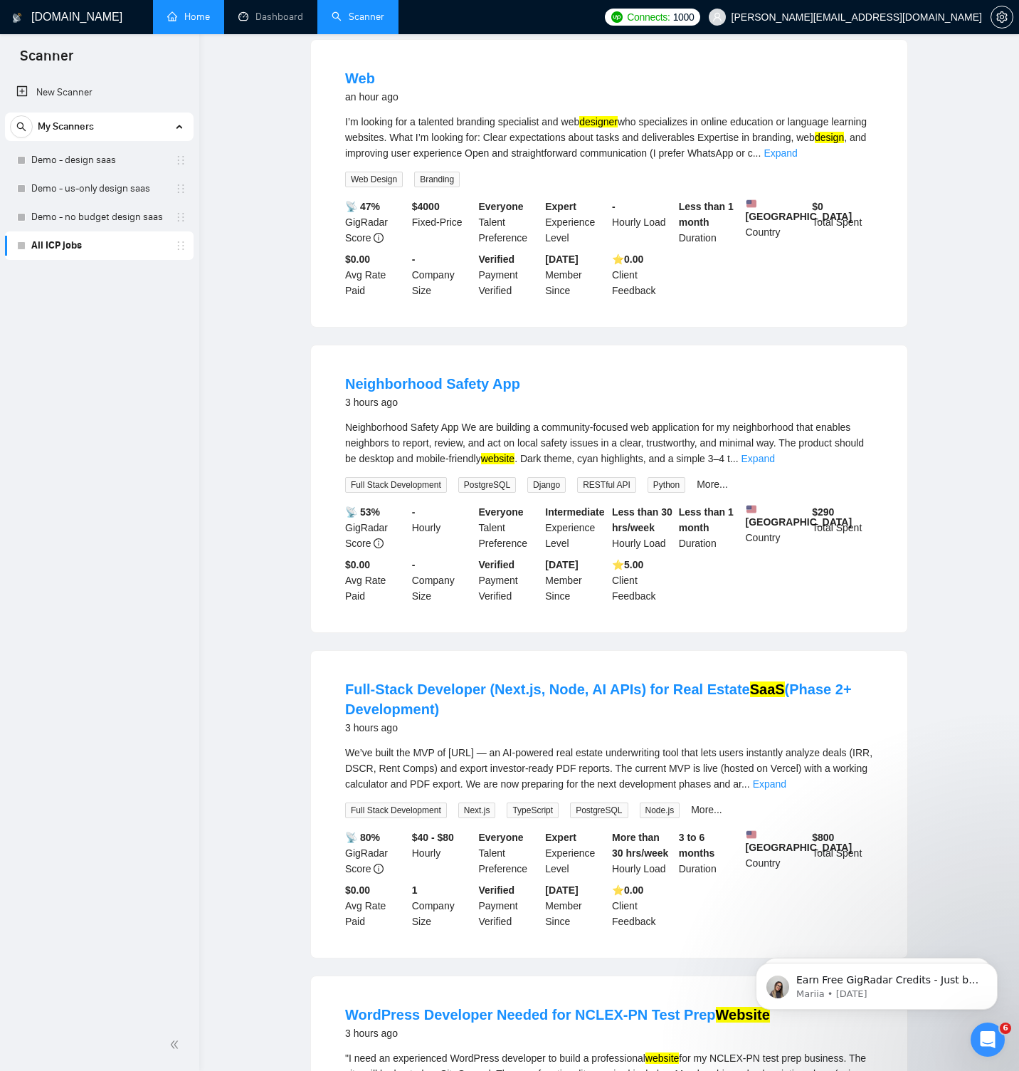
scroll to position [0, 0]
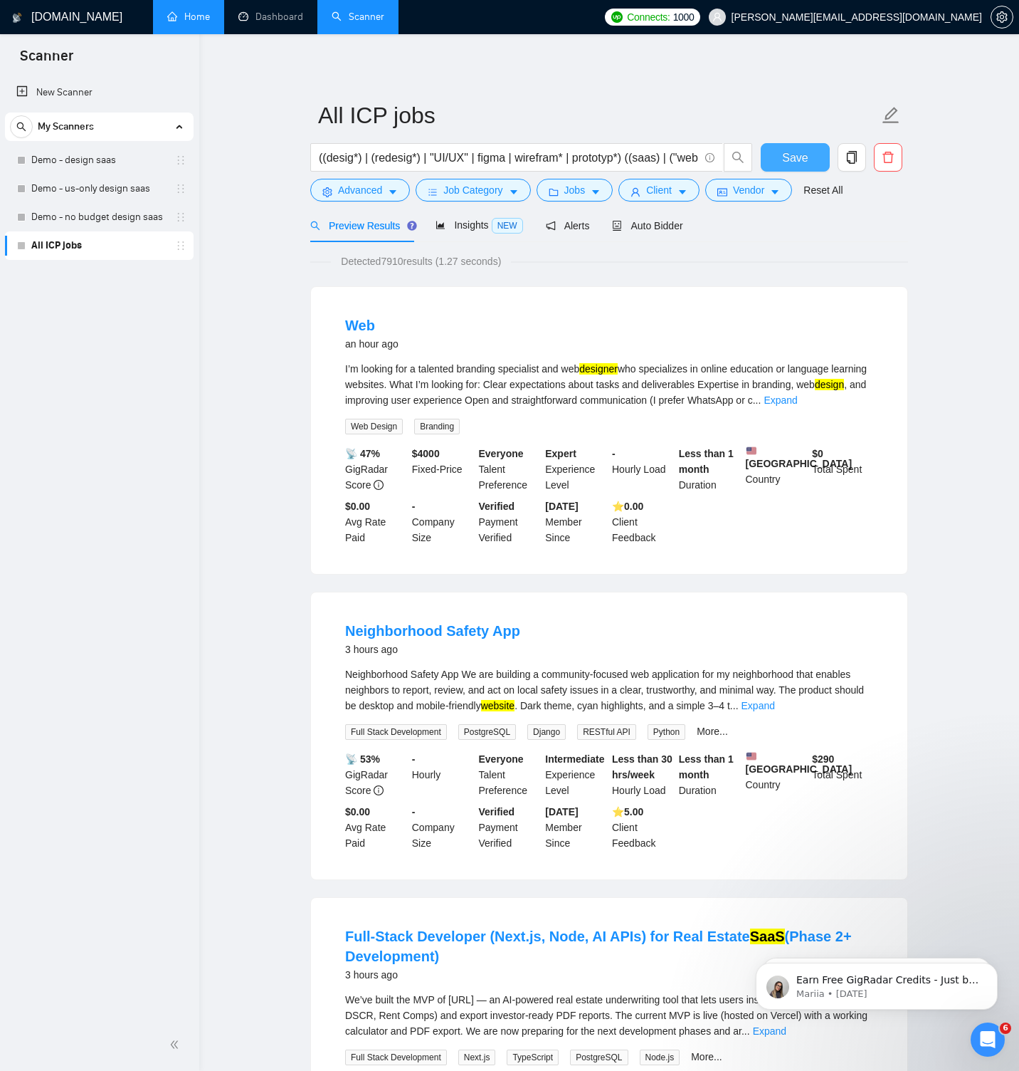
click at [799, 156] on span "Save" at bounding box center [795, 158] width 26 height 18
drag, startPoint x: 322, startPoint y: 159, endPoint x: 334, endPoint y: 163, distance: 11.9
click at [323, 159] on input "((desig*) | (redesig*) | "UI/UX" | figma | wirefram* | prototyp*) ((saas) | ("w…" at bounding box center [509, 158] width 380 height 18
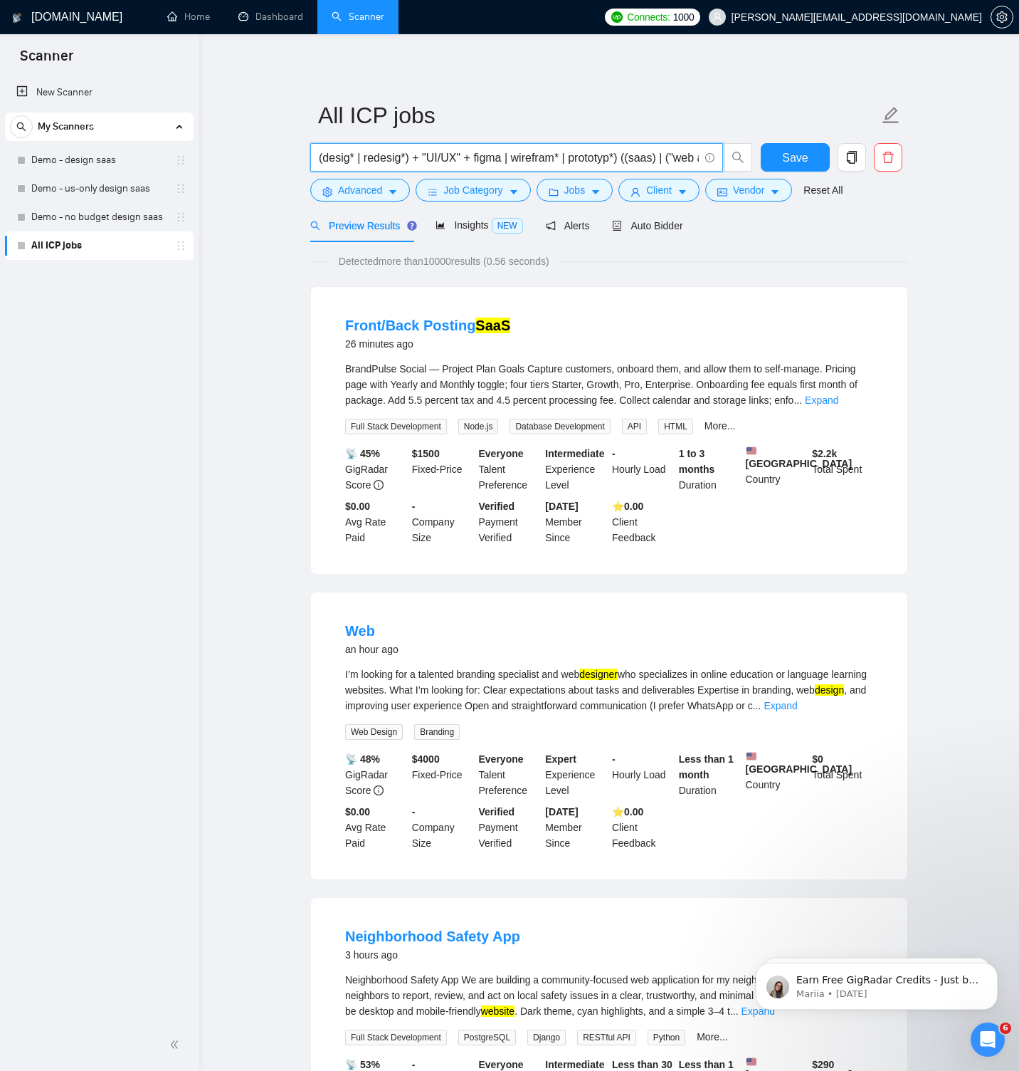
click at [629, 157] on input "(desig* | redesig*) + "UI/UX" + figma | wirefram* | prototyp*) ((saas) | ("web …" at bounding box center [509, 158] width 380 height 18
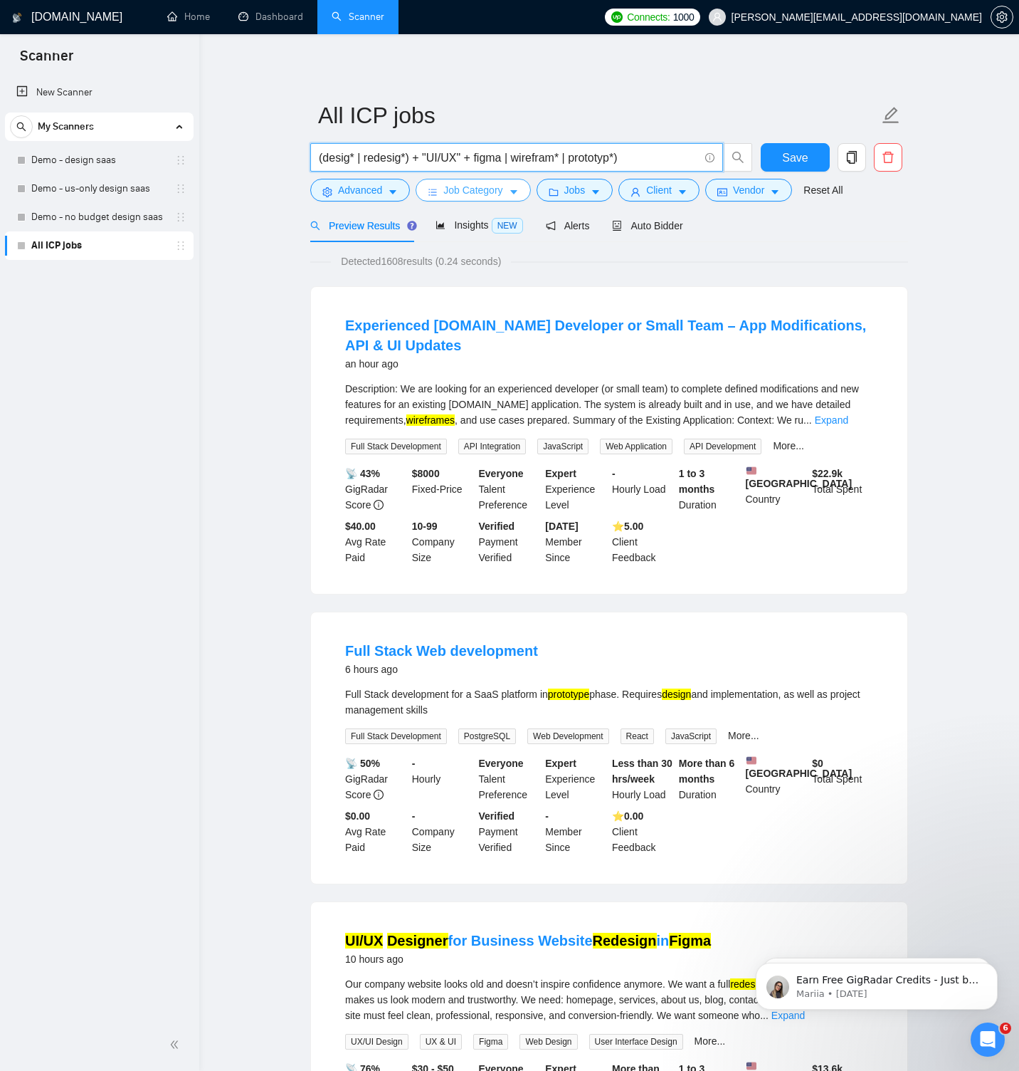
click at [511, 194] on button "Job Category" at bounding box center [473, 190] width 115 height 23
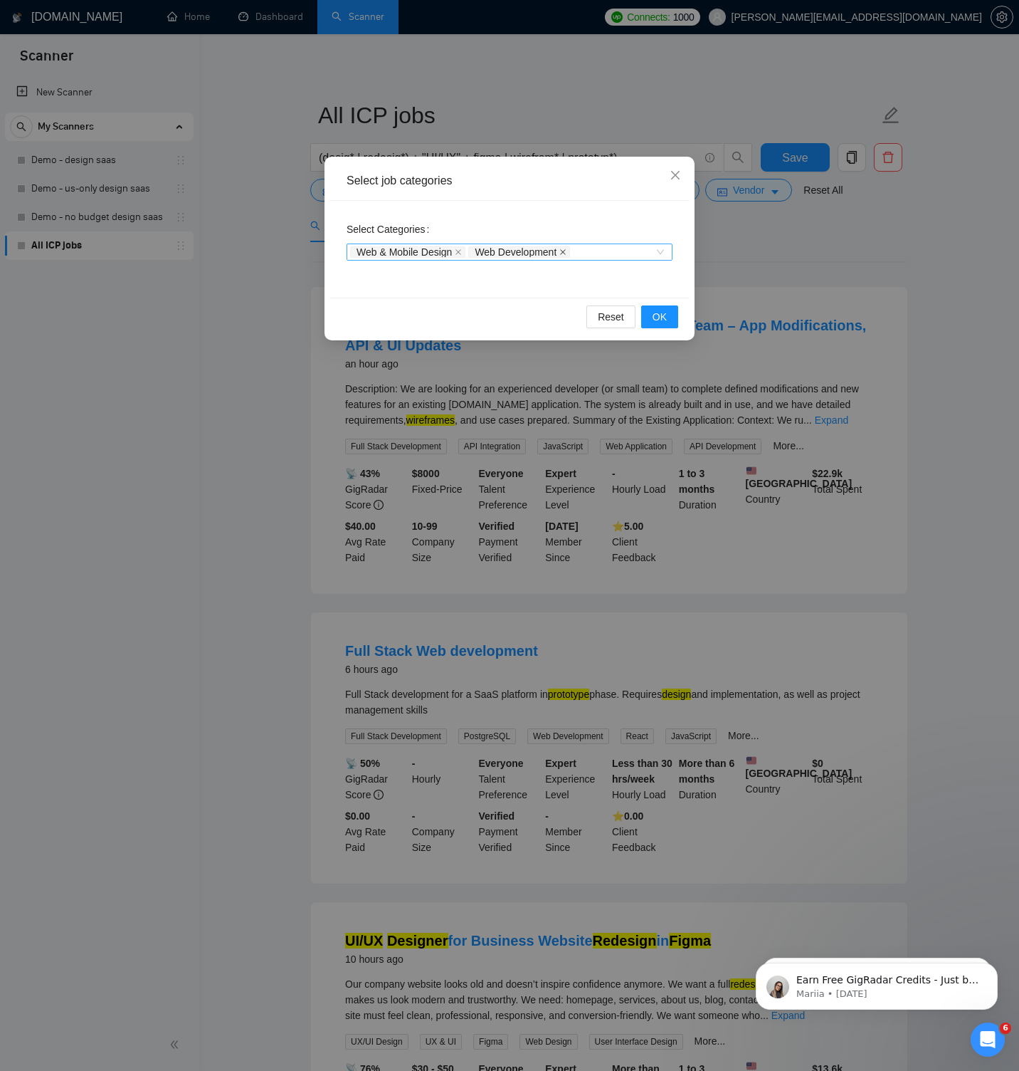
click at [566, 252] on icon "close" at bounding box center [563, 252] width 6 height 6
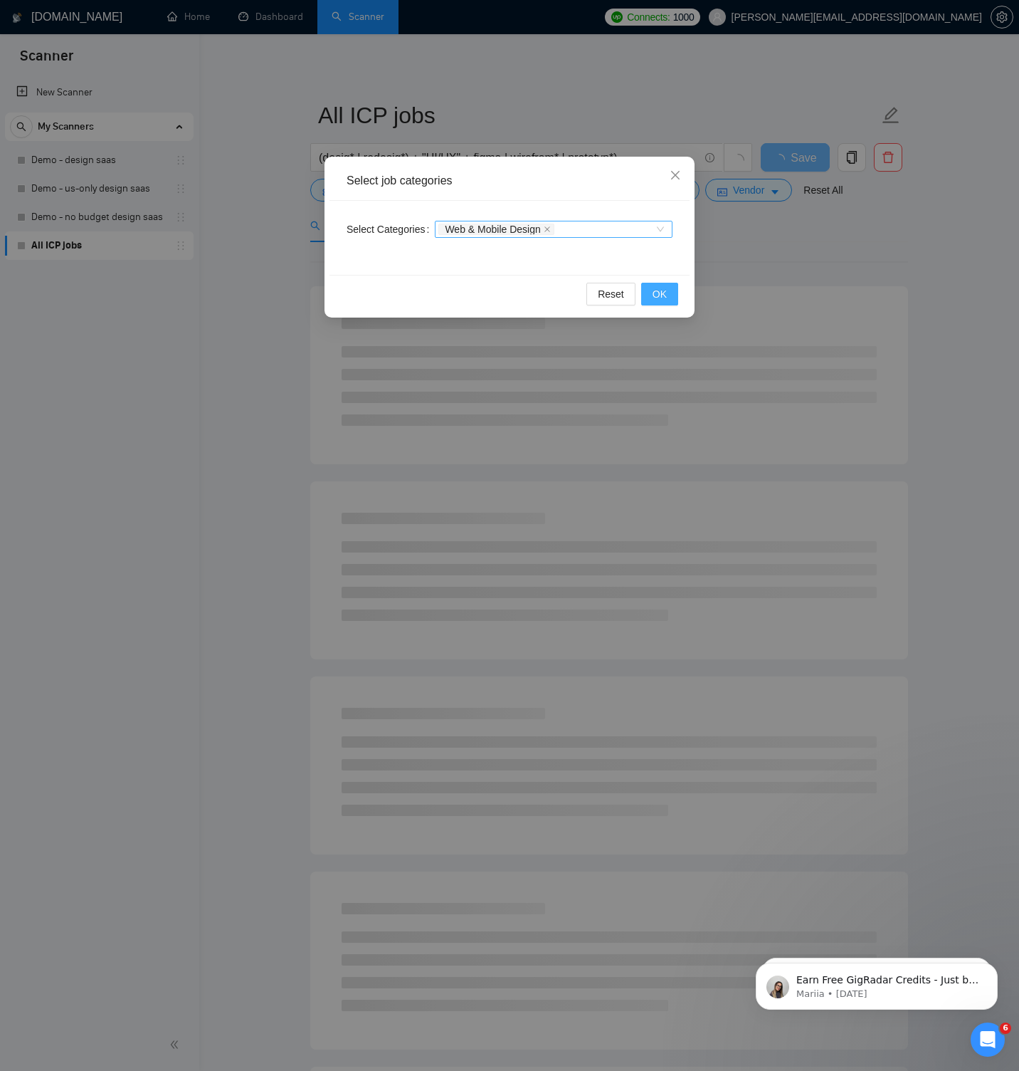
click at [655, 289] on span "OK" at bounding box center [660, 294] width 14 height 16
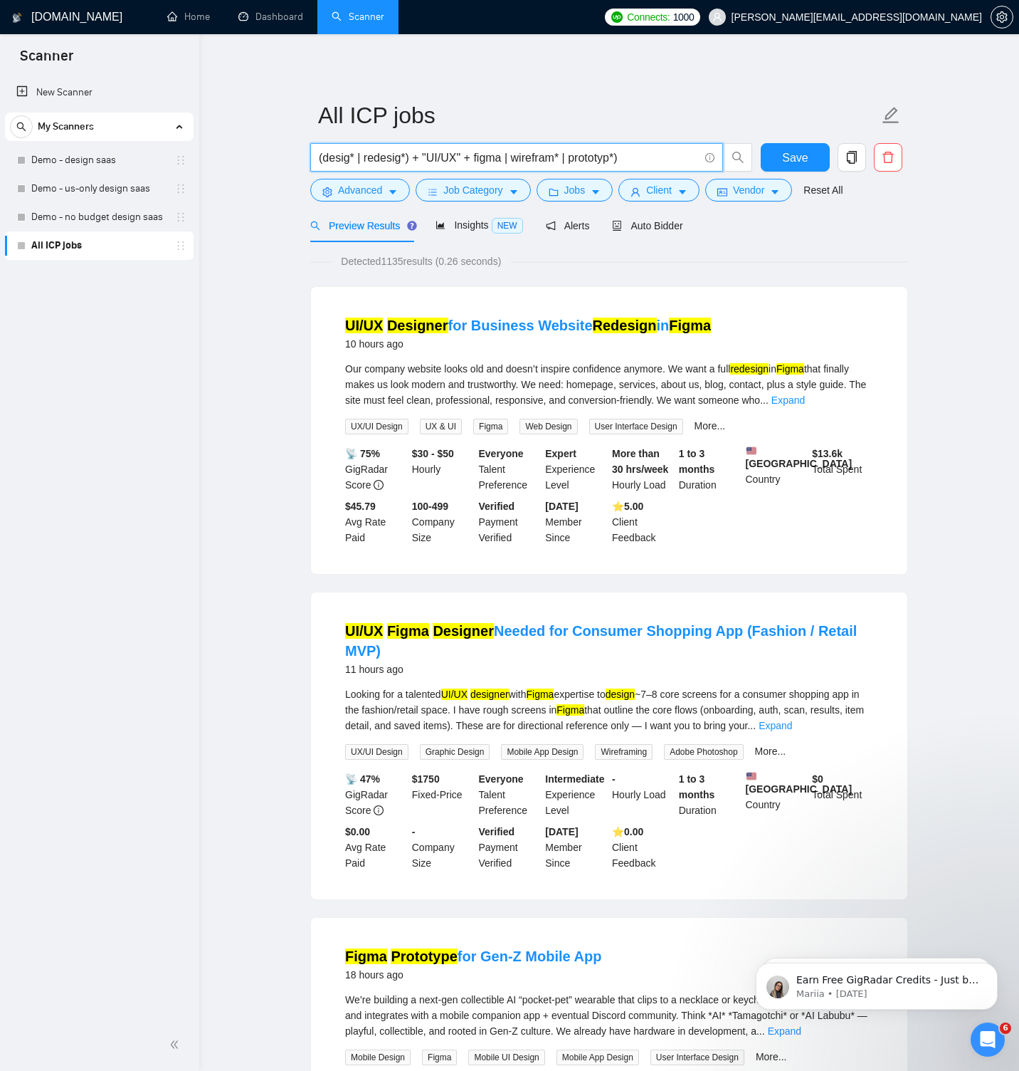
click at [480, 158] on input "(desig* | redesig*) + "UI/UX" + figma | wirefram* | prototyp*)" at bounding box center [509, 158] width 380 height 18
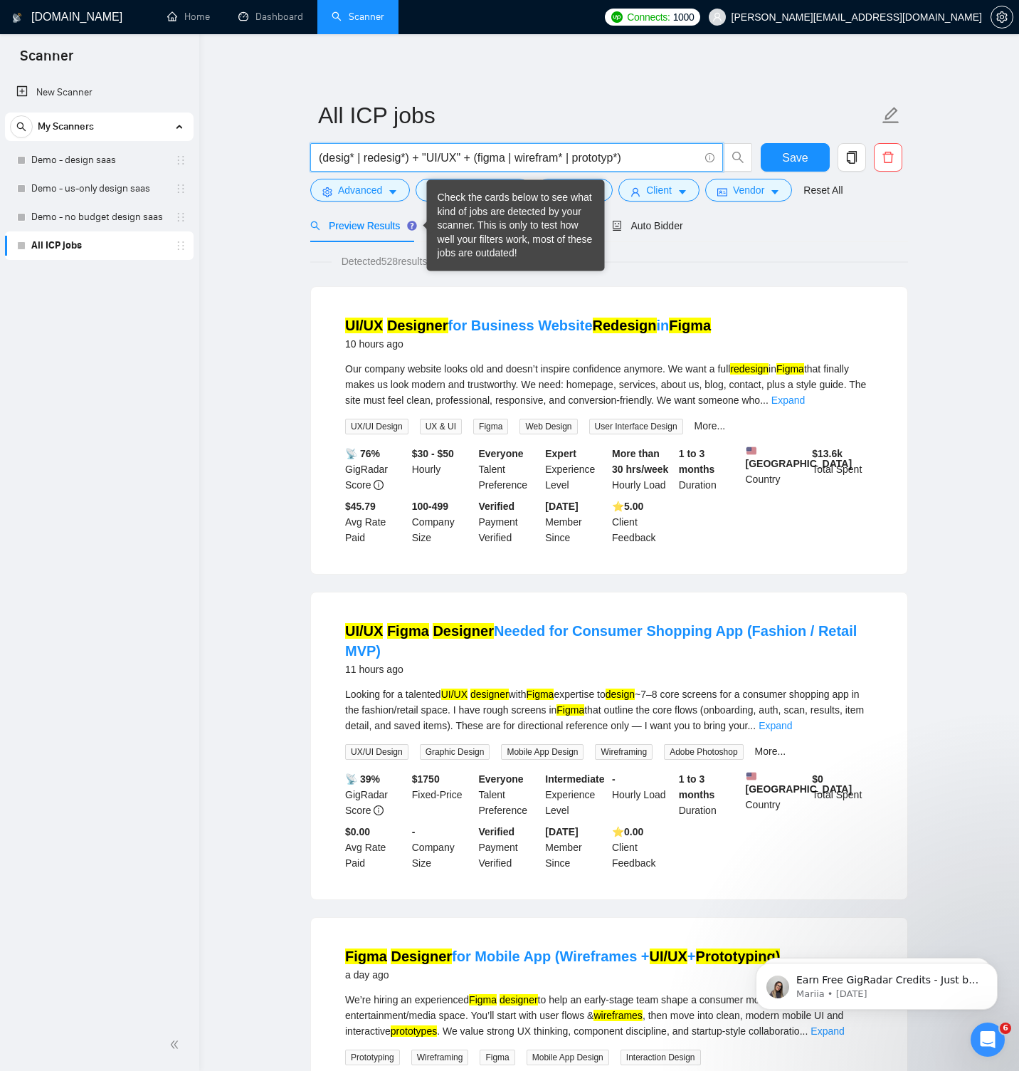
type input "(desig* | redesig*) + "UI/UX" + (figma | wirefram* | prototyp*)"
click at [443, 217] on div "Check the cards below to see what kind of jobs are detected by your scanner. Th…" at bounding box center [516, 226] width 157 height 70
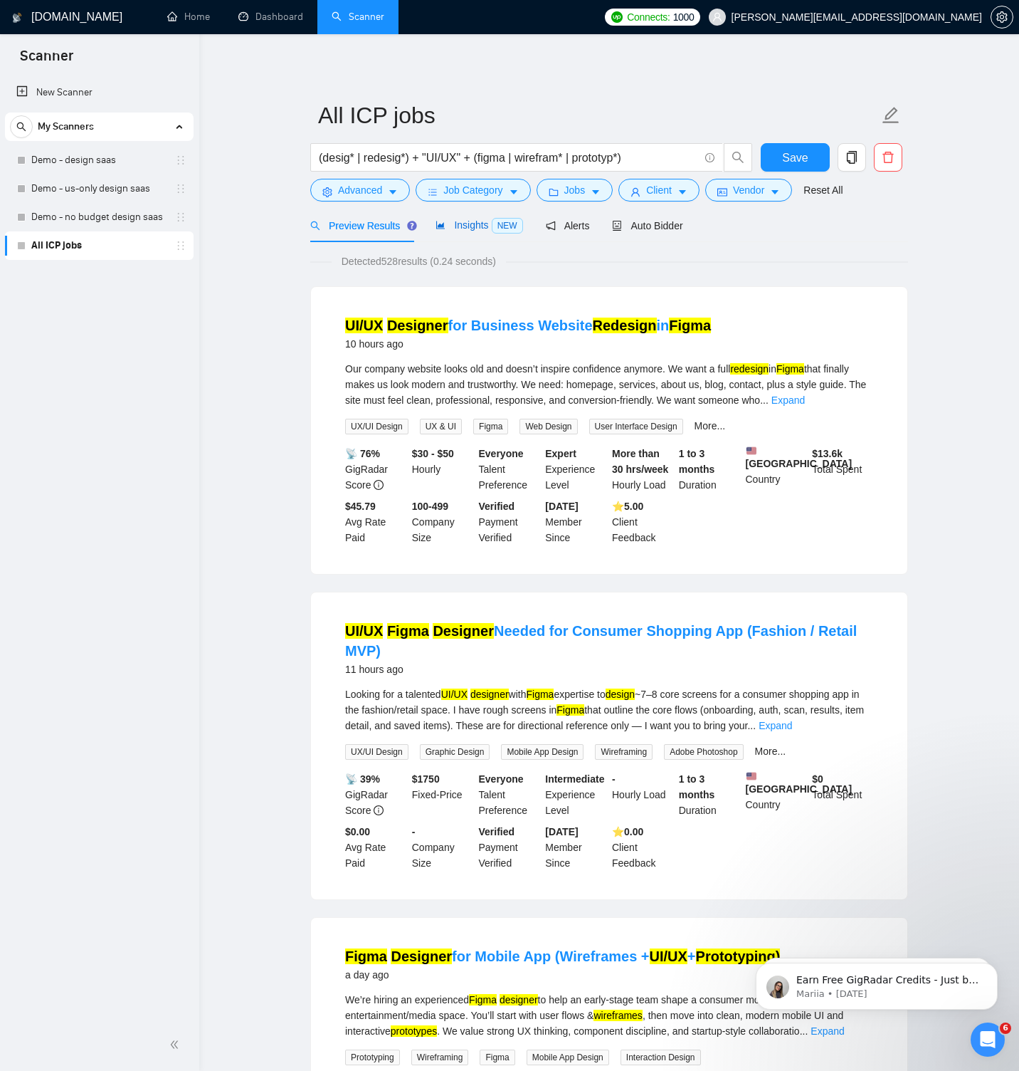
click at [448, 224] on span "Insights NEW" at bounding box center [479, 224] width 87 height 11
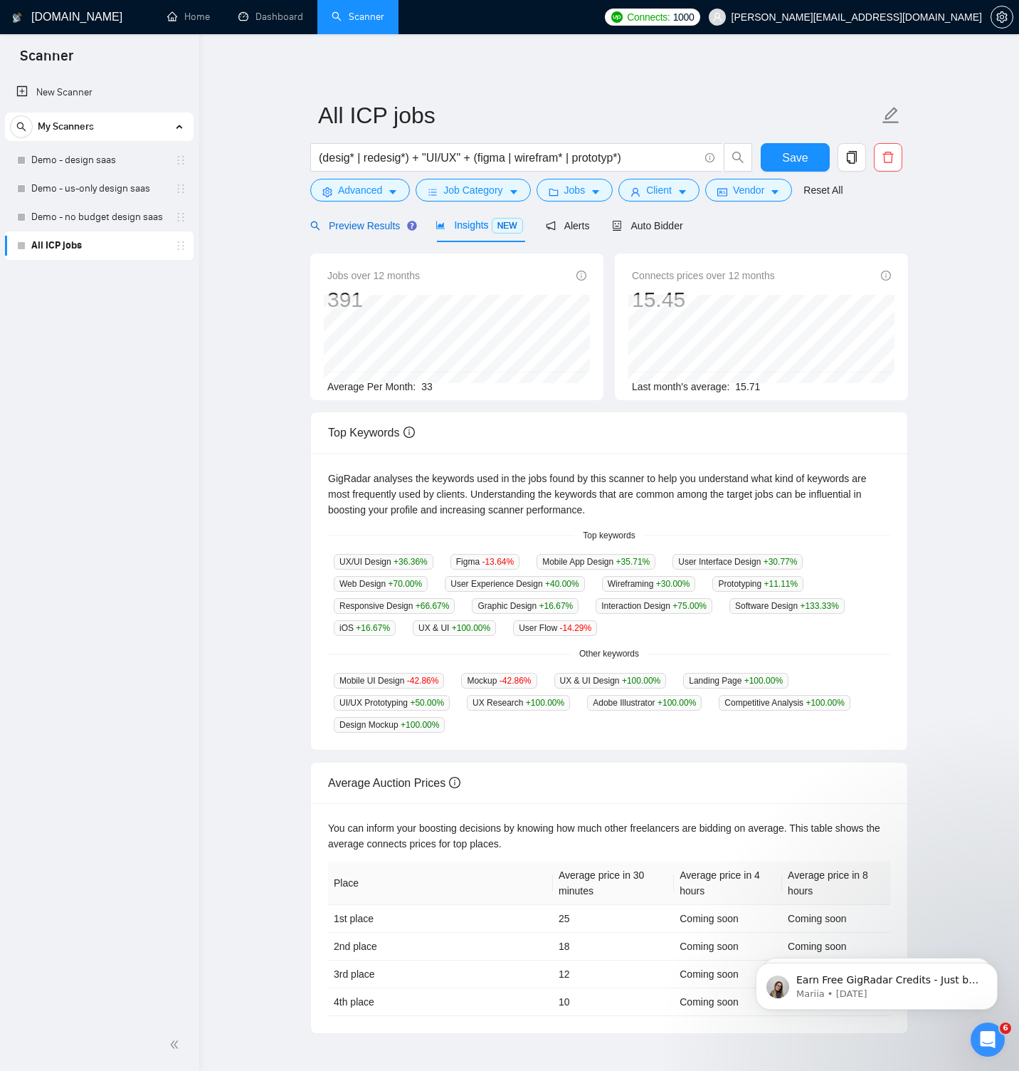
click at [391, 225] on span "Preview Results" at bounding box center [361, 225] width 103 height 11
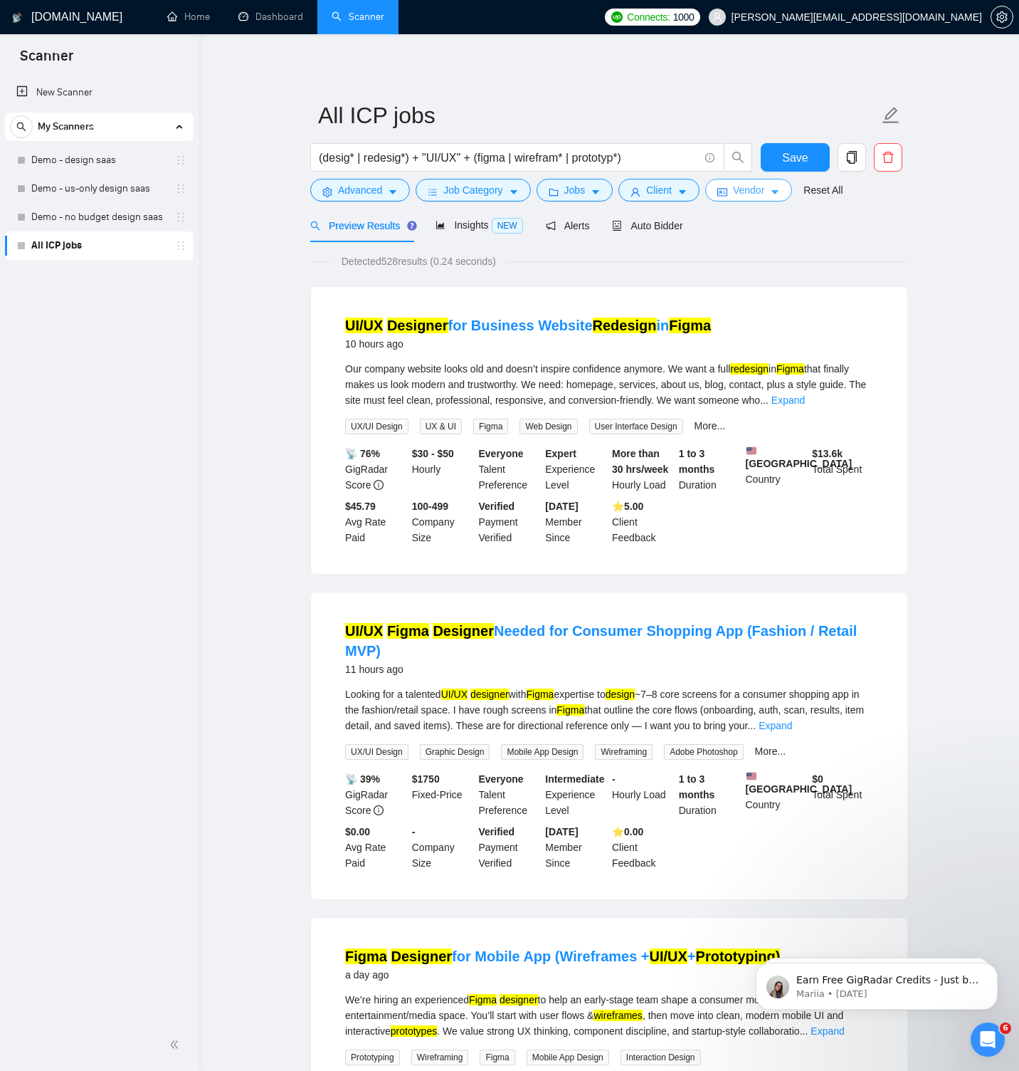
click at [759, 190] on span "Vendor" at bounding box center [748, 190] width 31 height 16
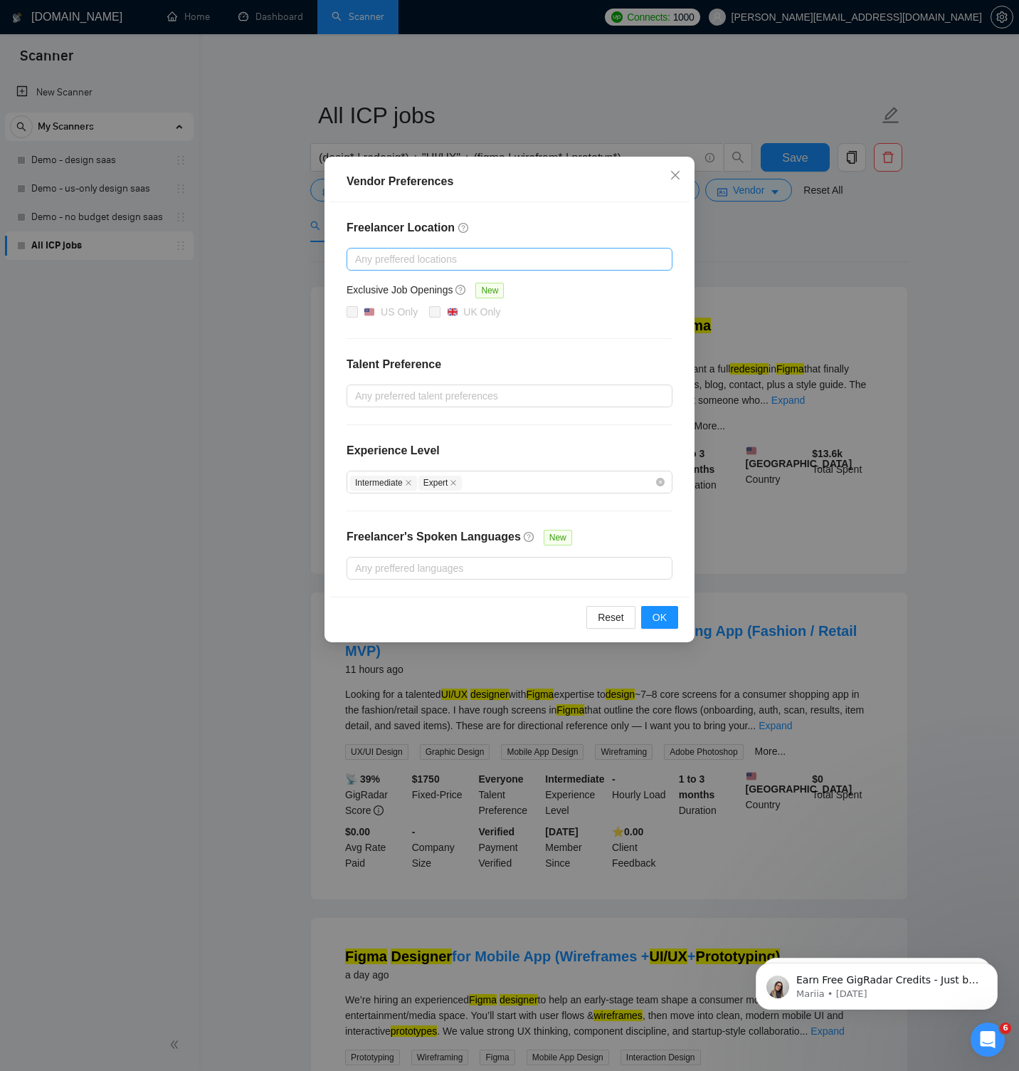
click at [757, 190] on div "Vendor Preferences Freelancer Location Any preffered locations Exclusive Job Op…" at bounding box center [509, 535] width 1019 height 1071
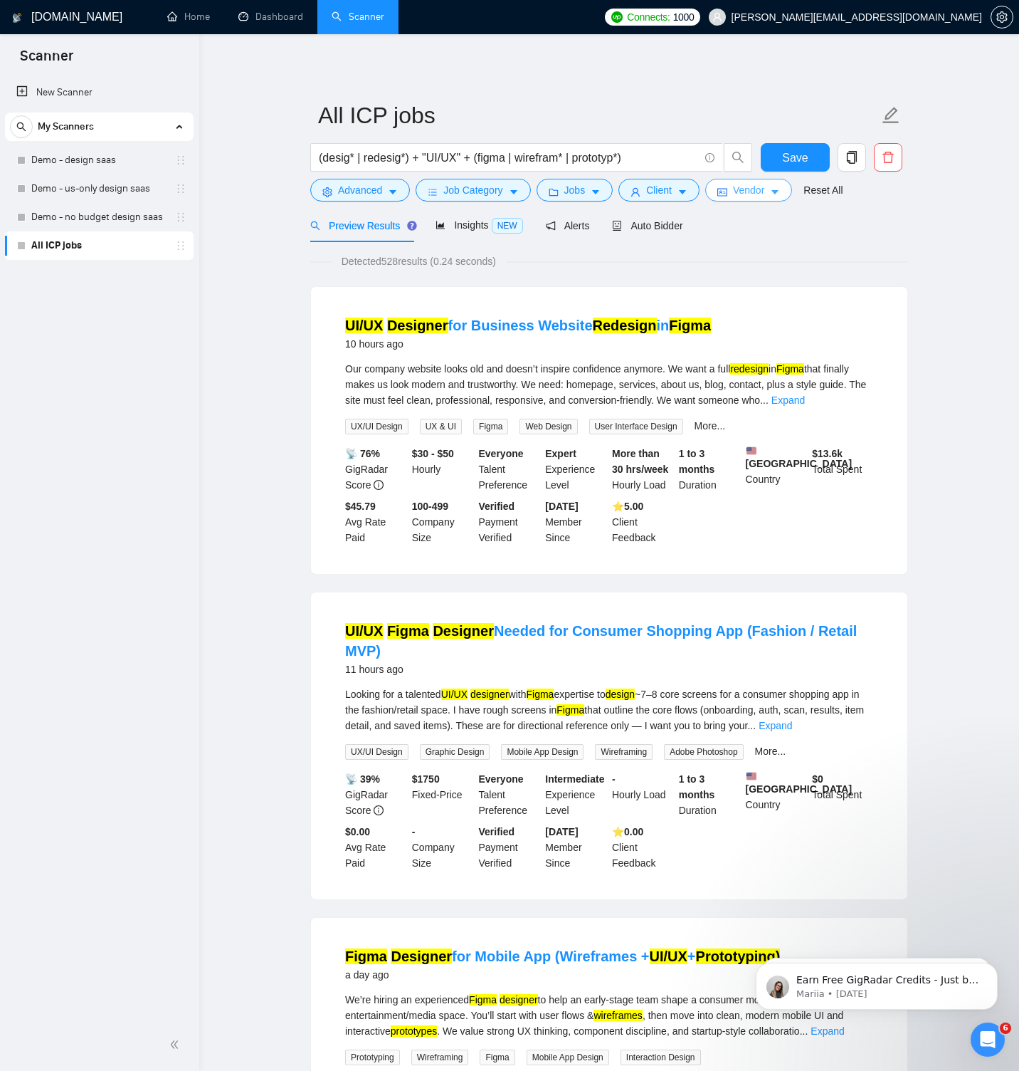
click at [752, 190] on span "Vendor" at bounding box center [748, 190] width 31 height 16
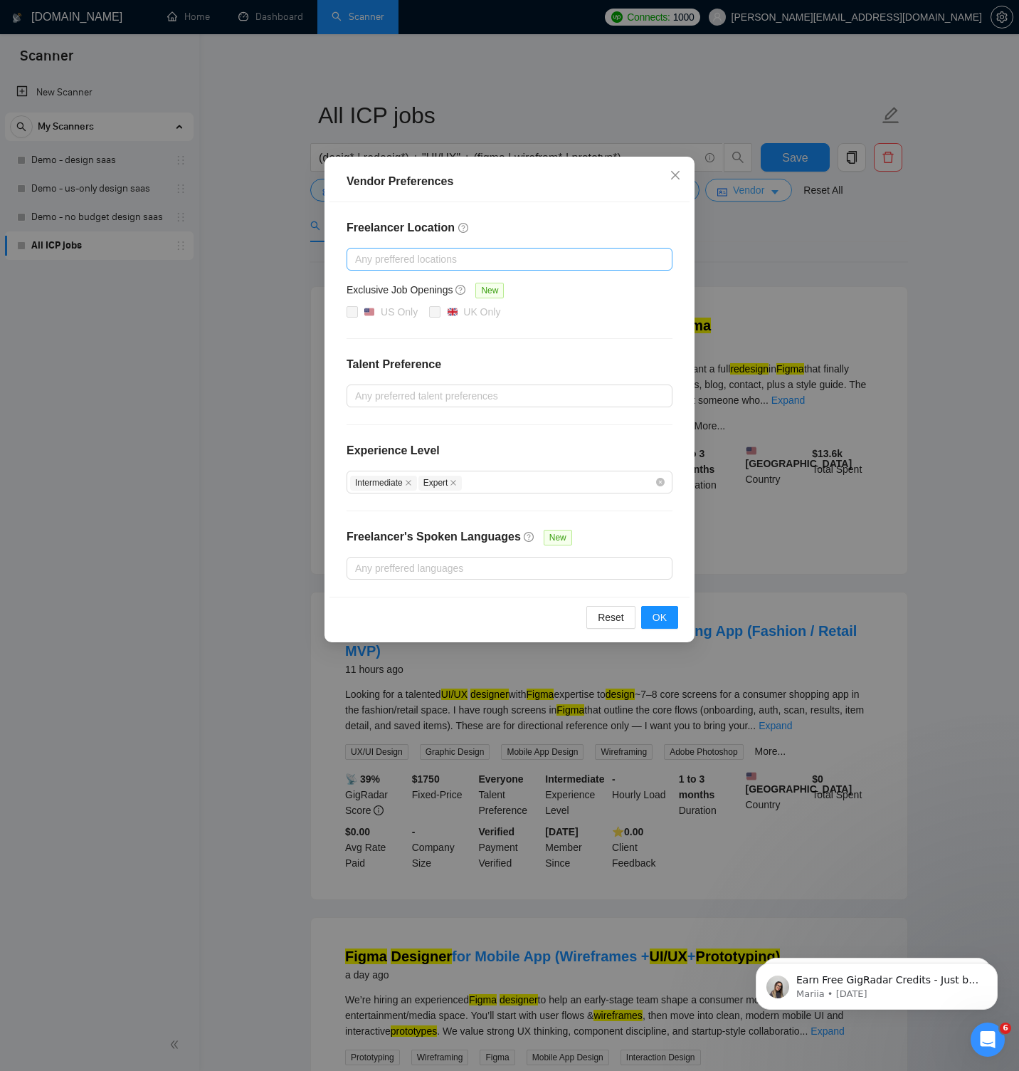
click at [752, 190] on div "Vendor Preferences Freelancer Location Any preffered locations Exclusive Job Op…" at bounding box center [509, 535] width 1019 height 1071
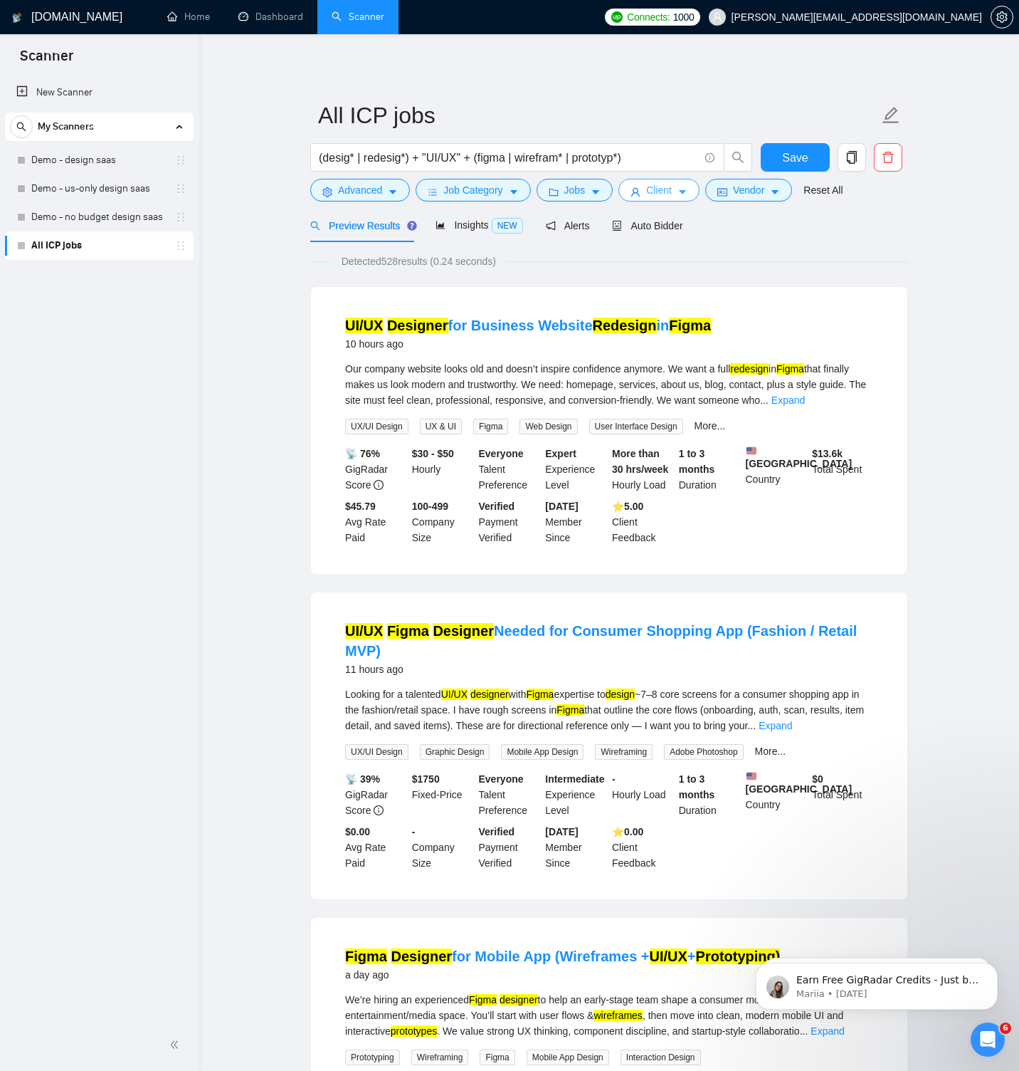
click at [688, 190] on icon "caret-down" at bounding box center [683, 192] width 10 height 10
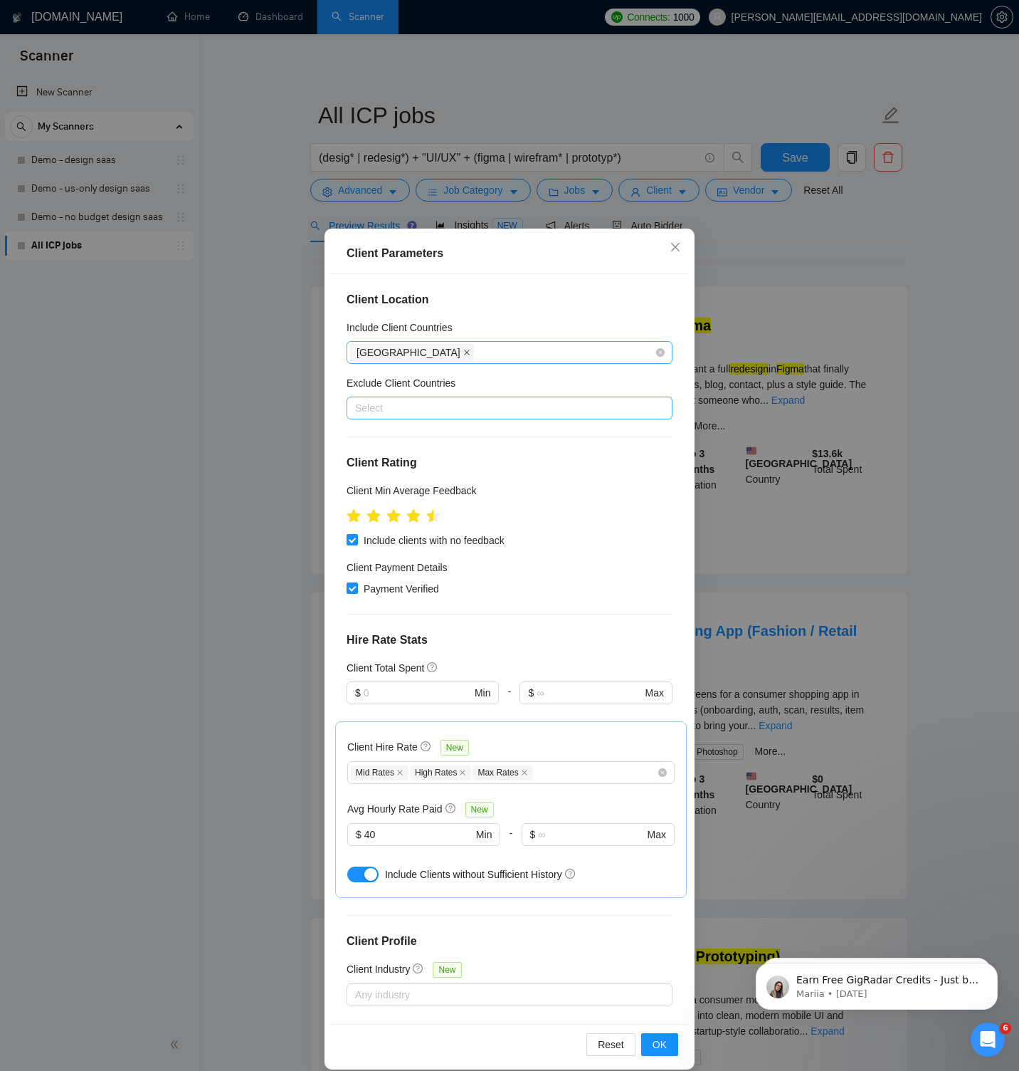
click at [463, 353] on icon "close" at bounding box center [466, 352] width 7 height 7
click at [390, 410] on div at bounding box center [502, 407] width 305 height 17
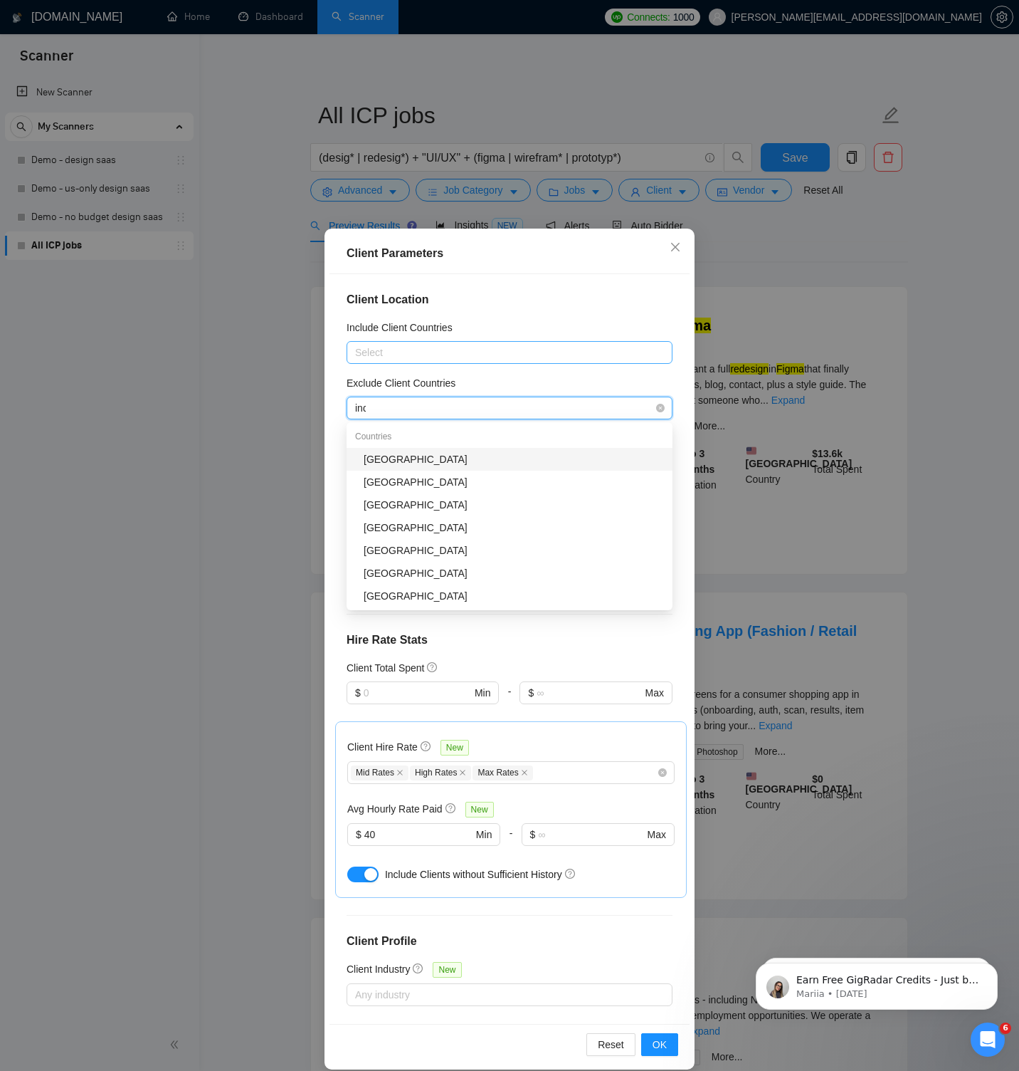
type input "indi"
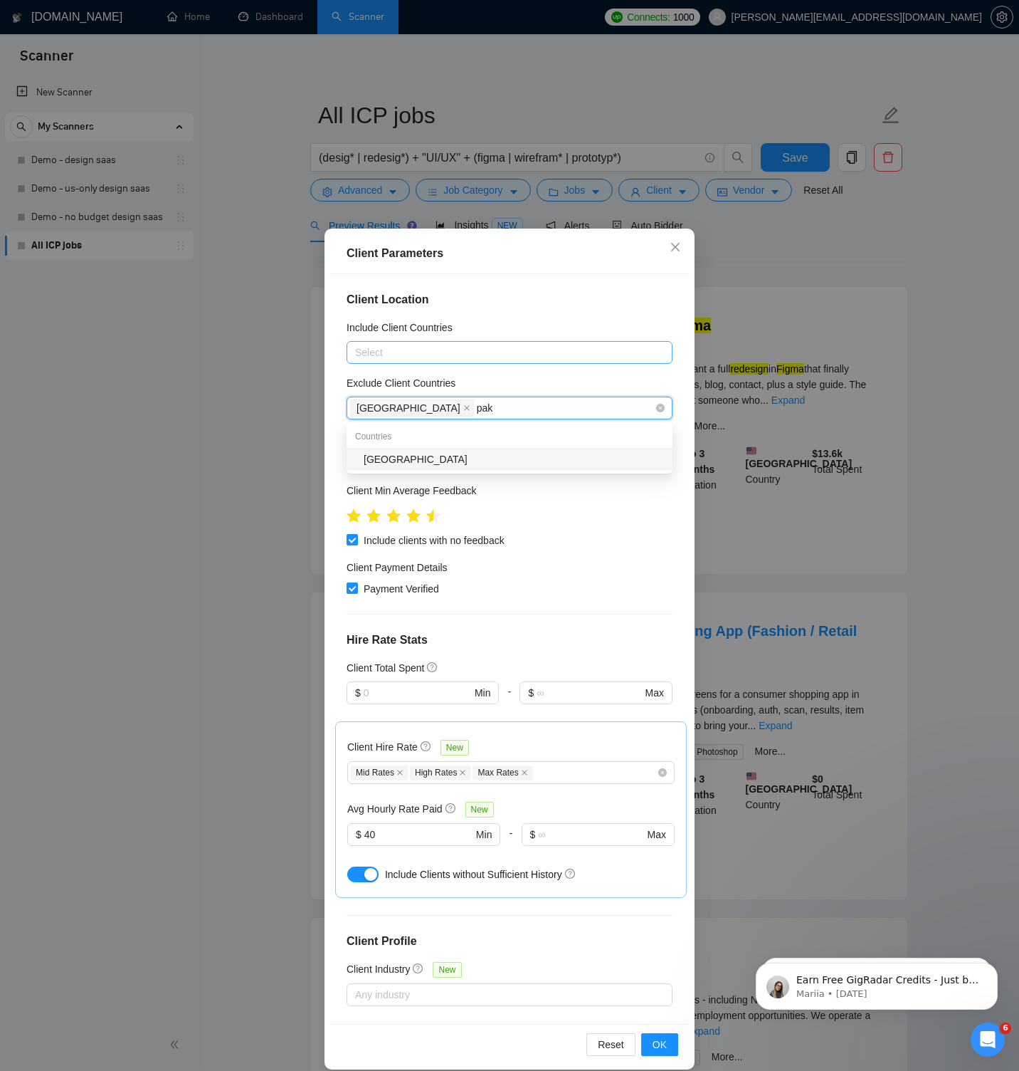
type input "paki"
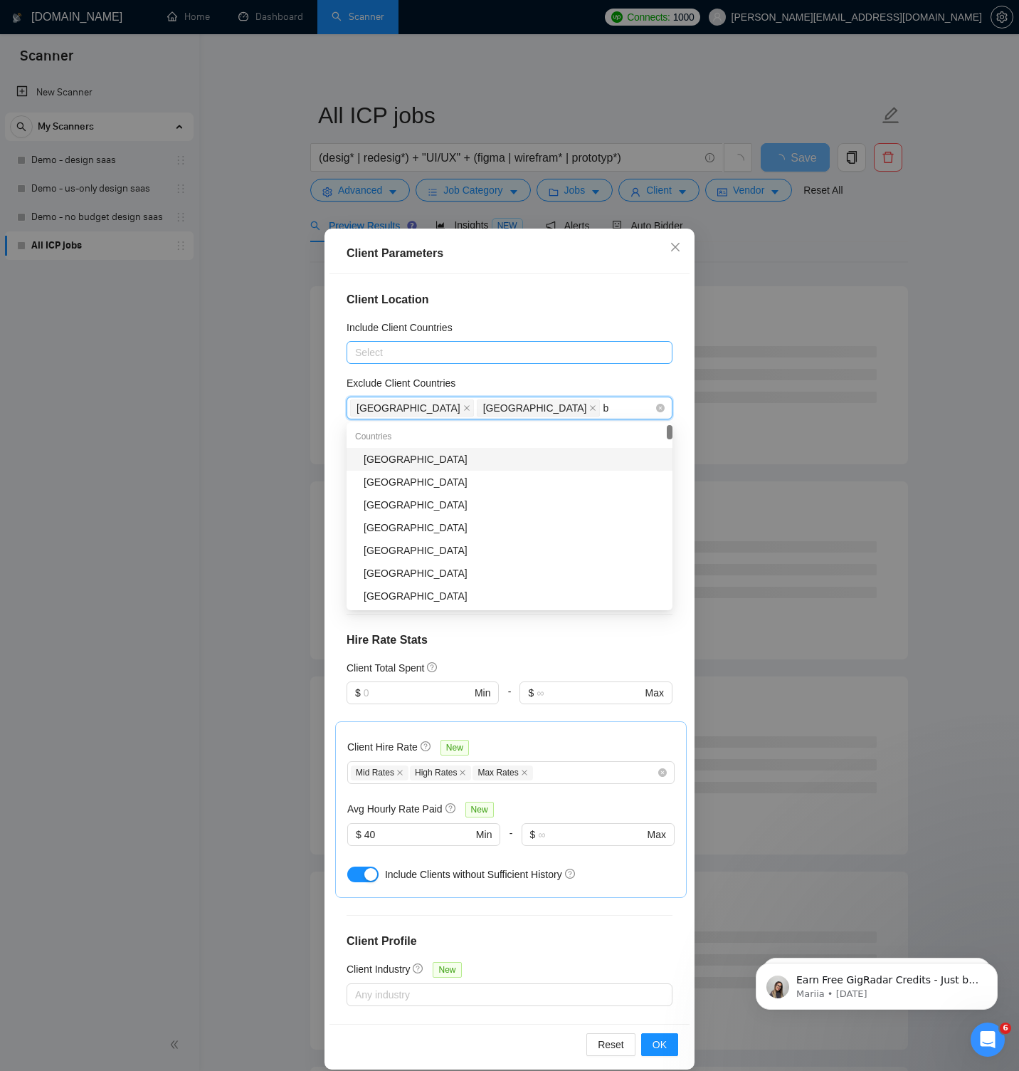
type input "ba"
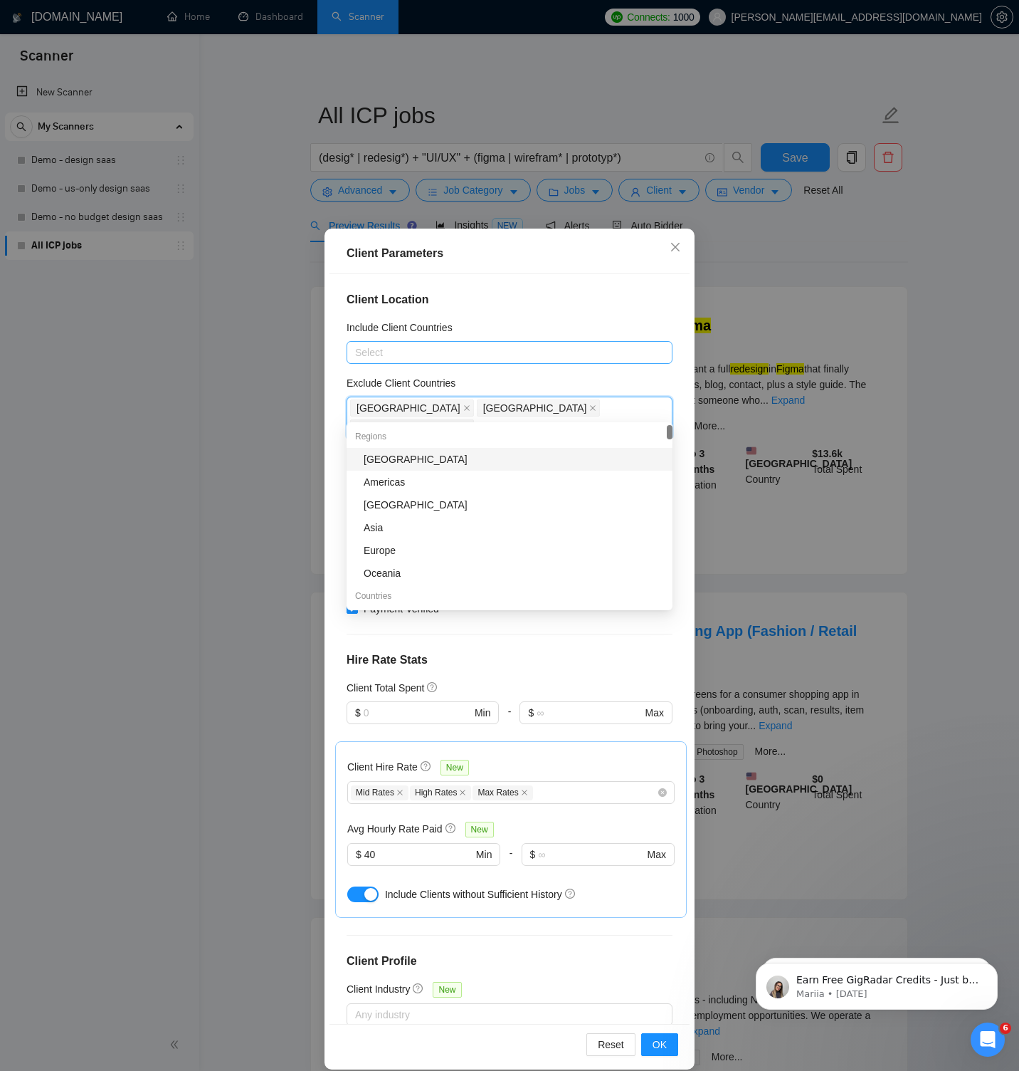
click at [590, 317] on div "Client Location Include Client Countries Select Exclude Client Countries India …" at bounding box center [510, 649] width 360 height 750
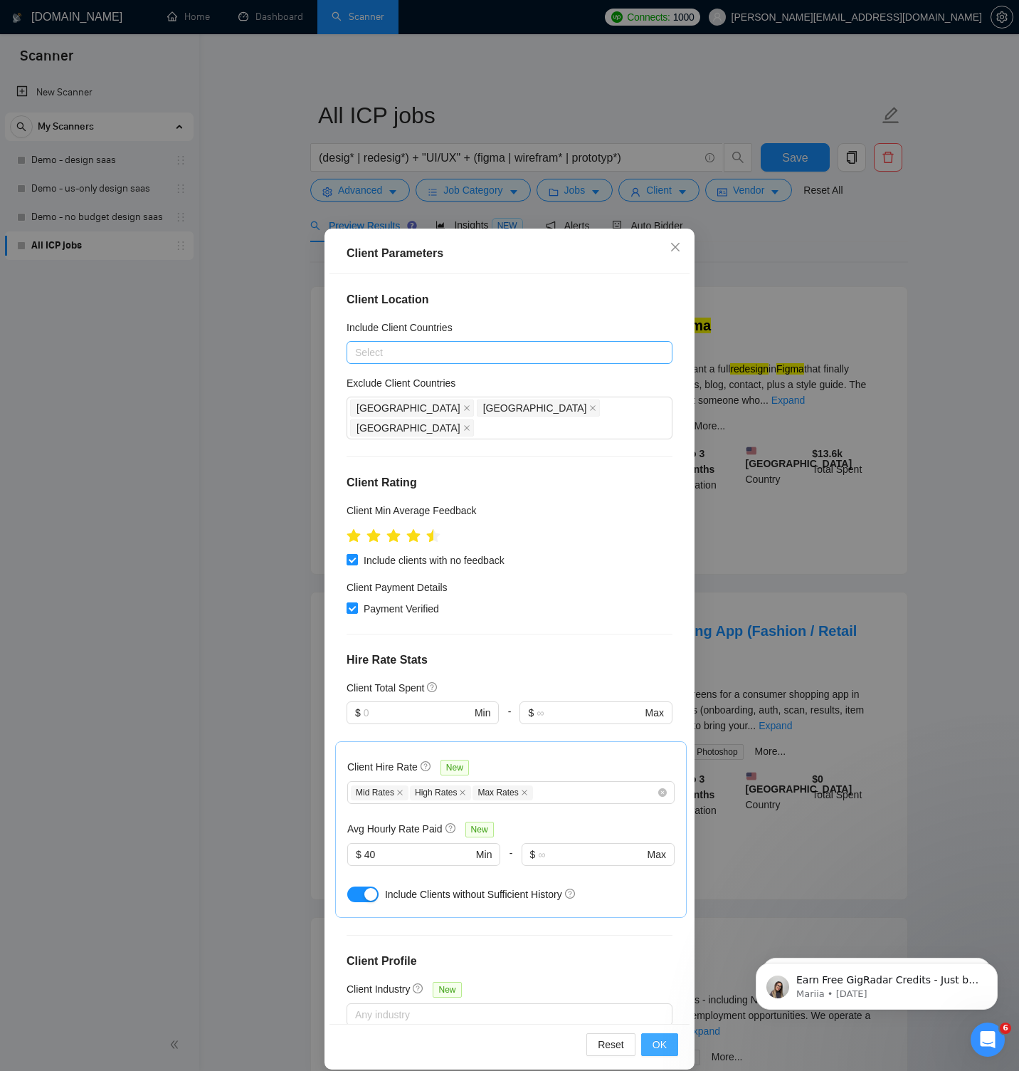
click at [677, 1044] on button "OK" at bounding box center [659, 1044] width 37 height 23
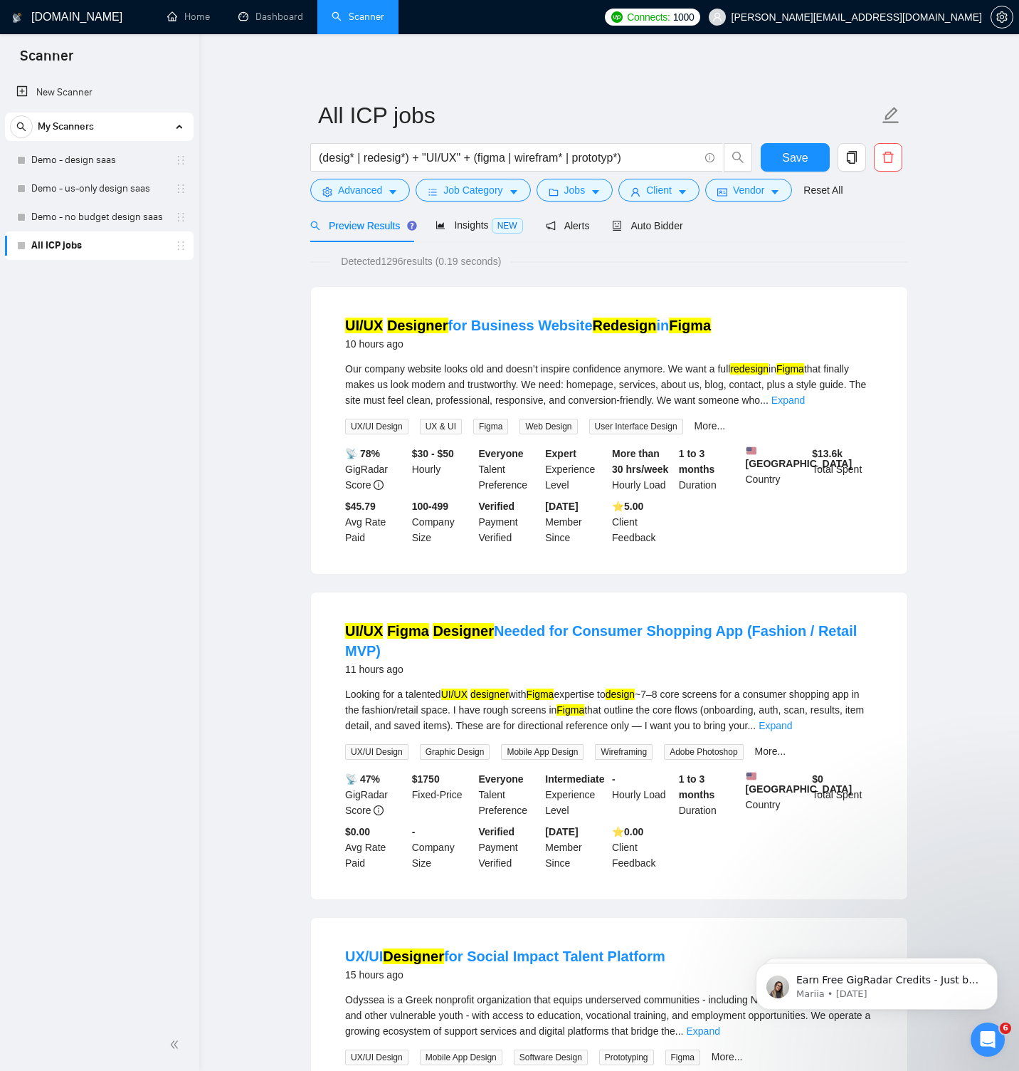
click at [669, 1039] on div "Odyssea is a Greek nonprofit organization that equips underserved communities -…" at bounding box center [609, 1015] width 528 height 47
click at [448, 219] on span "Insights NEW" at bounding box center [479, 224] width 87 height 11
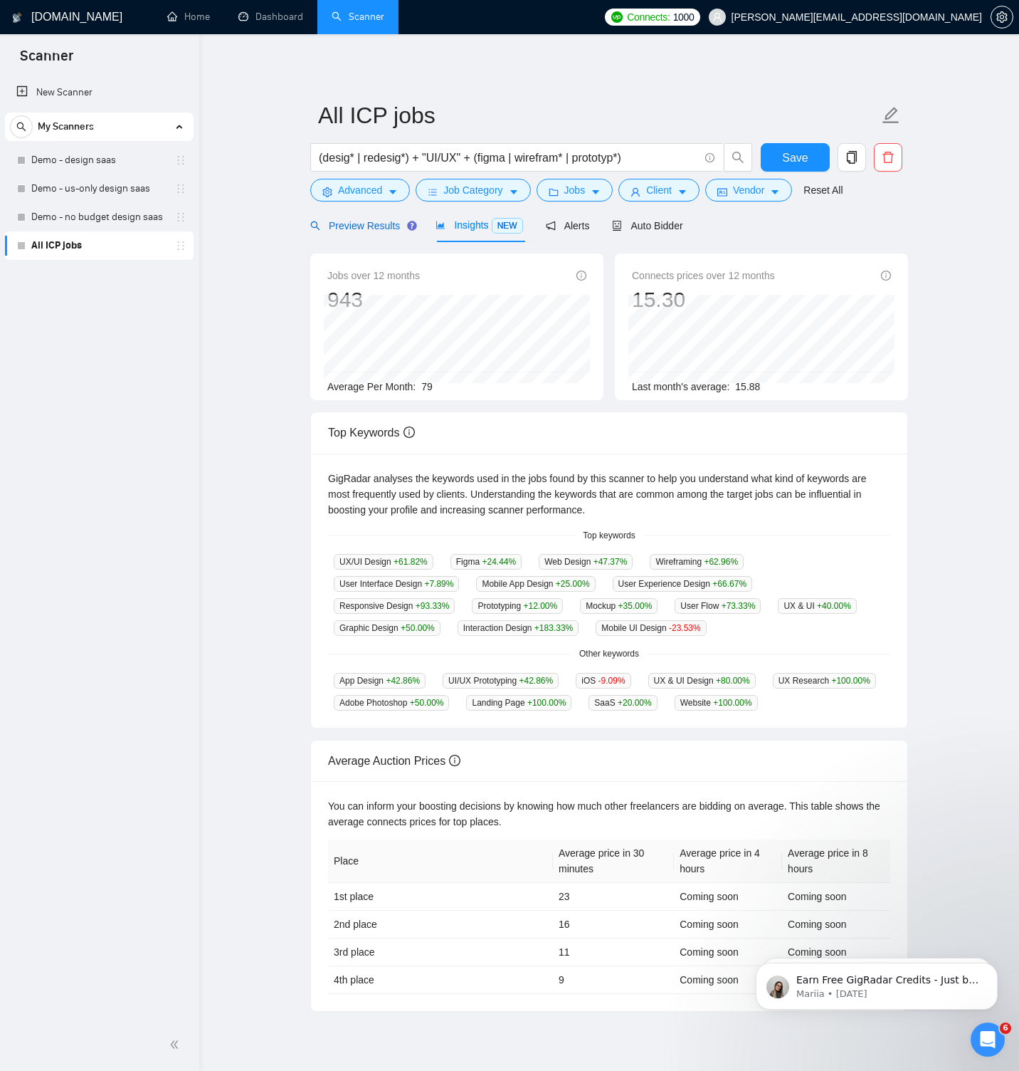
click at [395, 224] on span "Preview Results" at bounding box center [361, 225] width 103 height 11
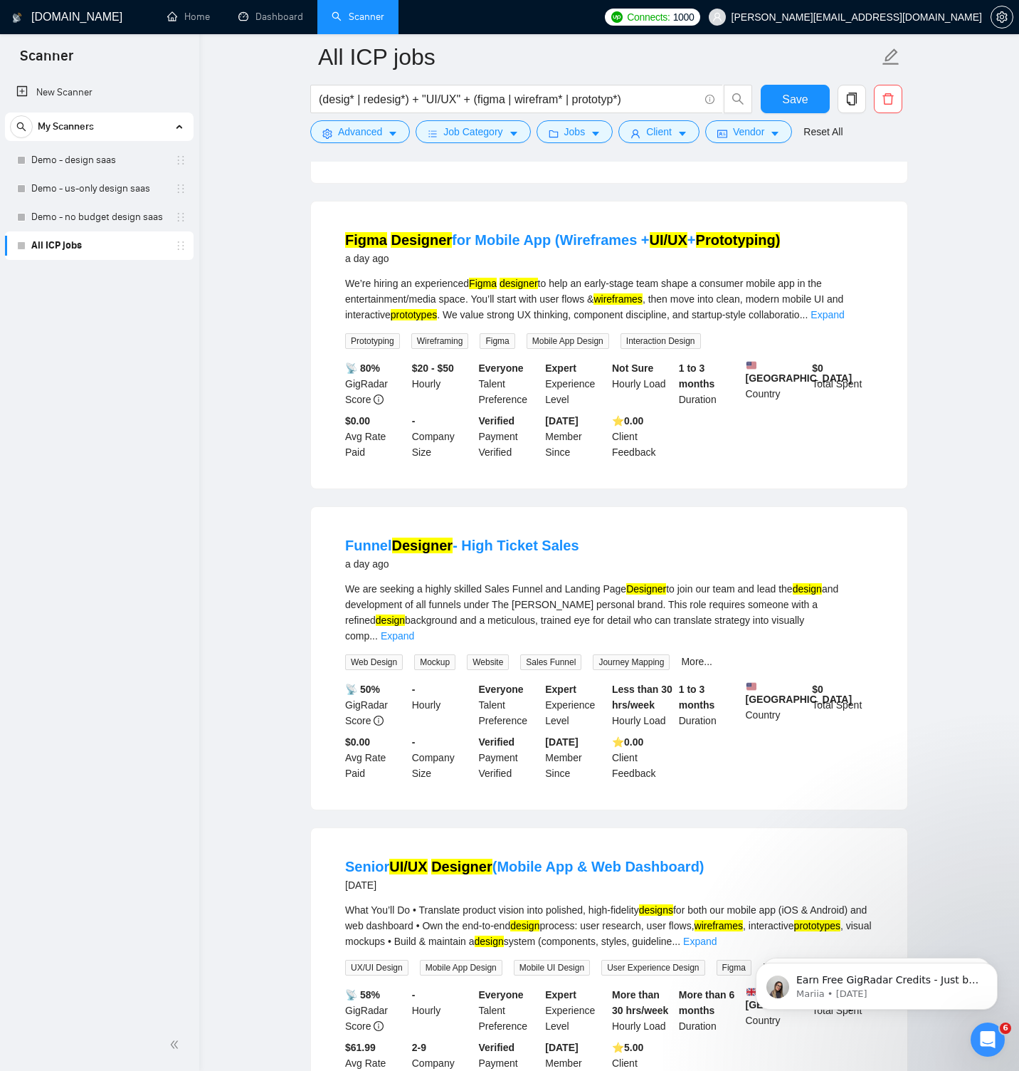
scroll to position [1437, 0]
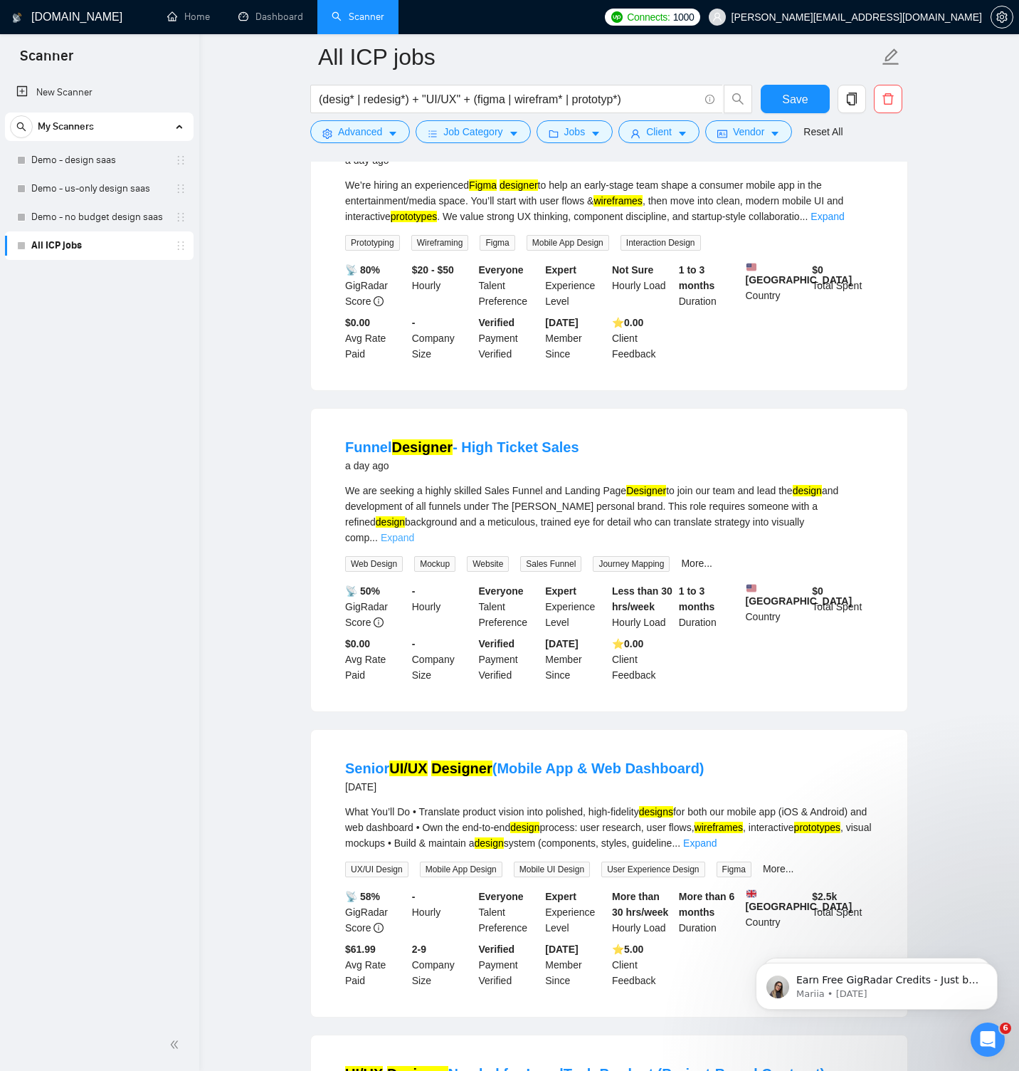
click at [414, 543] on link "Expand" at bounding box center [397, 537] width 33 height 11
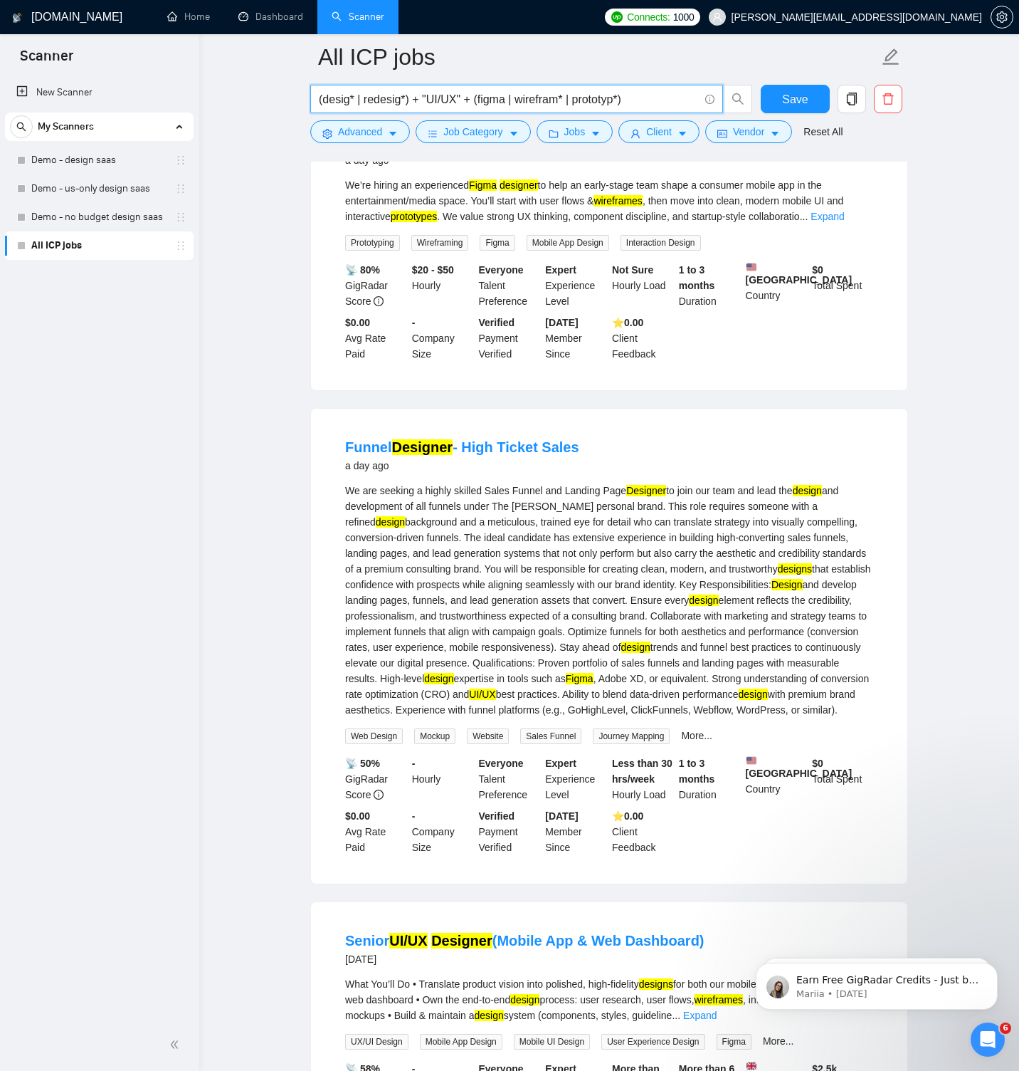
click at [423, 99] on input "(desig* | redesig*) + "UI/UX" + (figma | wirefram* | prototyp*)" at bounding box center [509, 99] width 380 height 18
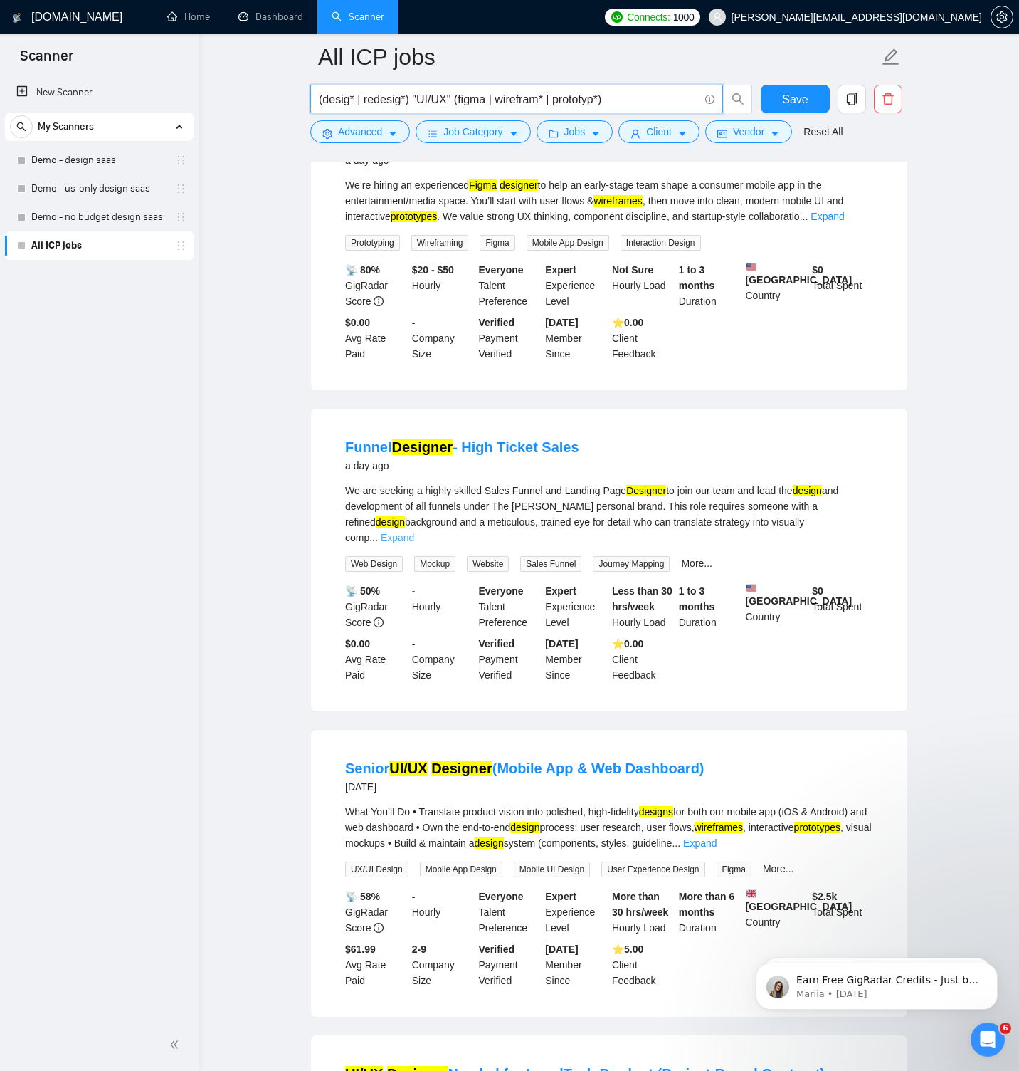
click at [414, 543] on link "Expand" at bounding box center [397, 537] width 33 height 11
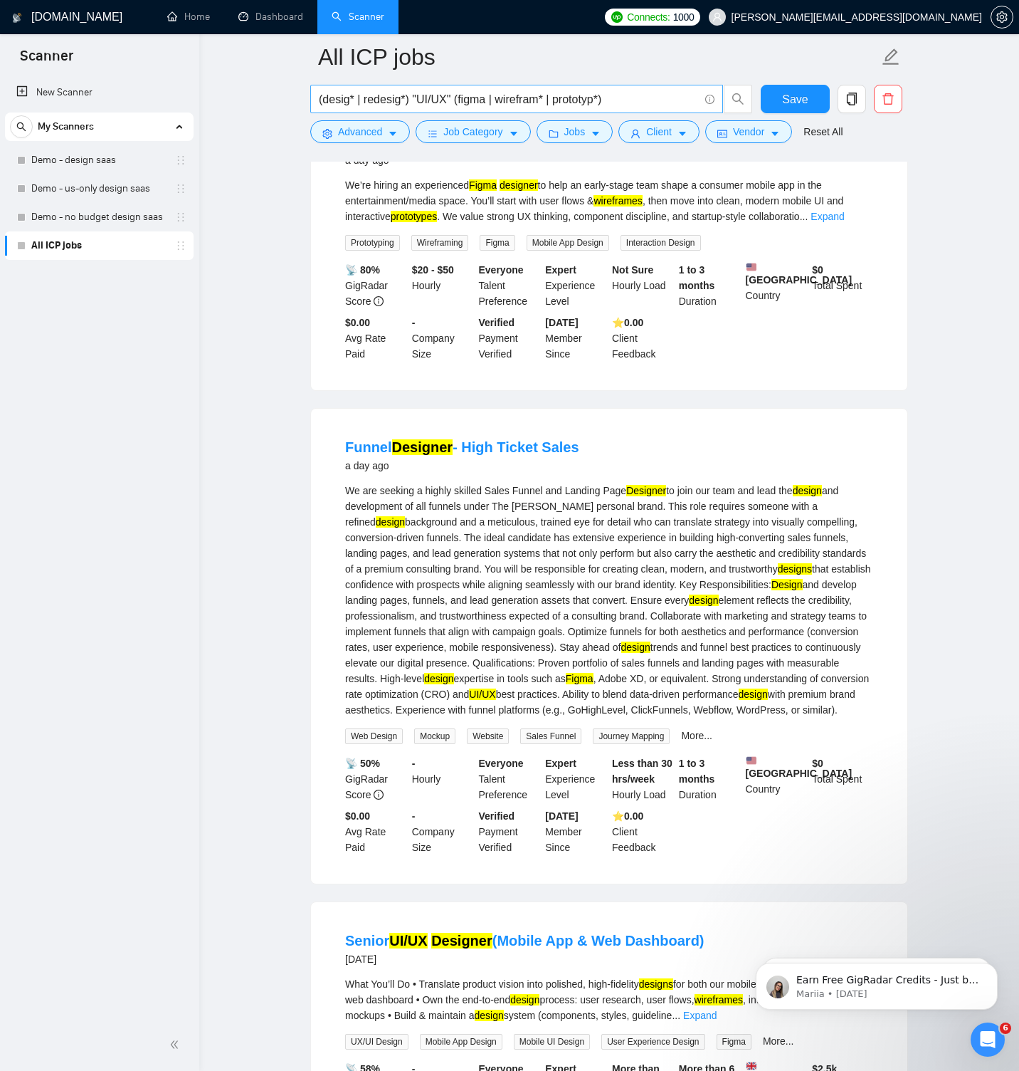
click at [460, 97] on input "(desig* | redesig*) "UI/UX" (figma | wirefram* | prototyp*)" at bounding box center [509, 99] width 380 height 18
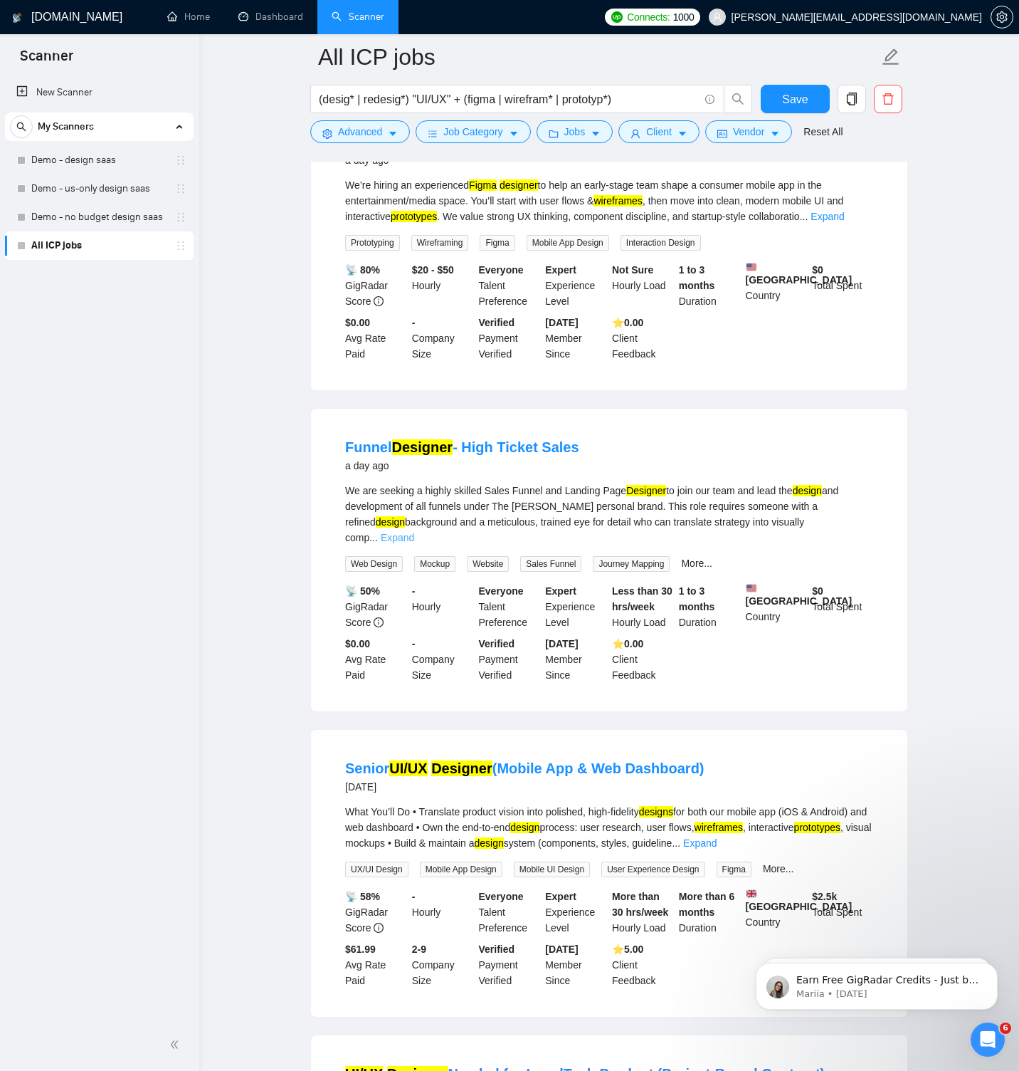
click at [856, 545] on div "We are seeking a highly skilled Sales Funnel and Landing Page Designer to join …" at bounding box center [609, 514] width 528 height 63
click at [414, 543] on link "Expand" at bounding box center [397, 537] width 33 height 11
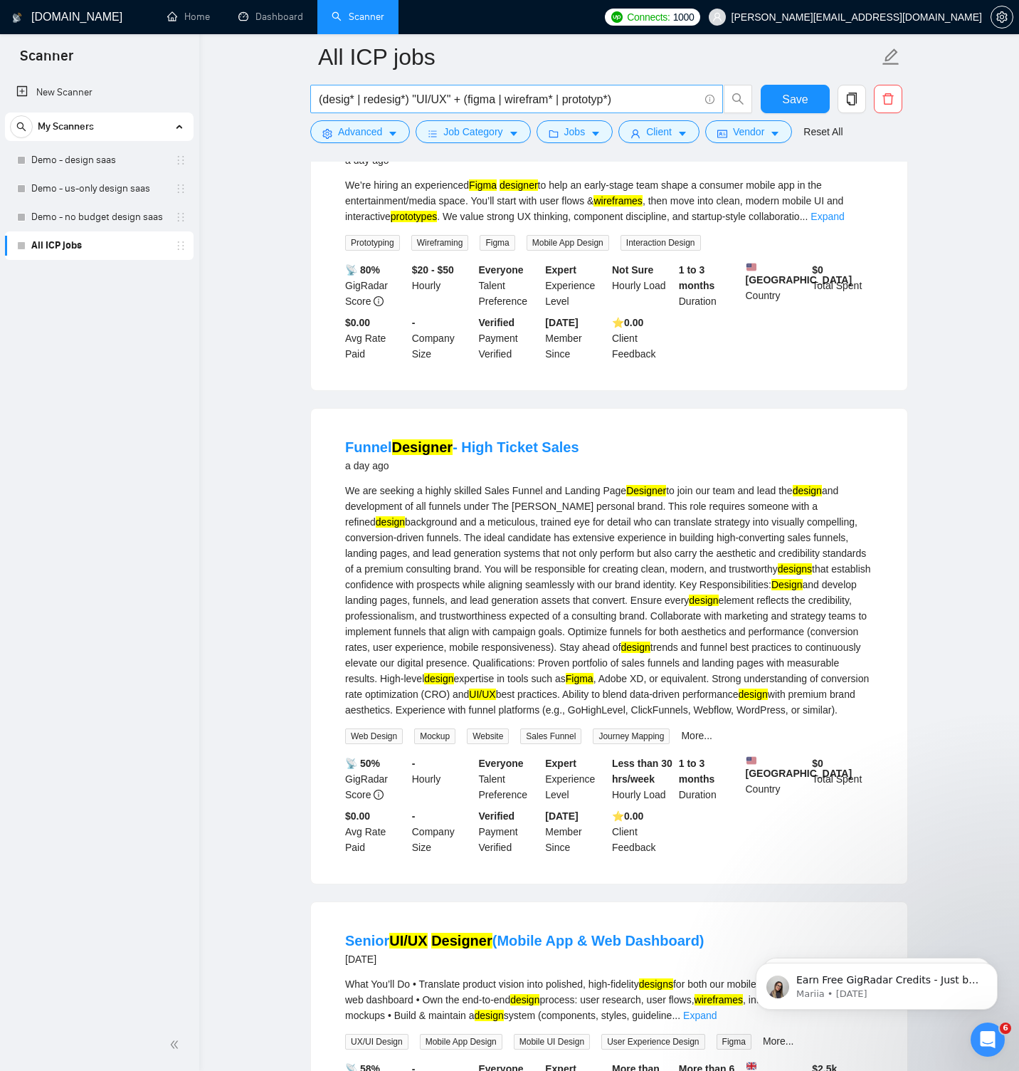
click at [414, 96] on input "(desig* | redesig*) "UI/UX" + (figma | wirefram* | prototyp*)" at bounding box center [509, 99] width 380 height 18
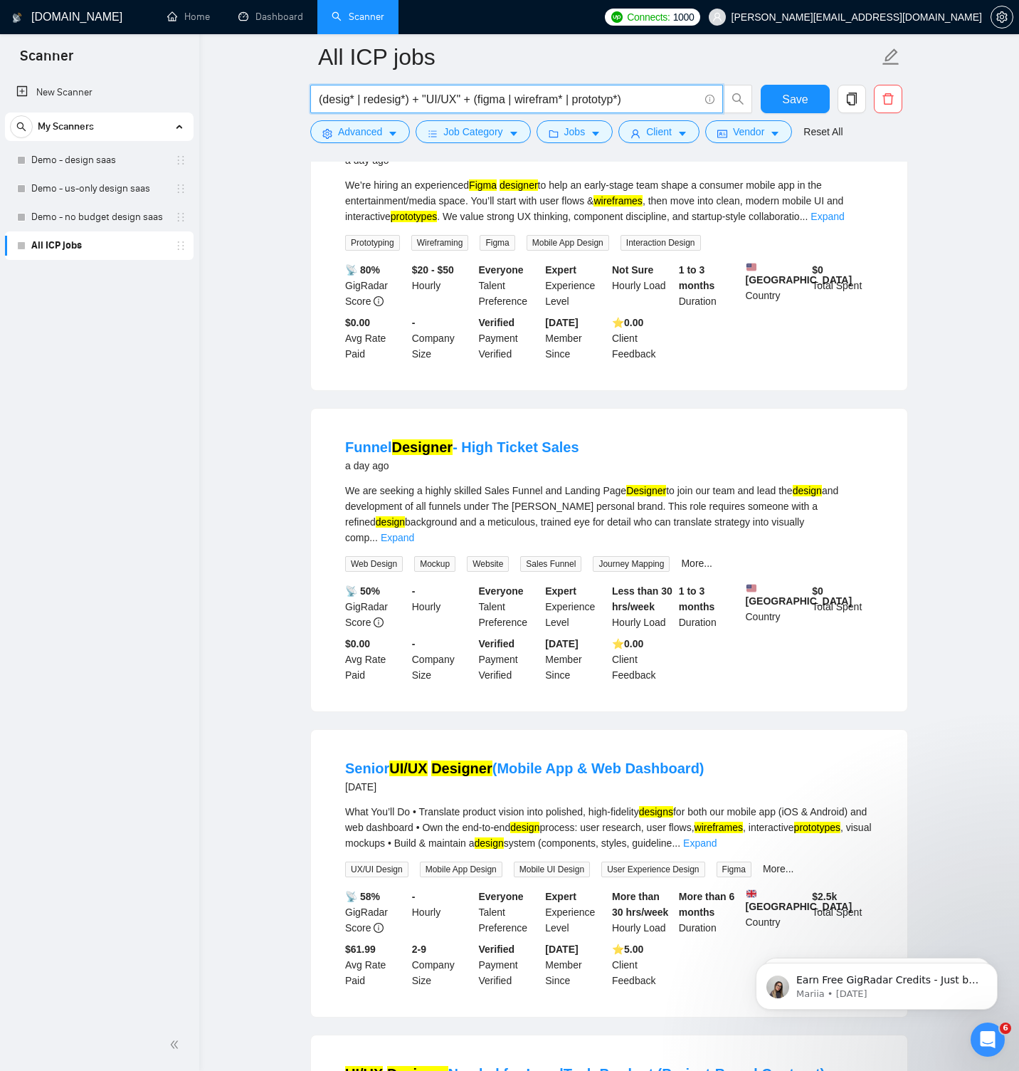
scroll to position [0, 0]
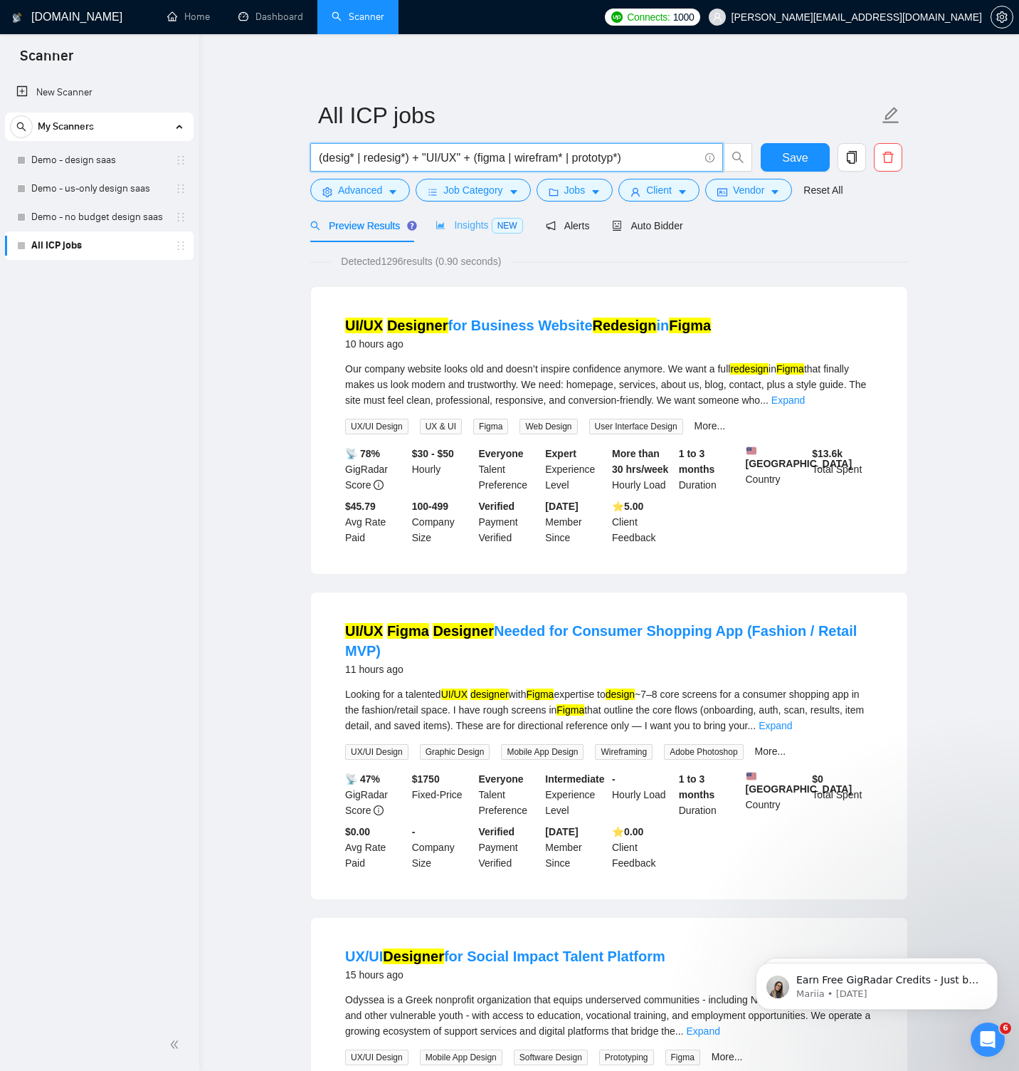
type input "(desig* | redesig*) + "UI/UX" + (figma | wirefram* | prototyp*)"
click at [470, 226] on span "Insights NEW" at bounding box center [479, 224] width 87 height 11
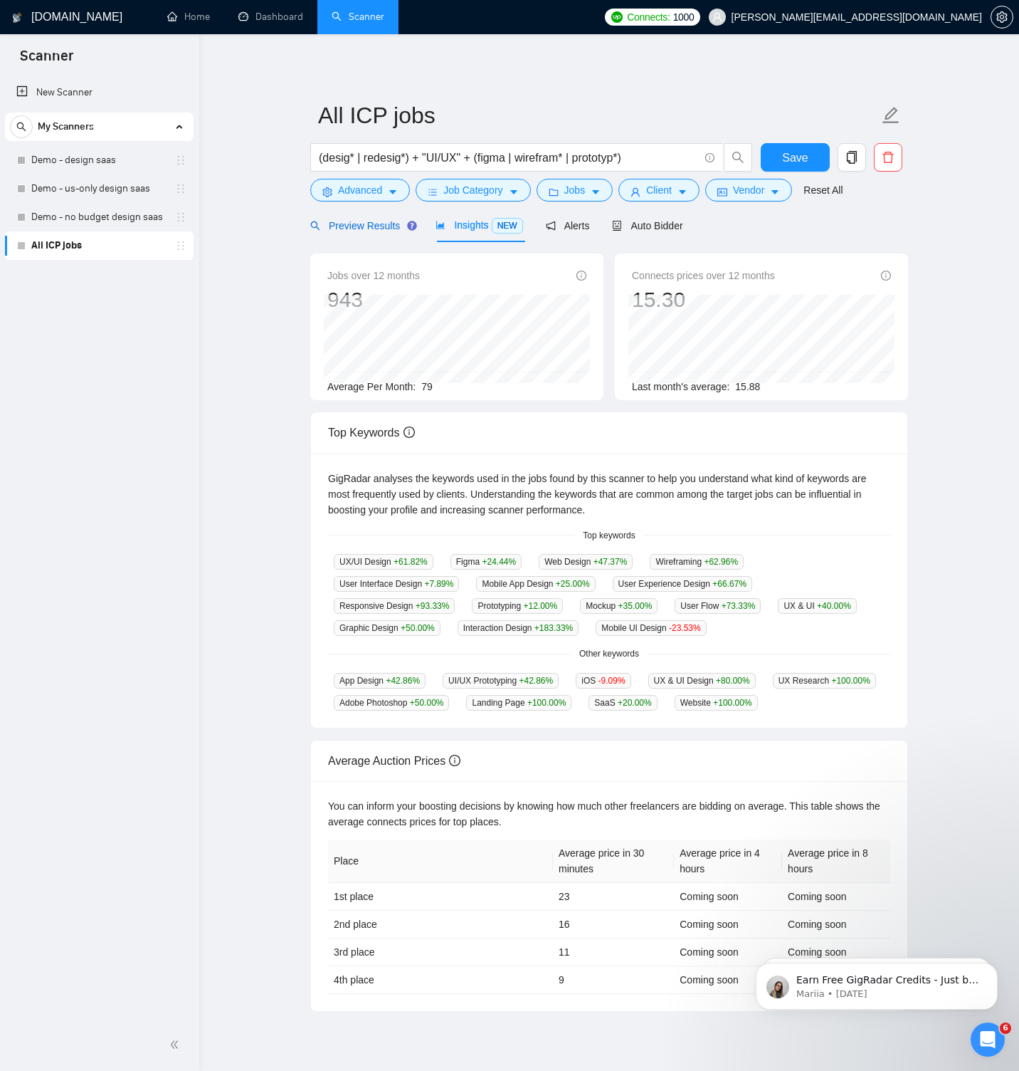
click at [377, 228] on span "Preview Results" at bounding box center [361, 225] width 103 height 11
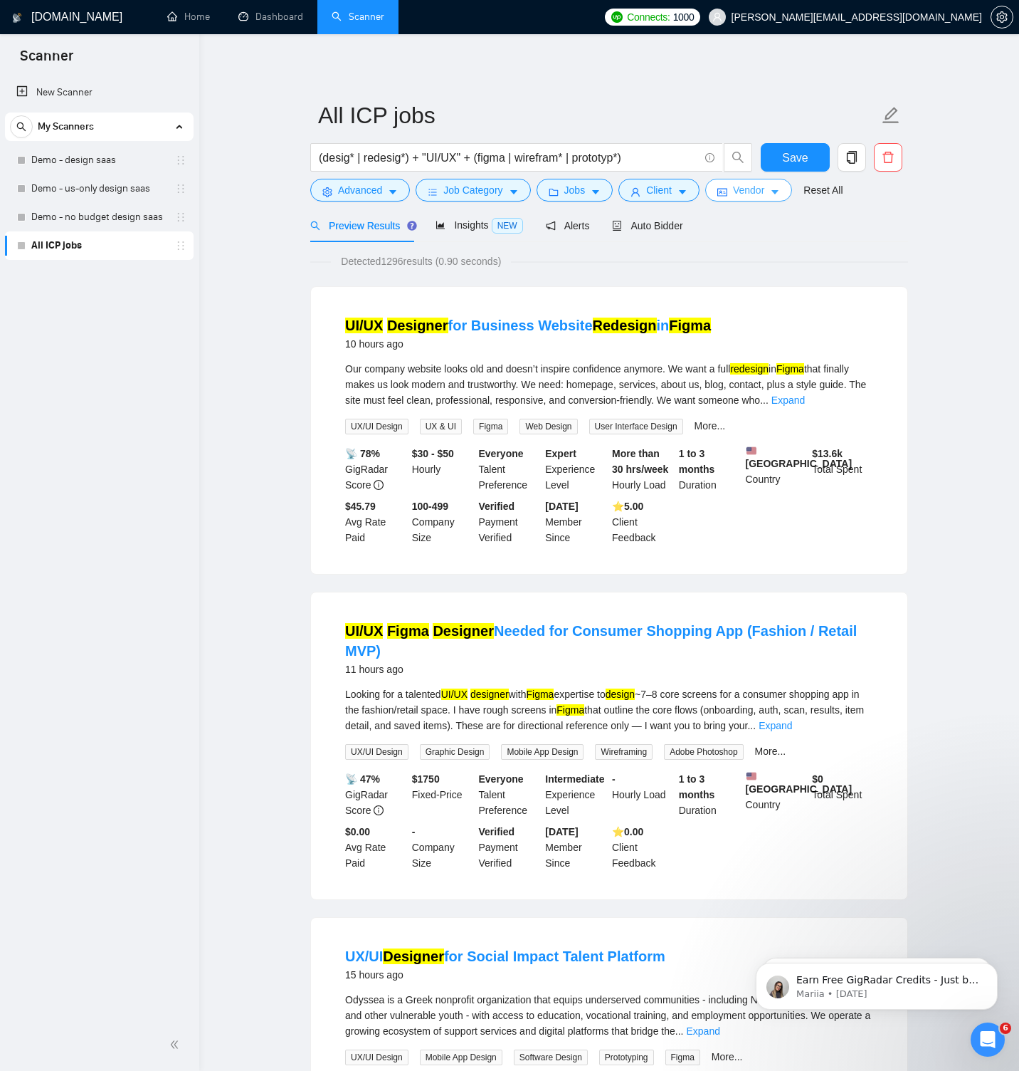
click at [754, 196] on span "Vendor" at bounding box center [748, 190] width 31 height 16
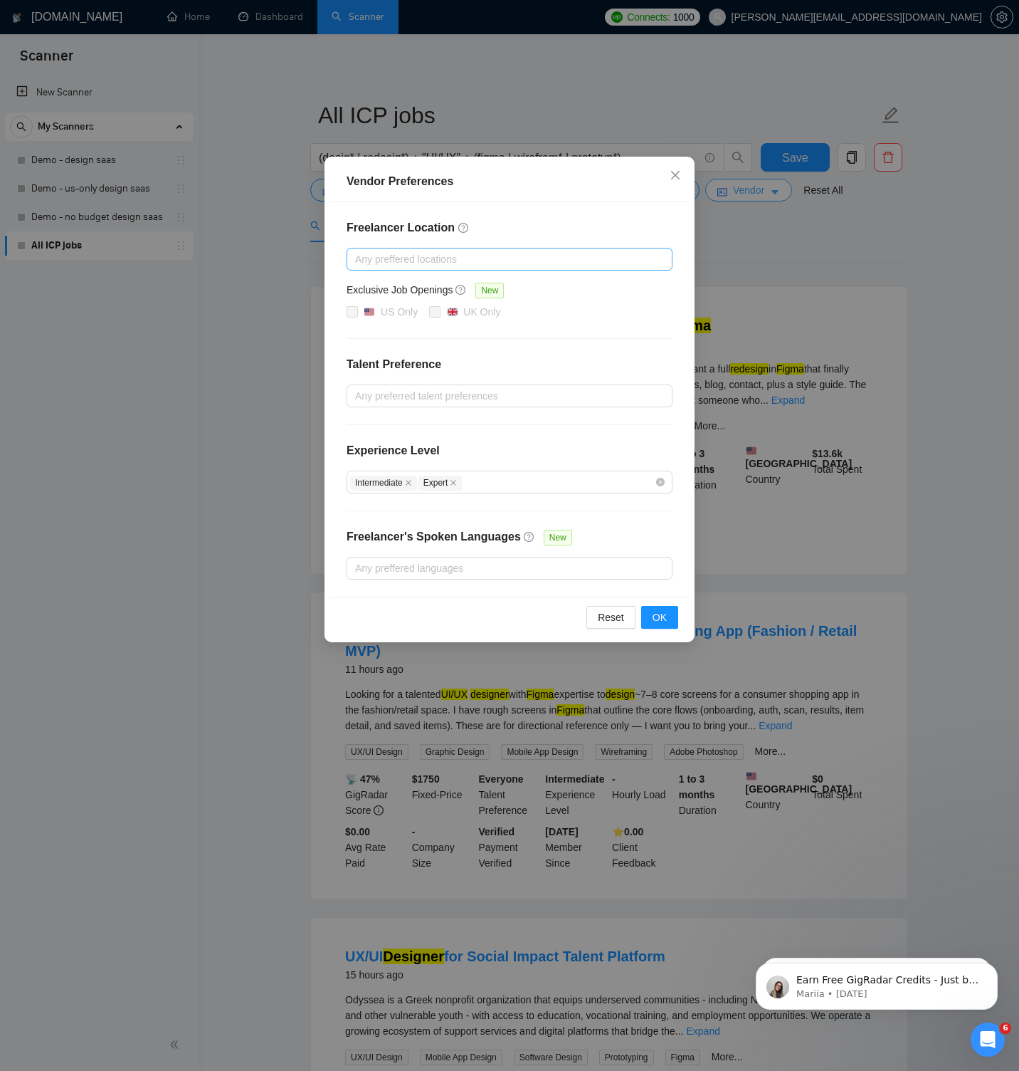
click at [754, 196] on div "Vendor Preferences Freelancer Location Any preffered locations Exclusive Job Op…" at bounding box center [509, 535] width 1019 height 1071
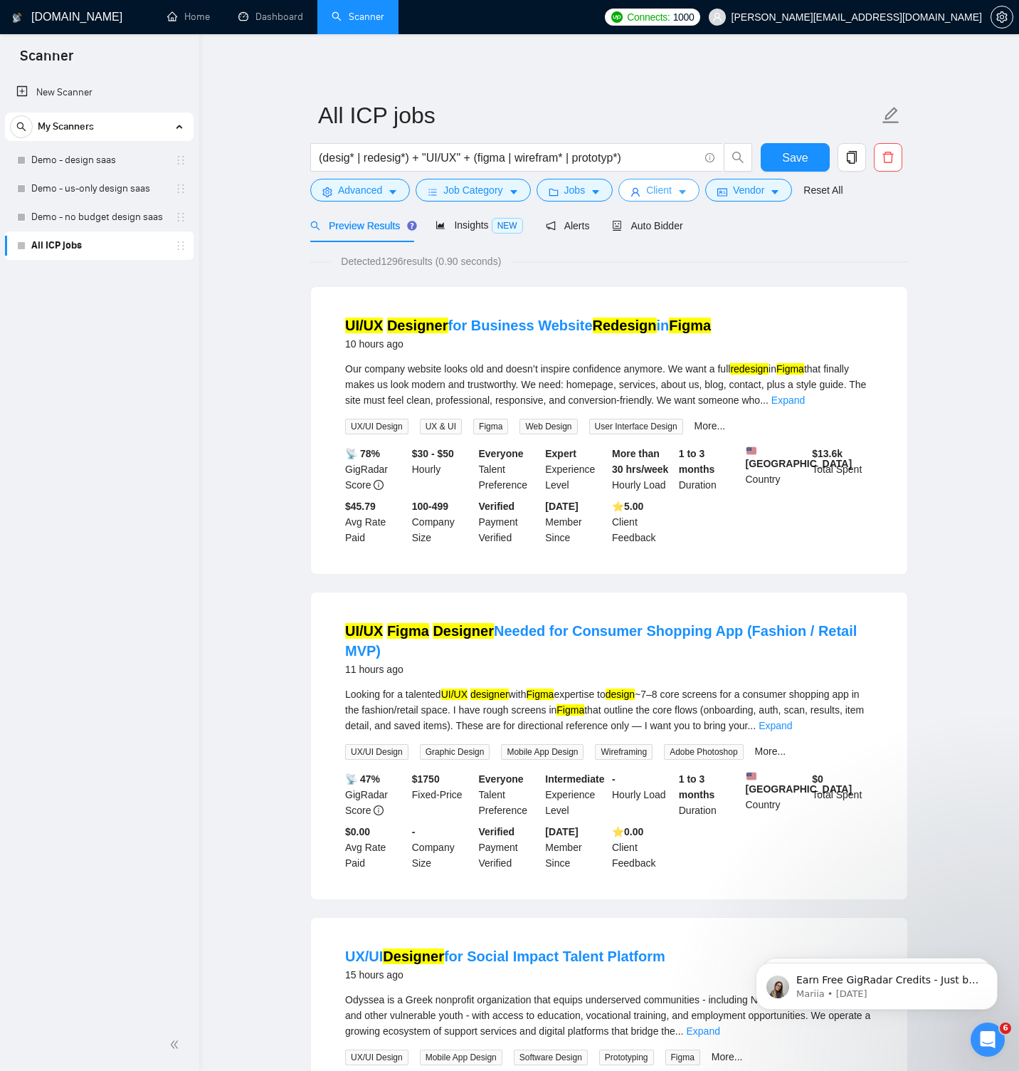
click at [679, 194] on button "Client" at bounding box center [659, 190] width 81 height 23
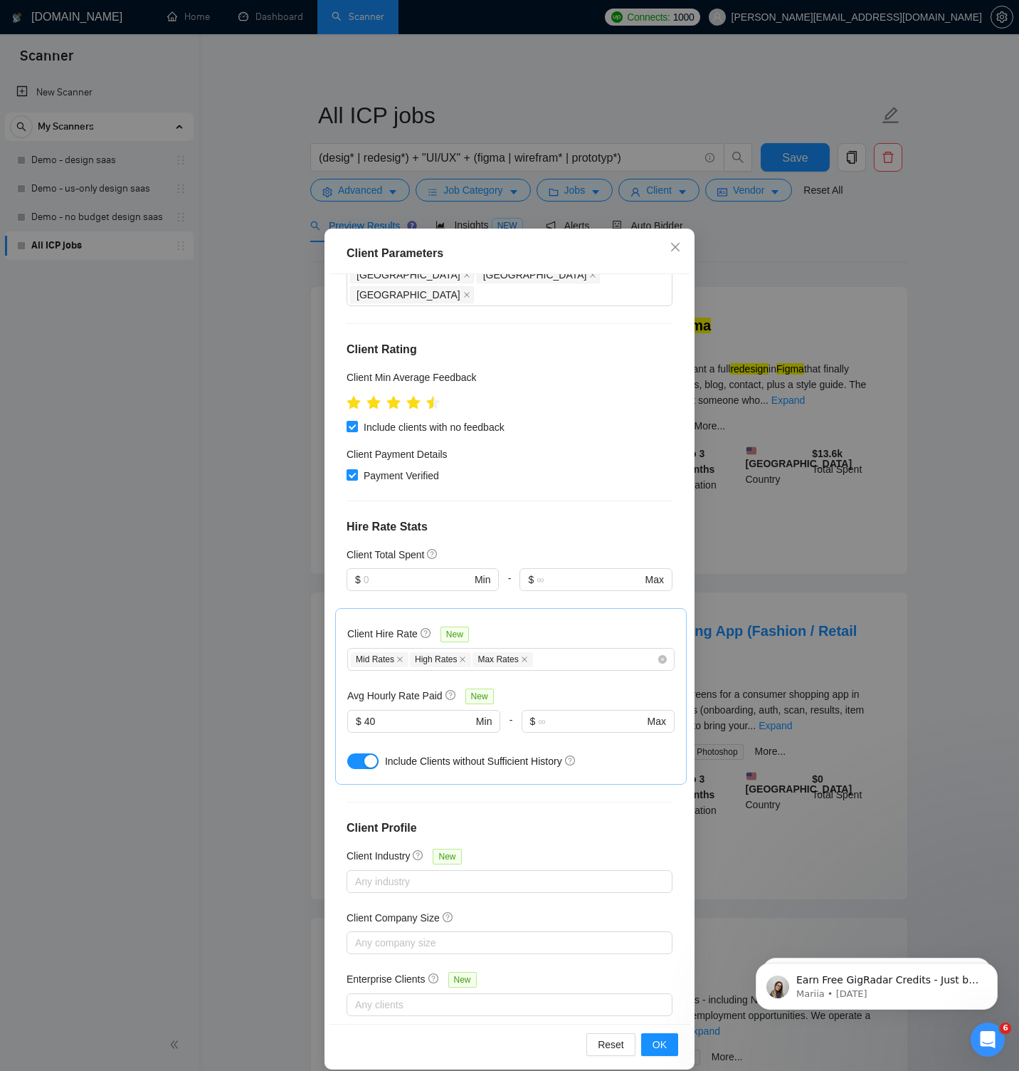
scroll to position [137, 0]
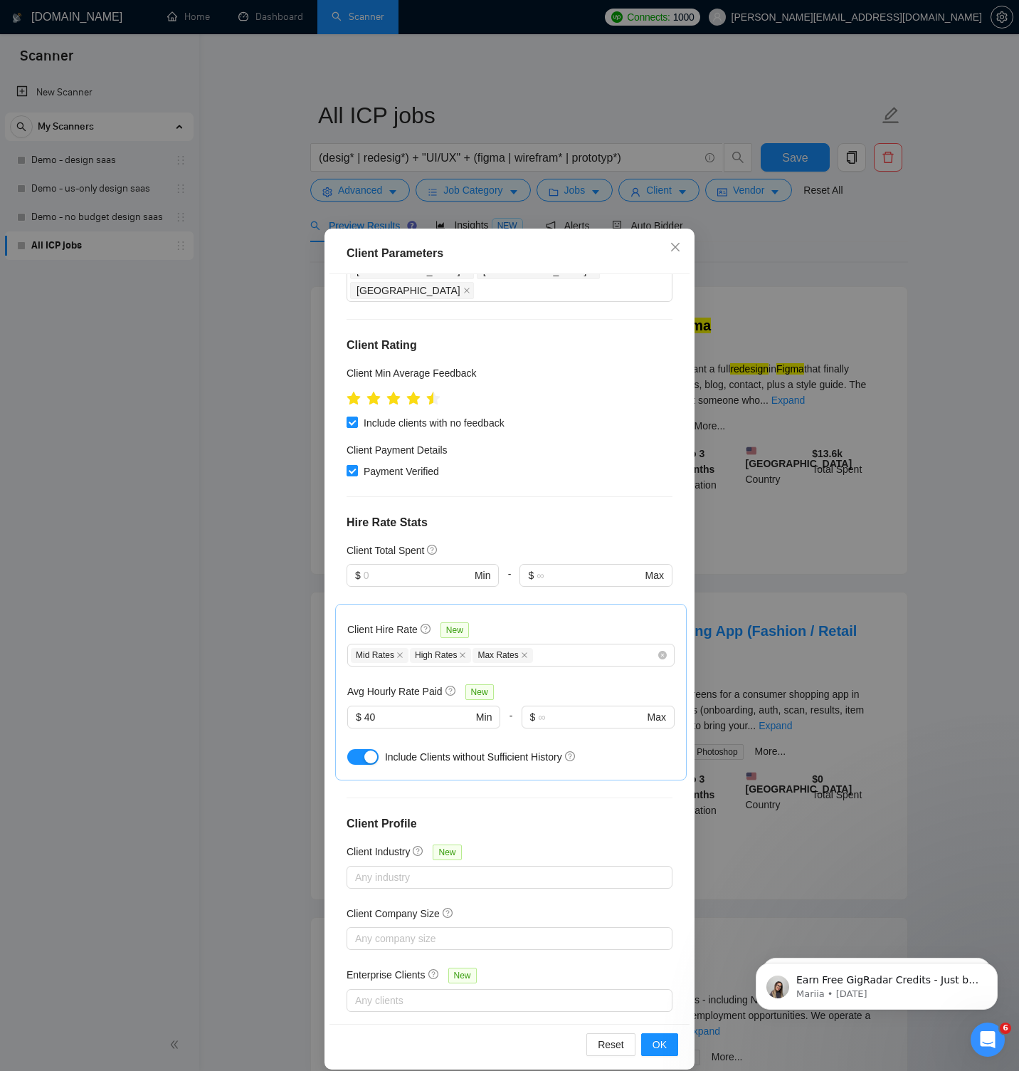
click at [751, 232] on div "Client Parameters Client Location Include Client Countries Select Exclude Clien…" at bounding box center [509, 535] width 1019 height 1071
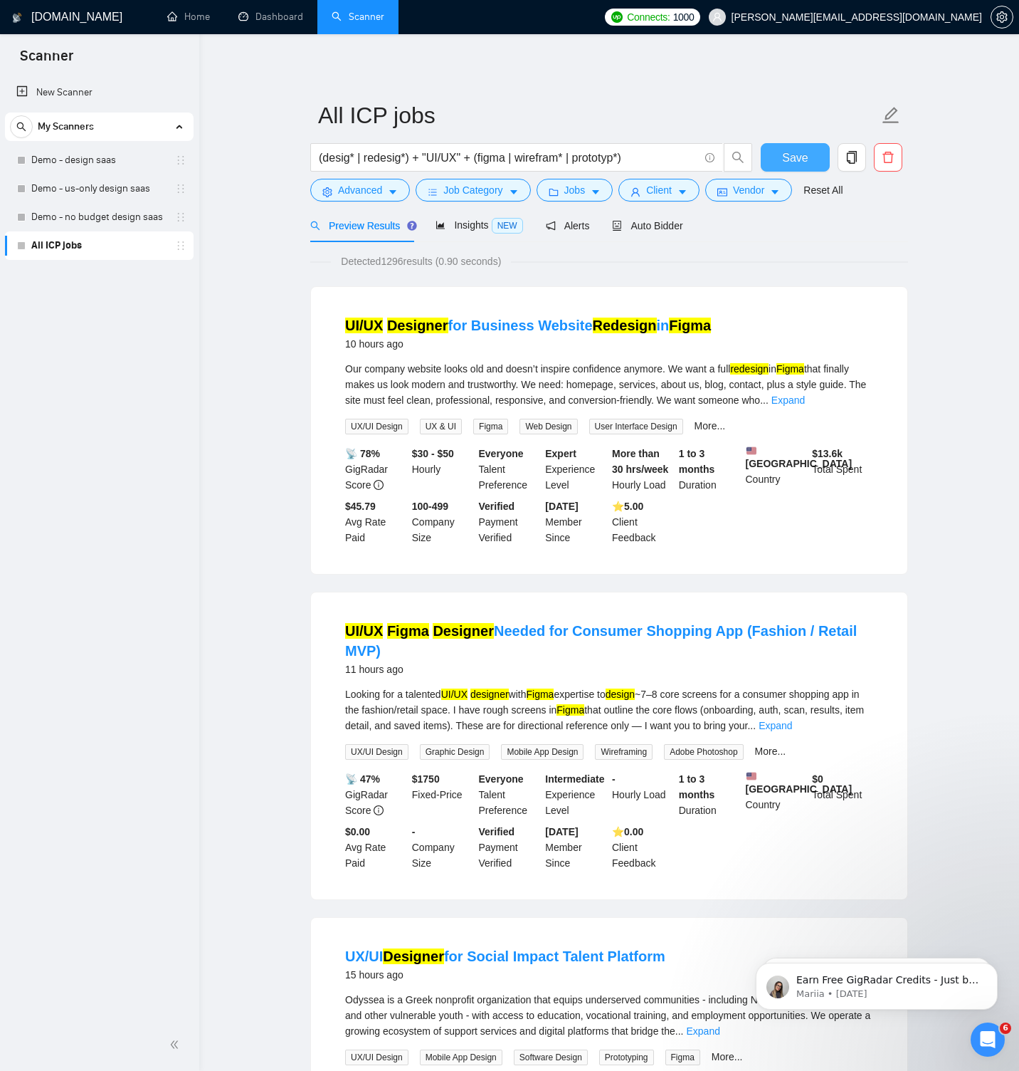
click at [802, 157] on span "Save" at bounding box center [795, 158] width 26 height 18
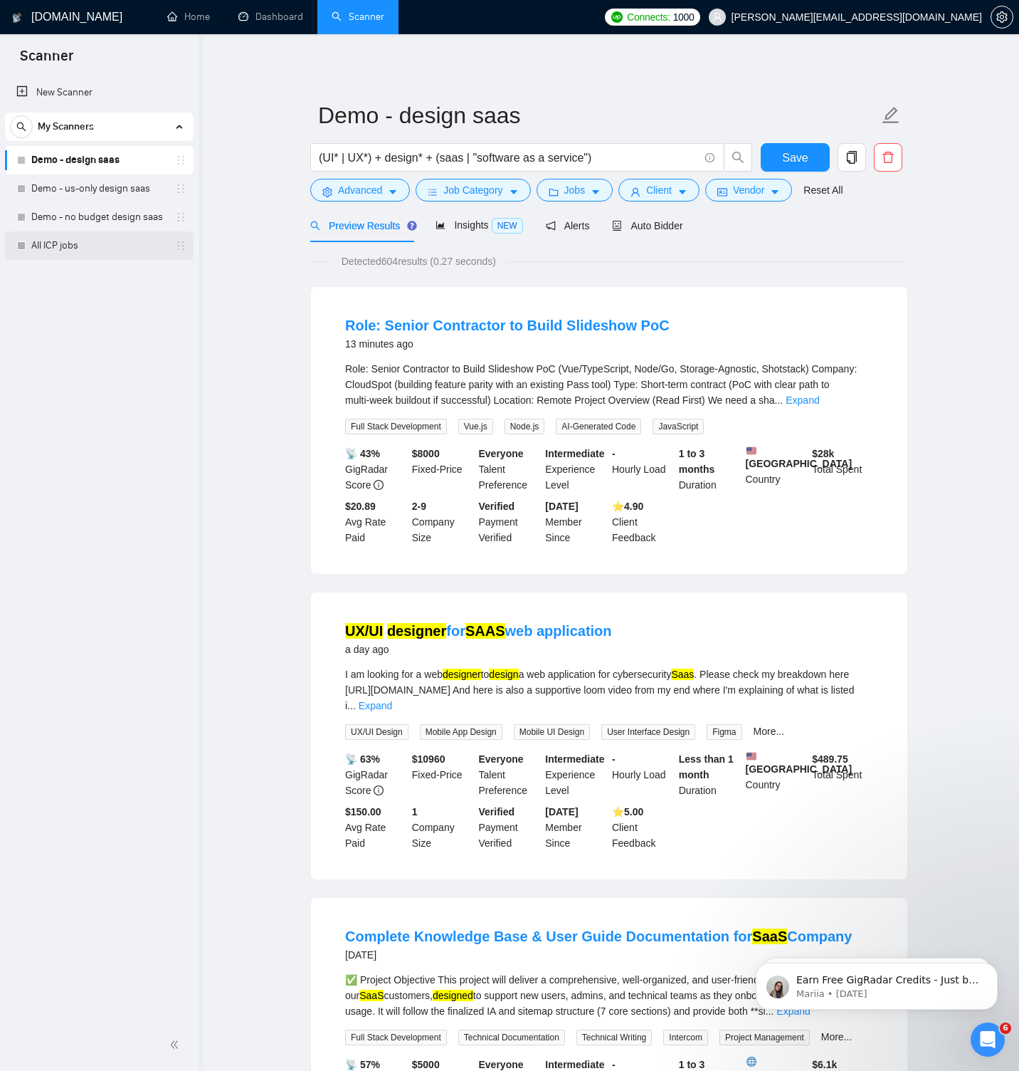
click at [85, 245] on link "All ICP jobs" at bounding box center [98, 245] width 135 height 28
